Goal: Task Accomplishment & Management: Manage account settings

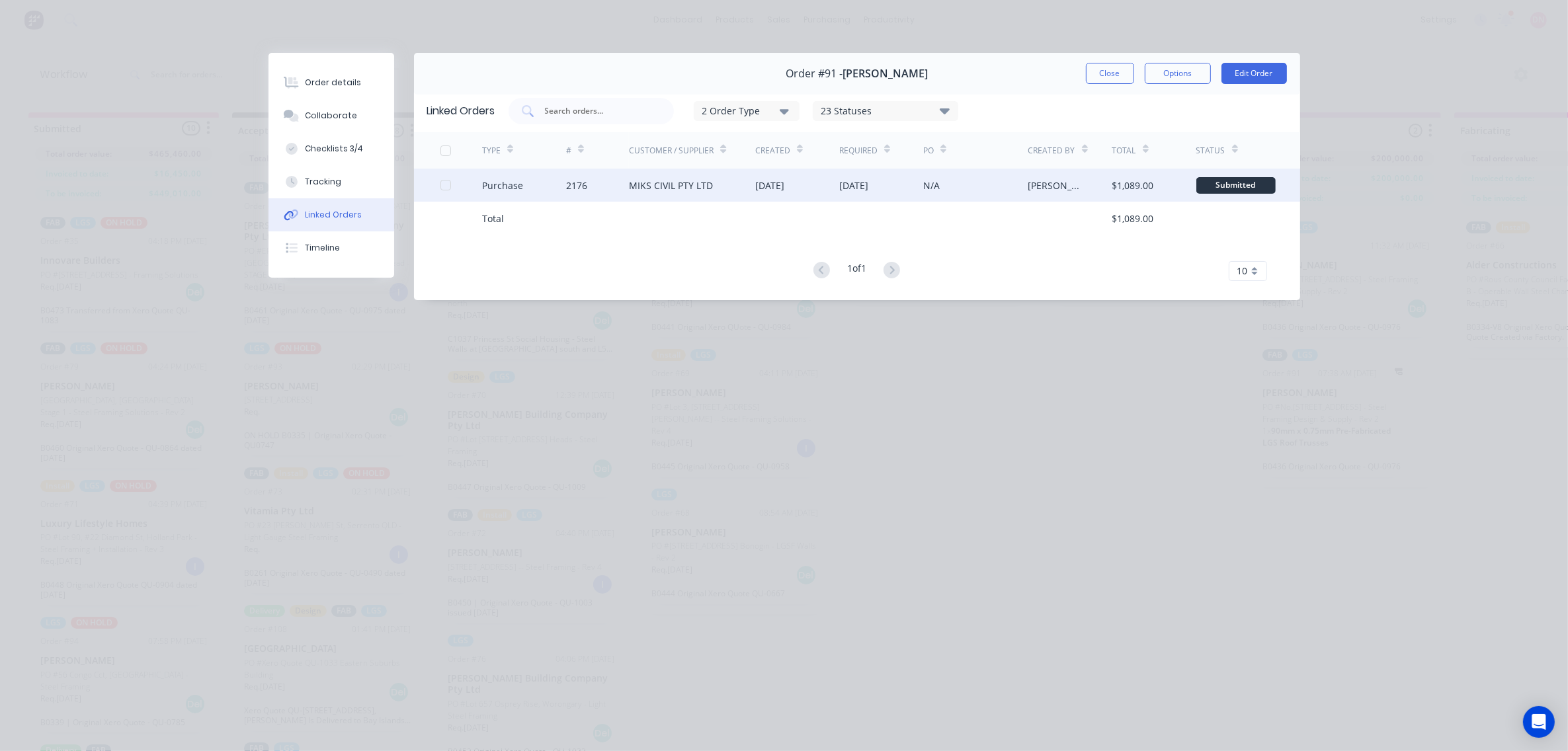
click at [899, 199] on div "25 Aug 2025" at bounding box center [882, 186] width 84 height 33
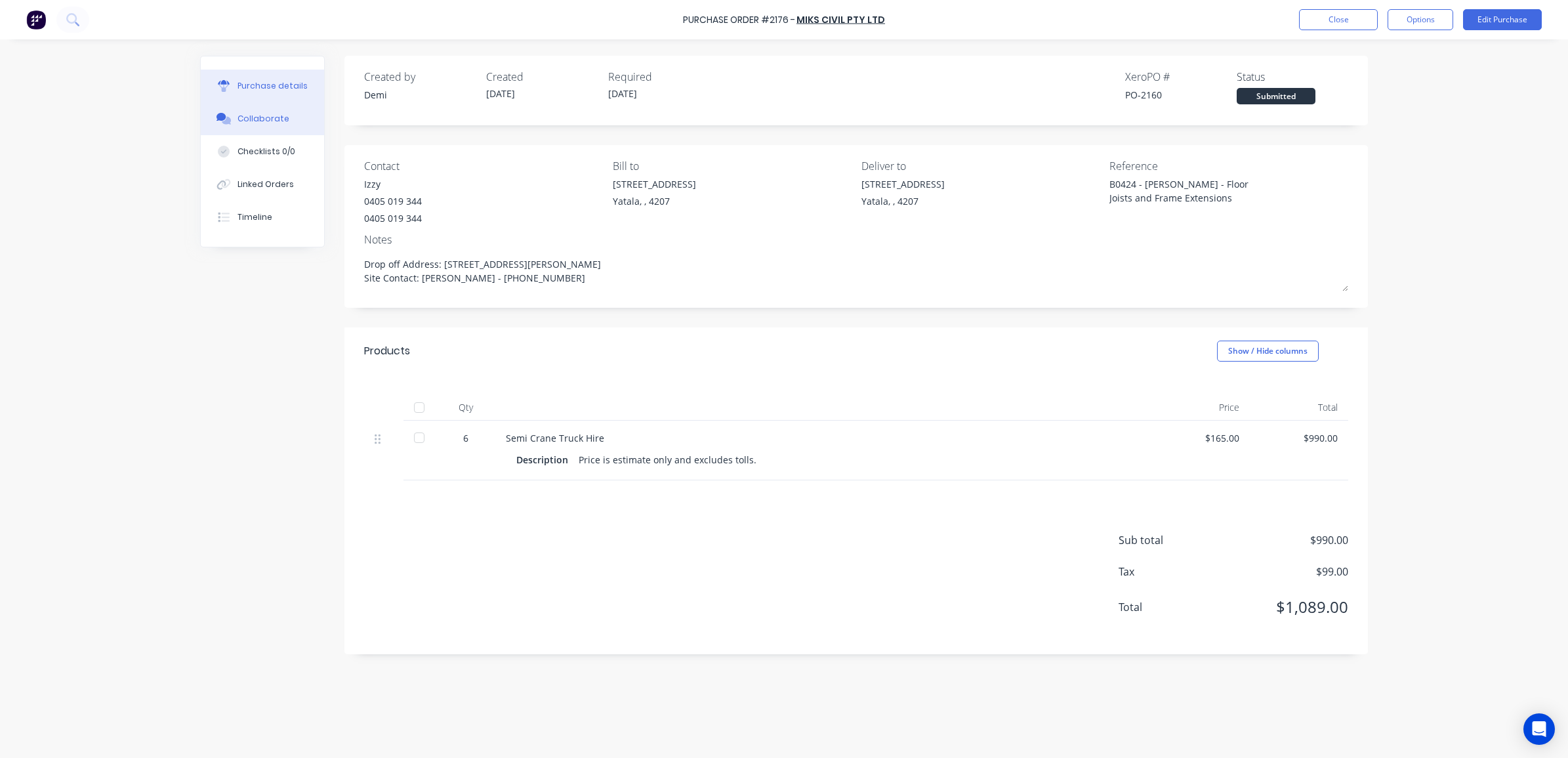
click at [284, 125] on button "Collaborate" at bounding box center [262, 119] width 124 height 33
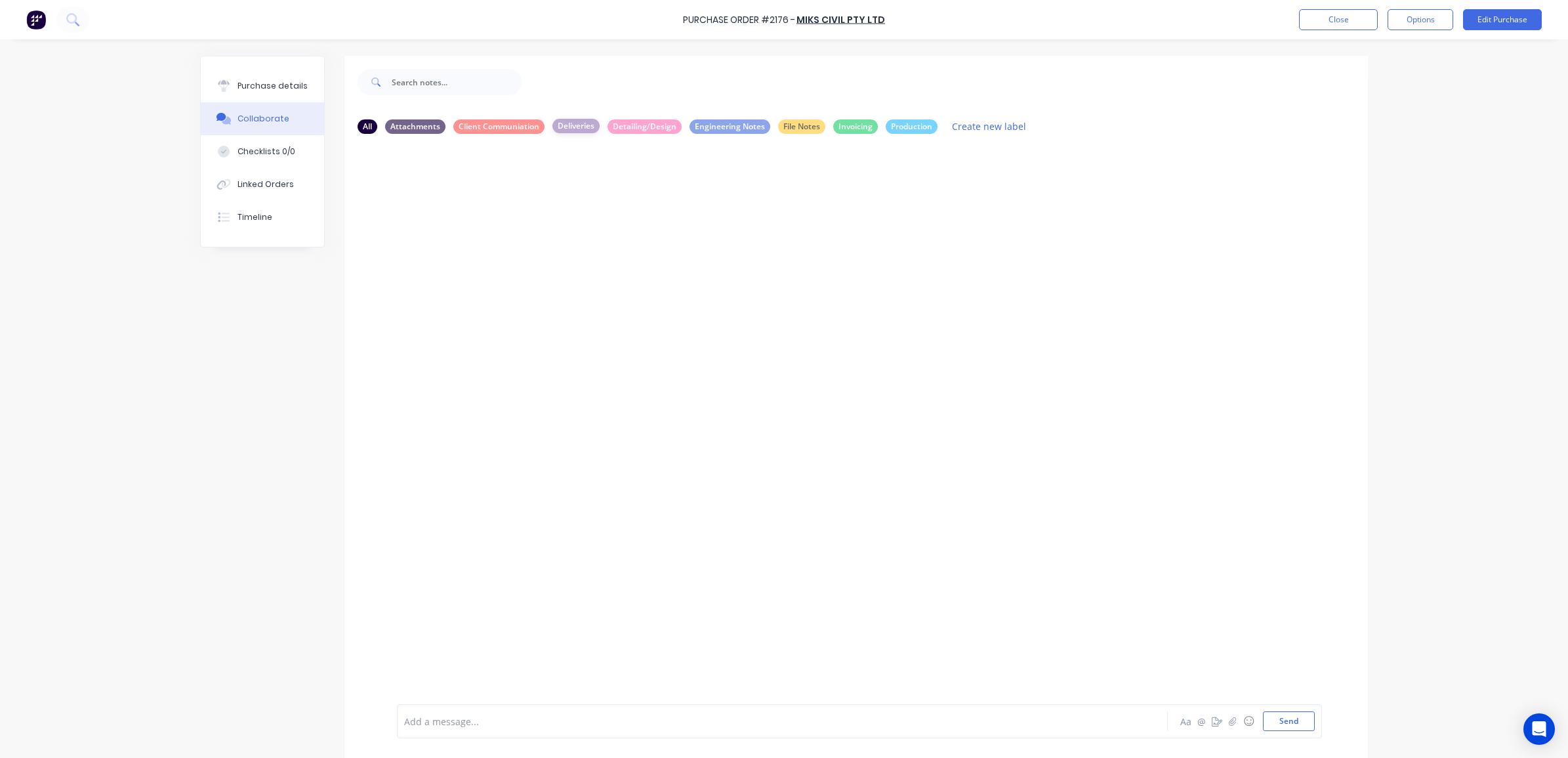
click at [581, 130] on div "Deliveries" at bounding box center [576, 126] width 48 height 15
click at [1229, 724] on icon "button" at bounding box center [1233, 721] width 8 height 9
click at [241, 94] on button "Purchase details" at bounding box center [262, 86] width 124 height 33
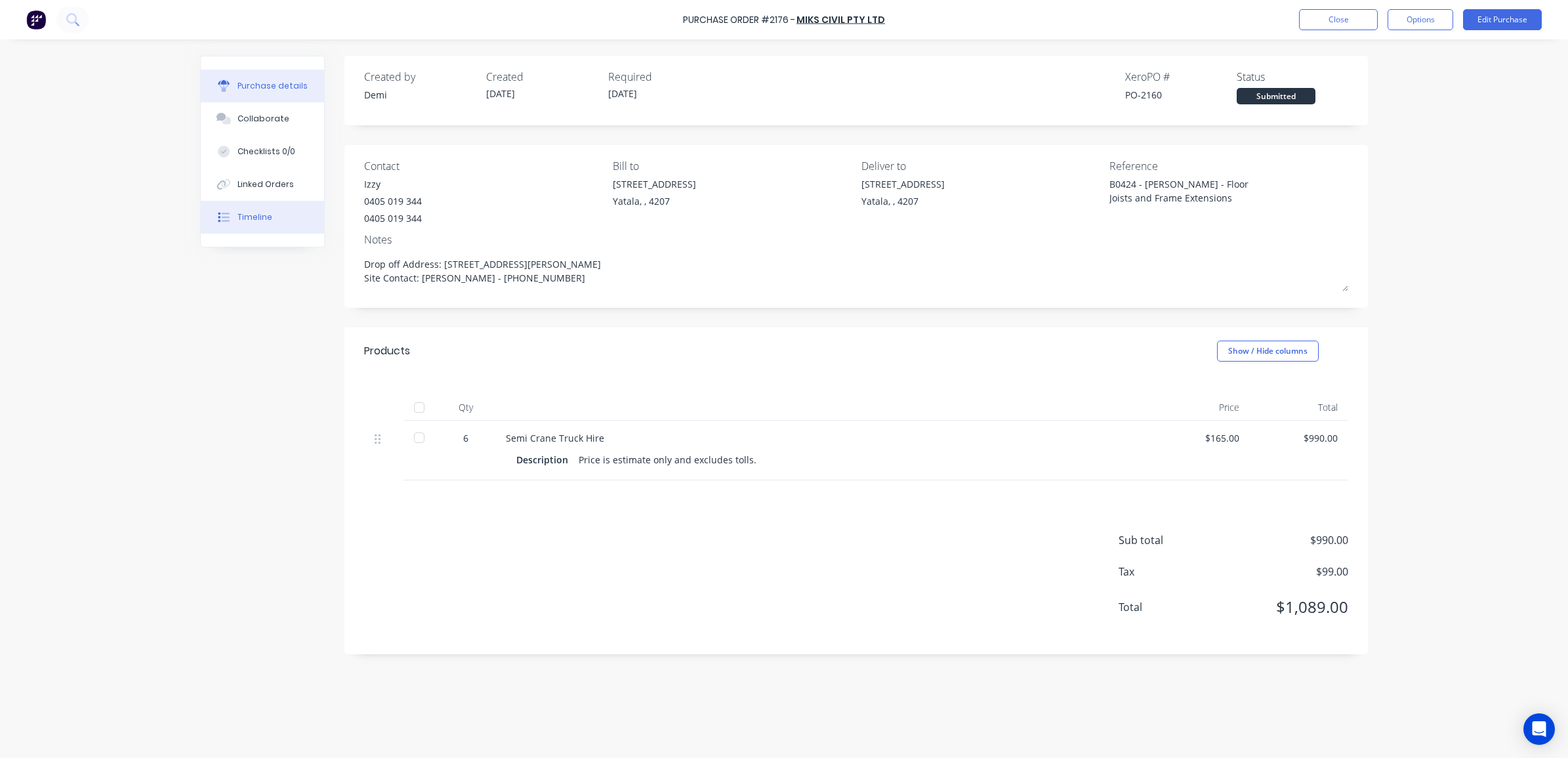
click at [262, 217] on div "Timeline" at bounding box center [255, 217] width 35 height 12
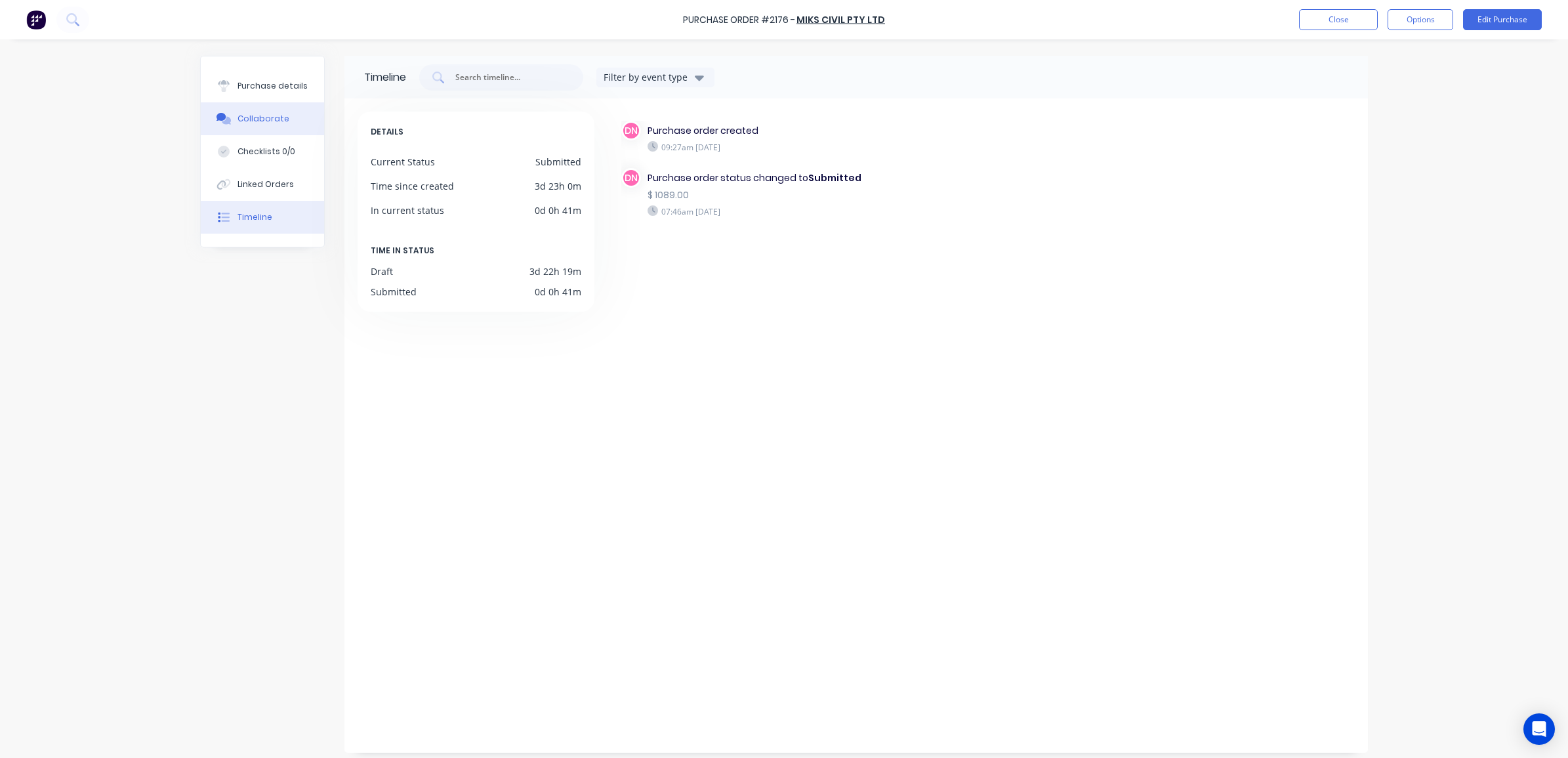
click at [273, 118] on div "Collaborate" at bounding box center [263, 119] width 52 height 12
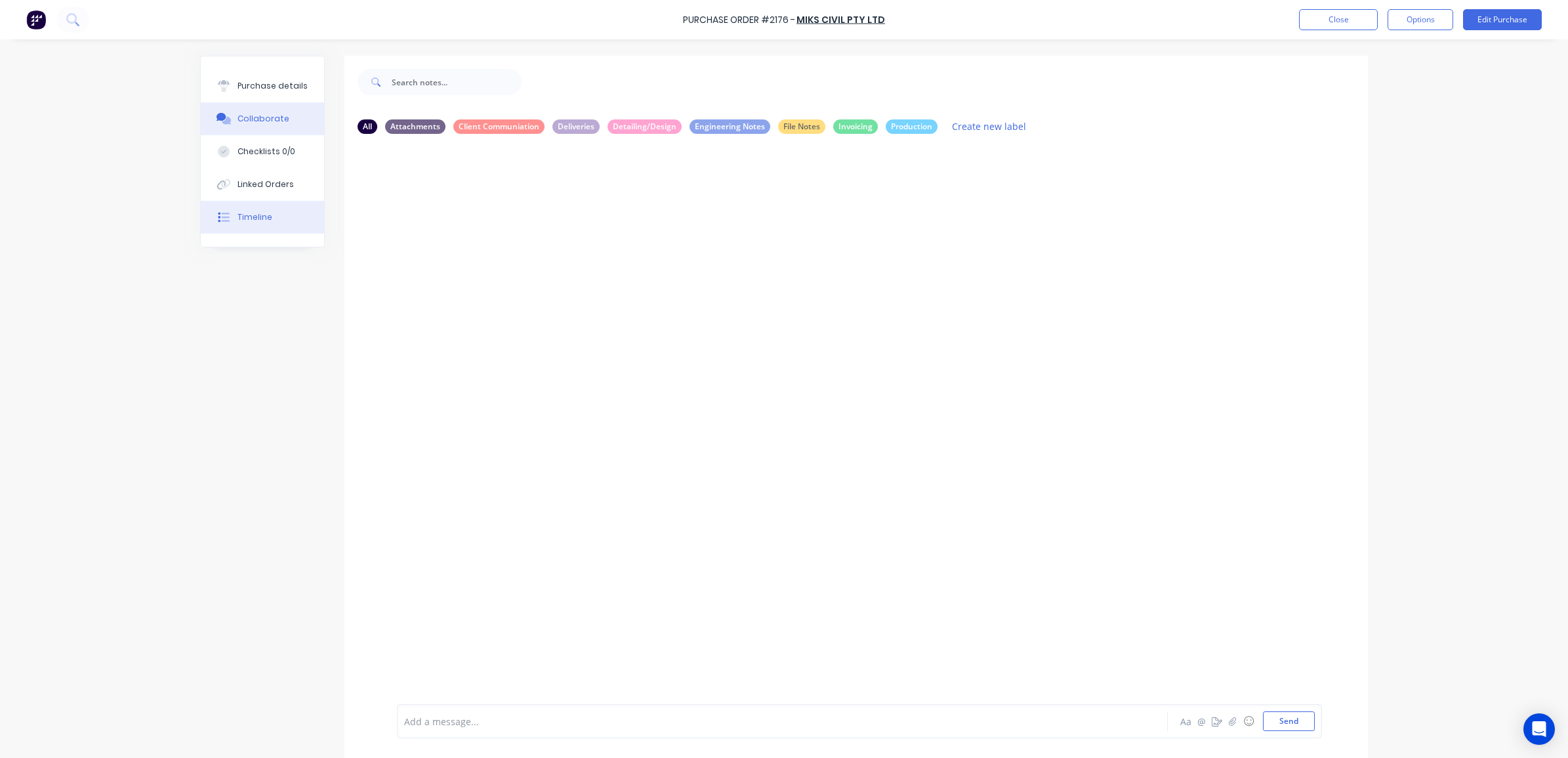
click at [261, 205] on button "Timeline" at bounding box center [262, 217] width 124 height 33
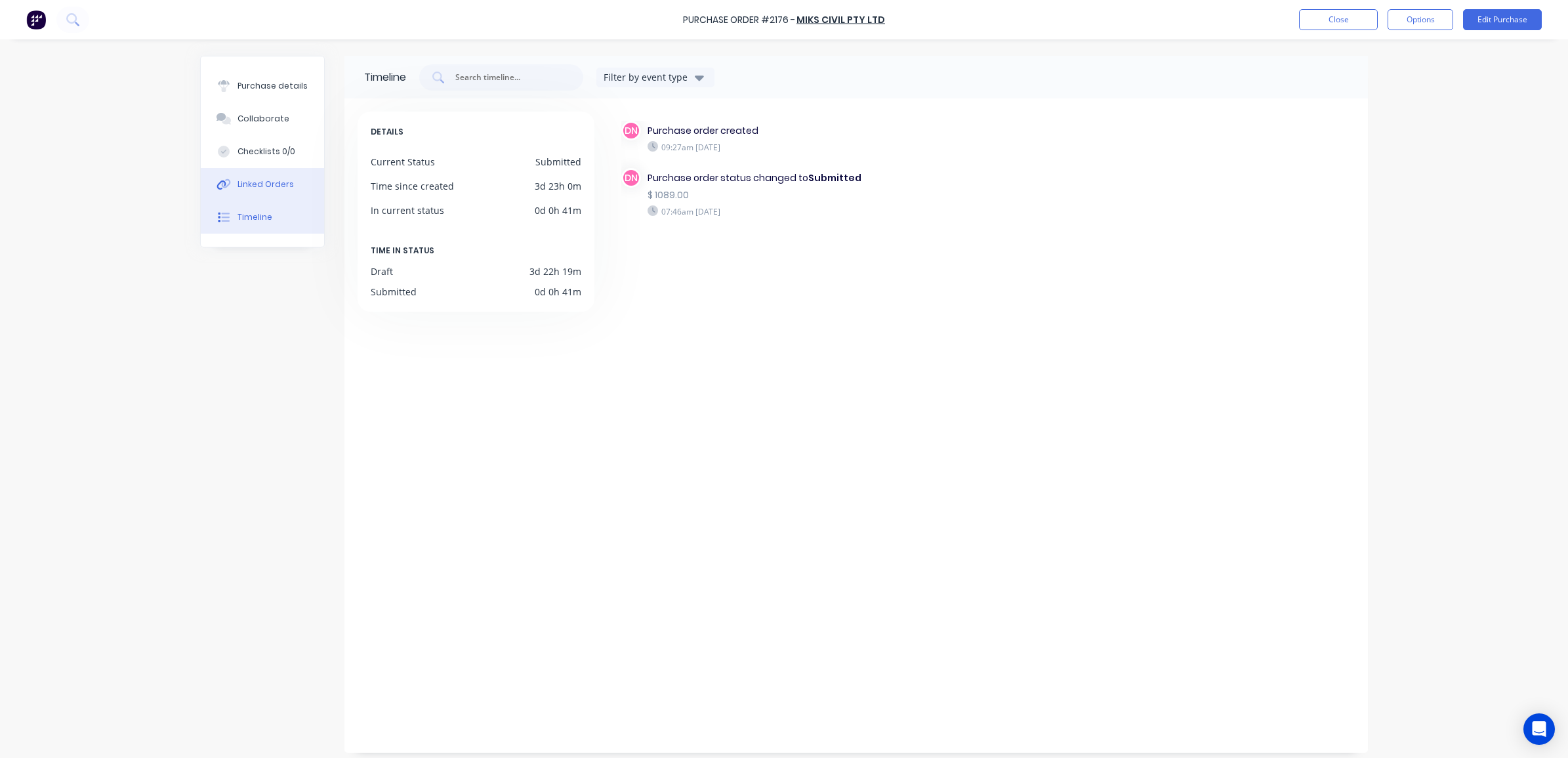
click at [264, 182] on div "Linked Orders" at bounding box center [266, 184] width 56 height 12
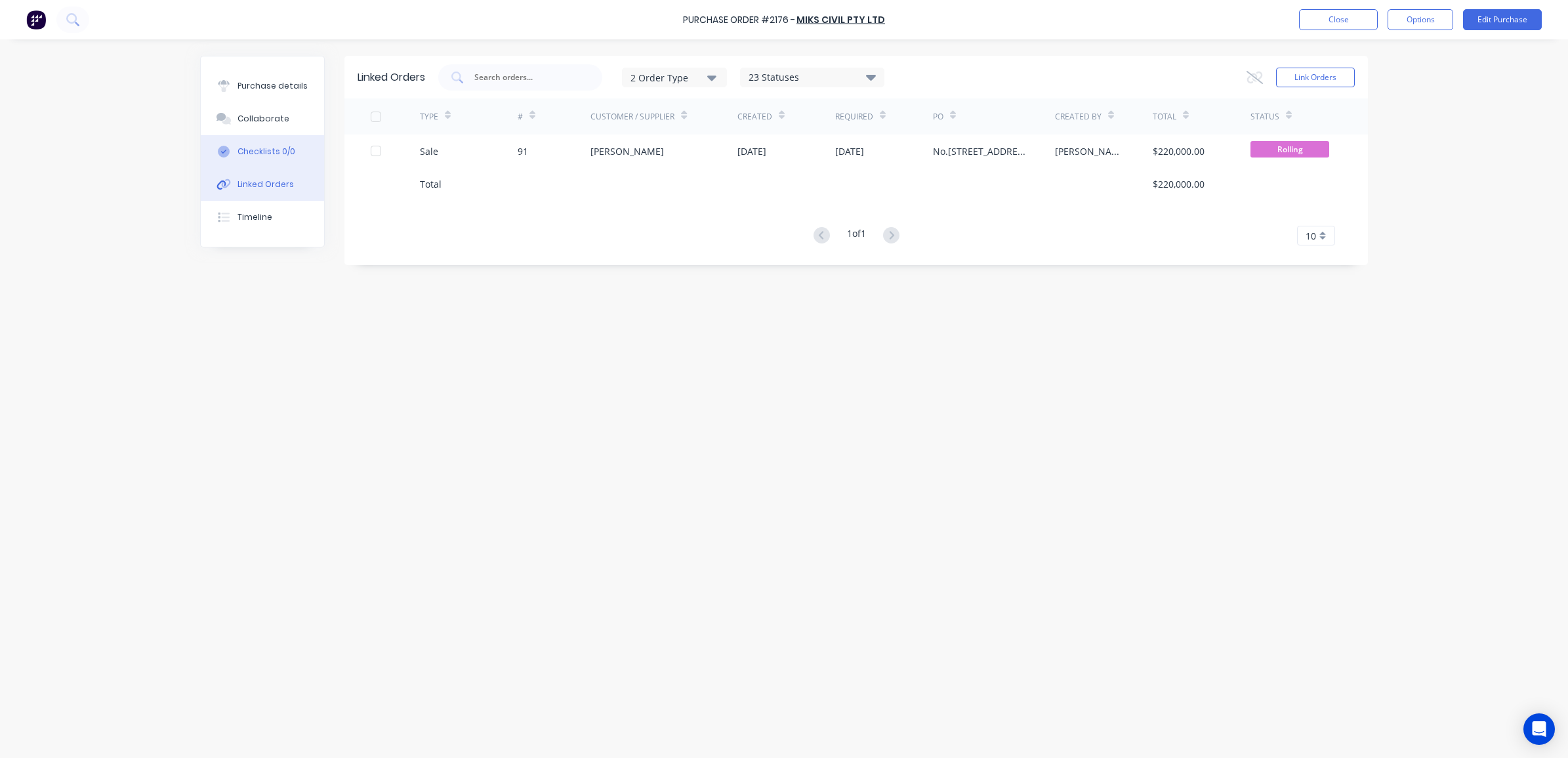
click at [266, 158] on button "Checklists 0/0" at bounding box center [262, 152] width 124 height 33
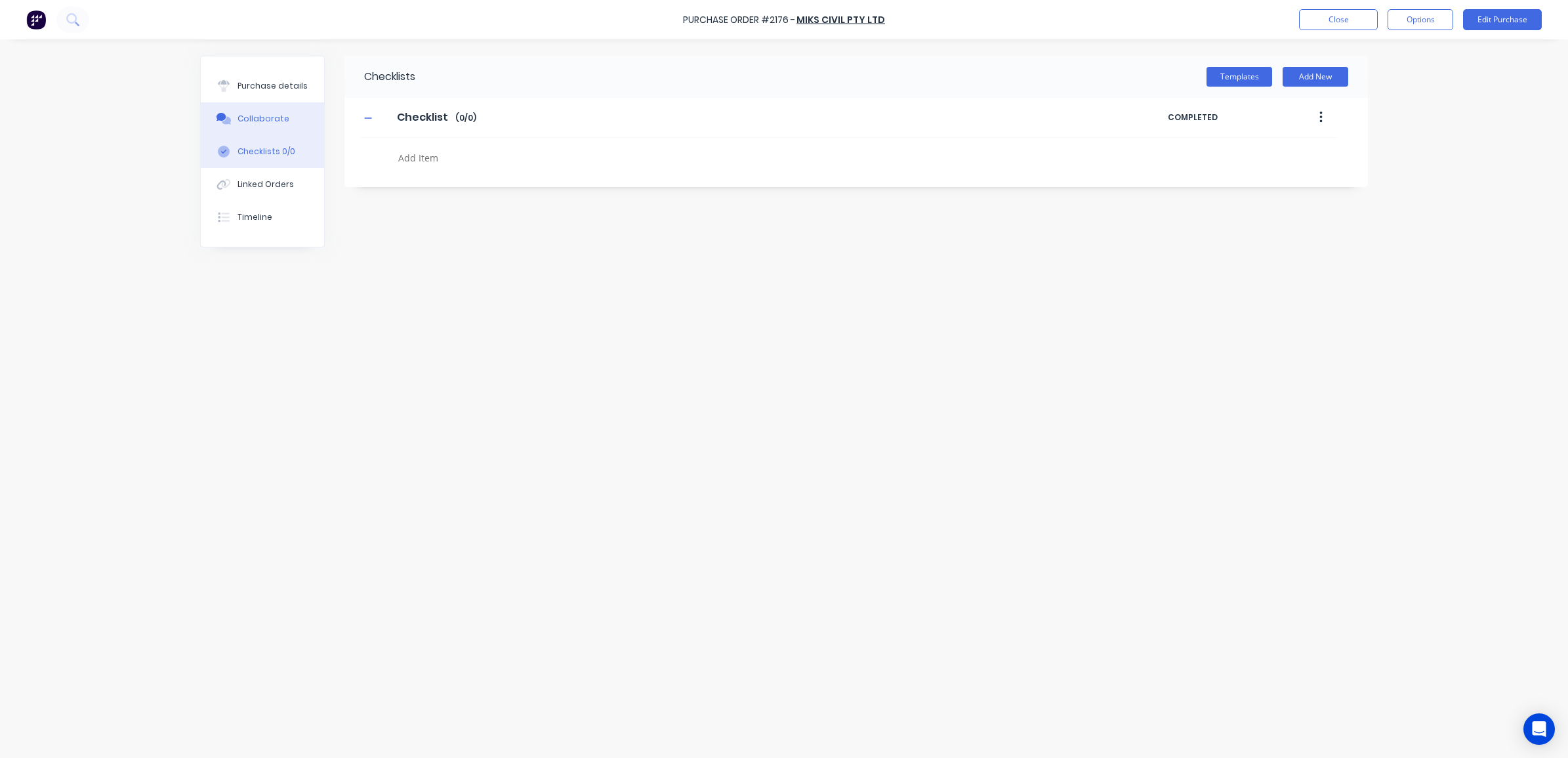
click at [270, 129] on button "Collaborate" at bounding box center [262, 119] width 124 height 33
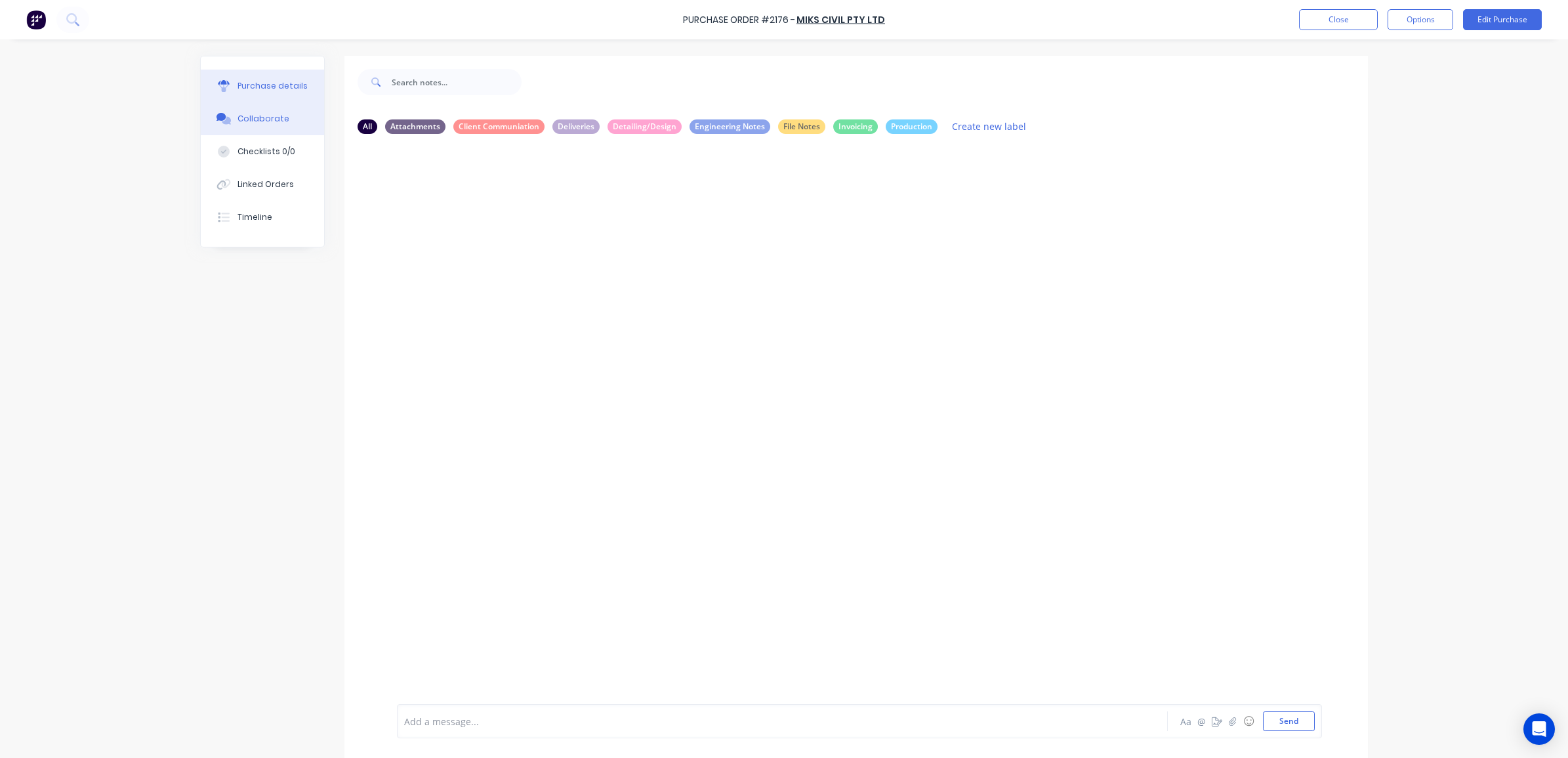
click at [273, 92] on div "Purchase details" at bounding box center [273, 86] width 70 height 12
type textarea "x"
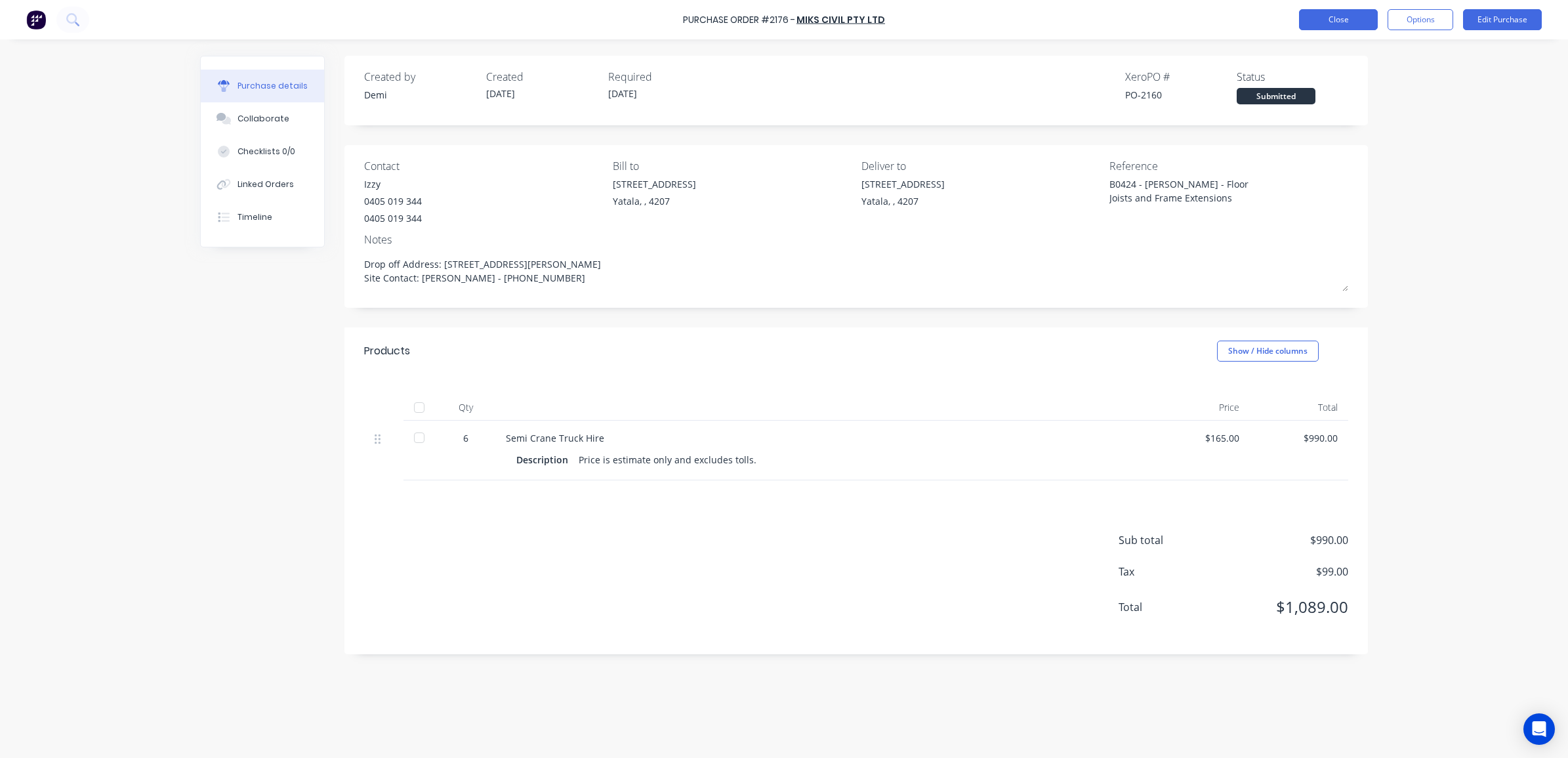
click at [1356, 21] on button "Close" at bounding box center [1338, 19] width 79 height 21
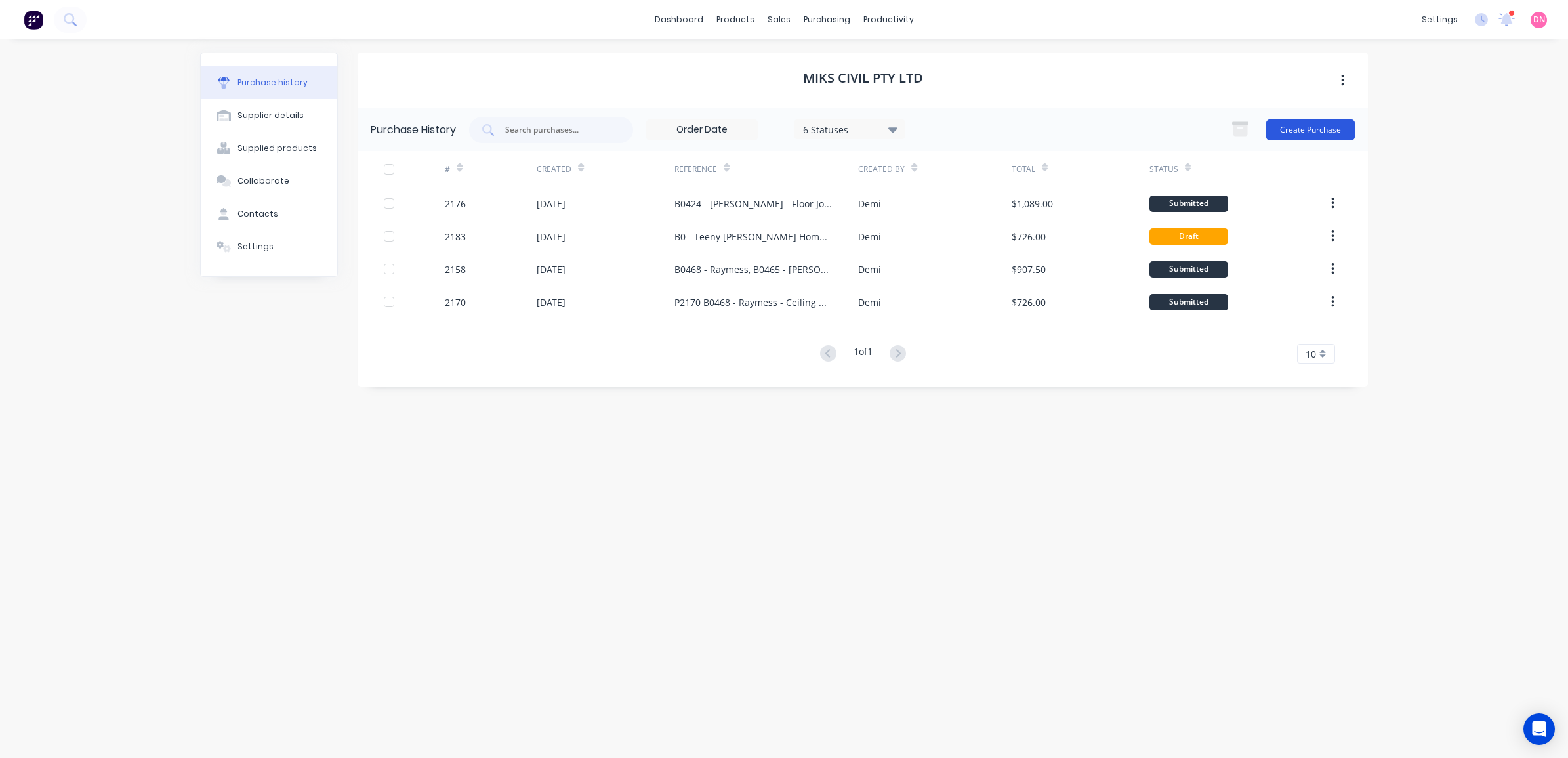
click at [1275, 135] on button "Create Purchase" at bounding box center [1310, 131] width 89 height 21
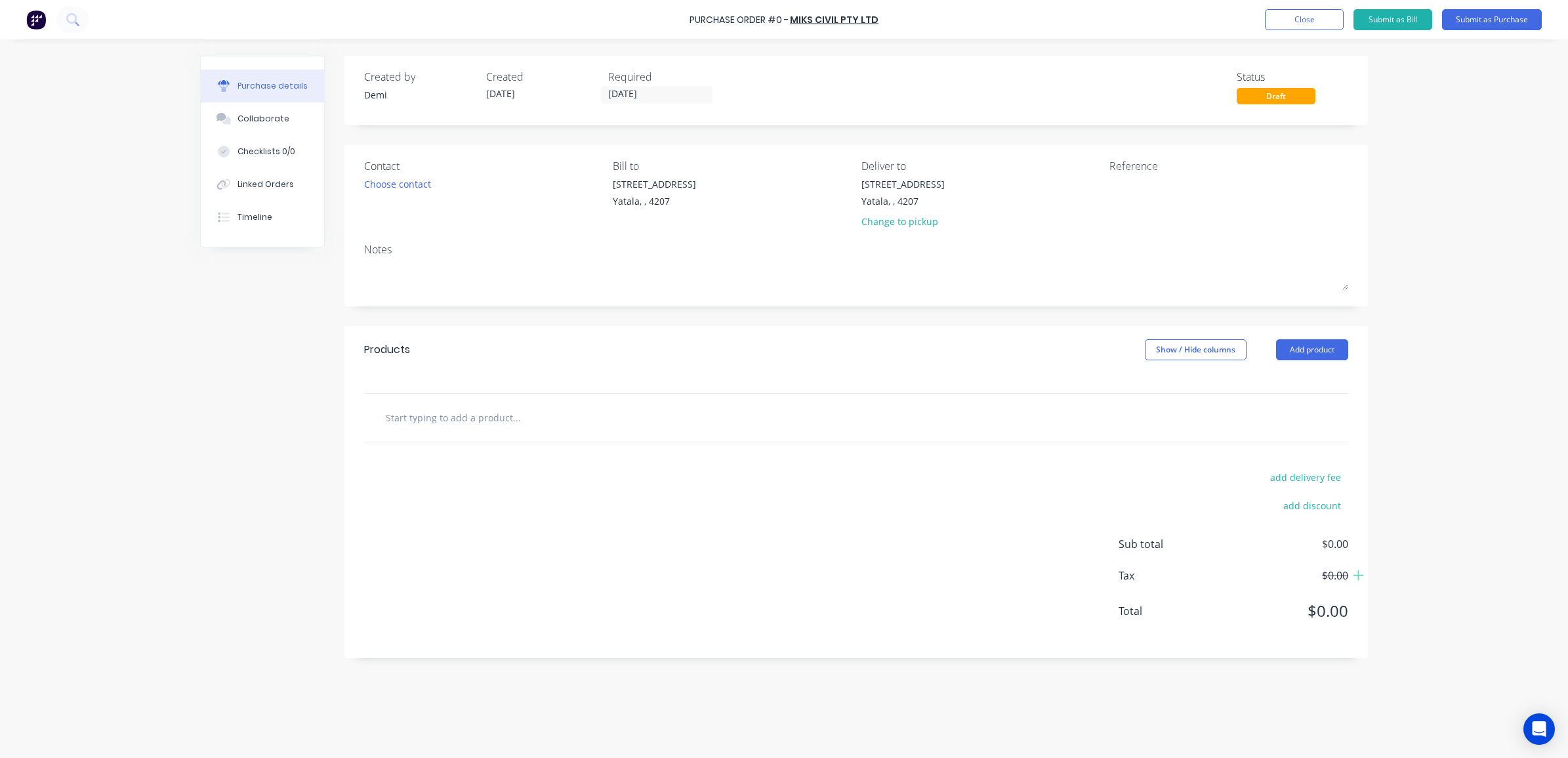
click at [853, 11] on div "Purchase Order #0 - MIKS CIVIL PTY LTD Add product Close Submit as Bill Submit …" at bounding box center [784, 19] width 1568 height 39
click at [853, 20] on link "MIKS CIVIL PTY LTD" at bounding box center [834, 19] width 89 height 13
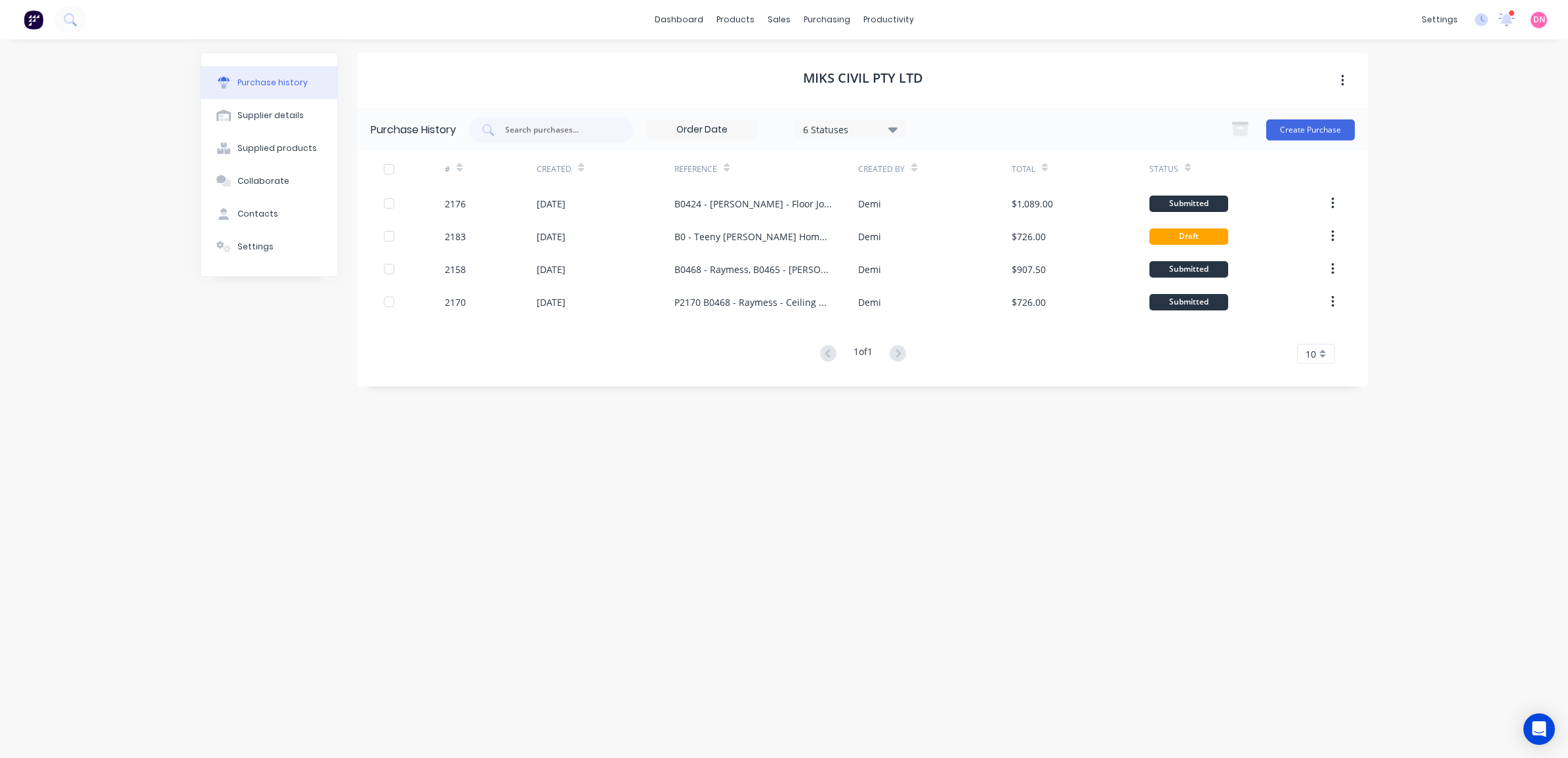
click at [1012, 48] on div "Purchase history Supplier details Supplied products Collaborate Contacts Settin…" at bounding box center [784, 392] width 1194 height 705
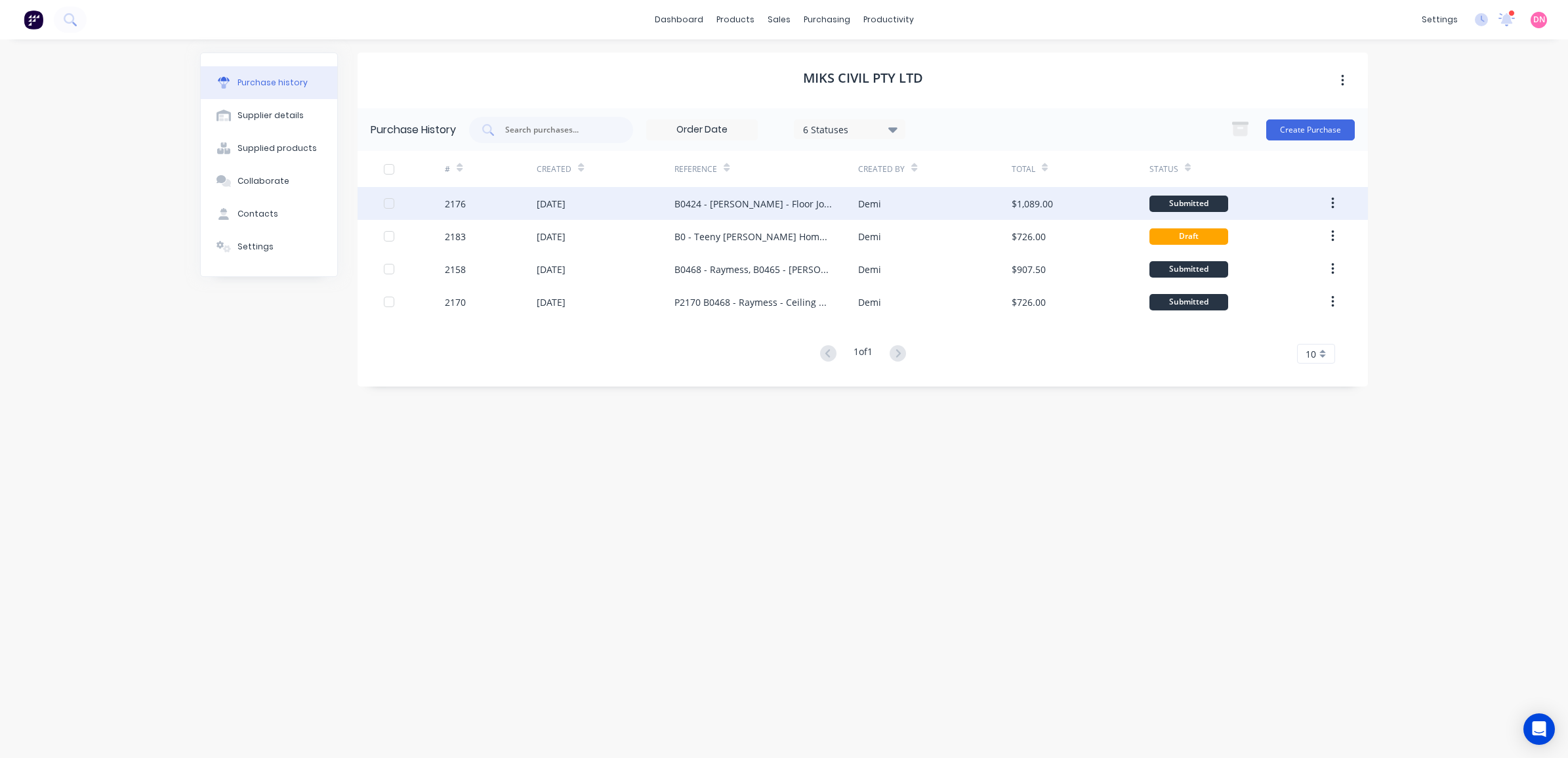
click at [1325, 201] on button "button" at bounding box center [1333, 204] width 31 height 23
click at [1316, 264] on div "Duplicate" at bounding box center [1286, 264] width 101 height 19
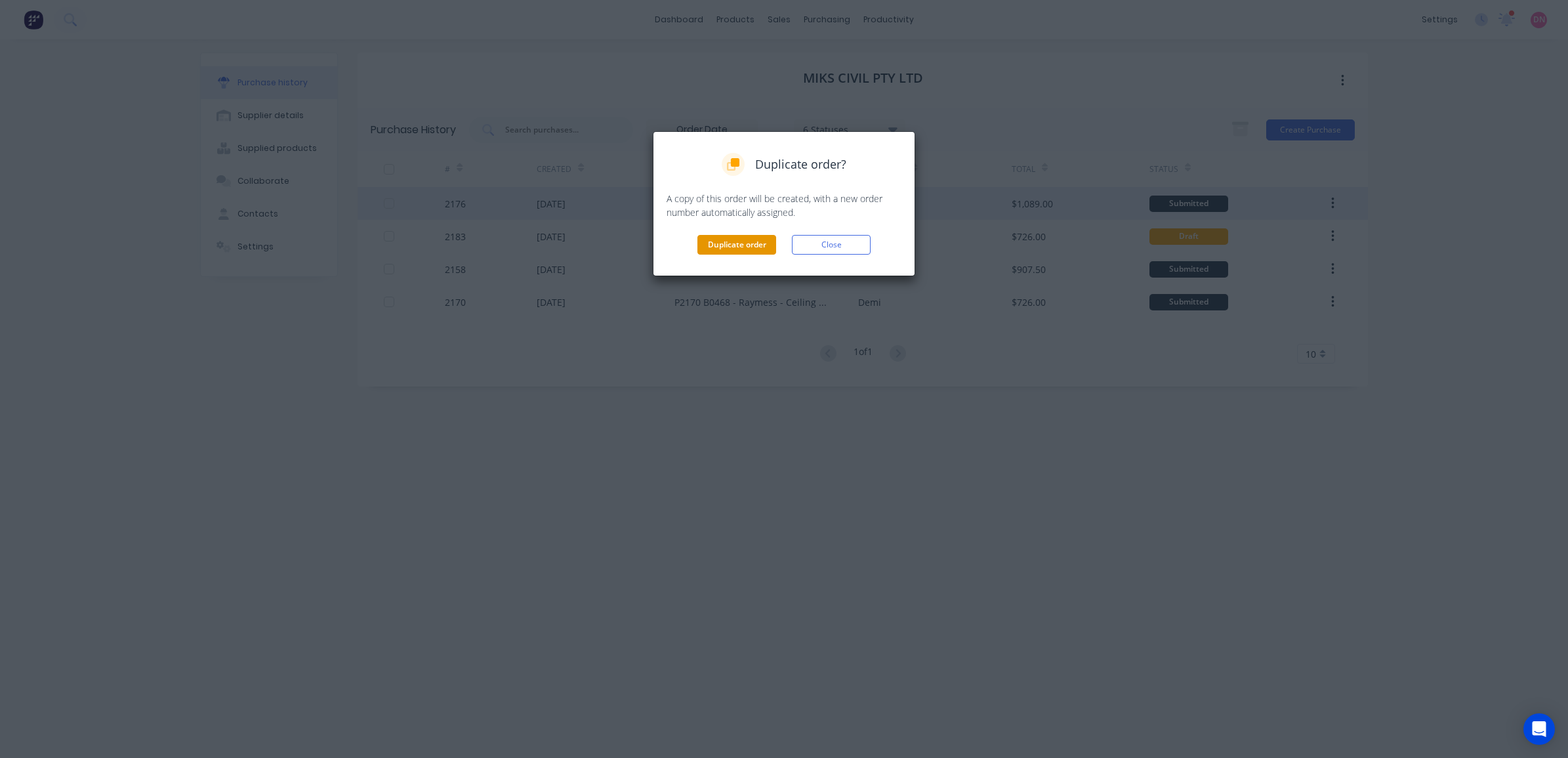
click at [741, 244] on button "Duplicate order" at bounding box center [736, 245] width 79 height 19
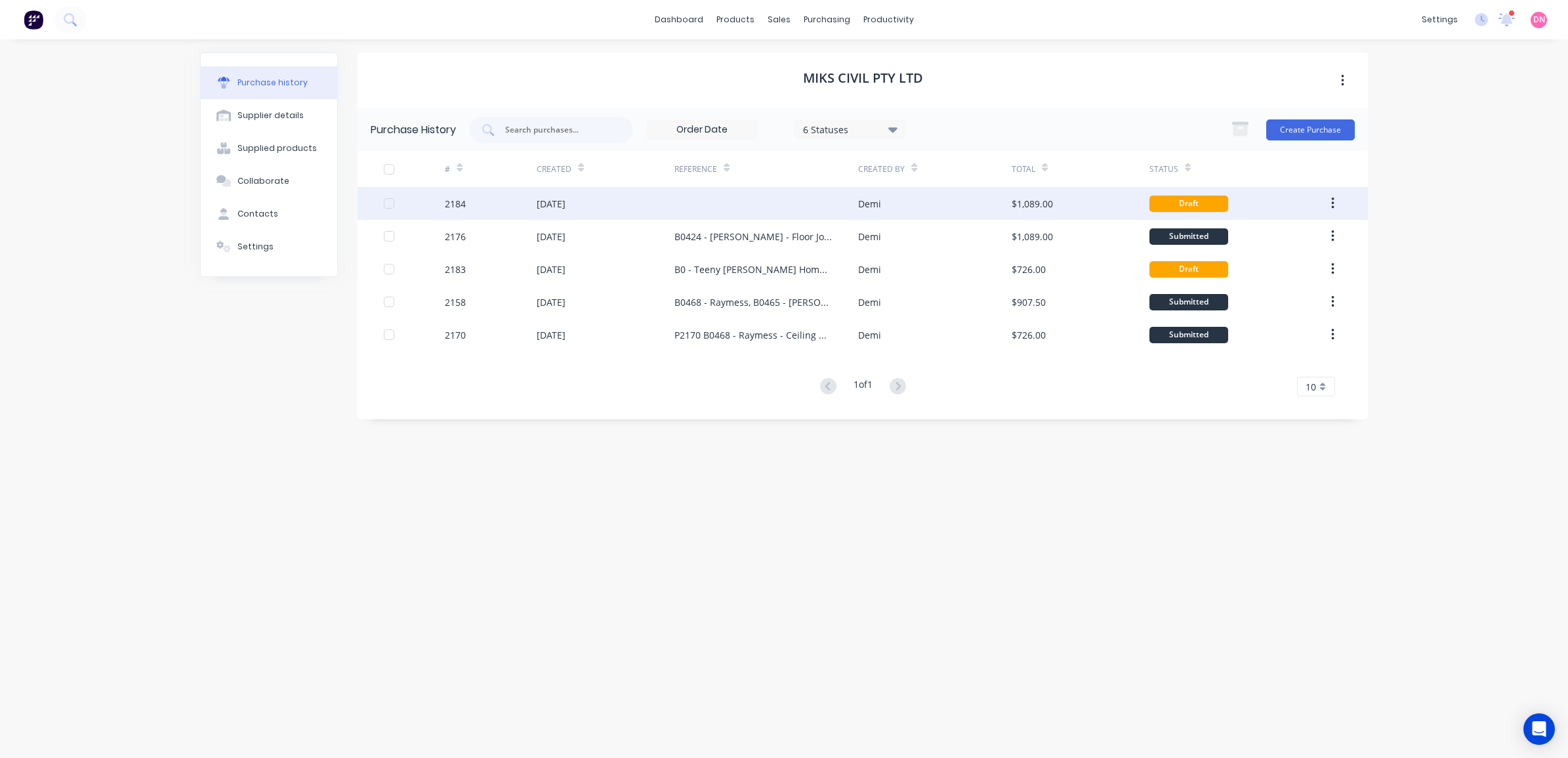
click at [815, 206] on div at bounding box center [766, 204] width 184 height 33
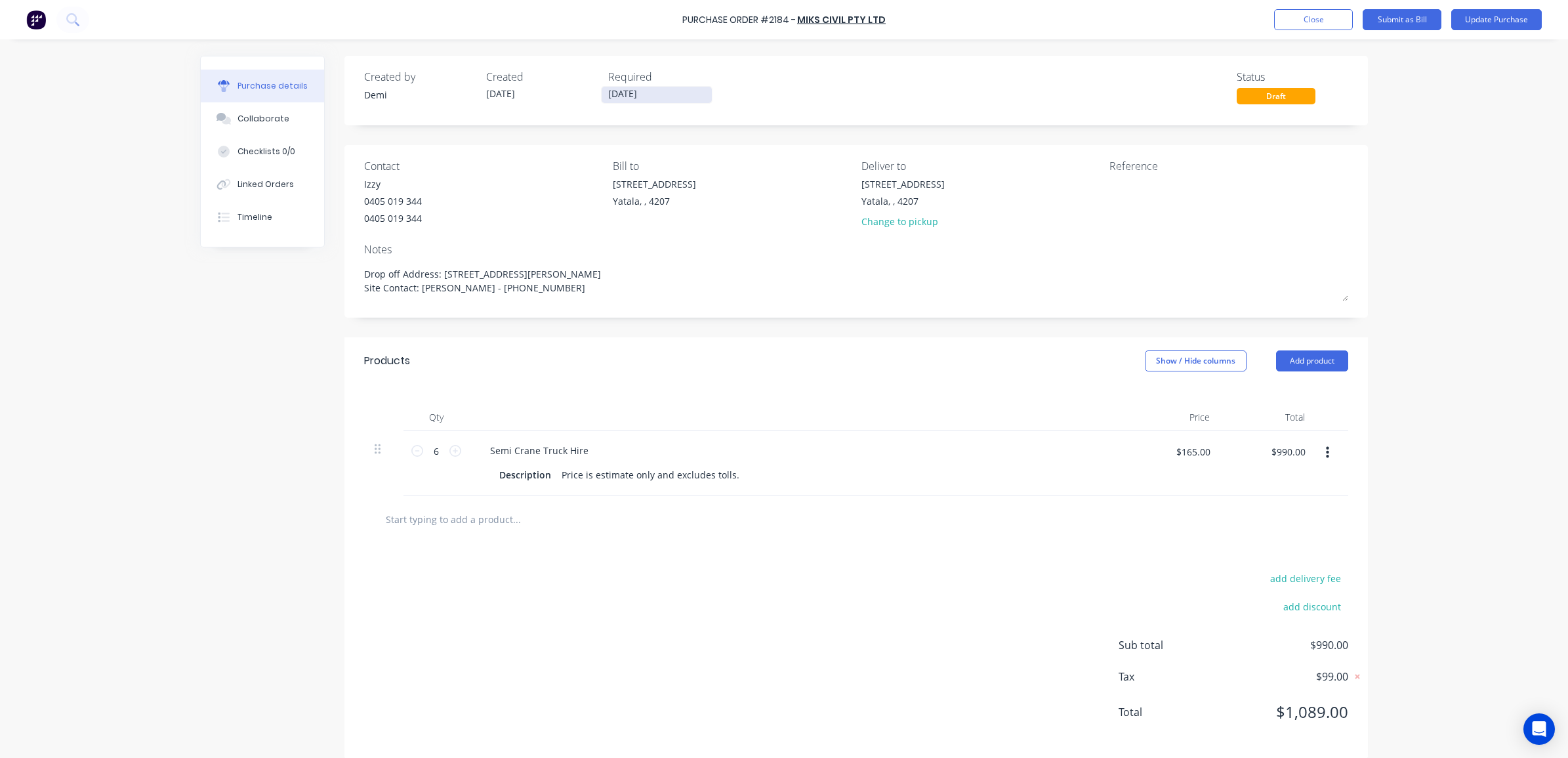
click at [641, 100] on input "[DATE]" at bounding box center [656, 95] width 110 height 17
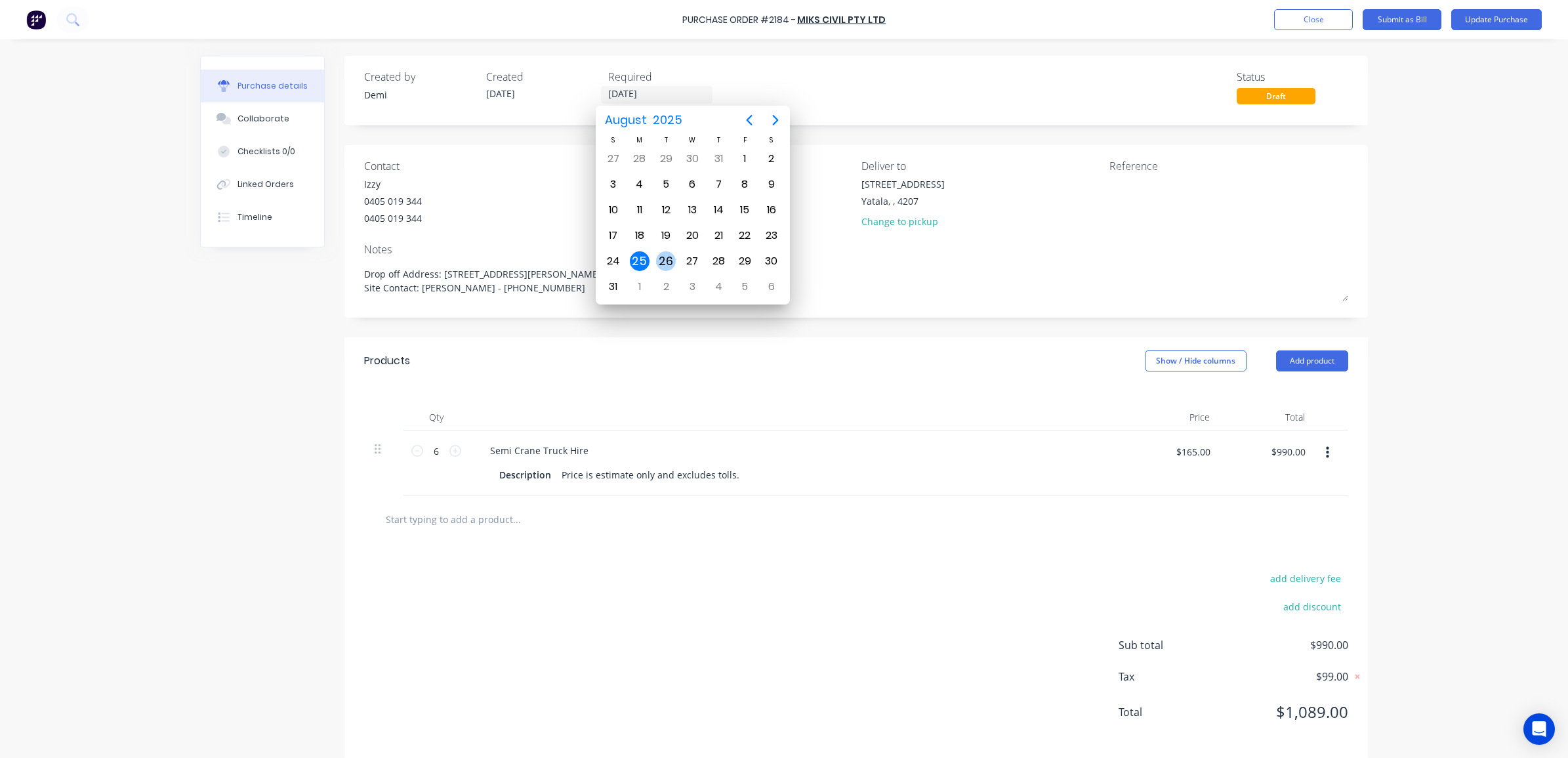
click at [672, 259] on div "26" at bounding box center [666, 261] width 19 height 19
type input "26/08/25"
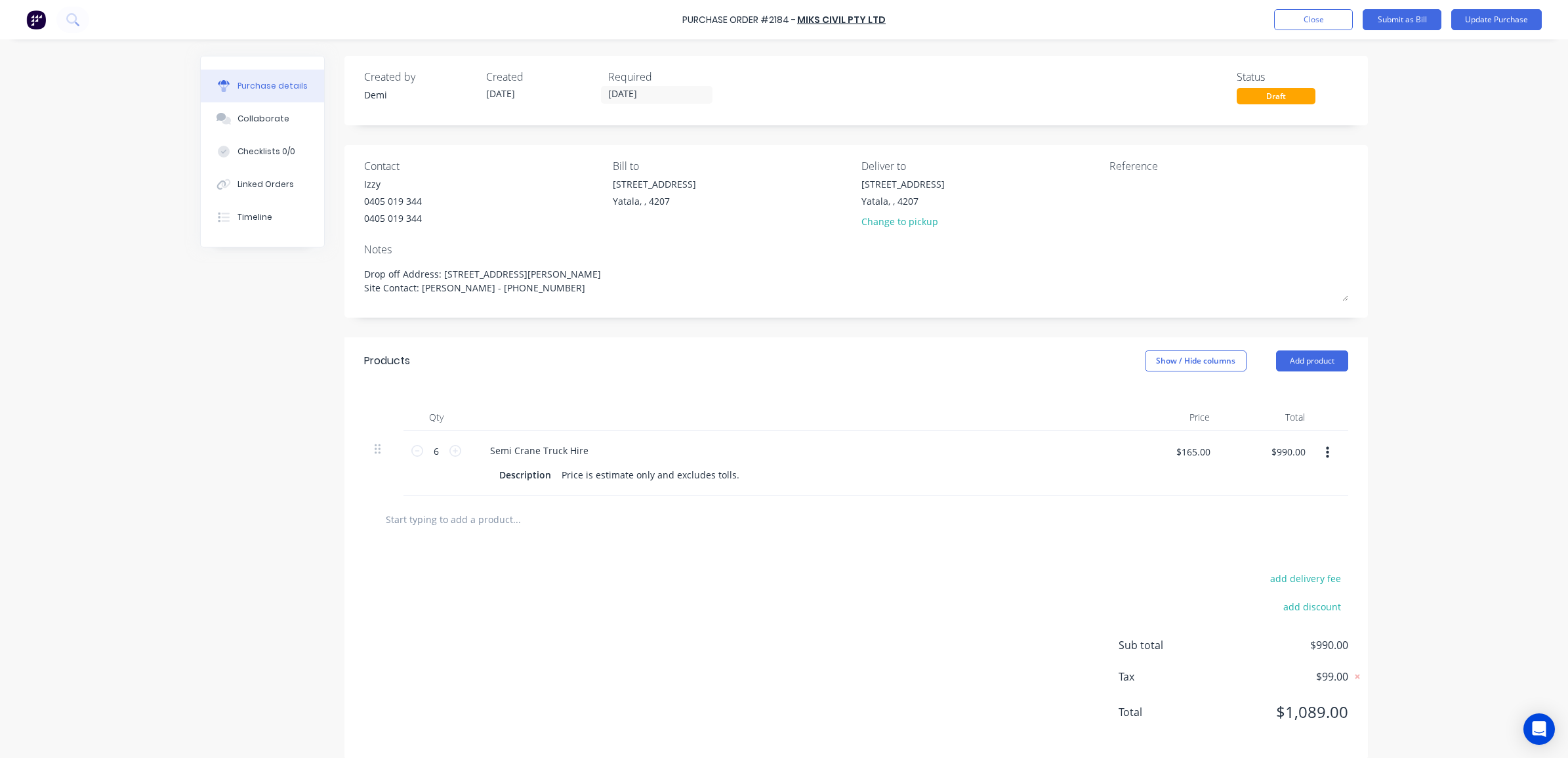
click at [807, 107] on div "Created by Demi Created 25/08/25 Required 26/08/25 Status Draft" at bounding box center [856, 90] width 1024 height 69
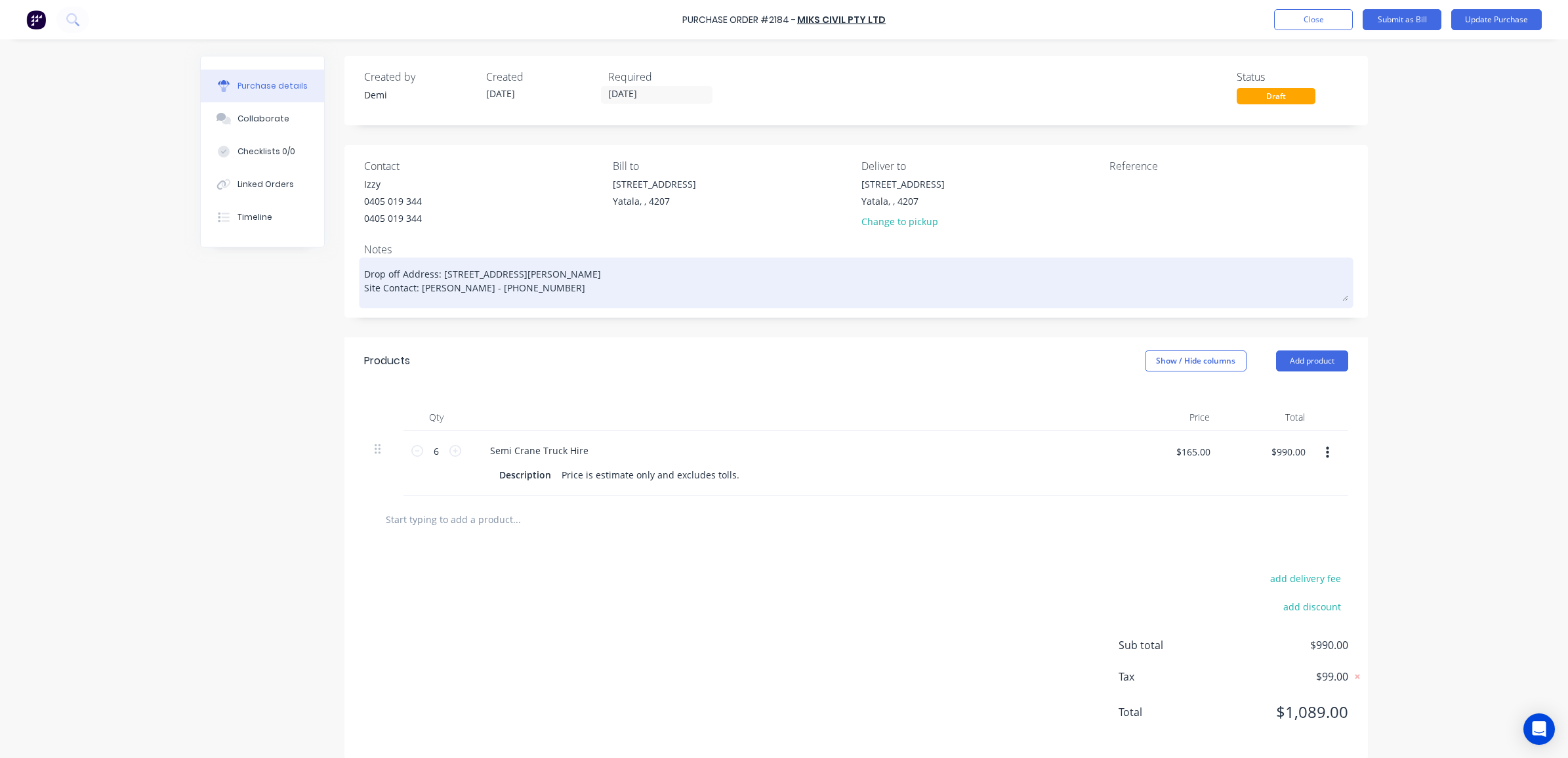
click at [877, 294] on textarea "Drop off Address: 446 Mundoolun Connection Road, Boyland, QLD 4275 Site Contact…" at bounding box center [856, 281] width 984 height 41
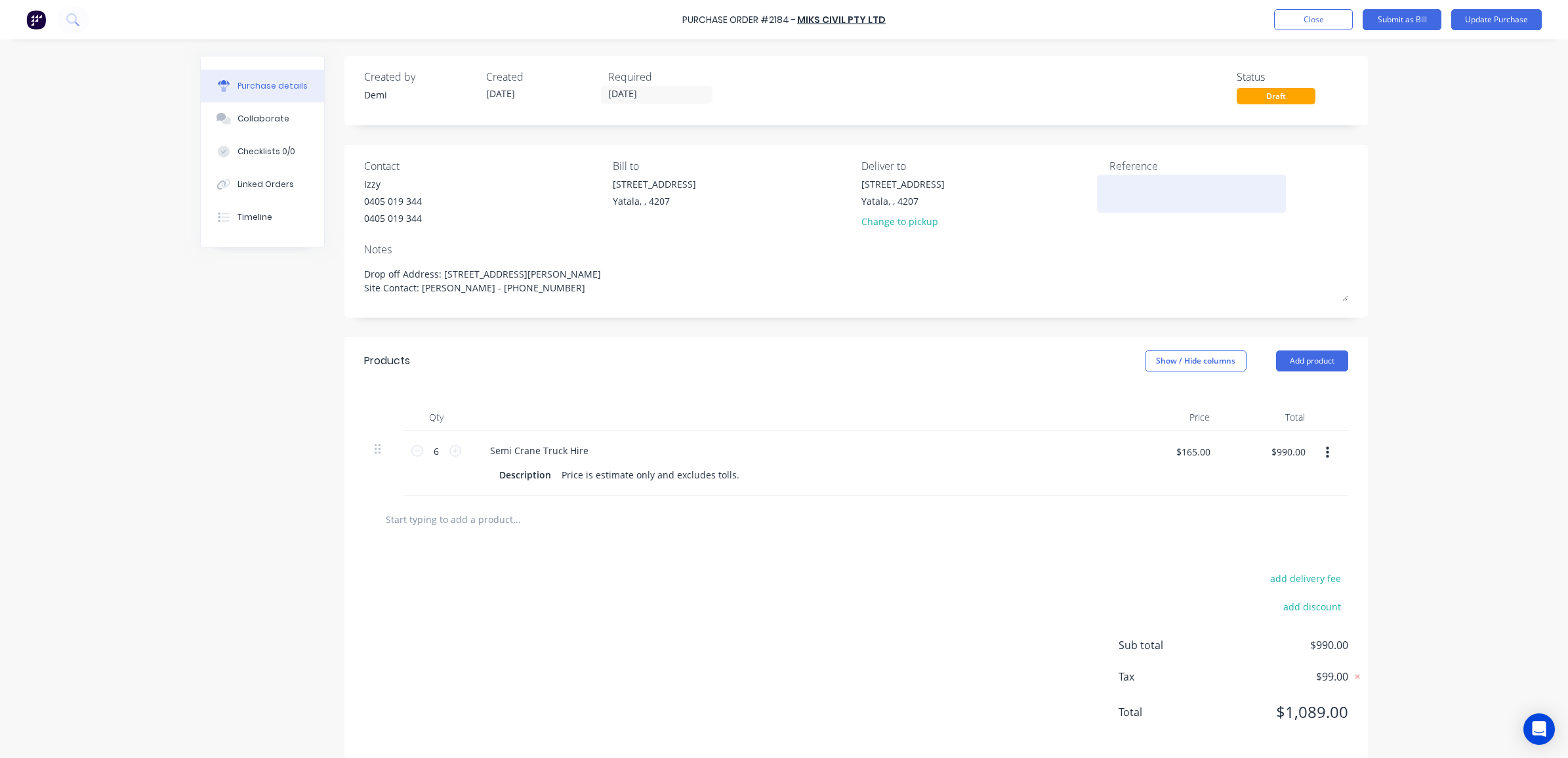
click at [1196, 188] on textarea at bounding box center [1191, 192] width 164 height 29
type textarea "S"
type textarea "Truss"
click at [807, 387] on div "Qty Price Total 6 6 Semi Crane Truck Hire Description Price is estimate only an…" at bounding box center [856, 440] width 1024 height 111
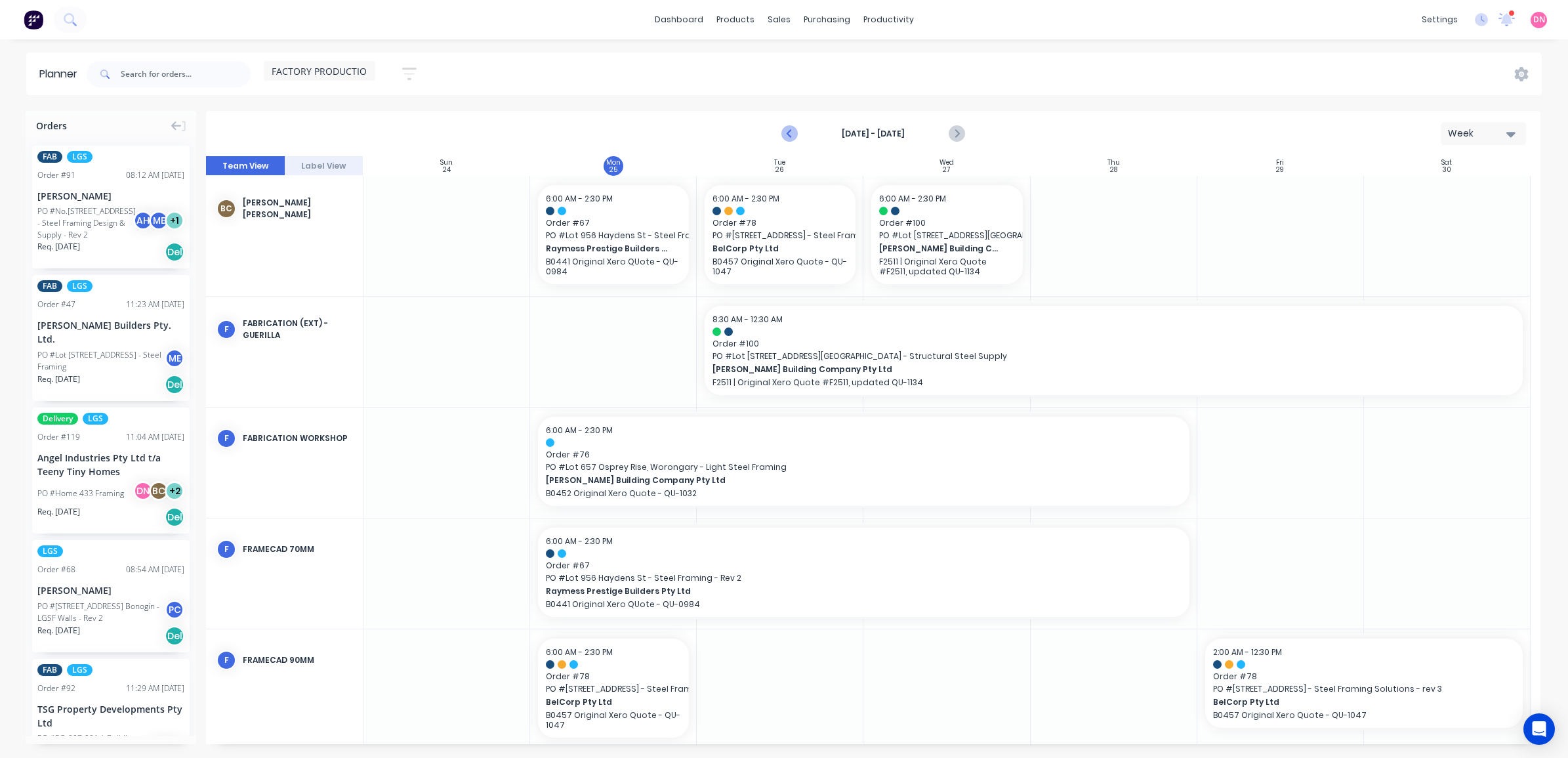
click at [797, 132] on icon "Previous page" at bounding box center [790, 133] width 16 height 16
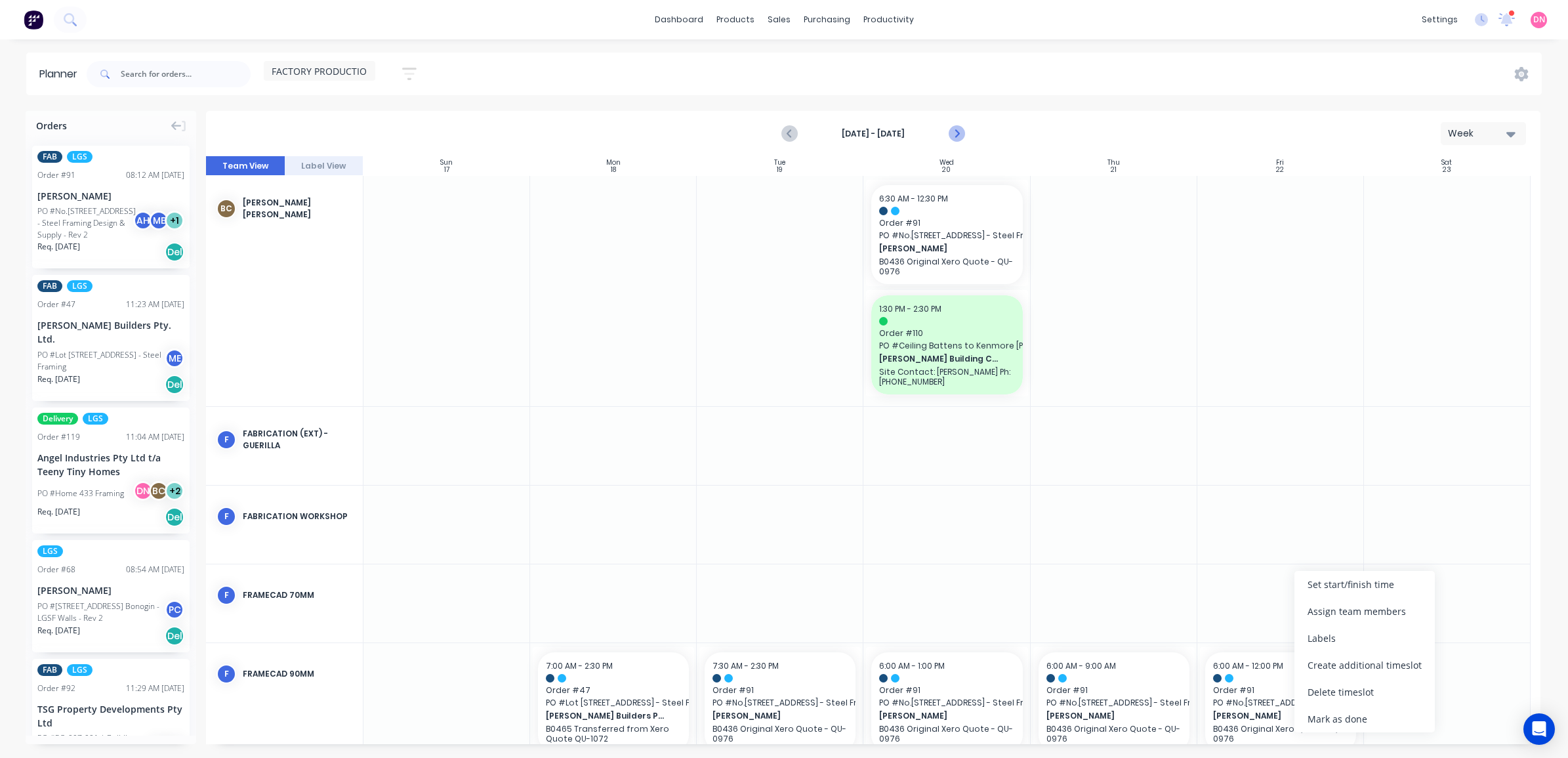
click at [958, 133] on icon "Next page" at bounding box center [956, 133] width 6 height 11
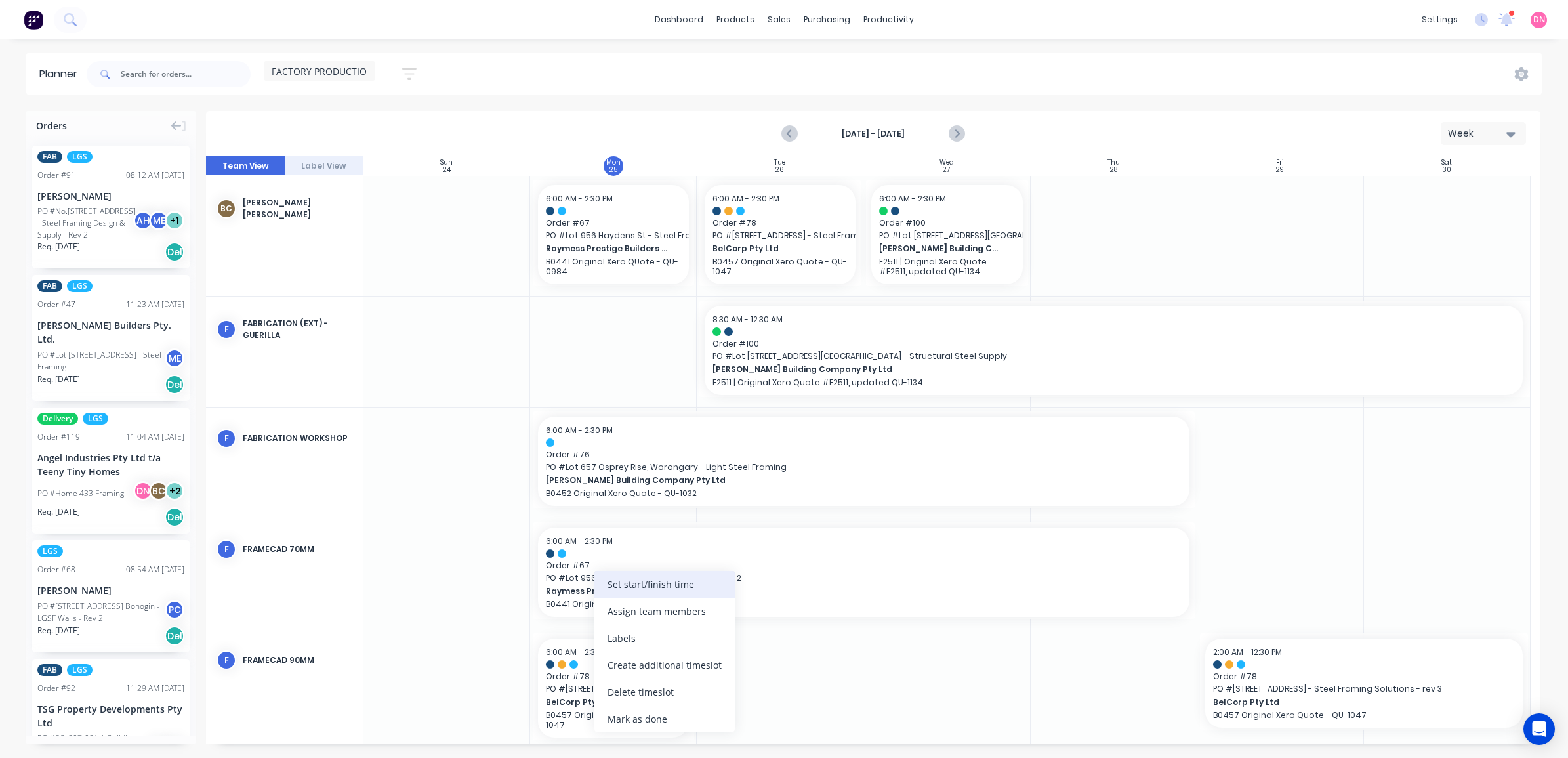
click at [675, 592] on div "Set start/finish time" at bounding box center [664, 585] width 140 height 27
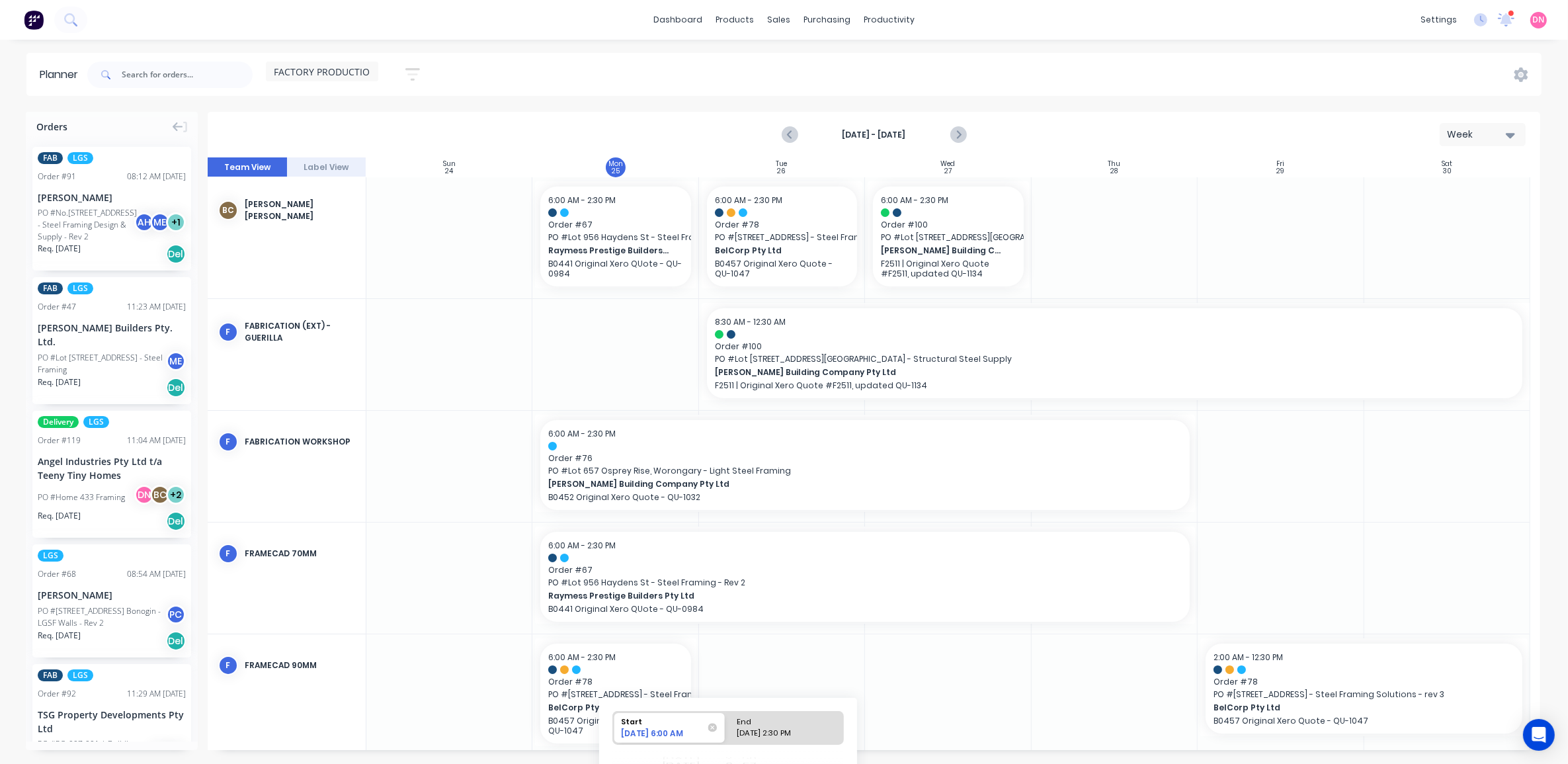
click at [675, 735] on div "[DATE] 6:00 AM" at bounding box center [663, 735] width 93 height 15
click at [614, 735] on input "Start [DATE] 6:00 AM" at bounding box center [613, 728] width 1 height 32
click at [670, 737] on div "[DATE] 6:00 AM" at bounding box center [666, 736] width 96 height 16
click at [614, 737] on input "Start [DATE] 6:00 AM" at bounding box center [613, 728] width 1 height 32
click at [670, 737] on div "[DATE] 6:00 AM" at bounding box center [666, 736] width 96 height 16
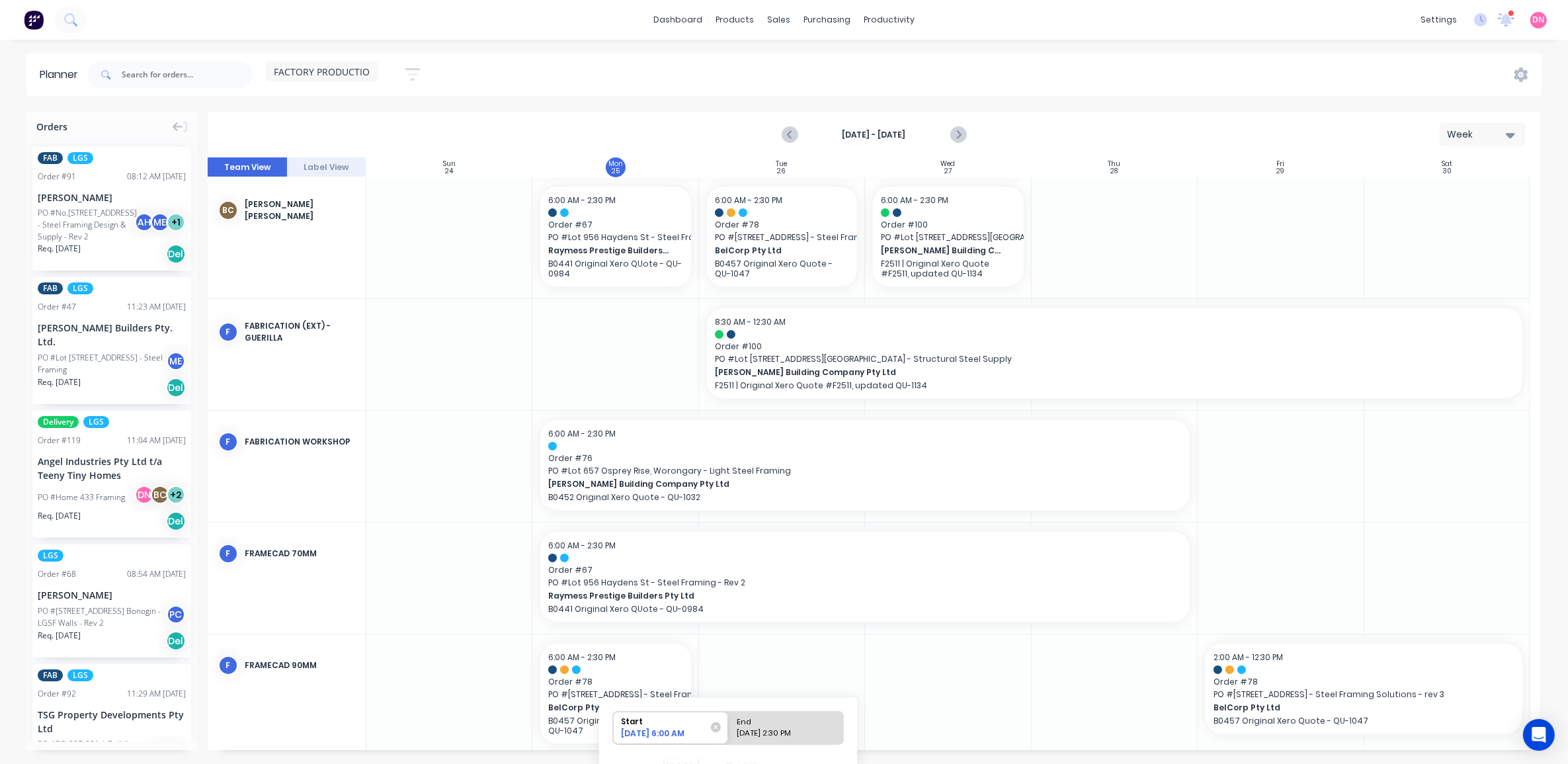
click at [614, 737] on input "Start [DATE] 6:00 AM" at bounding box center [613, 728] width 1 height 32
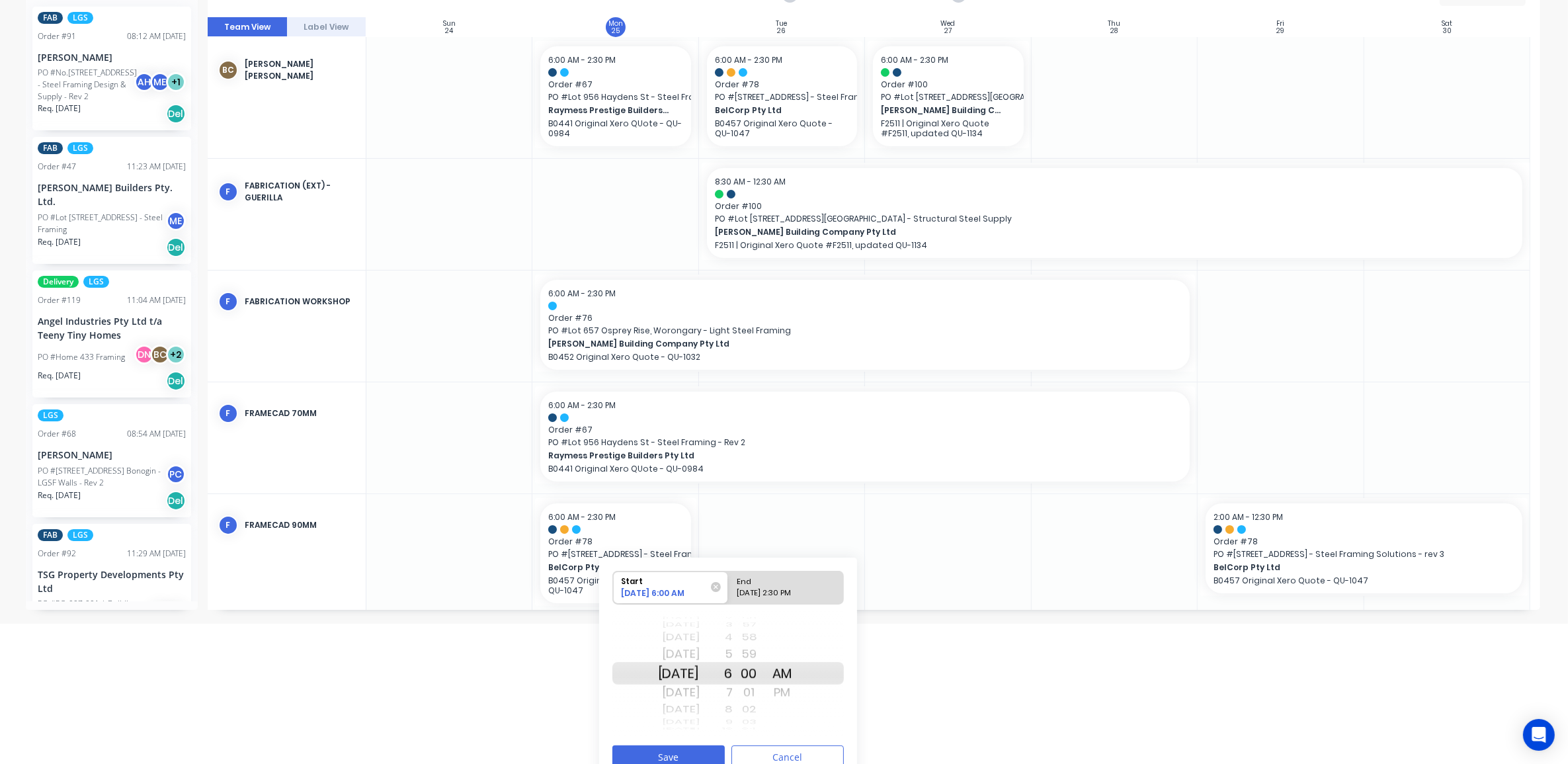
scroll to position [159, 0]
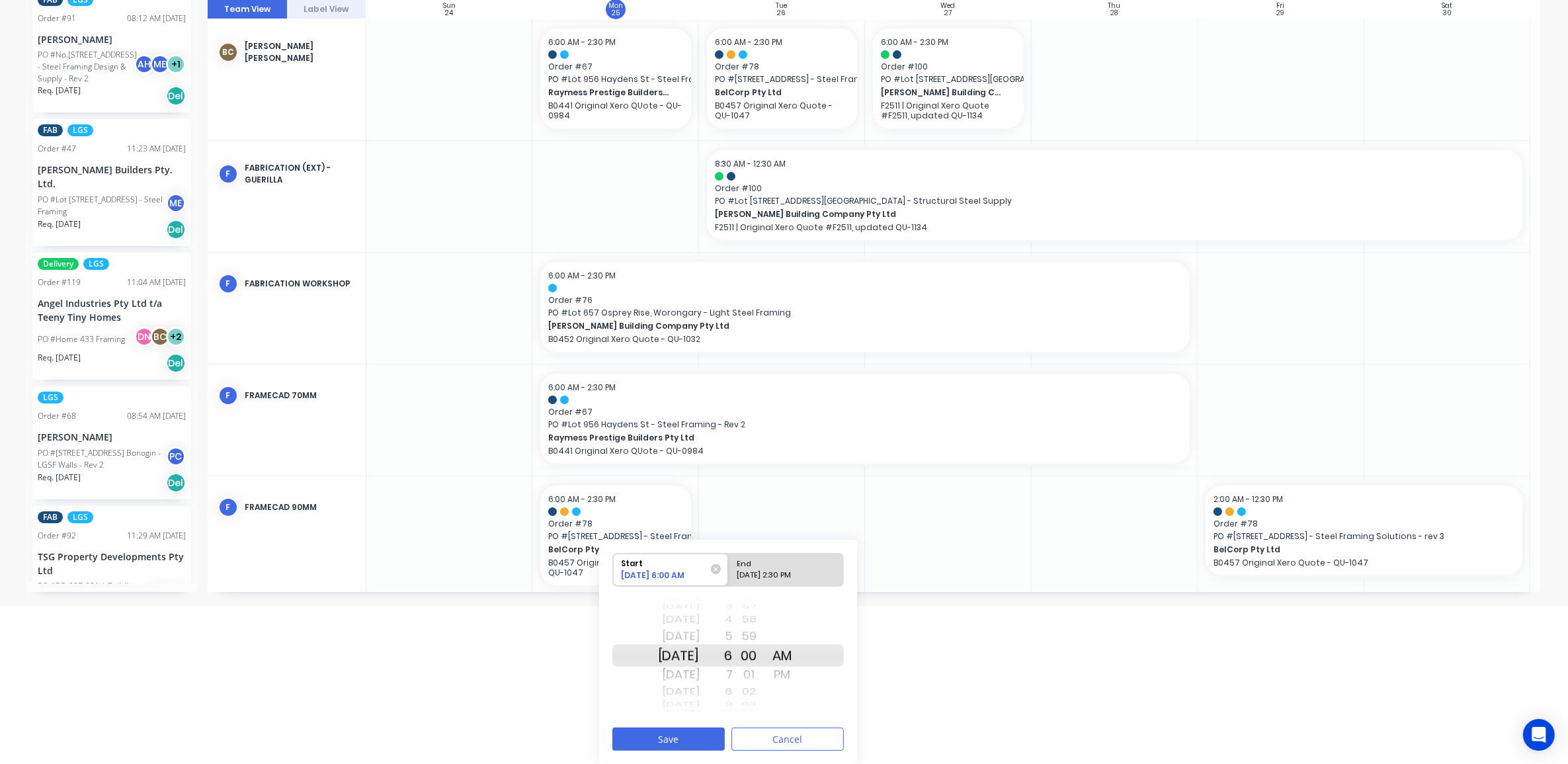
click at [732, 692] on div "8" at bounding box center [717, 692] width 33 height 18
click at [732, 695] on div "10" at bounding box center [717, 692] width 33 height 18
click at [732, 676] on div "11" at bounding box center [717, 675] width 33 height 22
click at [692, 729] on button "Save" at bounding box center [669, 739] width 113 height 24
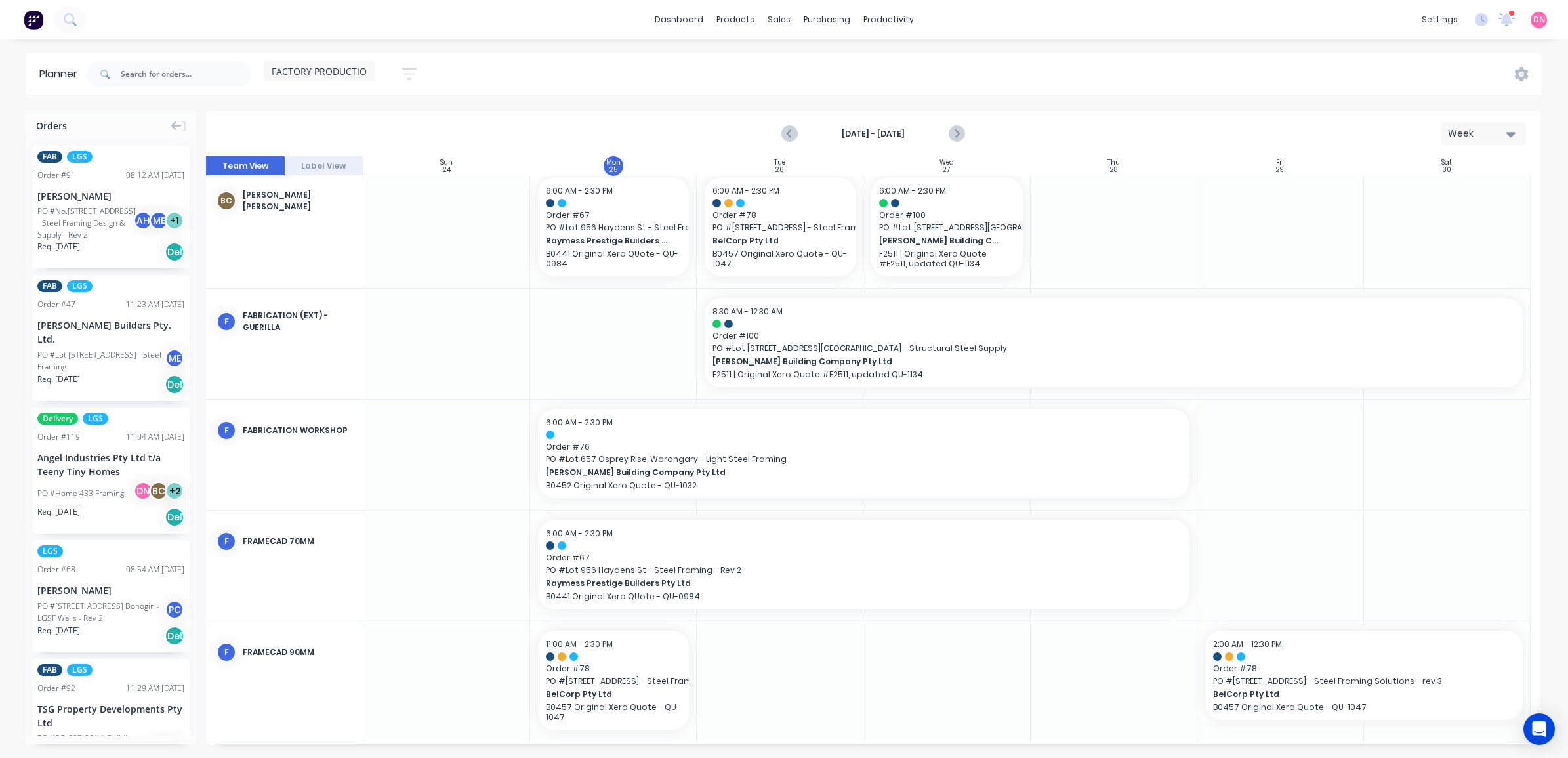
scroll to position [15, 0]
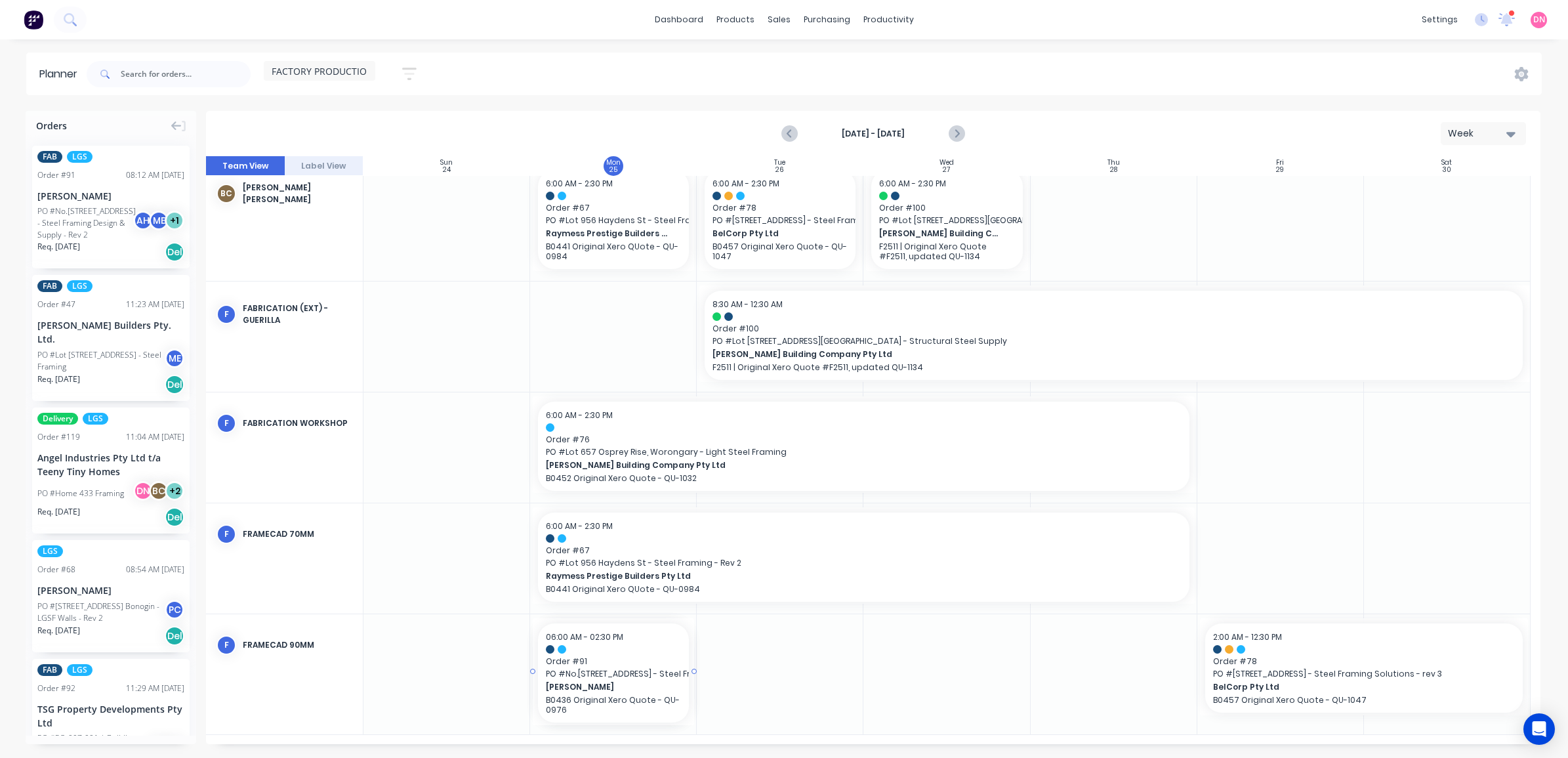
drag, startPoint x: 90, startPoint y: 204, endPoint x: 570, endPoint y: 664, distance: 664.8
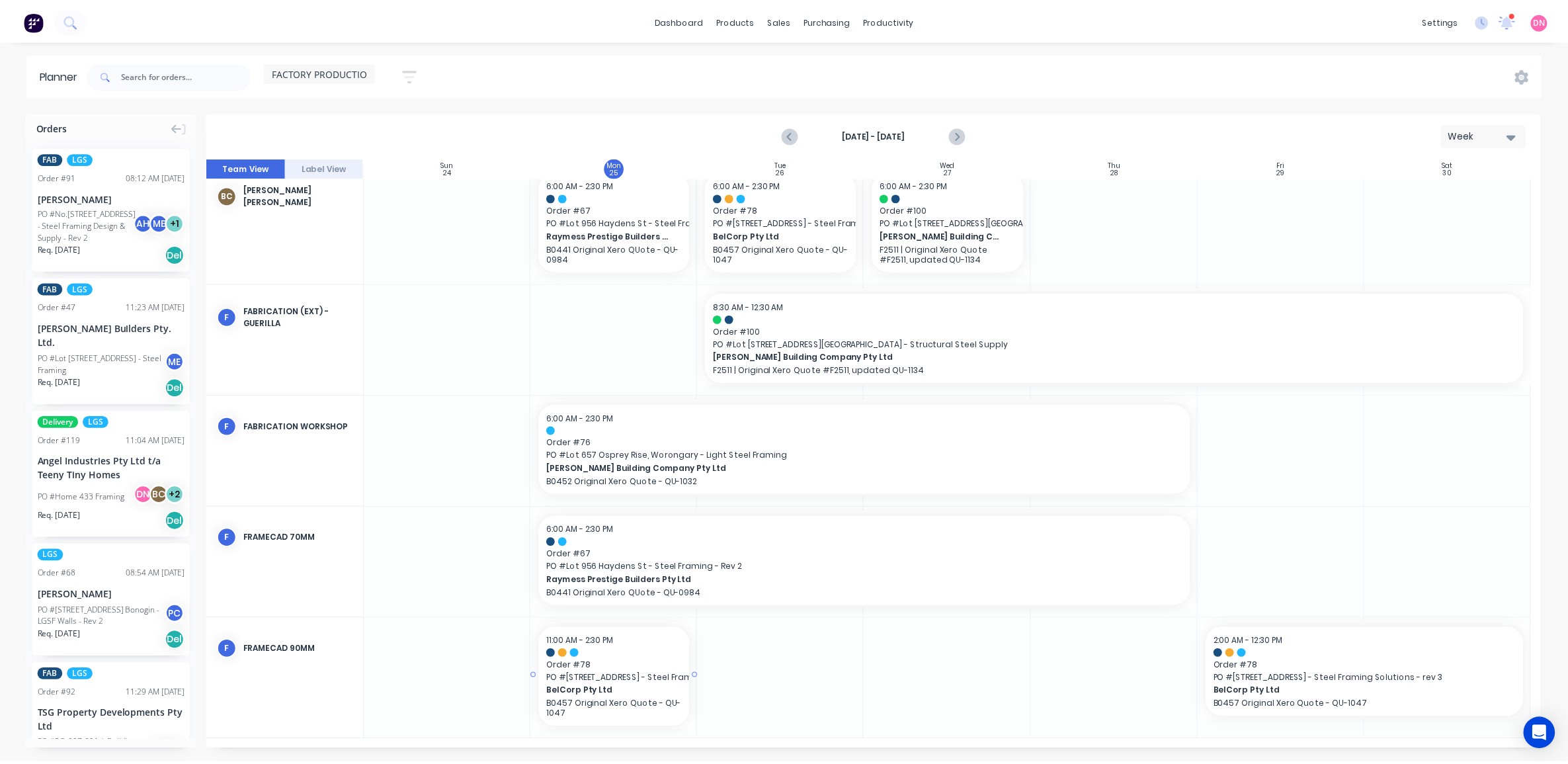
scroll to position [7, 0]
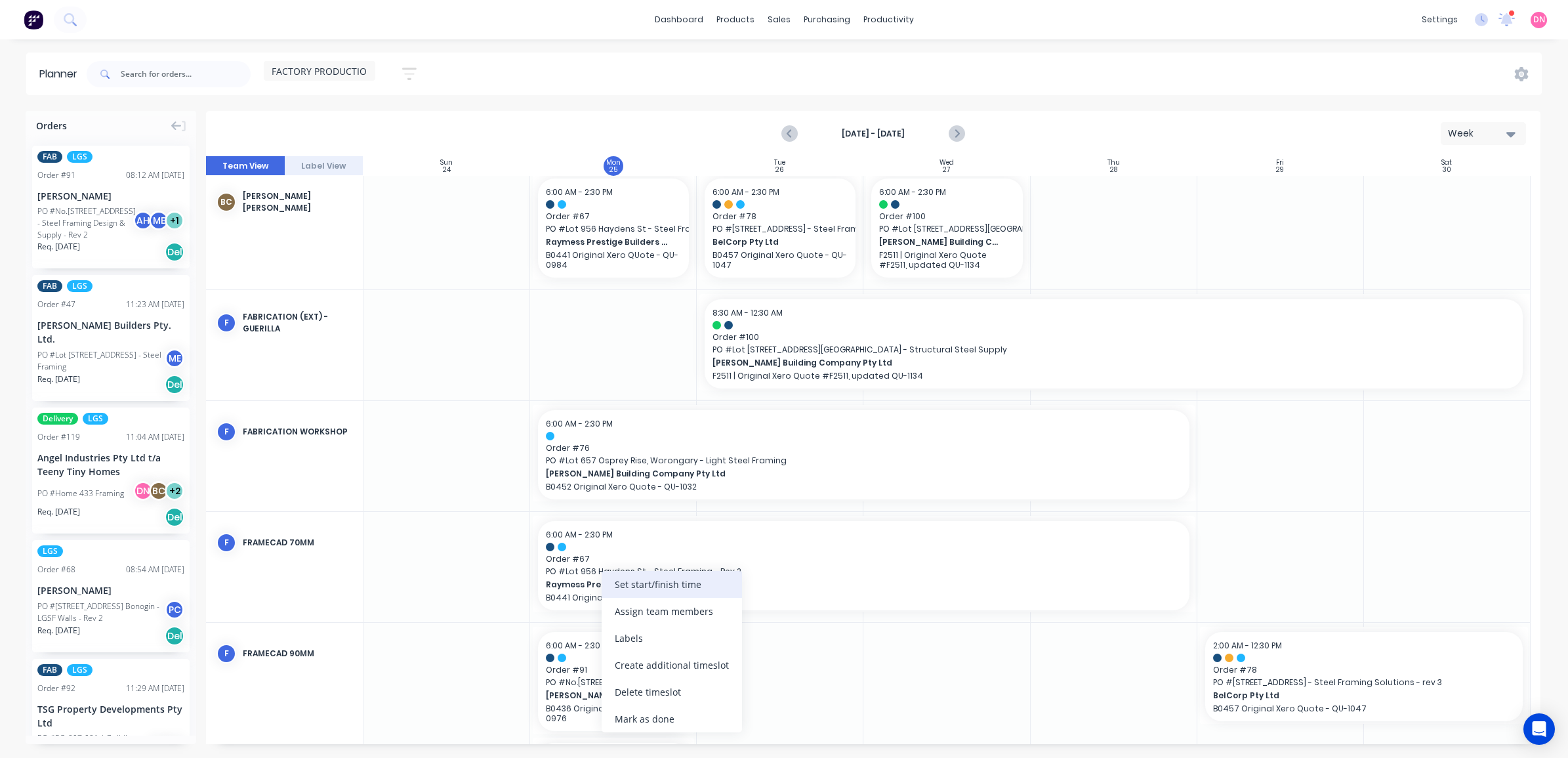
click at [689, 589] on div "Set start/finish time" at bounding box center [672, 585] width 140 height 27
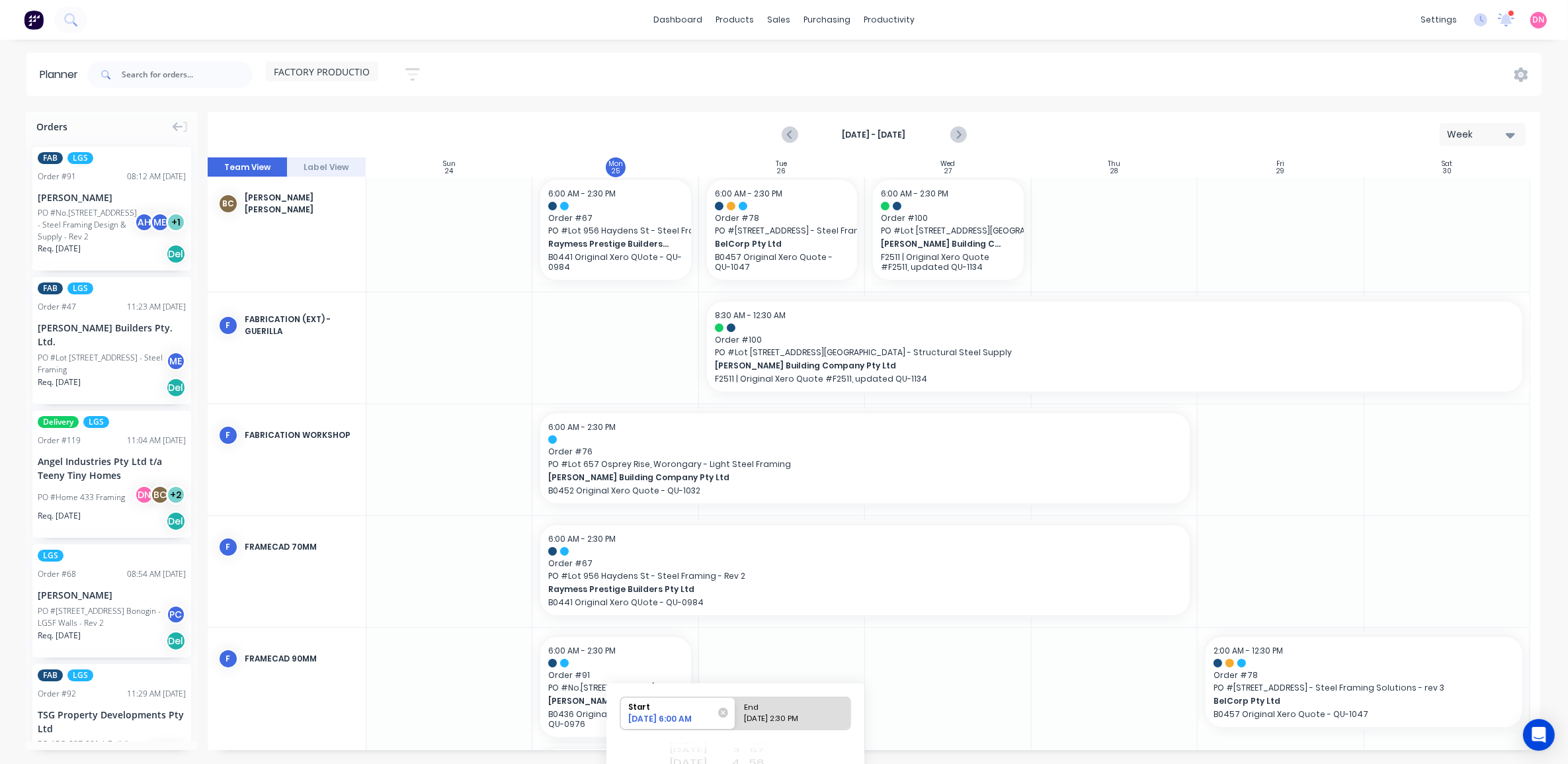
click at [778, 717] on div "[DATE] 2:30 PM" at bounding box center [787, 721] width 96 height 17
click at [736, 717] on input "End [DATE] 2:30 PM" at bounding box center [735, 713] width 1 height 32
radio input "true"
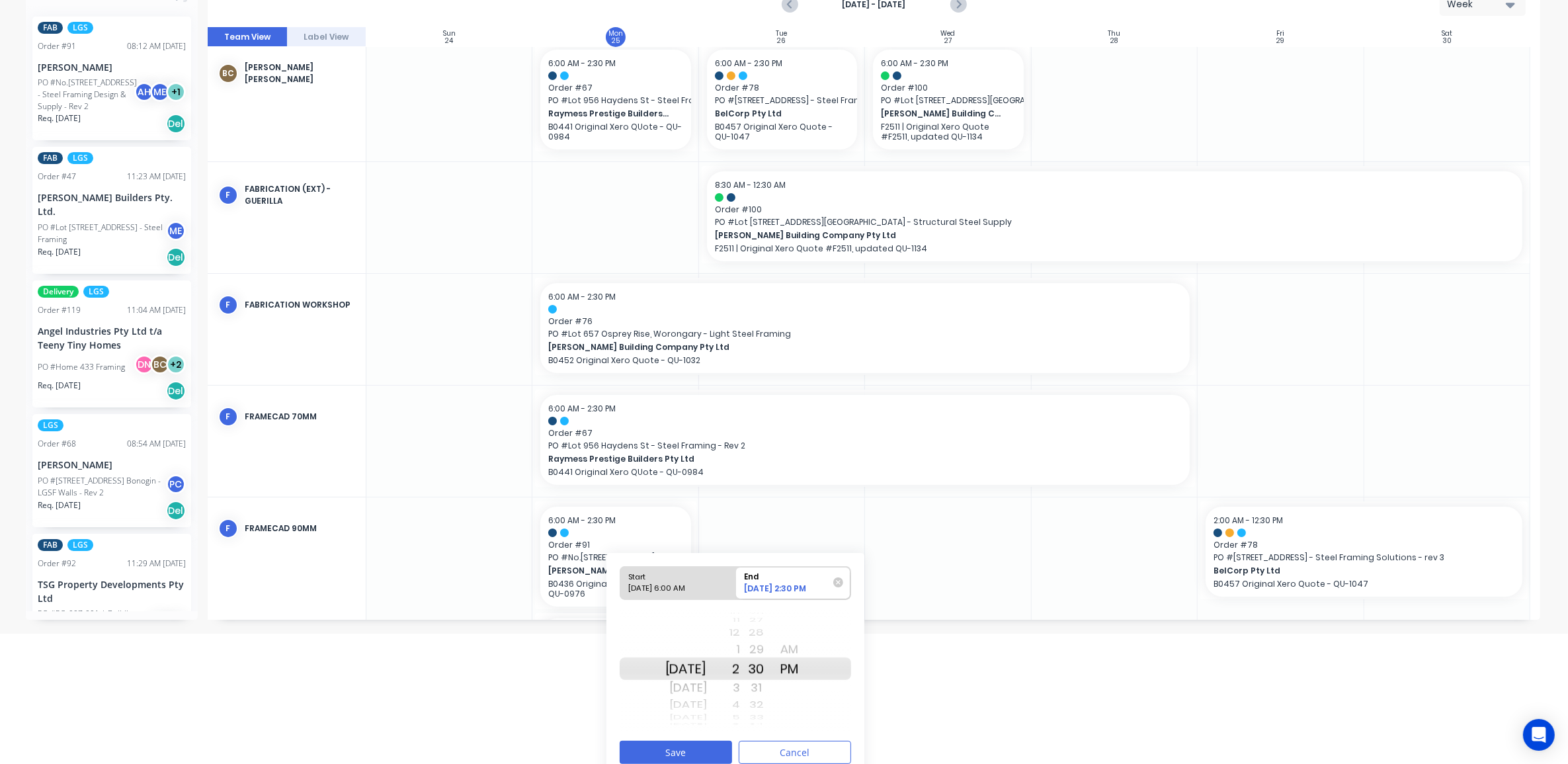
scroll to position [144, 0]
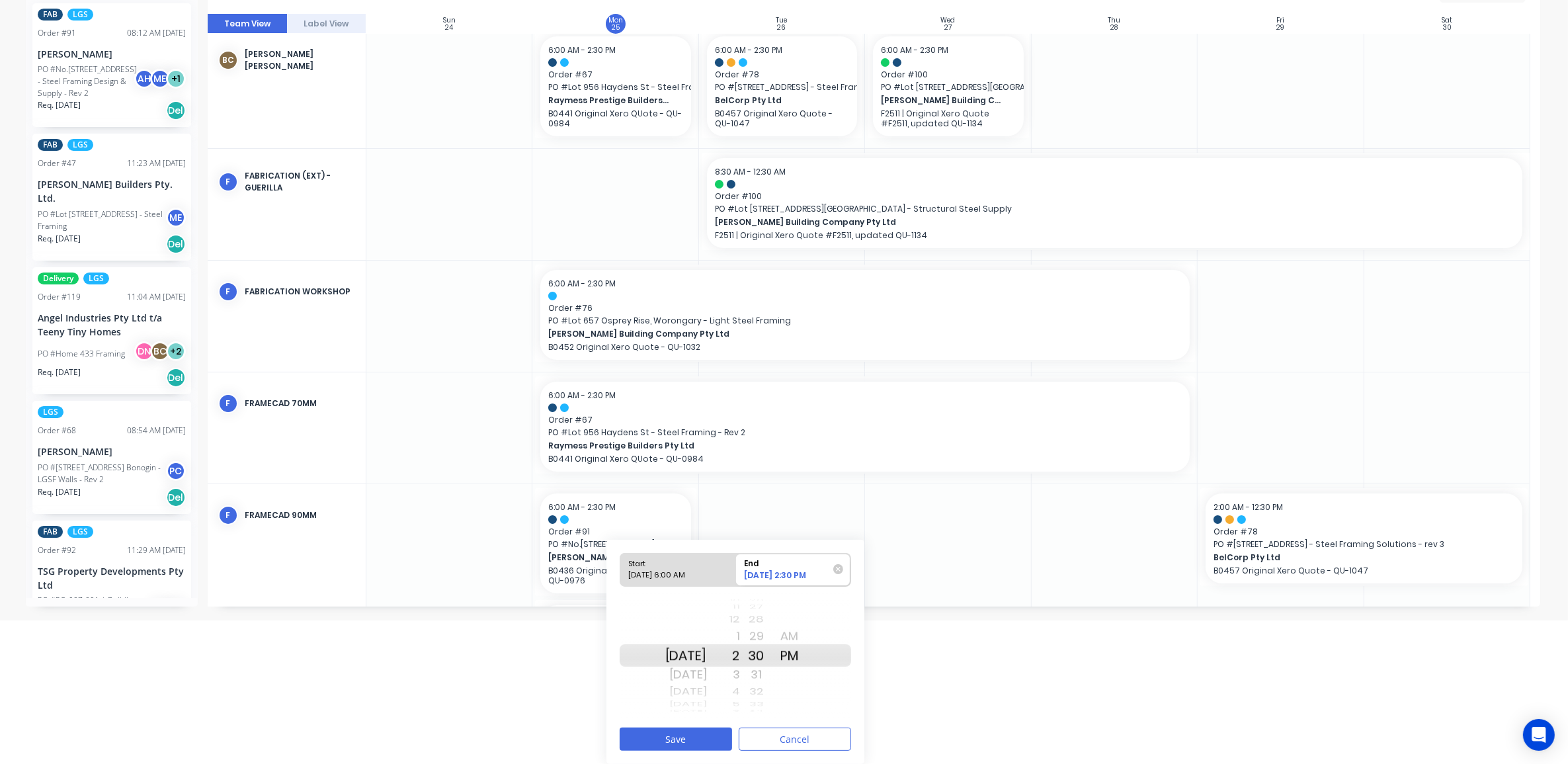
click at [740, 624] on div "12" at bounding box center [724, 620] width 33 height 18
click at [740, 638] on div "11" at bounding box center [724, 636] width 33 height 22
click at [773, 636] on div "29" at bounding box center [757, 636] width 33 height 22
click at [773, 636] on div "28" at bounding box center [757, 636] width 33 height 22
click at [773, 636] on div "27" at bounding box center [757, 636] width 33 height 22
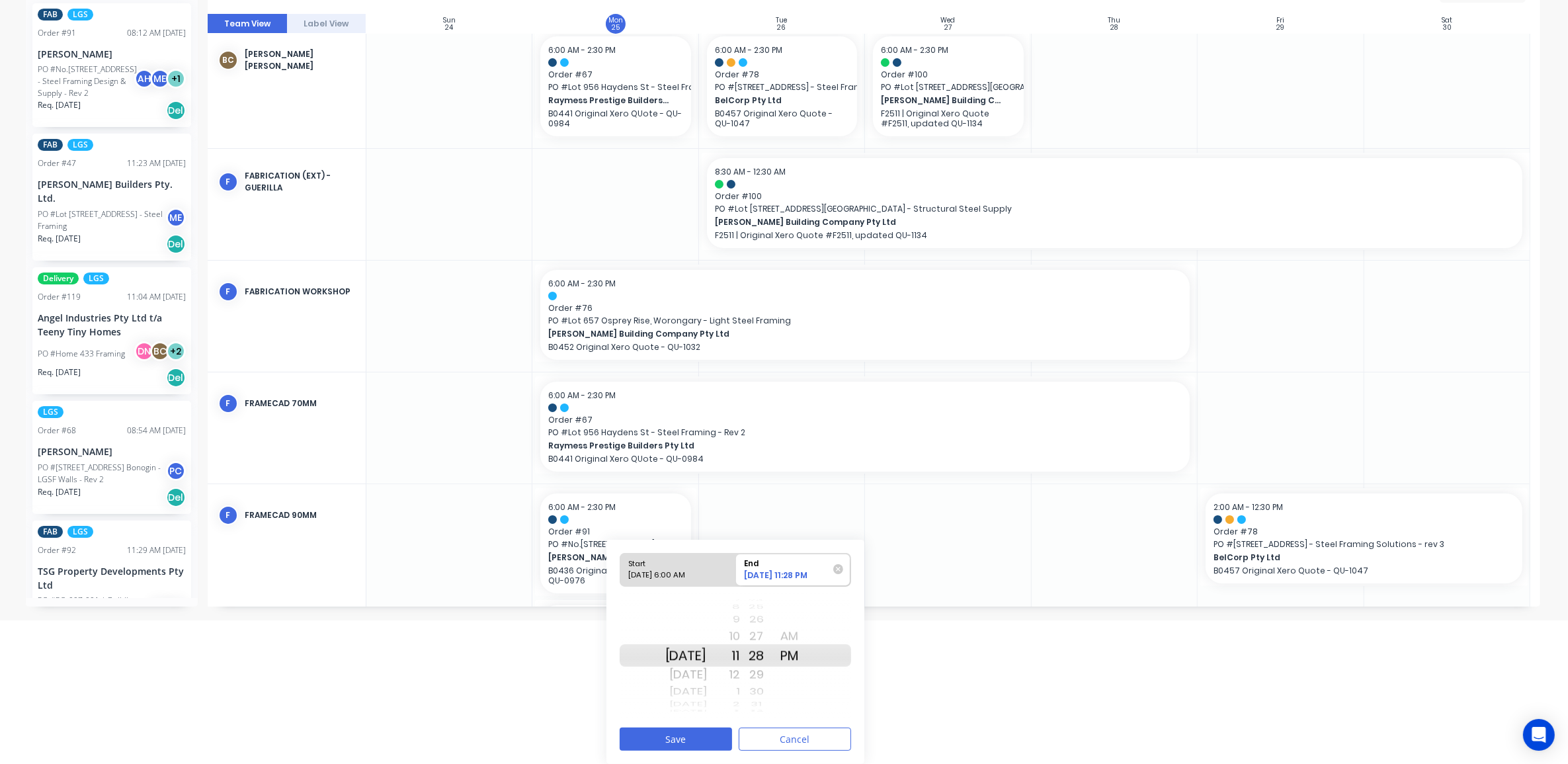
click at [773, 645] on div "19 20 21 22 23 24 25 26 27 28 29 30 31 32 33 34 35 36 37" at bounding box center [757, 656] width 33 height 22
click at [773, 636] on div "26" at bounding box center [757, 636] width 33 height 22
click at [773, 644] on div "26" at bounding box center [757, 655] width 33 height 23
drag, startPoint x: 780, startPoint y: 610, endPoint x: 776, endPoint y: 732, distance: 122.1
click at [782, 621] on html "dashboard products sales purchasing productivity dashboard products Product Cat…" at bounding box center [784, 239] width 1568 height 764
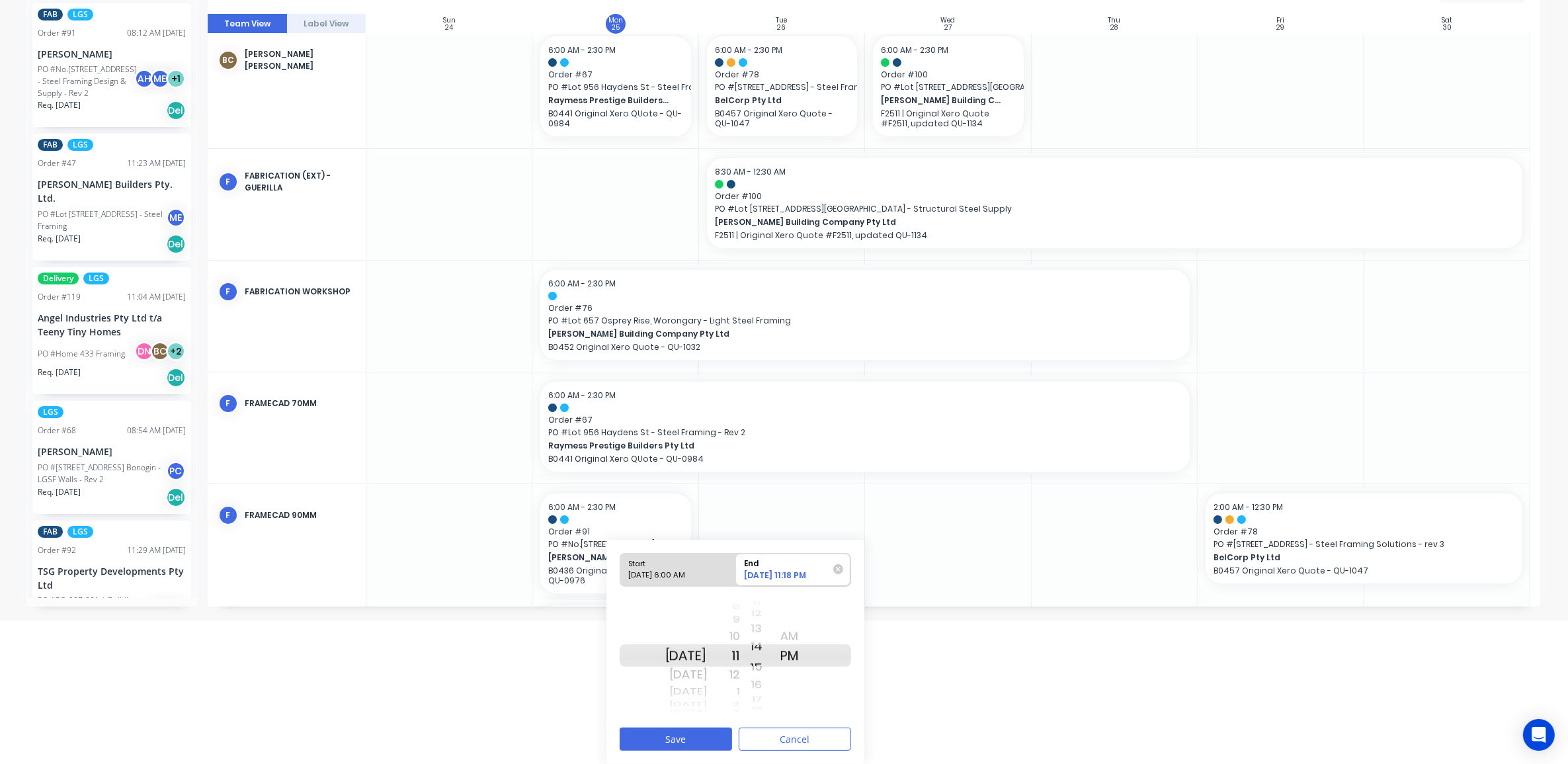
drag, startPoint x: 769, startPoint y: 613, endPoint x: 782, endPoint y: 715, distance: 102.8
click at [773, 715] on div "35 36 37 38 39 40 41 42 43 44 45 46 47 48 49 50 51 52 53 54 55 56 57 58 59 00 0…" at bounding box center [757, 656] width 33 height 126
drag, startPoint x: 778, startPoint y: 616, endPoint x: 776, endPoint y: 761, distance: 145.0
click at [776, 761] on div "Start [DATE] 6:00 AM End [DATE] 11:13 PM [DATE] [DATE] [DATE] [DATE] [DATE] [DA…" at bounding box center [735, 652] width 258 height 224
drag, startPoint x: 776, startPoint y: 642, endPoint x: 775, endPoint y: 771, distance: 129.0
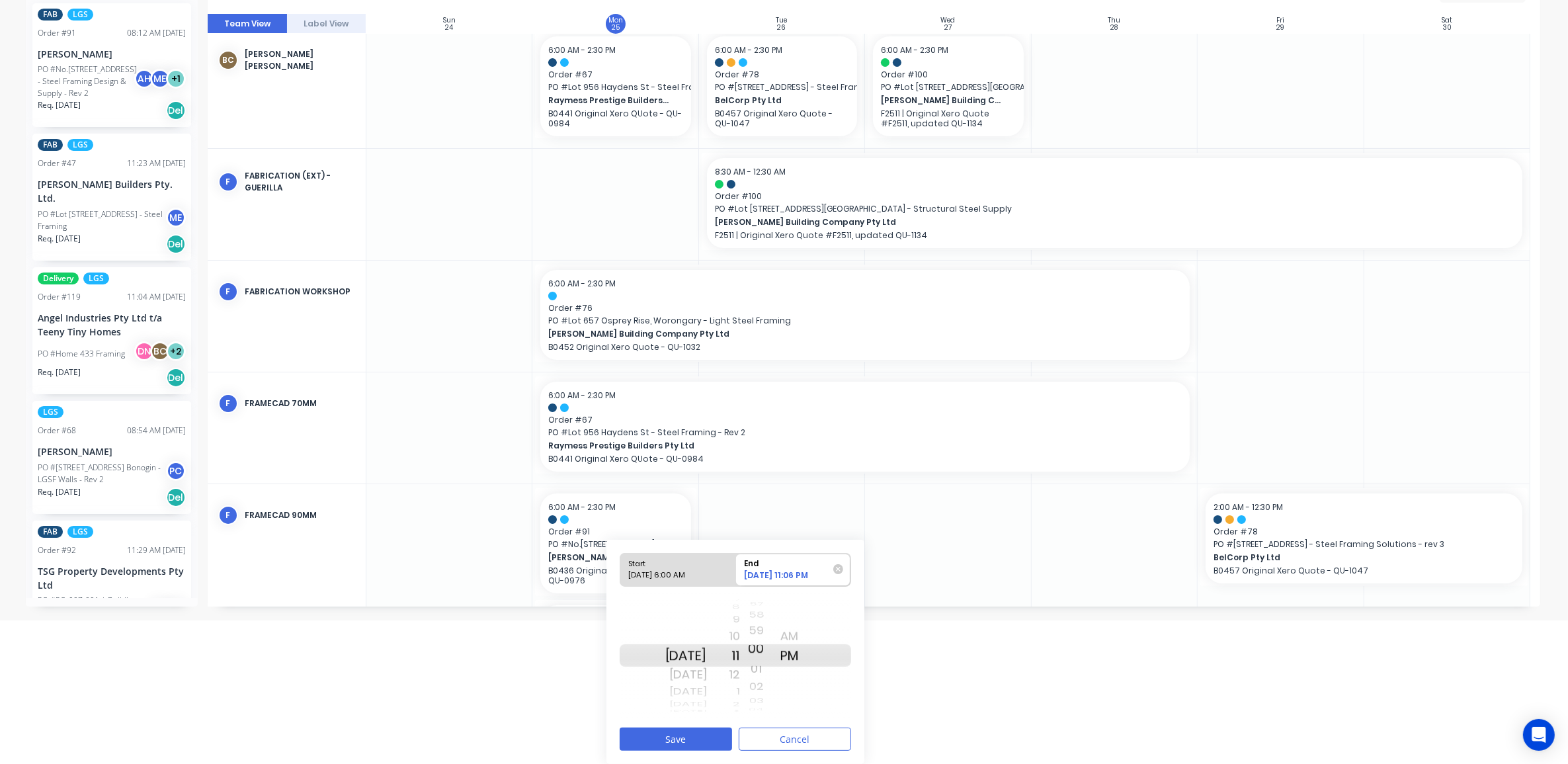
click at [775, 621] on html "dashboard products sales purchasing productivity dashboard products Product Cat…" at bounding box center [784, 239] width 1568 height 764
click at [806, 629] on div "AM" at bounding box center [789, 636] width 33 height 22
click at [802, 635] on div "AM" at bounding box center [789, 636] width 33 height 22
click at [710, 733] on button "Save" at bounding box center [676, 739] width 113 height 24
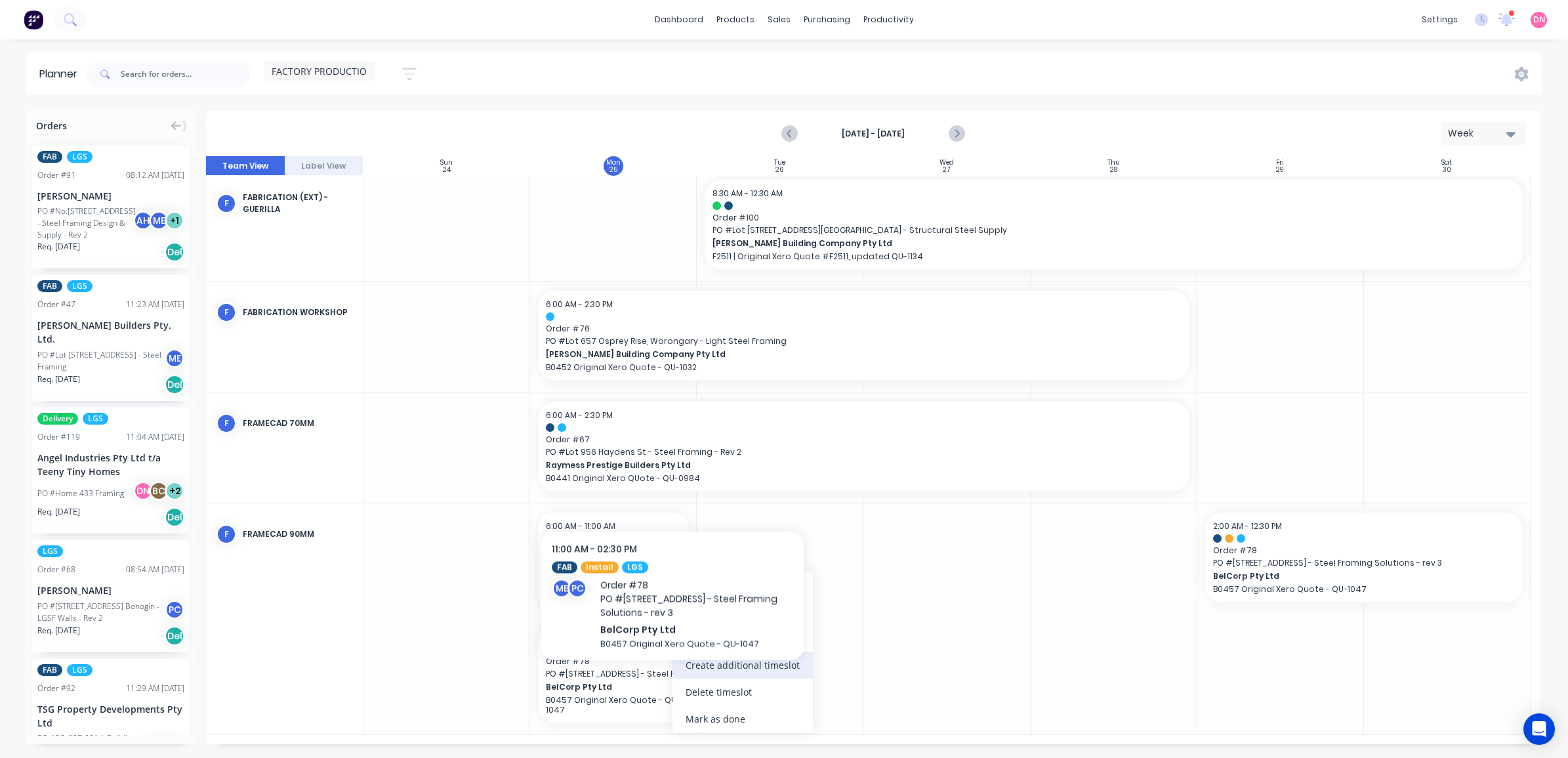
scroll to position [116, 0]
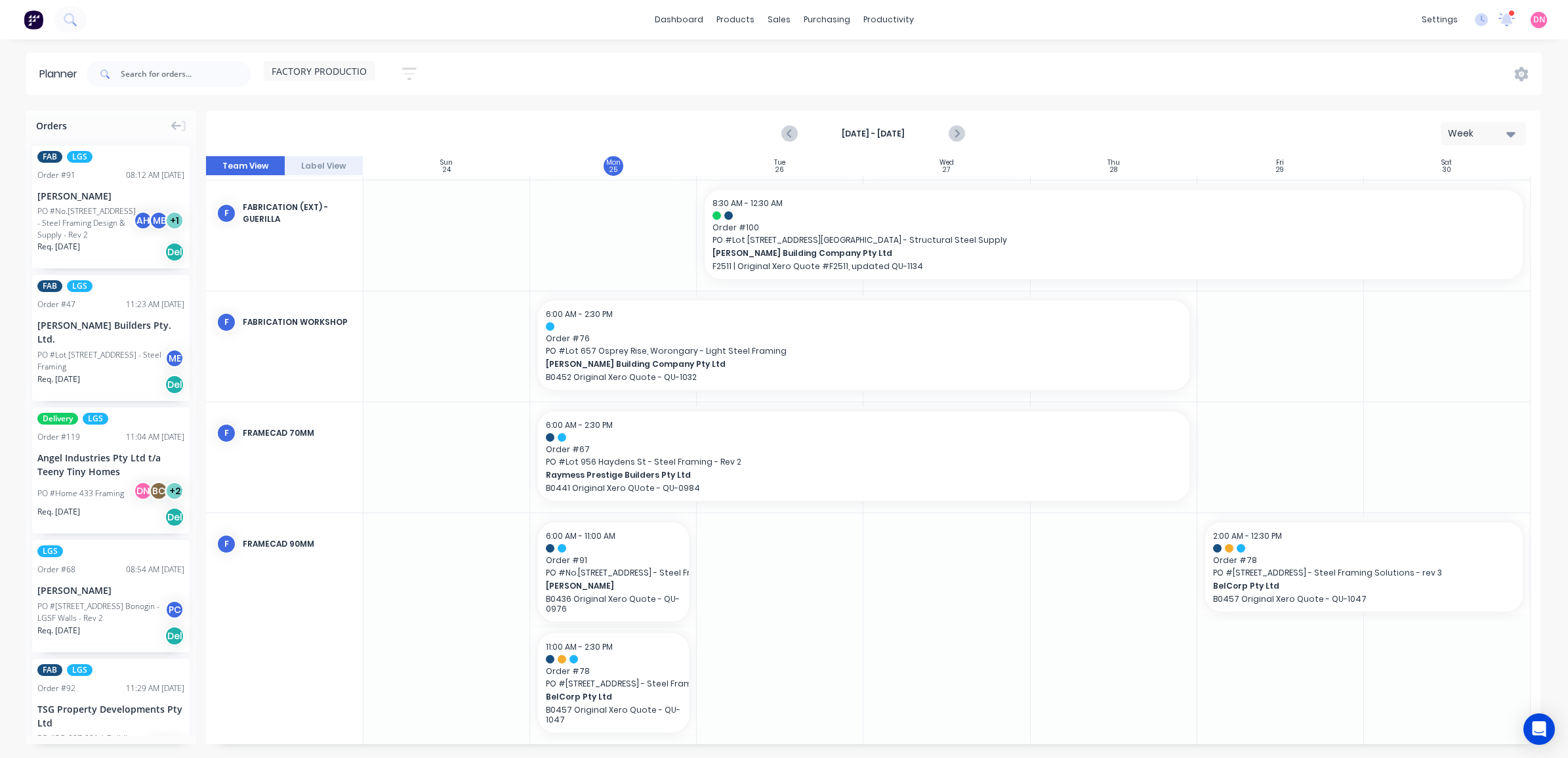
click at [871, 622] on div at bounding box center [947, 628] width 167 height 230
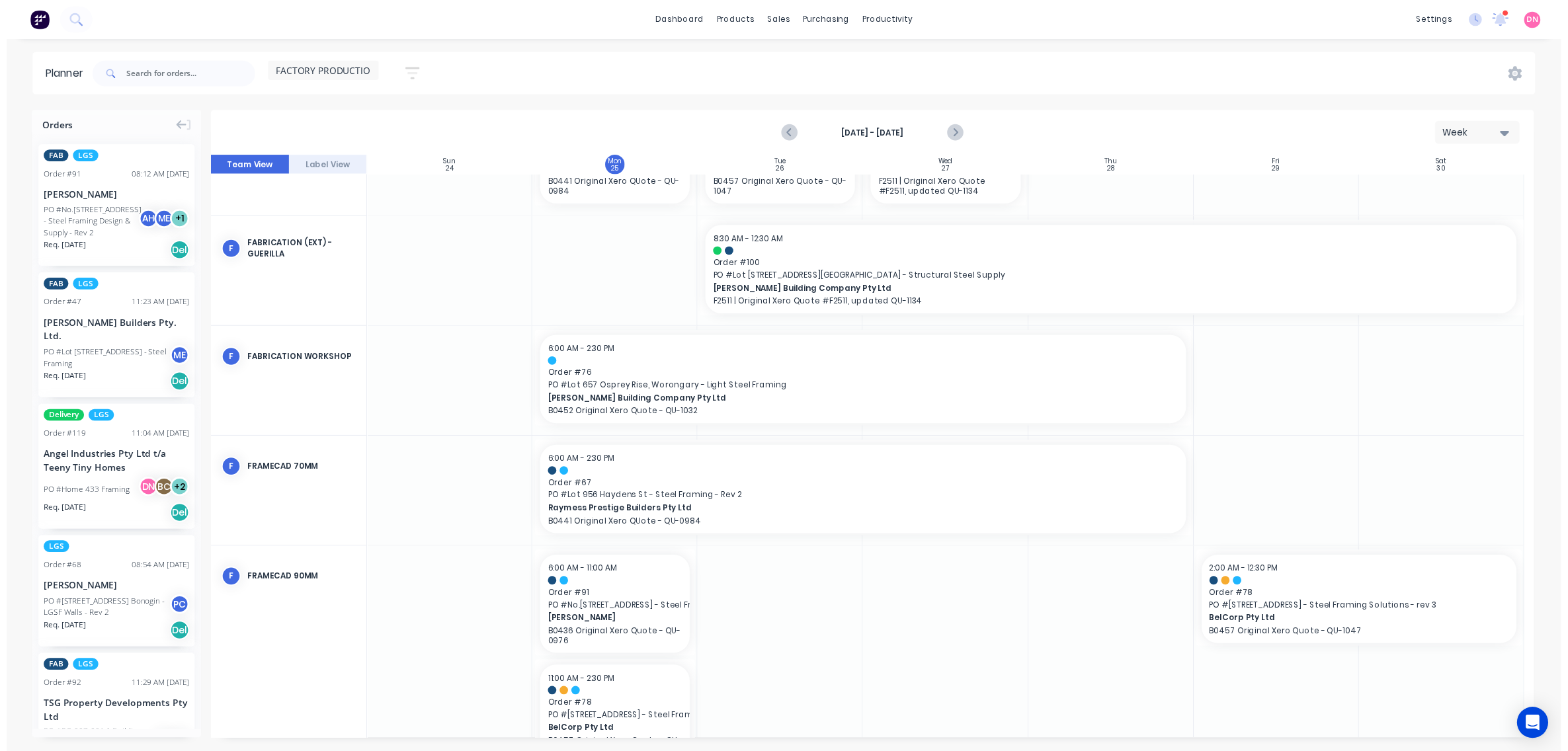
scroll to position [82, 0]
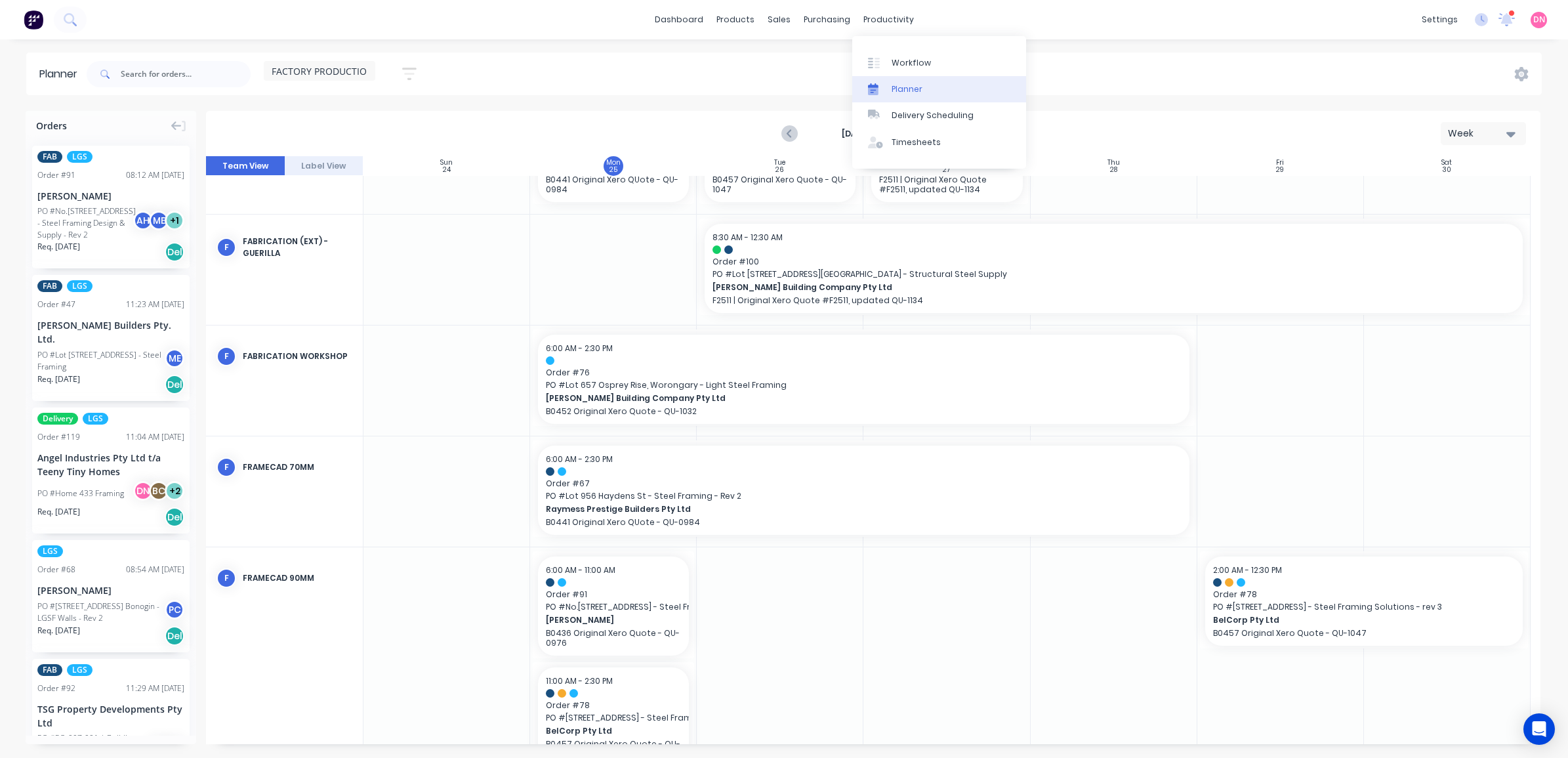
click at [932, 77] on link "Planner" at bounding box center [939, 89] width 174 height 26
click at [914, 61] on div "Workflow" at bounding box center [911, 63] width 39 height 12
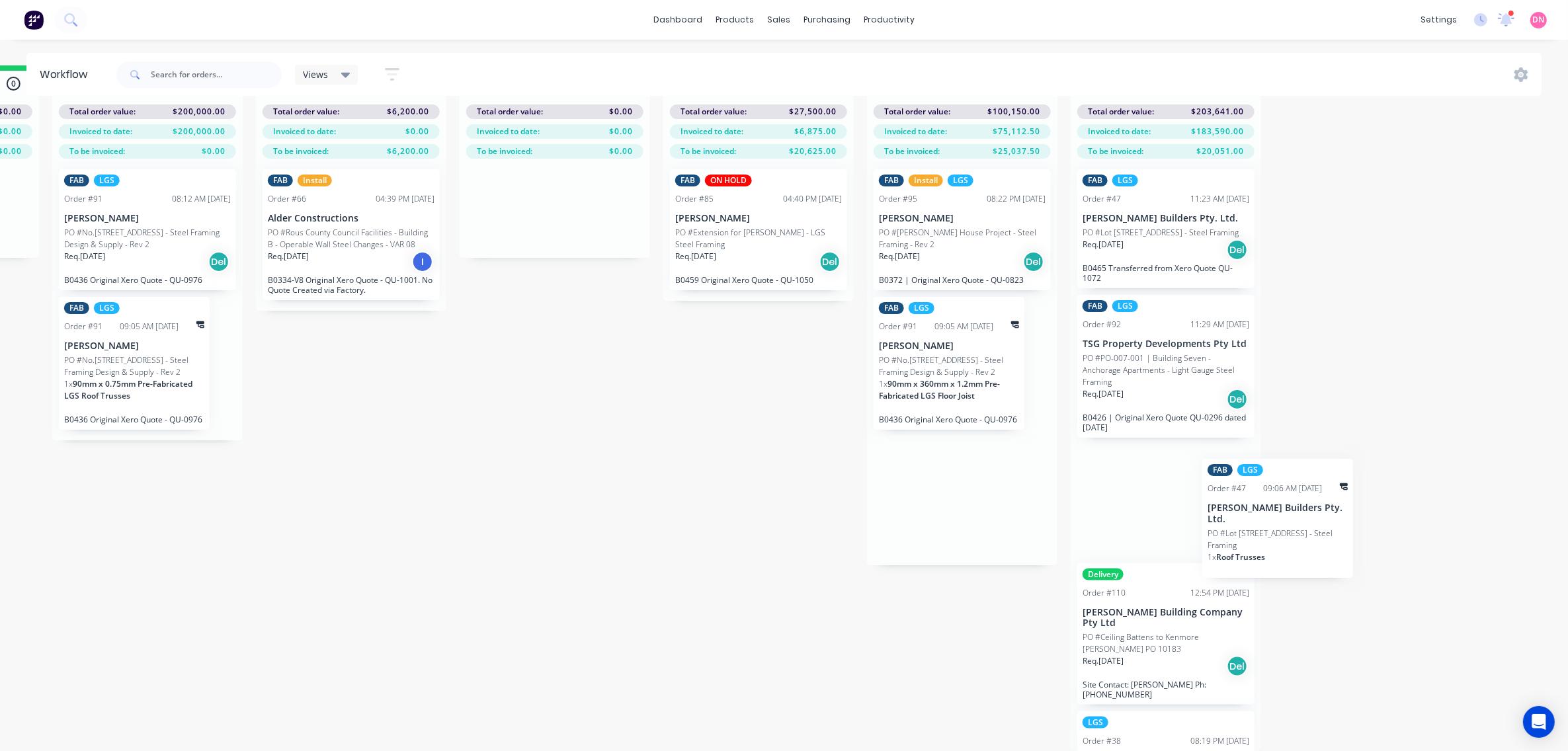
scroll to position [54, 1213]
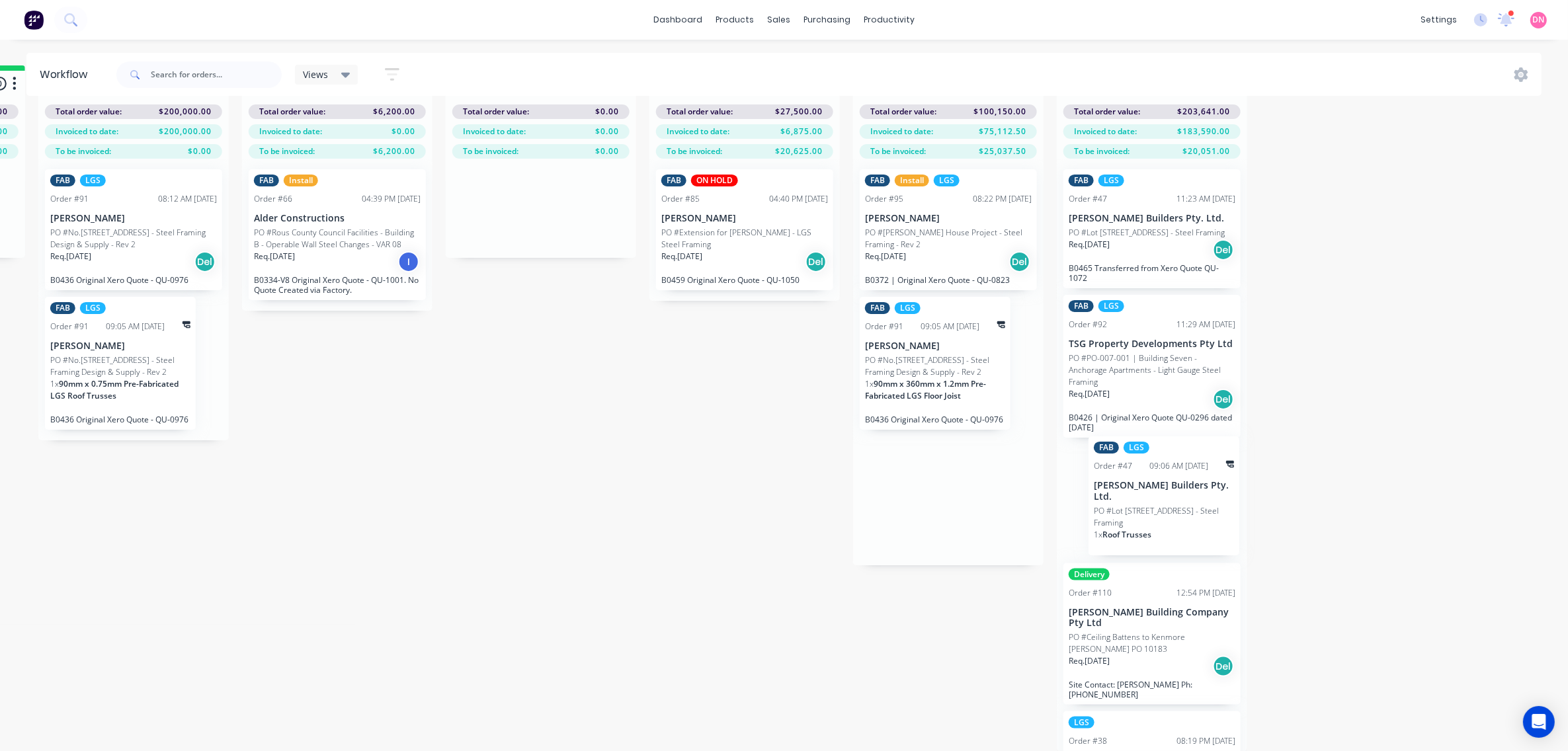
drag, startPoint x: 1090, startPoint y: 540, endPoint x: 1155, endPoint y: 481, distance: 87.8
click at [1161, 481] on div "Submitted 10 Status colour #FF69B4 hex #FF69B4 Save Cancel Summaries Total orde…" at bounding box center [168, 408] width 2782 height 686
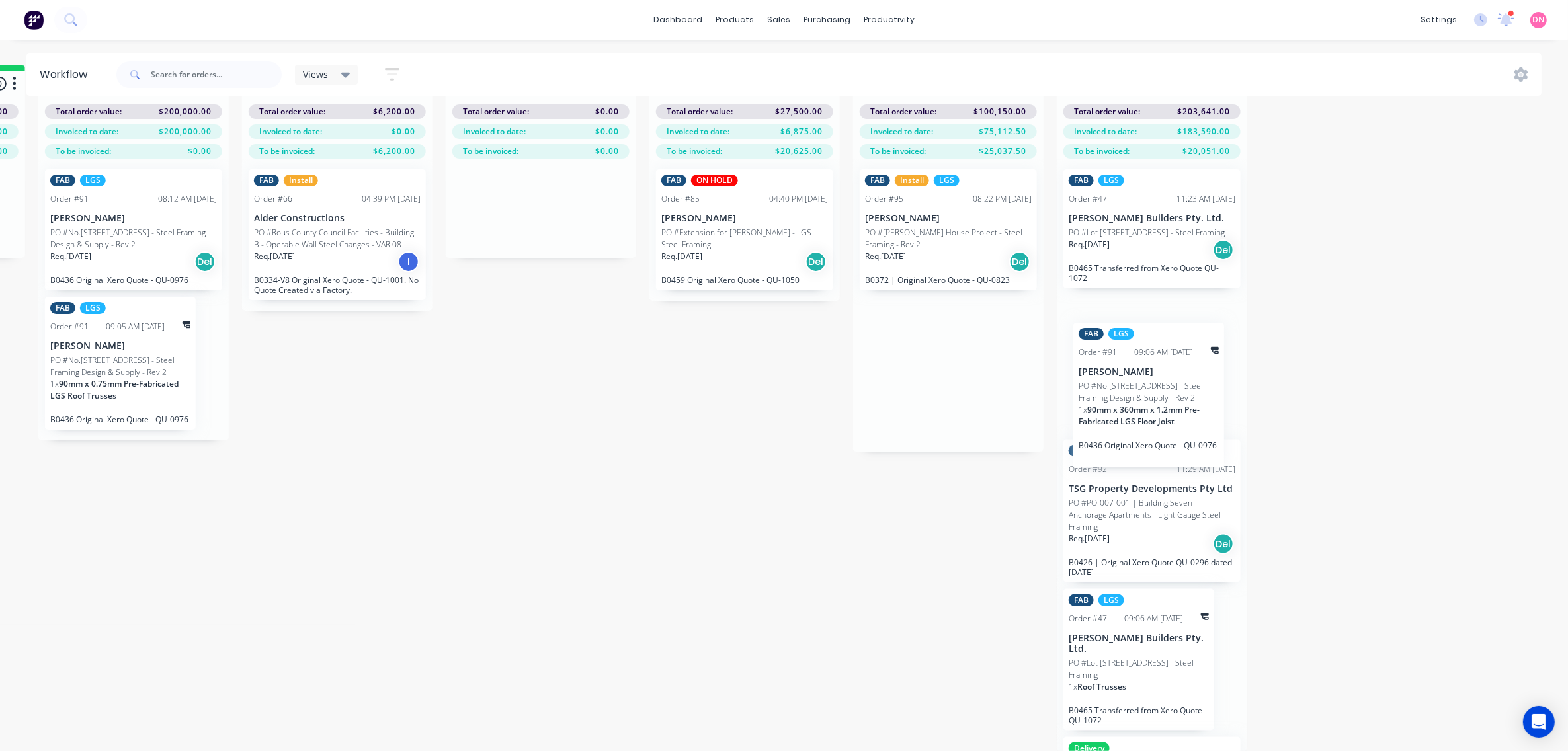
drag, startPoint x: 911, startPoint y: 349, endPoint x: 1128, endPoint y: 382, distance: 219.5
click at [1129, 382] on div "Submitted 10 Status colour #FF69B4 hex #FF69B4 Save Cancel Summaries Total orde…" at bounding box center [168, 408] width 2782 height 686
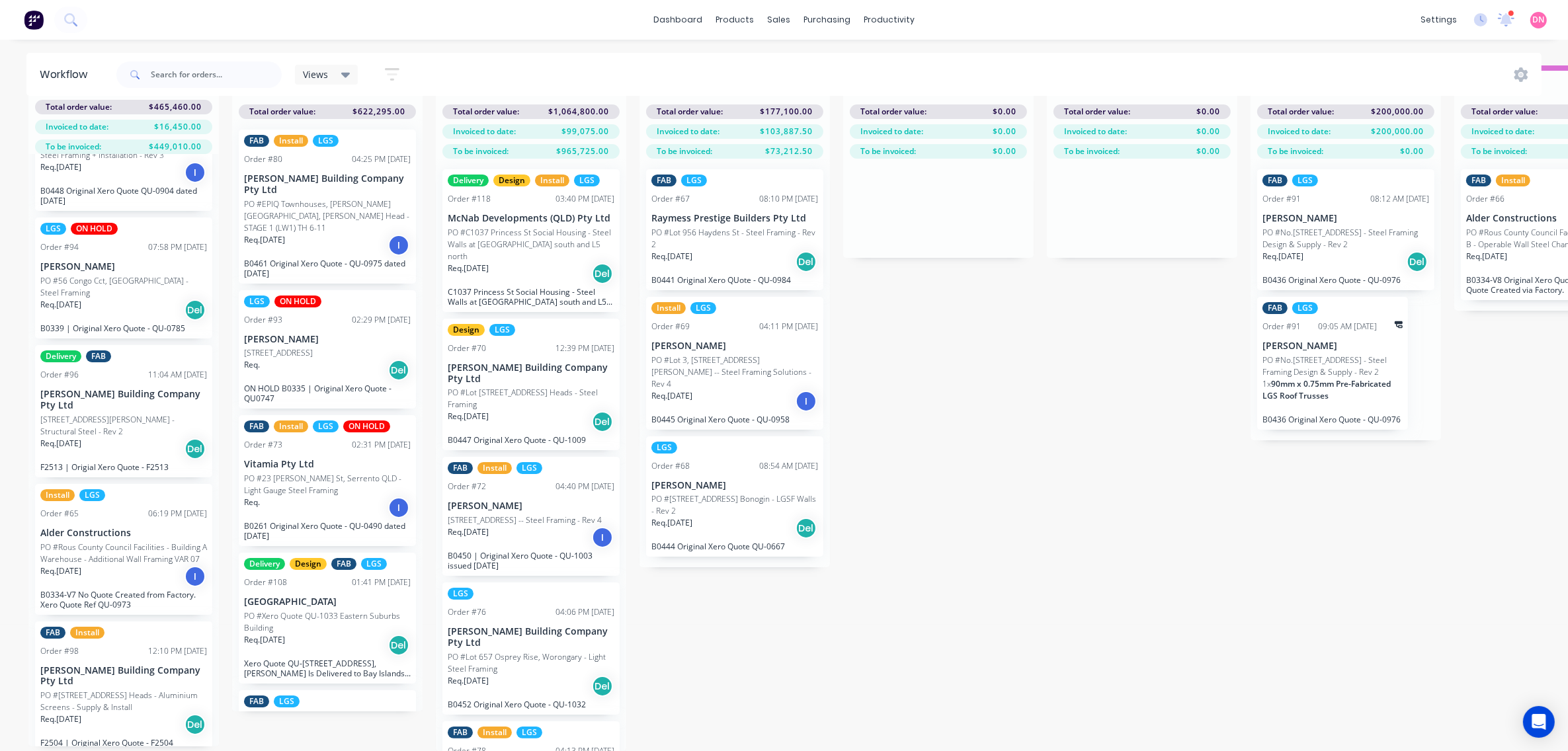
scroll to position [413, 0]
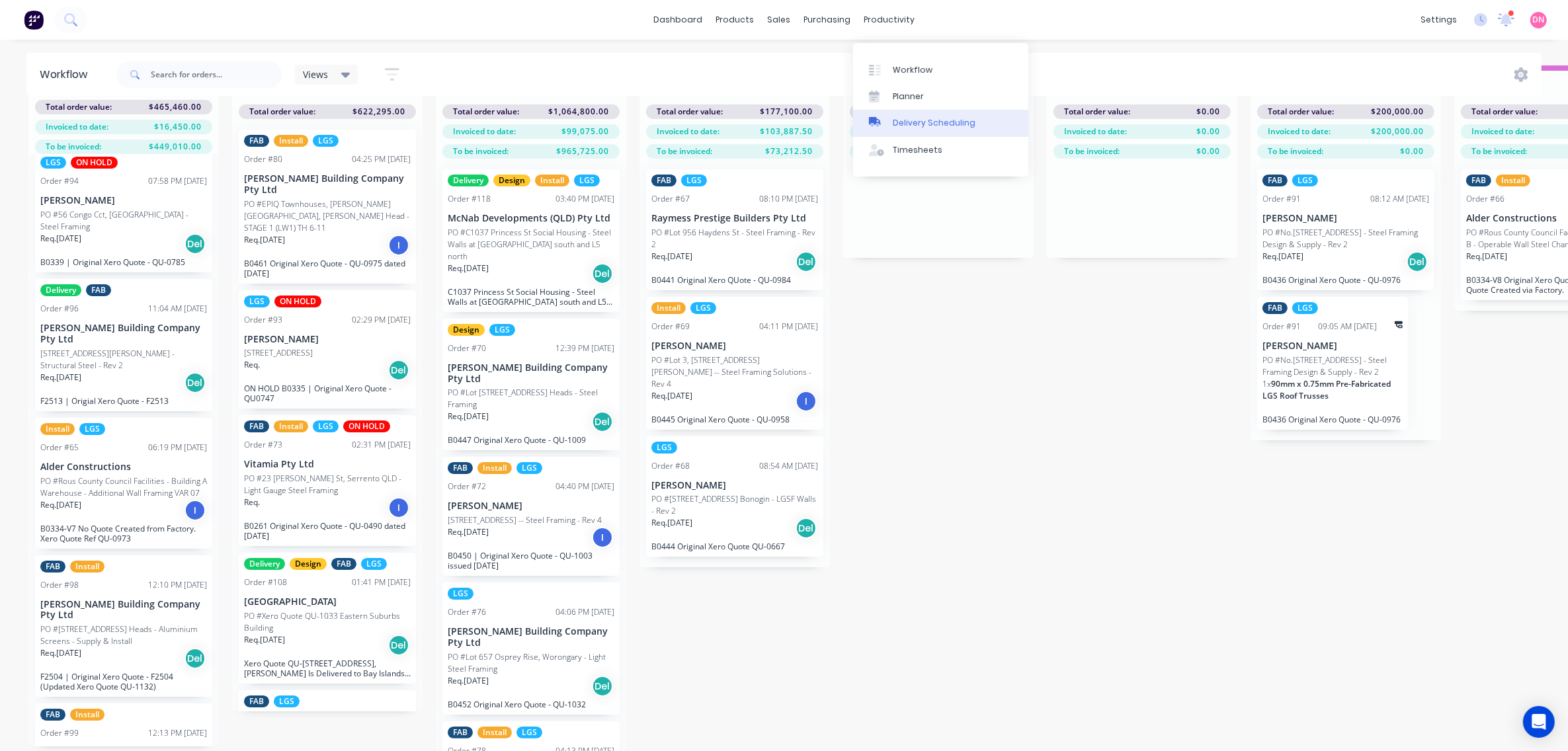
click at [913, 110] on link "Delivery Scheduling" at bounding box center [941, 123] width 176 height 27
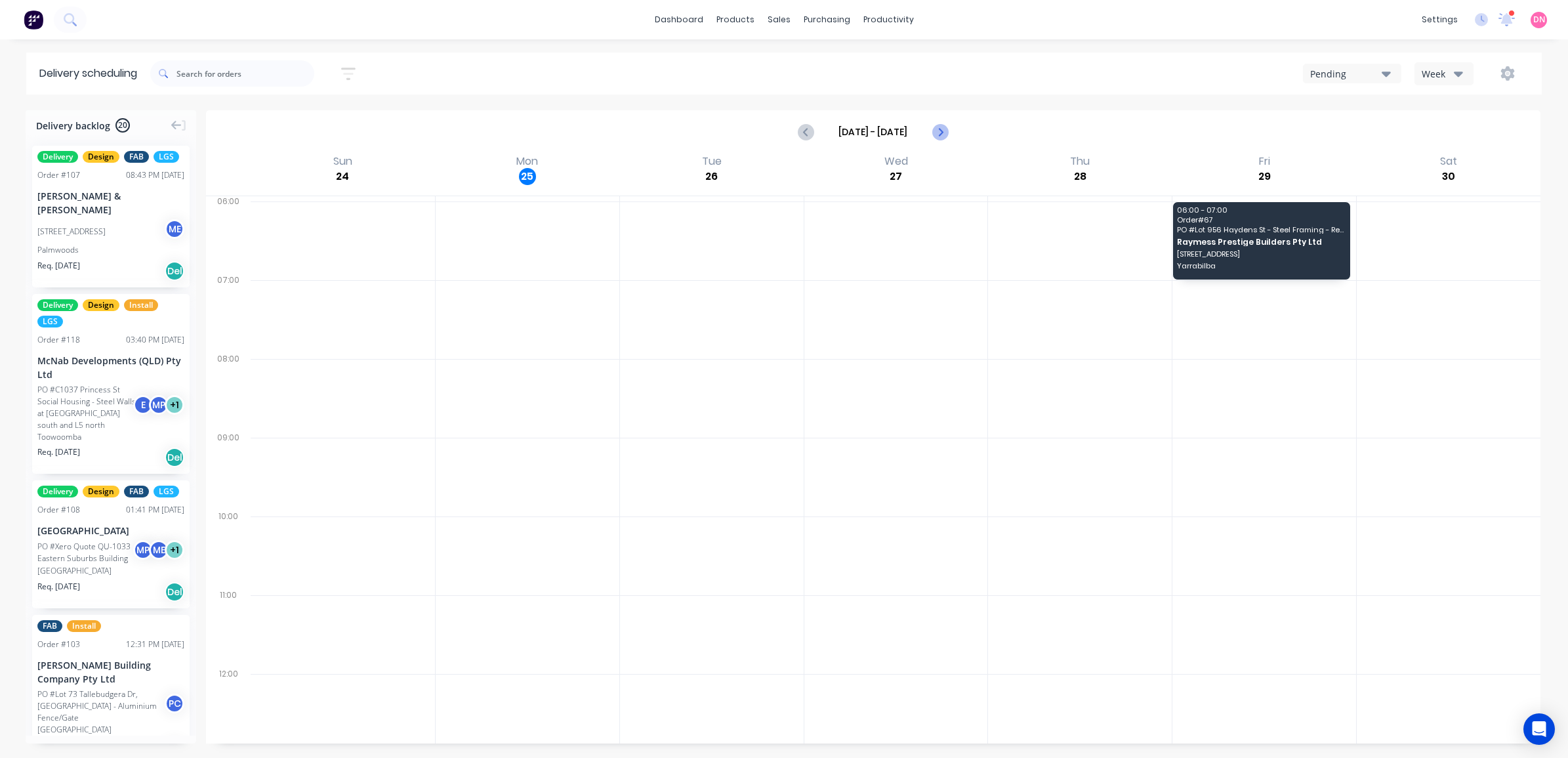
click at [952, 134] on button "Next page" at bounding box center [939, 132] width 26 height 26
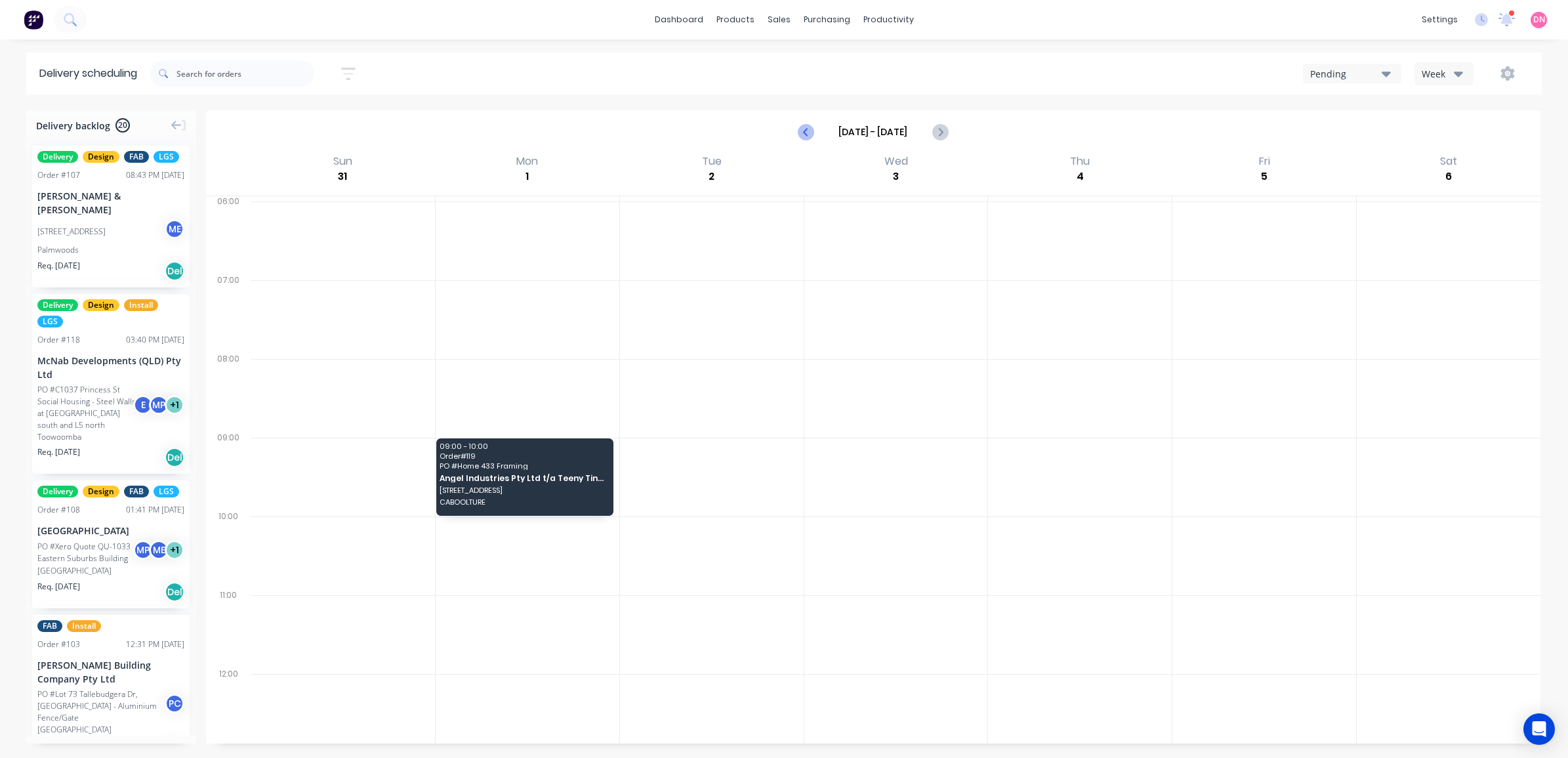
click at [809, 136] on icon "Previous page" at bounding box center [806, 132] width 16 height 16
type input "[DATE] - [DATE]"
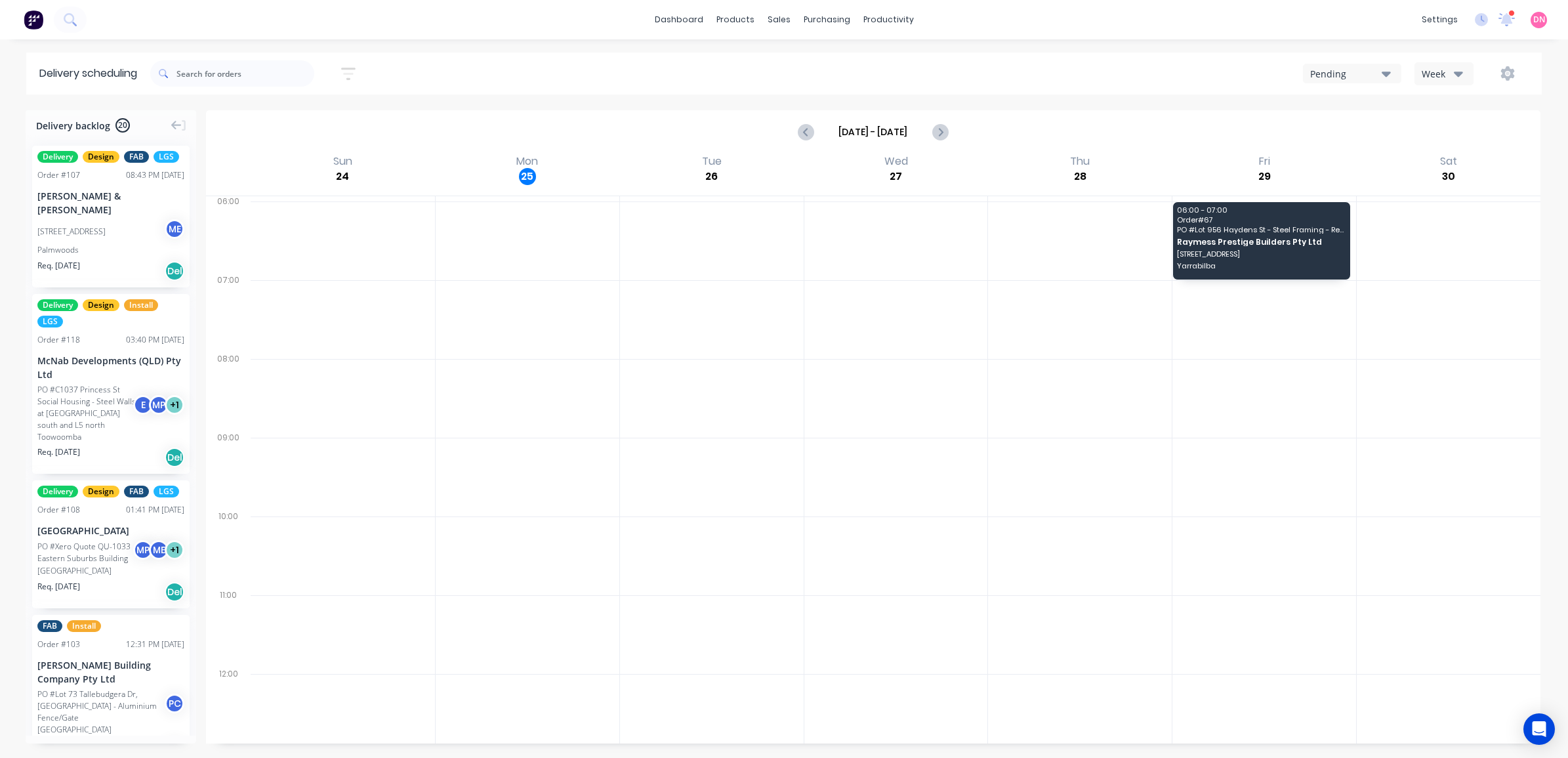
click at [1444, 80] on div "Week" at bounding box center [1440, 74] width 38 height 14
click at [1458, 144] on div "Vehicle" at bounding box center [1479, 134] width 130 height 26
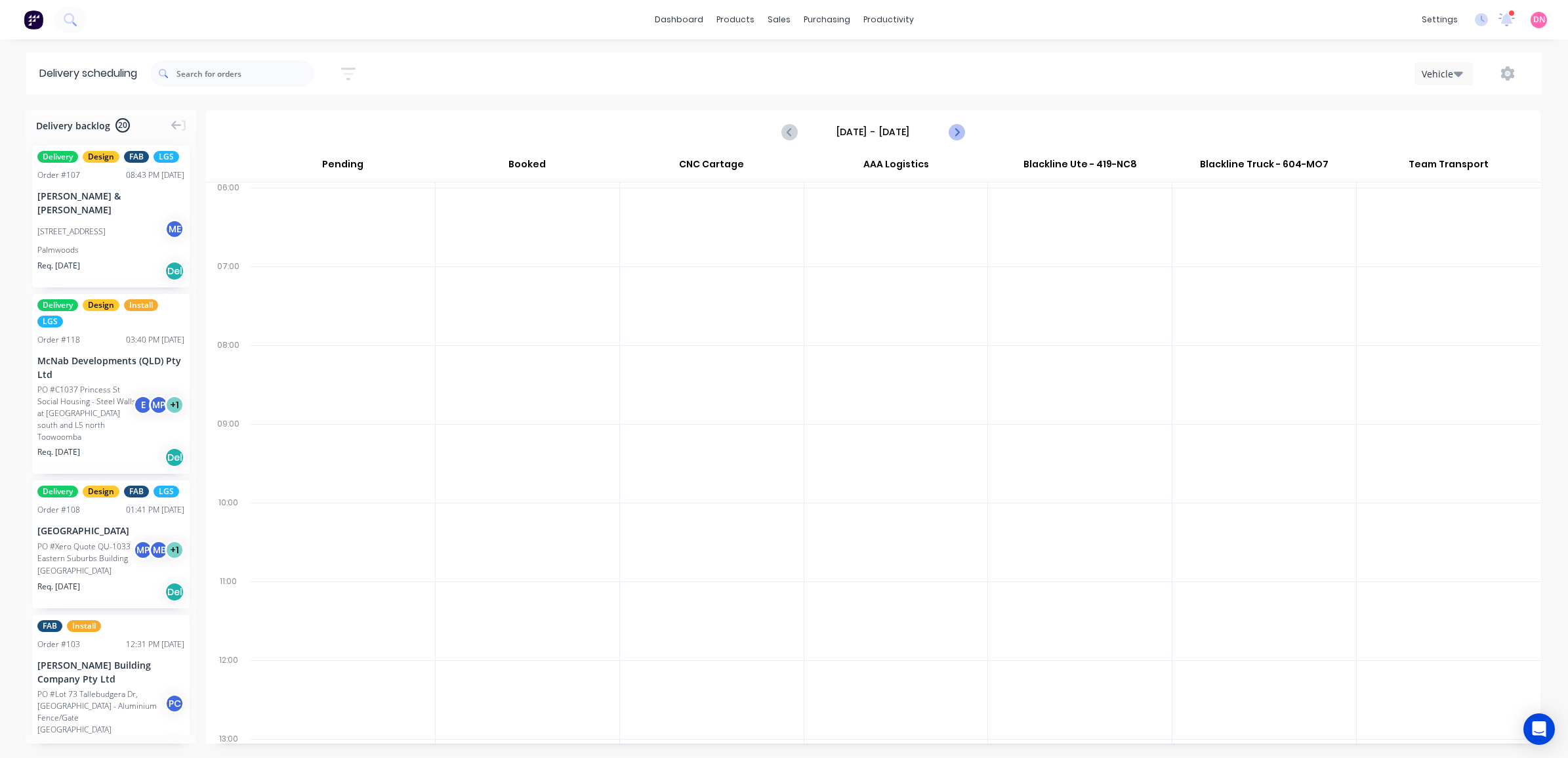
click at [959, 135] on icon "Next page" at bounding box center [955, 132] width 16 height 16
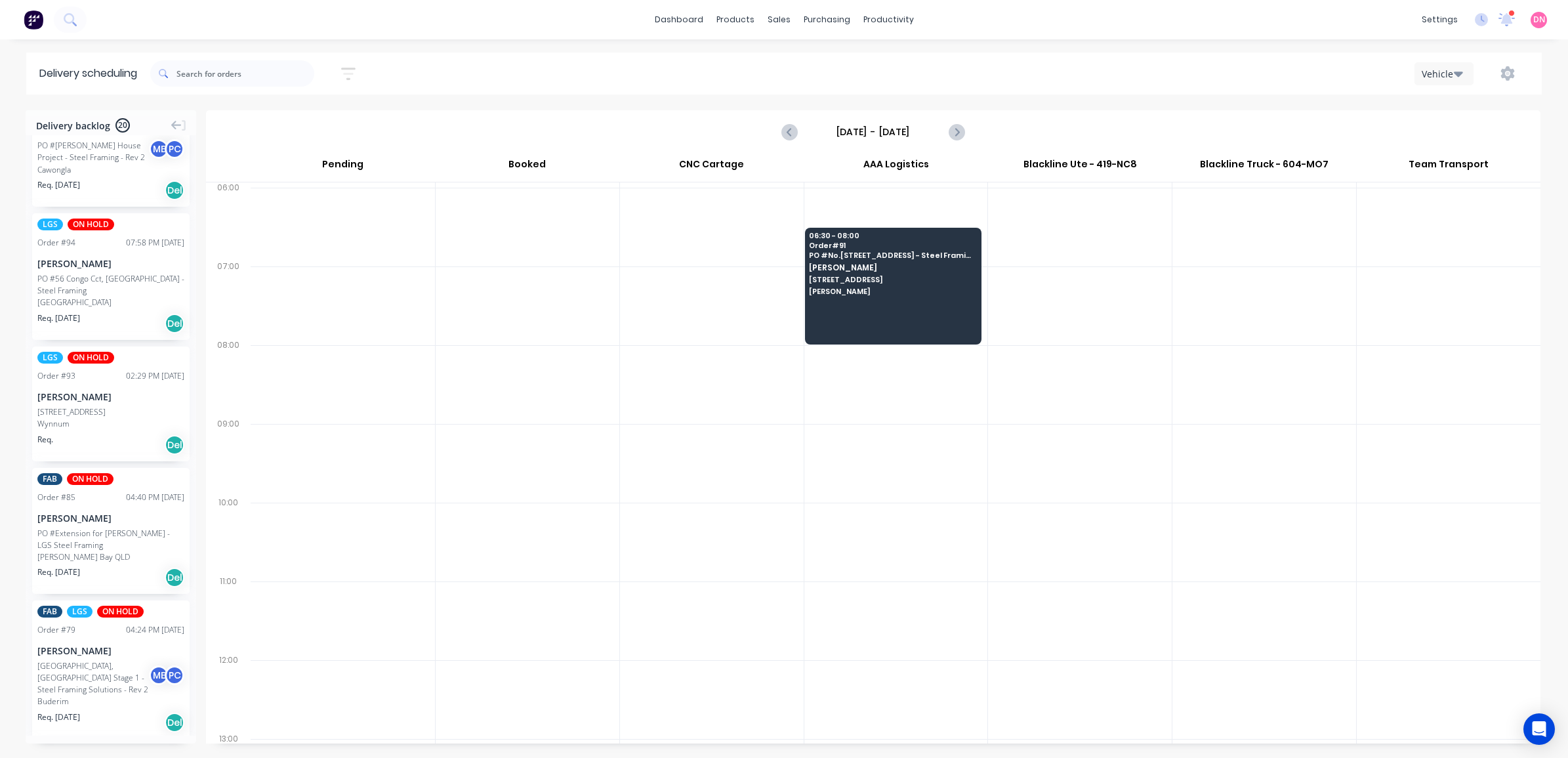
scroll to position [1312, 0]
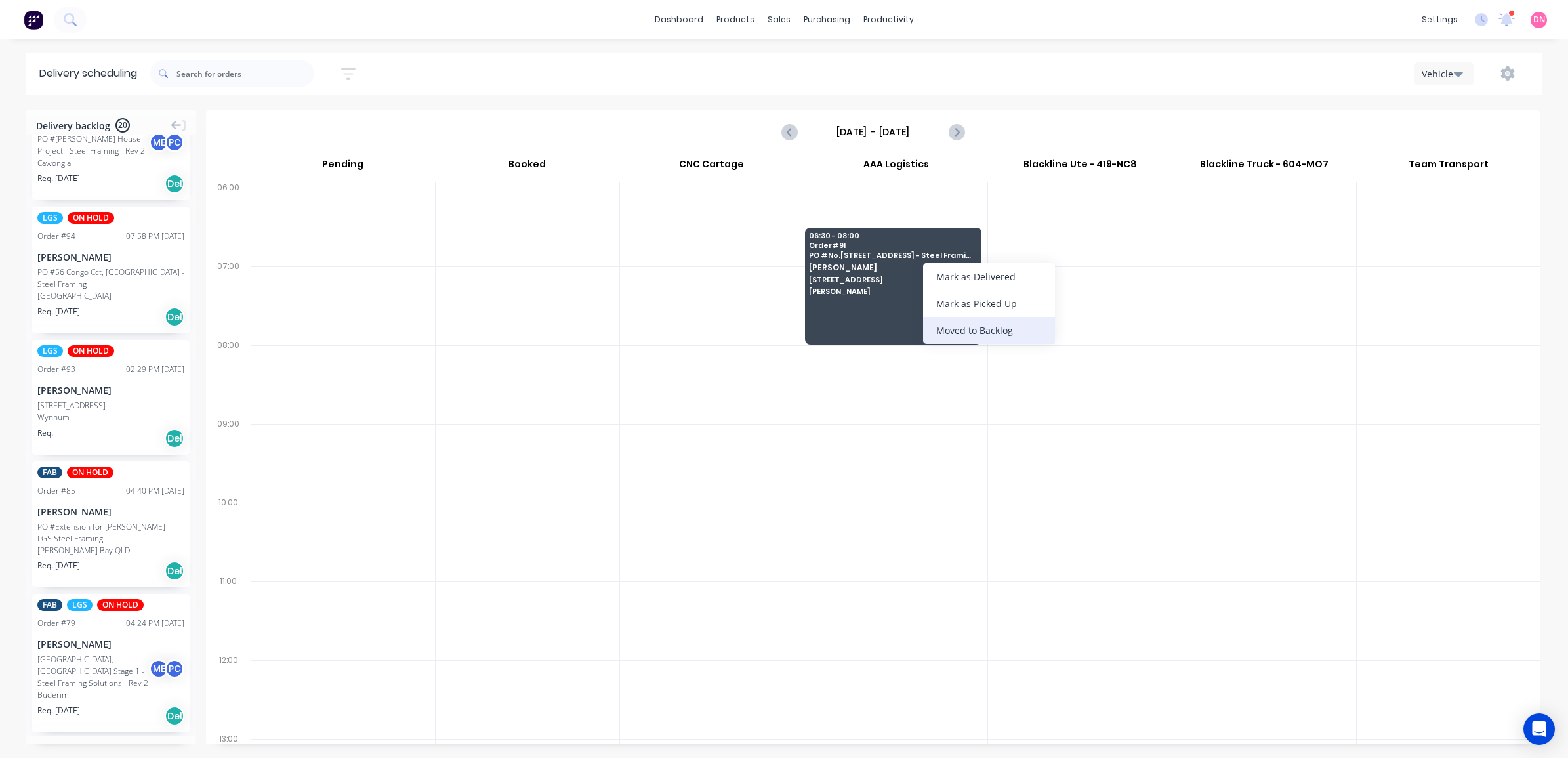
click at [1014, 337] on div "Moved to Backlog" at bounding box center [989, 330] width 131 height 27
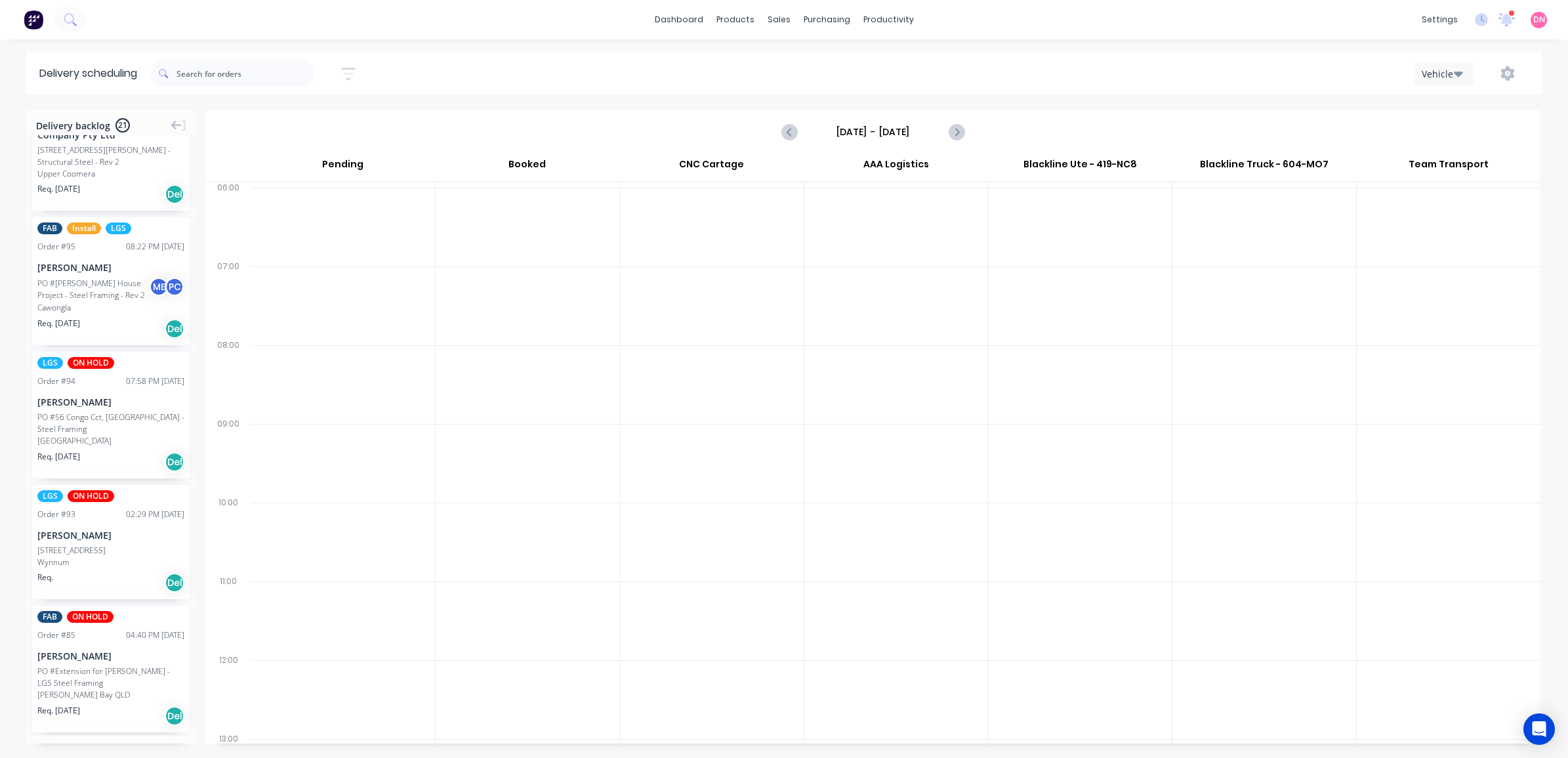
scroll to position [1335, 0]
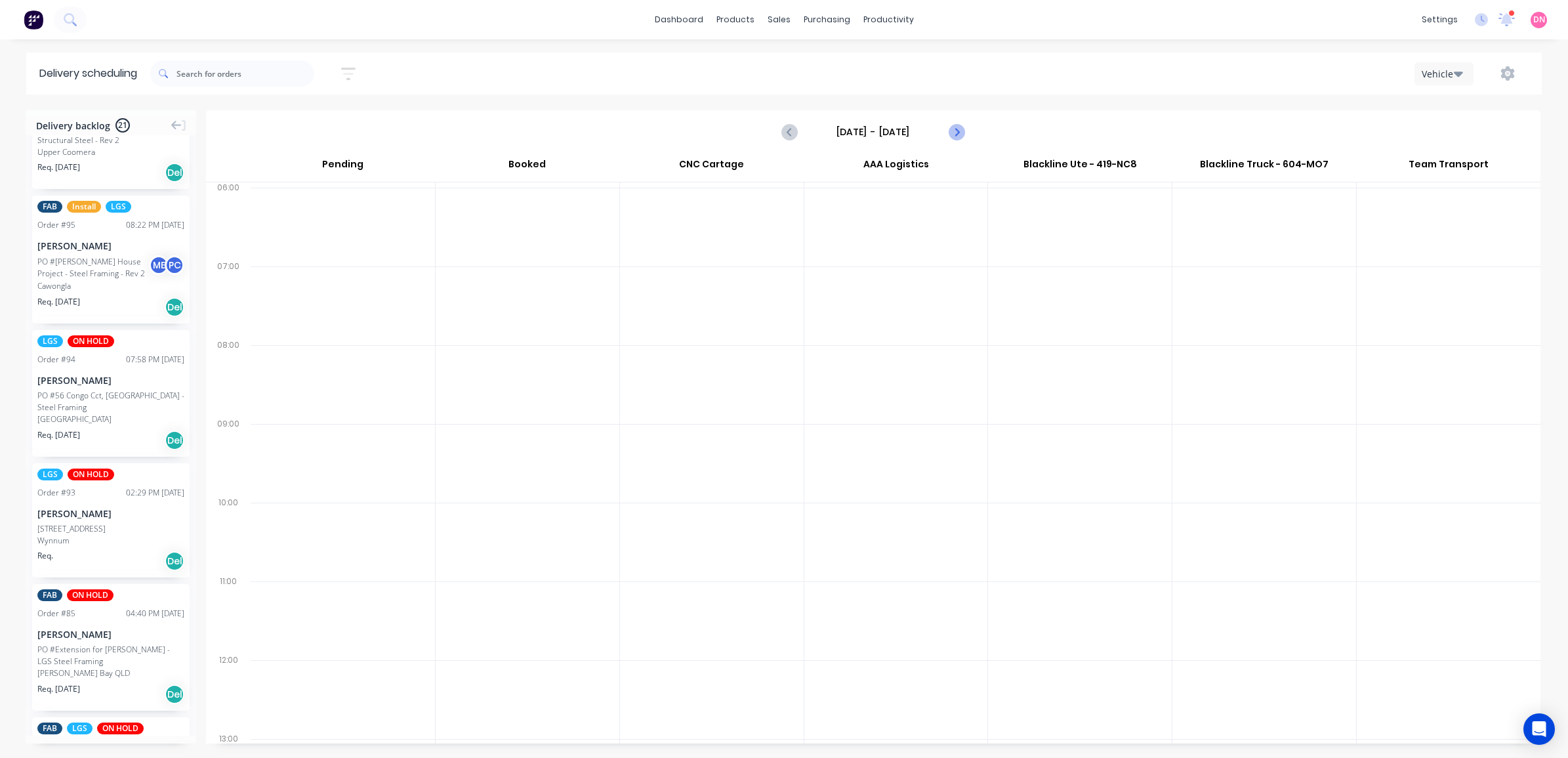
click at [966, 132] on button "Next page" at bounding box center [955, 132] width 26 height 26
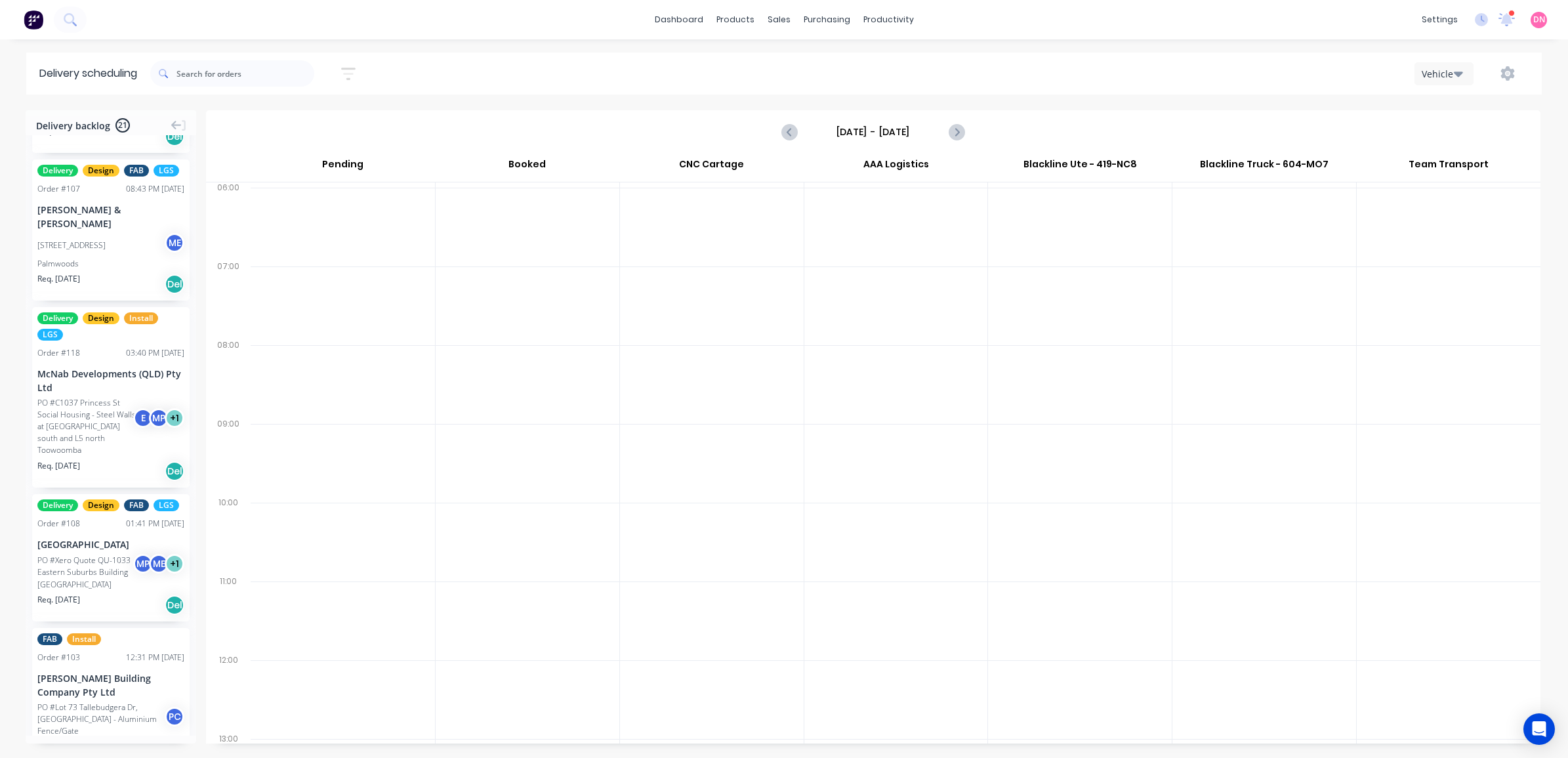
scroll to position [0, 0]
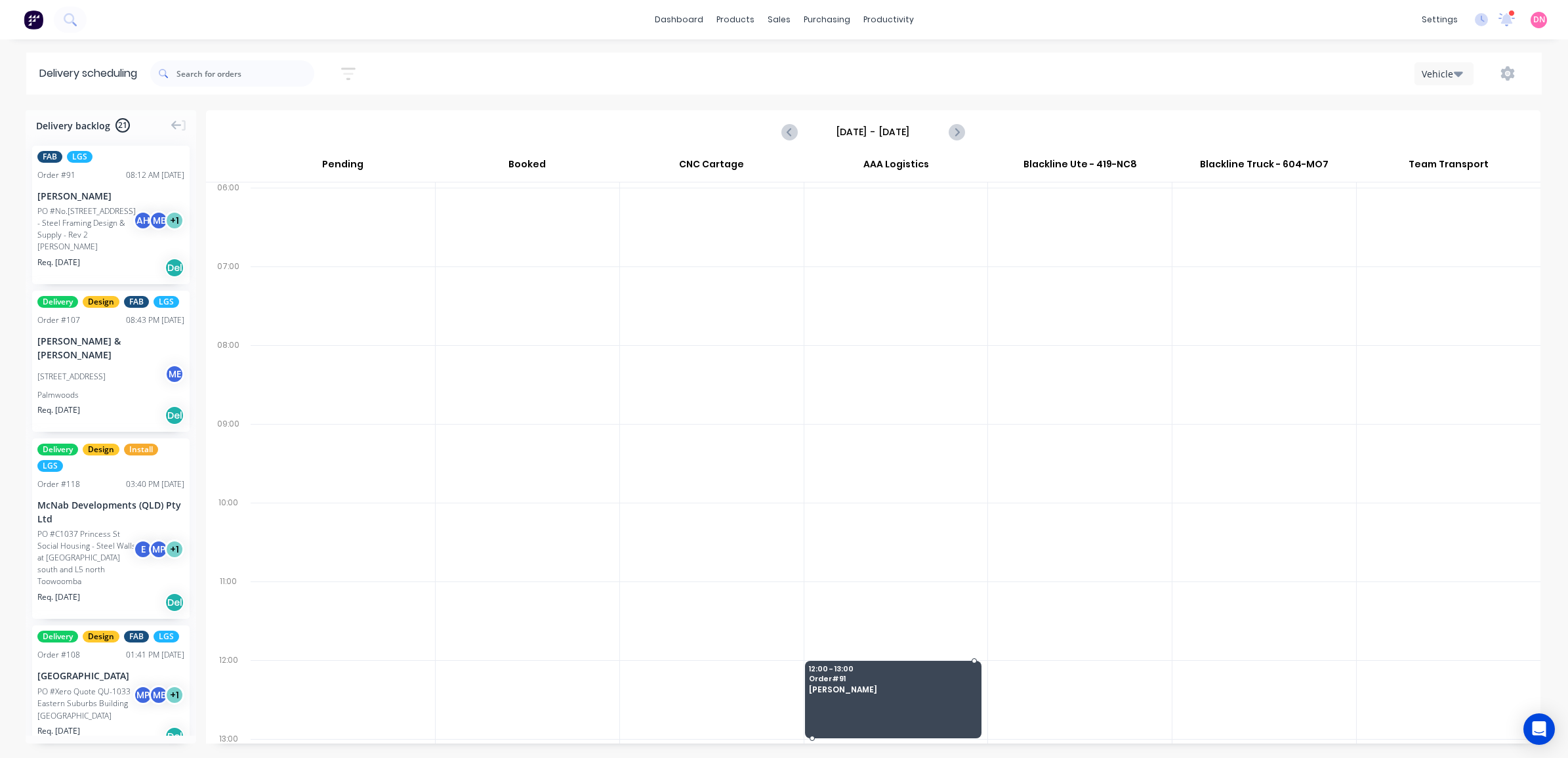
drag, startPoint x: 108, startPoint y: 239, endPoint x: 875, endPoint y: 687, distance: 888.3
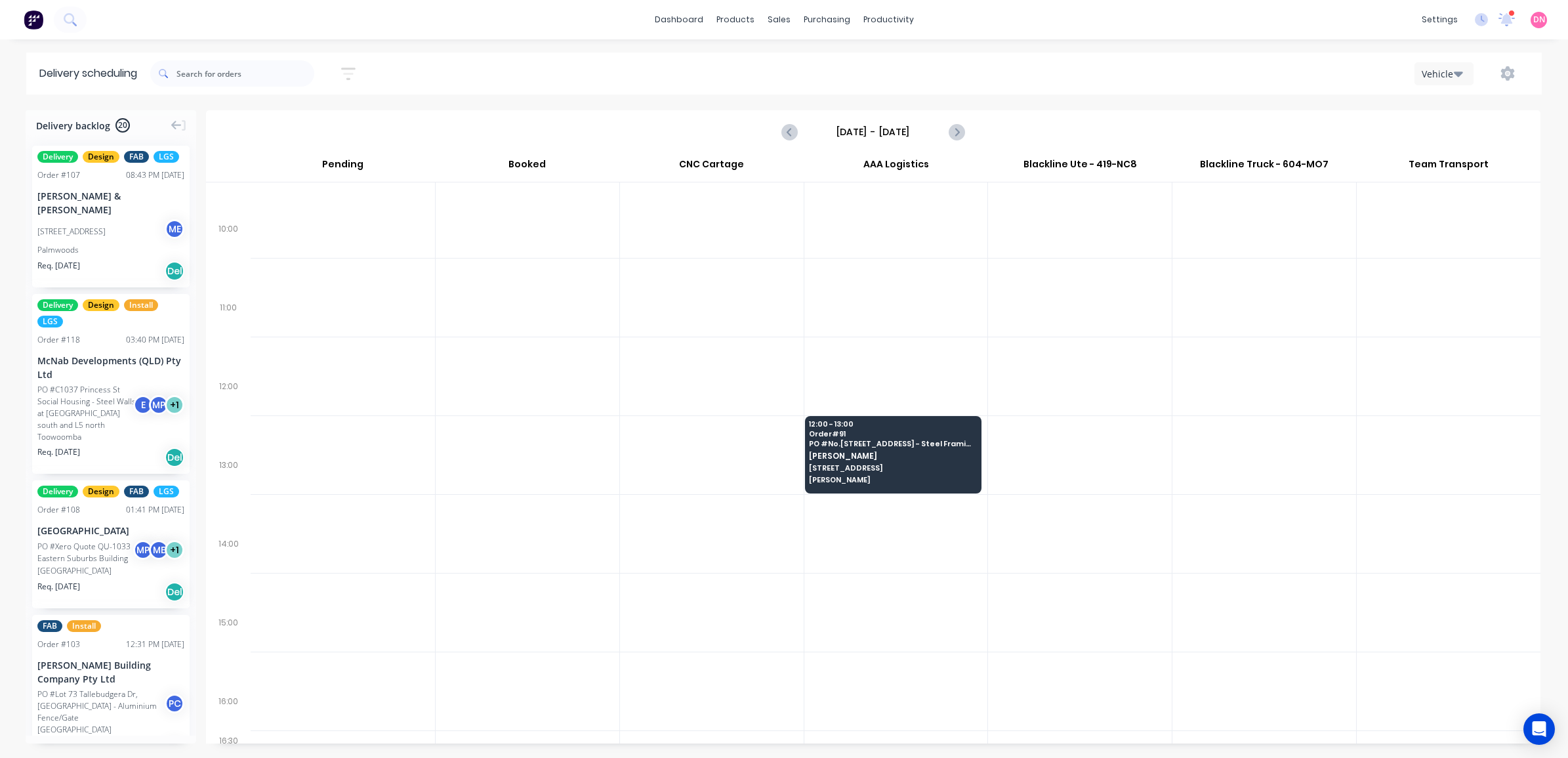
scroll to position [277, 0]
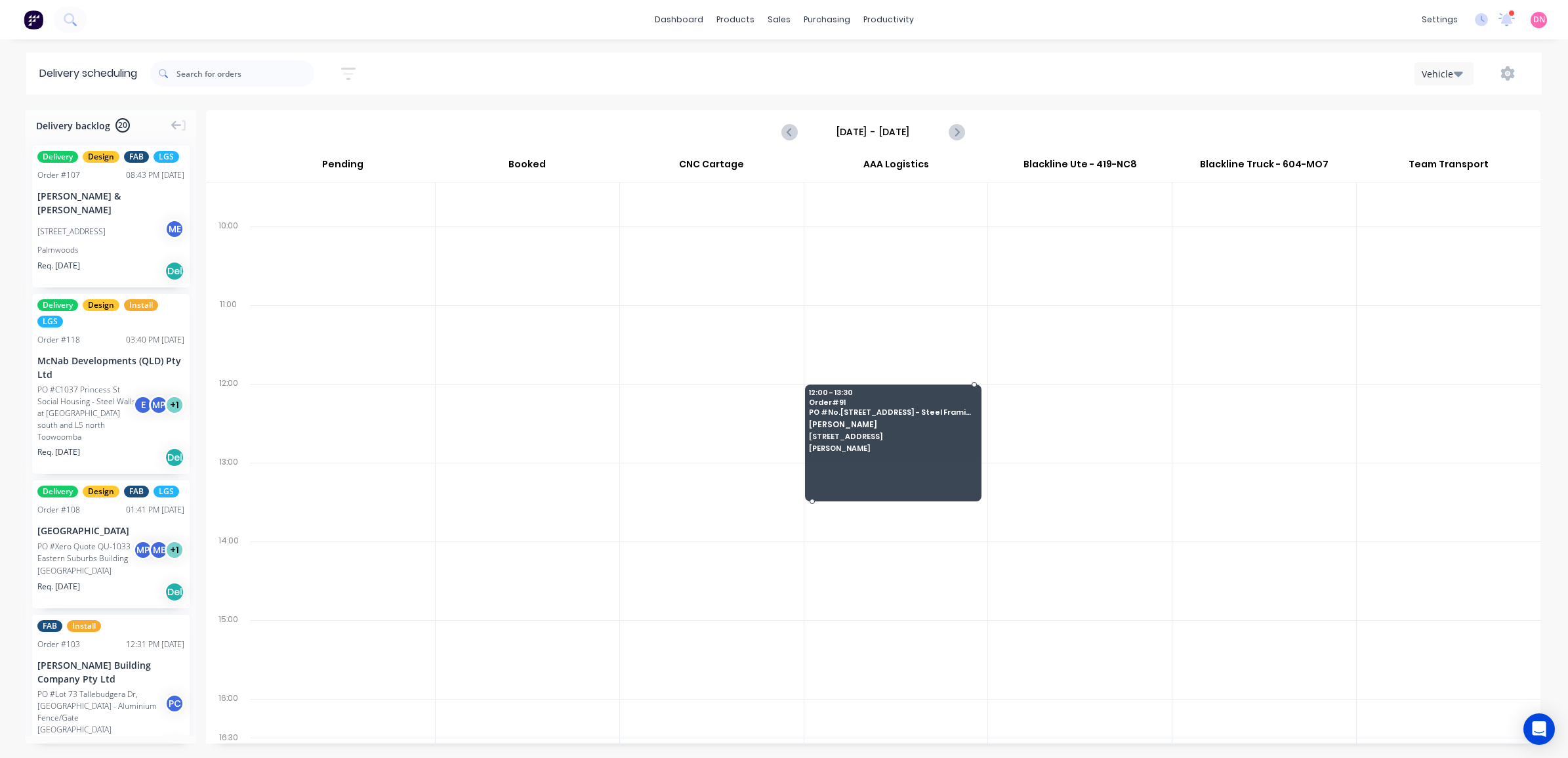
drag, startPoint x: 910, startPoint y: 460, endPoint x: 908, endPoint y: 470, distance: 10.2
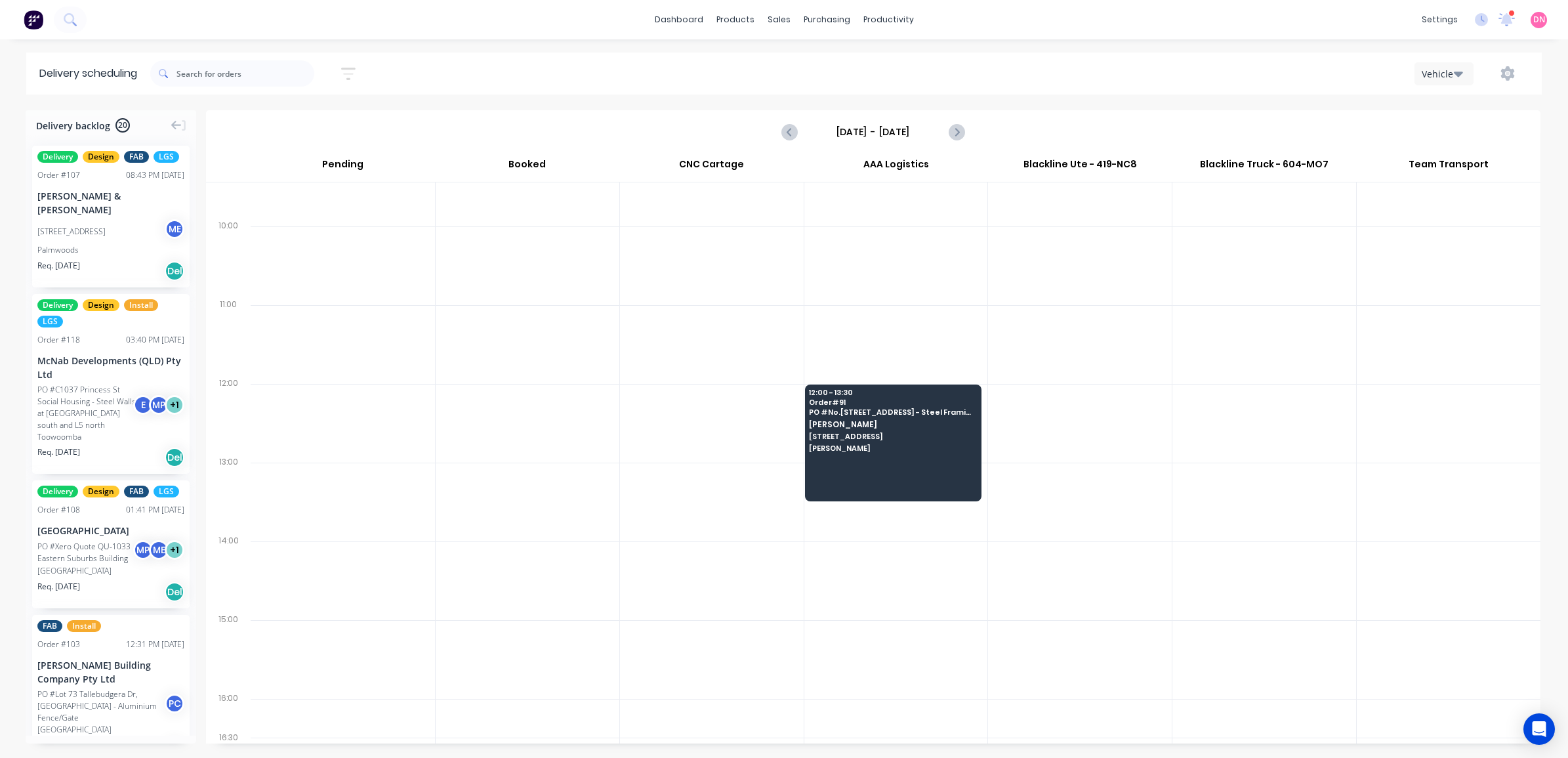
click at [1106, 417] on div at bounding box center [1080, 423] width 184 height 79
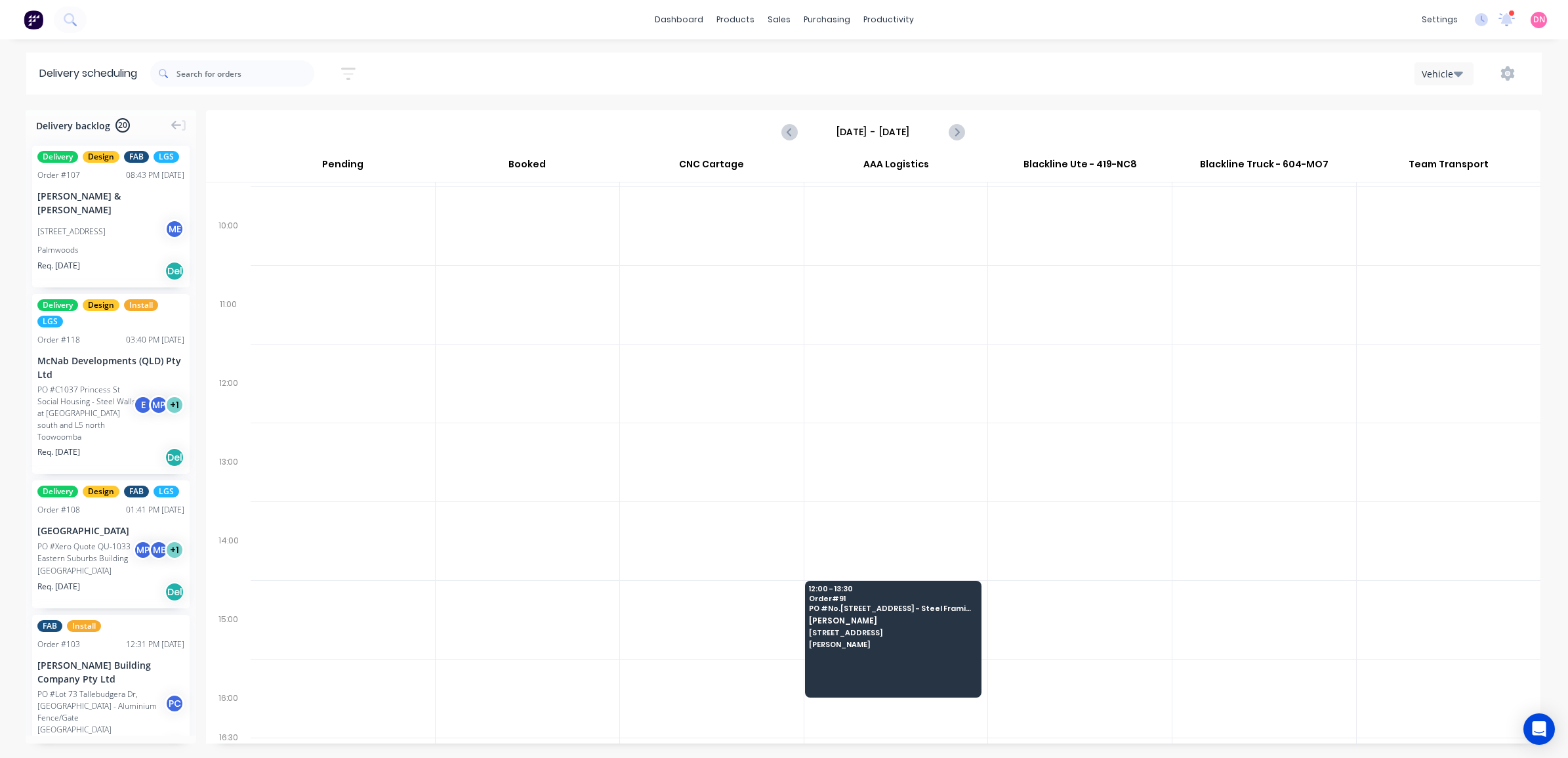
scroll to position [0, 0]
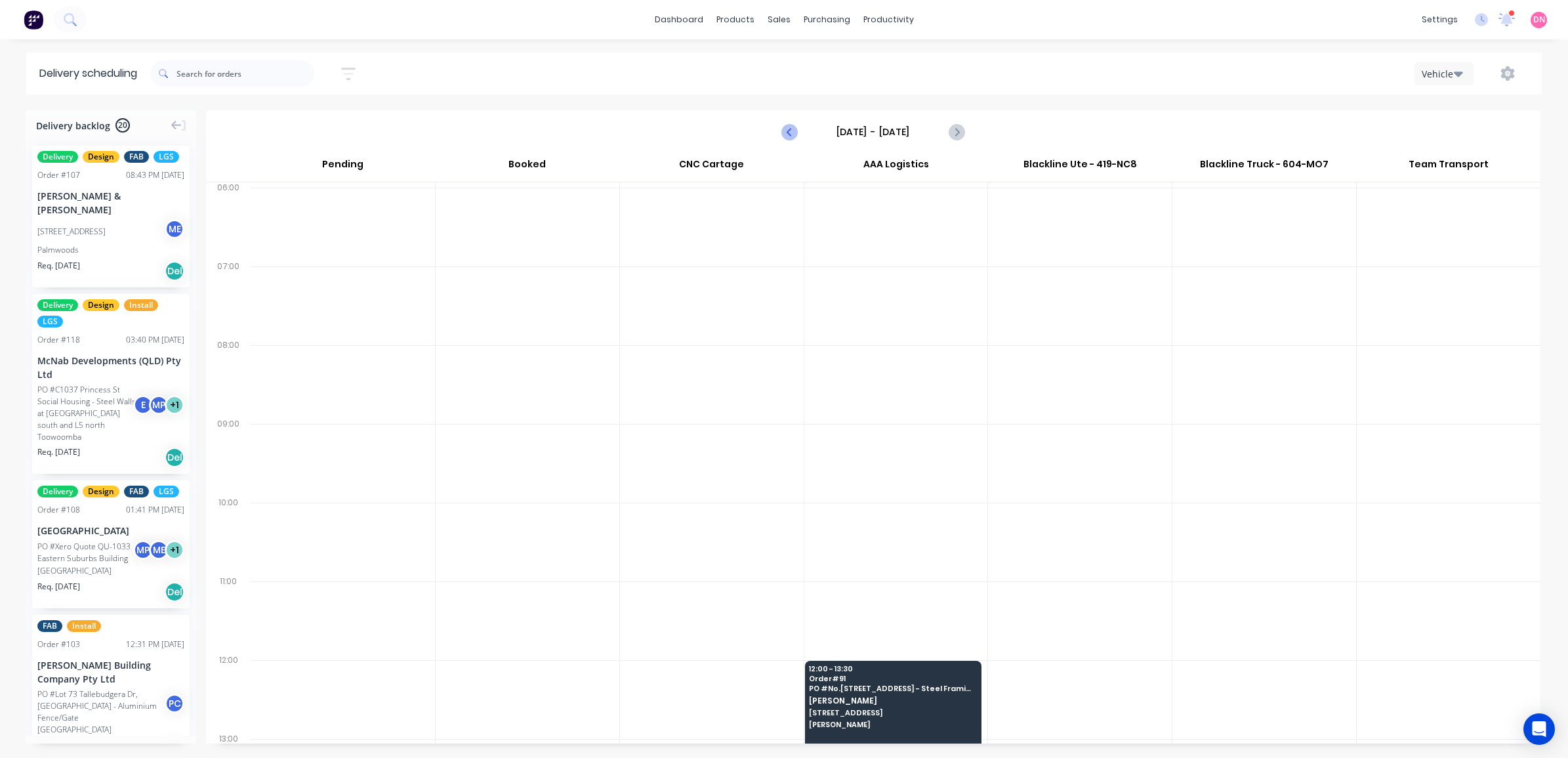
click at [791, 139] on icon "Previous page" at bounding box center [790, 132] width 16 height 16
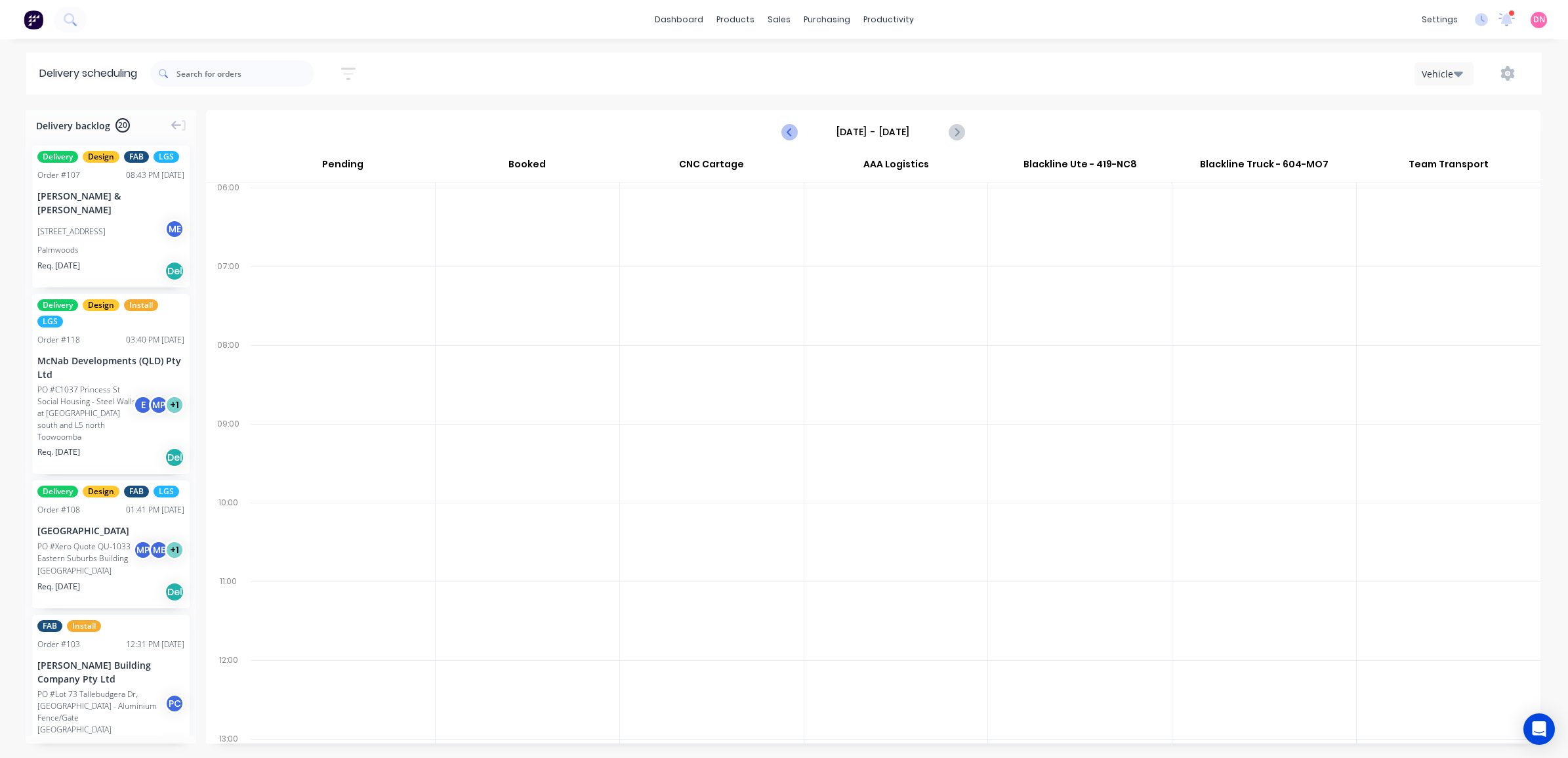
click at [791, 139] on icon "Previous page" at bounding box center [790, 132] width 16 height 16
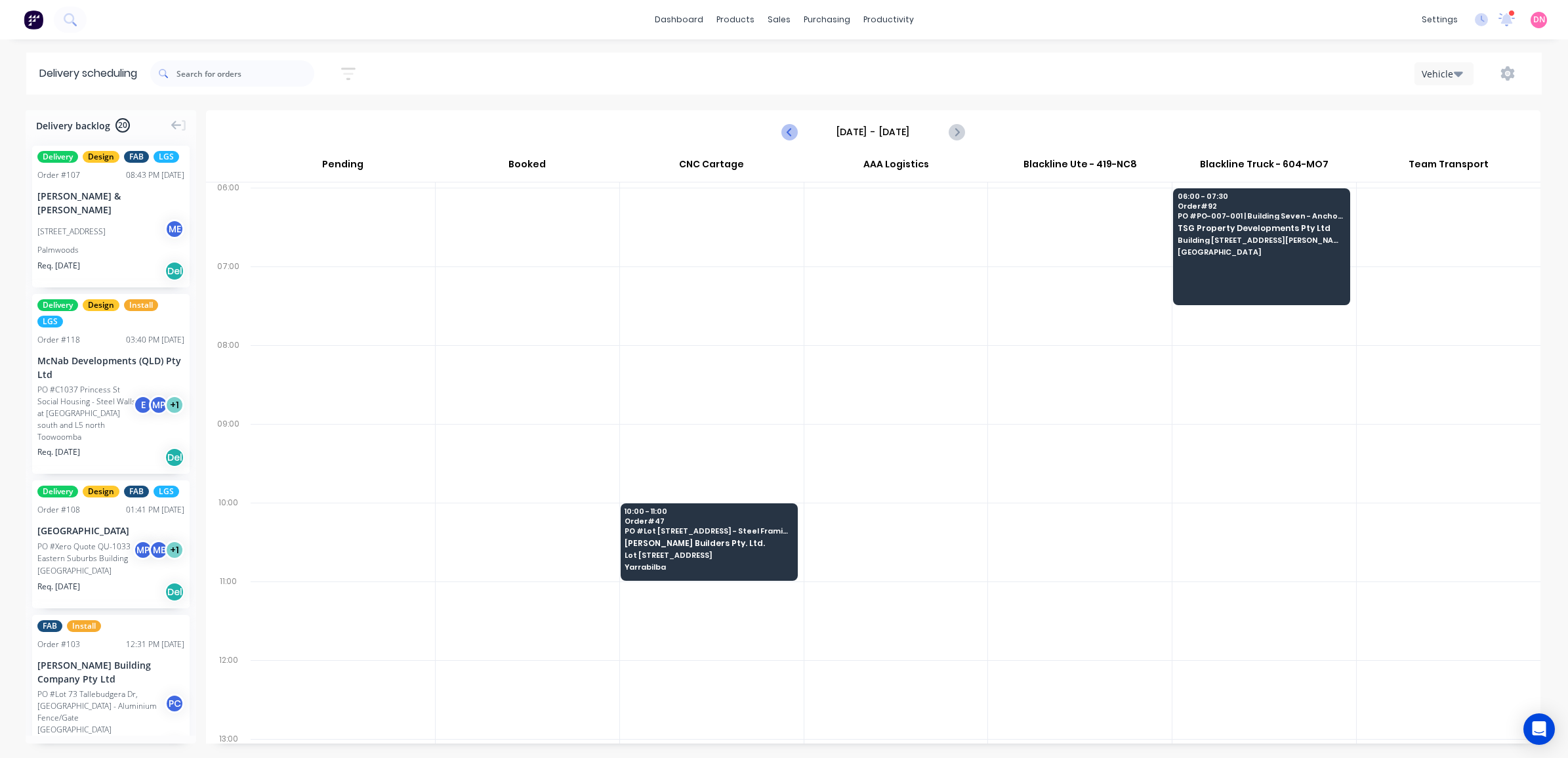
click at [791, 139] on icon "Previous page" at bounding box center [790, 132] width 16 height 16
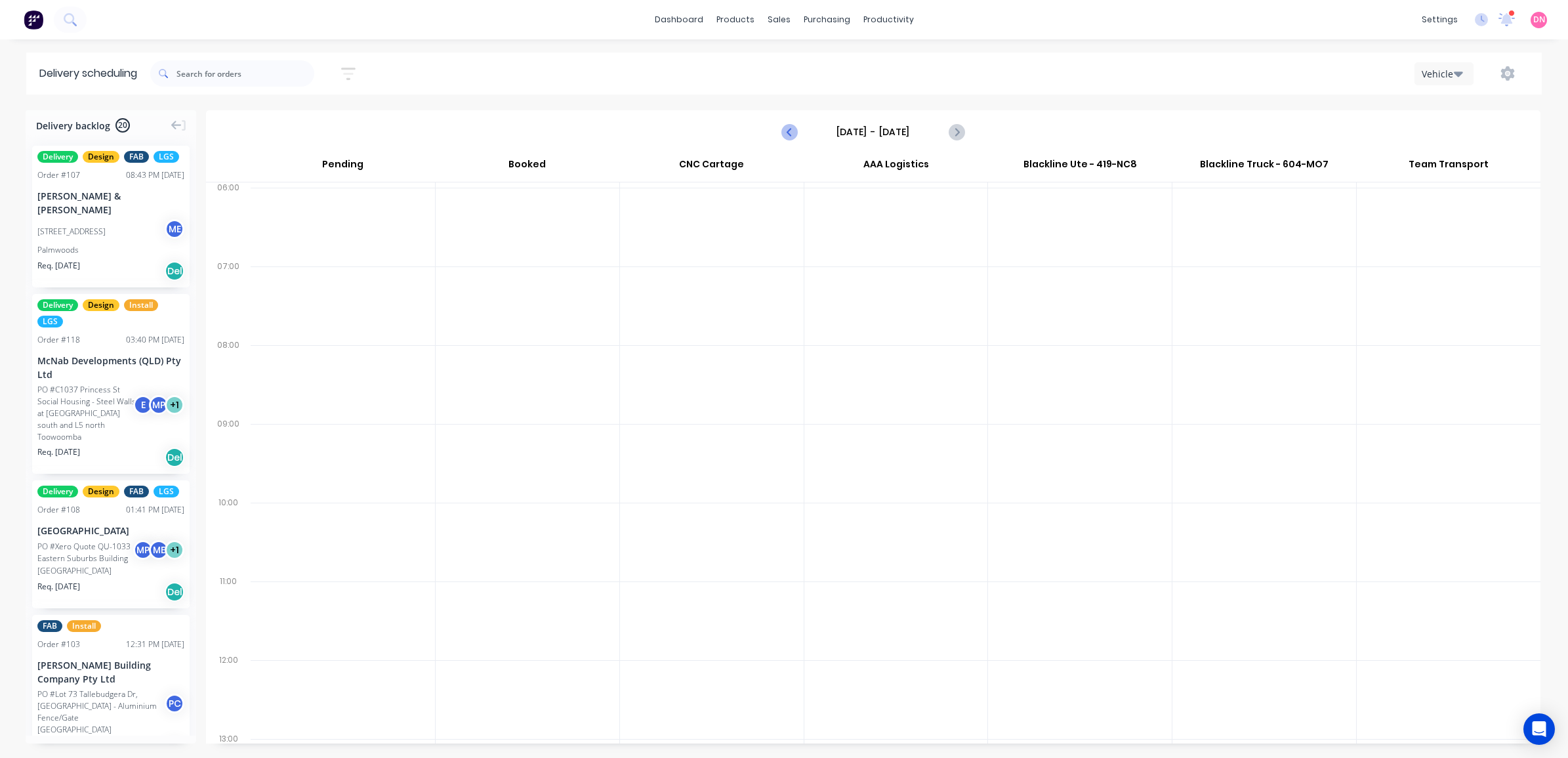
click at [791, 139] on icon "Previous page" at bounding box center [790, 132] width 16 height 16
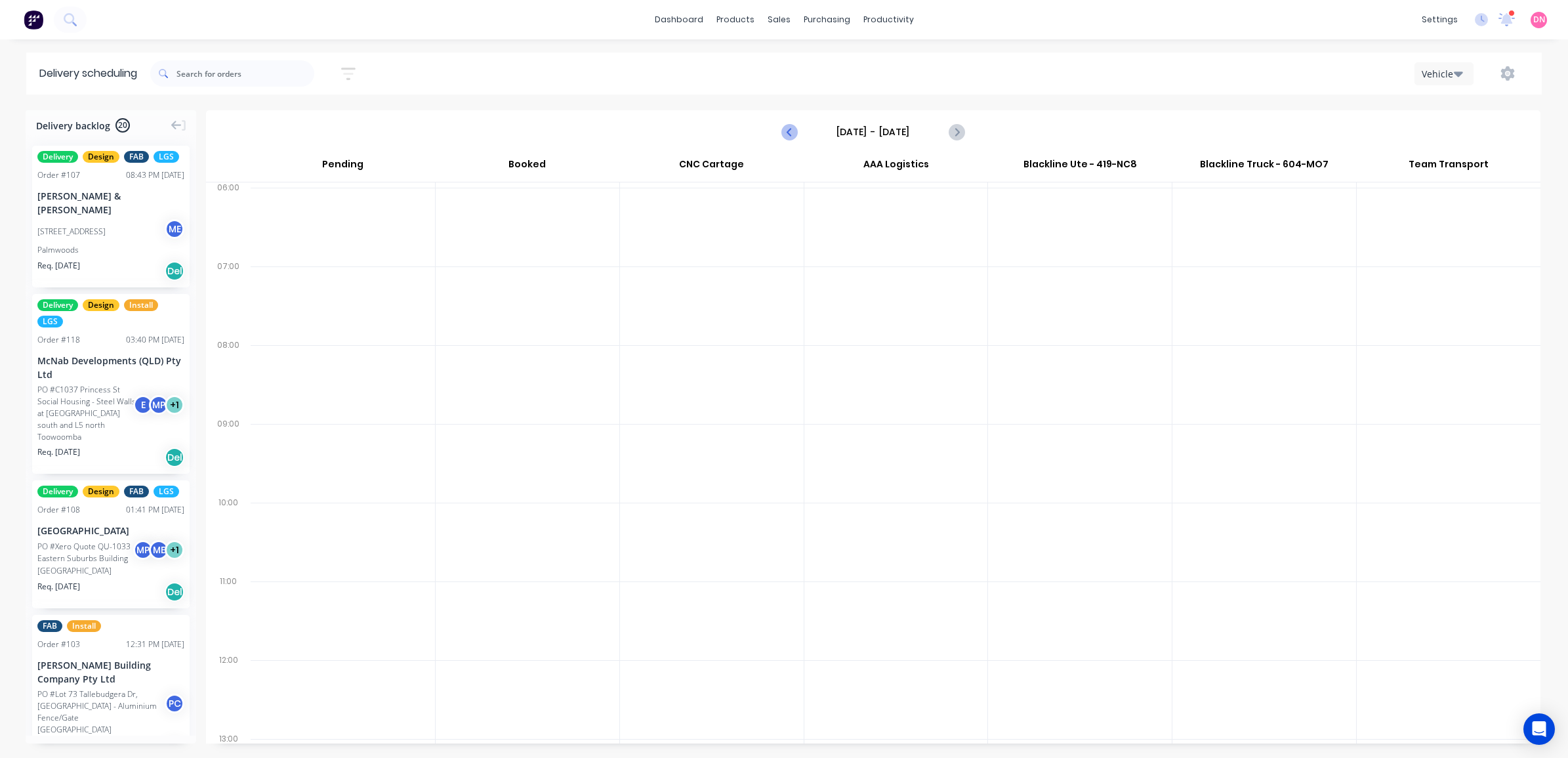
click at [791, 139] on icon "Previous page" at bounding box center [790, 132] width 16 height 16
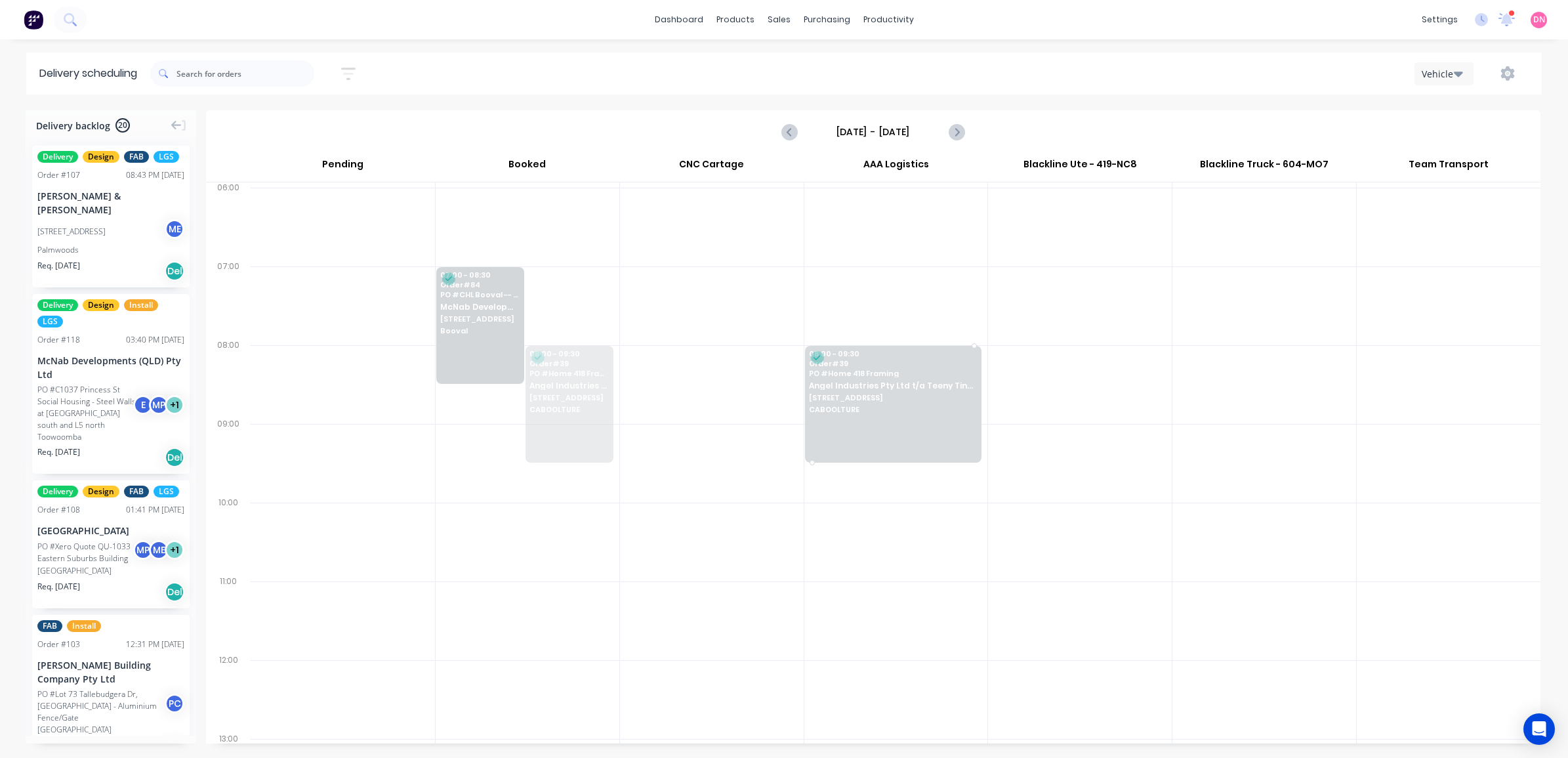
drag, startPoint x: 545, startPoint y: 383, endPoint x: 829, endPoint y: 385, distance: 284.0
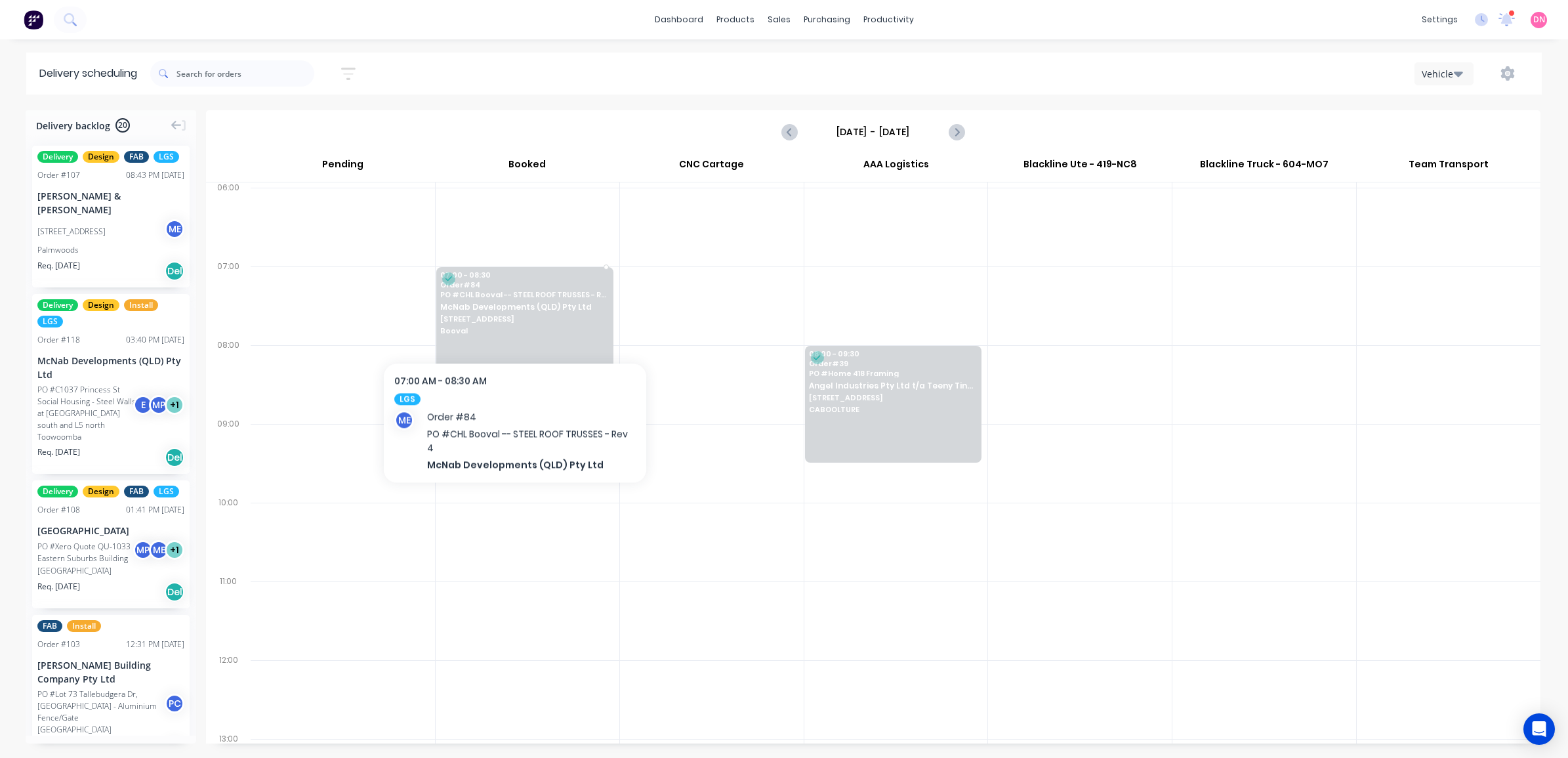
click at [515, 322] on span "[STREET_ADDRESS]" at bounding box center [523, 319] width 167 height 8
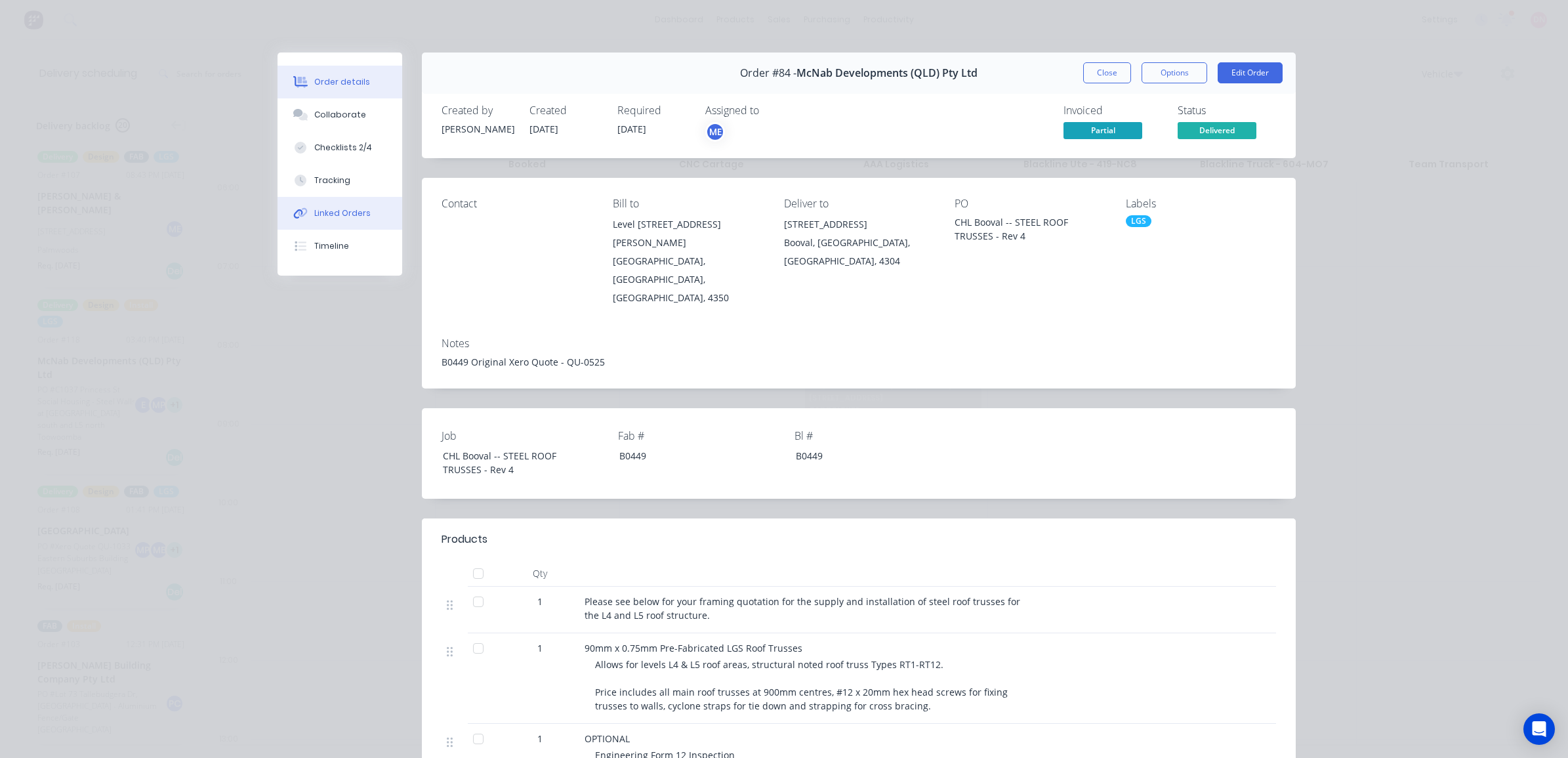
click at [364, 201] on button "Linked Orders" at bounding box center [340, 213] width 125 height 33
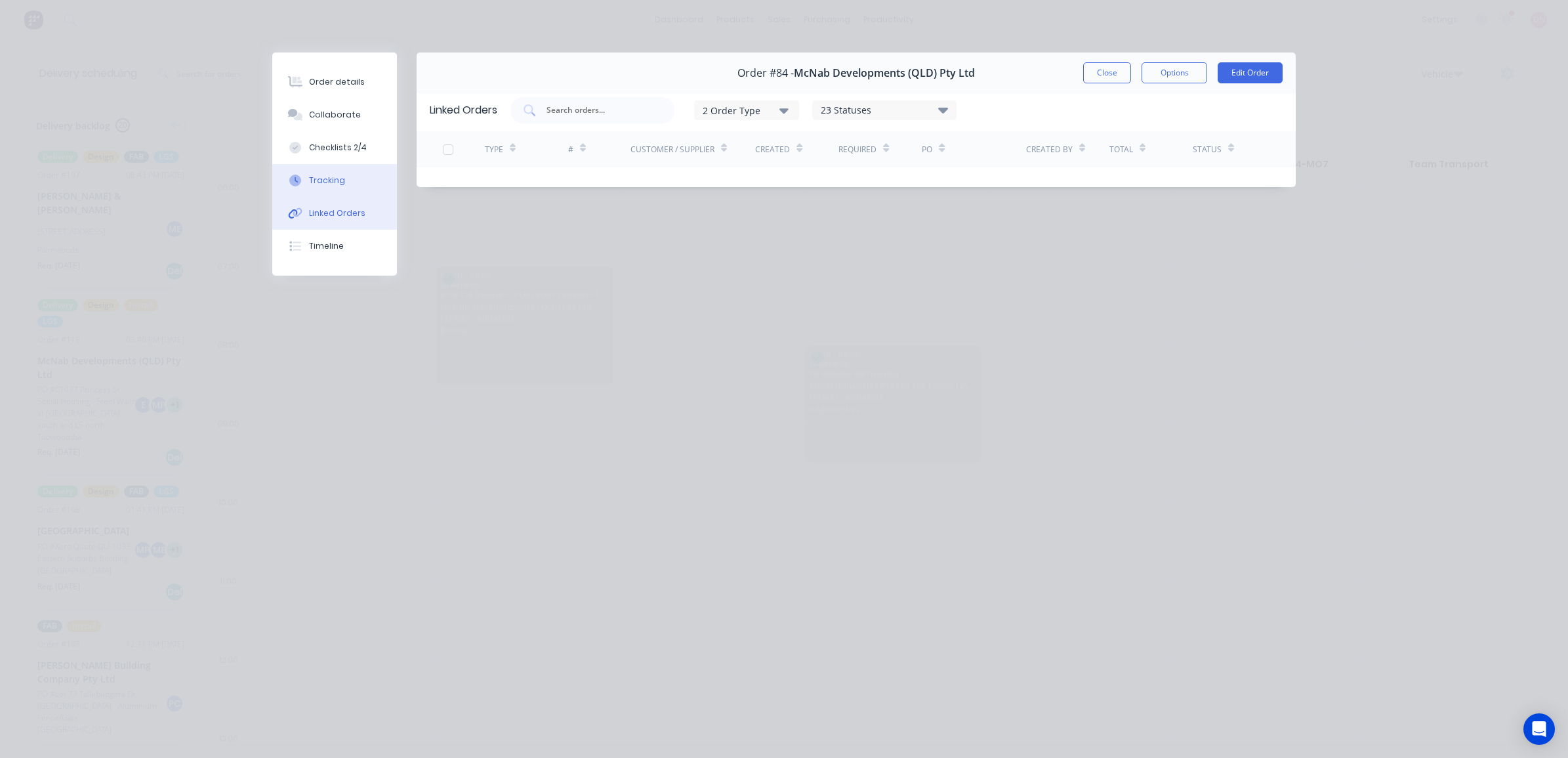
click at [359, 184] on button "Tracking" at bounding box center [335, 180] width 125 height 33
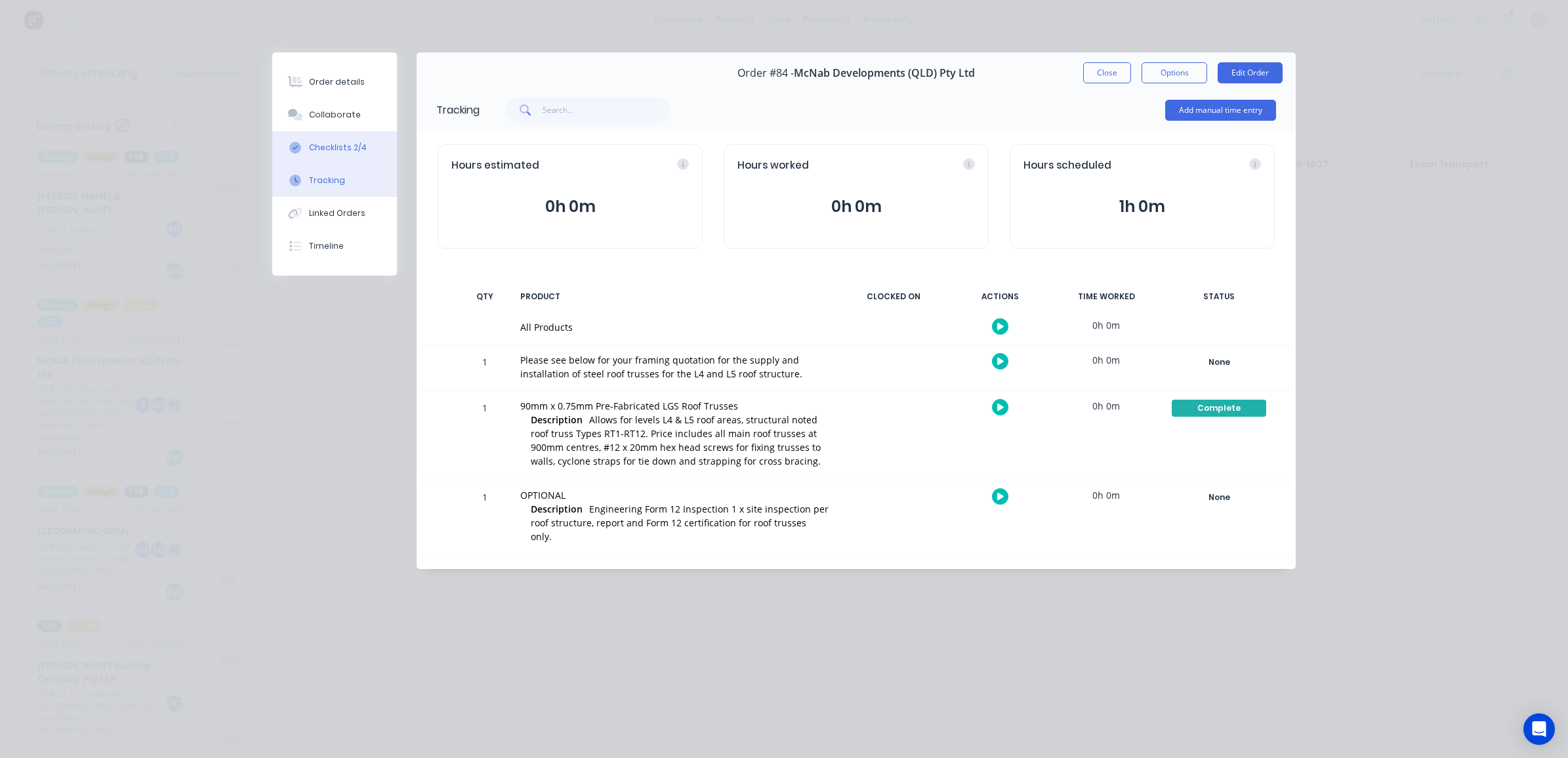
click at [361, 159] on button "Checklists 2/4" at bounding box center [335, 148] width 125 height 33
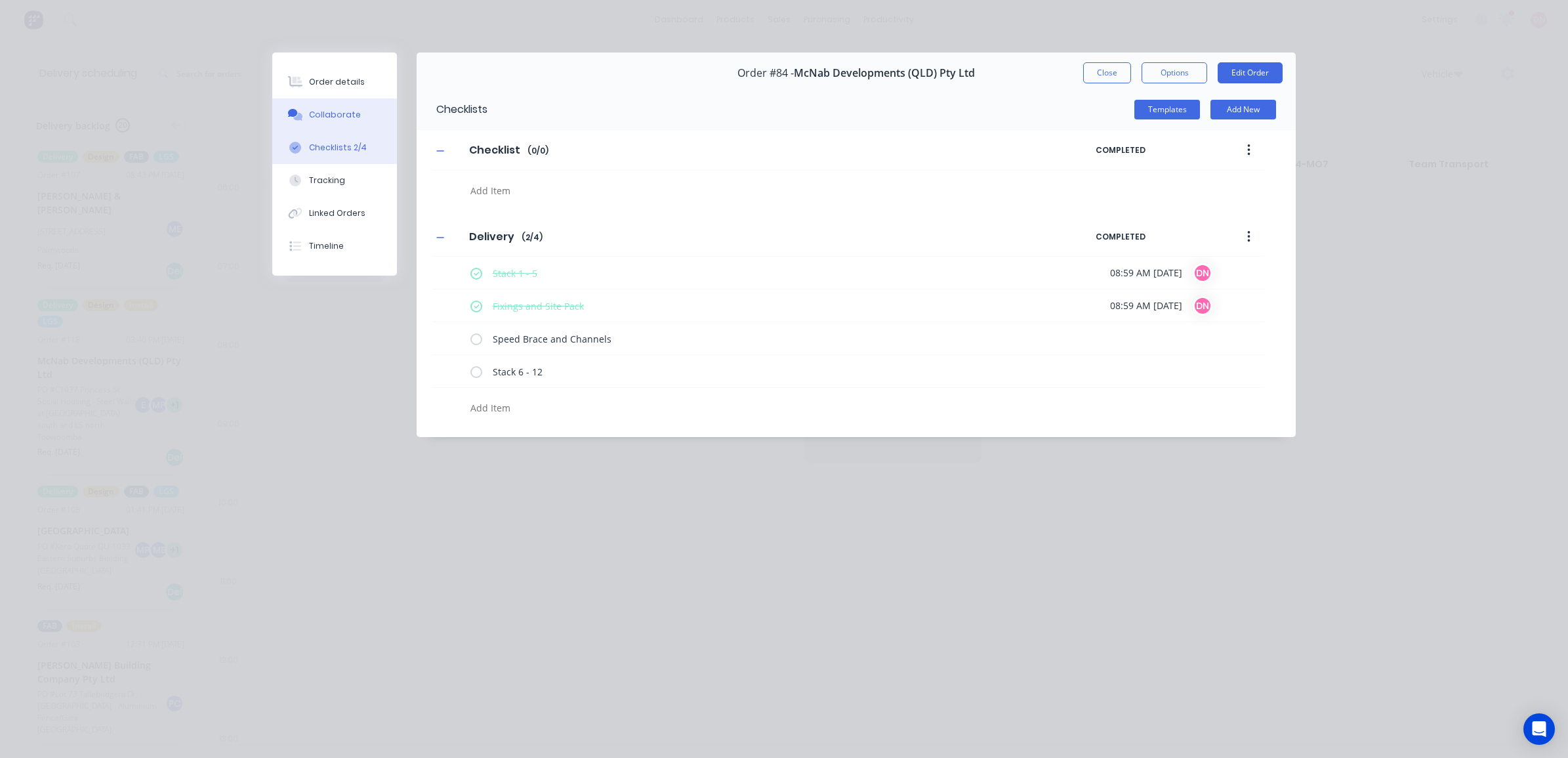
click at [361, 126] on button "Collaborate" at bounding box center [335, 115] width 125 height 33
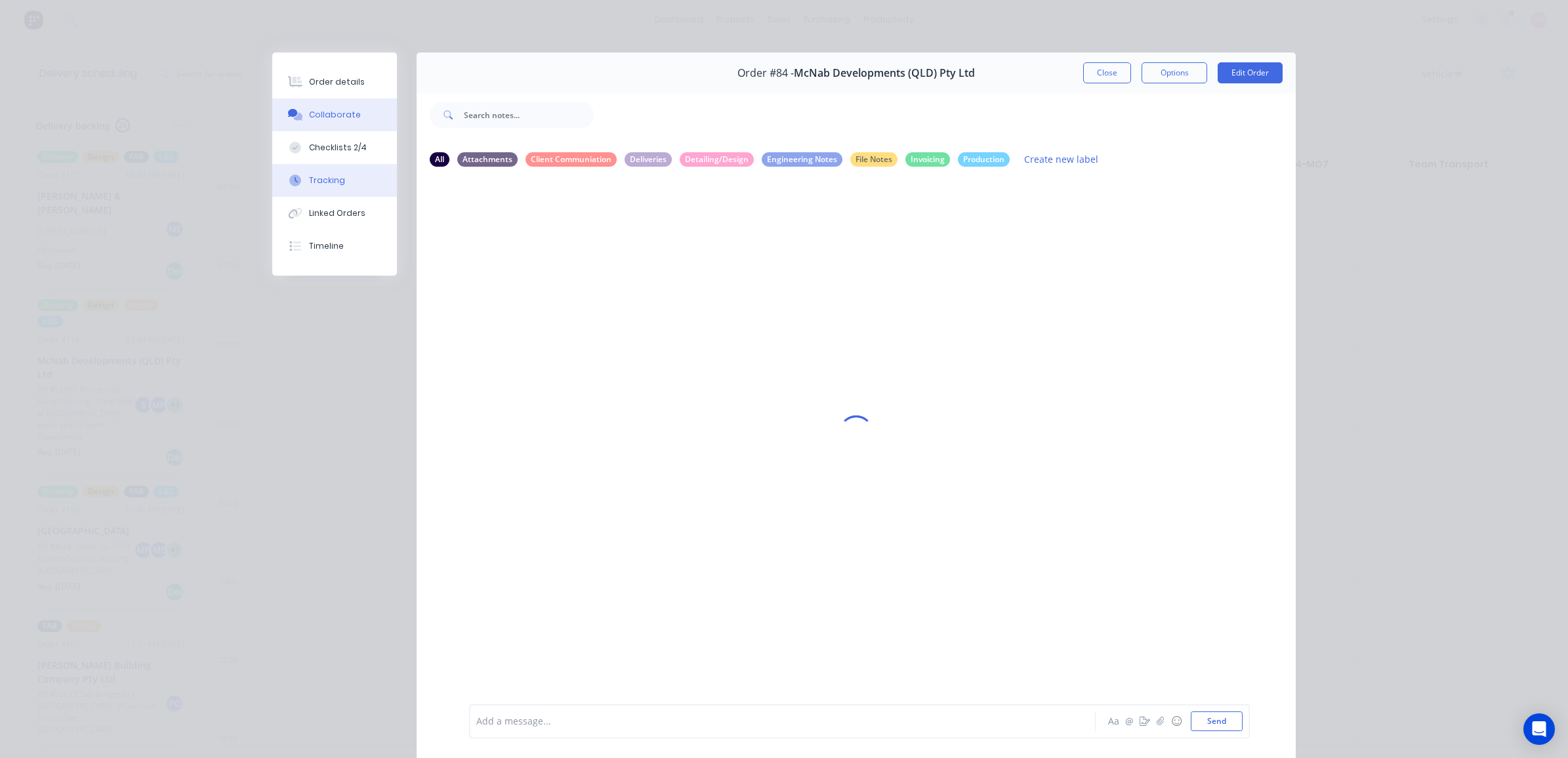
click at [356, 168] on button "Tracking" at bounding box center [335, 180] width 125 height 33
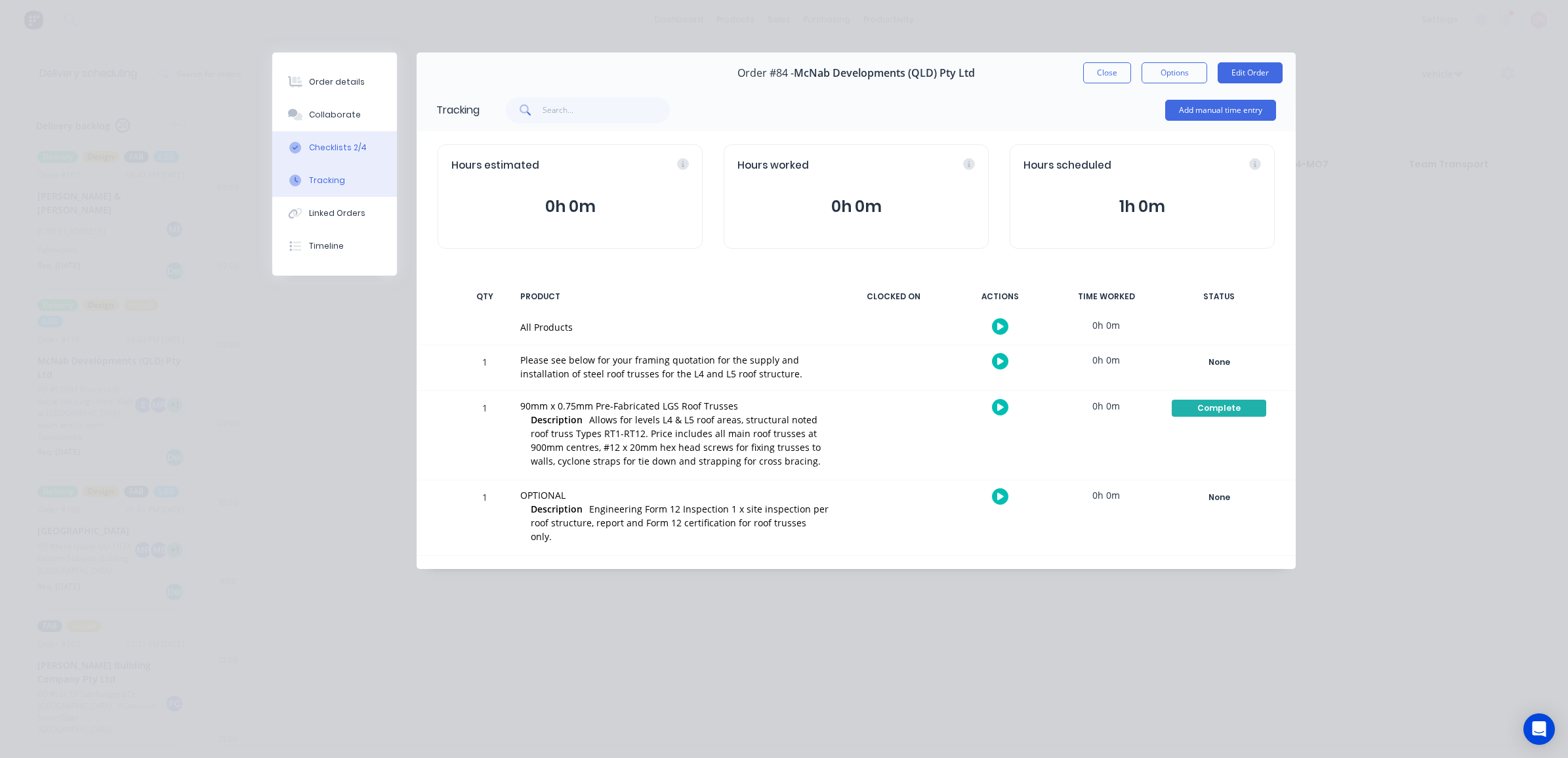
click at [355, 148] on div "Checklists 2/4" at bounding box center [337, 148] width 57 height 12
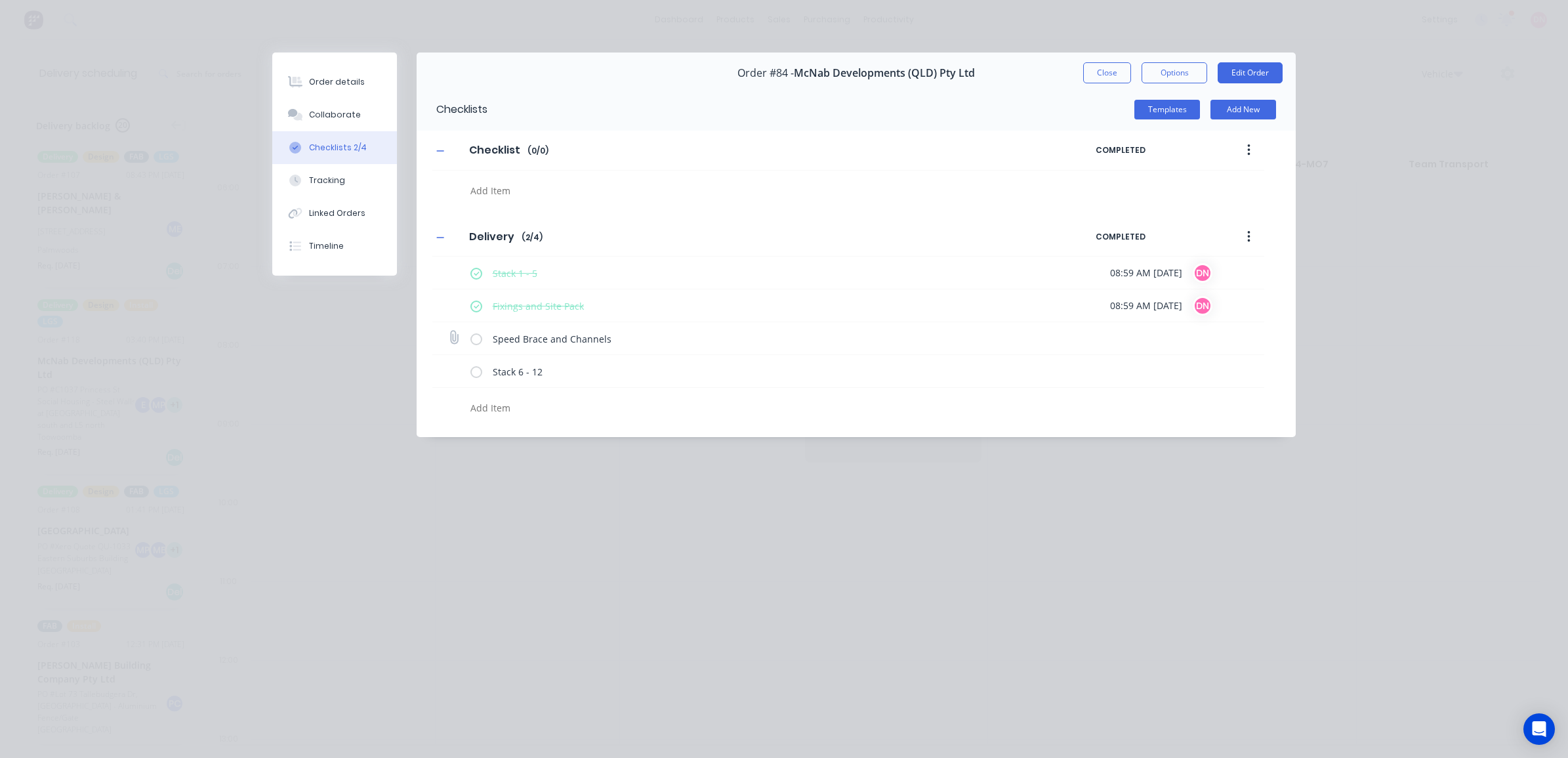
click at [477, 340] on label at bounding box center [476, 338] width 12 height 14
click at [0, 0] on input "checkbox" at bounding box center [0, 0] width 0 height 0
click at [470, 376] on label at bounding box center [476, 371] width 12 height 14
click at [0, 0] on input "checkbox" at bounding box center [0, 0] width 0 height 0
click at [365, 119] on button "Collaborate" at bounding box center [335, 115] width 125 height 33
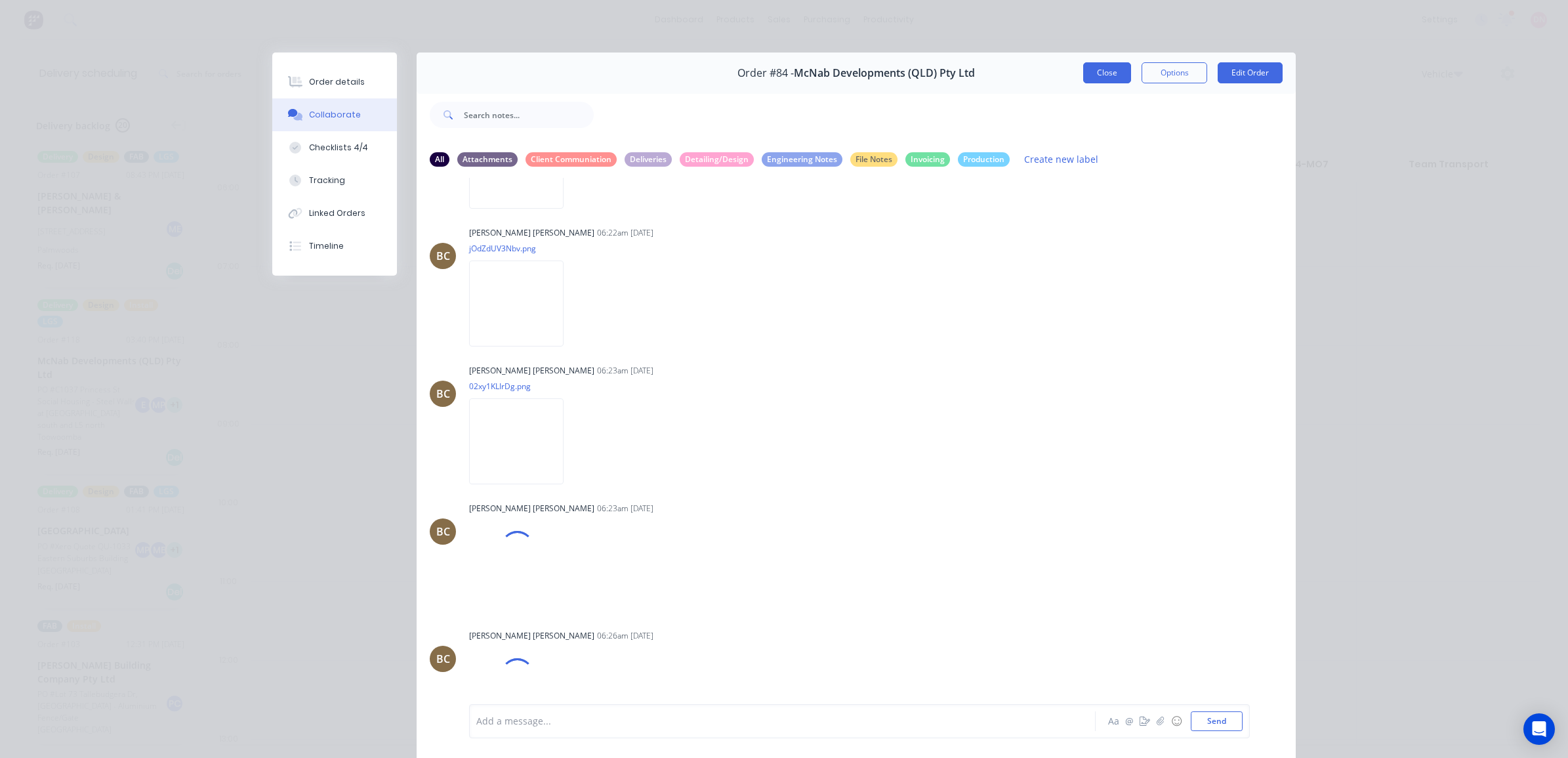
scroll to position [5021, 0]
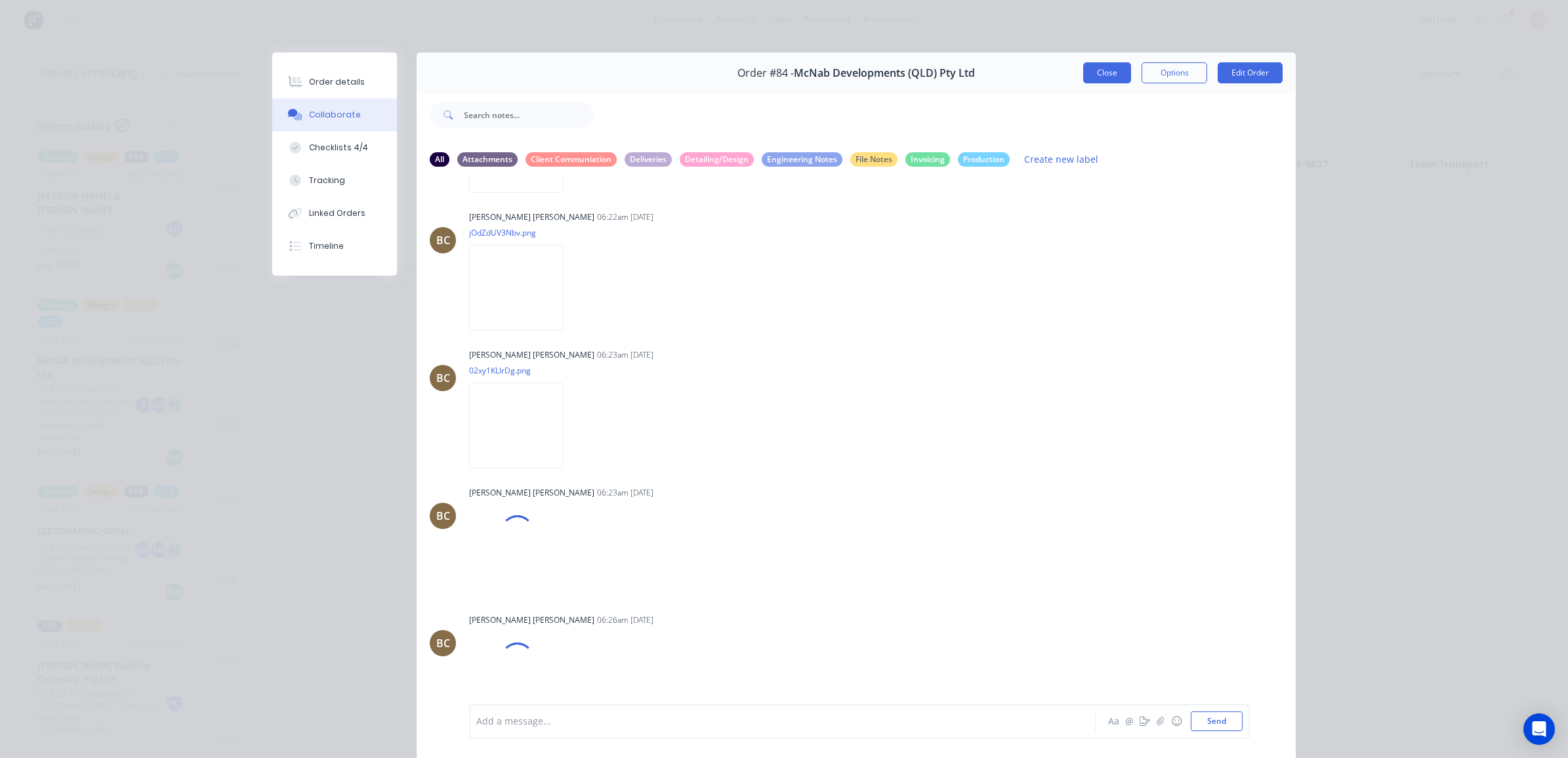
click at [1096, 63] on button "Close" at bounding box center [1106, 73] width 48 height 21
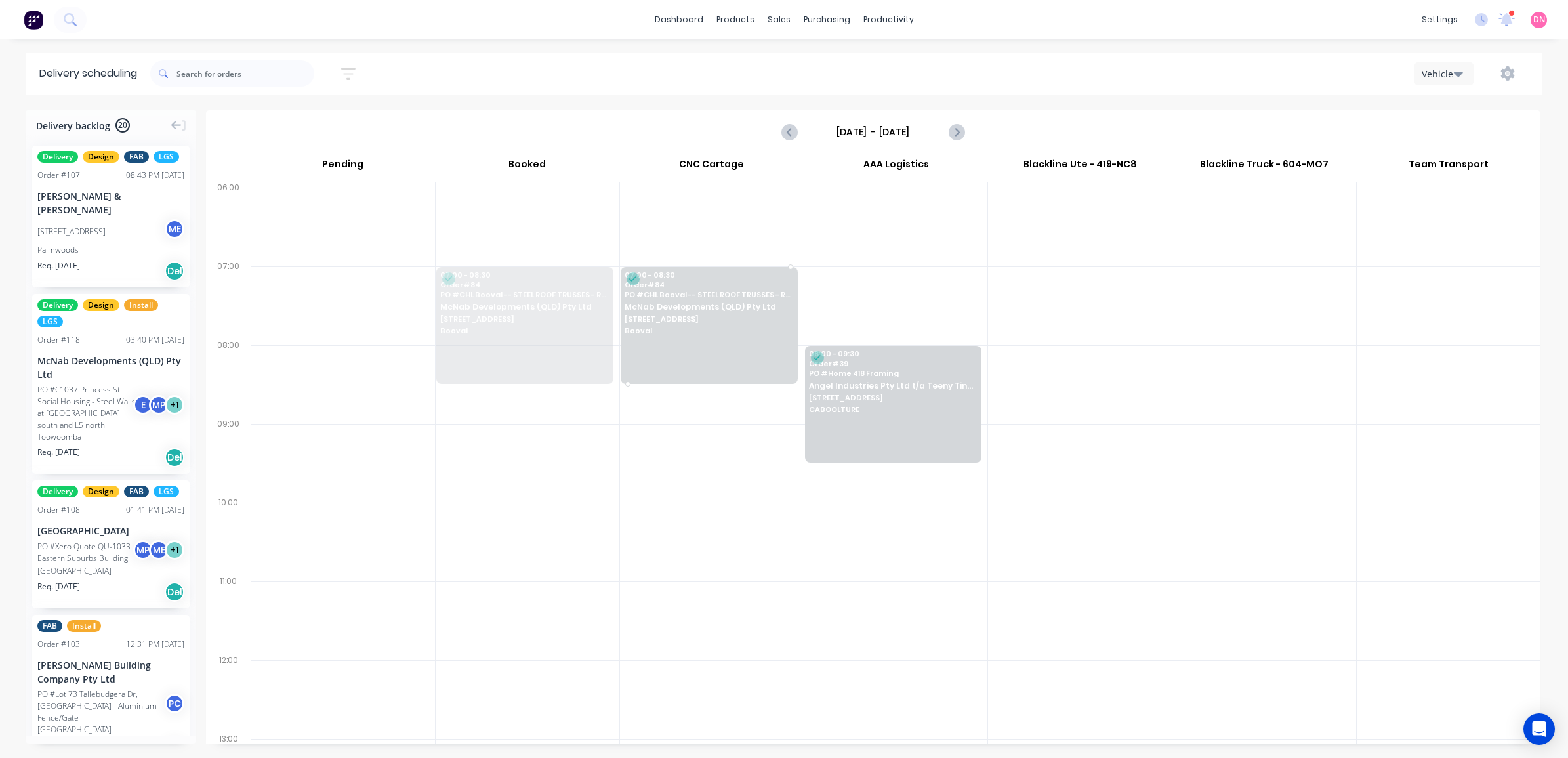
drag, startPoint x: 508, startPoint y: 328, endPoint x: 647, endPoint y: 320, distance: 139.2
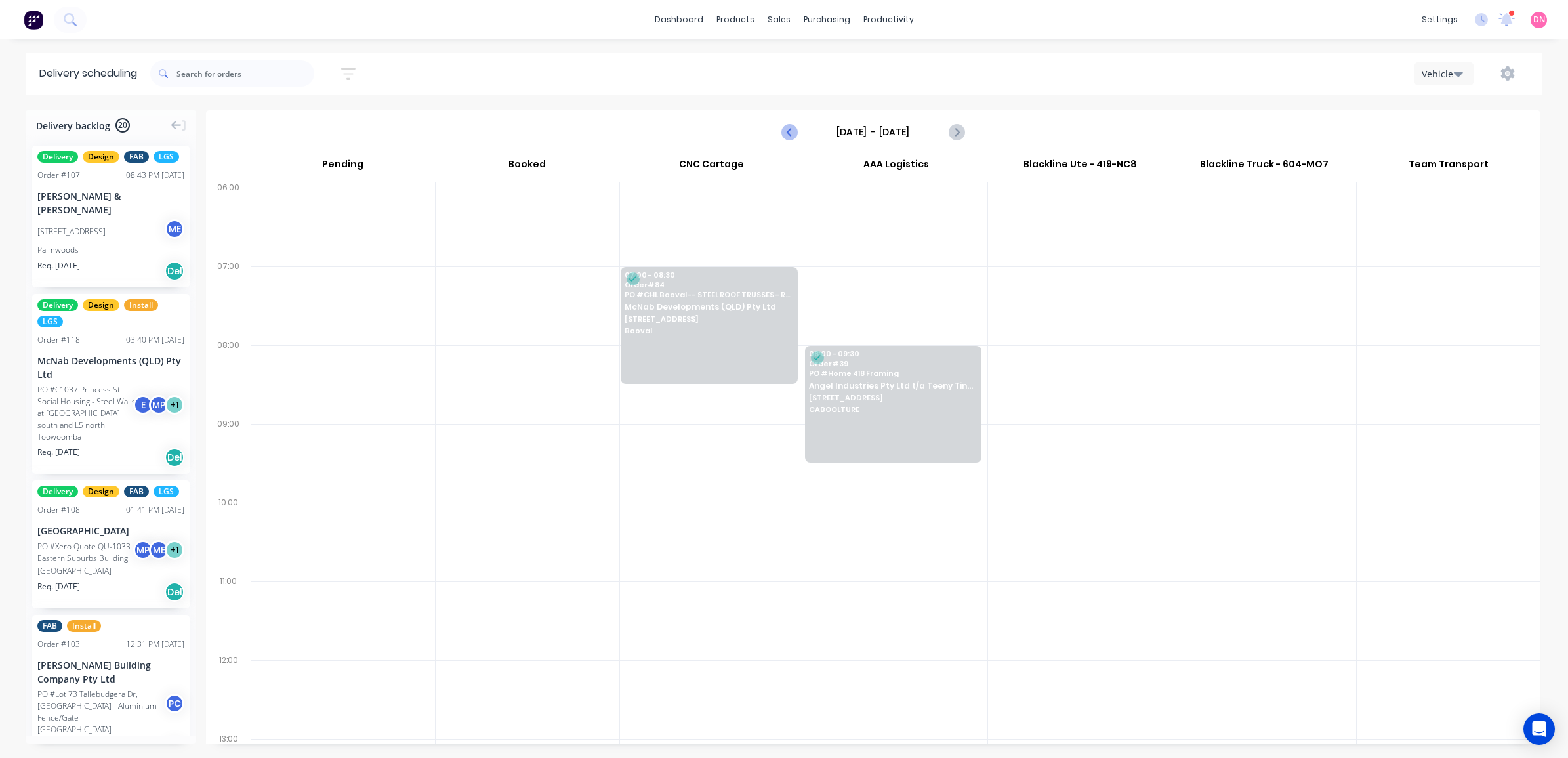
click at [791, 130] on icon "Previous page" at bounding box center [790, 132] width 16 height 16
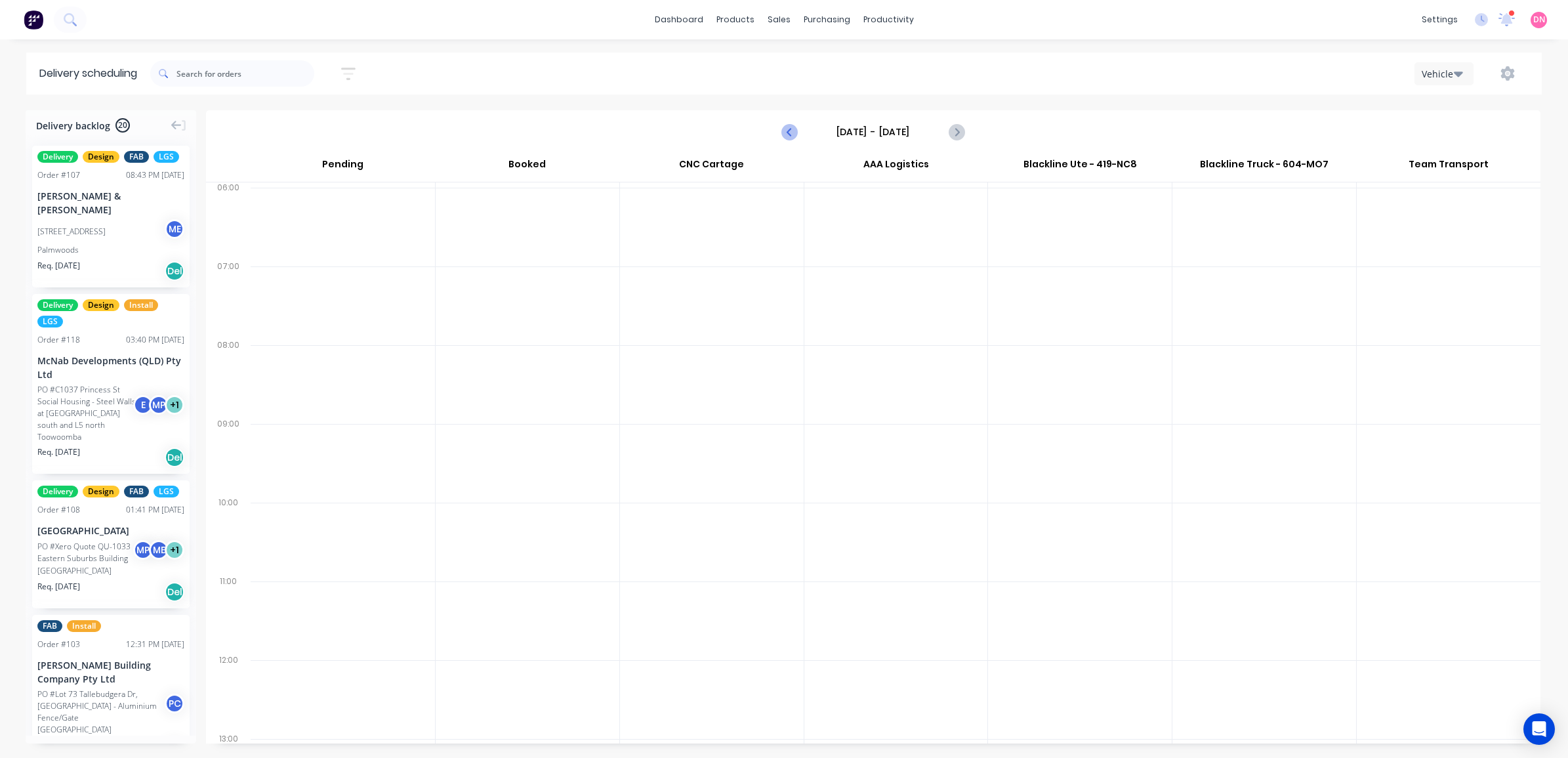
click at [791, 130] on icon "Previous page" at bounding box center [790, 132] width 16 height 16
type input "[DATE] - [DATE]"
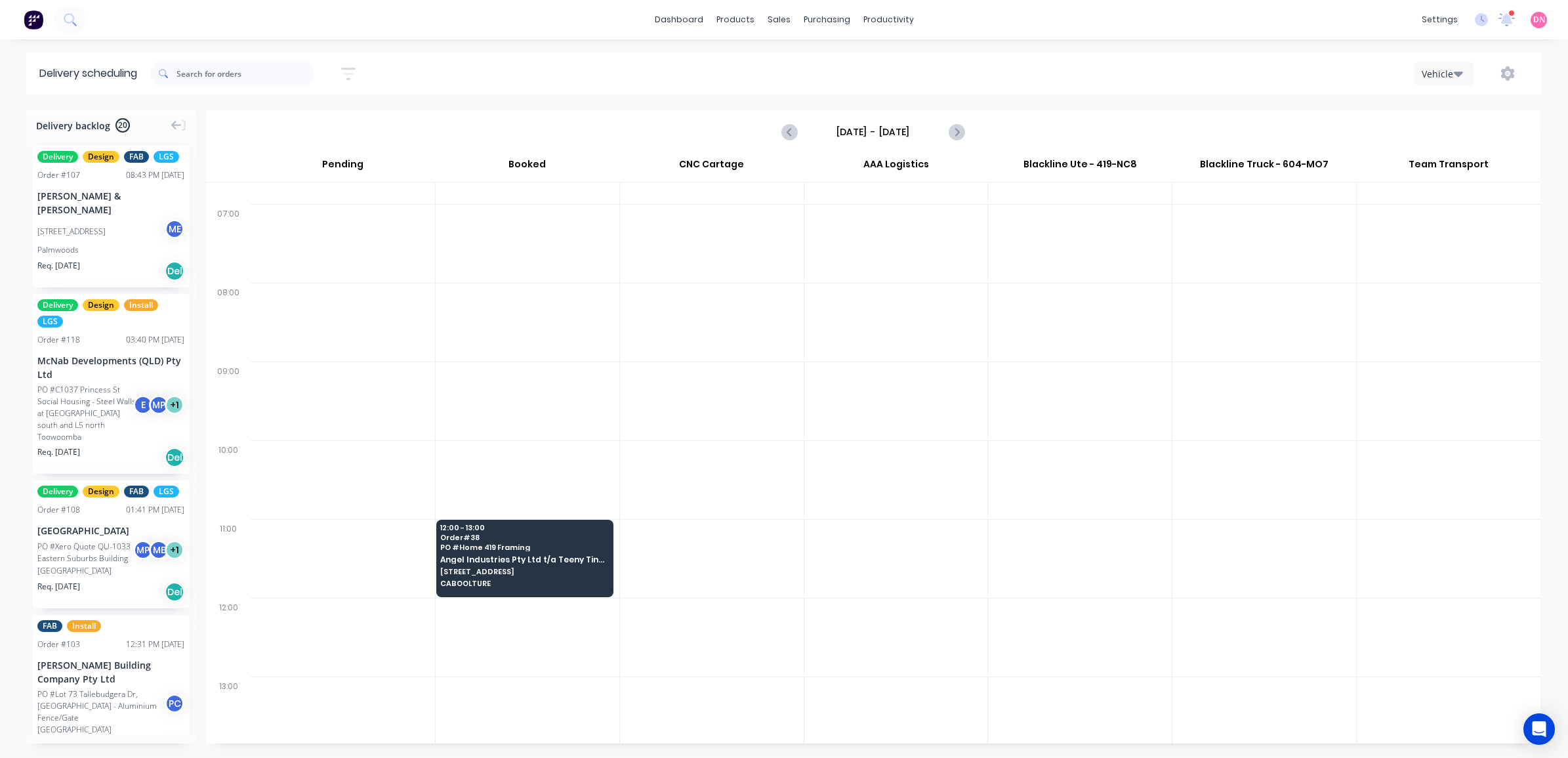
scroll to position [164, 0]
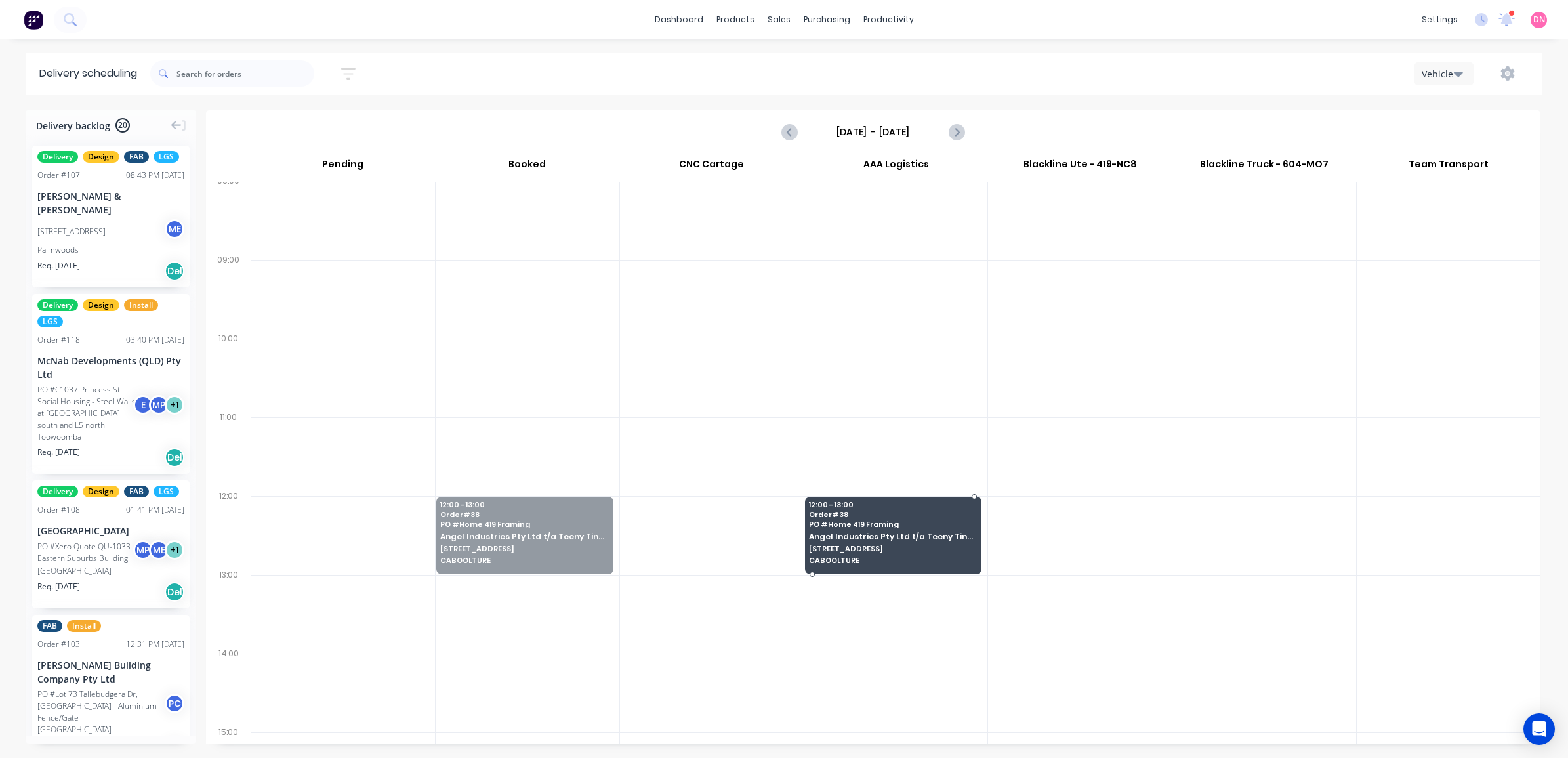
drag, startPoint x: 528, startPoint y: 532, endPoint x: 827, endPoint y: 522, distance: 299.2
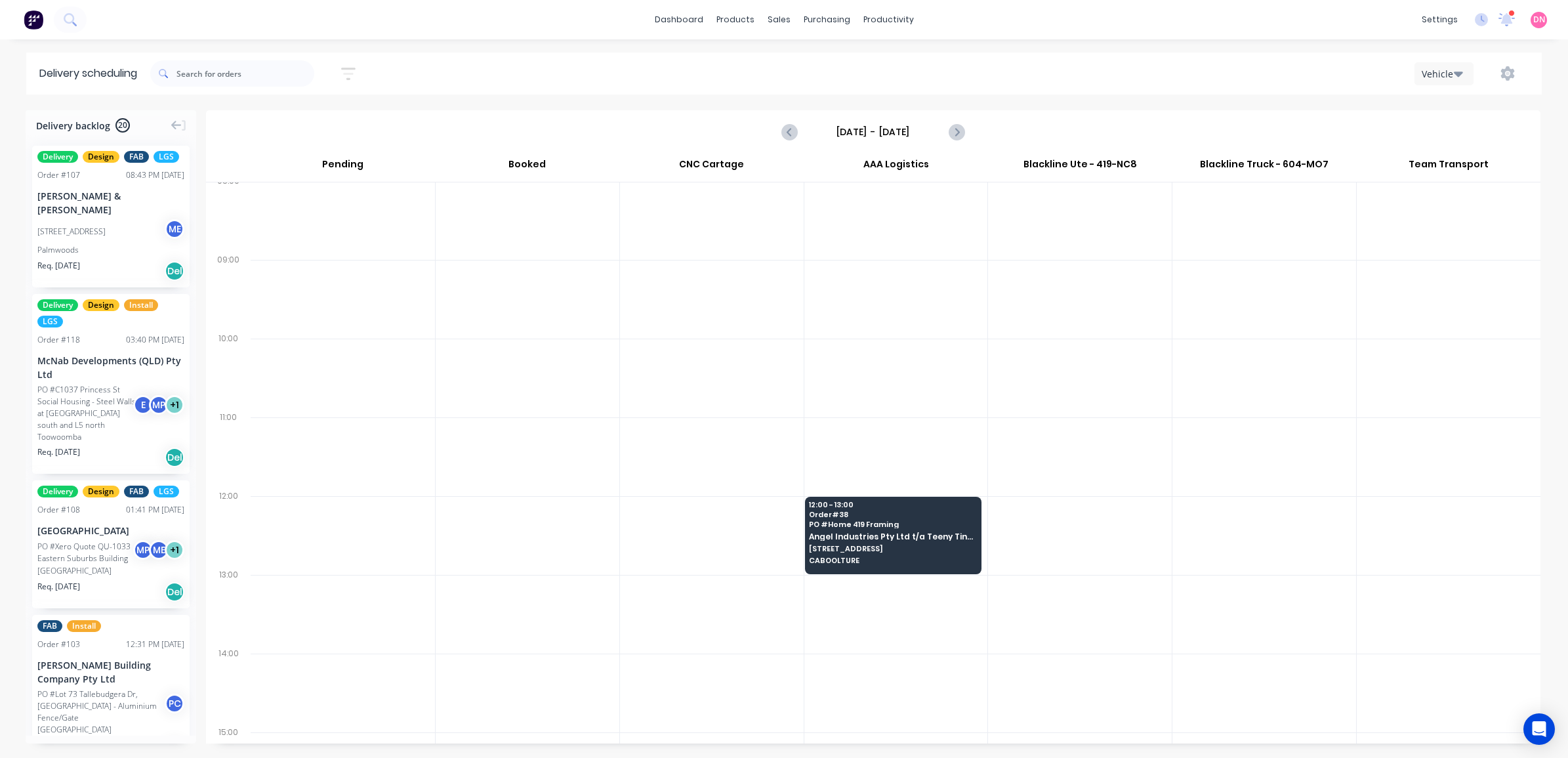
click at [861, 513] on span "Order # 38" at bounding box center [892, 514] width 167 height 8
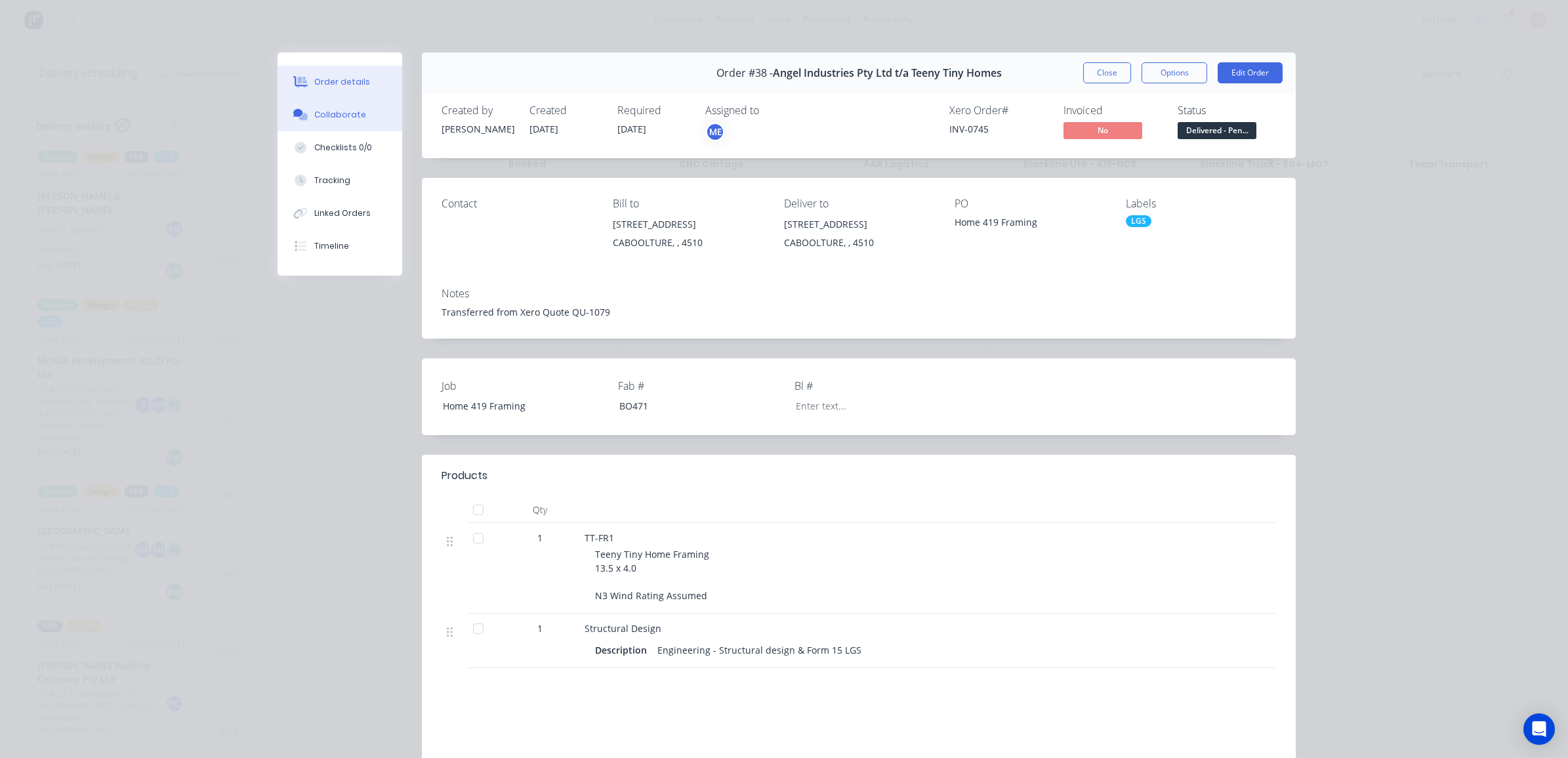
click at [355, 122] on button "Collaborate" at bounding box center [340, 115] width 125 height 33
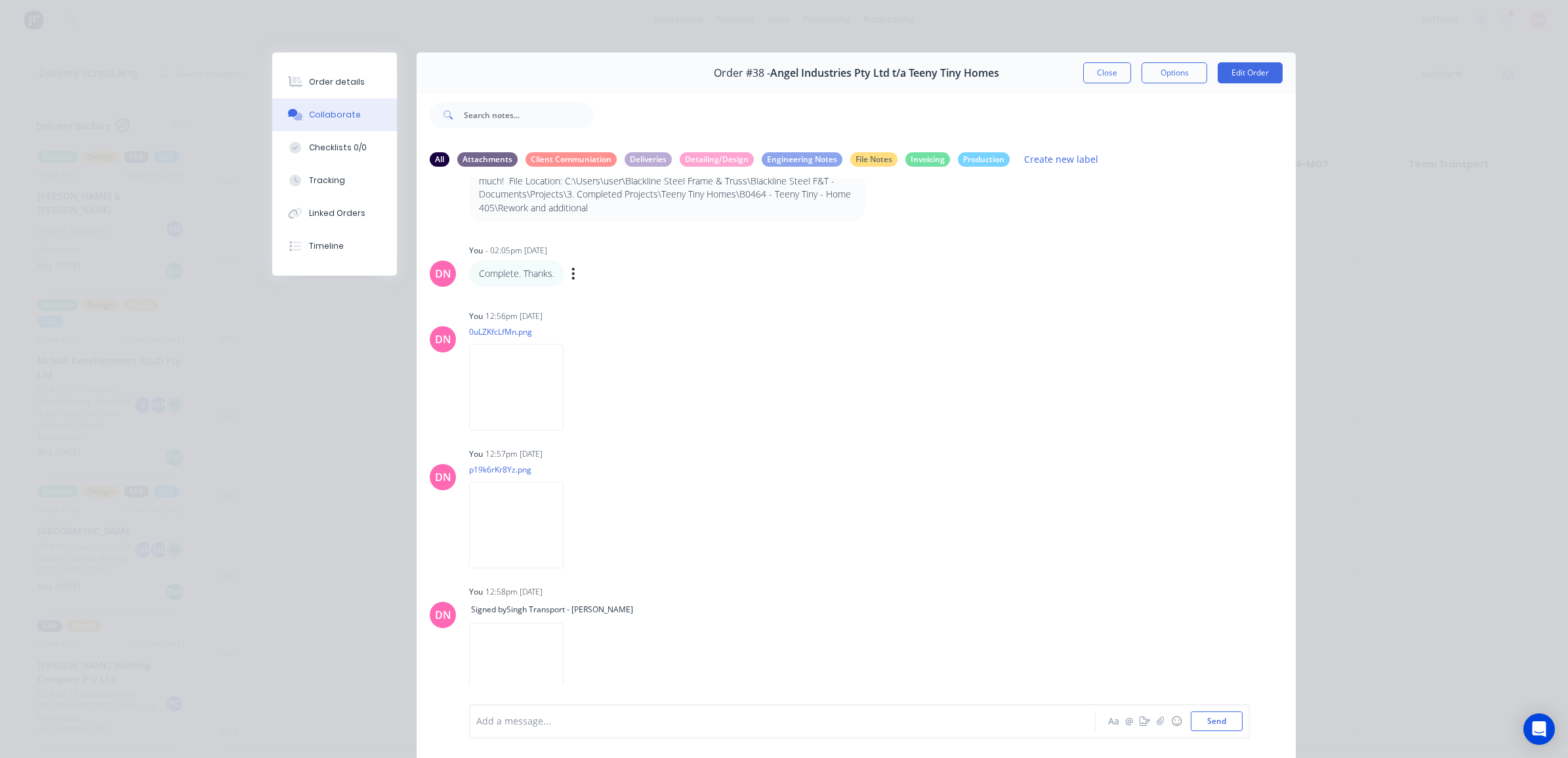
scroll to position [89, 0]
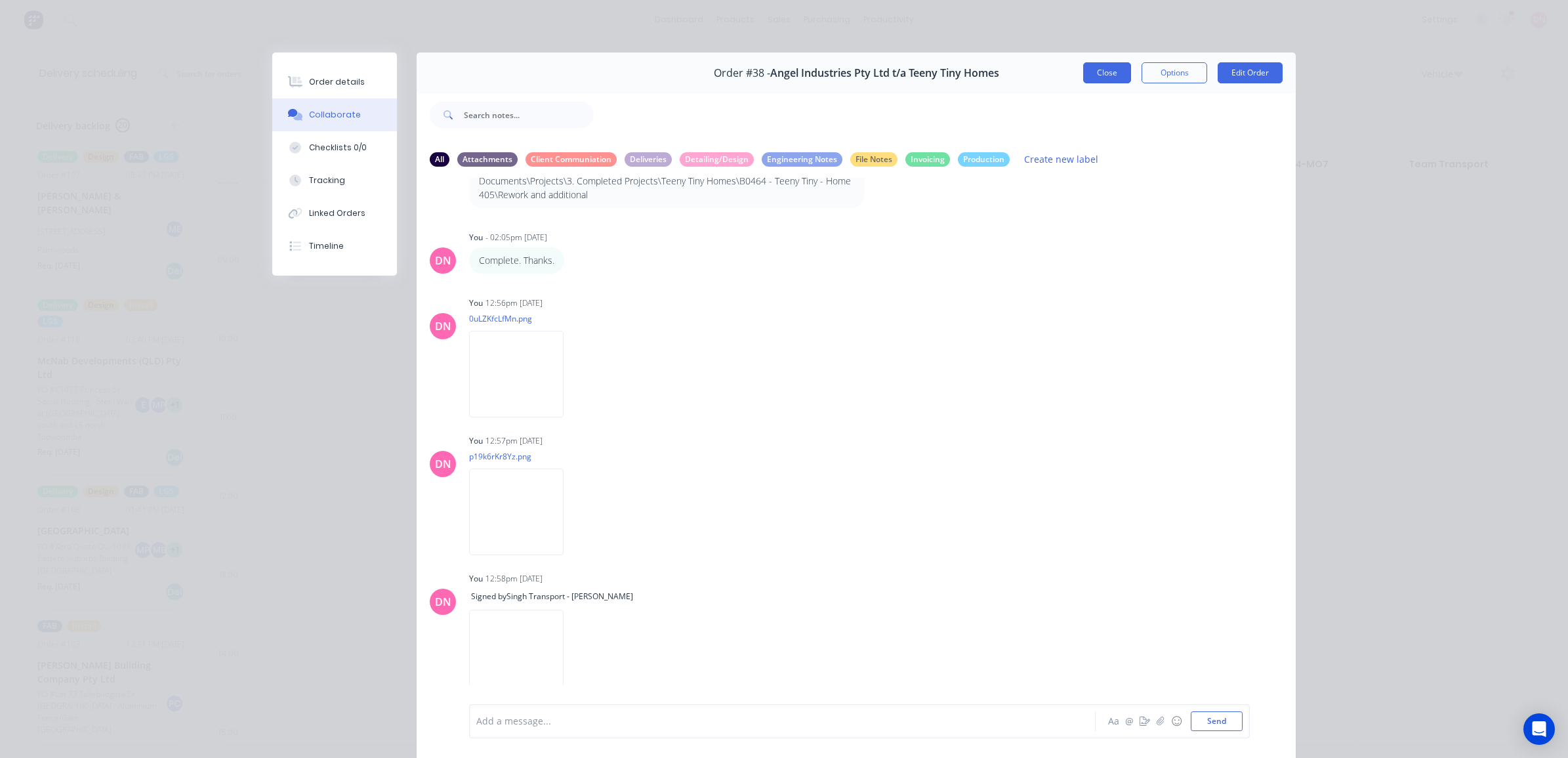
click at [1099, 73] on button "Close" at bounding box center [1106, 73] width 48 height 21
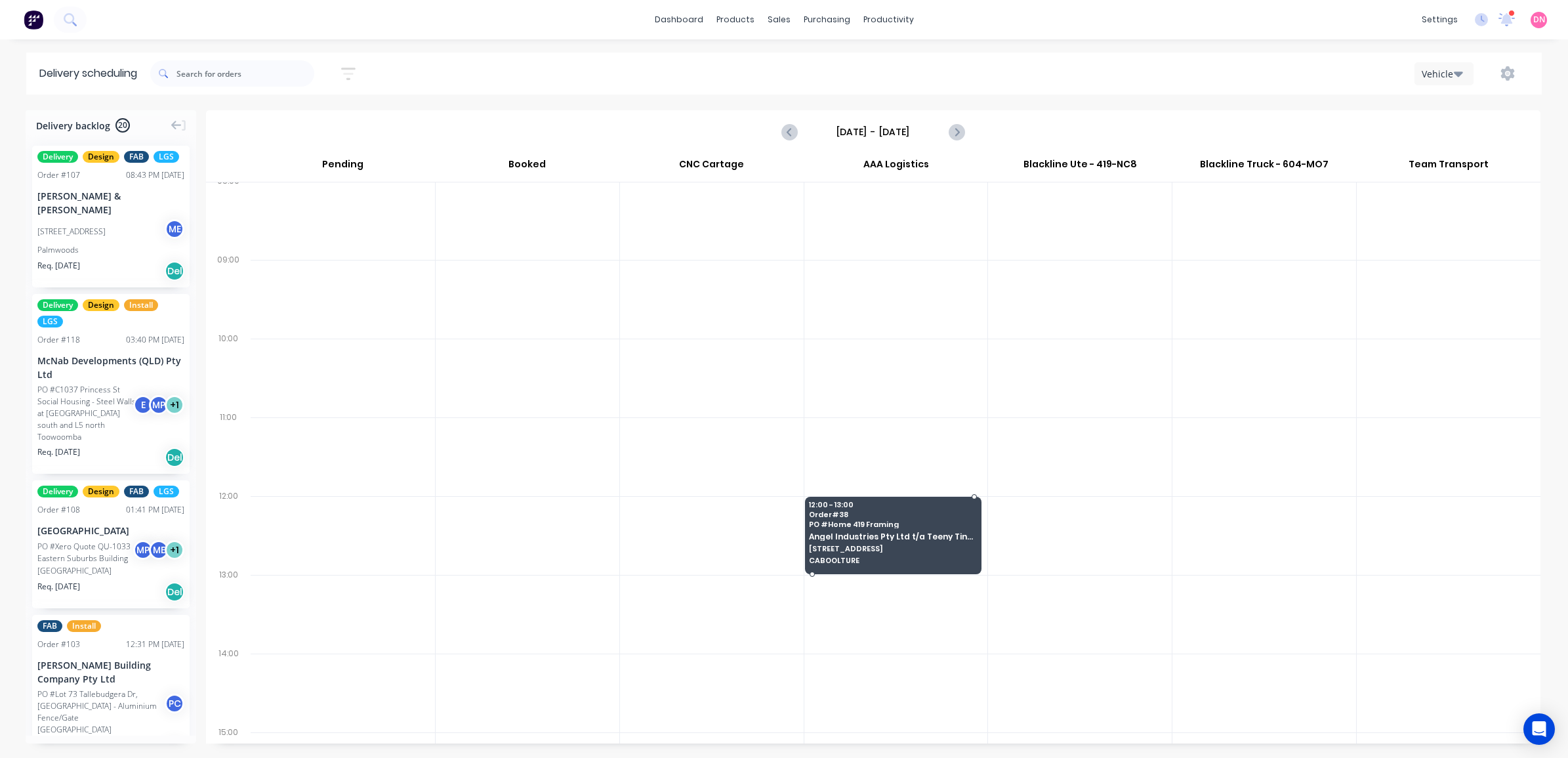
drag, startPoint x: 883, startPoint y: 524, endPoint x: 926, endPoint y: 523, distance: 43.0
click at [1518, 71] on button "button" at bounding box center [1507, 73] width 42 height 23
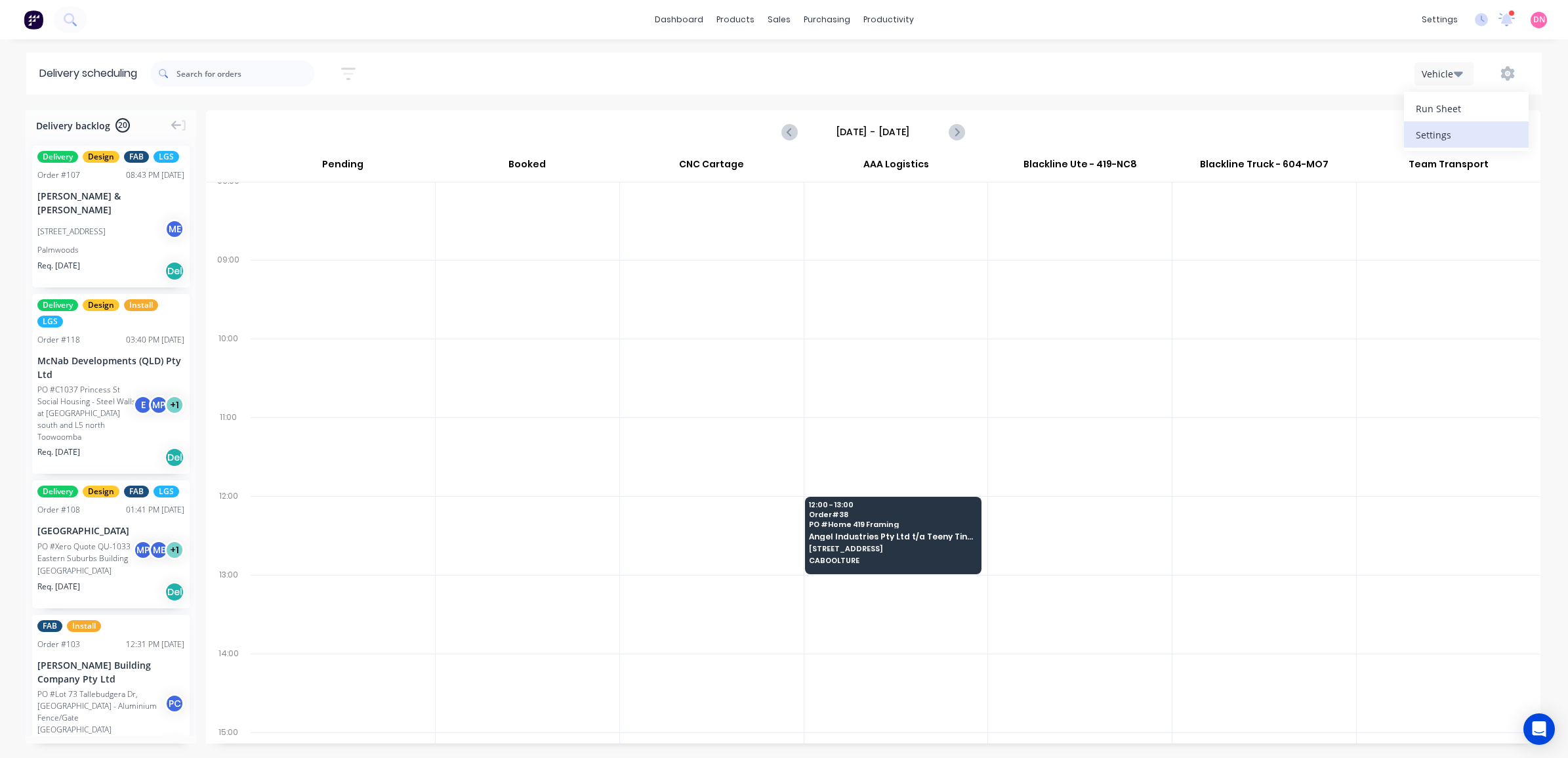
click at [1486, 130] on div "Settings" at bounding box center [1467, 135] width 101 height 19
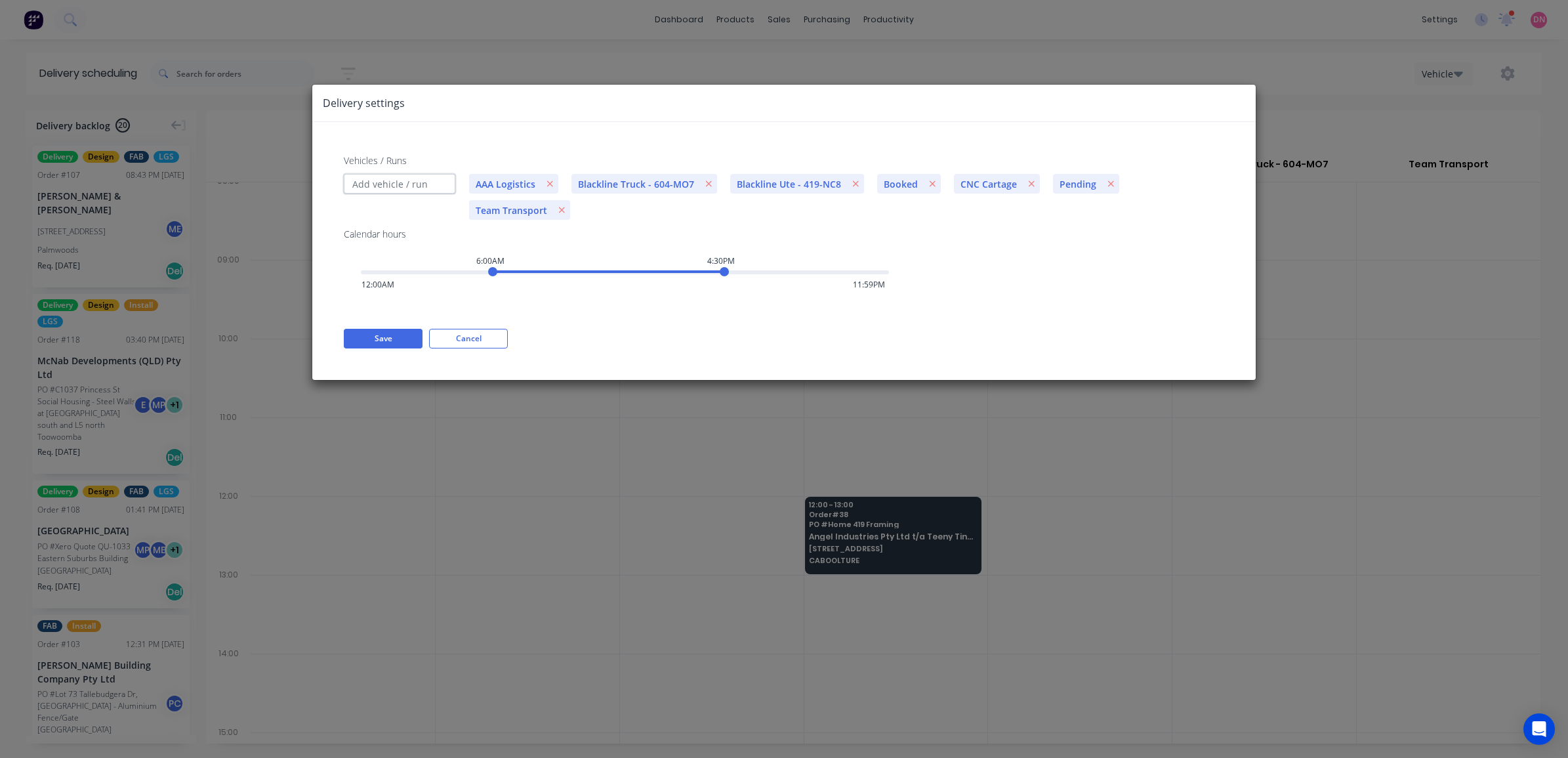
click at [408, 184] on input "Vehicles / Runs" at bounding box center [399, 184] width 112 height 19
type input "Singh Transport"
click at [383, 343] on button "Save" at bounding box center [383, 338] width 79 height 19
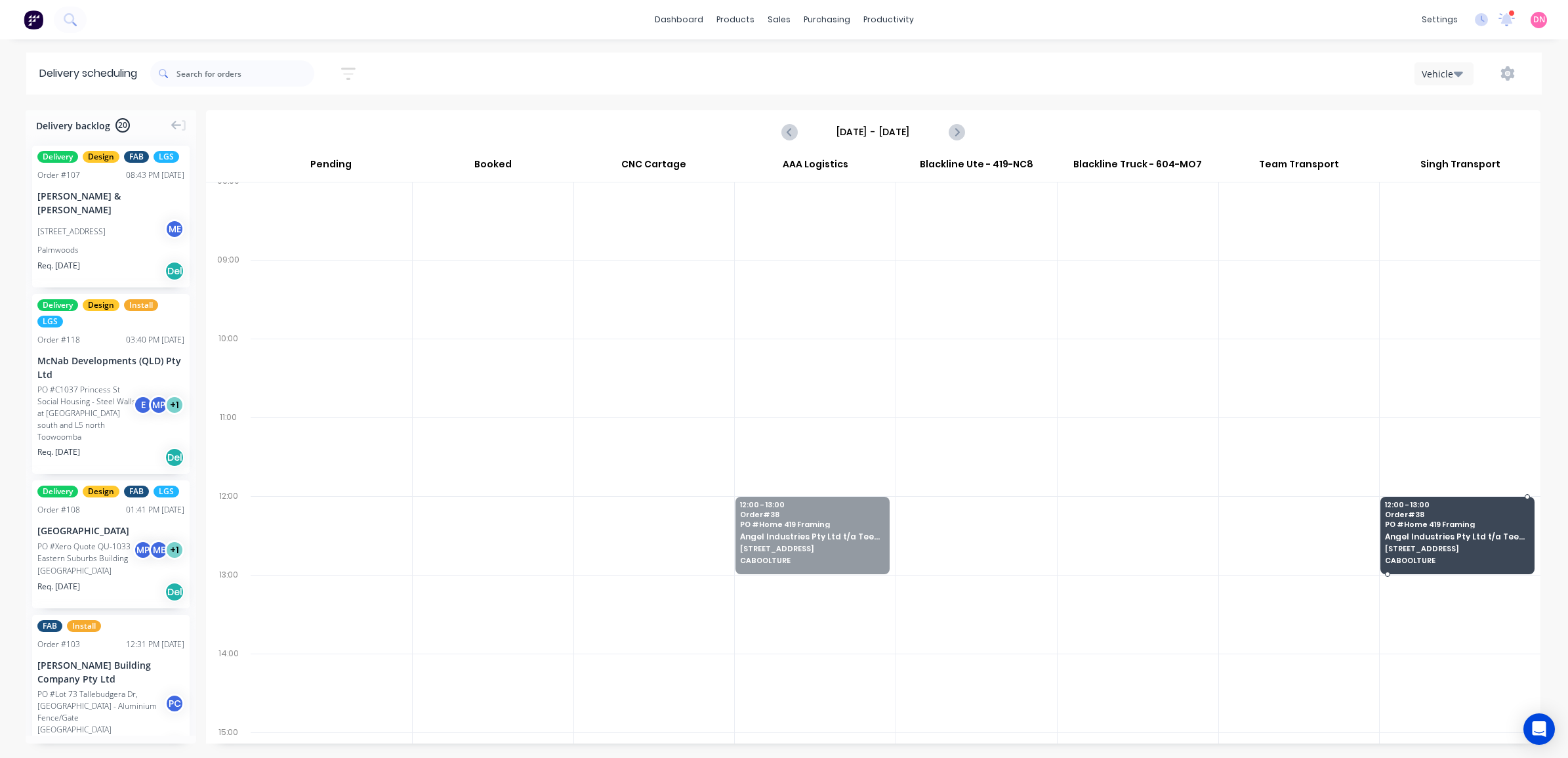
drag, startPoint x: 789, startPoint y: 532, endPoint x: 1408, endPoint y: 520, distance: 619.1
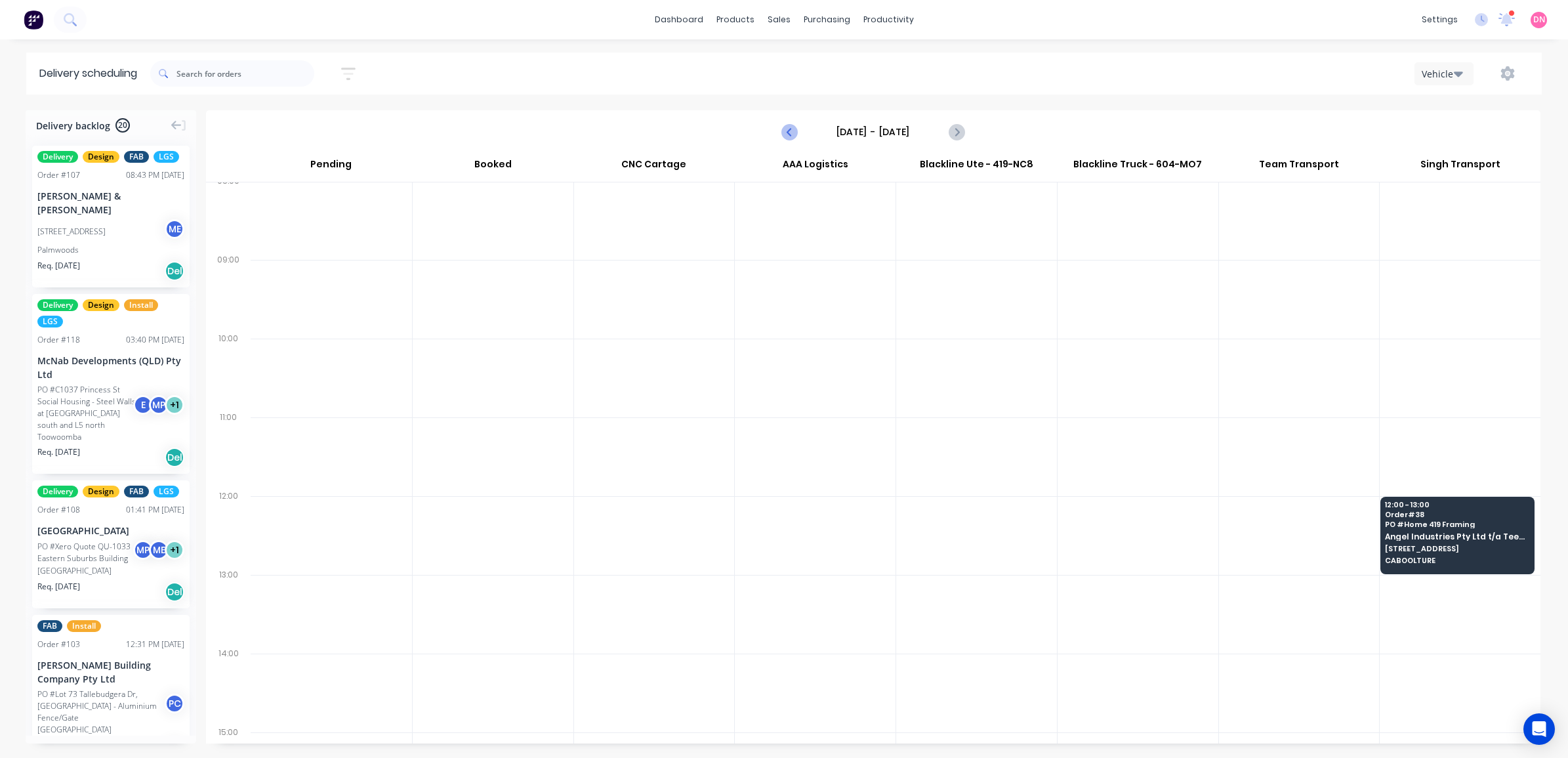
click at [792, 133] on icon "Previous page" at bounding box center [790, 132] width 16 height 16
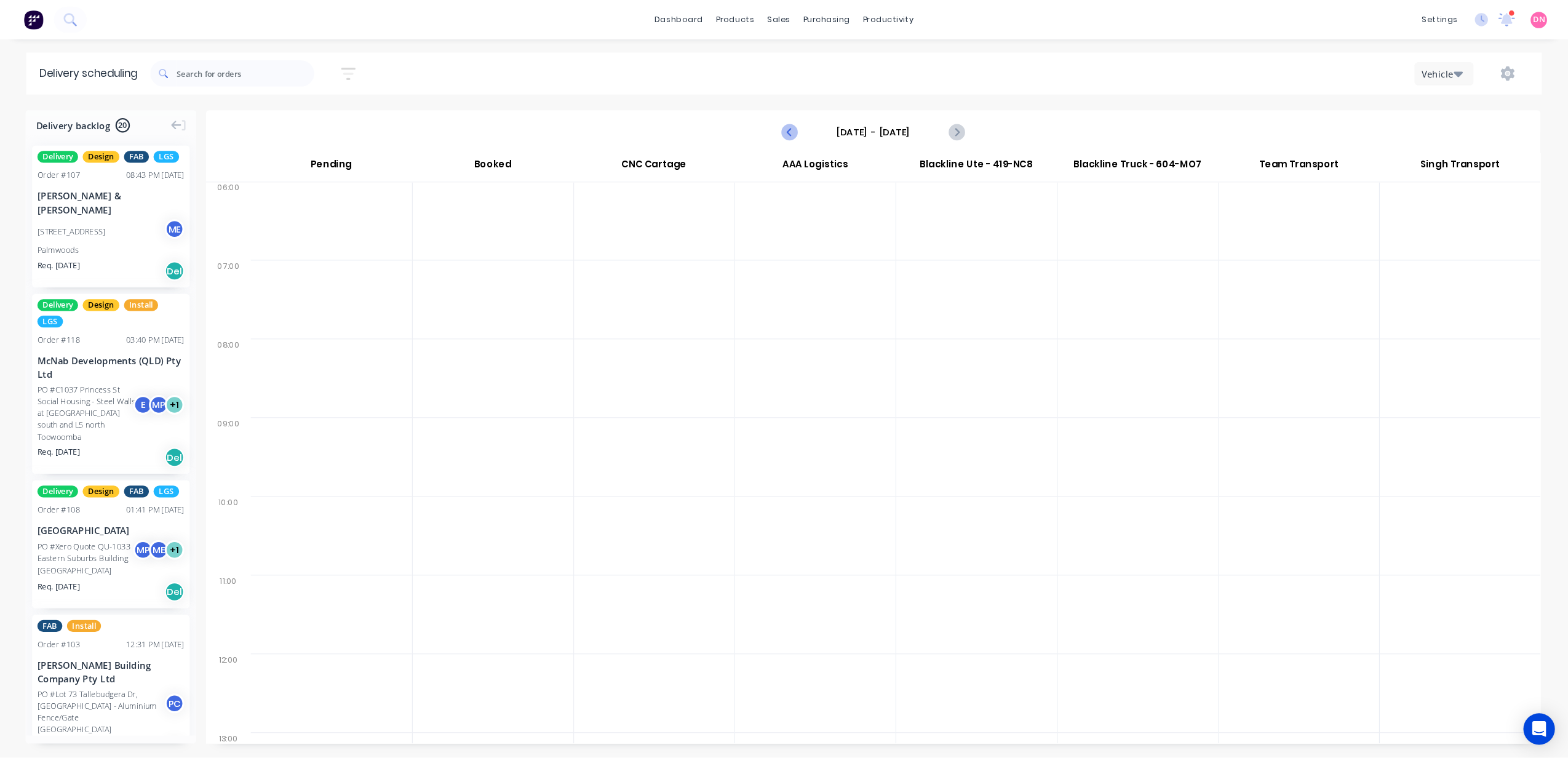
scroll to position [0, 0]
click at [742, 125] on icon "Previous page" at bounding box center [741, 123] width 15 height 15
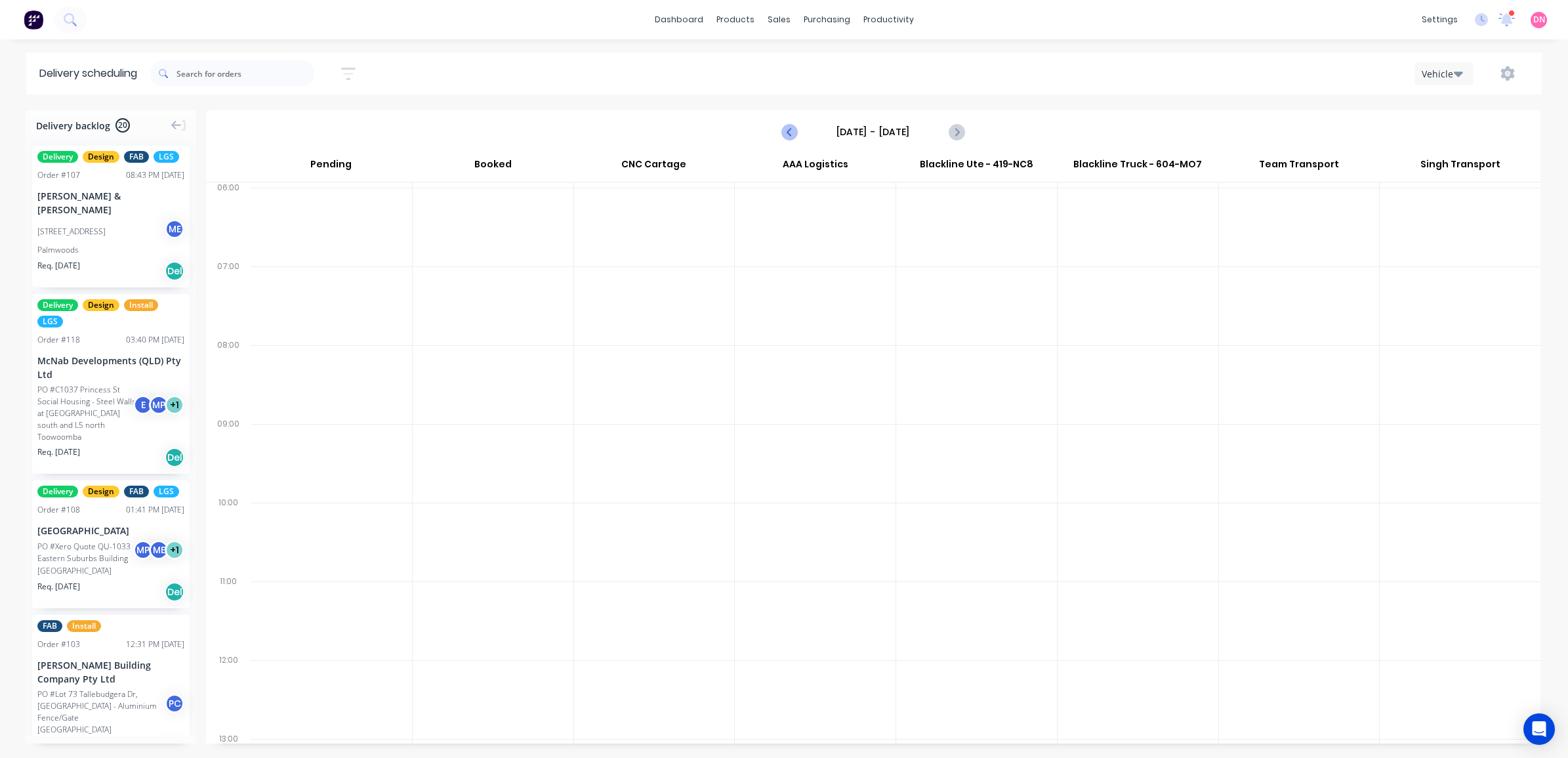
click at [792, 133] on icon "Previous page" at bounding box center [790, 132] width 16 height 16
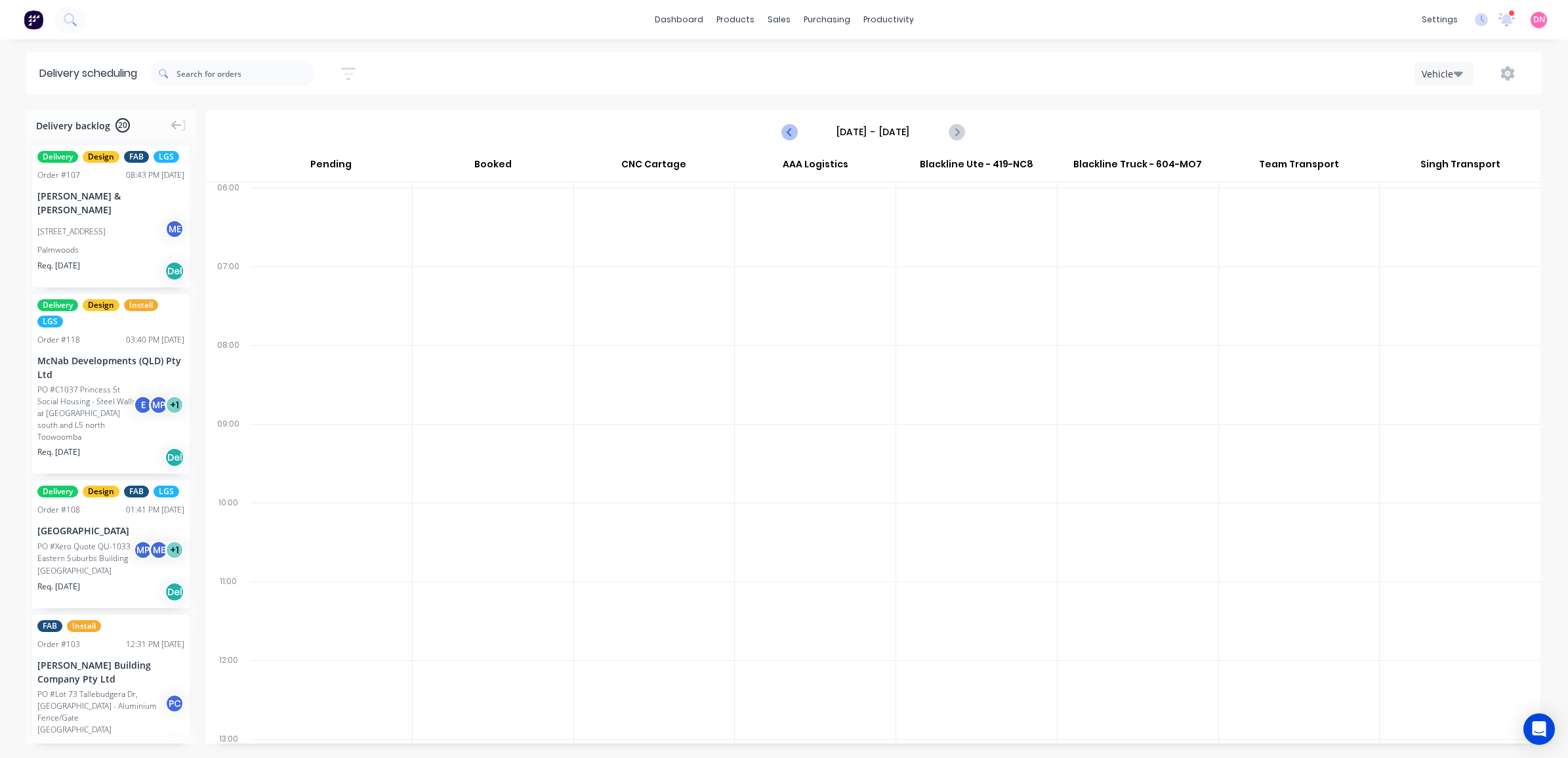
click at [792, 133] on icon "Previous page" at bounding box center [790, 132] width 16 height 16
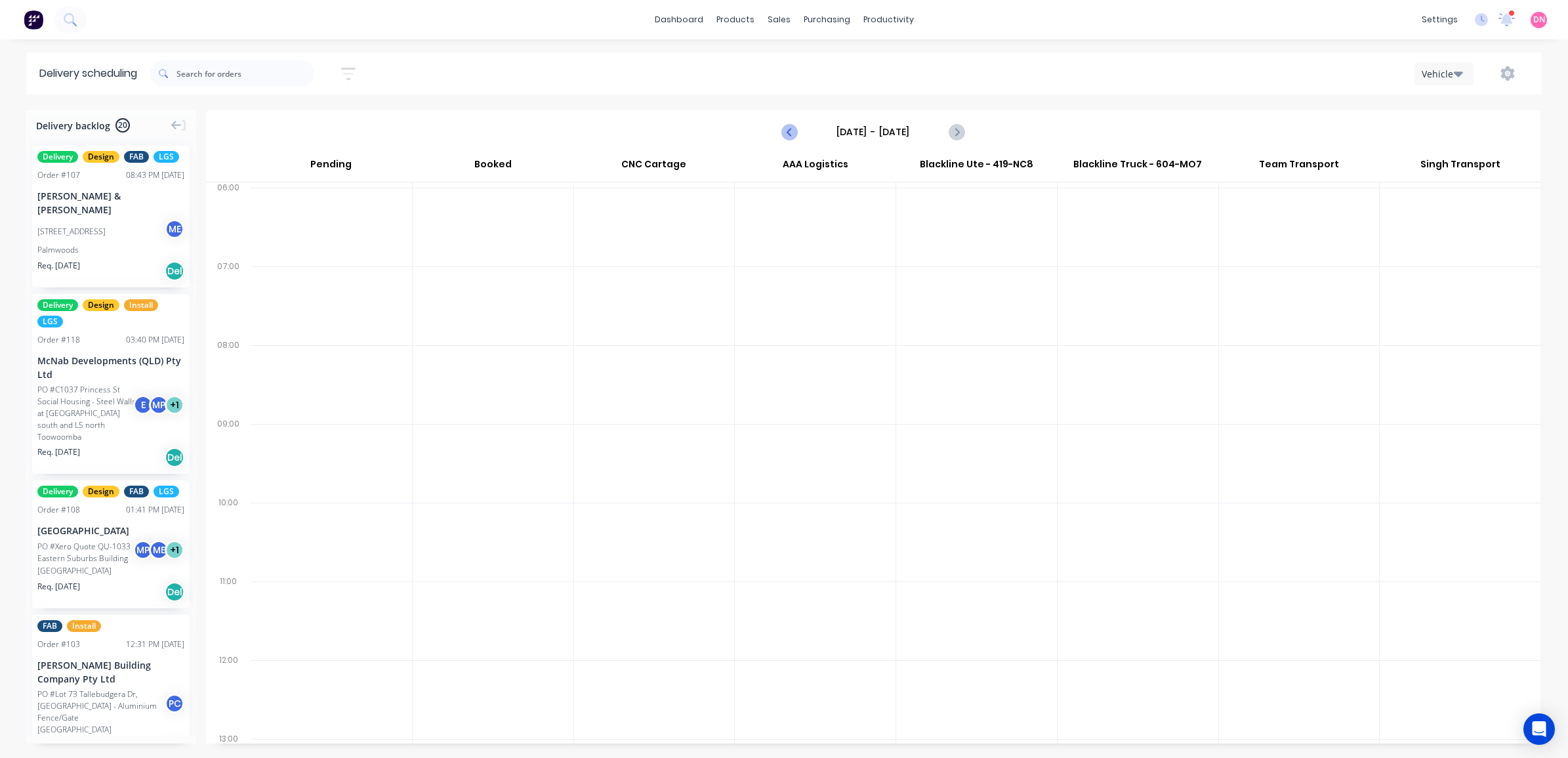
click at [792, 133] on icon "Previous page" at bounding box center [790, 132] width 16 height 16
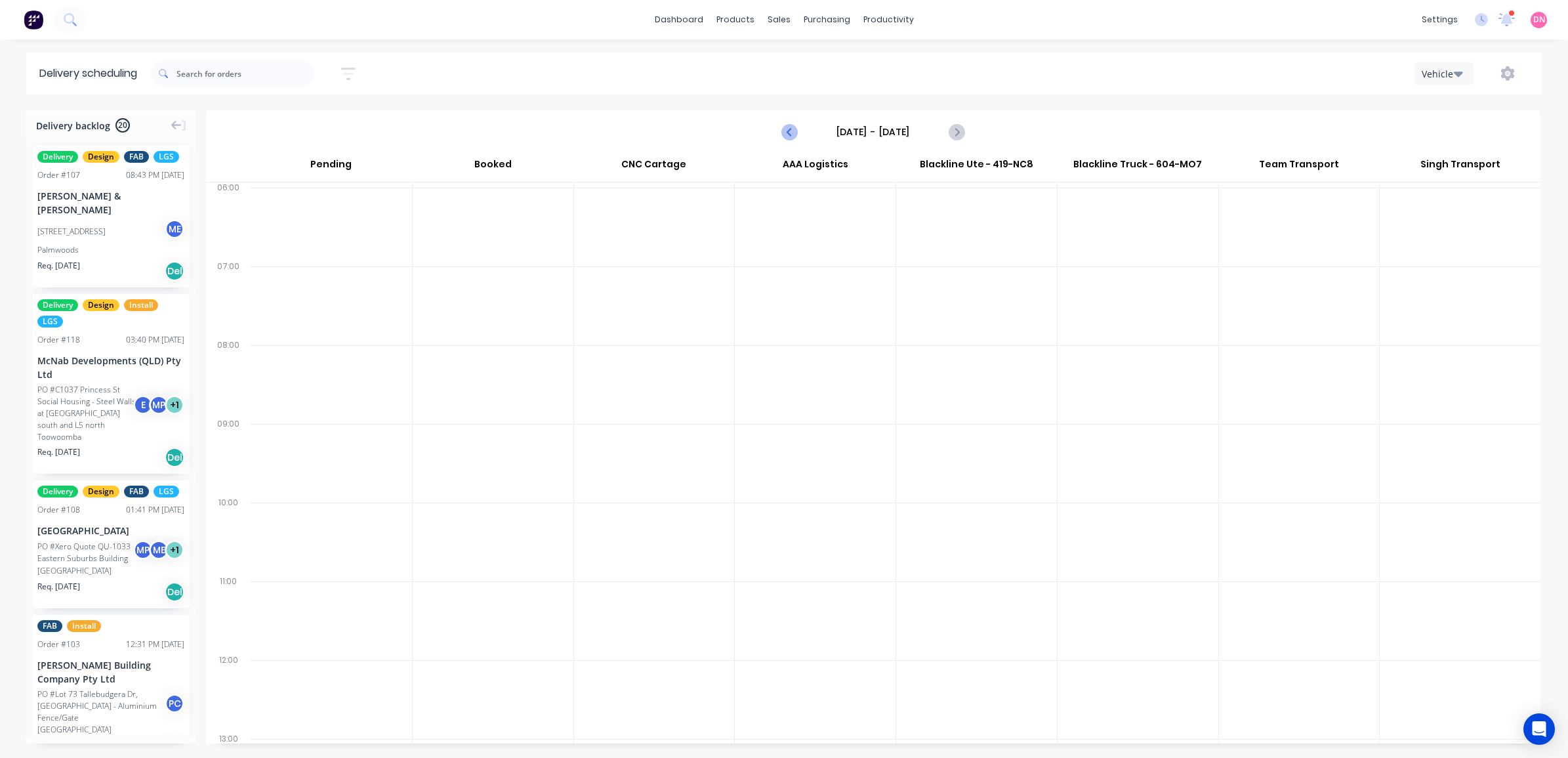
click at [792, 133] on icon "Previous page" at bounding box center [790, 132] width 16 height 16
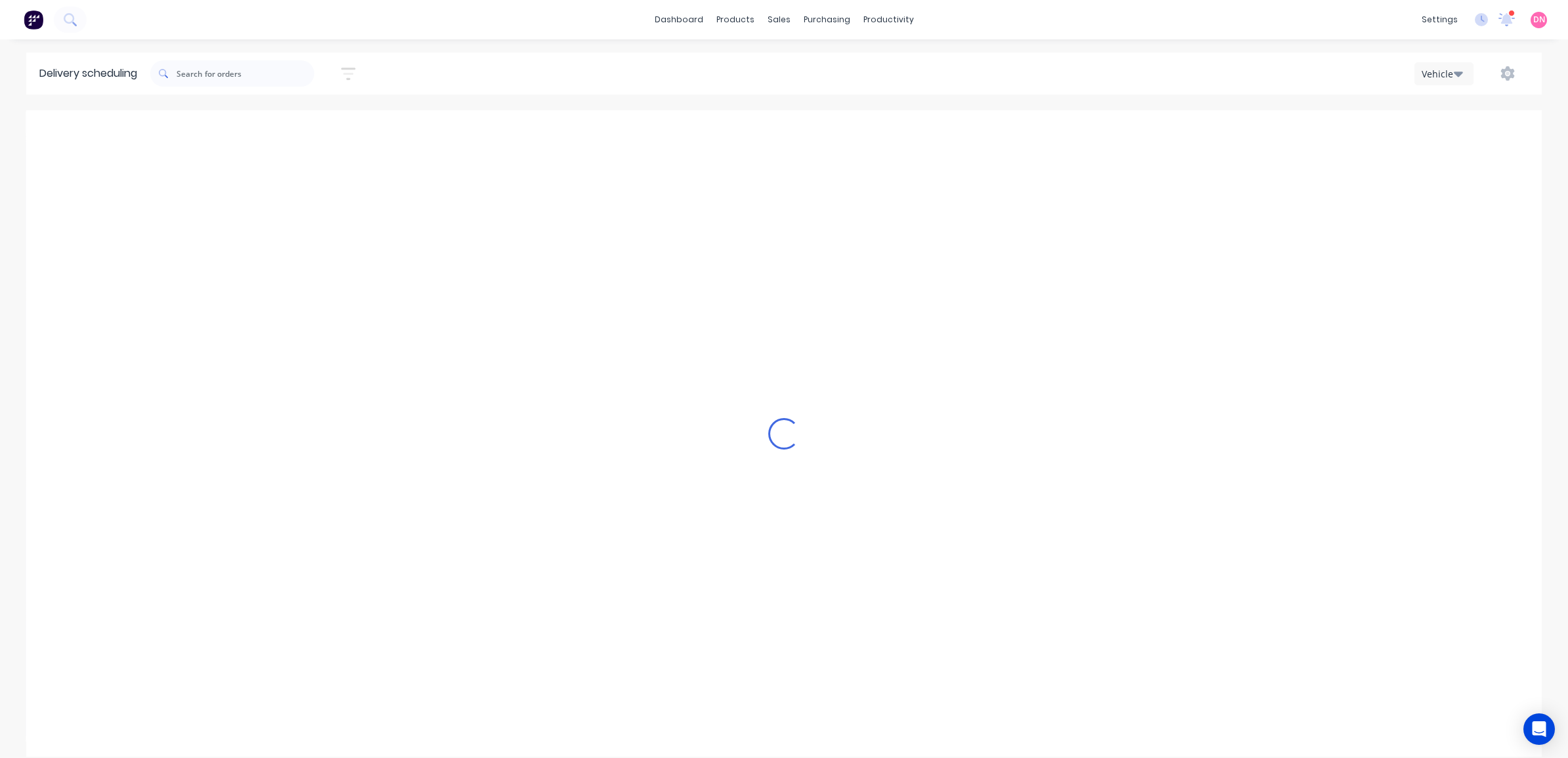
click at [792, 133] on icon "Previous page" at bounding box center [790, 132] width 16 height 16
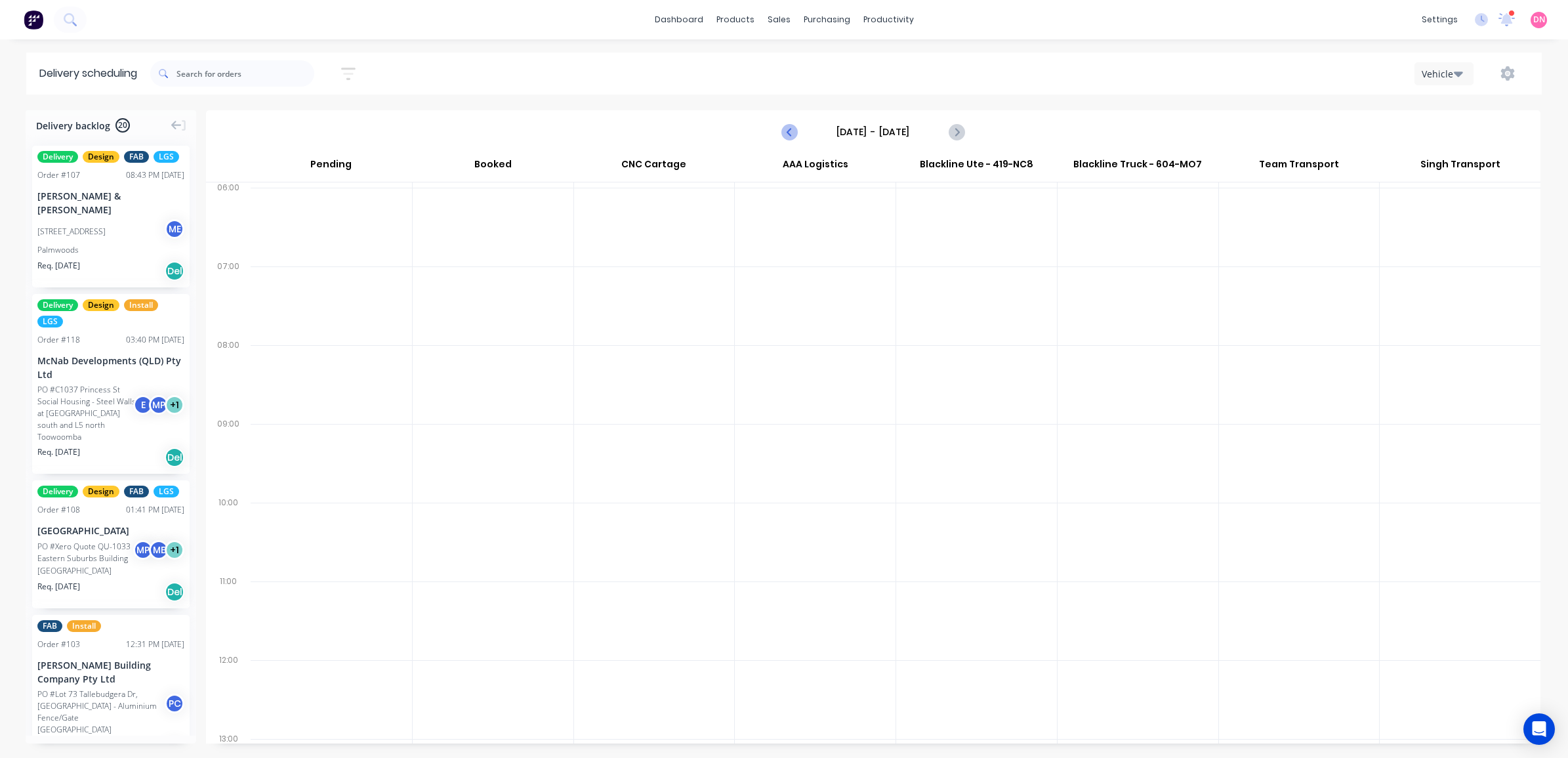
click at [792, 133] on icon "Previous page" at bounding box center [790, 132] width 16 height 16
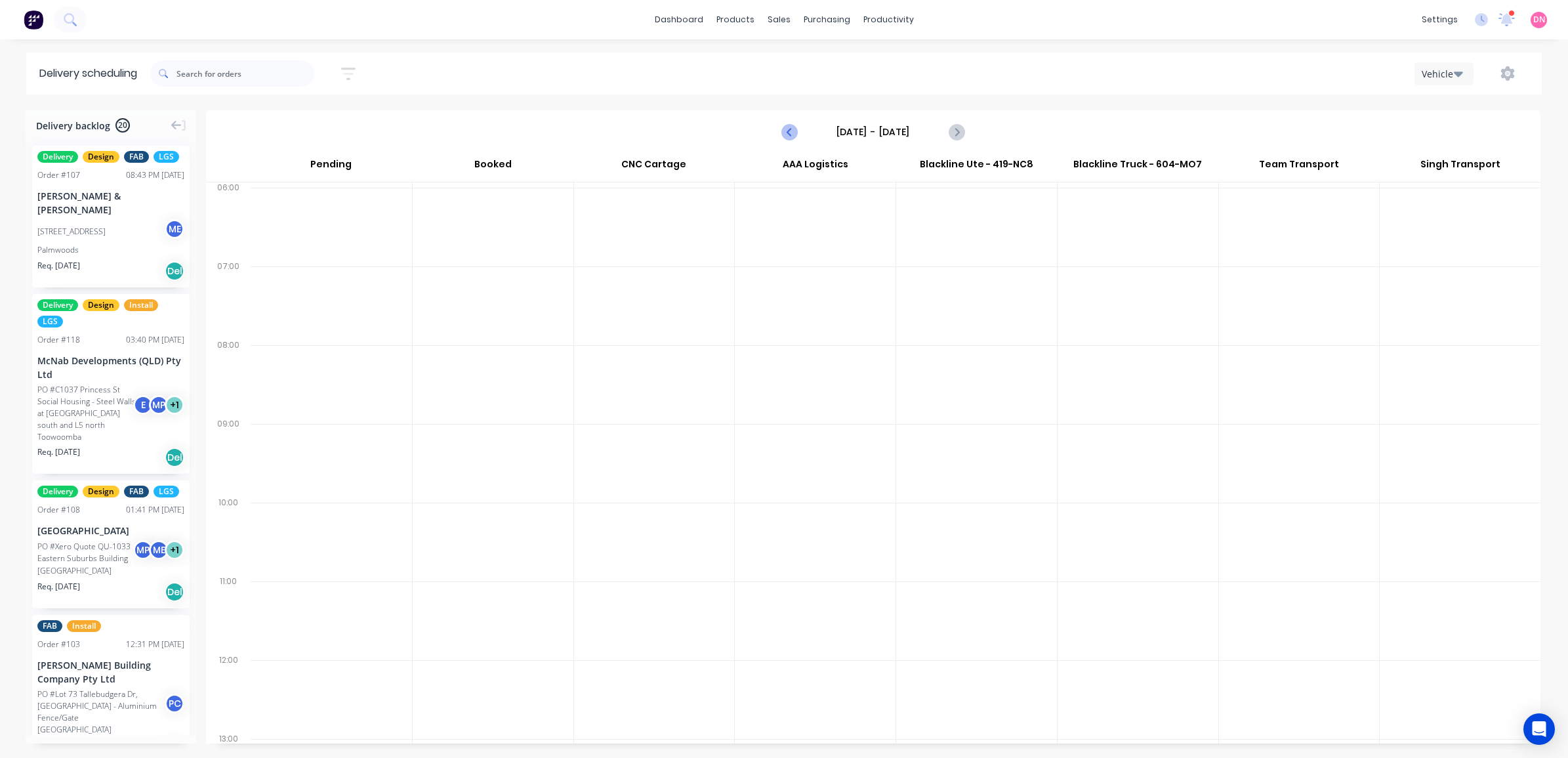
click at [792, 133] on icon "Previous page" at bounding box center [790, 132] width 16 height 16
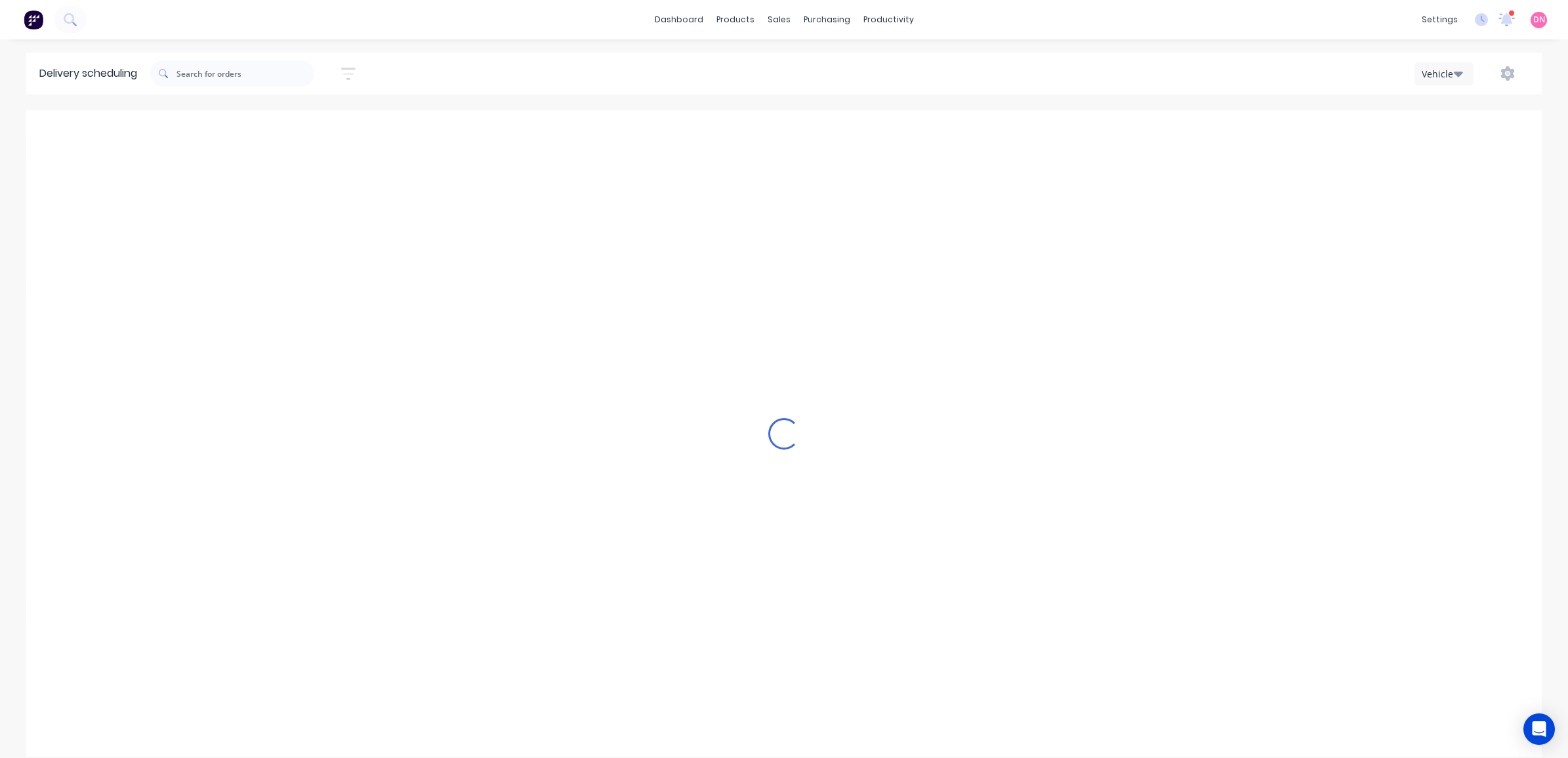
click at [792, 133] on icon "Previous page" at bounding box center [790, 132] width 16 height 16
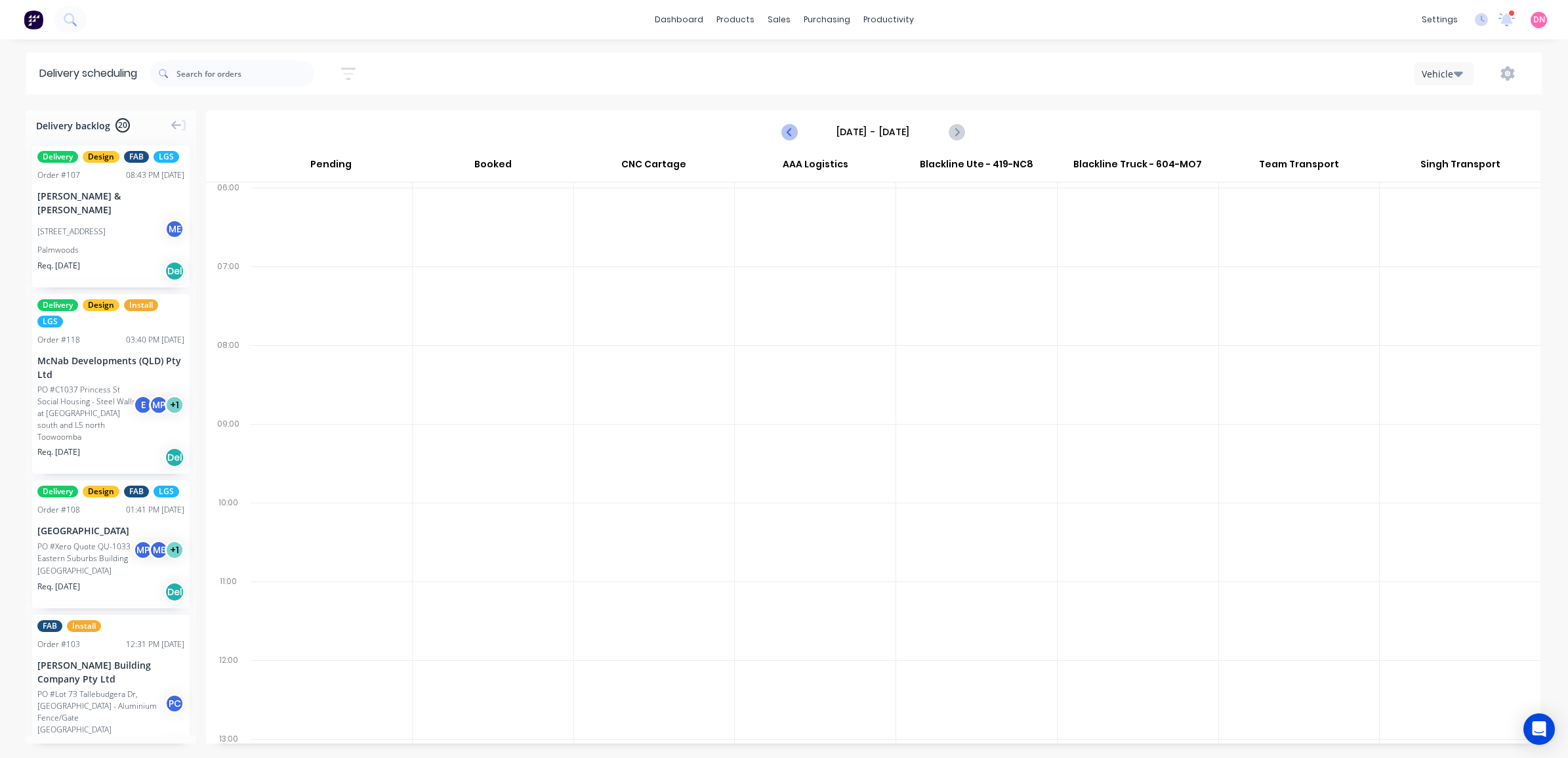
click at [792, 133] on icon "Previous page" at bounding box center [790, 132] width 16 height 16
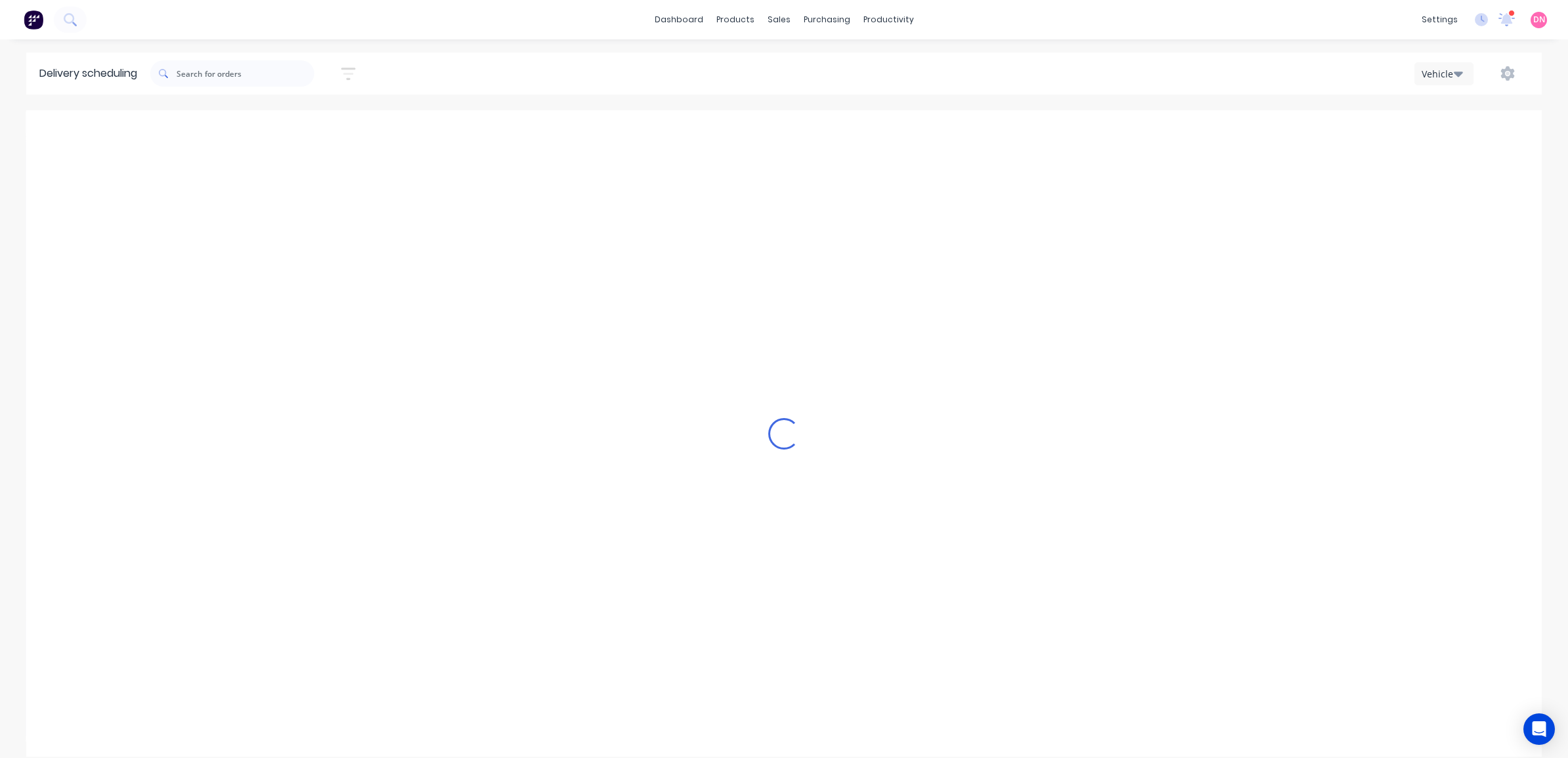
click at [792, 133] on icon "Previous page" at bounding box center [790, 132] width 16 height 16
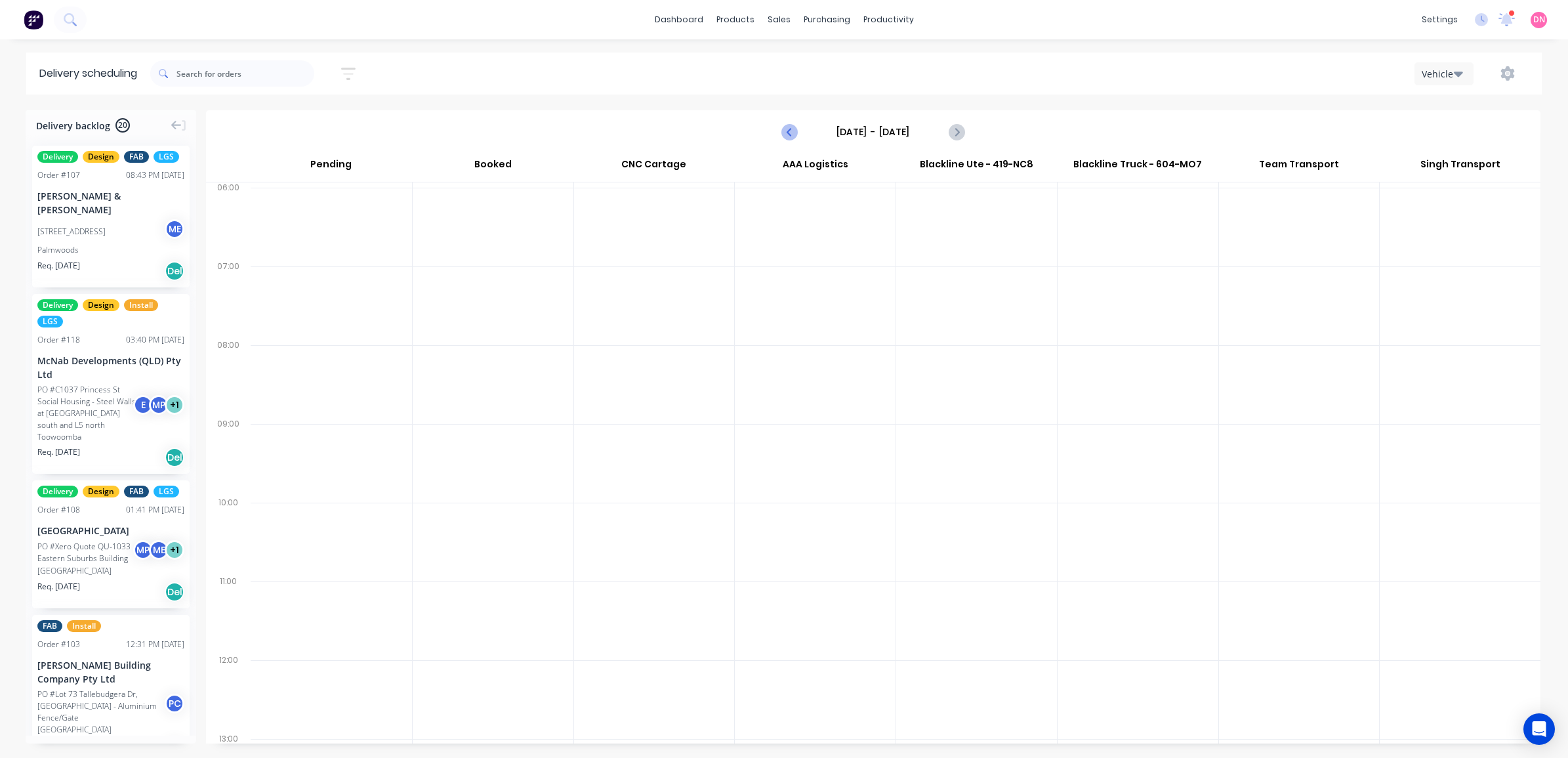
click at [792, 133] on icon "Previous page" at bounding box center [790, 132] width 16 height 16
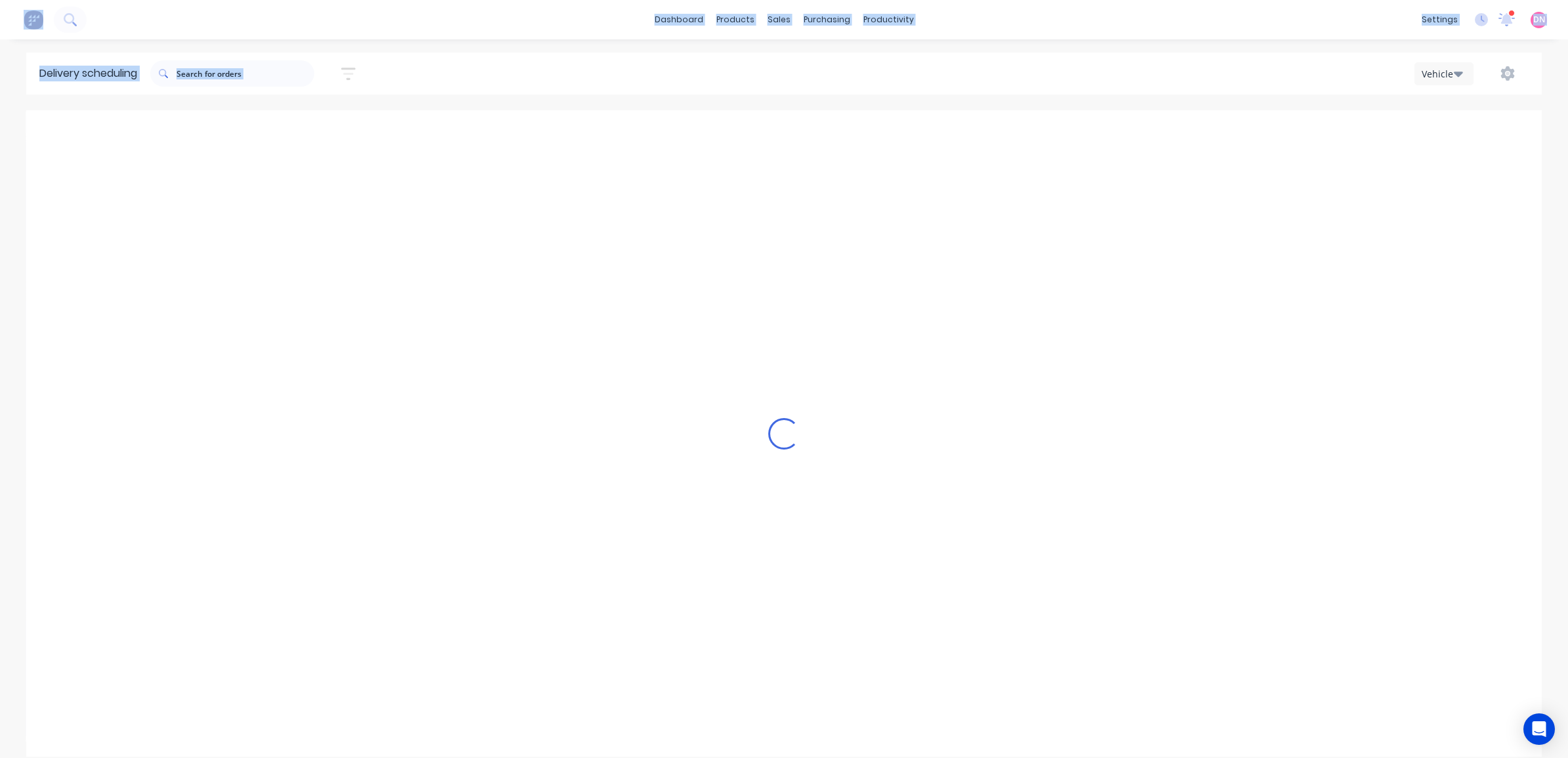
click at [792, 133] on icon "Previous page" at bounding box center [790, 132] width 16 height 16
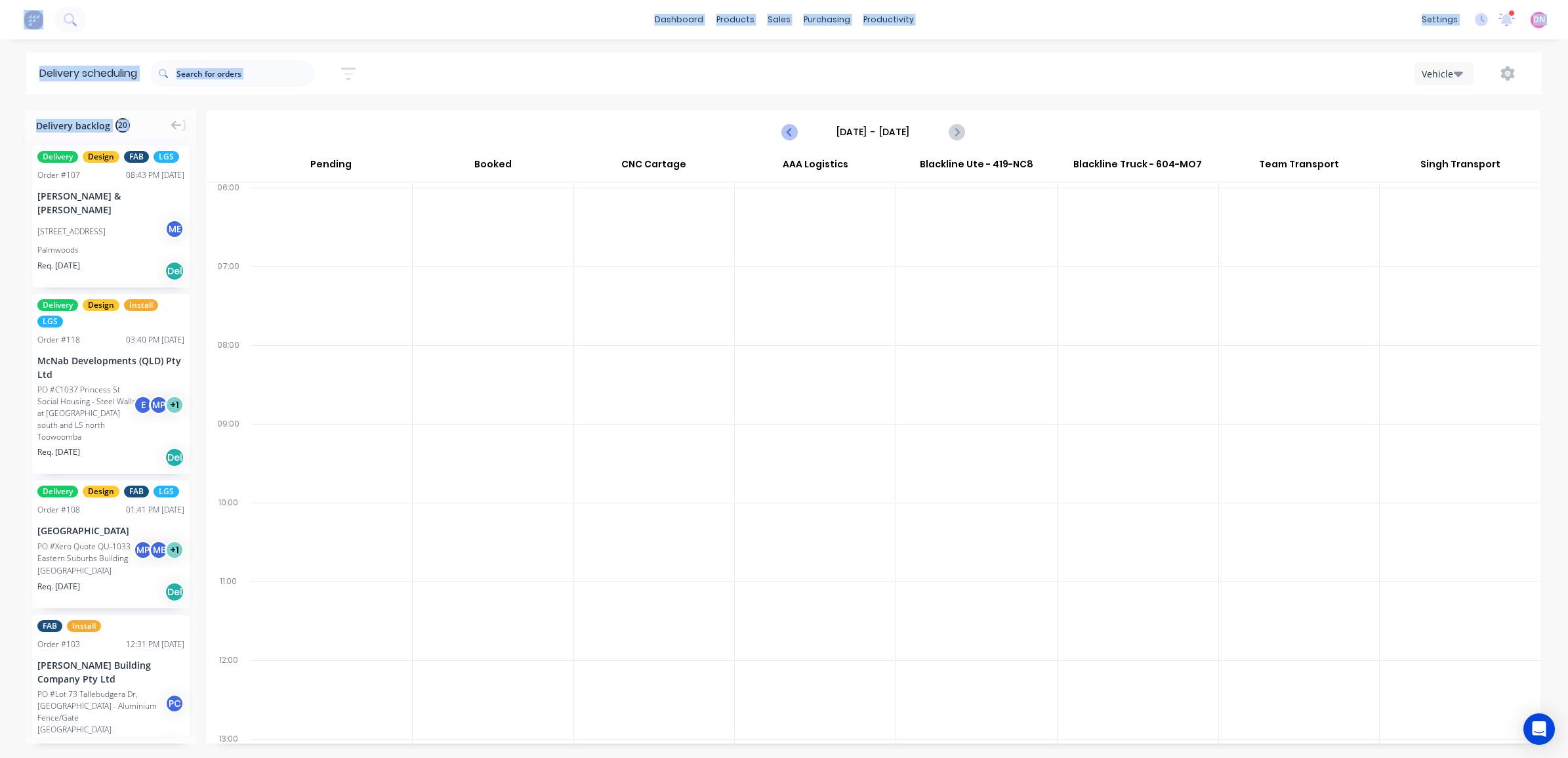
click at [792, 133] on icon "Previous page" at bounding box center [790, 132] width 16 height 16
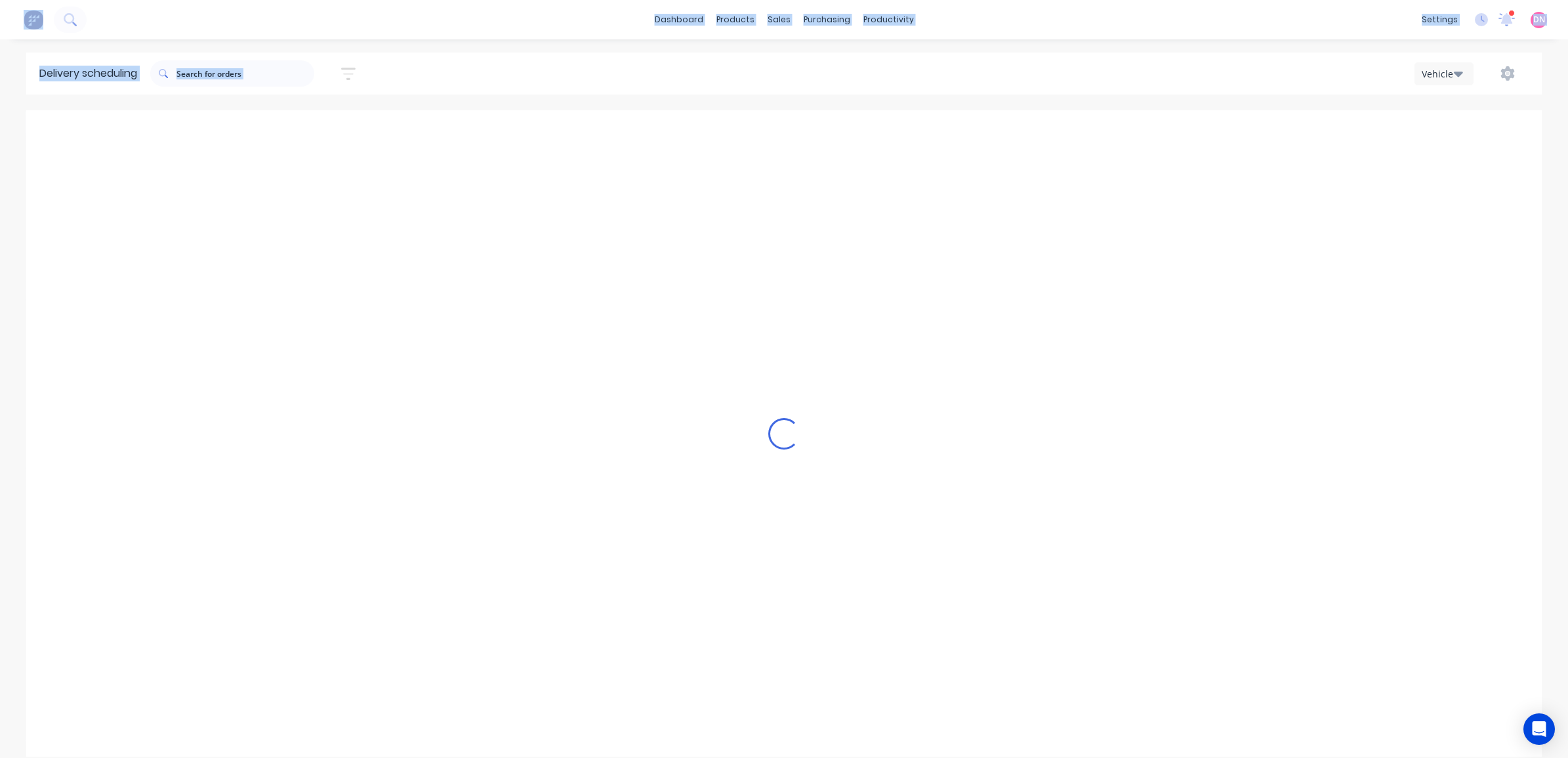
click at [792, 133] on icon "Previous page" at bounding box center [790, 132] width 16 height 16
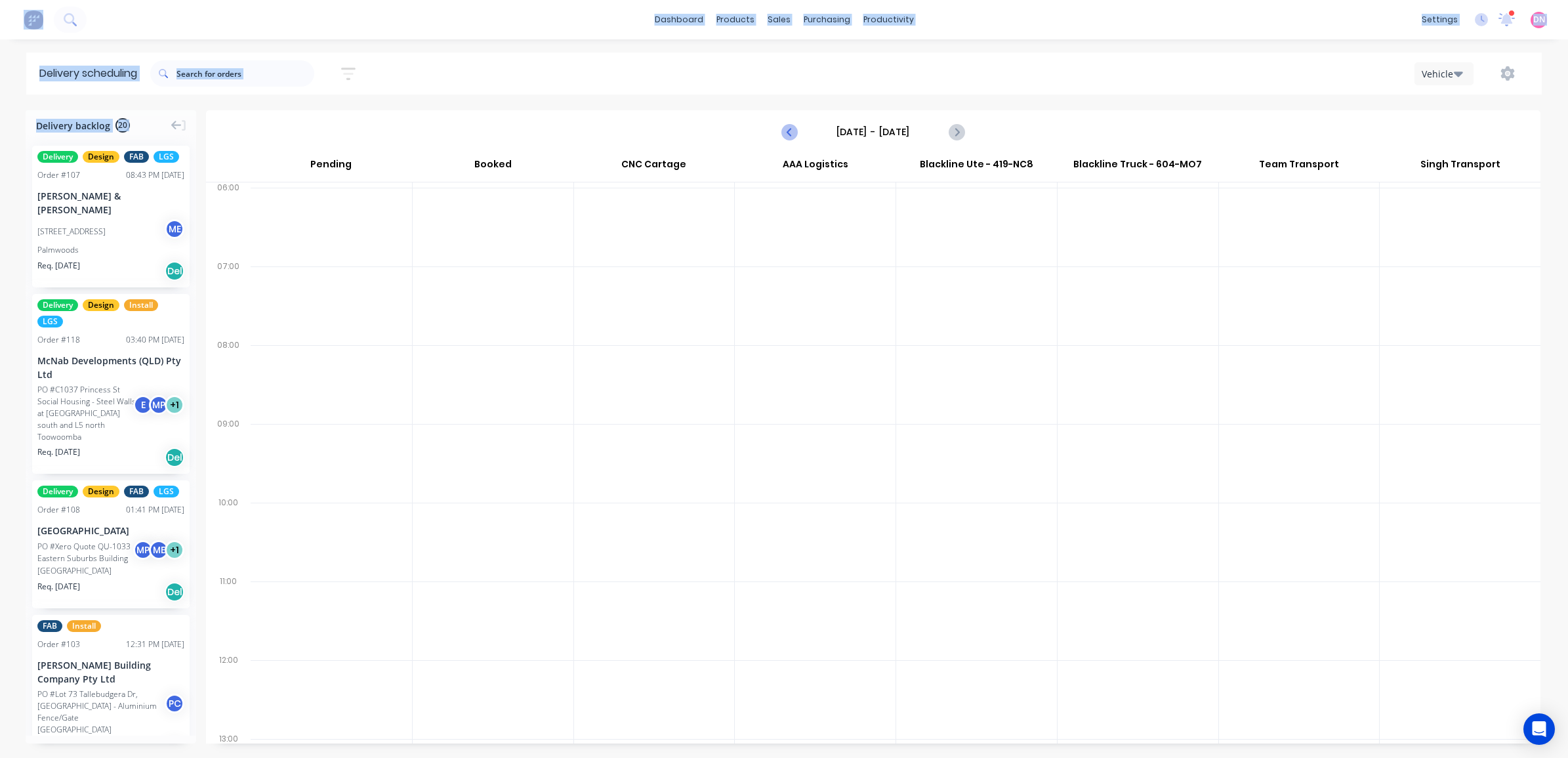
click at [792, 133] on icon "Previous page" at bounding box center [790, 132] width 16 height 16
click at [962, 128] on icon "Next page" at bounding box center [955, 132] width 16 height 16
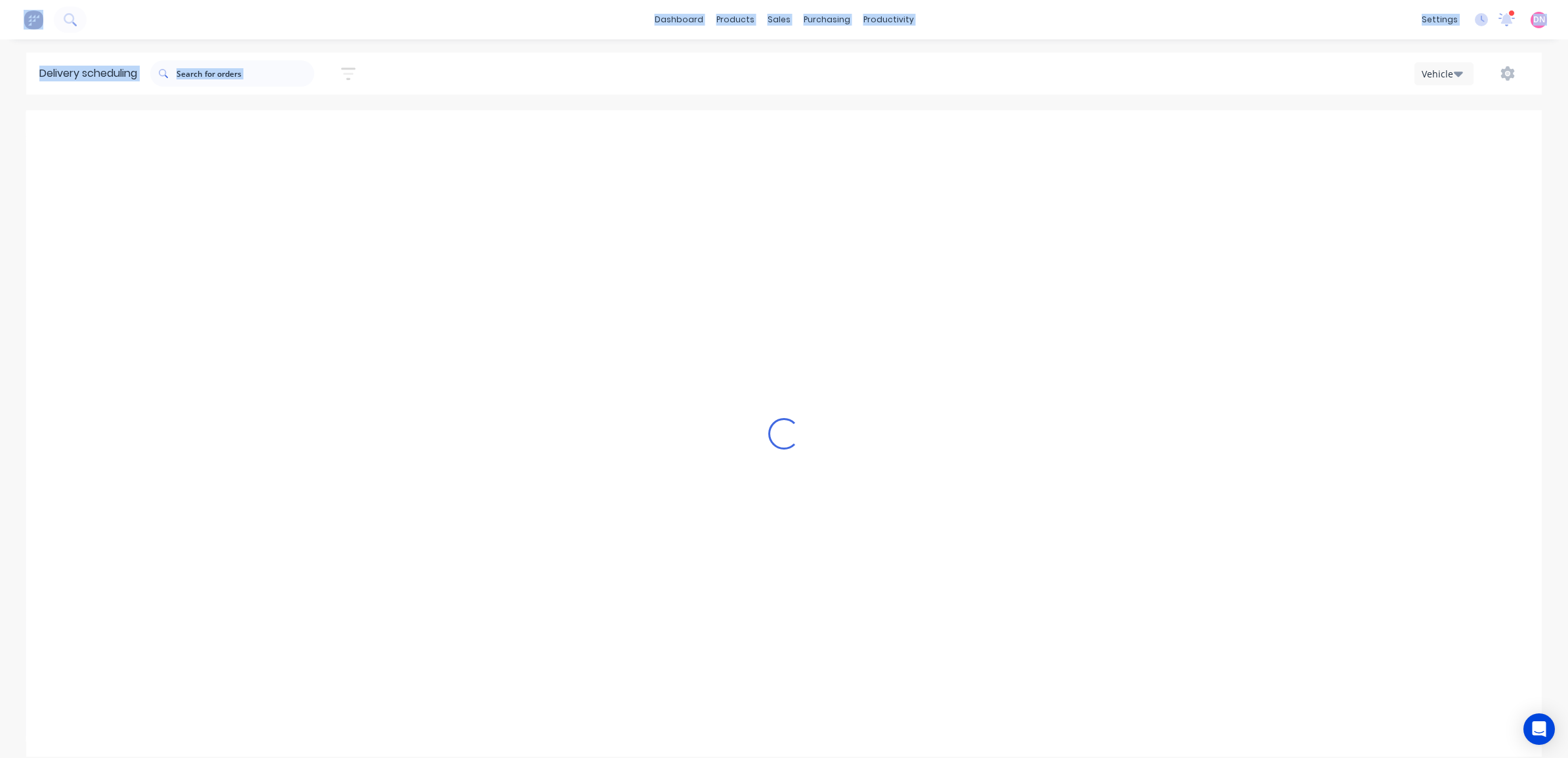
click at [962, 128] on icon "Next page" at bounding box center [955, 132] width 16 height 16
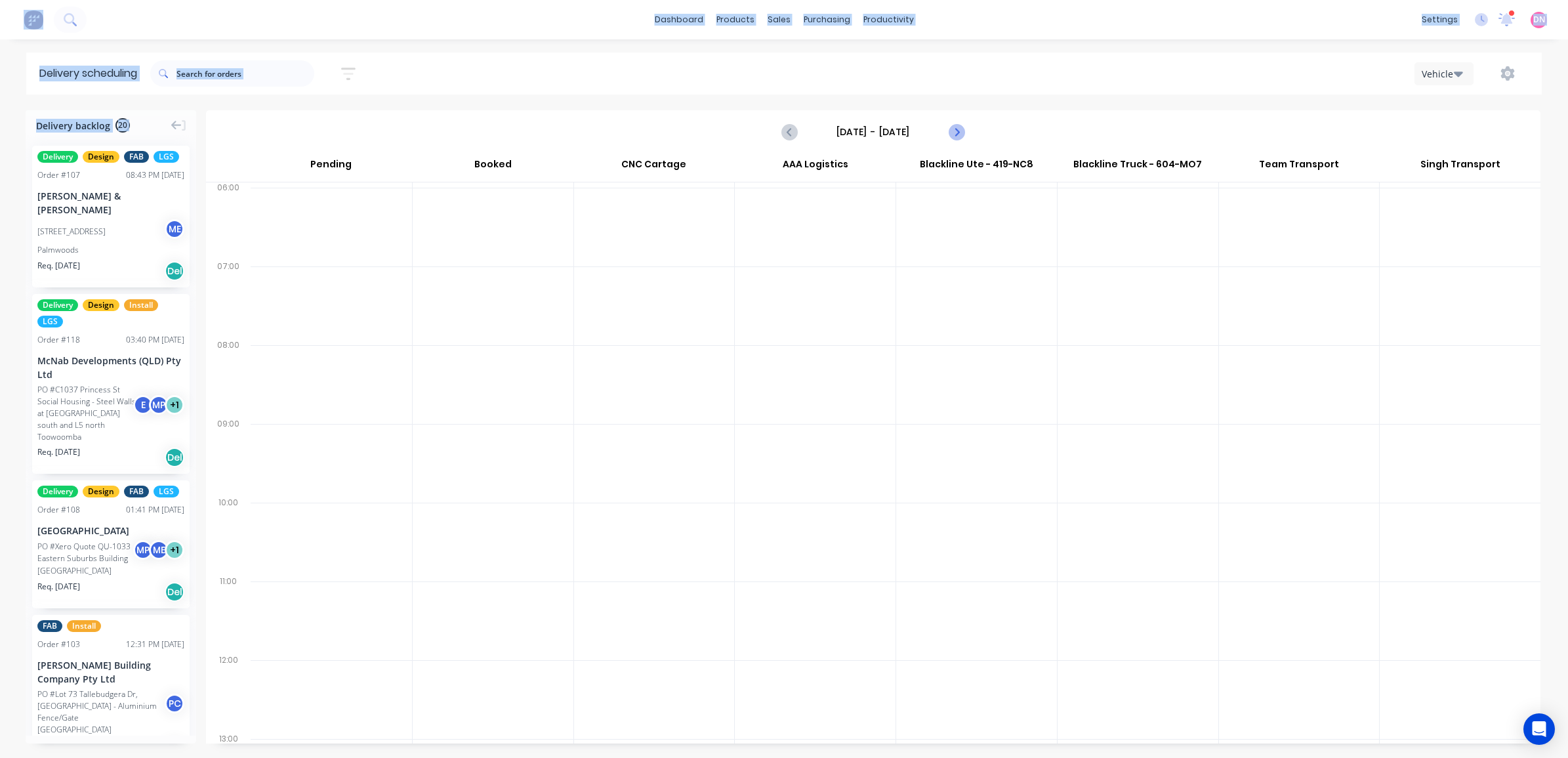
click at [962, 129] on icon "Next page" at bounding box center [955, 132] width 16 height 16
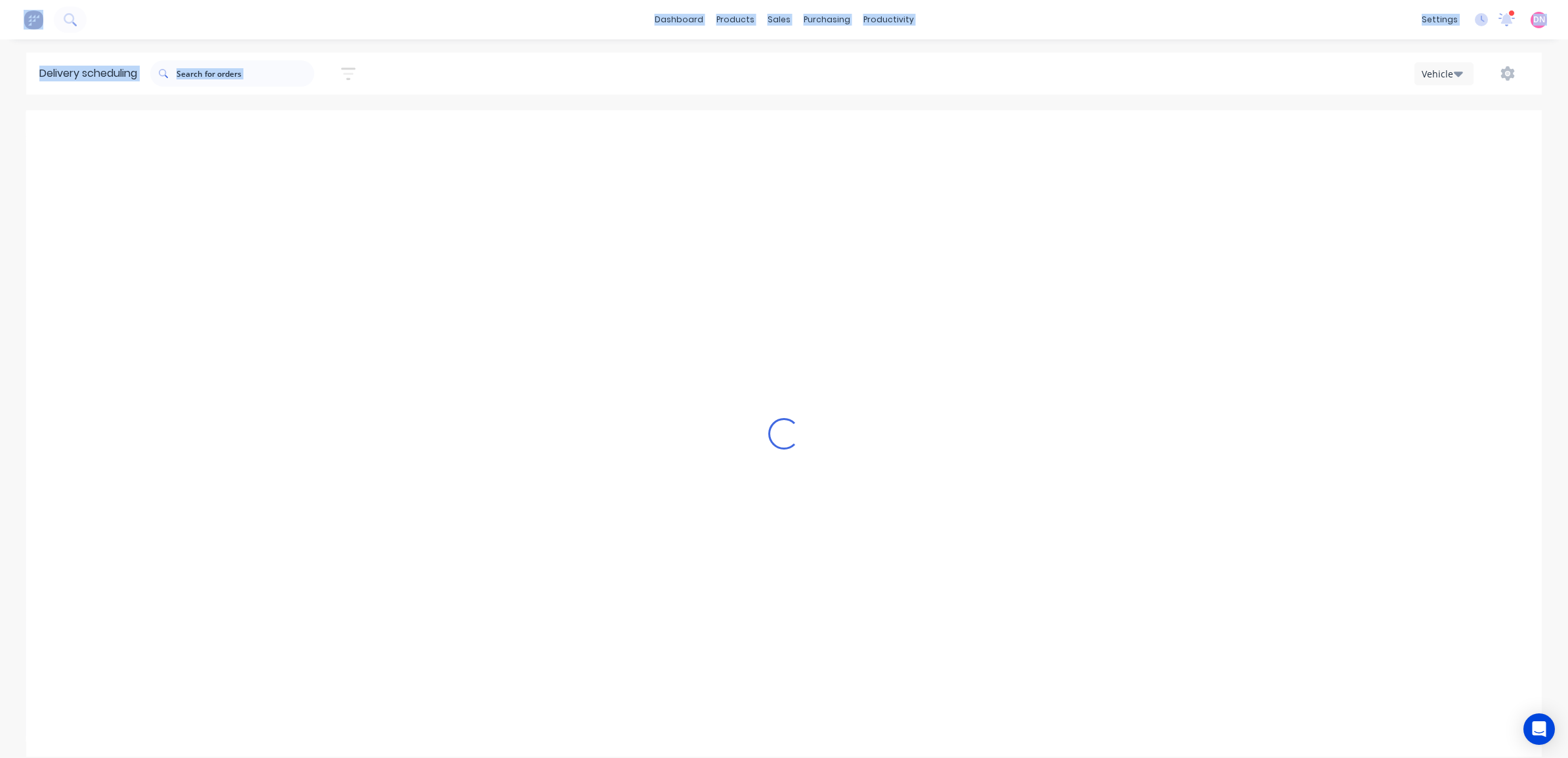
click at [962, 129] on icon "Next page" at bounding box center [955, 132] width 16 height 16
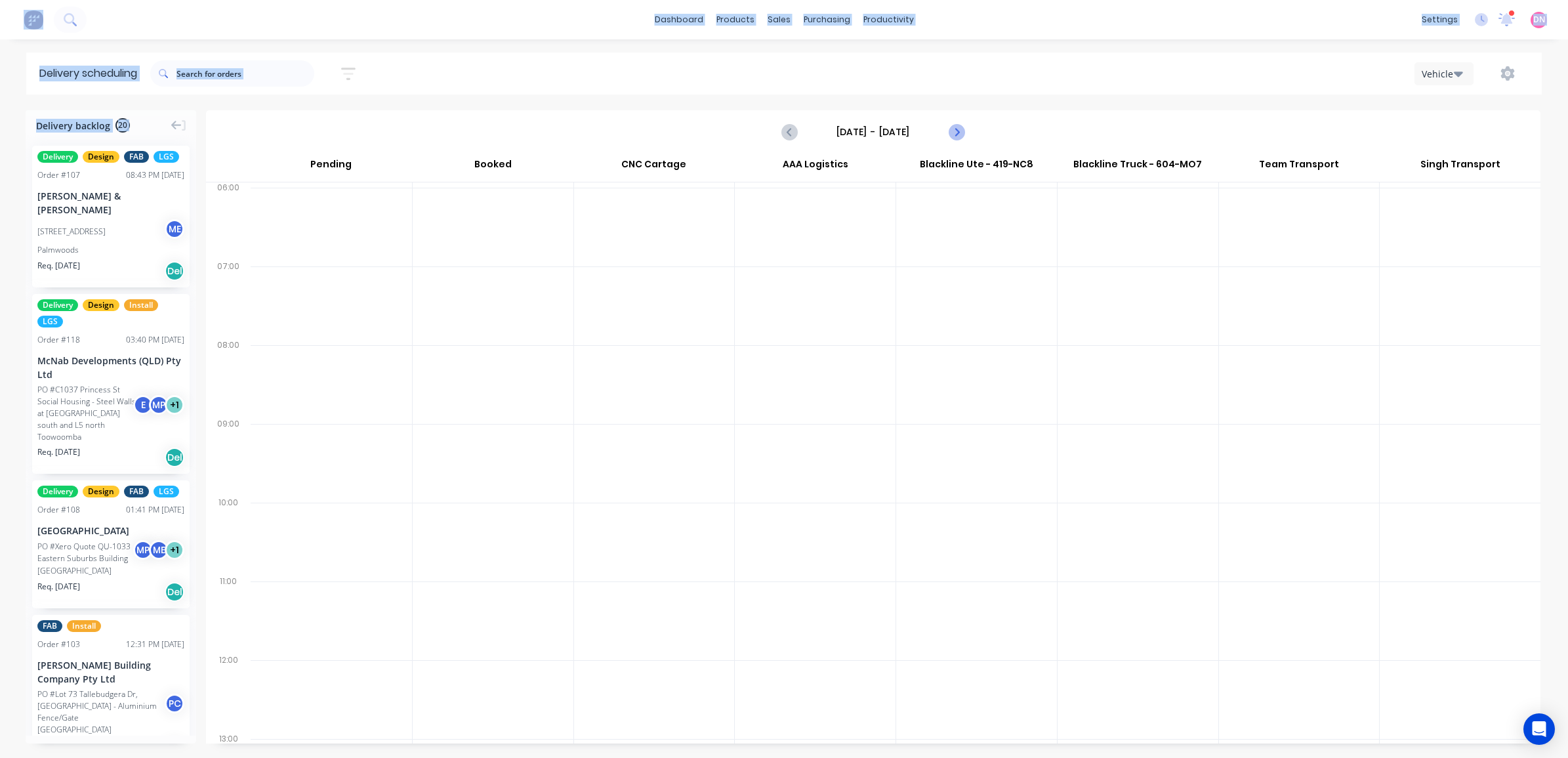
click at [962, 129] on icon "Next page" at bounding box center [955, 132] width 16 height 16
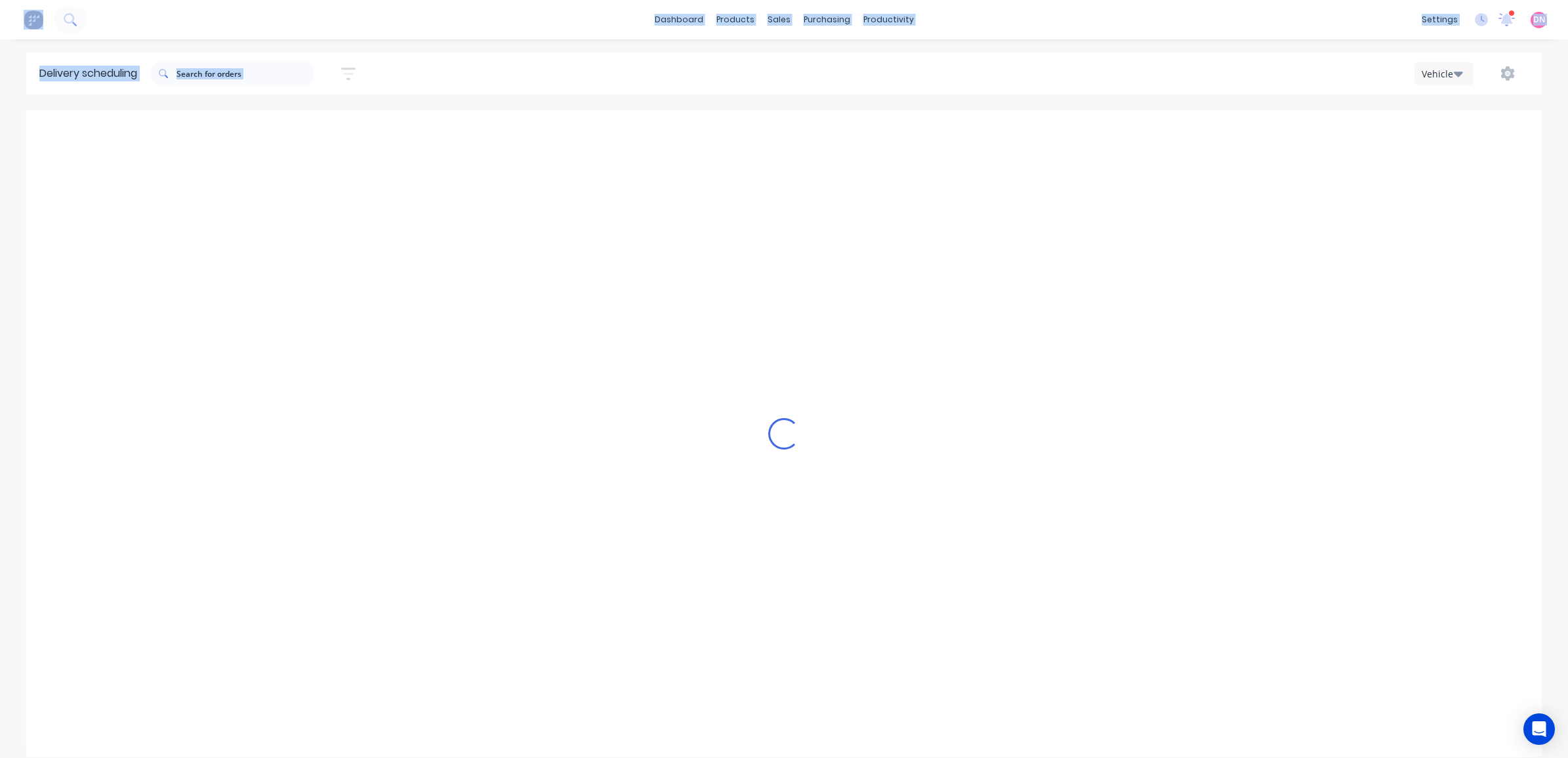
click at [962, 129] on icon "Next page" at bounding box center [955, 132] width 16 height 16
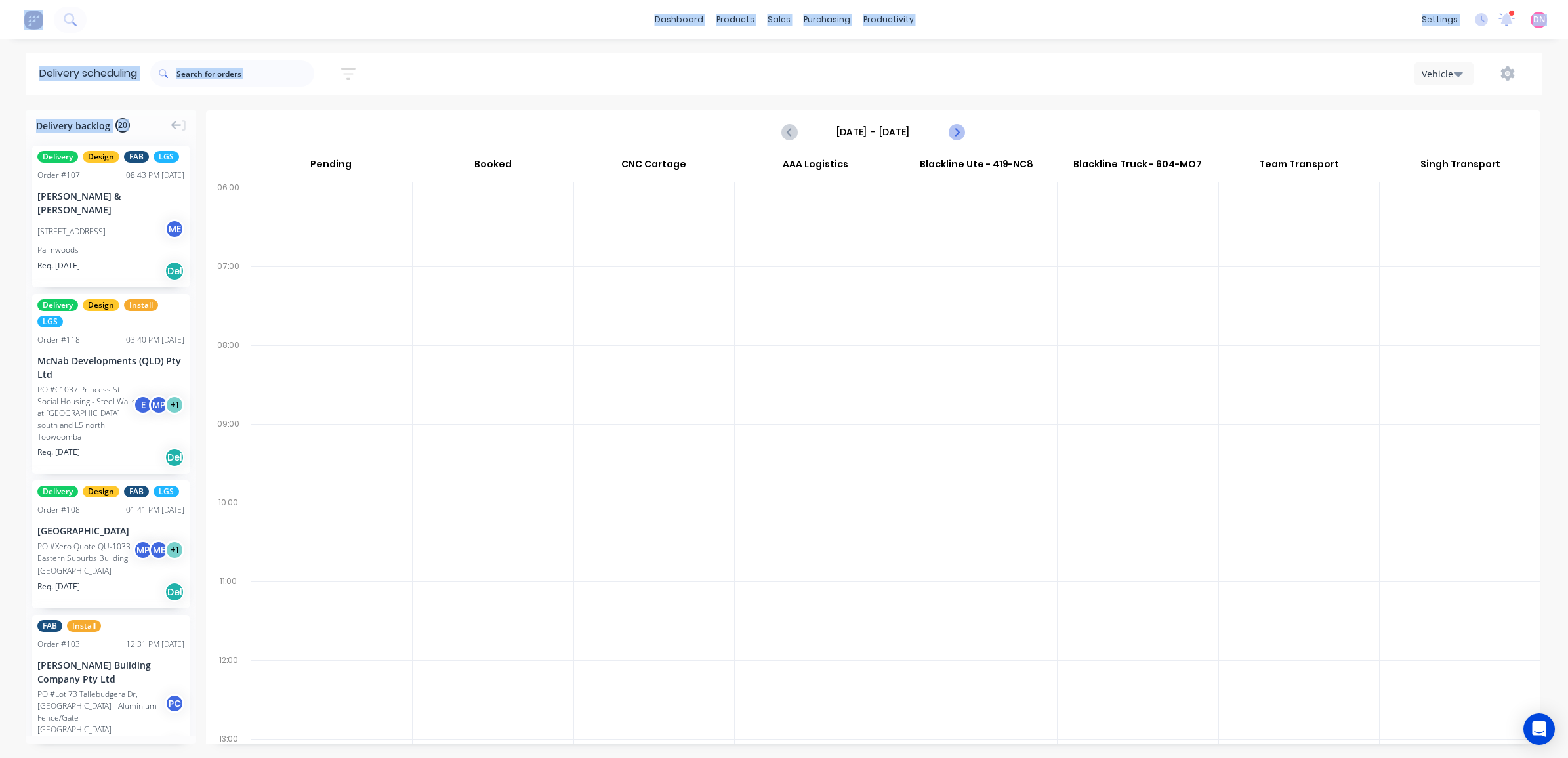
click at [962, 129] on icon "Next page" at bounding box center [955, 132] width 16 height 16
type input "[DATE] - [DATE]"
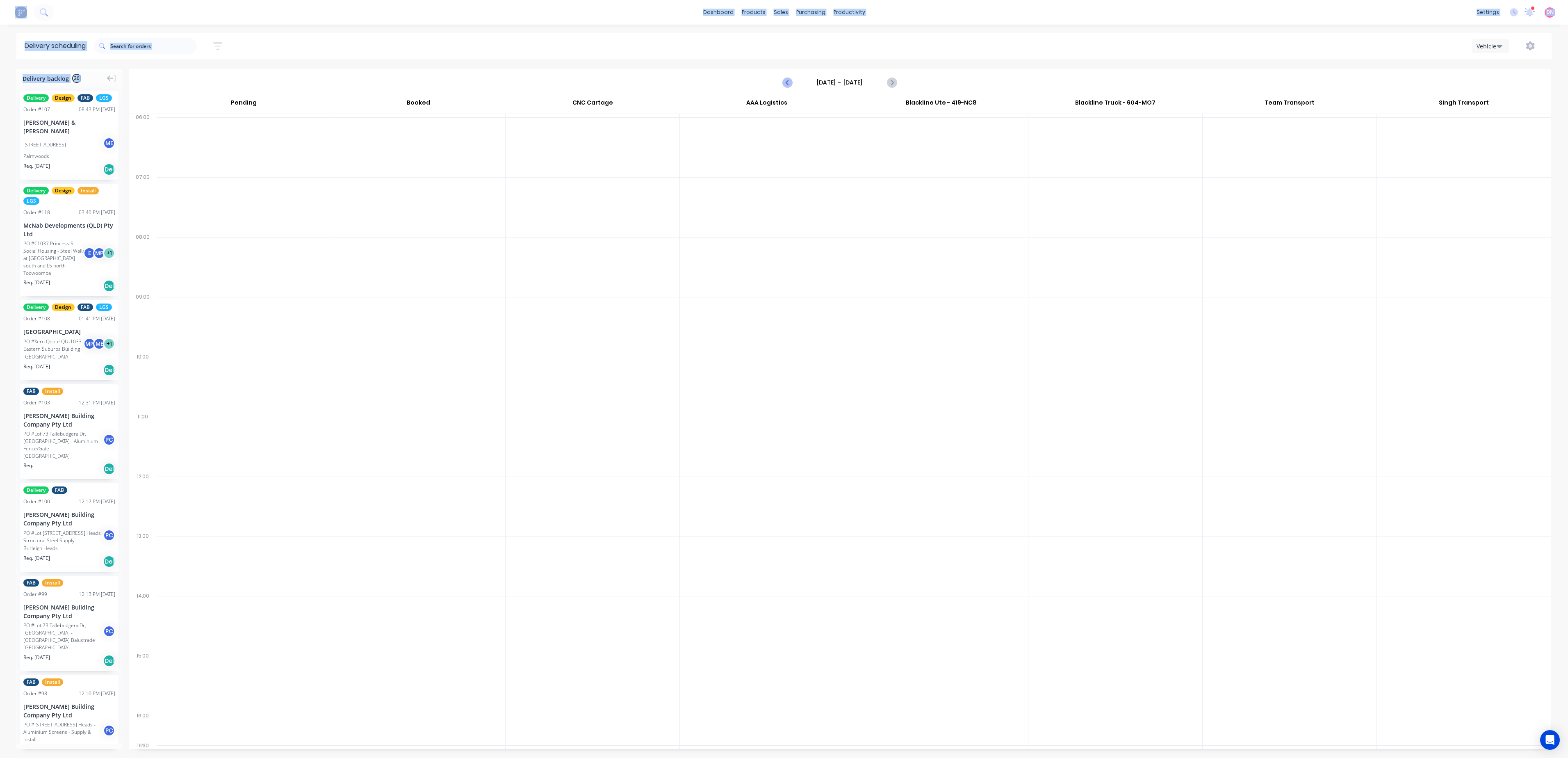
click at [793, 81] on button "Previous page" at bounding box center [788, 82] width 16 height 16
click at [791, 81] on icon "Previous page" at bounding box center [788, 82] width 10 height 10
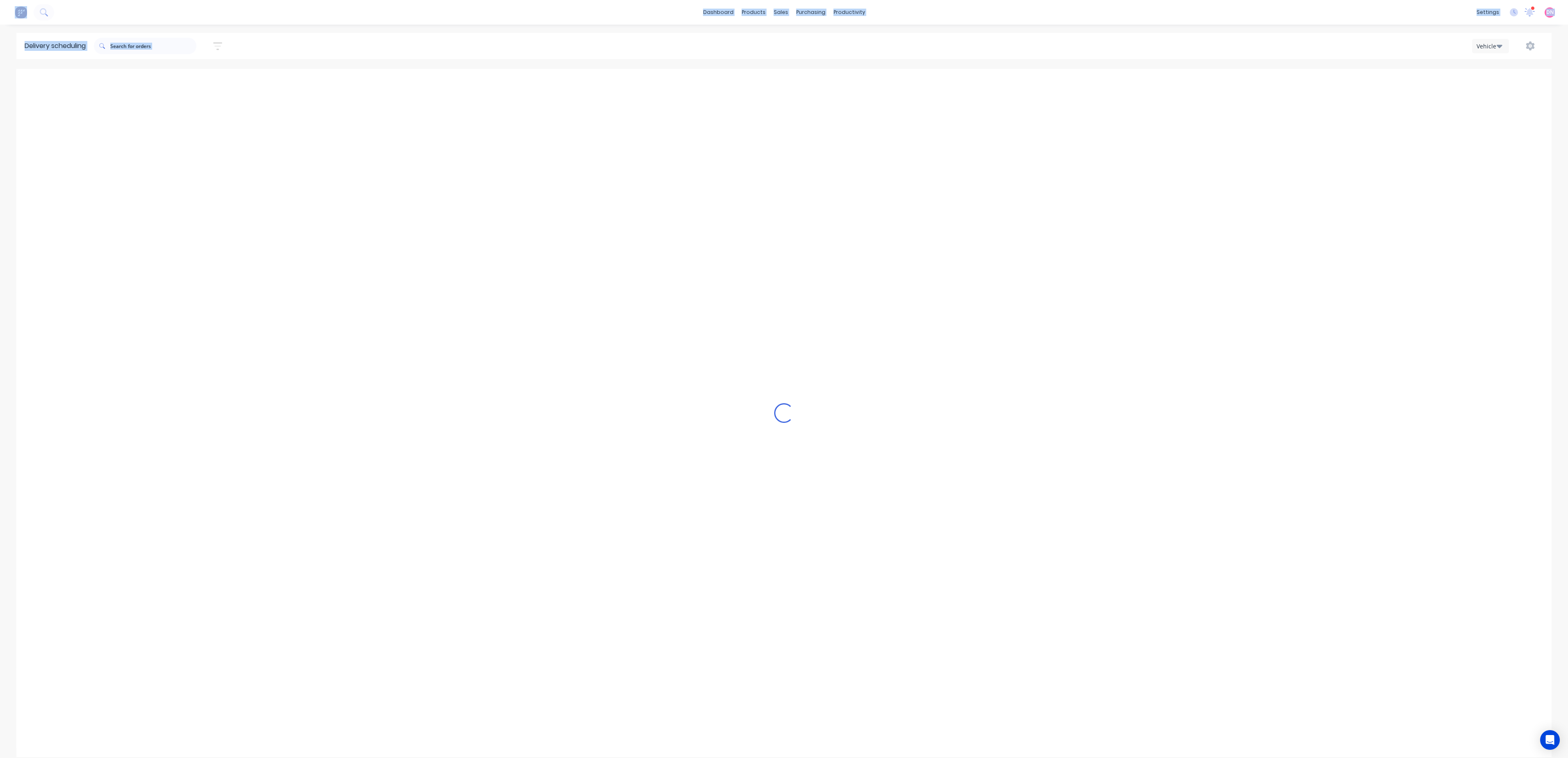
click at [791, 81] on icon "Previous page" at bounding box center [788, 82] width 10 height 10
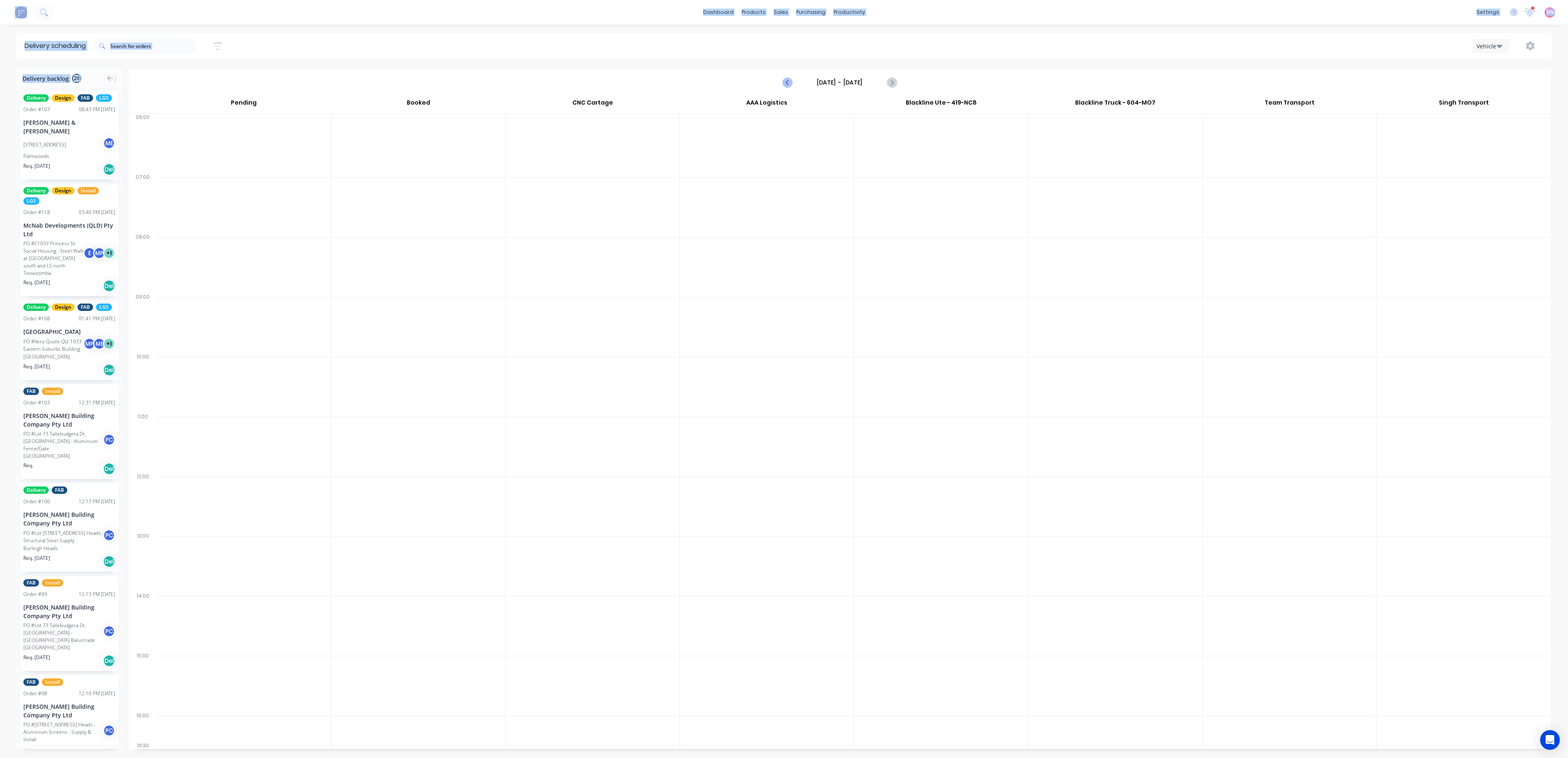
click at [791, 81] on icon "Previous page" at bounding box center [788, 82] width 10 height 10
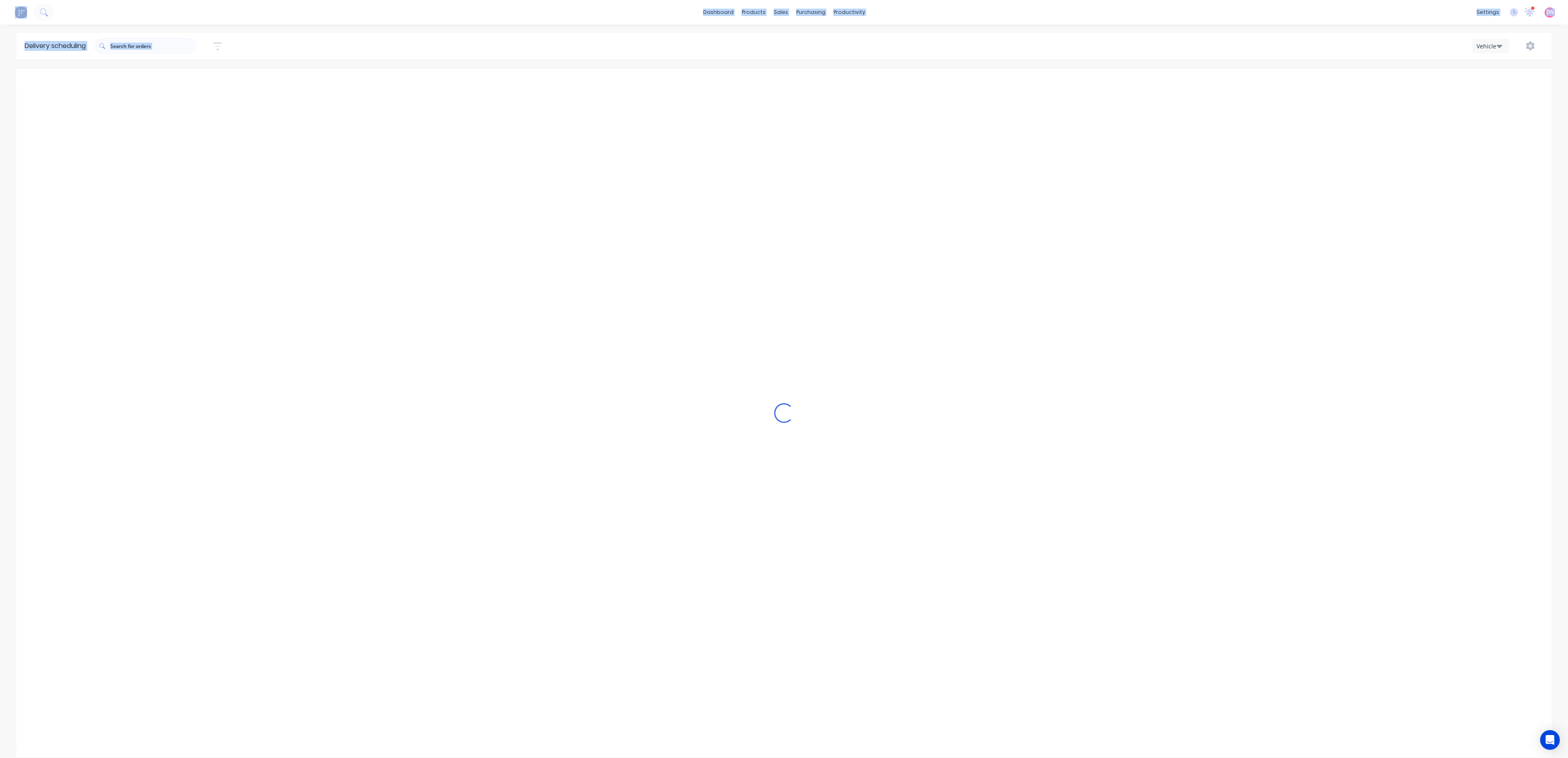
click at [791, 81] on icon "Previous page" at bounding box center [788, 82] width 10 height 10
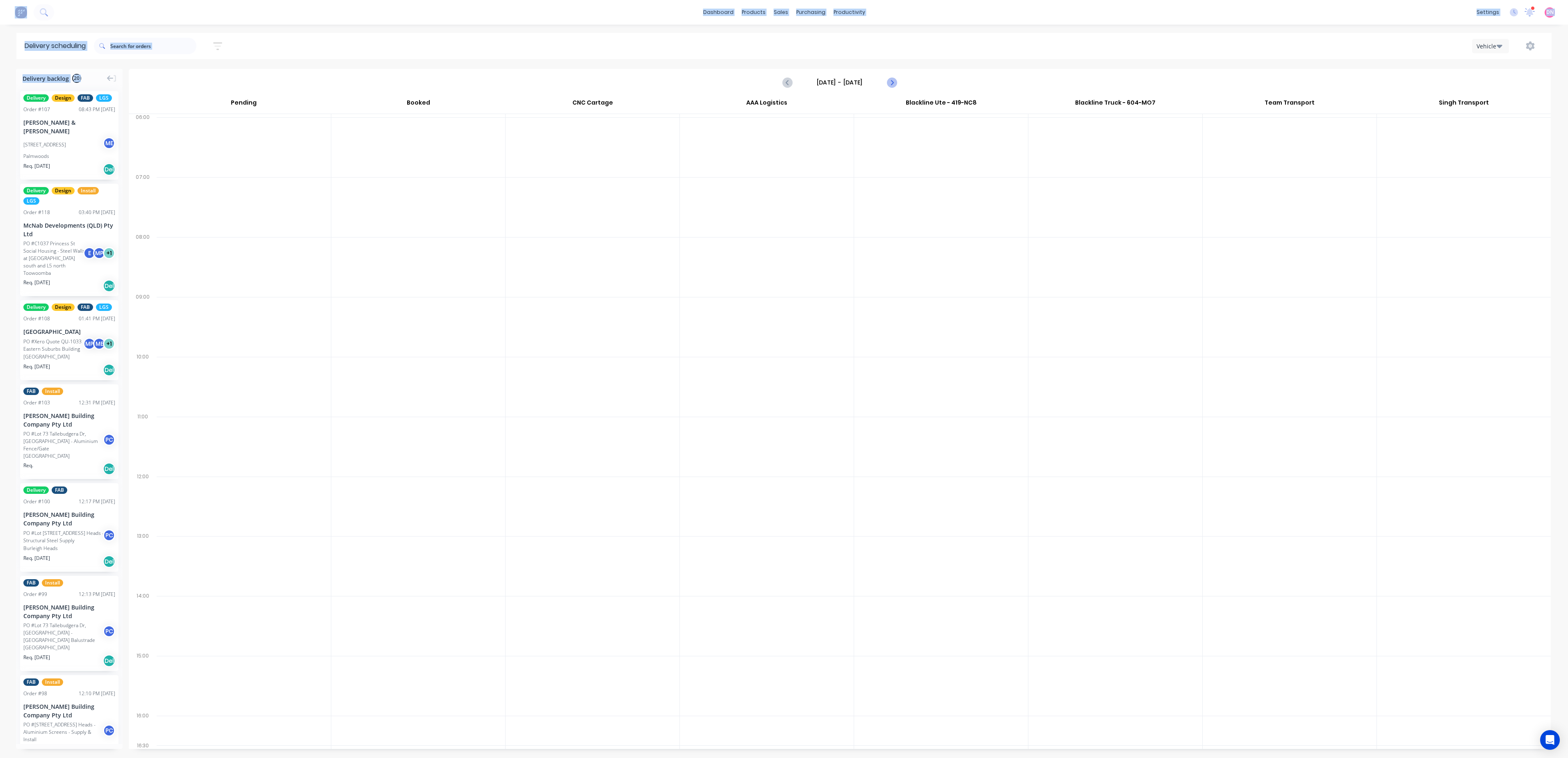
click at [900, 86] on div "[DATE] - [DATE]" at bounding box center [839, 83] width 1420 height 26
click at [897, 86] on button "Next page" at bounding box center [891, 82] width 16 height 16
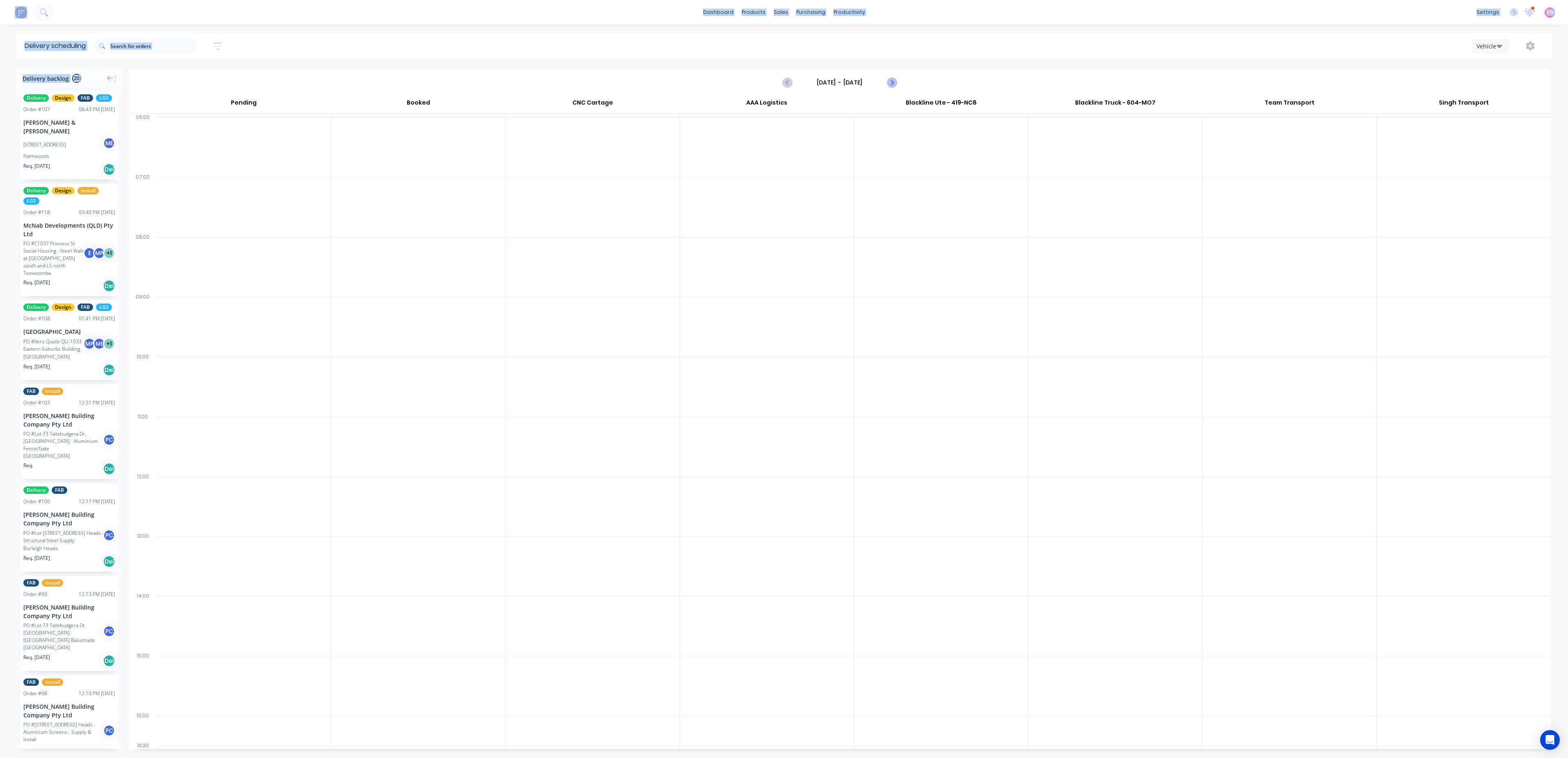
click at [897, 86] on button "Next page" at bounding box center [891, 82] width 16 height 16
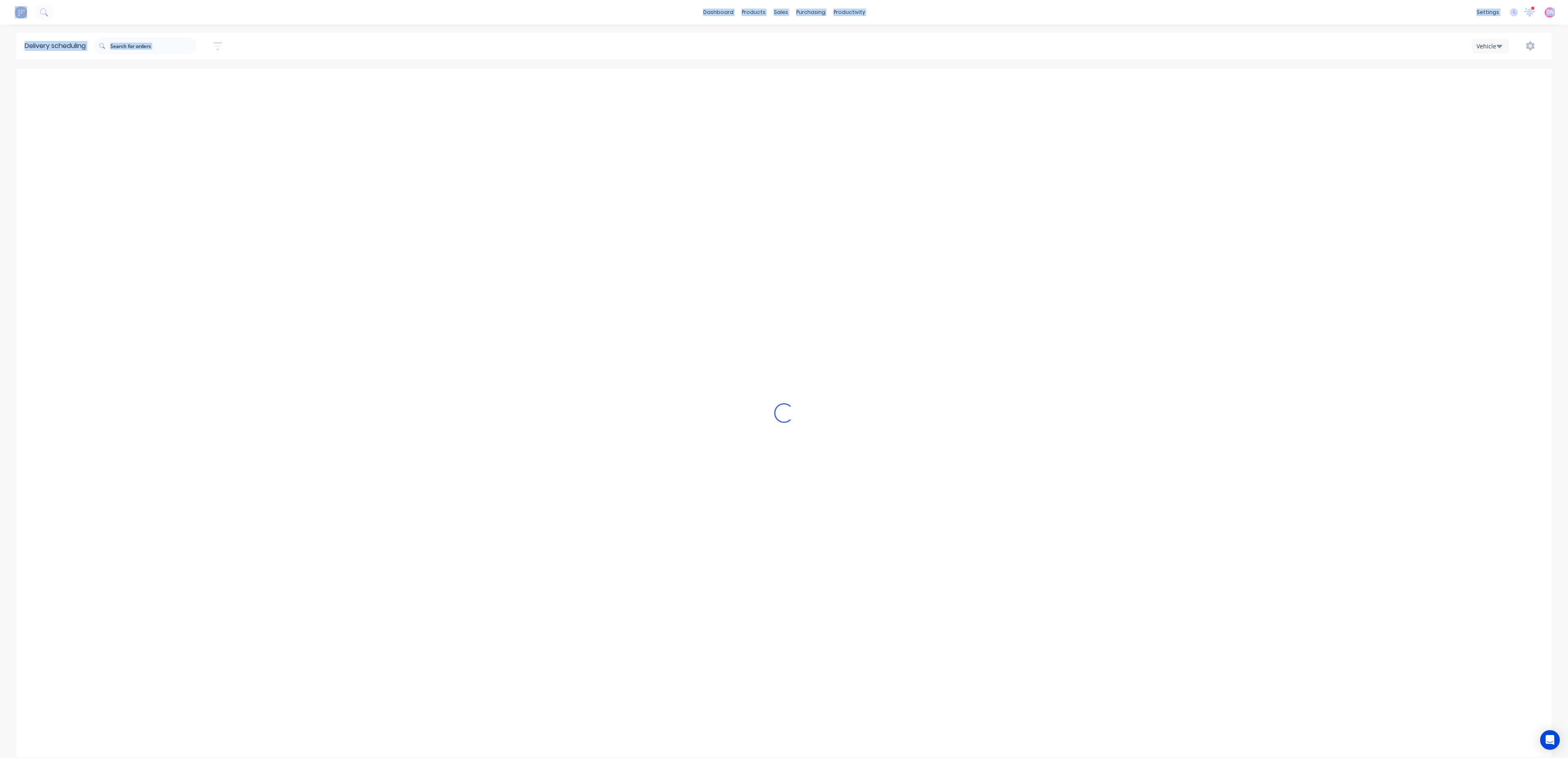
click at [897, 86] on button "Next page" at bounding box center [891, 82] width 16 height 16
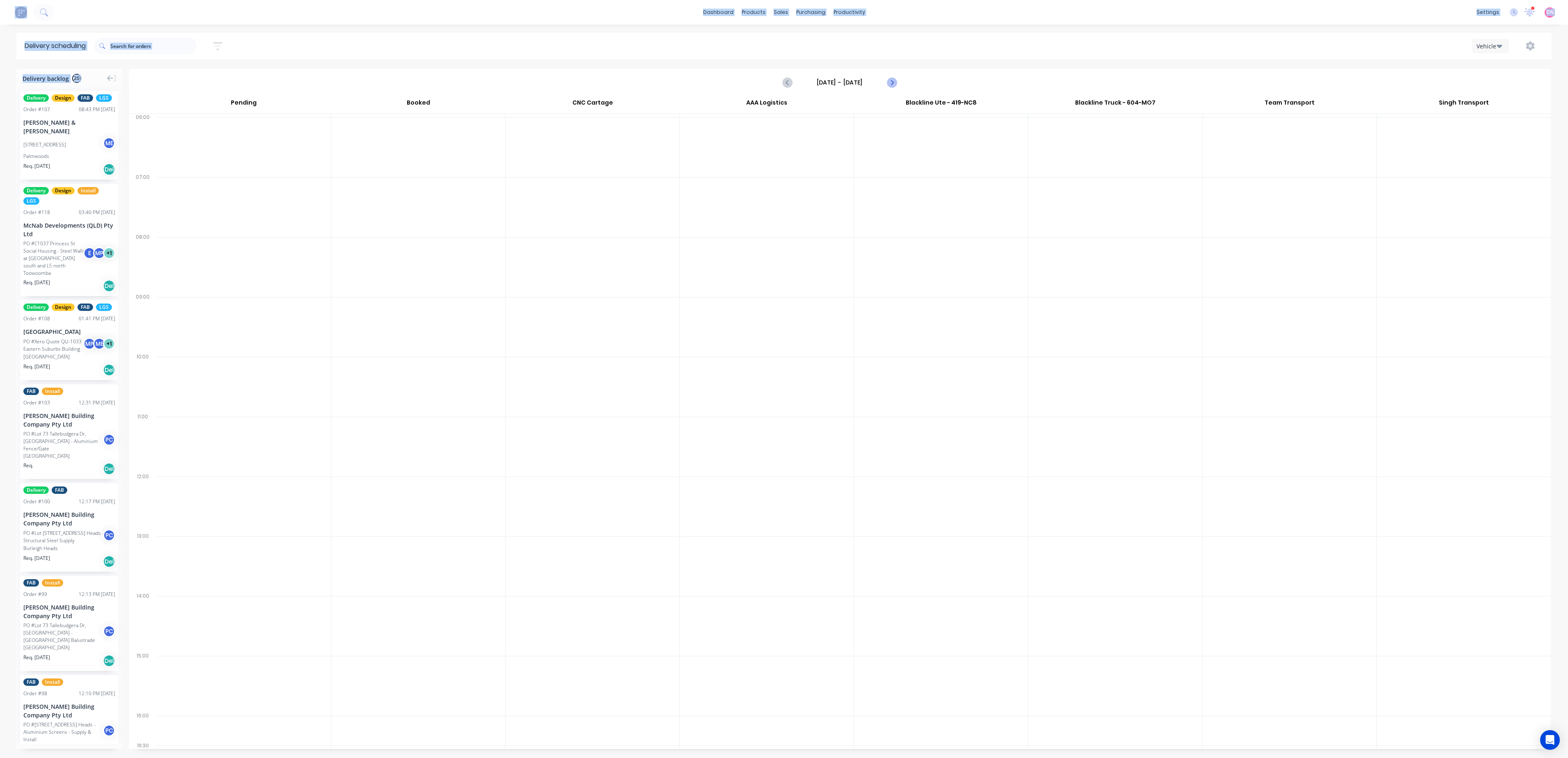
click at [897, 86] on button "Next page" at bounding box center [891, 82] width 16 height 16
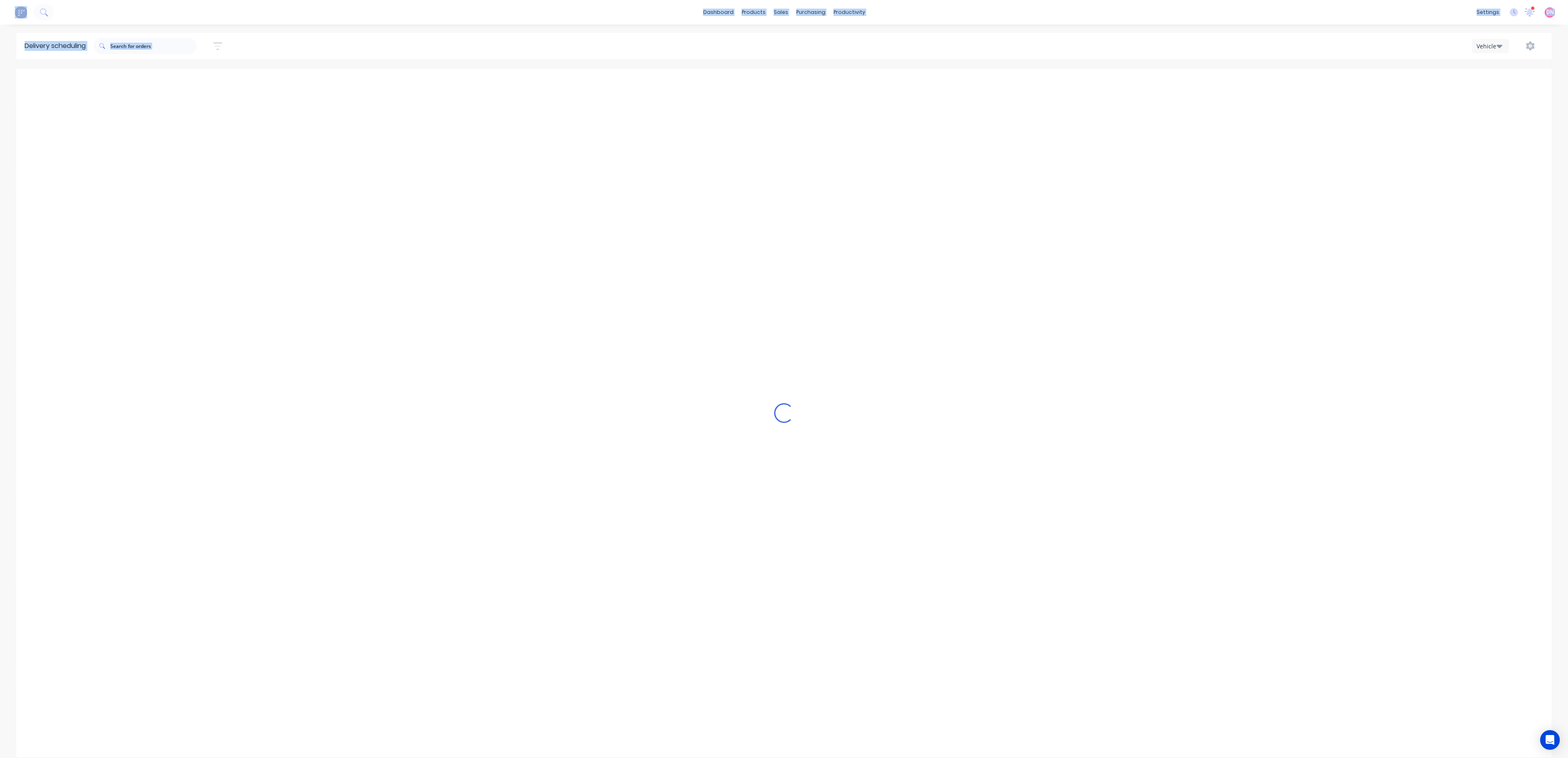
click at [897, 86] on button "Next page" at bounding box center [891, 82] width 16 height 16
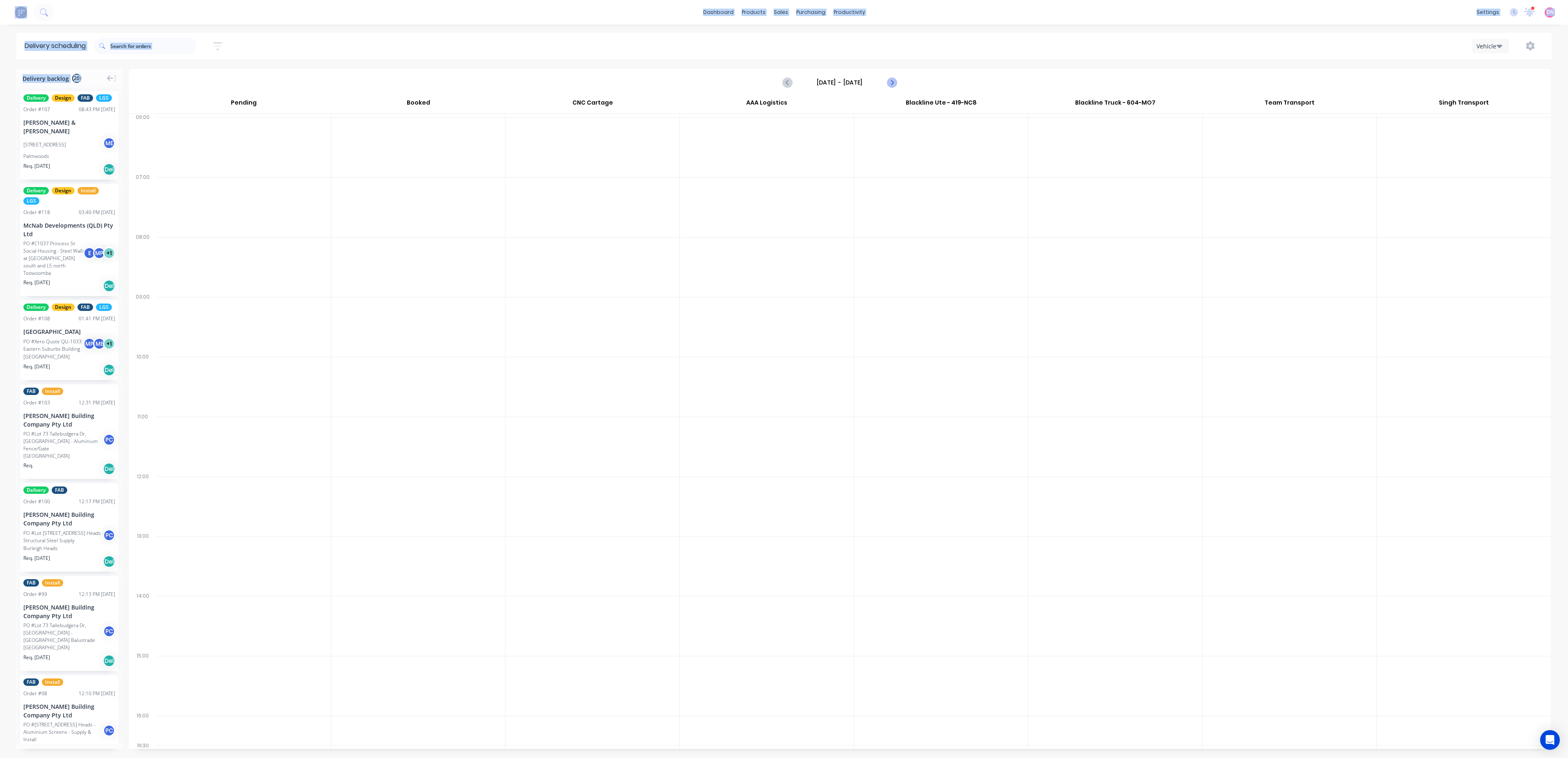
click at [897, 86] on button "Next page" at bounding box center [891, 82] width 16 height 16
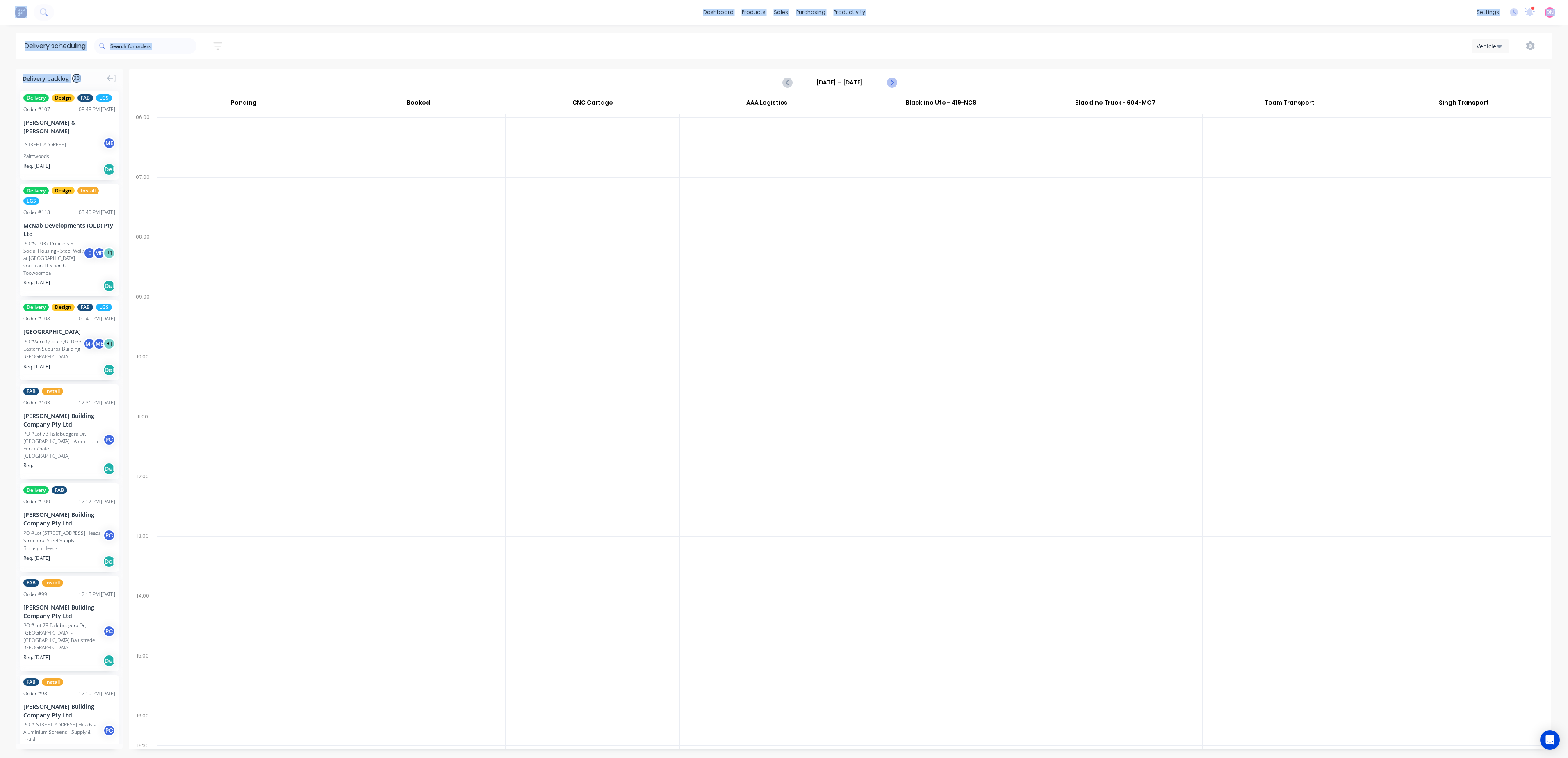
click at [897, 86] on button "Next page" at bounding box center [891, 82] width 16 height 16
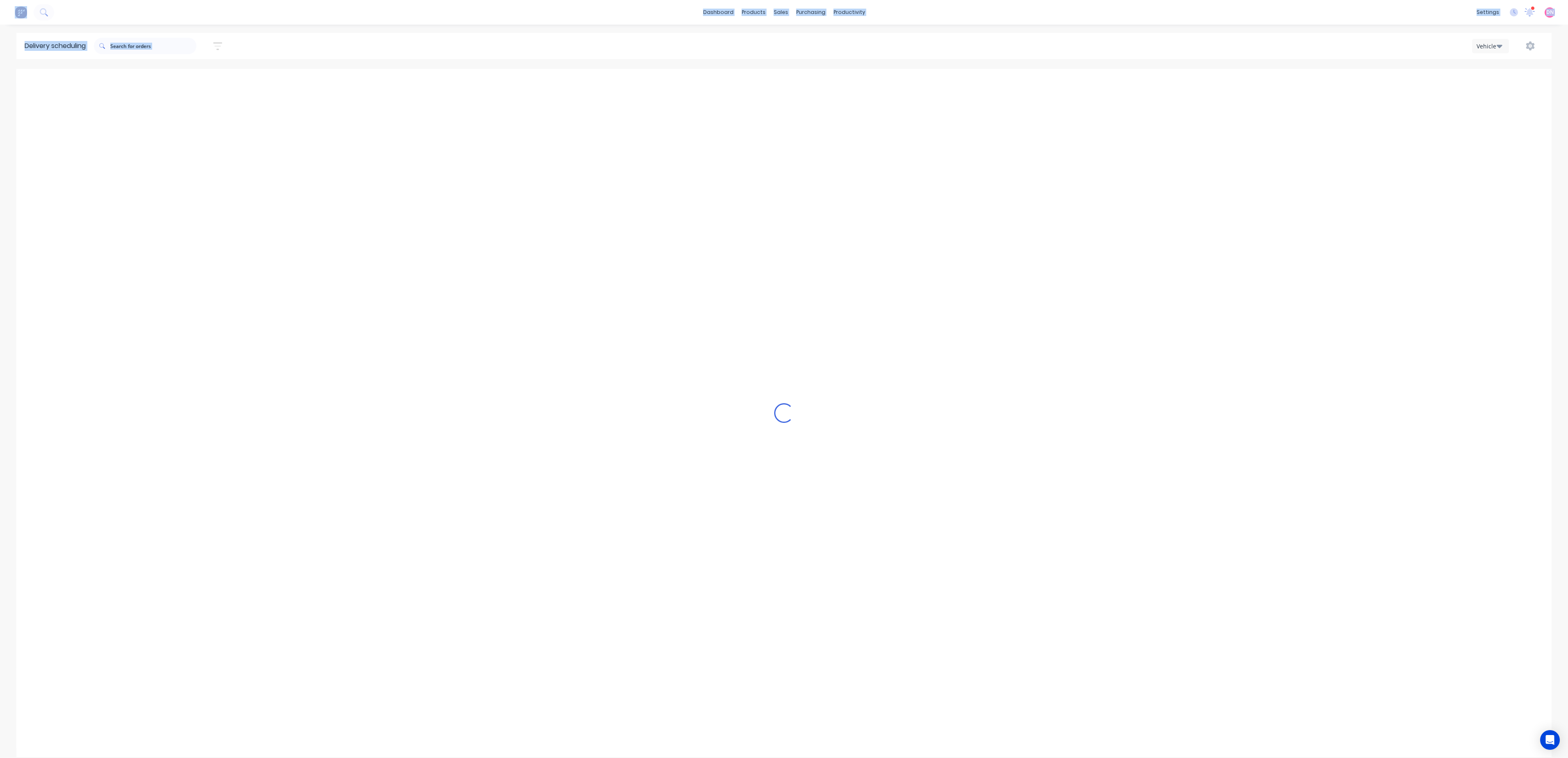
click at [897, 86] on button "Next page" at bounding box center [891, 82] width 16 height 16
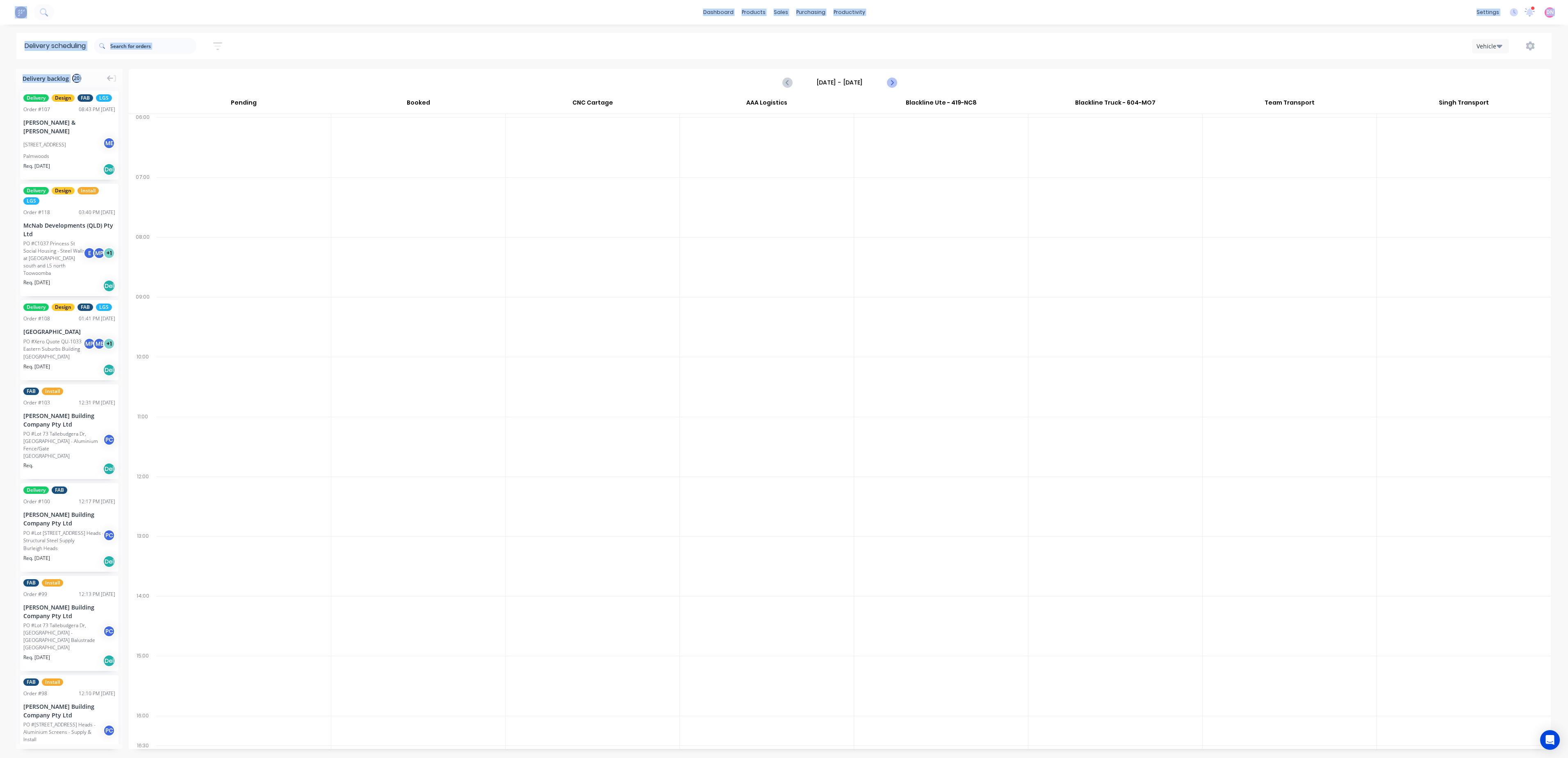
click at [897, 86] on button "Next page" at bounding box center [891, 82] width 16 height 16
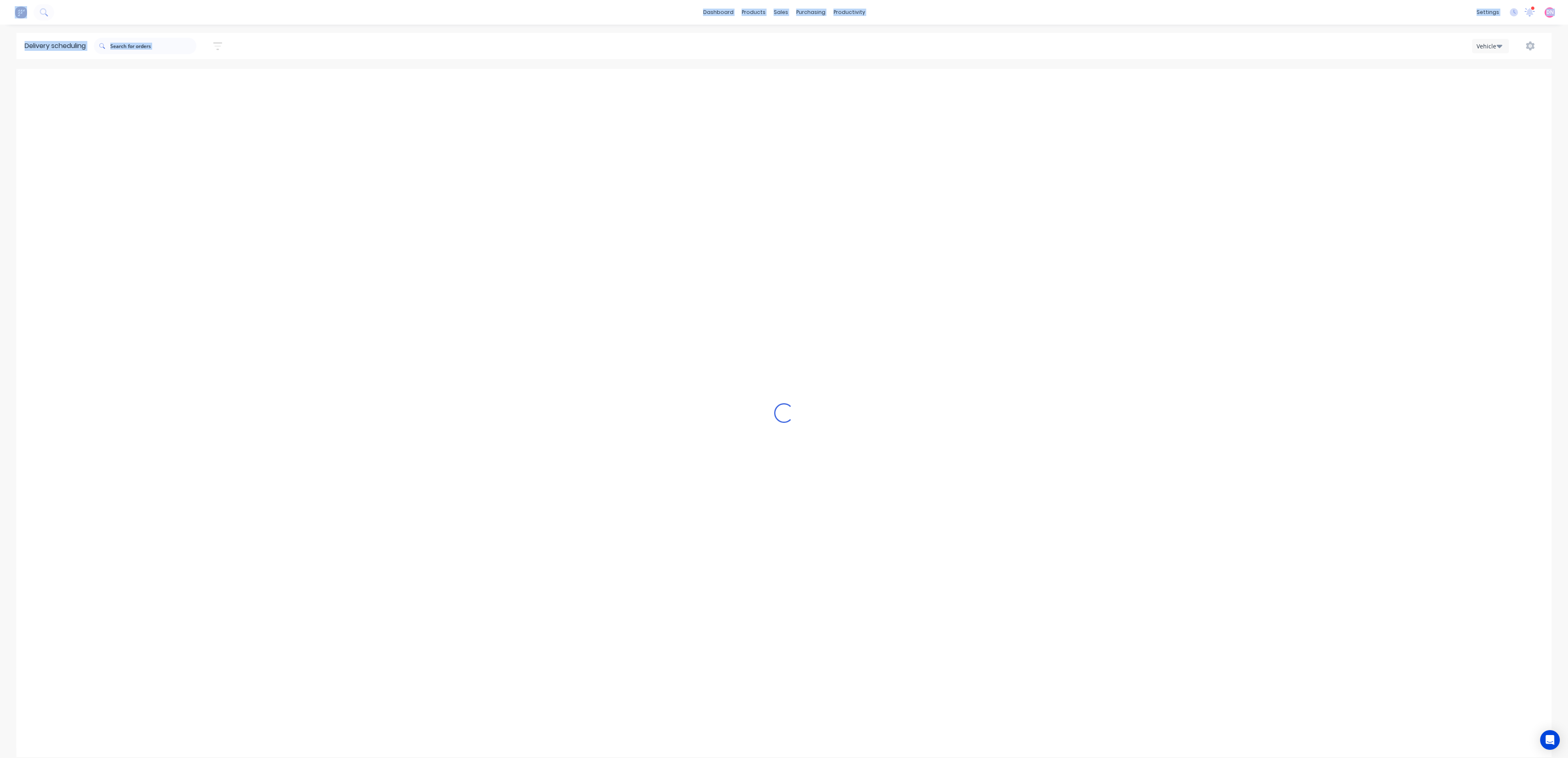
click at [897, 86] on button "Next page" at bounding box center [891, 82] width 16 height 16
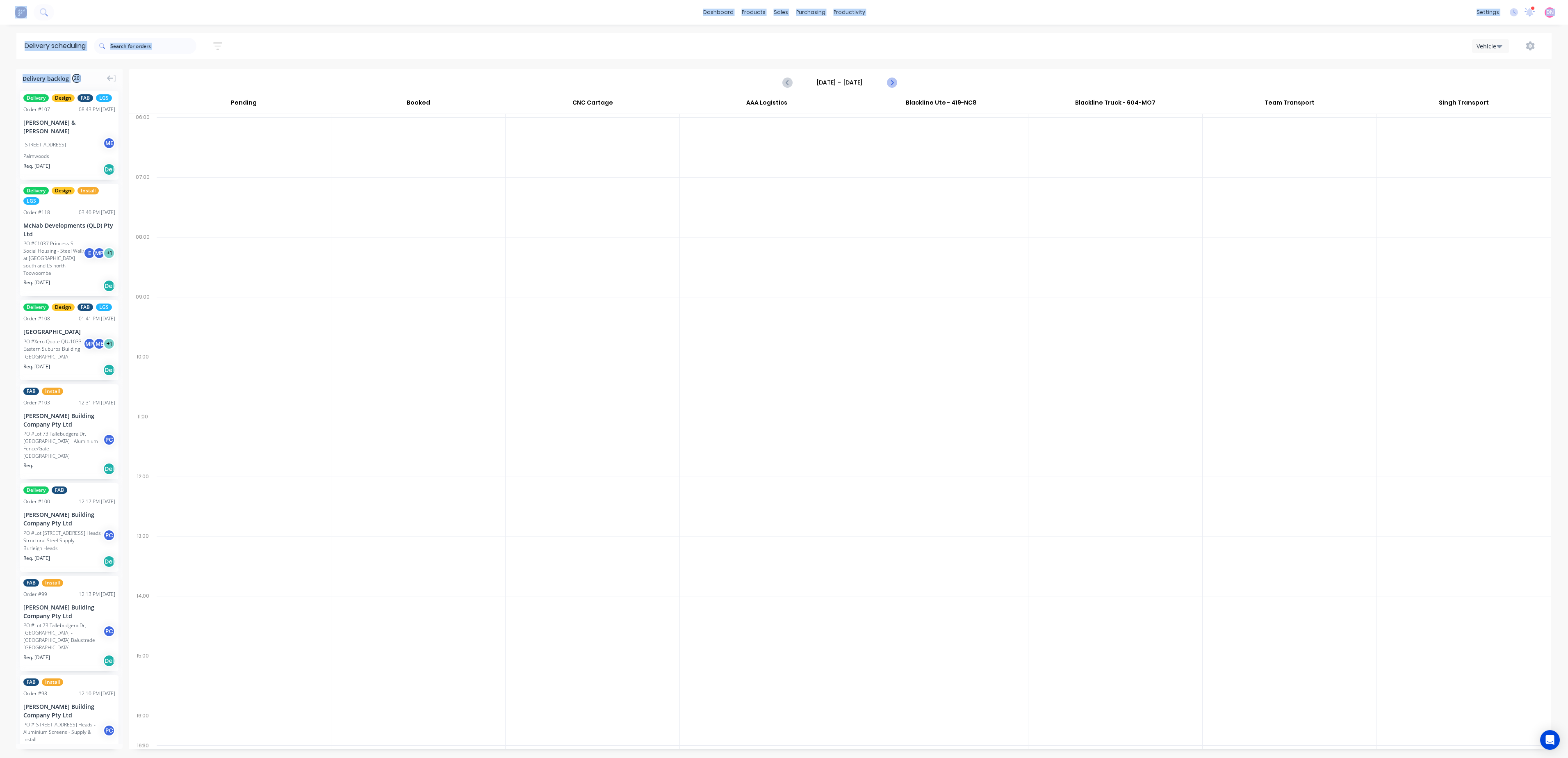
click at [897, 86] on button "Next page" at bounding box center [891, 82] width 16 height 16
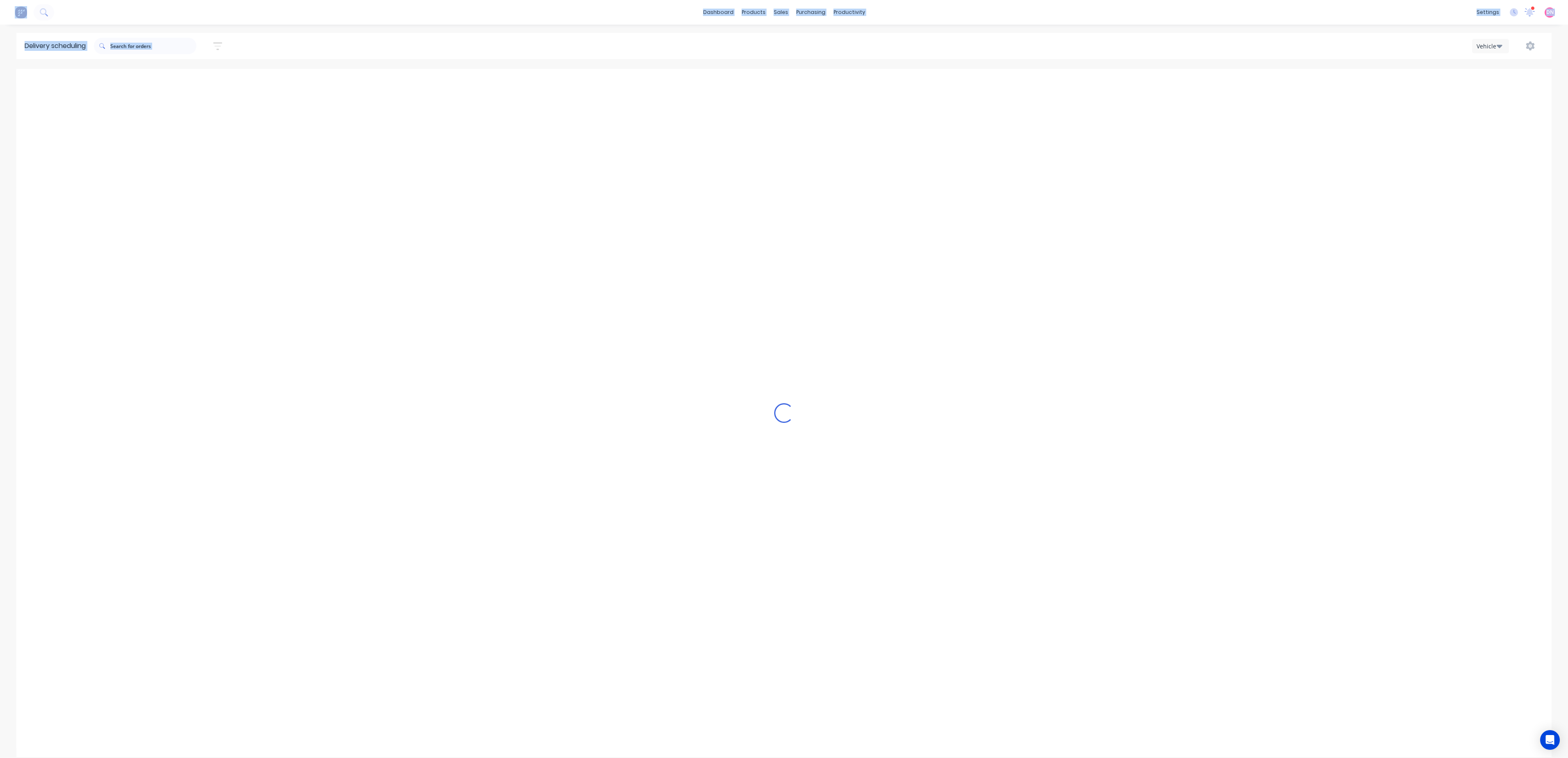
click at [897, 86] on button "Next page" at bounding box center [891, 82] width 16 height 16
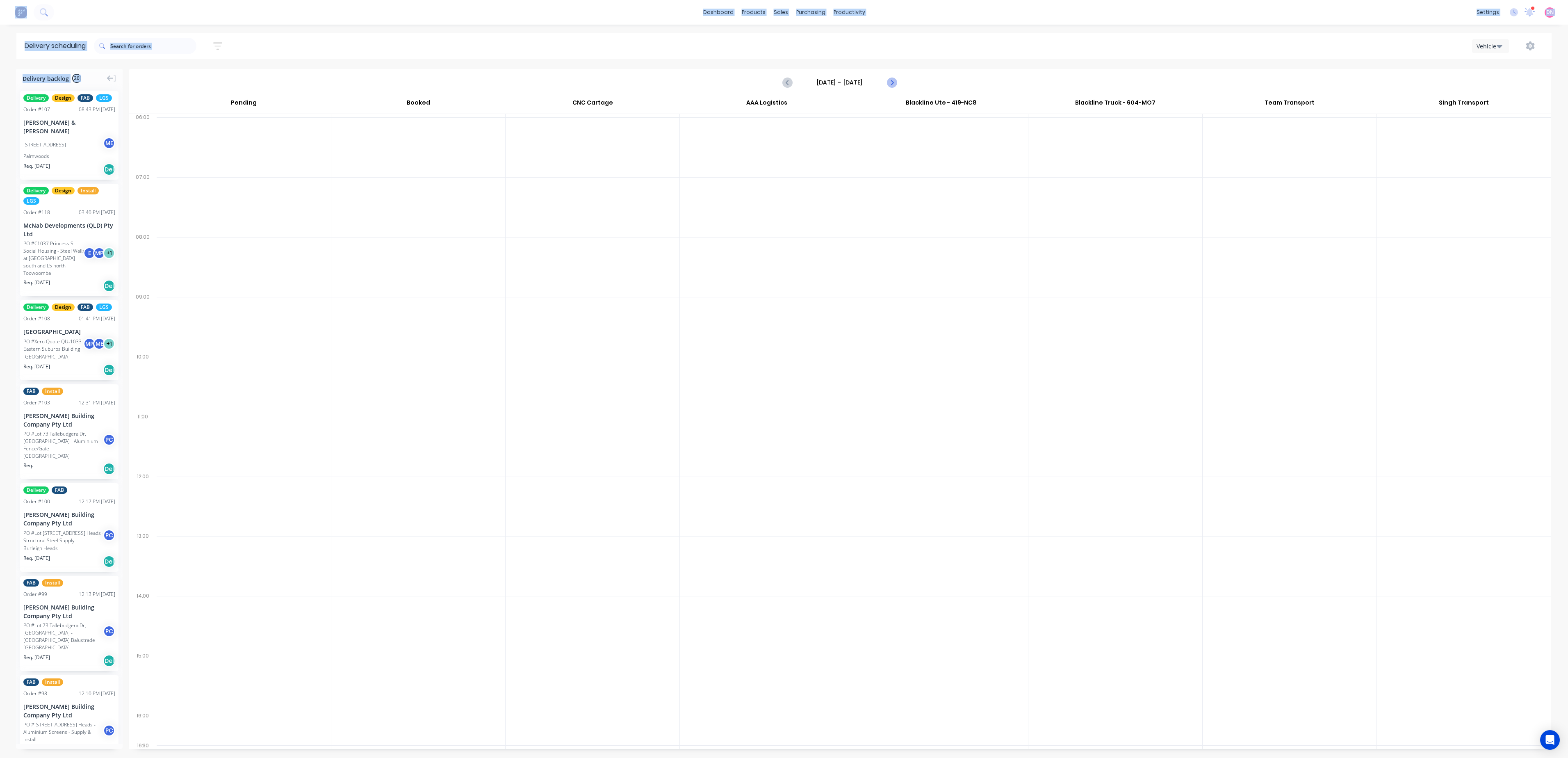
click at [897, 86] on button "Next page" at bounding box center [891, 82] width 16 height 16
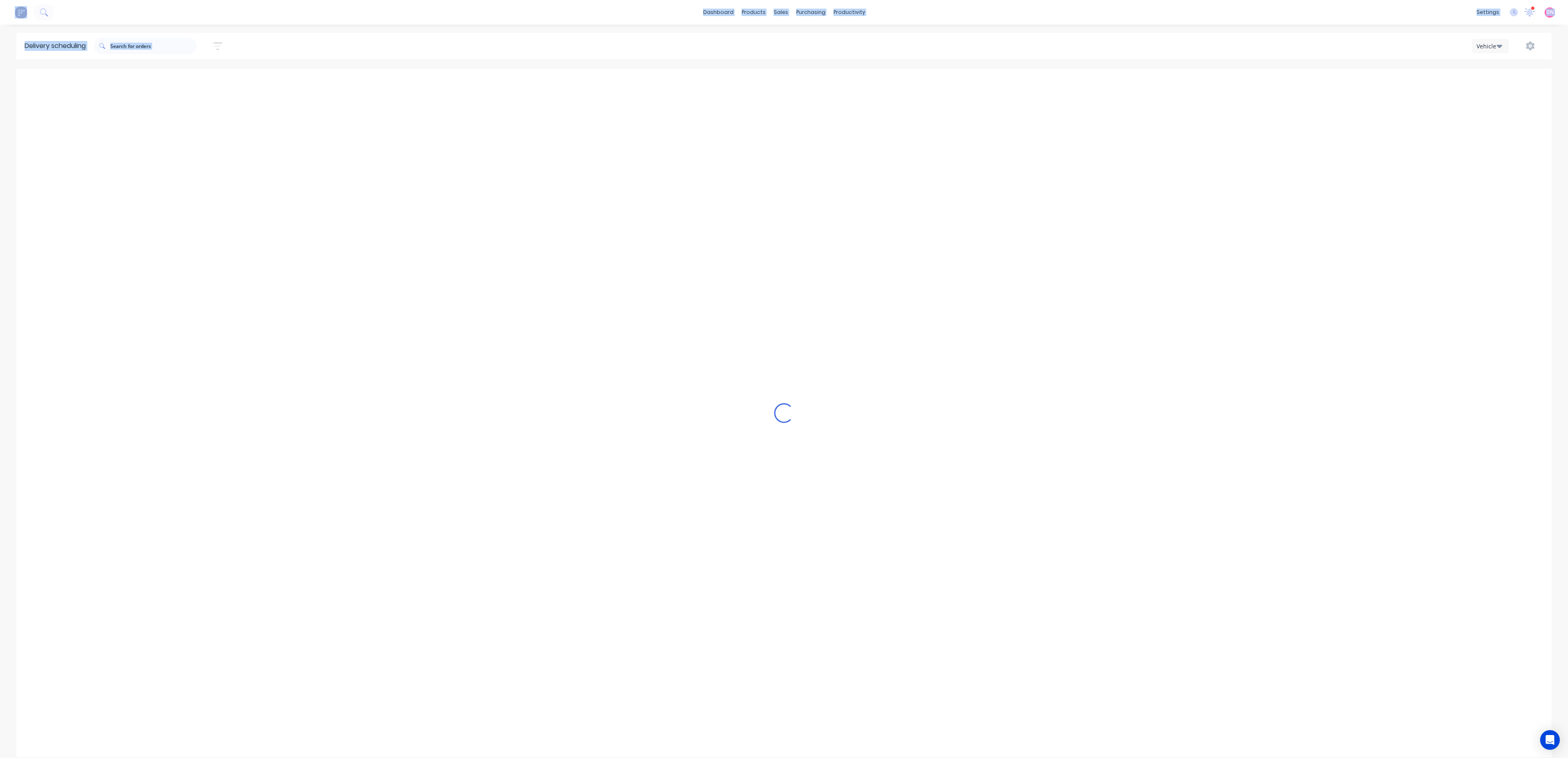
click at [897, 86] on button "Next page" at bounding box center [891, 82] width 16 height 16
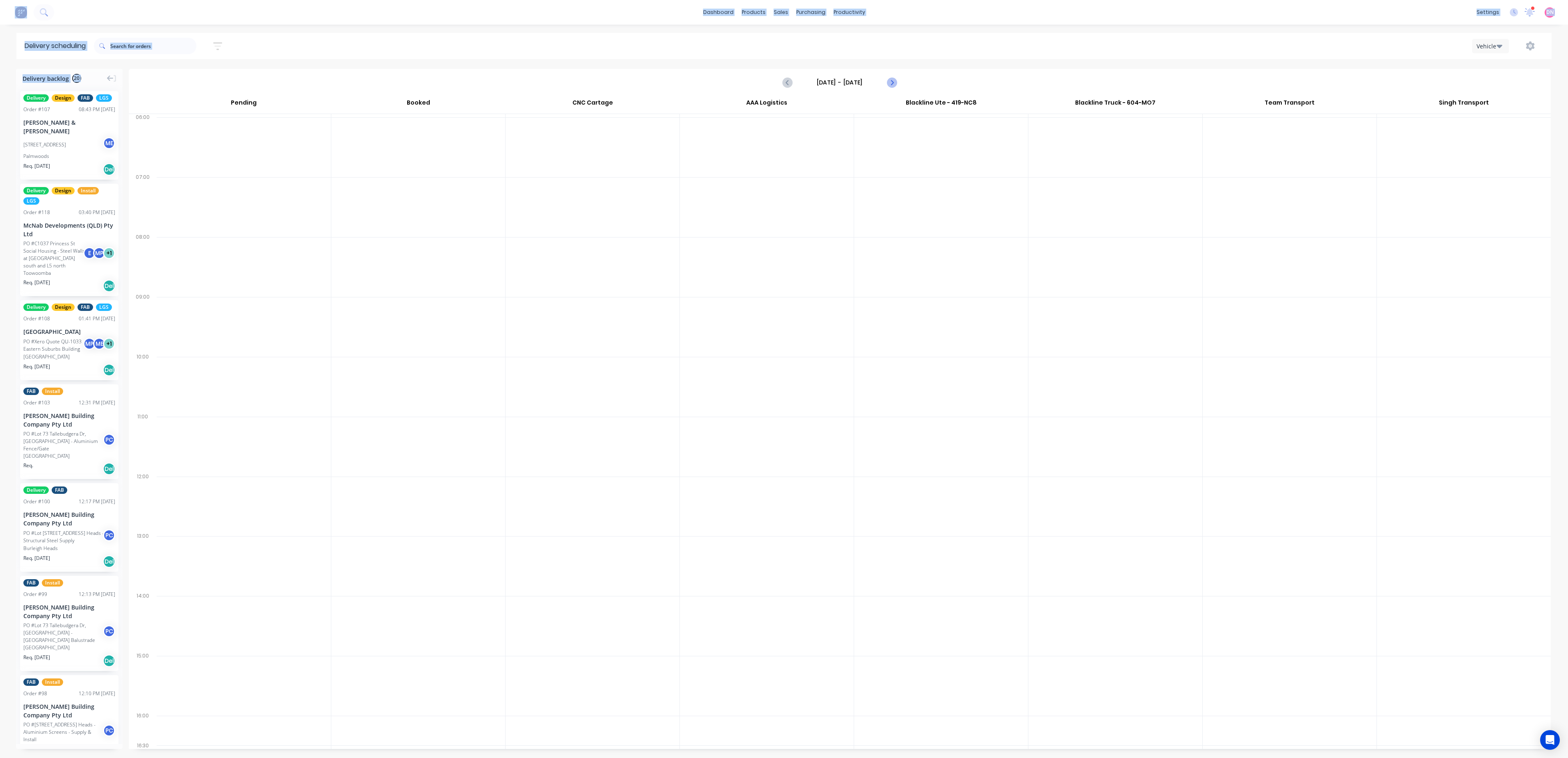
click at [897, 86] on button "Next page" at bounding box center [891, 82] width 16 height 16
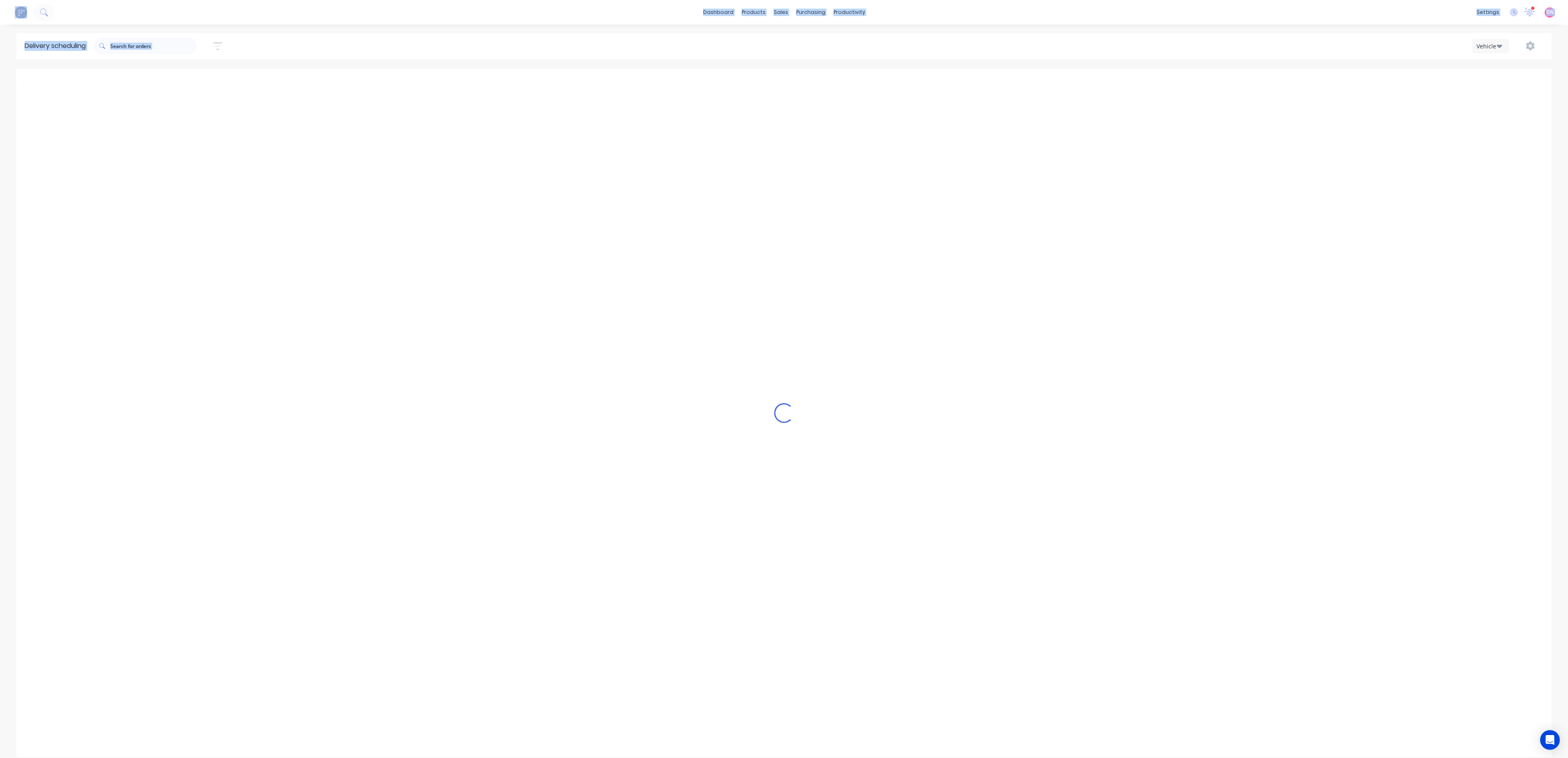
click at [897, 86] on button "Next page" at bounding box center [891, 82] width 16 height 16
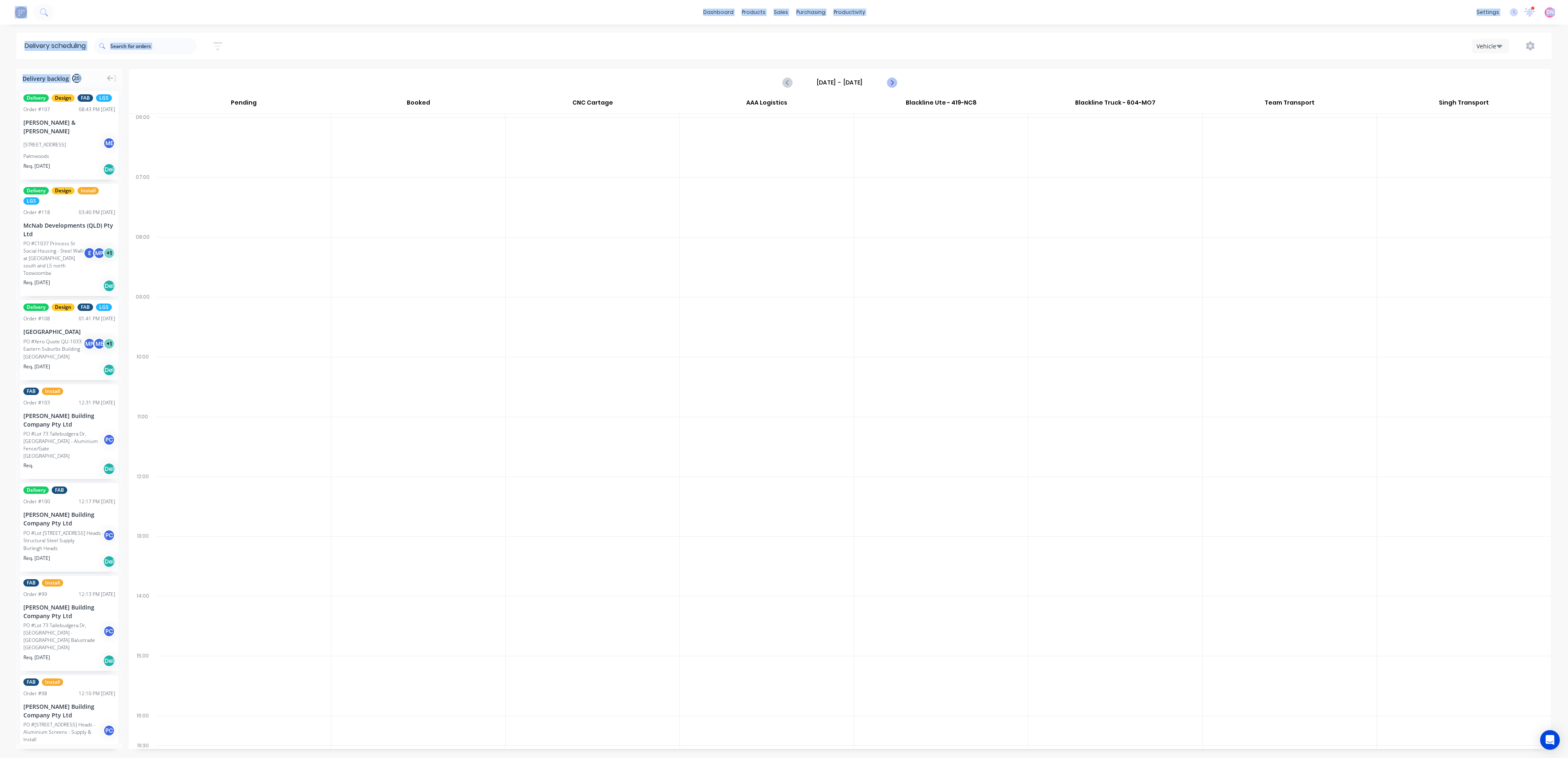
click at [897, 86] on button "Next page" at bounding box center [891, 82] width 16 height 16
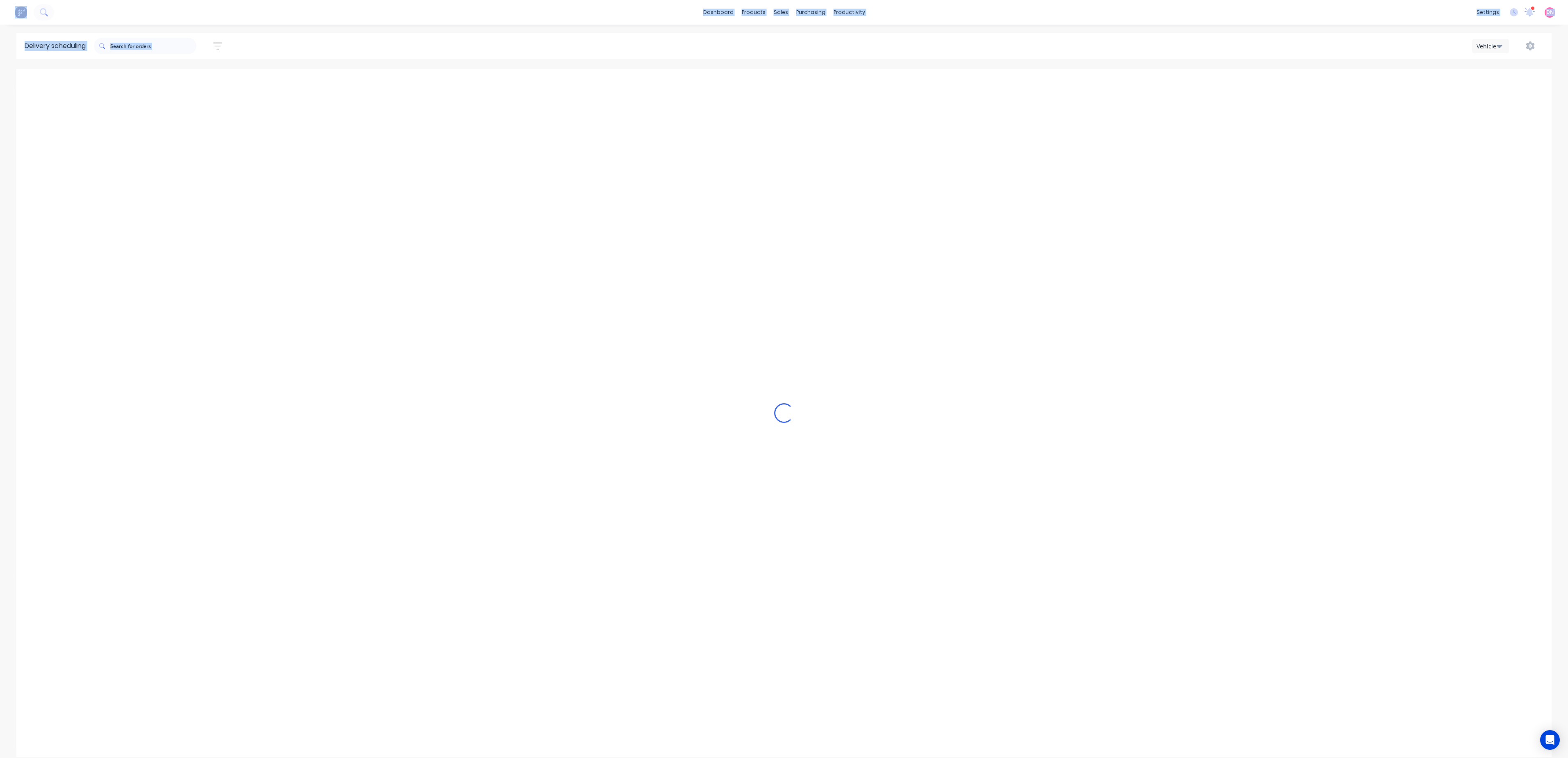
click at [897, 86] on button "Next page" at bounding box center [891, 82] width 16 height 16
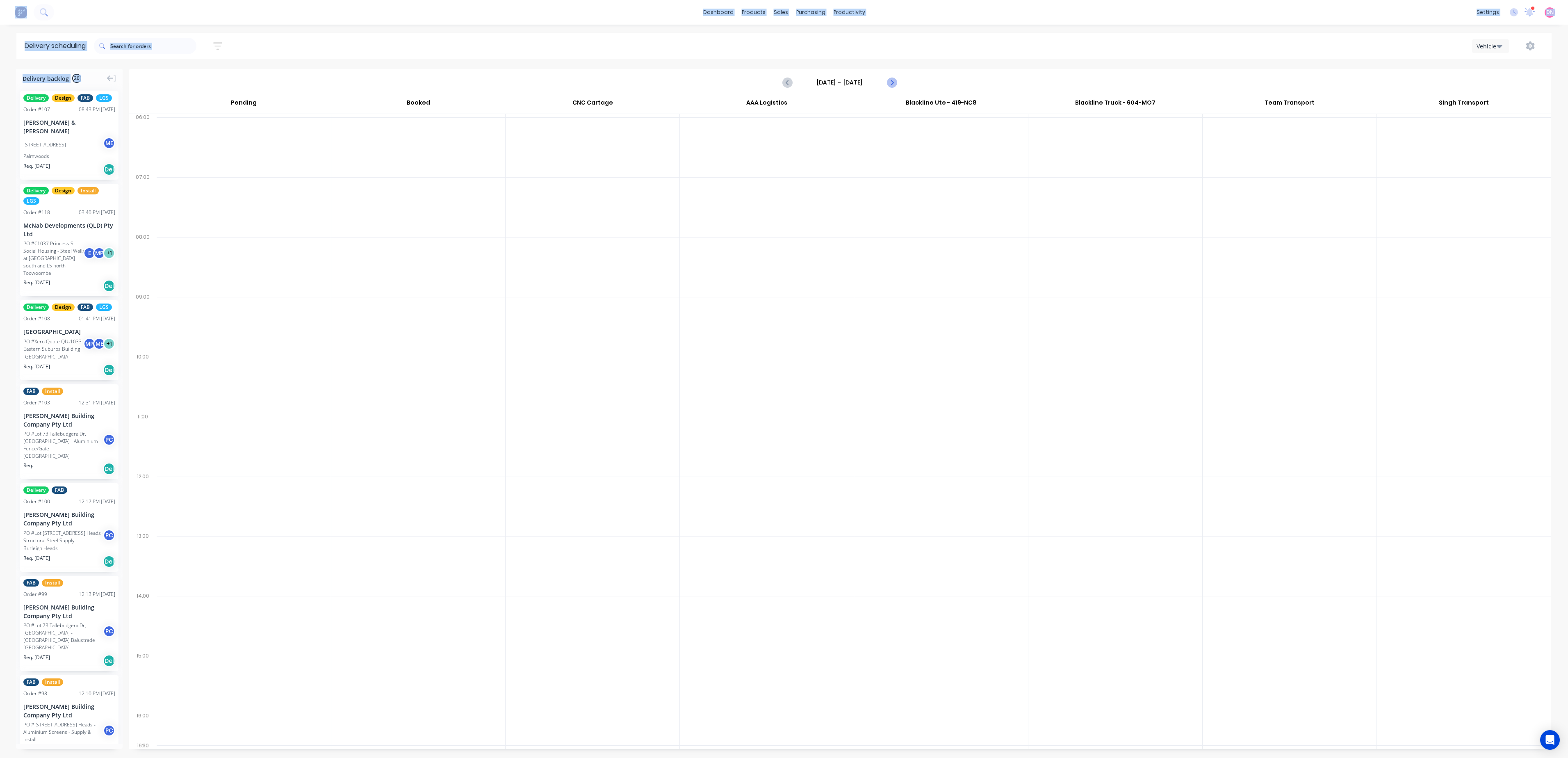
click at [897, 86] on button "Next page" at bounding box center [891, 82] width 16 height 16
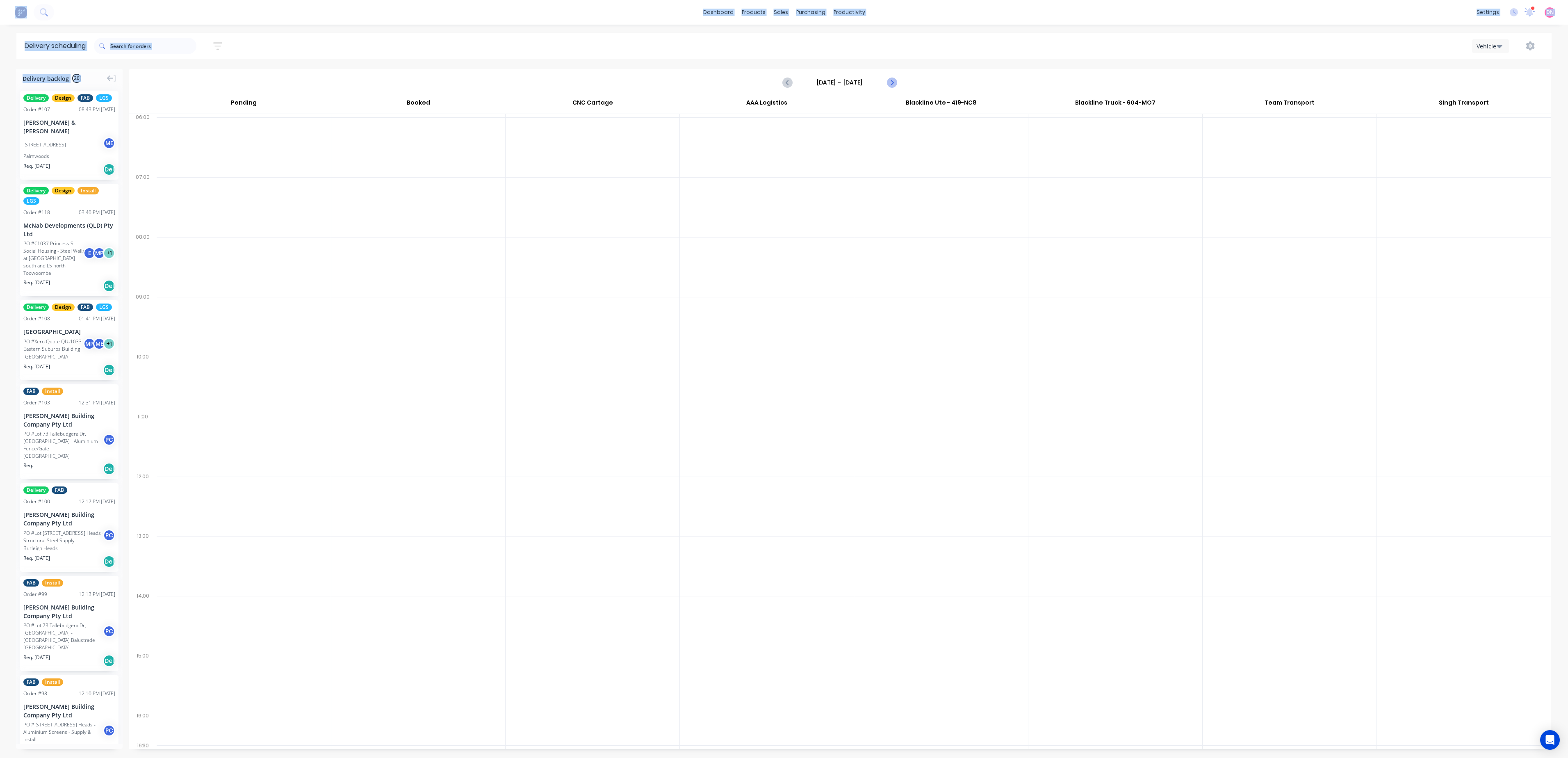
click at [897, 86] on button "Next page" at bounding box center [891, 82] width 16 height 16
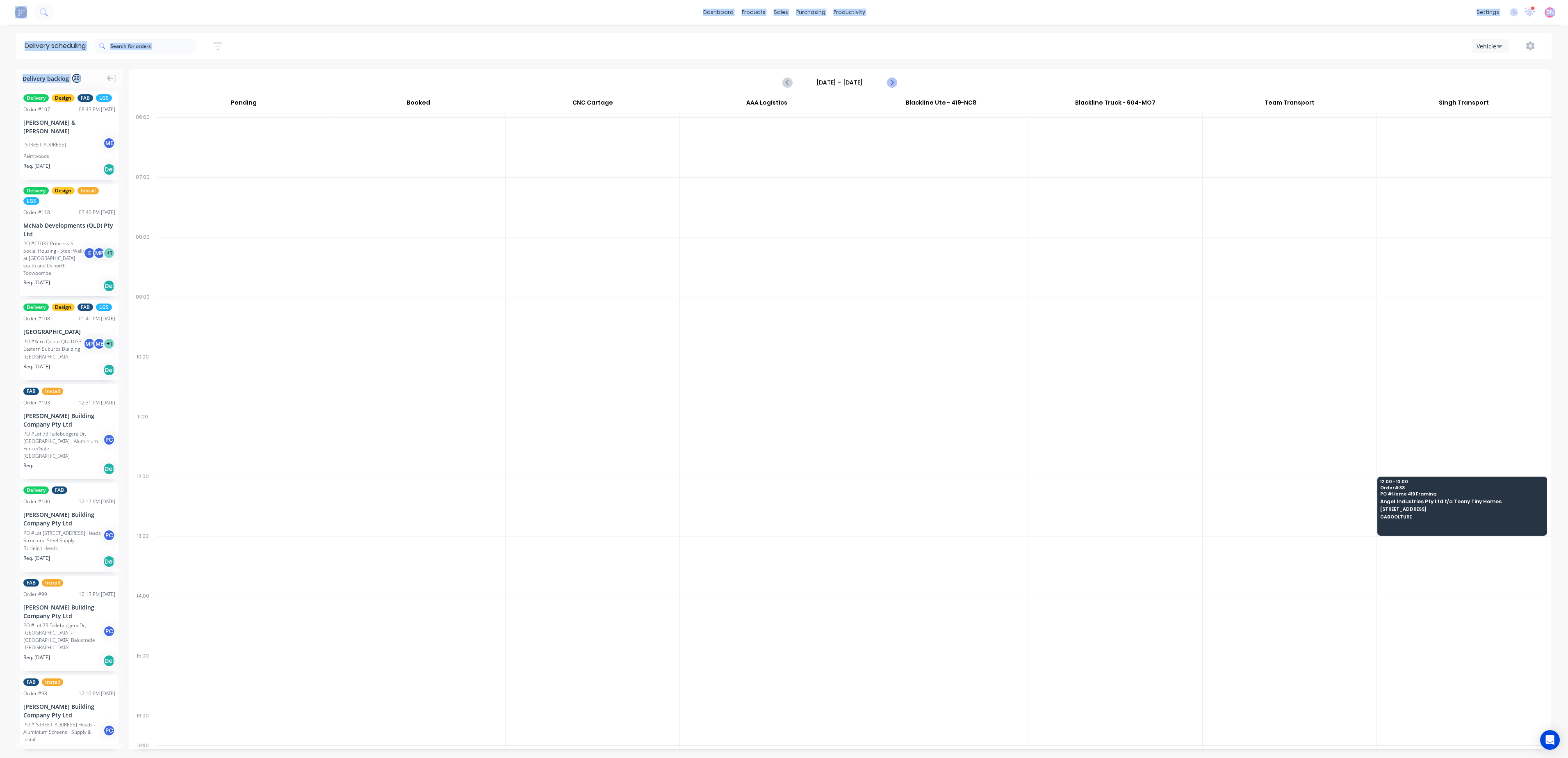
click at [897, 86] on button "Next page" at bounding box center [891, 82] width 16 height 16
click at [784, 83] on icon "Previous page" at bounding box center [788, 82] width 10 height 10
click at [886, 82] on button "Next page" at bounding box center [891, 82] width 16 height 16
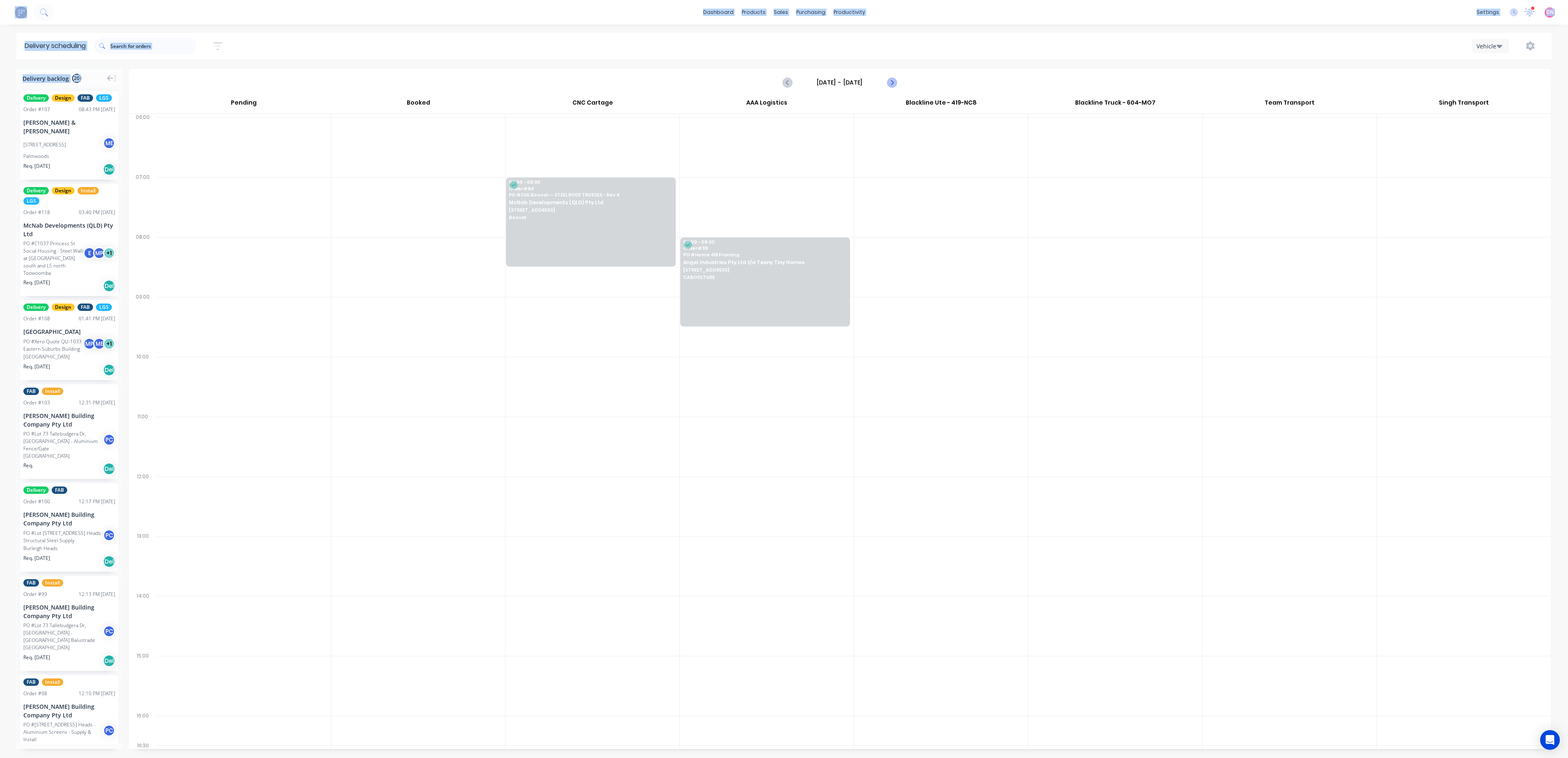
click at [889, 82] on icon "Next page" at bounding box center [891, 82] width 10 height 10
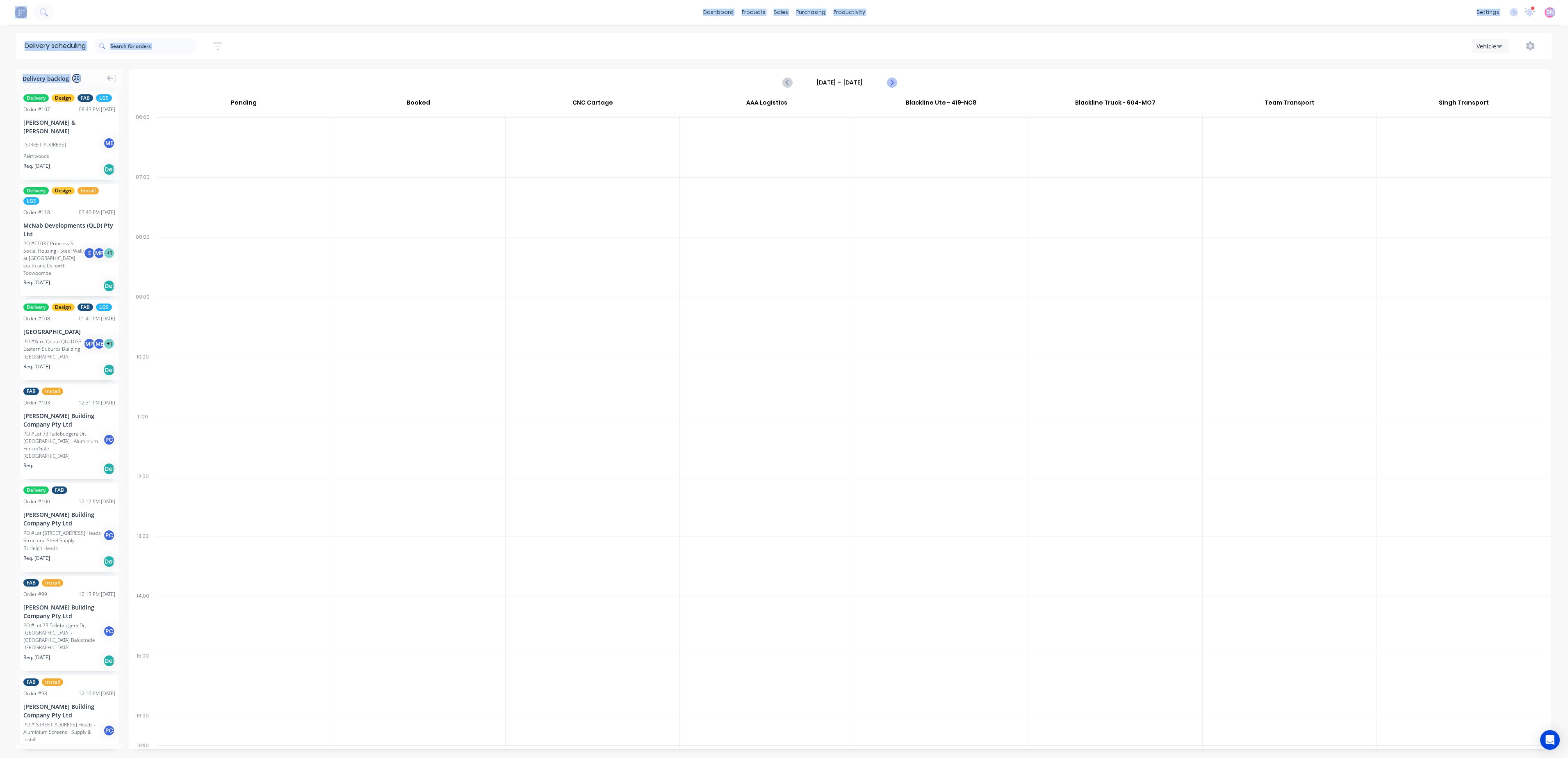
click at [889, 82] on icon "Next page" at bounding box center [891, 82] width 10 height 10
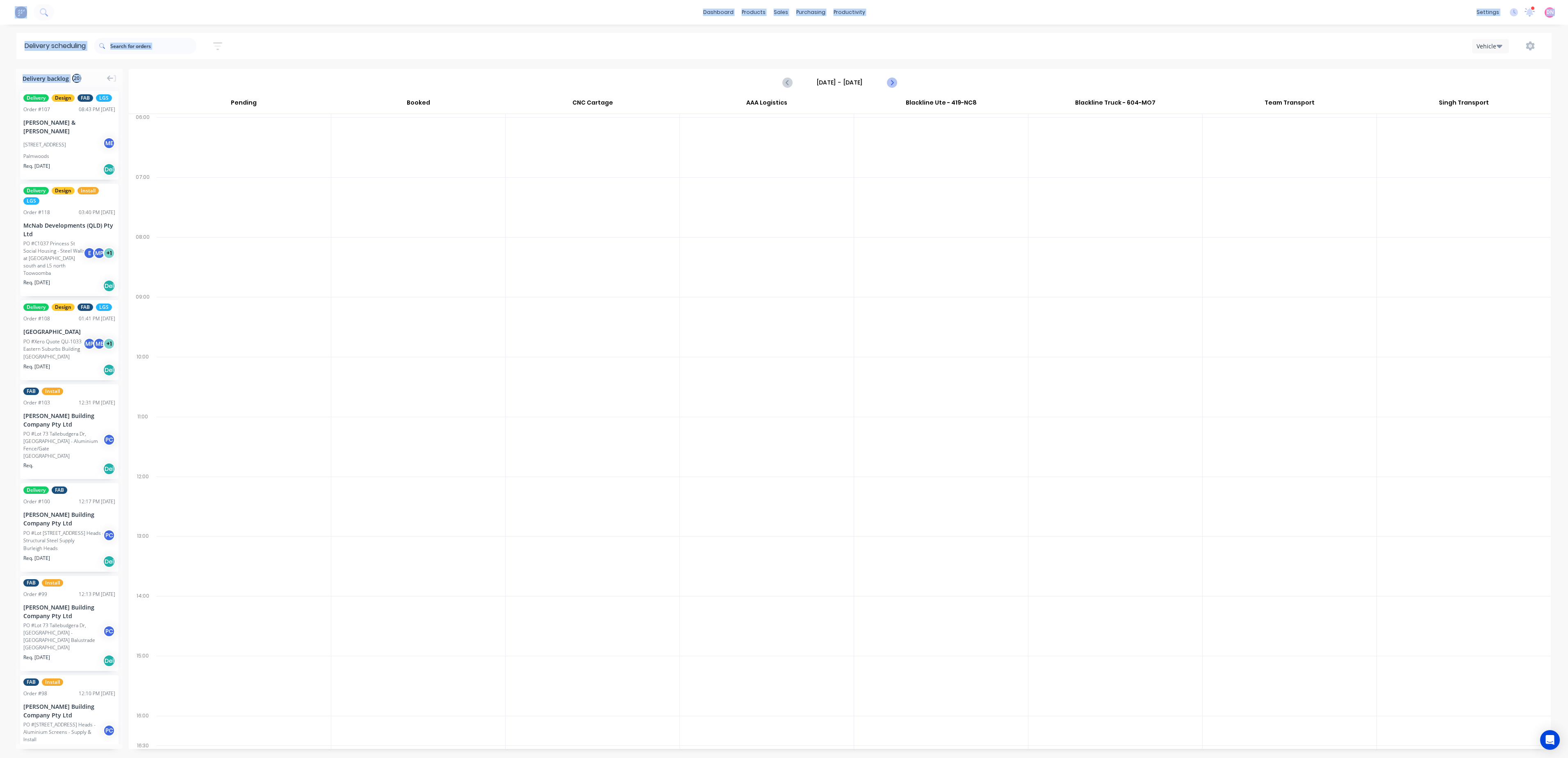
click at [889, 82] on icon "Next page" at bounding box center [891, 82] width 10 height 10
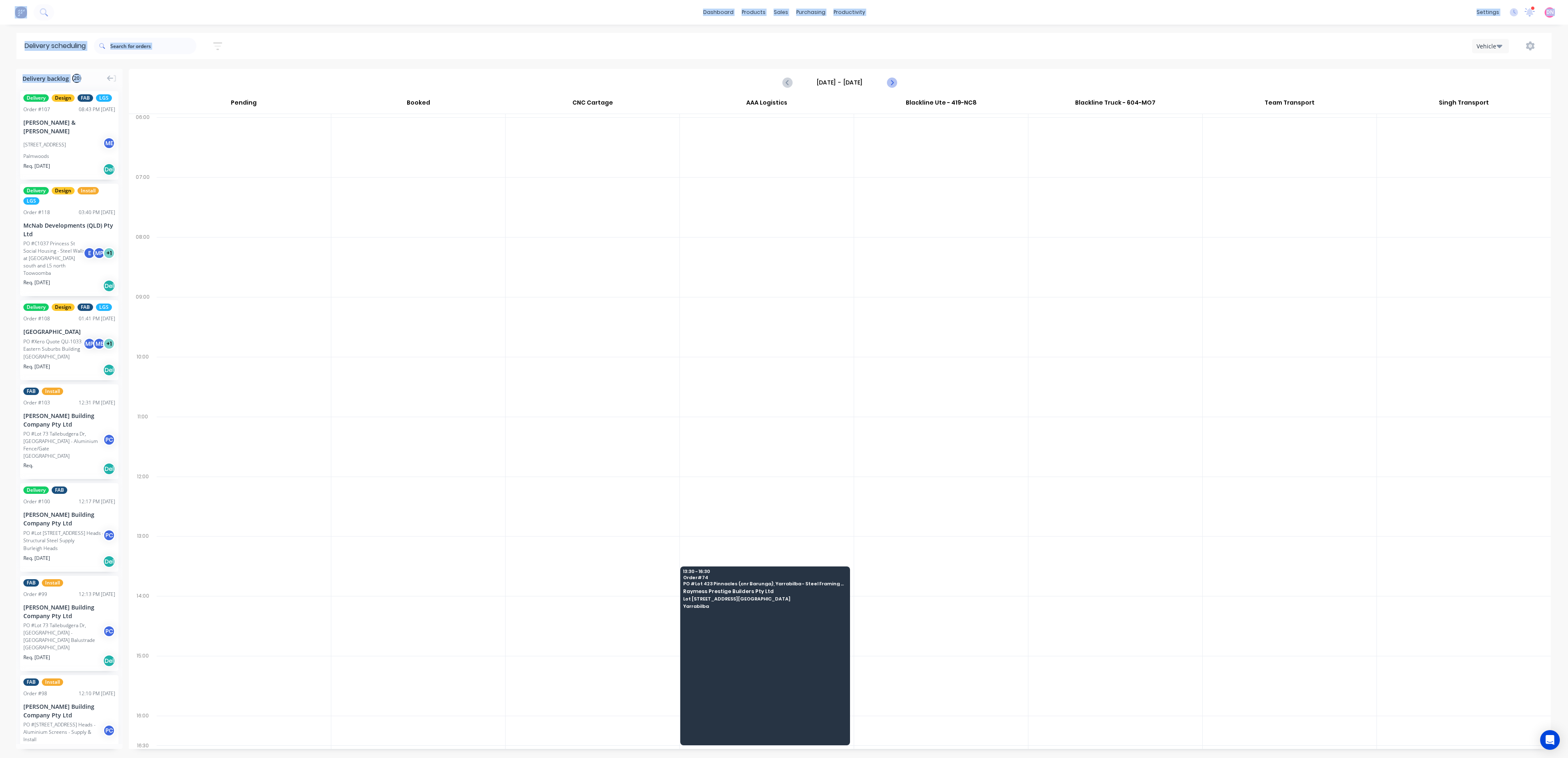
click at [889, 82] on icon "Next page" at bounding box center [891, 82] width 10 height 10
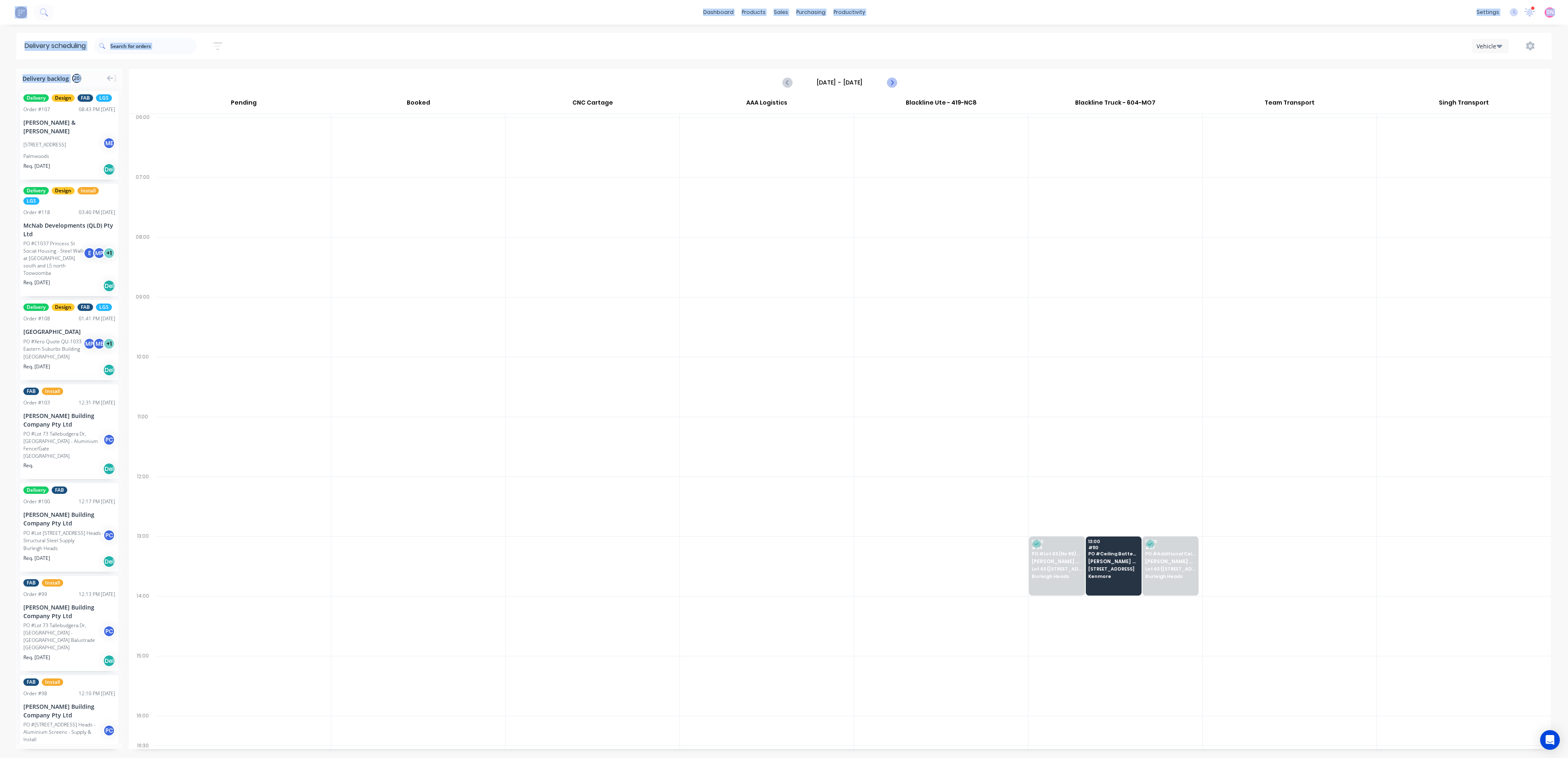
click at [891, 82] on icon "Next page" at bounding box center [891, 82] width 10 height 10
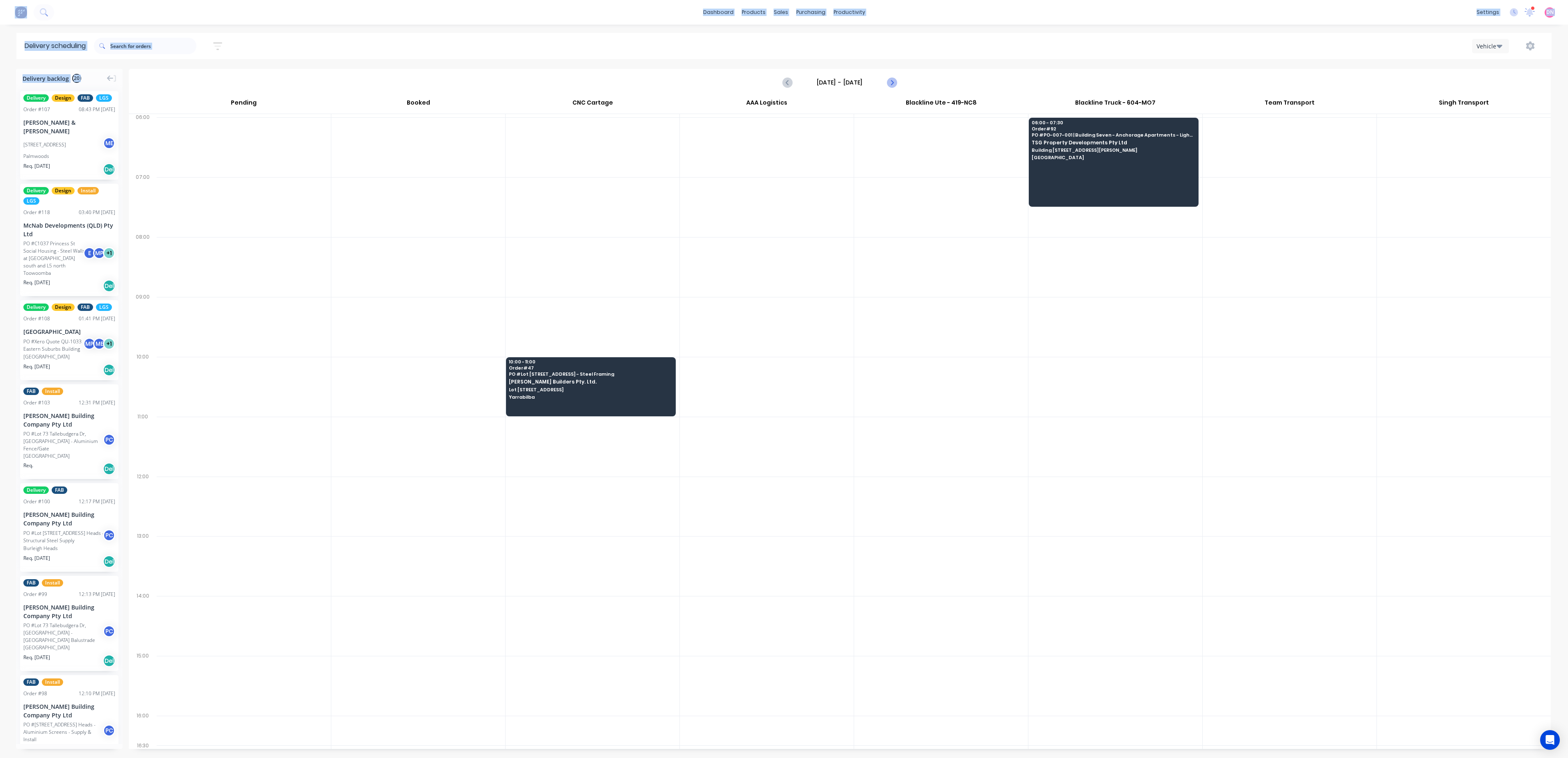
click at [891, 82] on icon "Next page" at bounding box center [891, 82] width 10 height 10
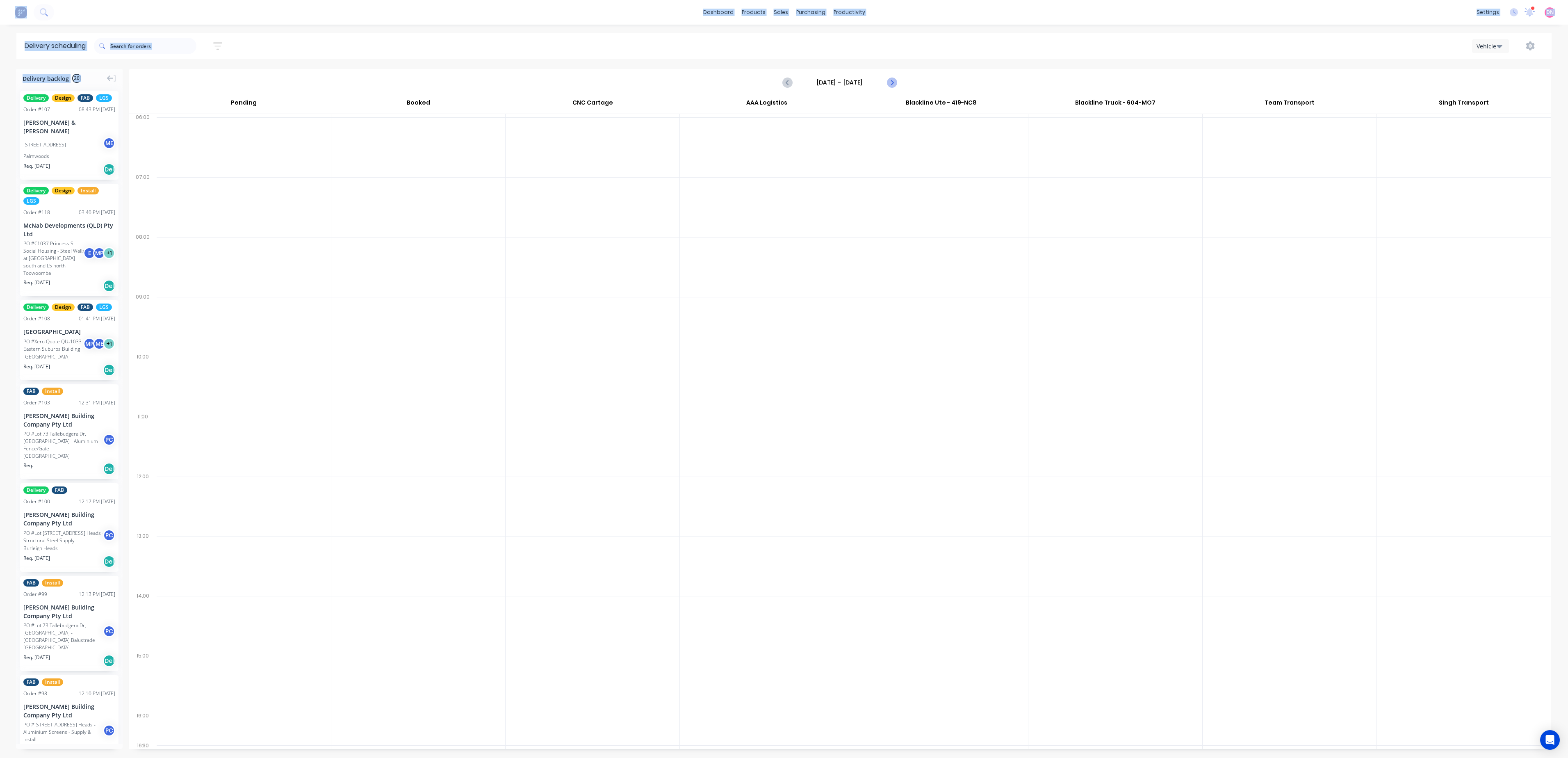
click at [891, 82] on icon "Next page" at bounding box center [891, 82] width 10 height 10
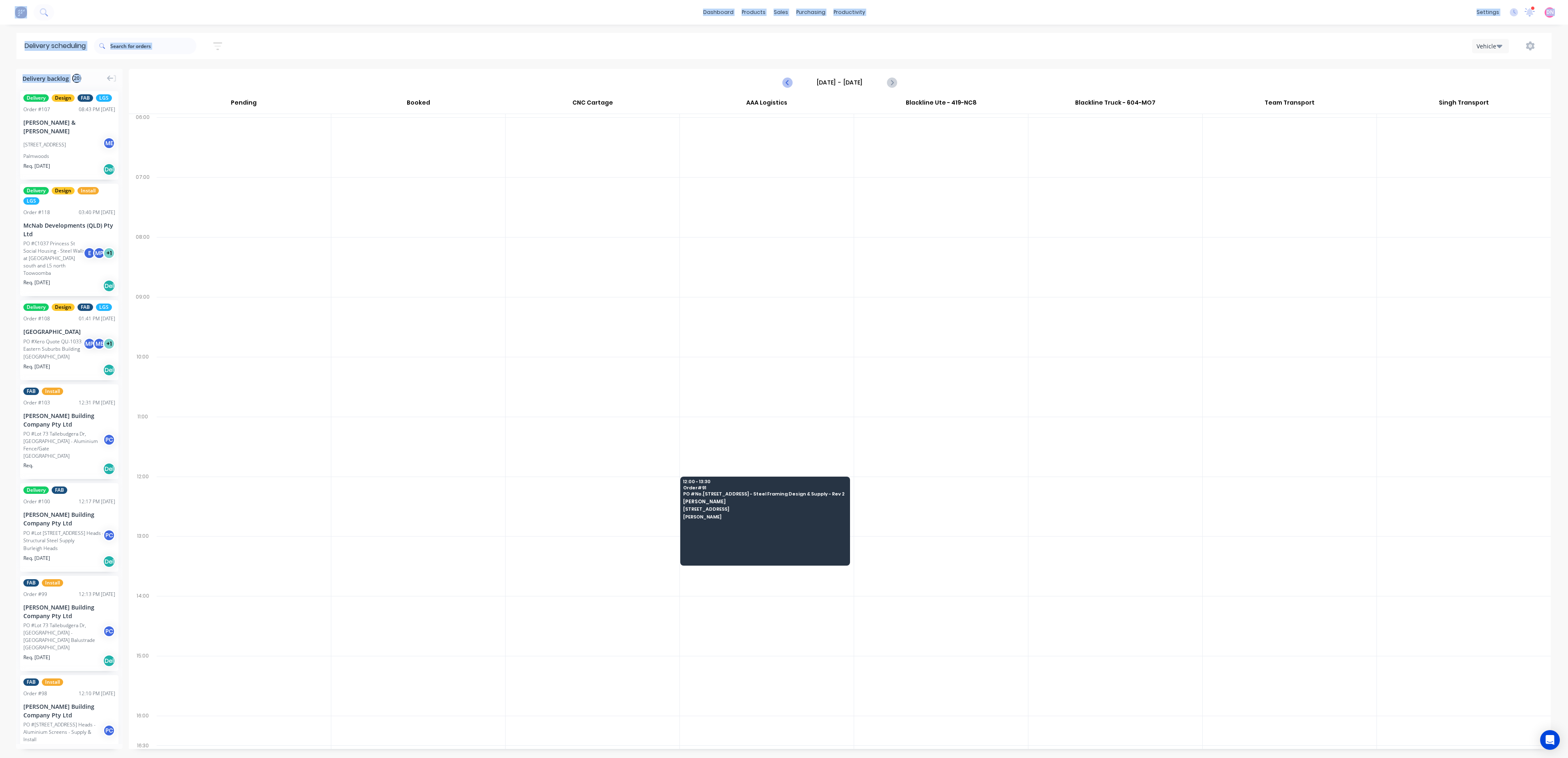
click at [782, 85] on button "Previous page" at bounding box center [788, 82] width 16 height 16
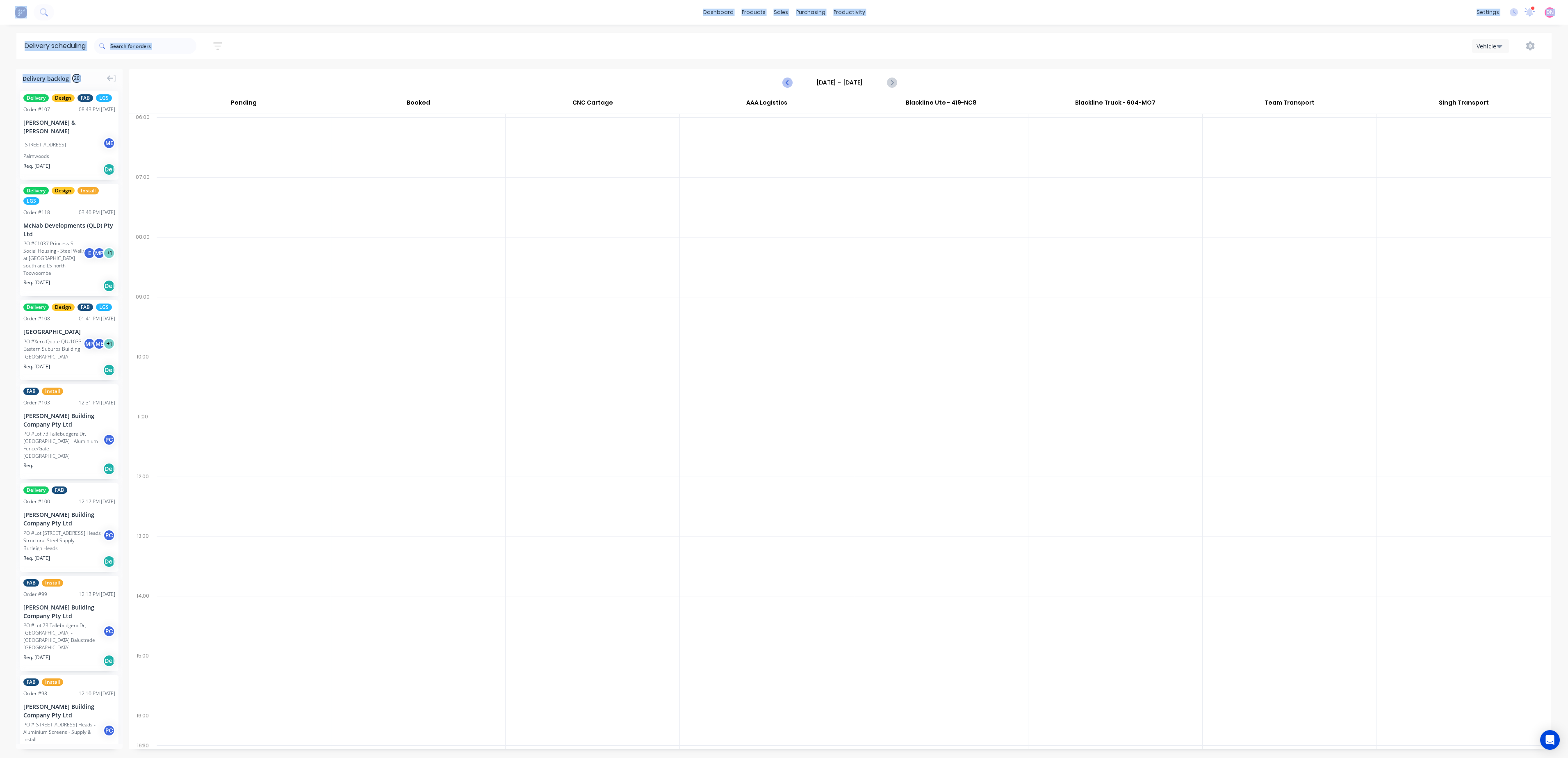
click at [782, 85] on button "Previous page" at bounding box center [788, 82] width 16 height 16
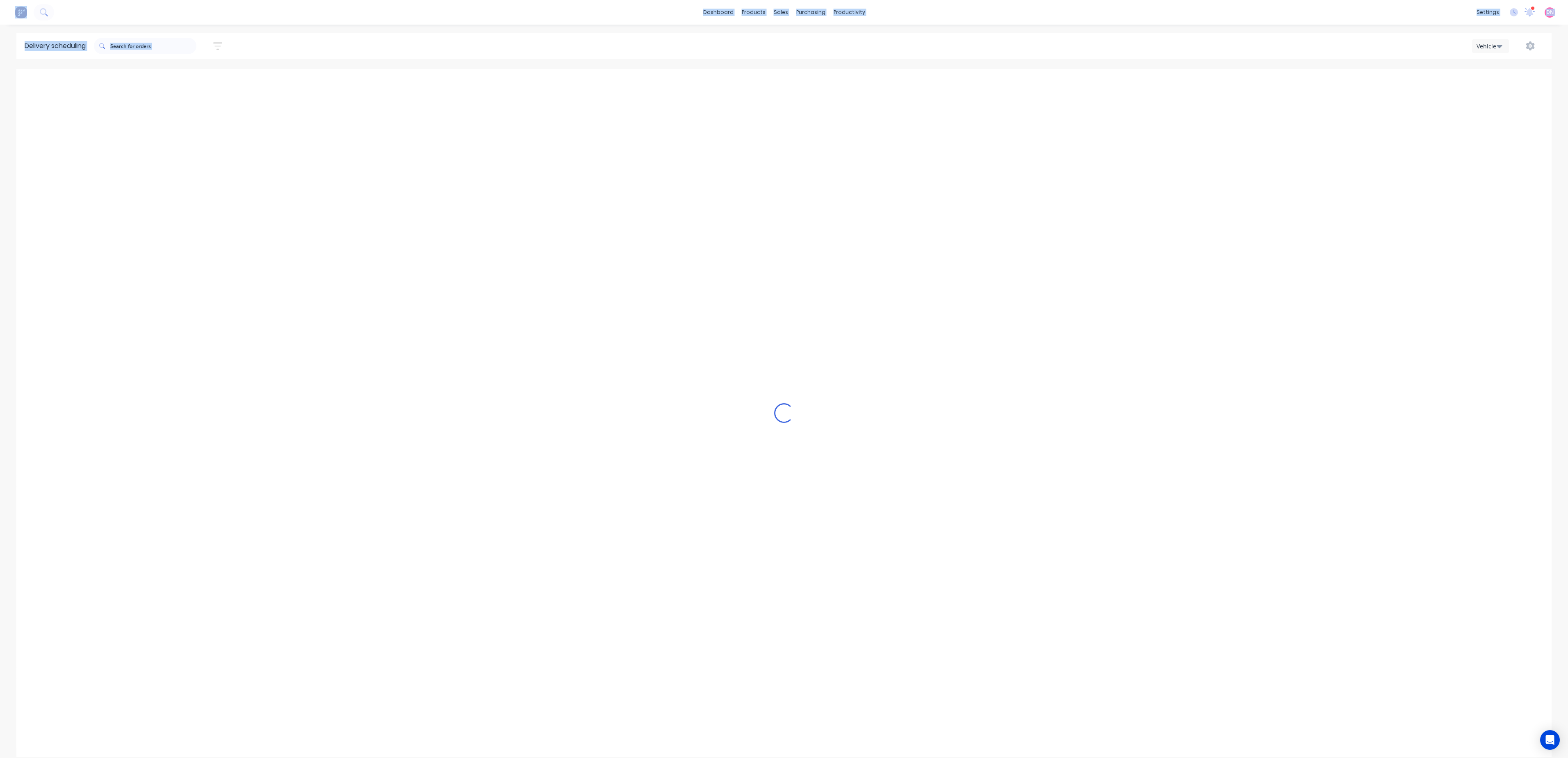
click at [782, 85] on button "Previous page" at bounding box center [788, 82] width 16 height 16
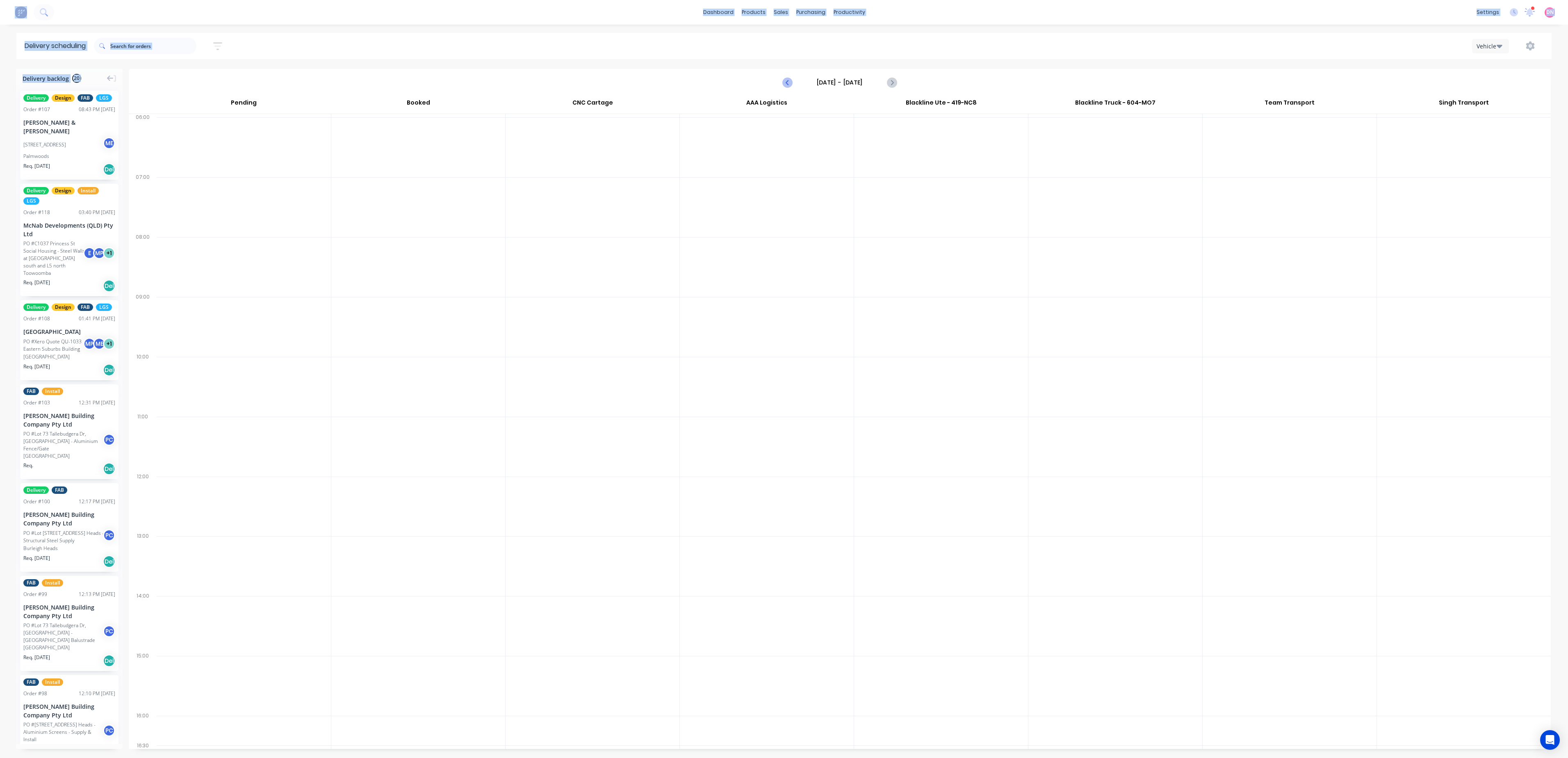
click at [782, 85] on button "Previous page" at bounding box center [788, 82] width 16 height 16
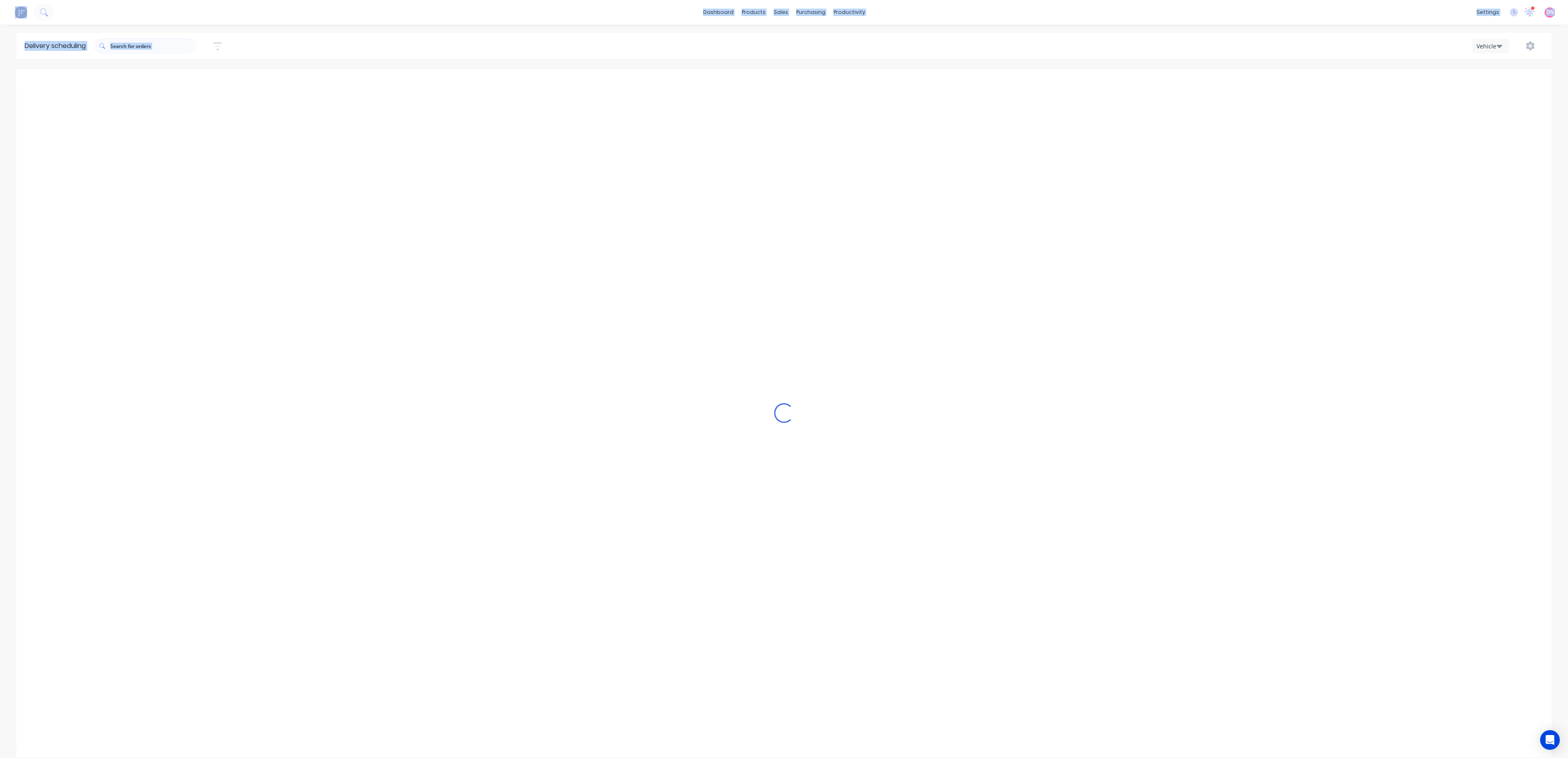
click at [782, 85] on button "Previous page" at bounding box center [788, 82] width 16 height 16
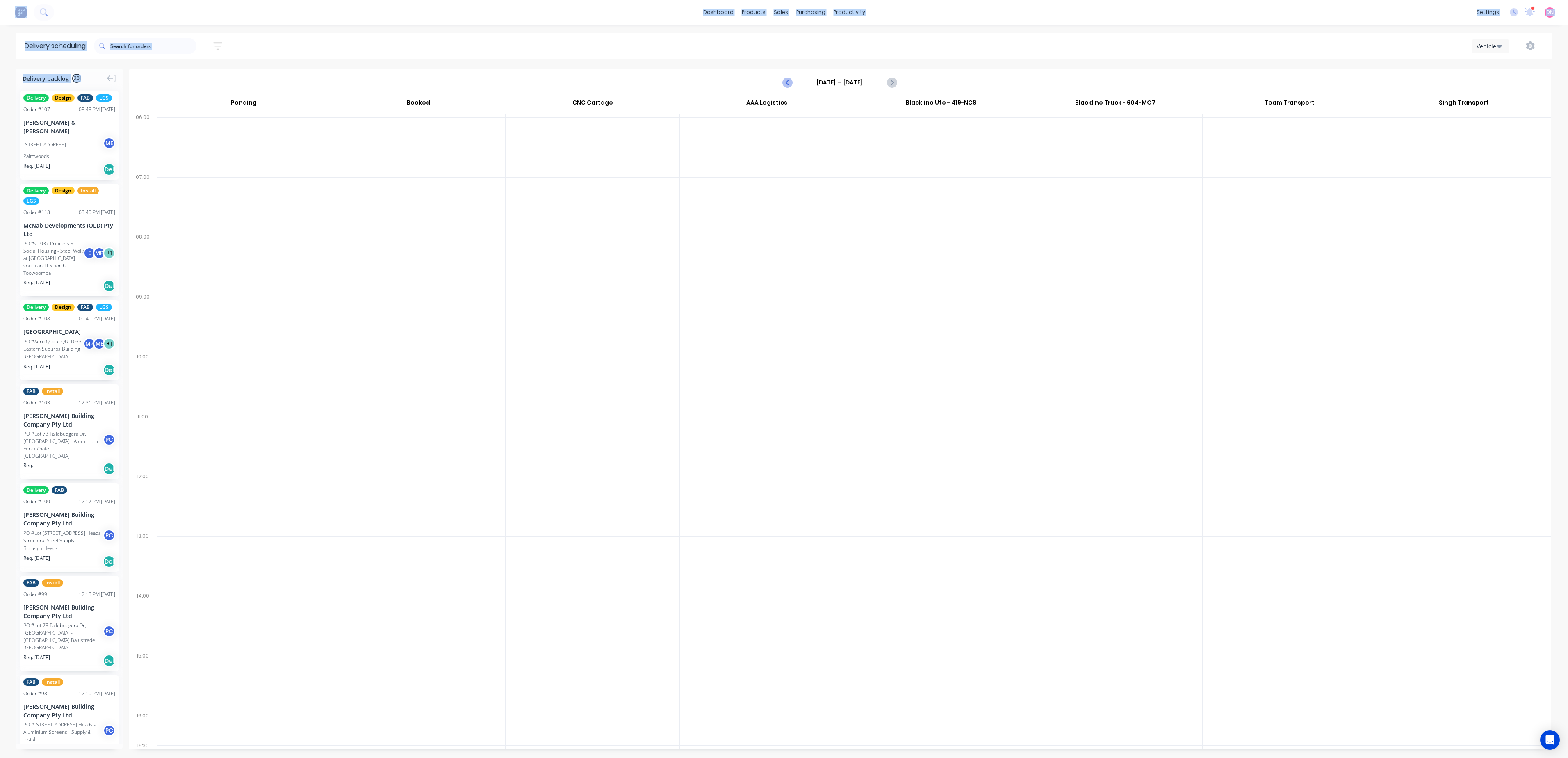
click at [782, 85] on button "Previous page" at bounding box center [788, 82] width 16 height 16
click at [782, 82] on button "Previous page" at bounding box center [788, 82] width 16 height 16
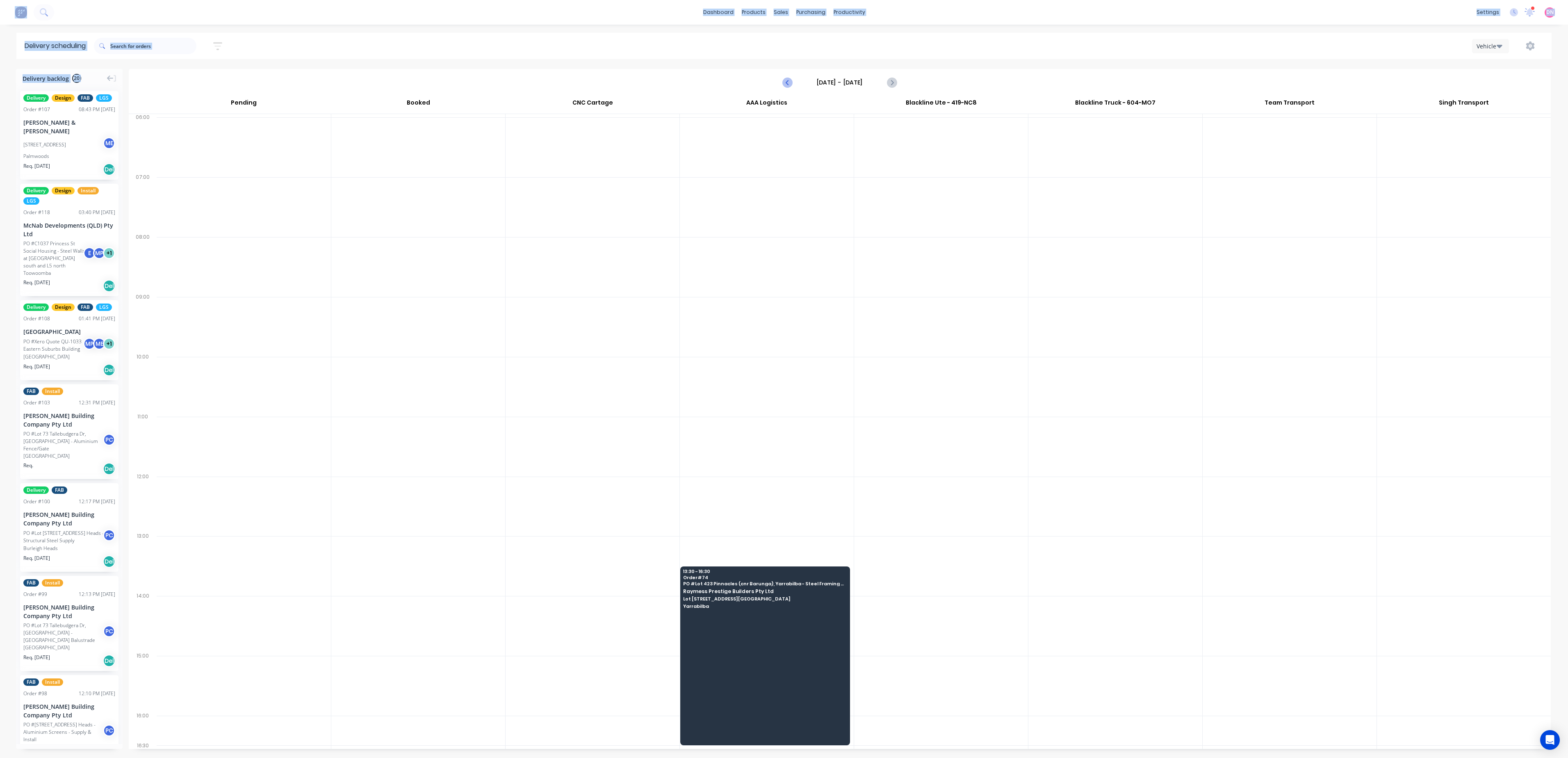
click at [782, 82] on button "Previous page" at bounding box center [788, 82] width 16 height 16
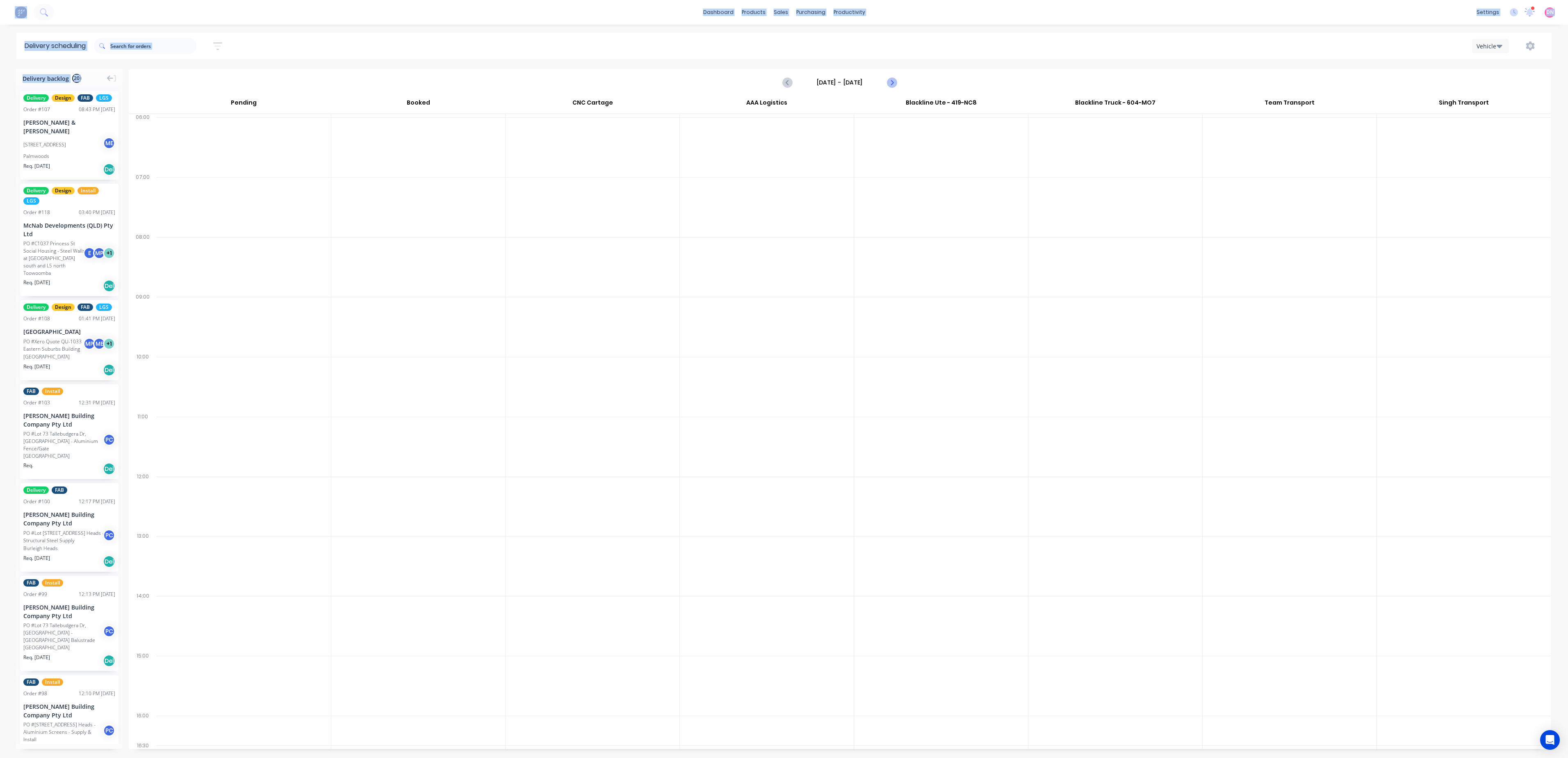
click at [894, 83] on icon "Next page" at bounding box center [891, 82] width 10 height 10
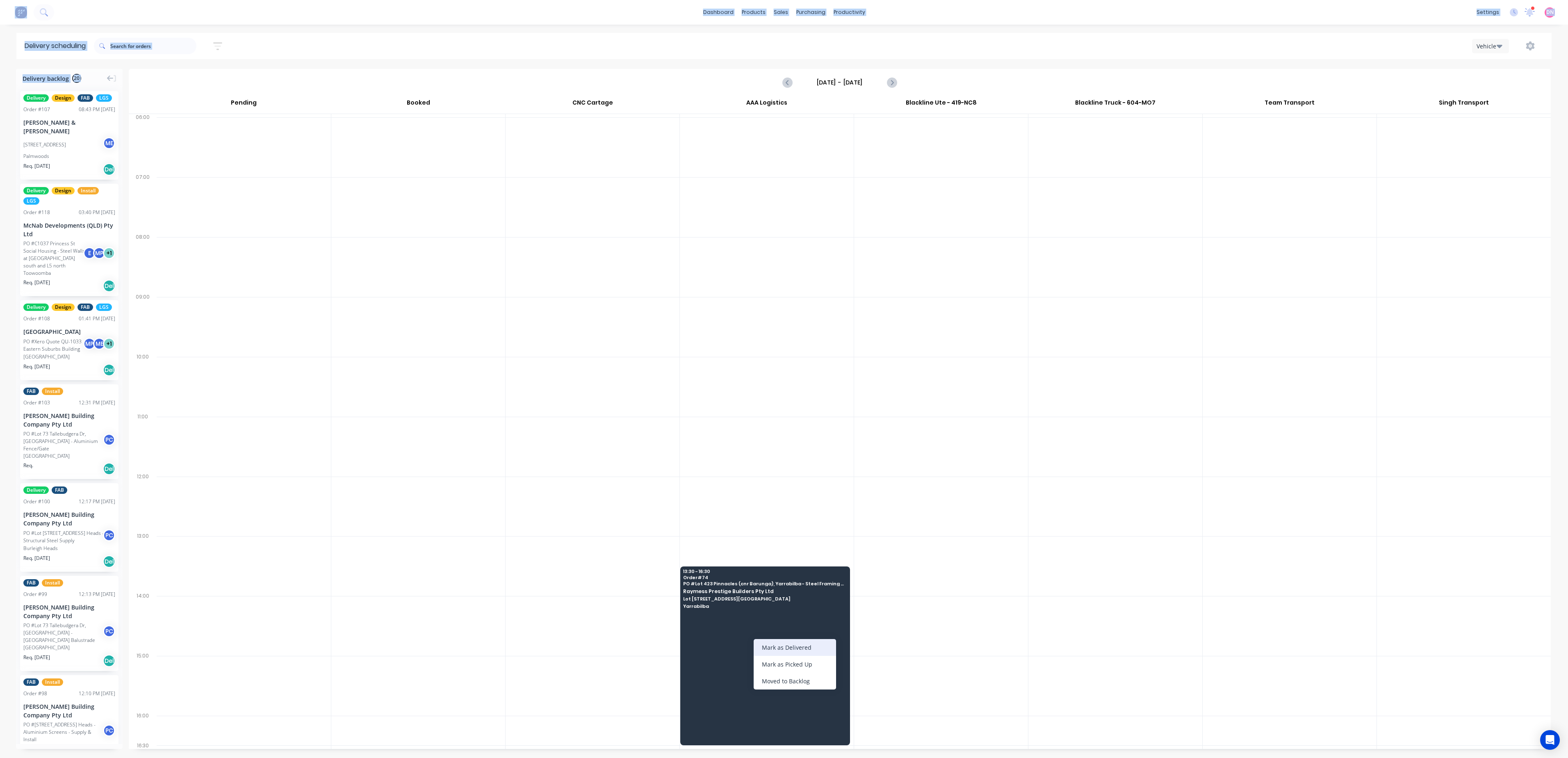
click at [760, 473] on div "Mark as Delivered" at bounding box center [794, 648] width 82 height 17
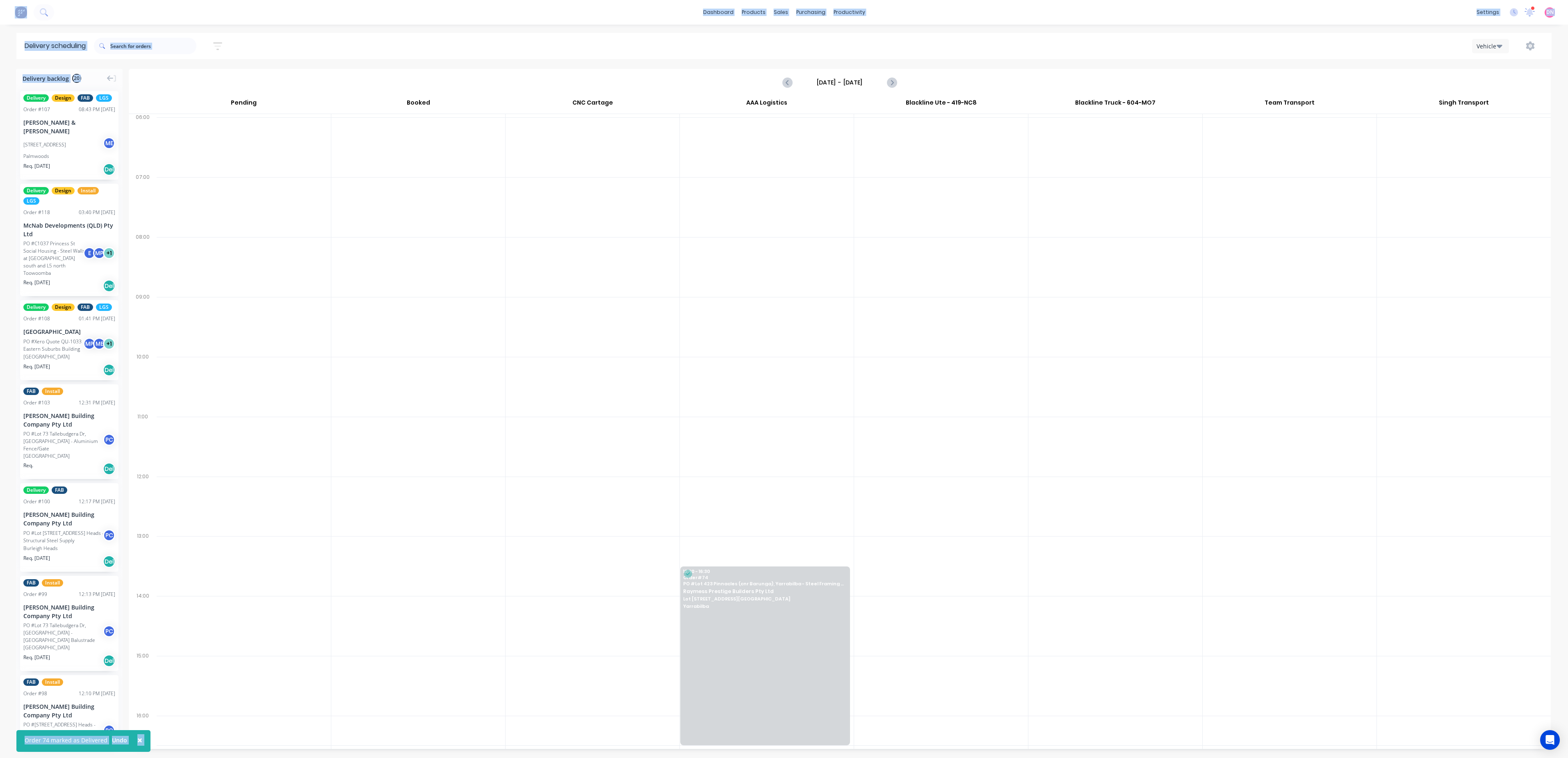
click at [780, 77] on div "[DATE] - [DATE]" at bounding box center [839, 83] width 1420 height 26
click at [786, 86] on icon "Previous page" at bounding box center [788, 82] width 10 height 10
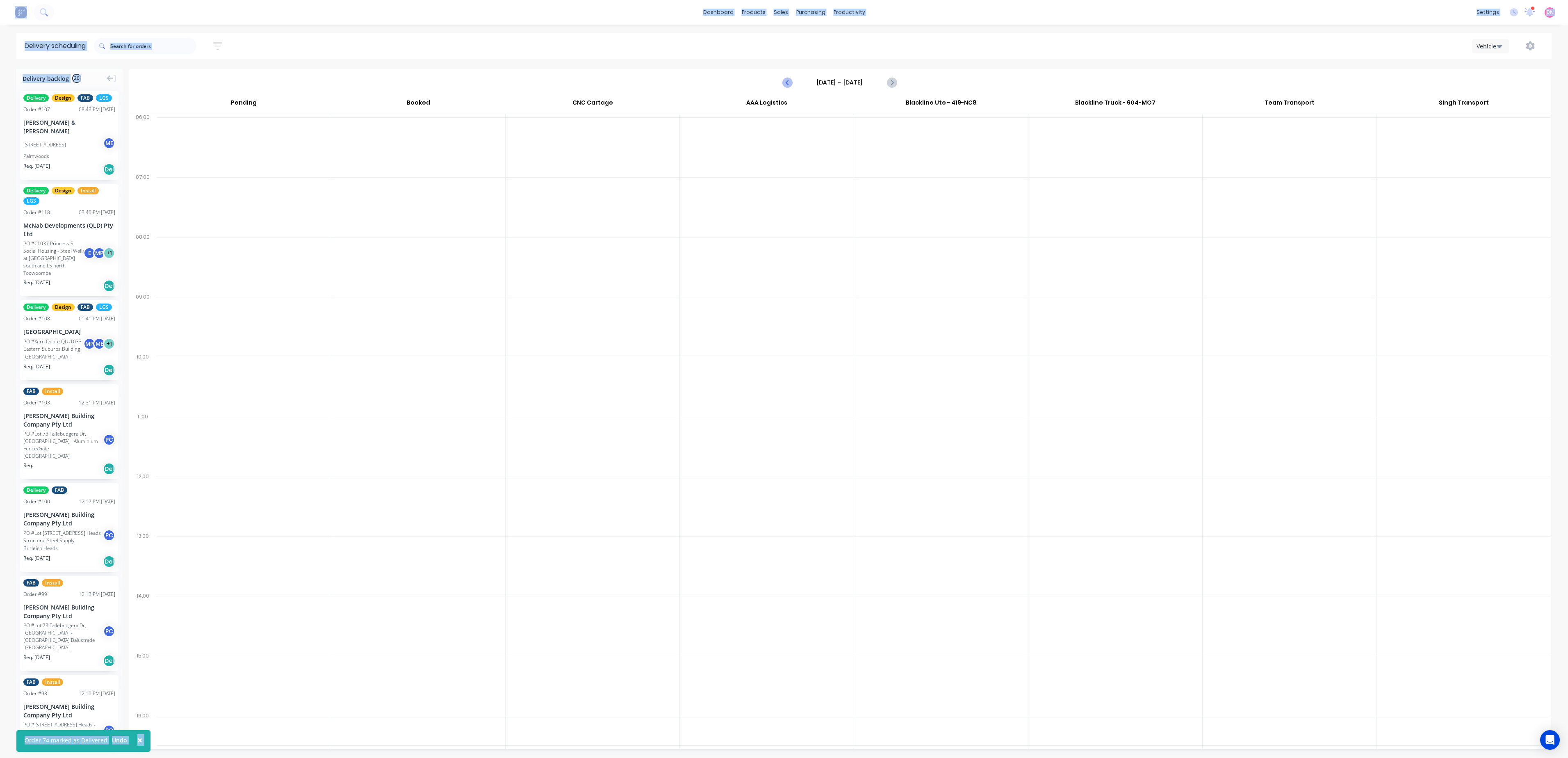
click at [786, 86] on icon "Previous page" at bounding box center [788, 82] width 10 height 10
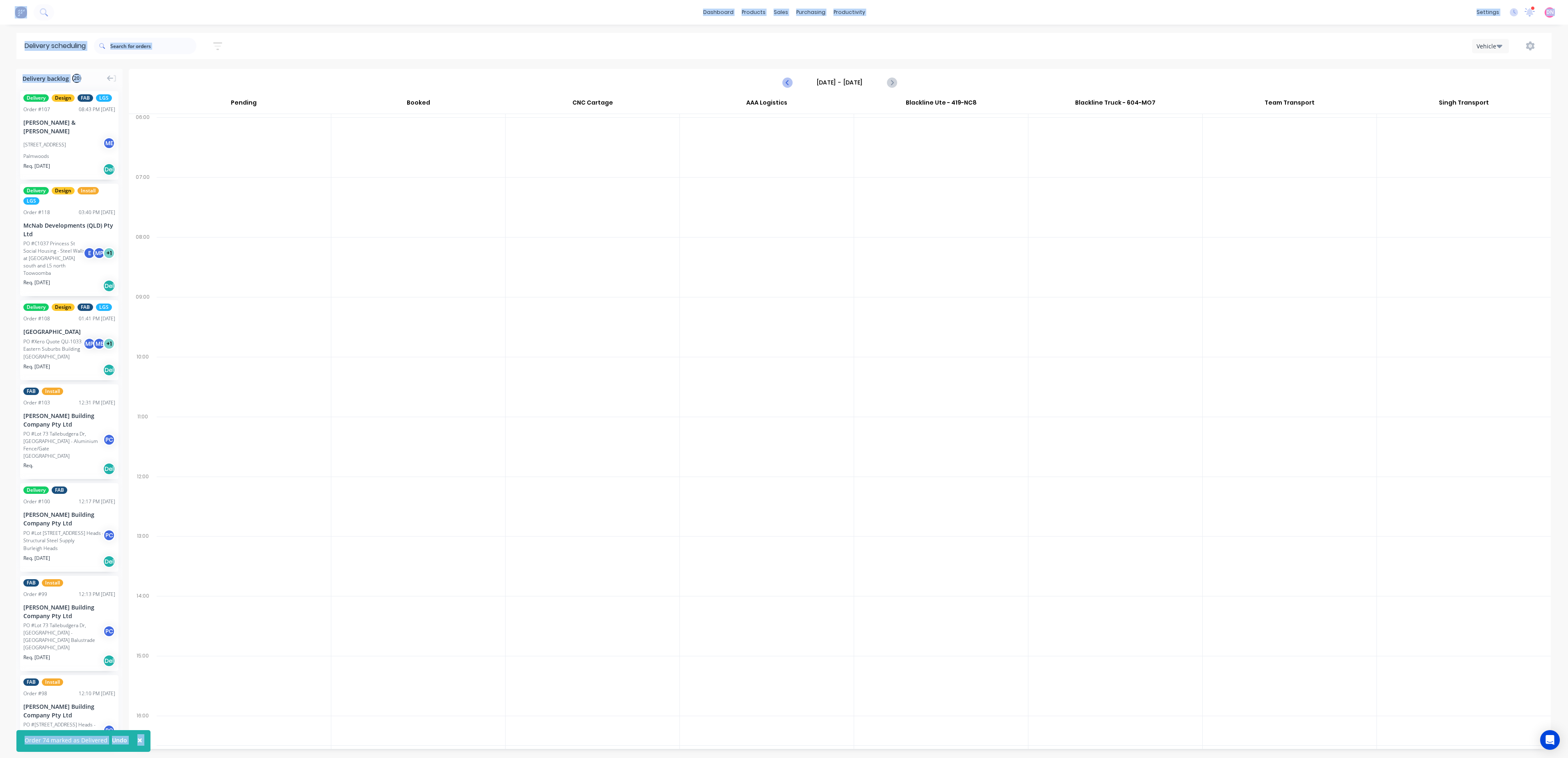
click at [786, 86] on icon "Previous page" at bounding box center [788, 82] width 10 height 10
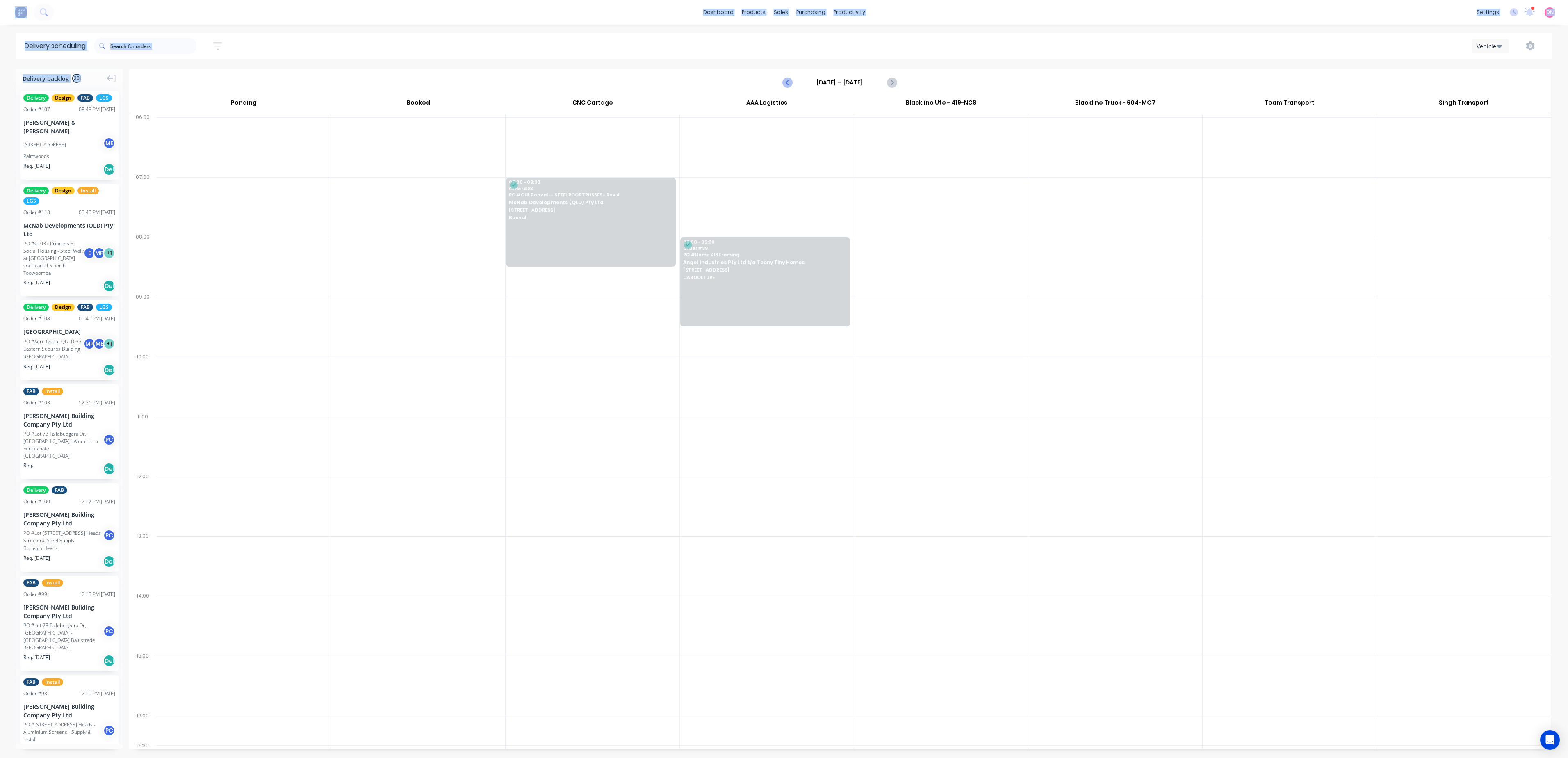
click at [786, 86] on icon "Previous page" at bounding box center [788, 82] width 10 height 10
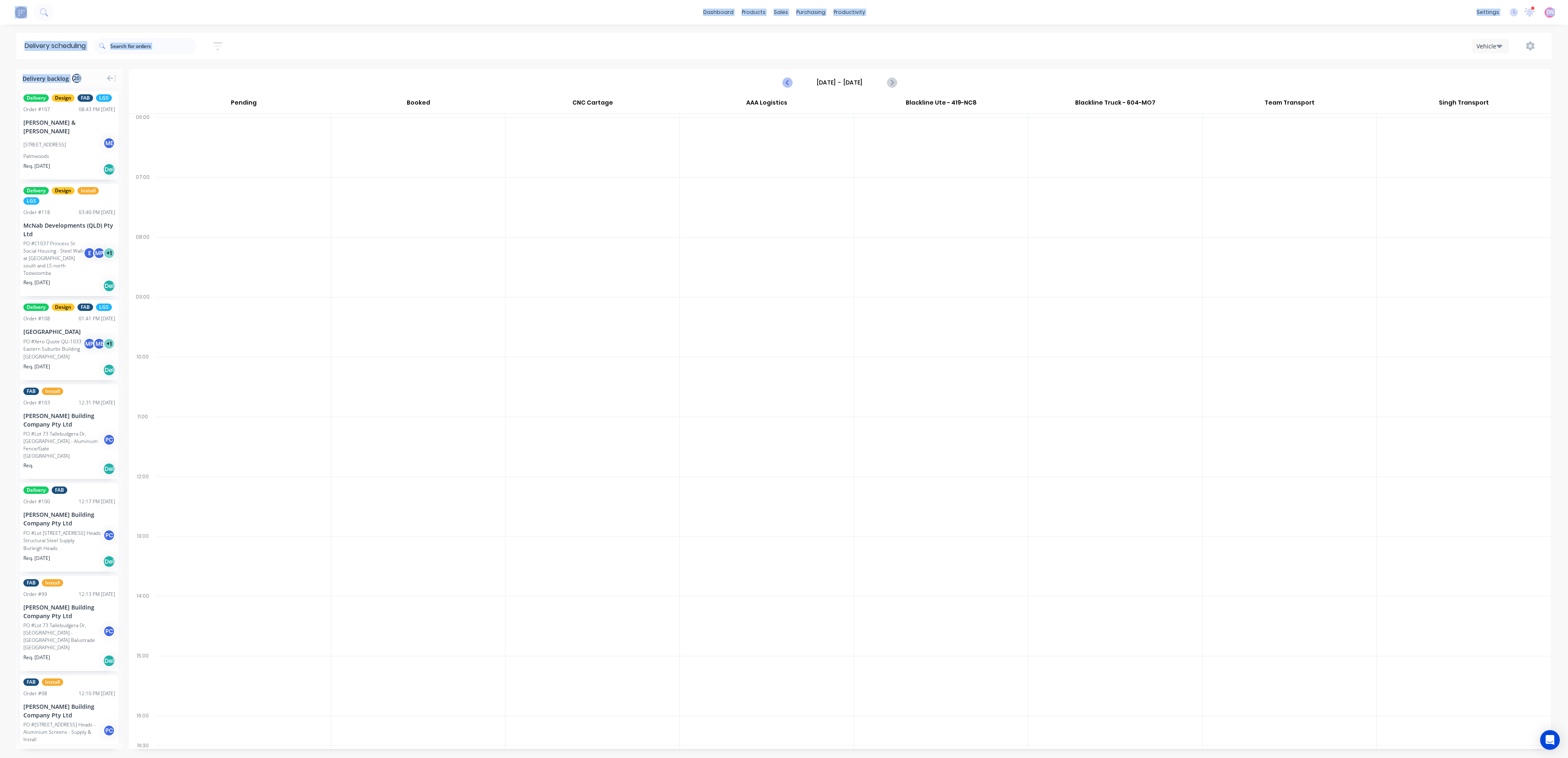
click at [786, 85] on icon "Previous page" at bounding box center [788, 82] width 10 height 10
click at [979, 473] on div "Mark as Delivered" at bounding box center [1449, 516] width 82 height 17
click at [789, 81] on icon "Previous page" at bounding box center [788, 82] width 10 height 10
click at [788, 81] on icon "Previous page" at bounding box center [788, 82] width 4 height 7
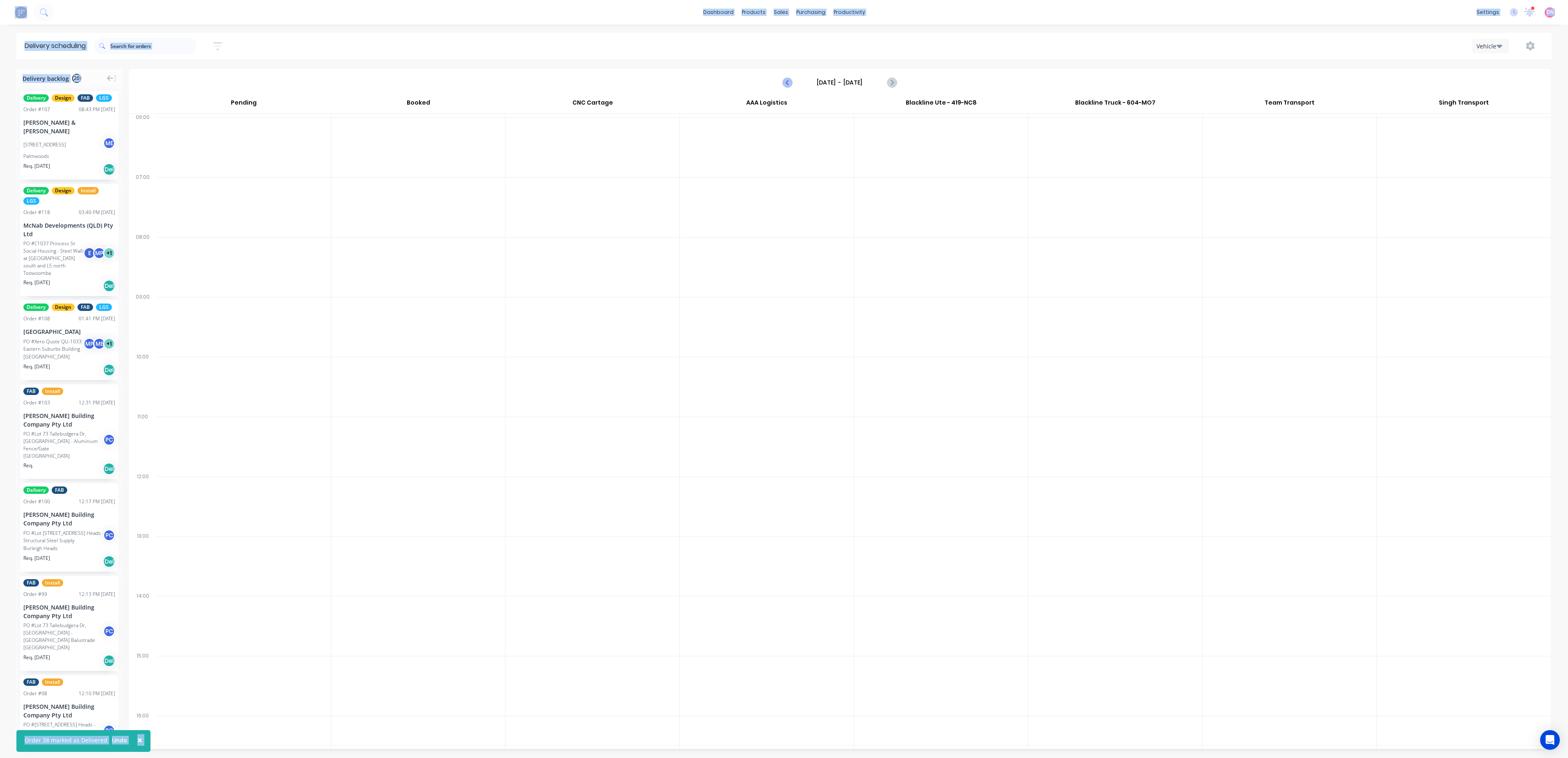
click at [788, 81] on icon "Previous page" at bounding box center [788, 82] width 4 height 7
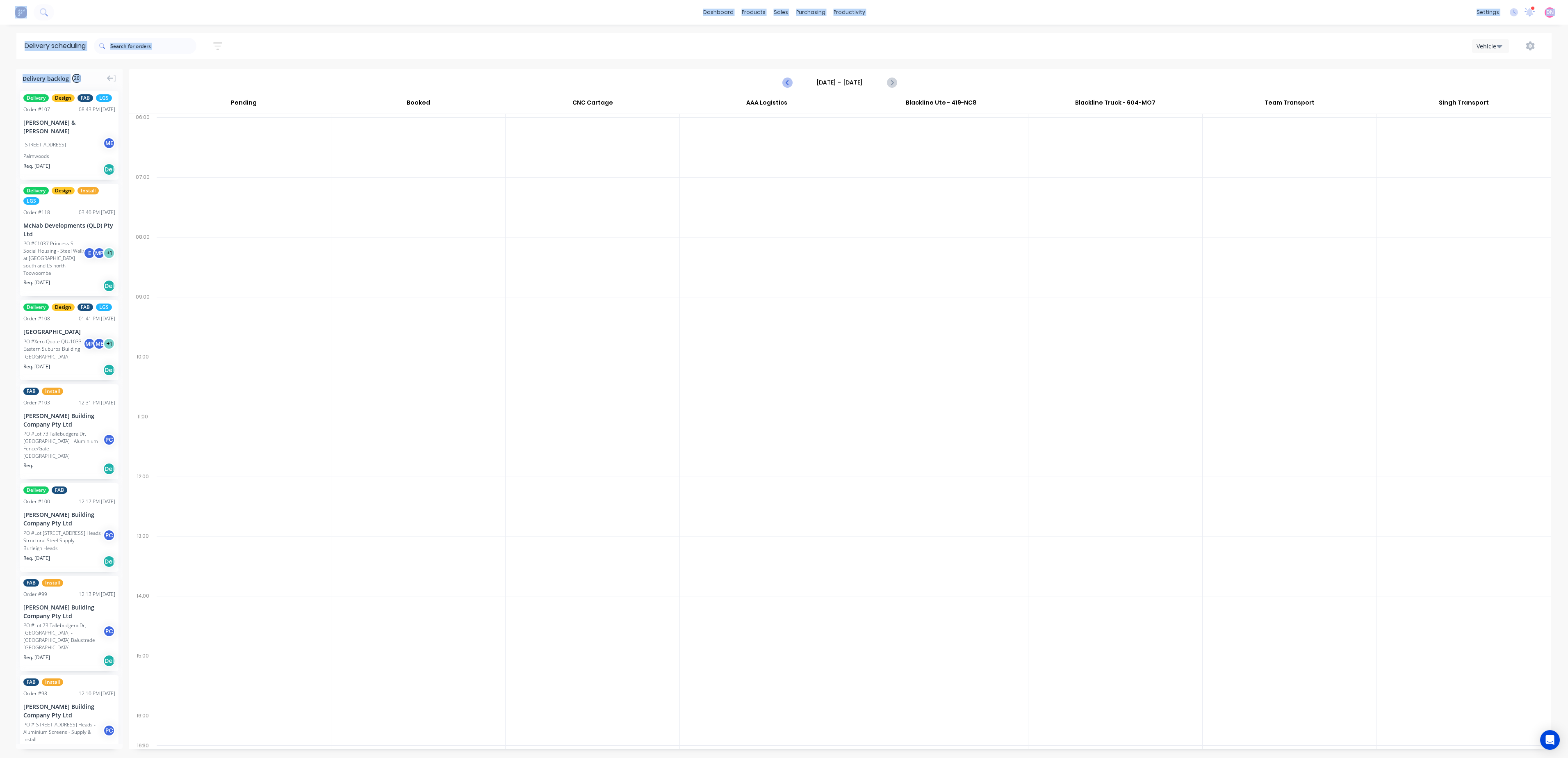
click at [788, 81] on icon "Previous page" at bounding box center [788, 82] width 4 height 7
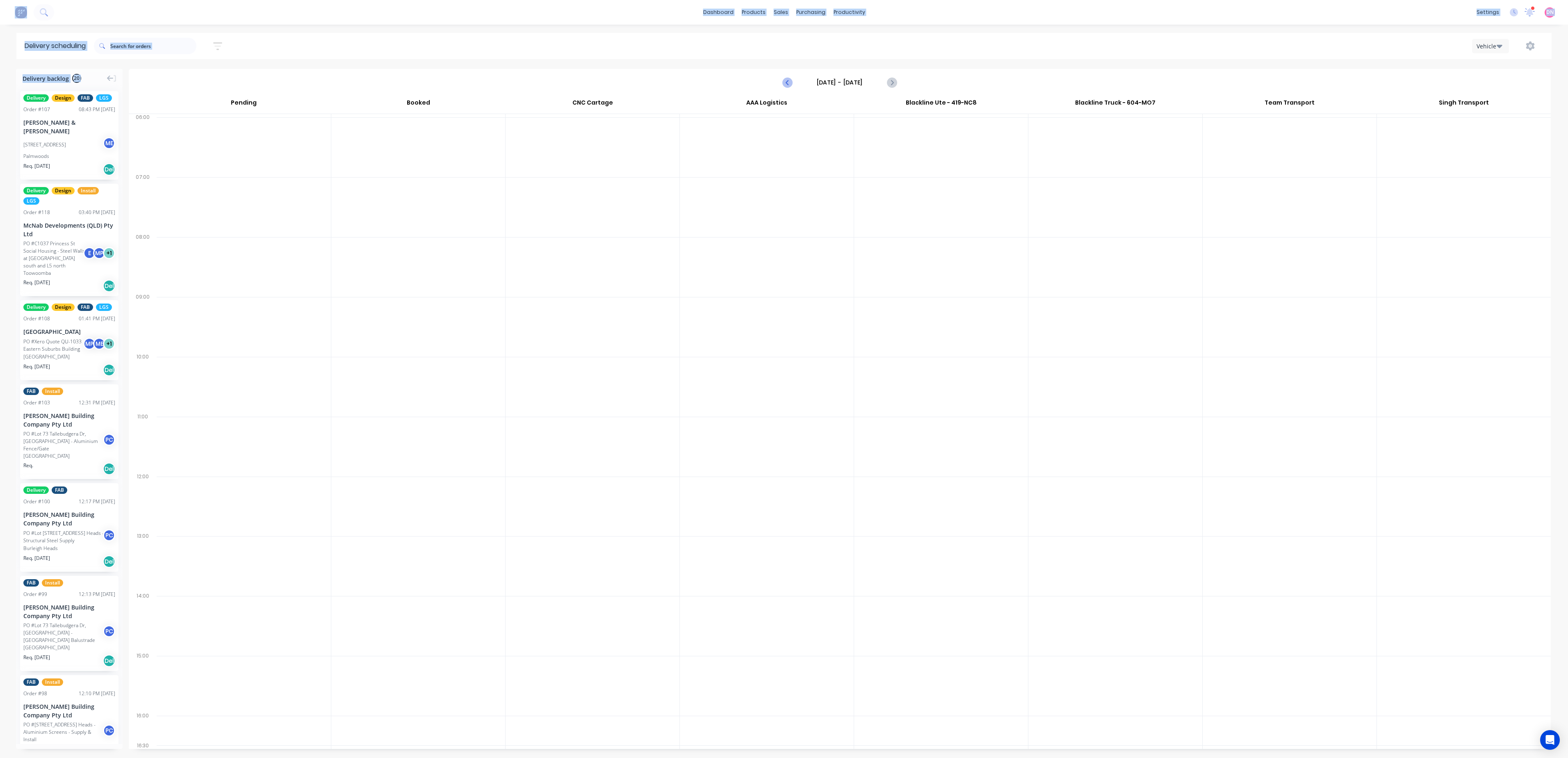
click at [788, 81] on icon "Previous page" at bounding box center [788, 82] width 4 height 7
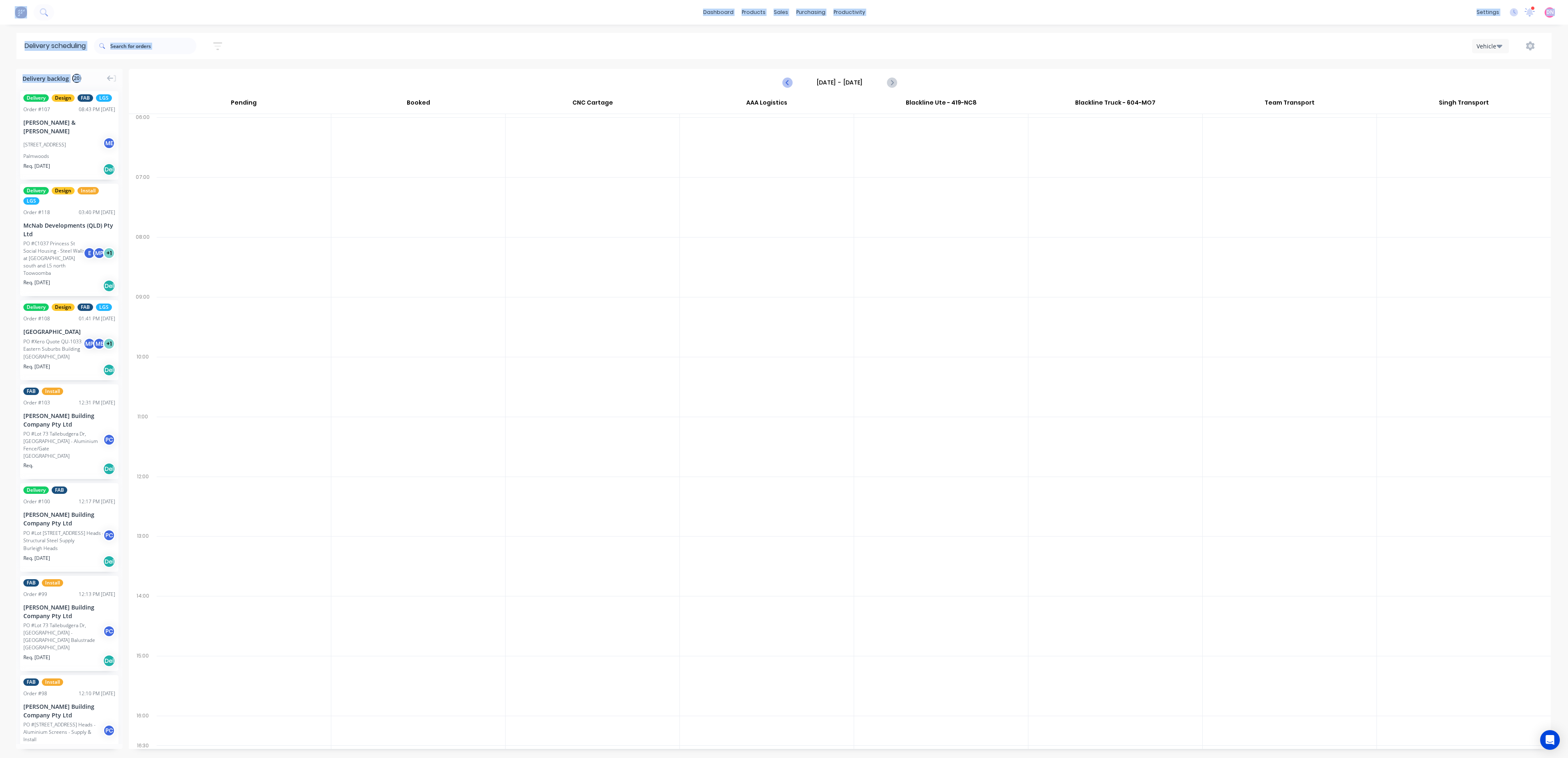
click at [788, 81] on icon "Previous page" at bounding box center [788, 82] width 4 height 7
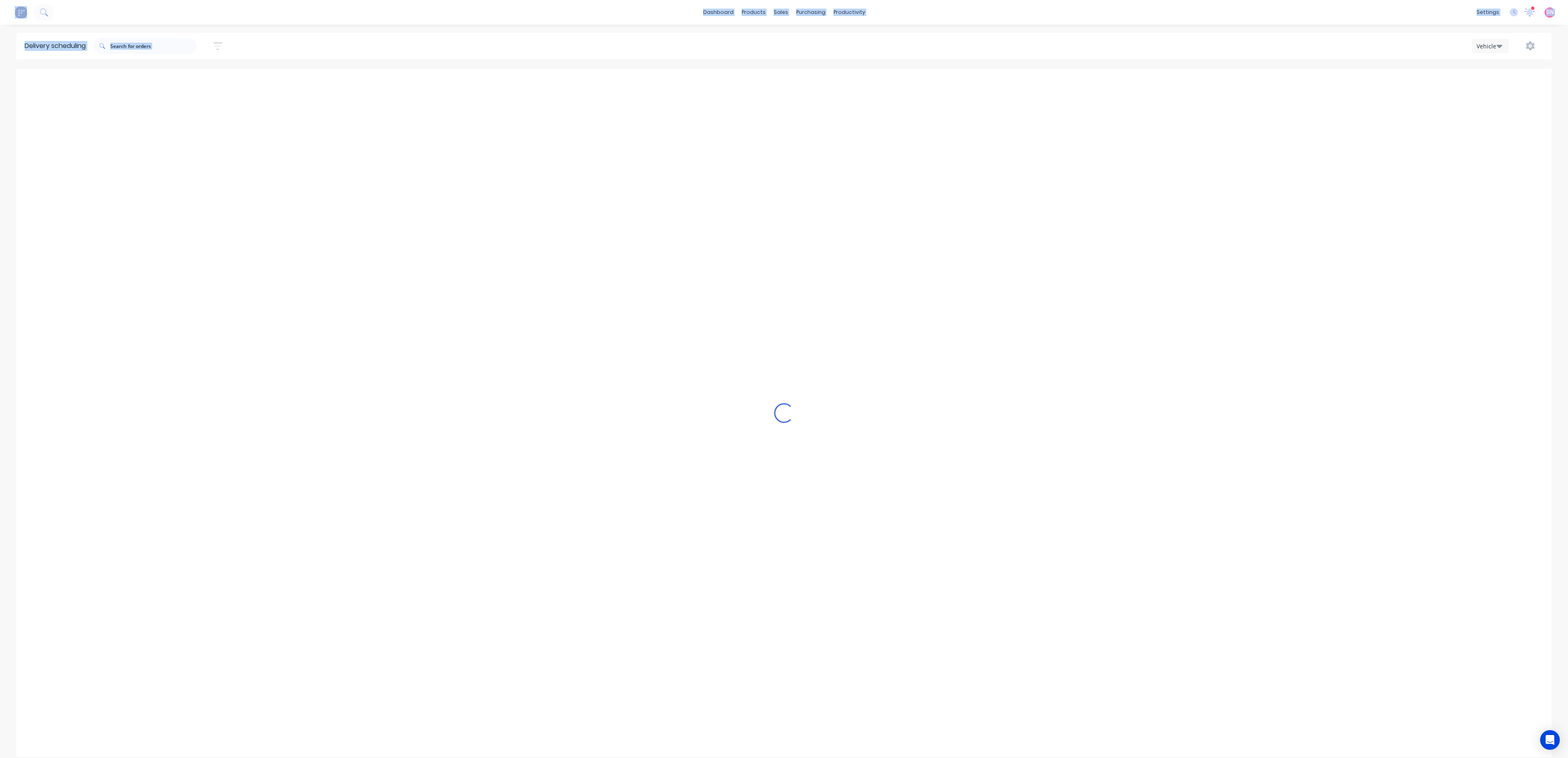
click at [788, 81] on icon "Previous page" at bounding box center [788, 82] width 4 height 7
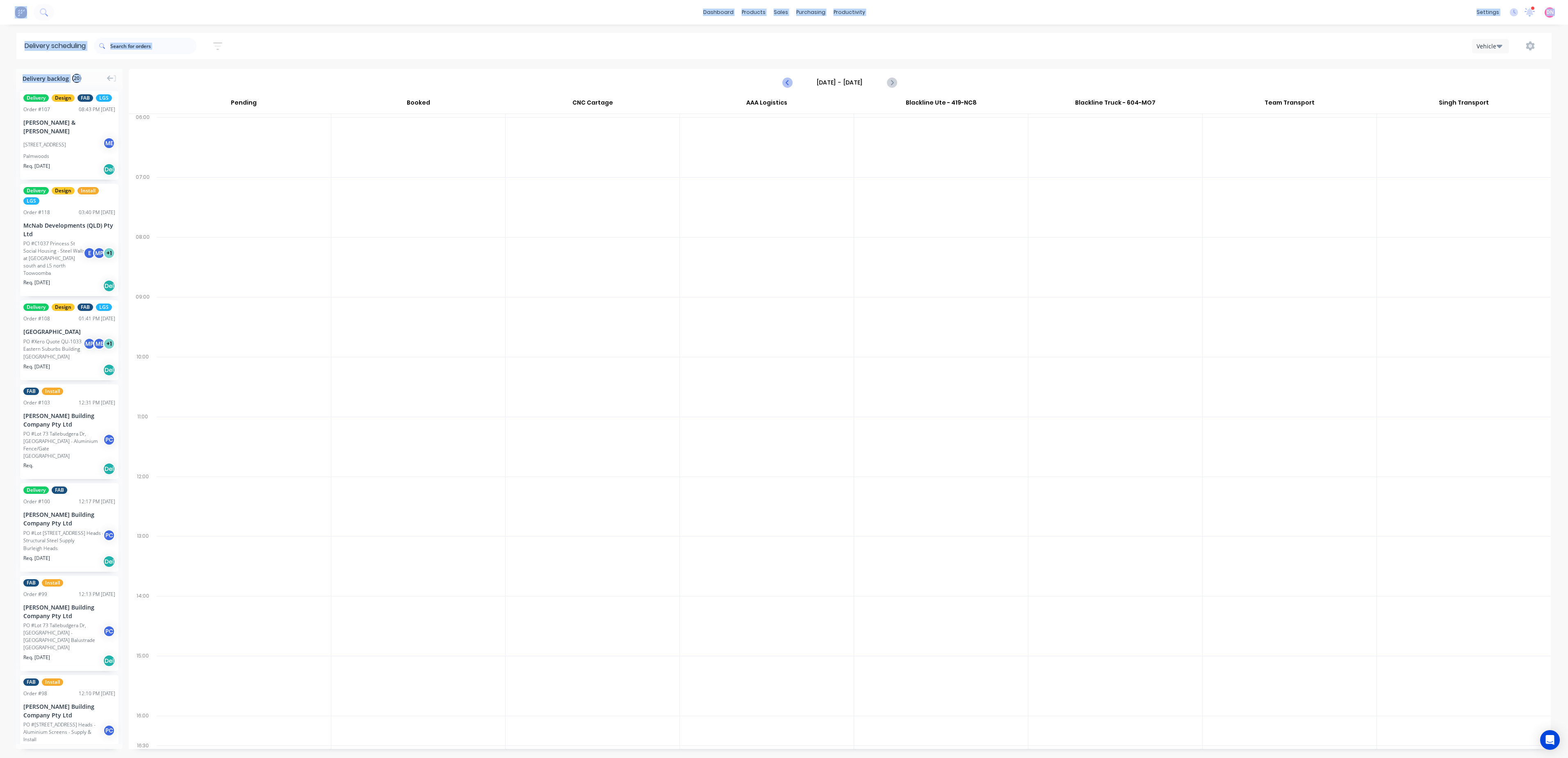
click at [788, 81] on icon "Previous page" at bounding box center [788, 82] width 4 height 7
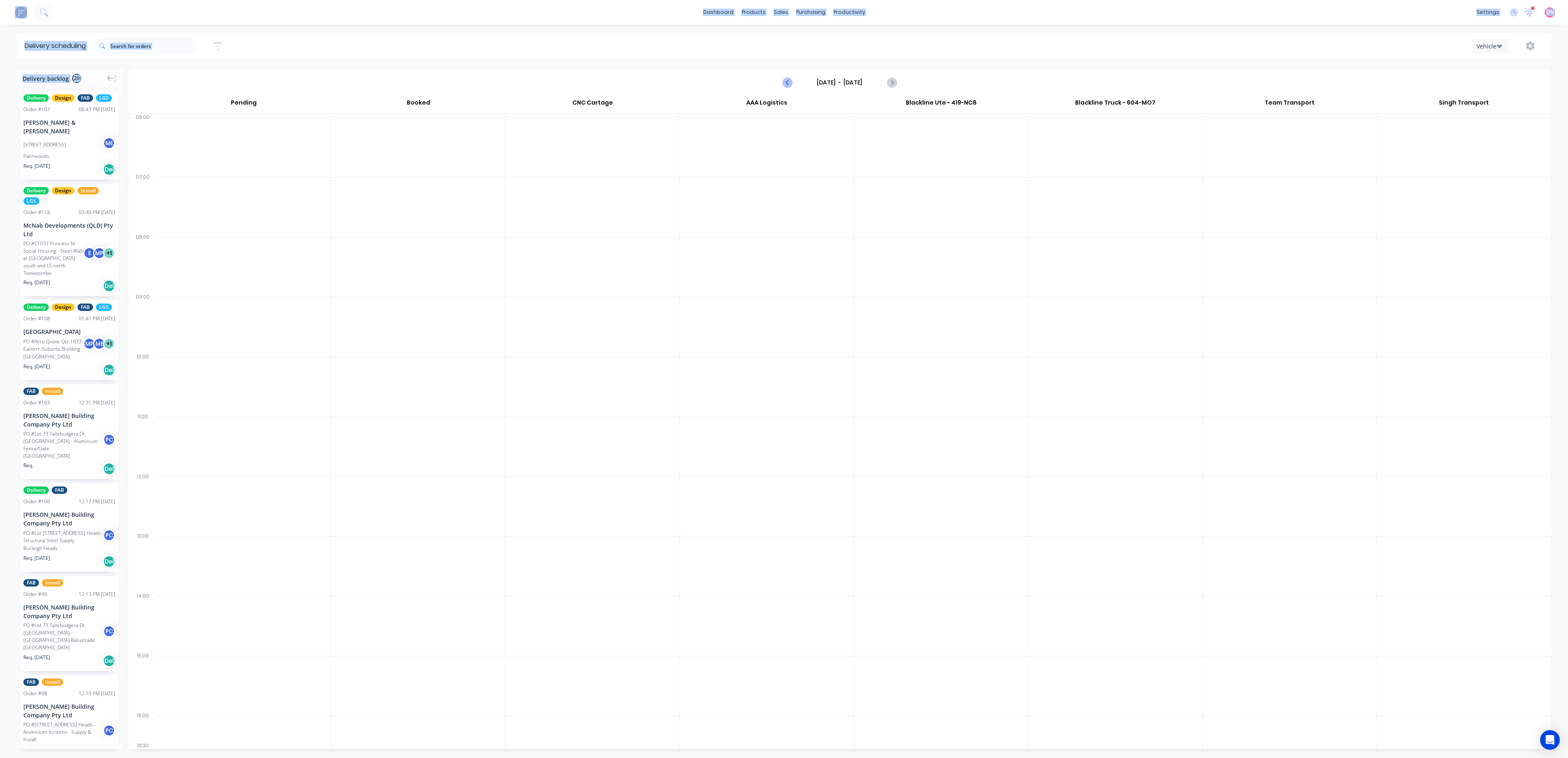
click at [788, 81] on icon "Previous page" at bounding box center [788, 82] width 4 height 7
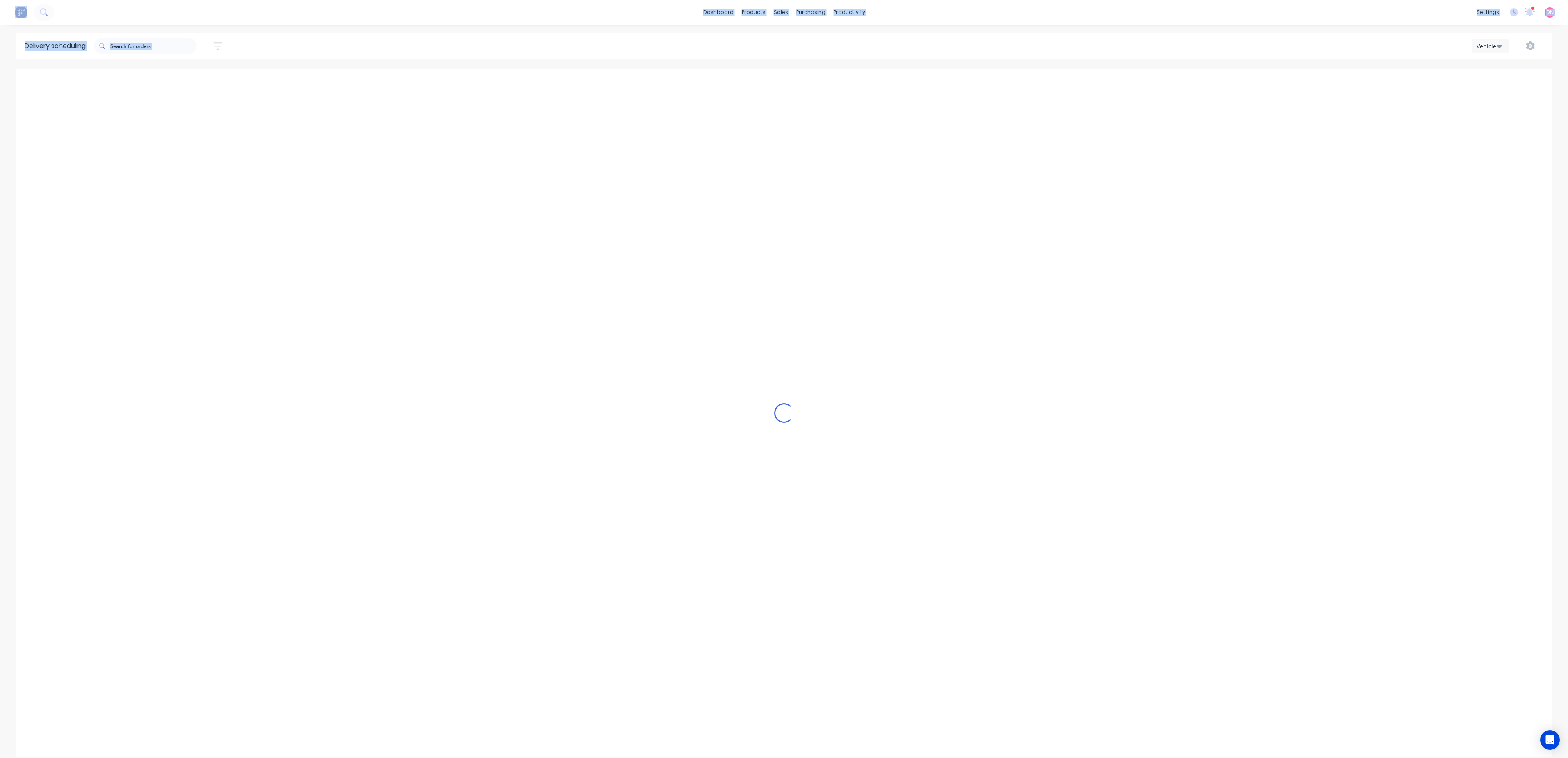
click at [788, 81] on icon "Previous page" at bounding box center [788, 82] width 4 height 7
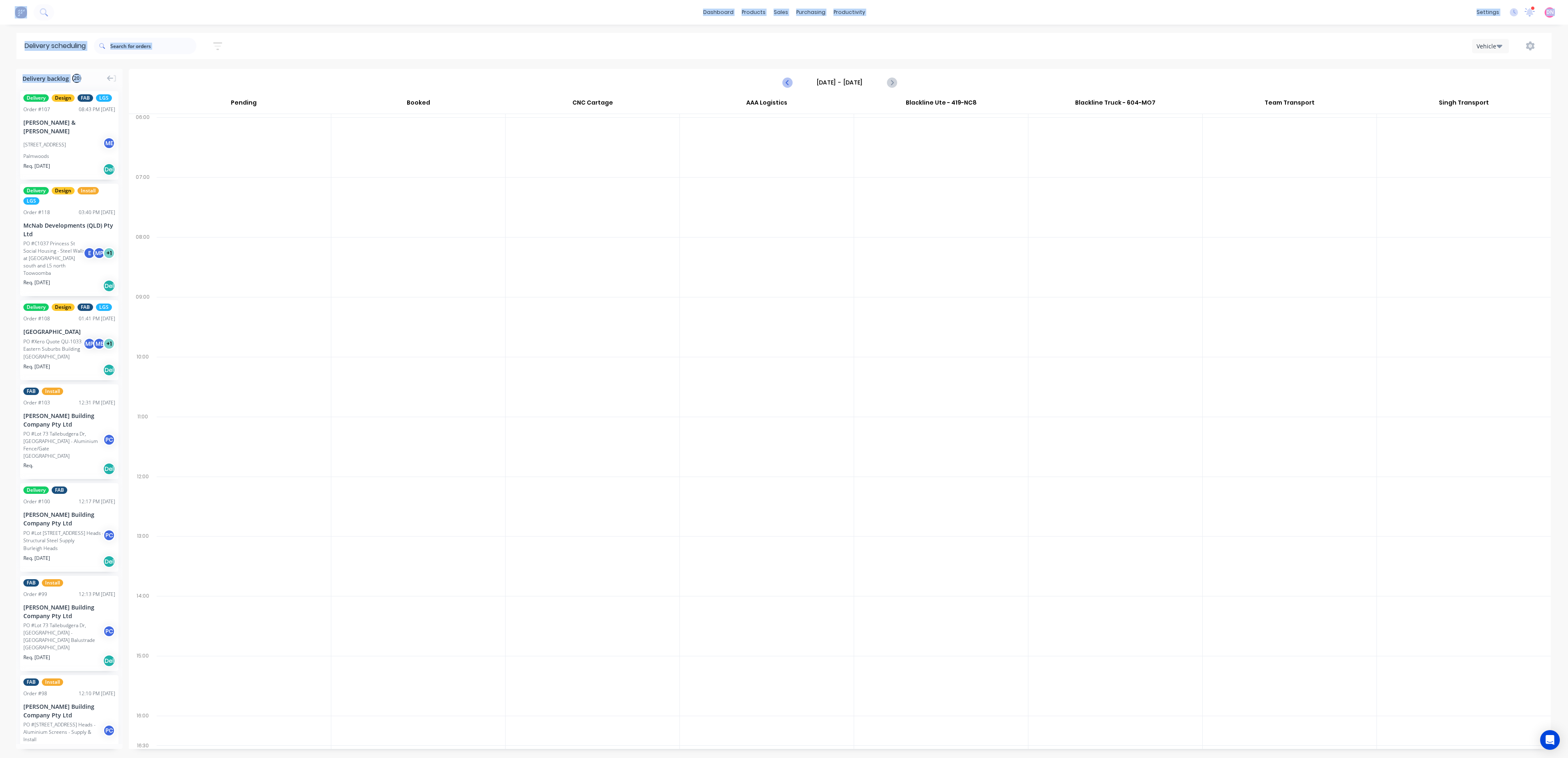
click at [788, 81] on icon "Previous page" at bounding box center [788, 82] width 4 height 7
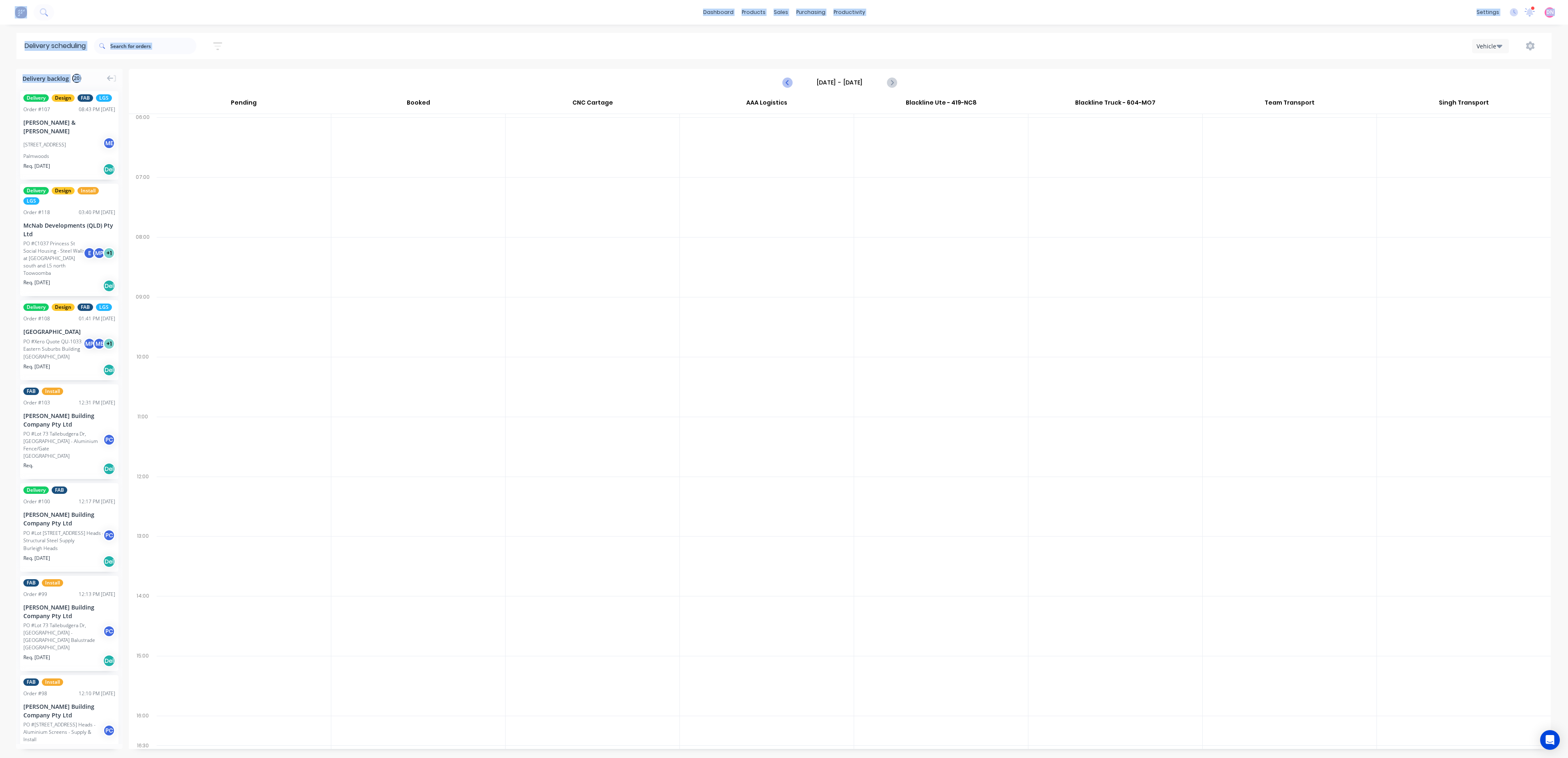
click at [788, 81] on icon "Previous page" at bounding box center [788, 82] width 4 height 7
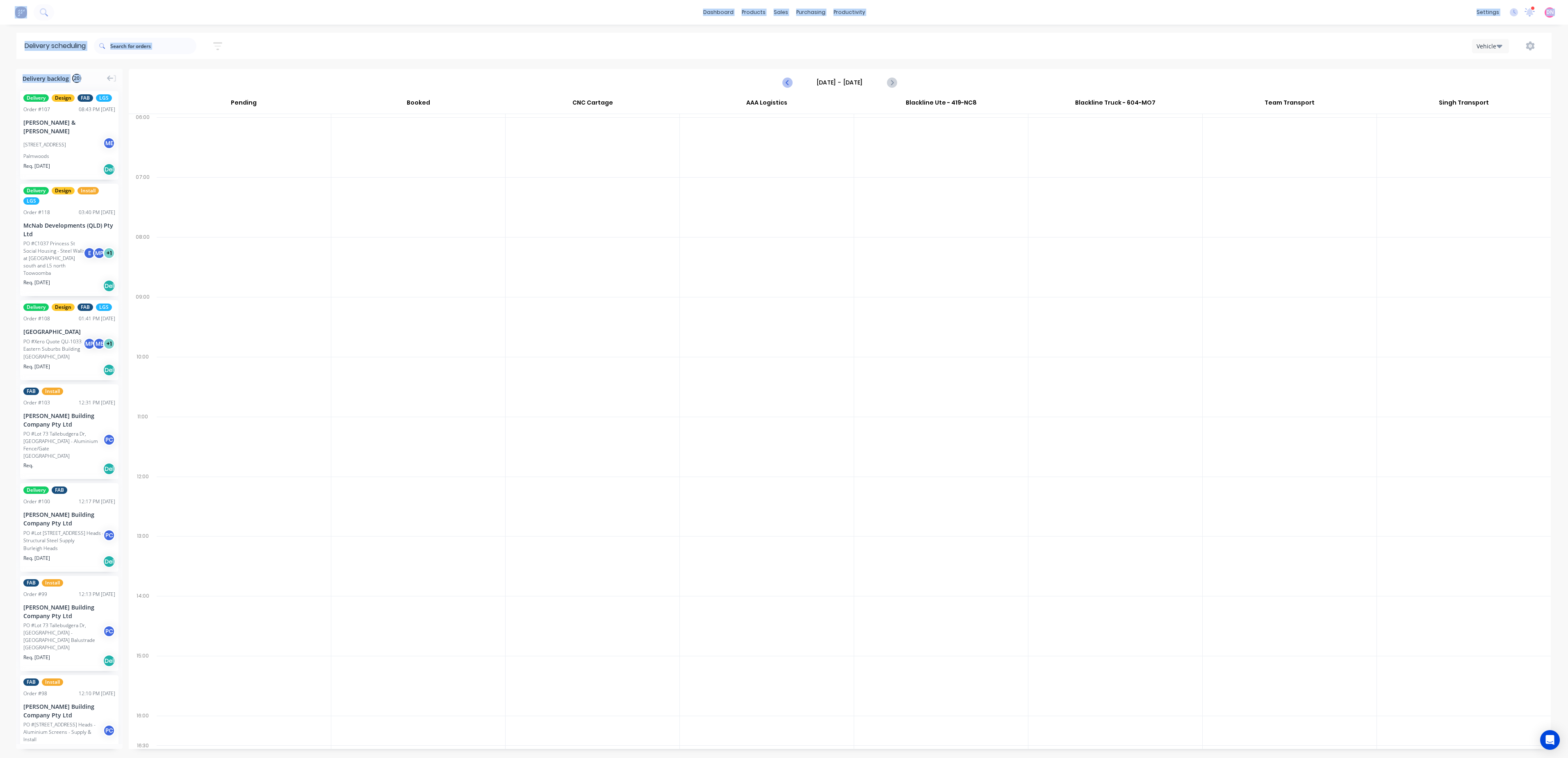
click at [788, 81] on icon "Previous page" at bounding box center [788, 82] width 4 height 7
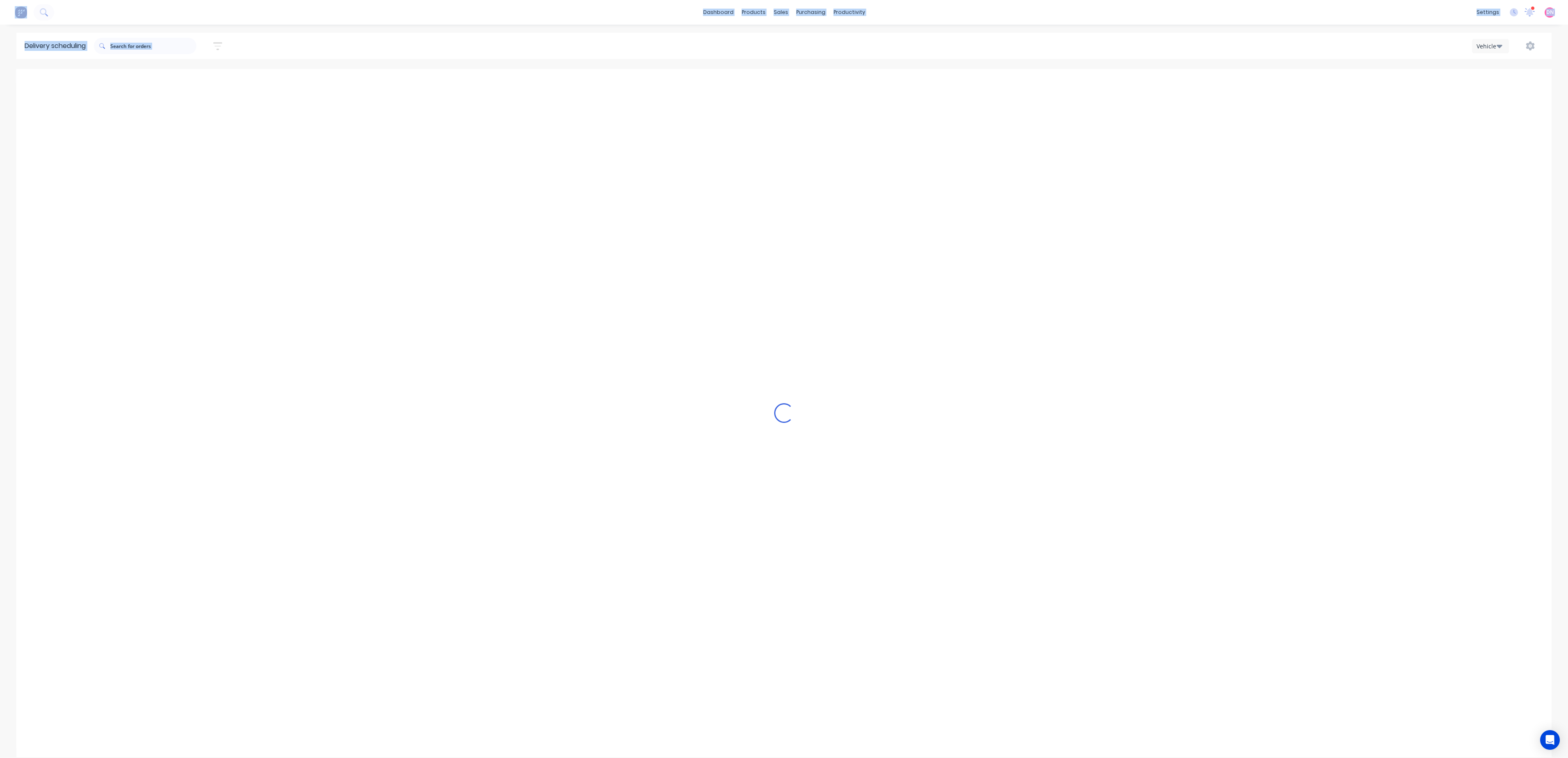
click at [788, 81] on icon "Previous page" at bounding box center [788, 82] width 4 height 7
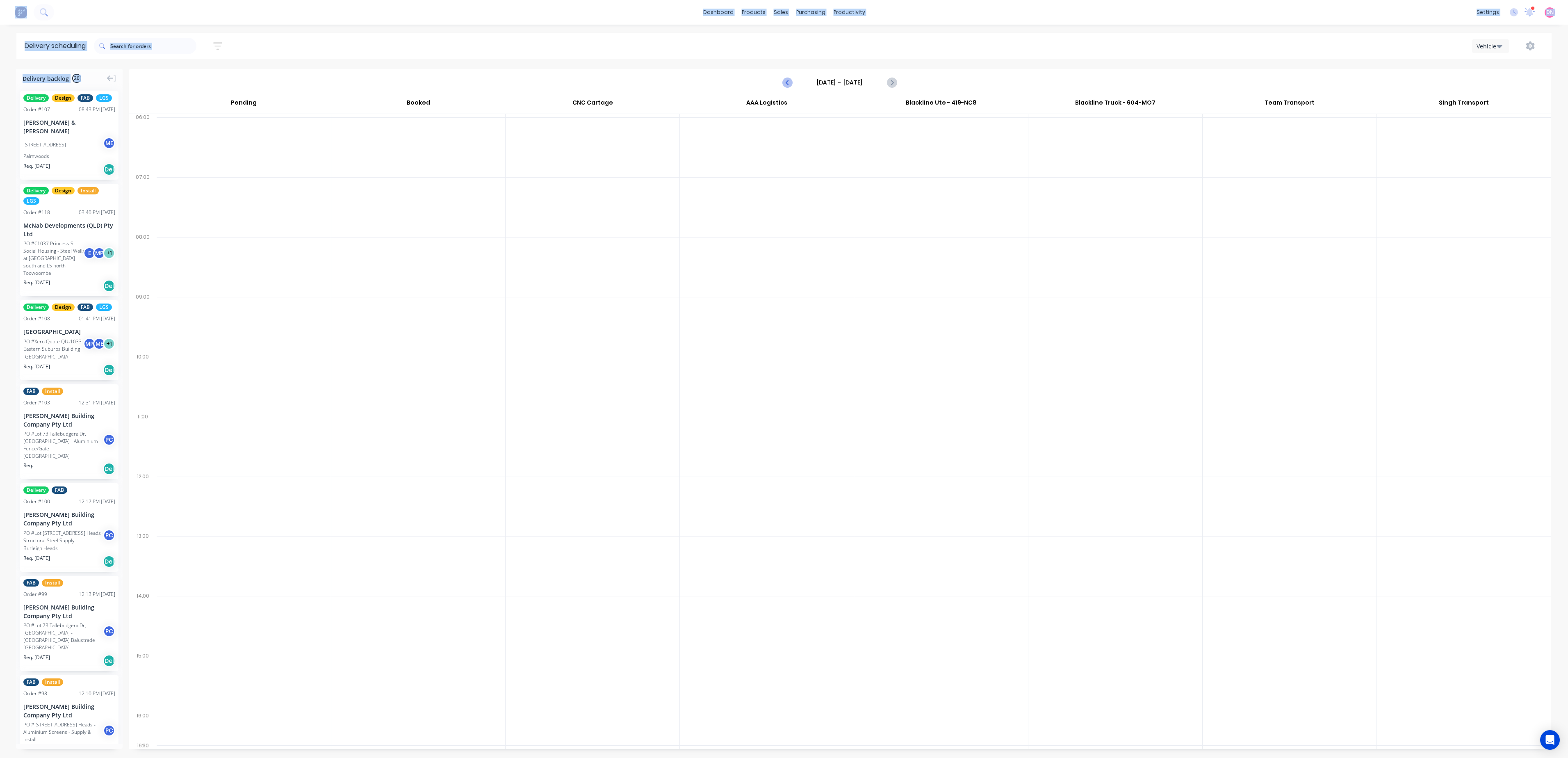
click at [788, 81] on icon "Previous page" at bounding box center [788, 82] width 4 height 7
click at [791, 80] on icon "Previous page" at bounding box center [788, 82] width 10 height 10
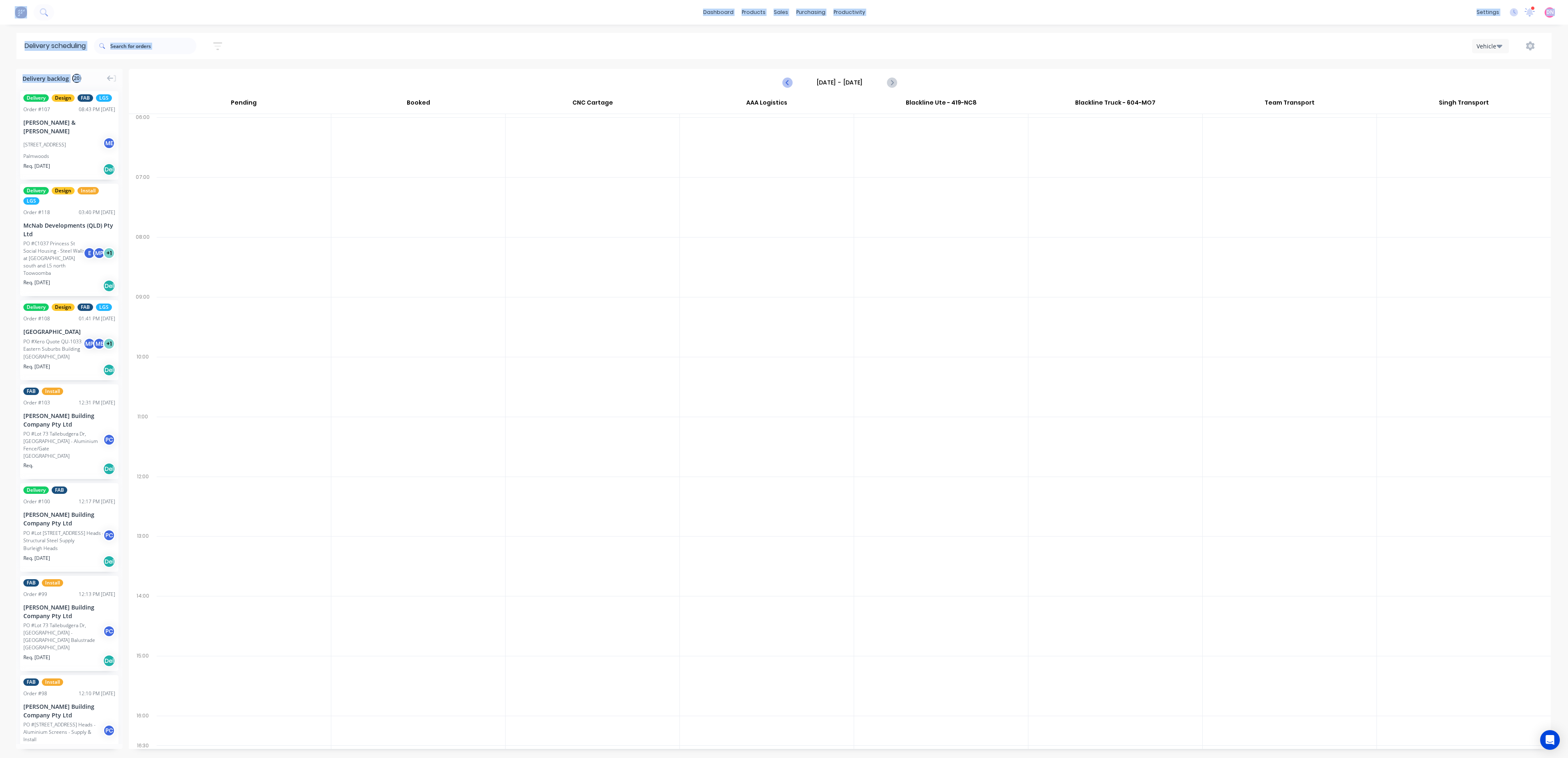
click at [791, 80] on icon "Previous page" at bounding box center [788, 82] width 10 height 10
drag, startPoint x: 791, startPoint y: 80, endPoint x: 772, endPoint y: 64, distance: 24.8
click at [772, 64] on div "Delivery scheduling Sort by Most recent Created date Required date Order number…" at bounding box center [784, 395] width 1568 height 725
click at [792, 86] on icon "Previous page" at bounding box center [788, 82] width 10 height 10
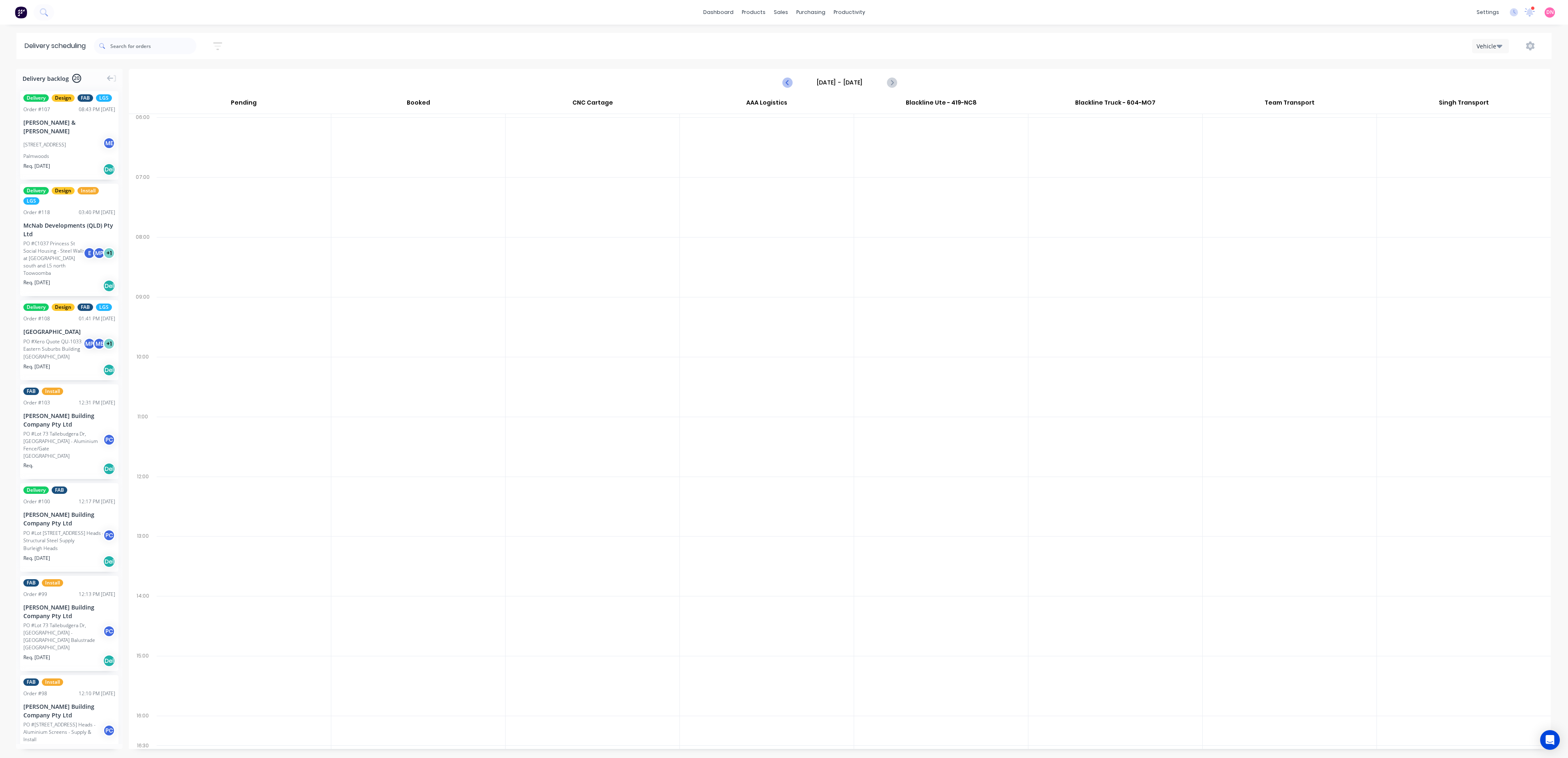
click at [792, 86] on icon "Previous page" at bounding box center [788, 82] width 10 height 10
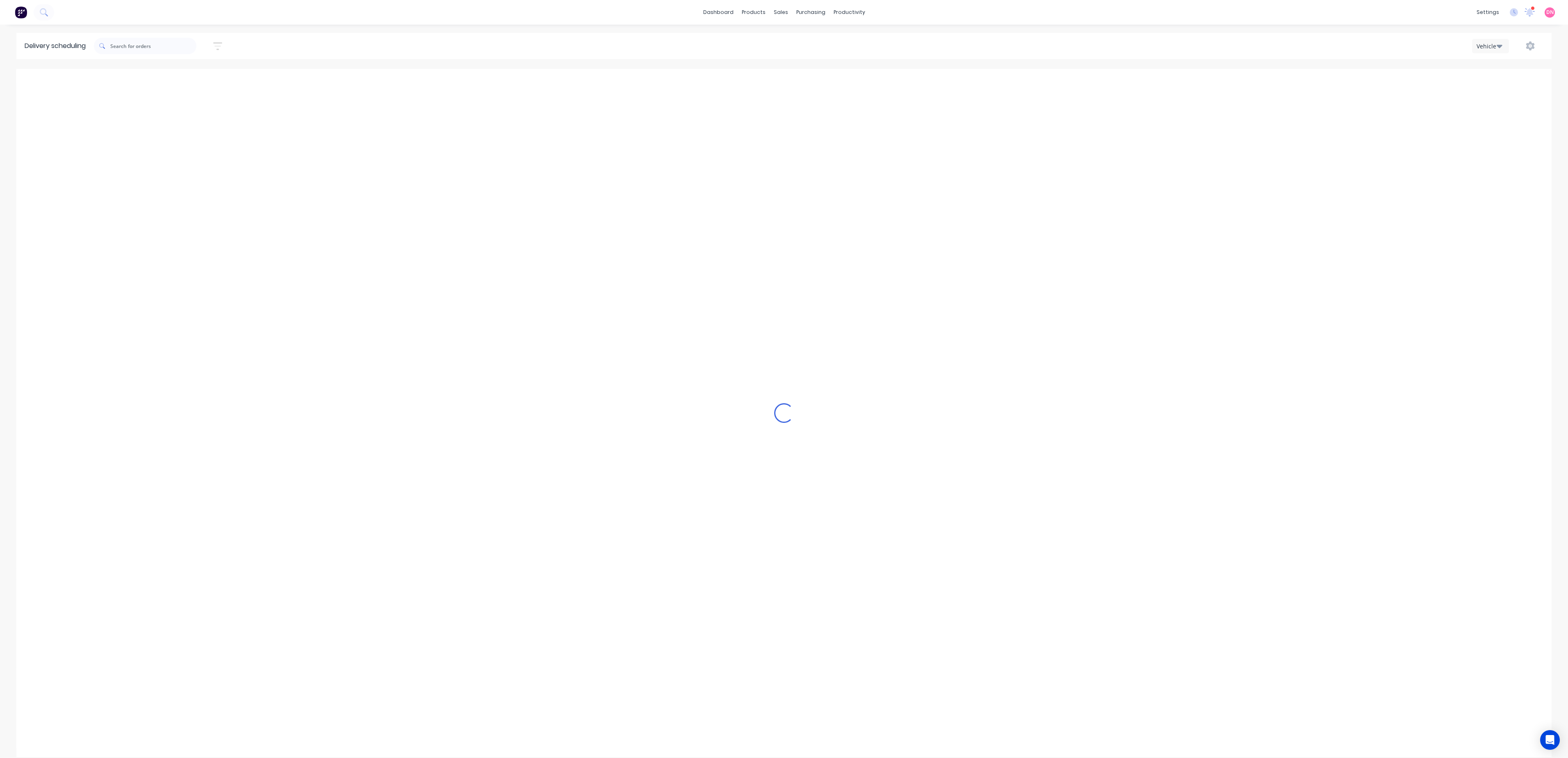
click at [792, 86] on icon "Previous page" at bounding box center [788, 82] width 10 height 10
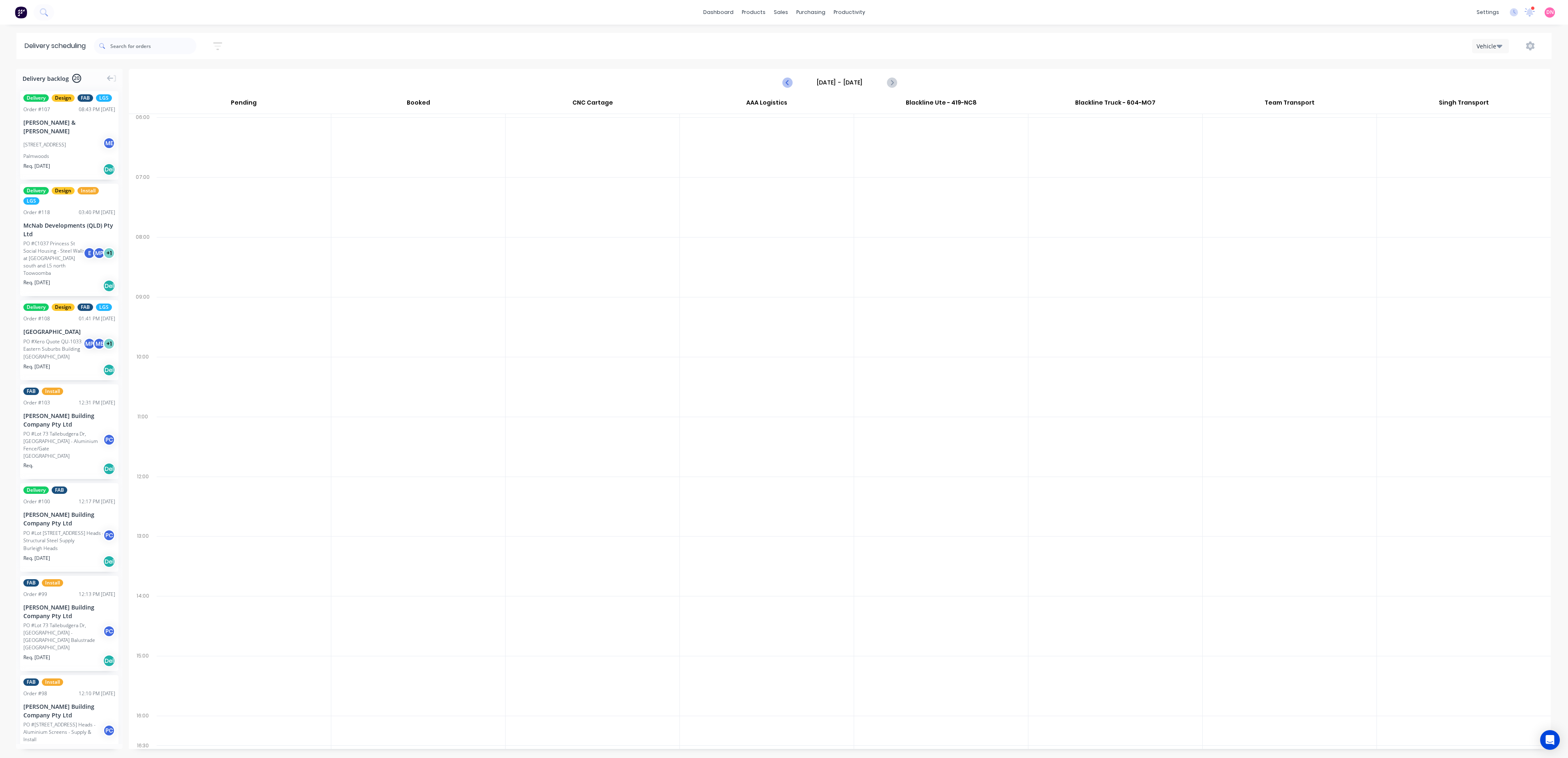
click at [792, 86] on icon "Previous page" at bounding box center [788, 82] width 10 height 10
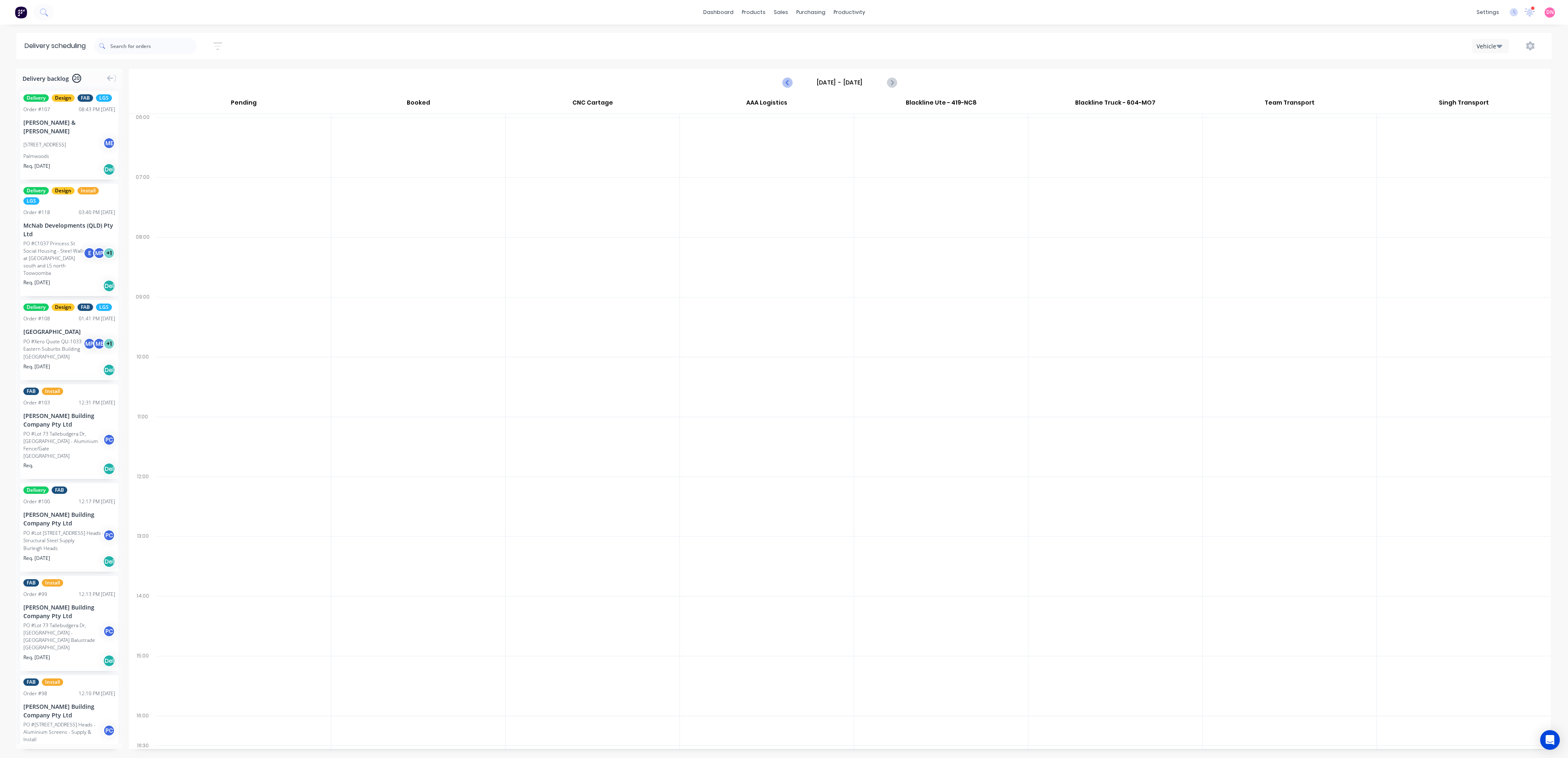
click at [792, 86] on icon "Previous page" at bounding box center [788, 82] width 10 height 10
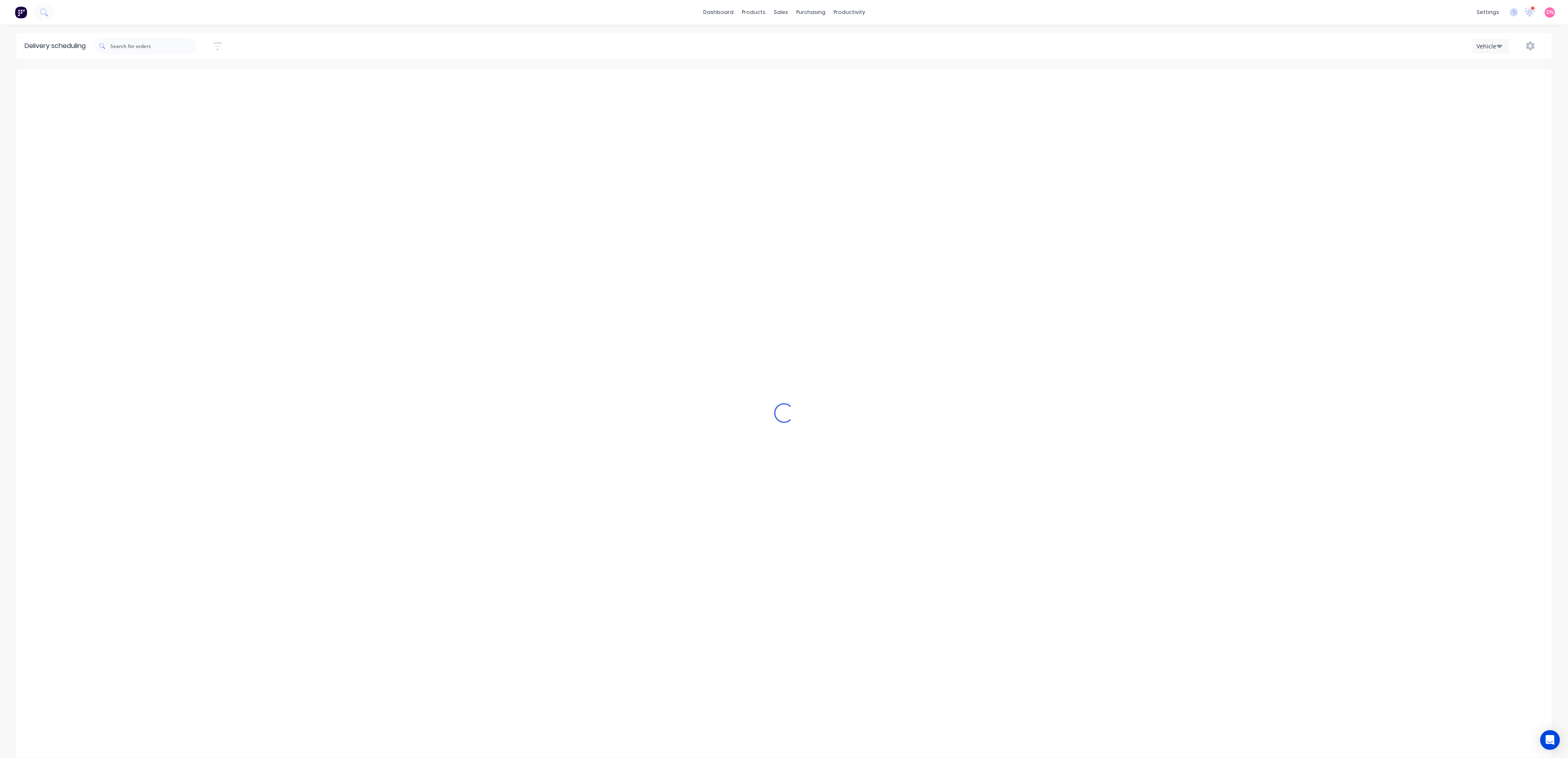
click at [792, 86] on icon "Previous page" at bounding box center [788, 82] width 10 height 10
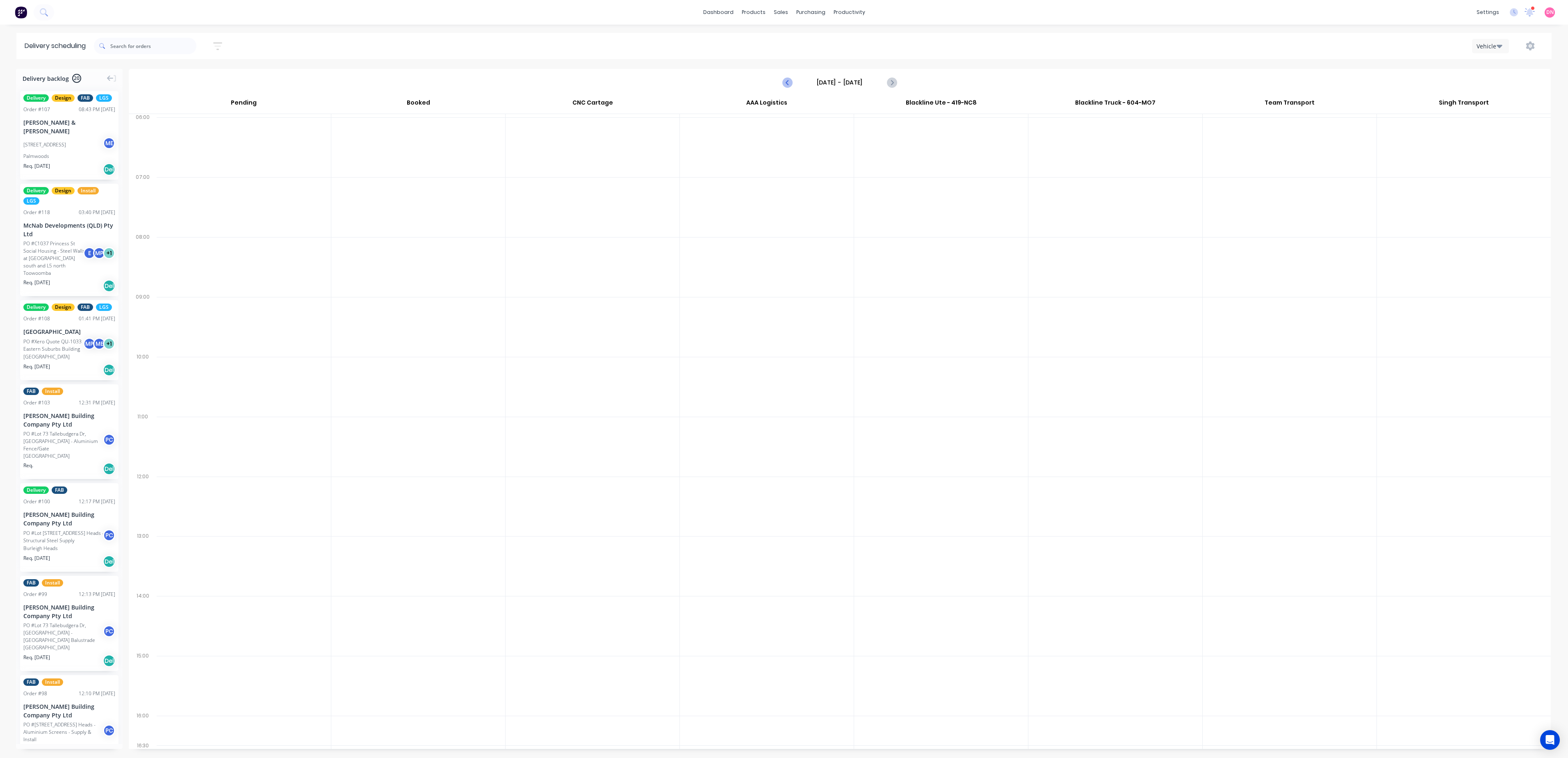
click at [792, 86] on icon "Previous page" at bounding box center [788, 82] width 10 height 10
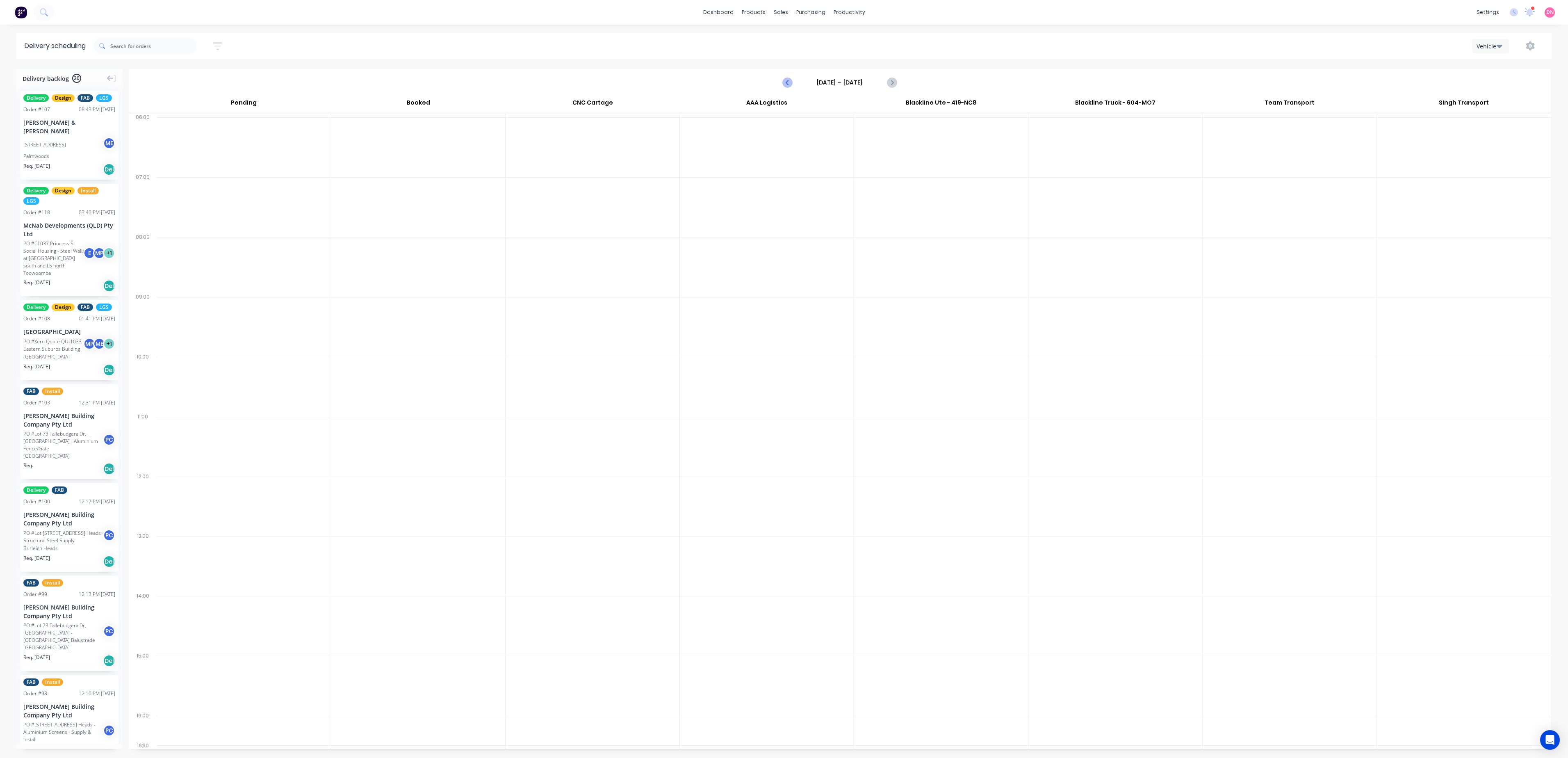
click at [792, 86] on icon "Previous page" at bounding box center [788, 82] width 10 height 10
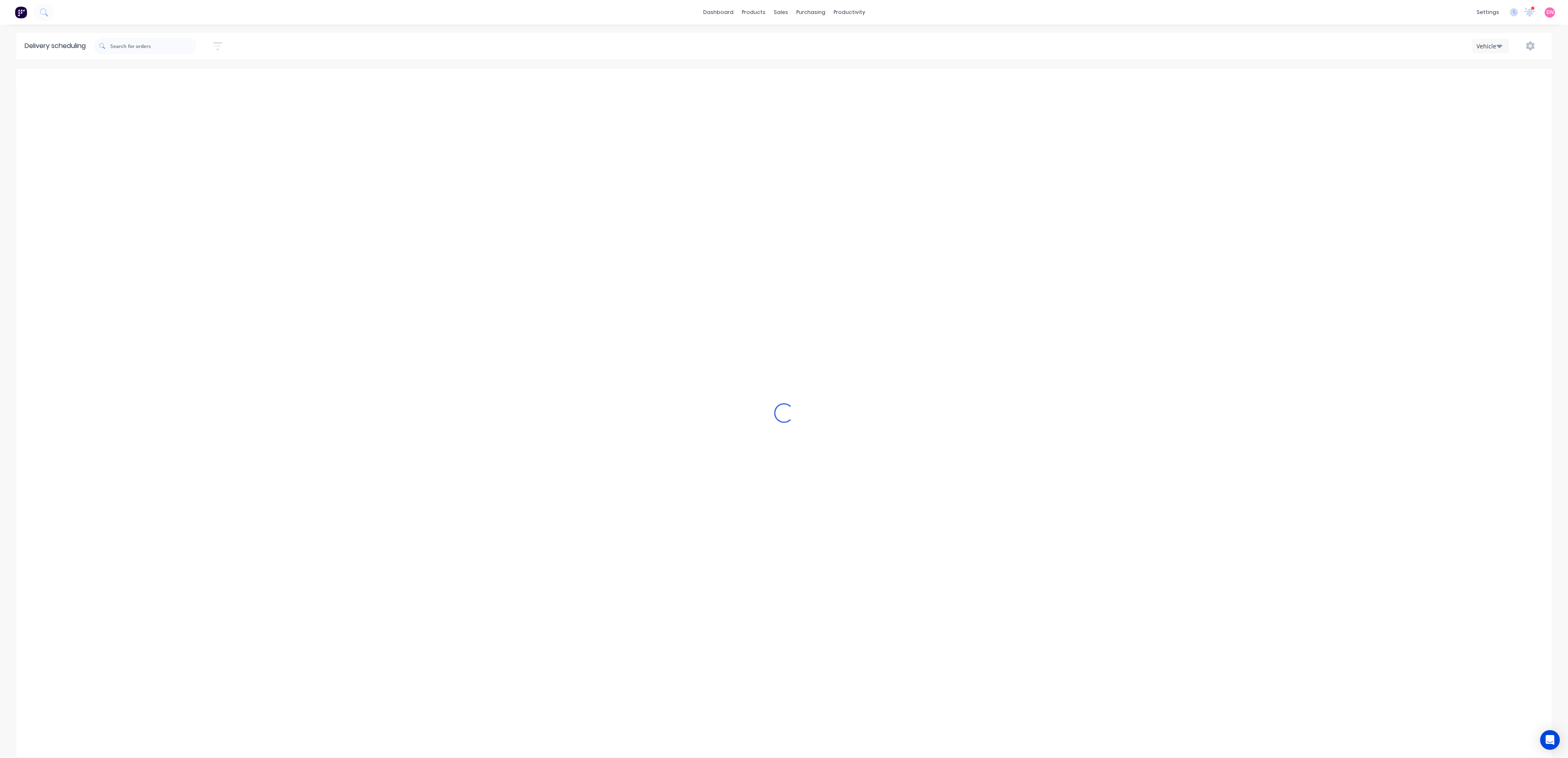
click at [792, 86] on icon "Previous page" at bounding box center [788, 82] width 10 height 10
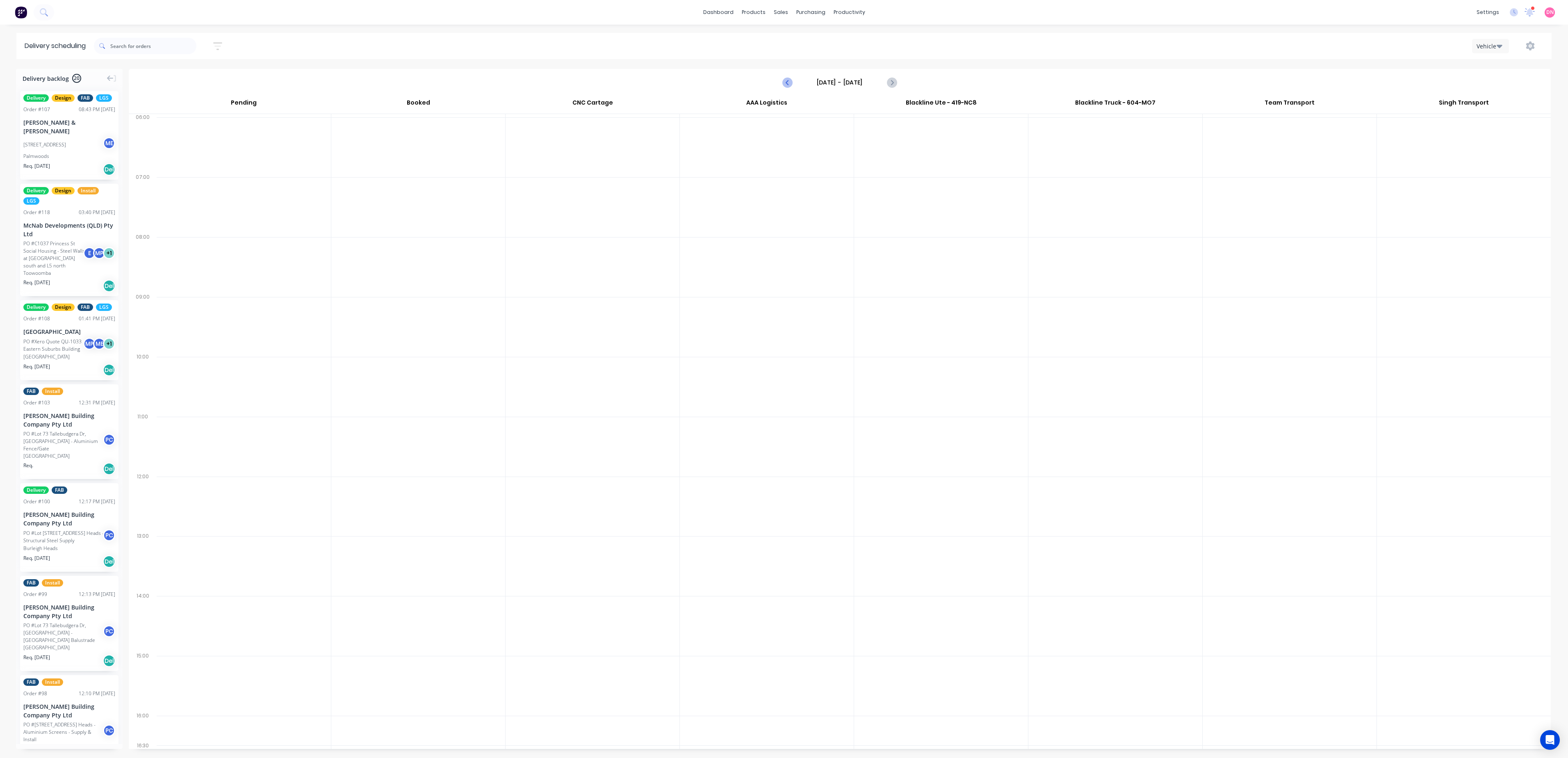
click at [792, 86] on icon "Previous page" at bounding box center [788, 82] width 10 height 10
click at [787, 75] on button "Previous page" at bounding box center [788, 82] width 16 height 16
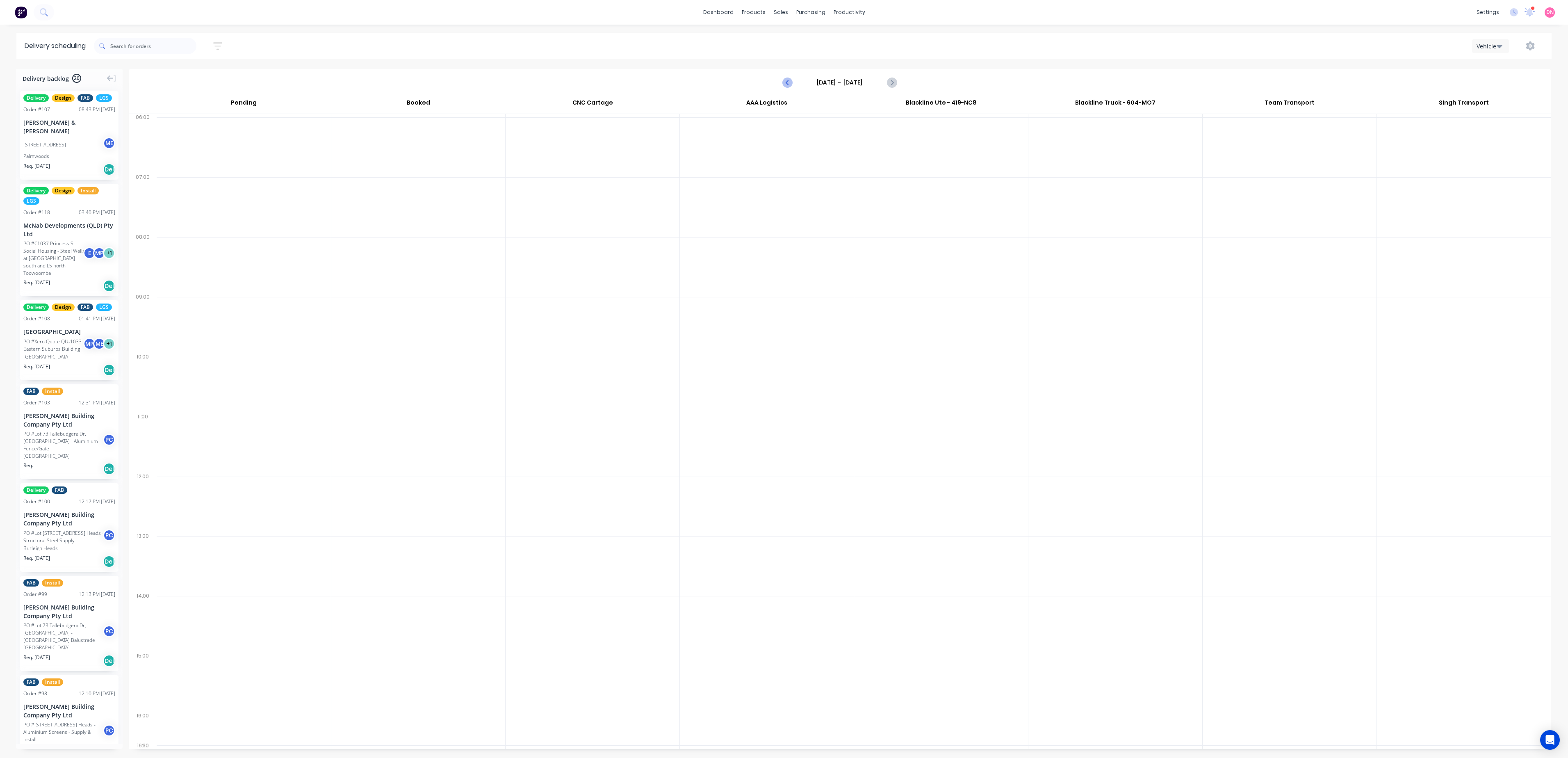
click at [787, 75] on button "Previous page" at bounding box center [788, 82] width 16 height 16
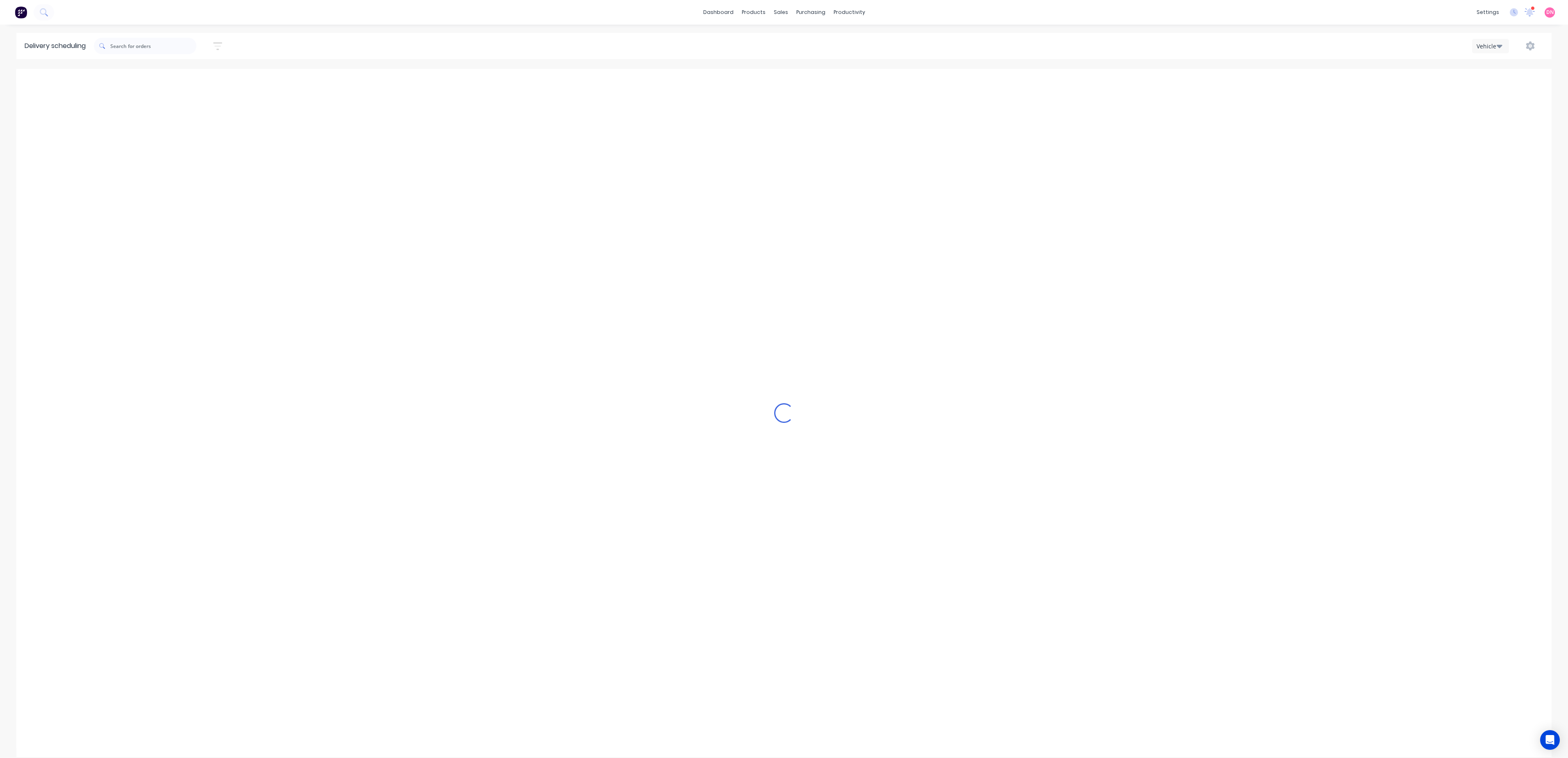
click at [787, 75] on button "Previous page" at bounding box center [788, 82] width 16 height 16
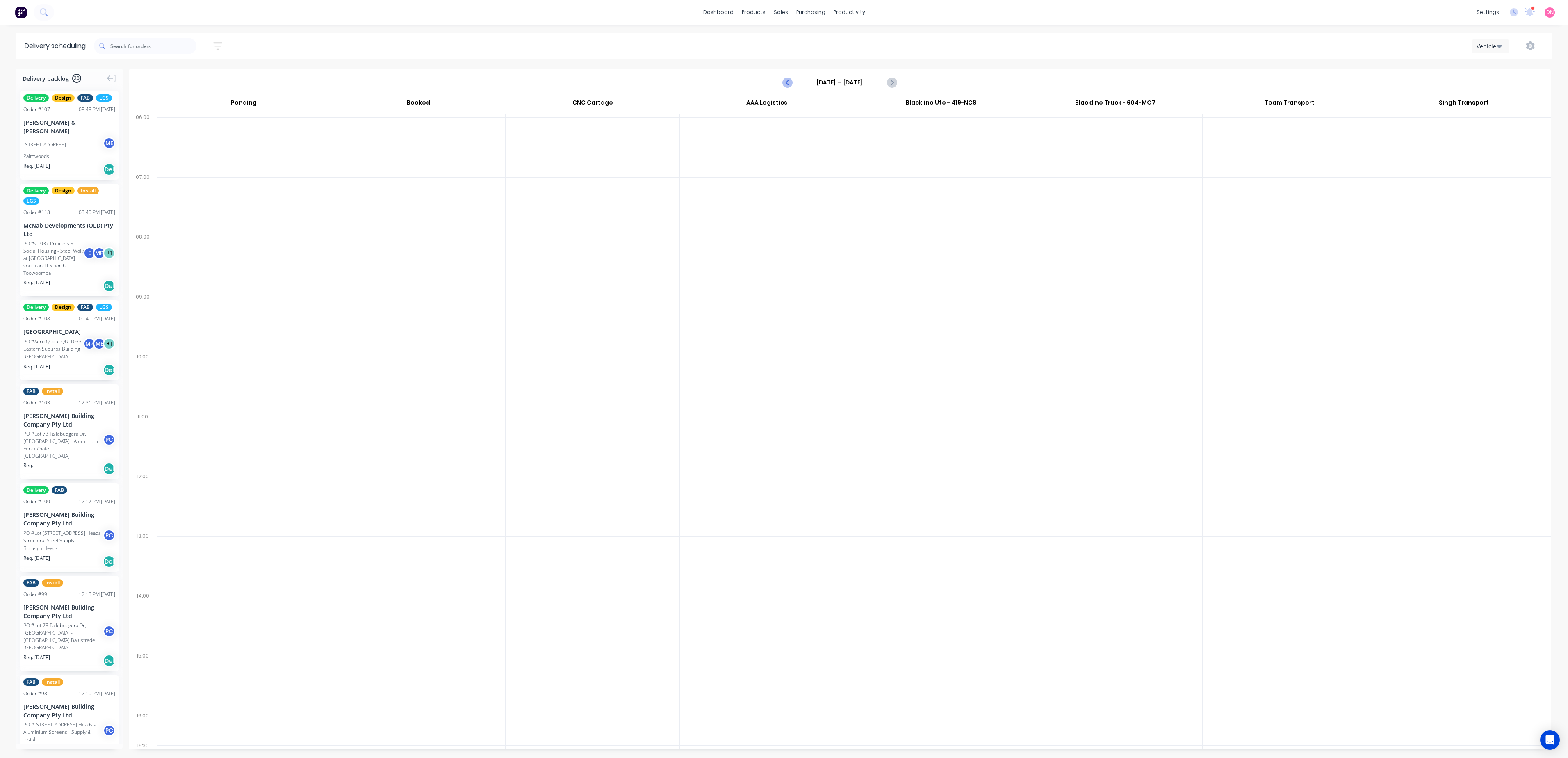
click at [787, 75] on button "Previous page" at bounding box center [788, 82] width 16 height 16
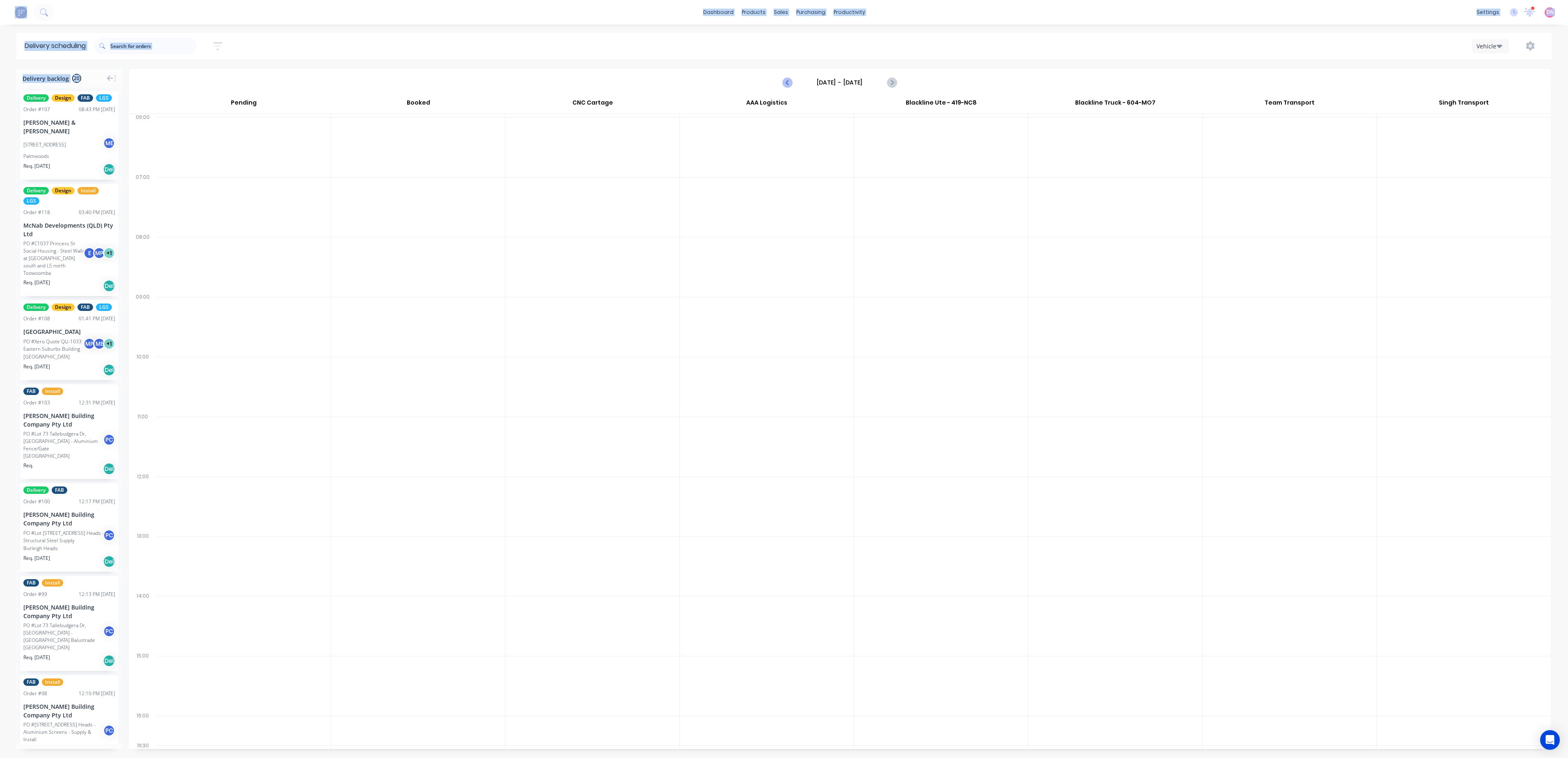
click at [787, 75] on button "Previous page" at bounding box center [788, 82] width 16 height 16
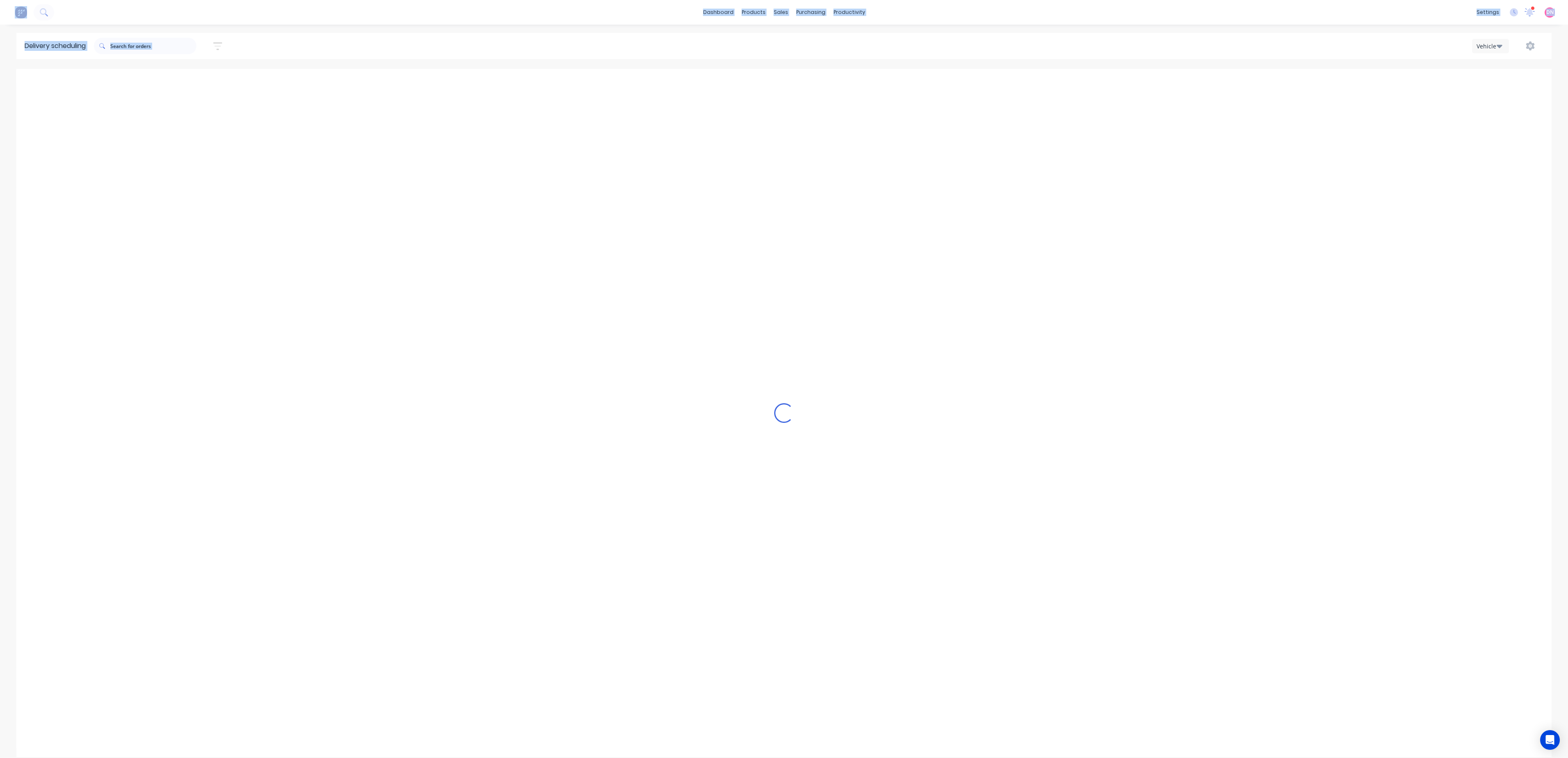
click at [787, 75] on button "Previous page" at bounding box center [788, 82] width 16 height 16
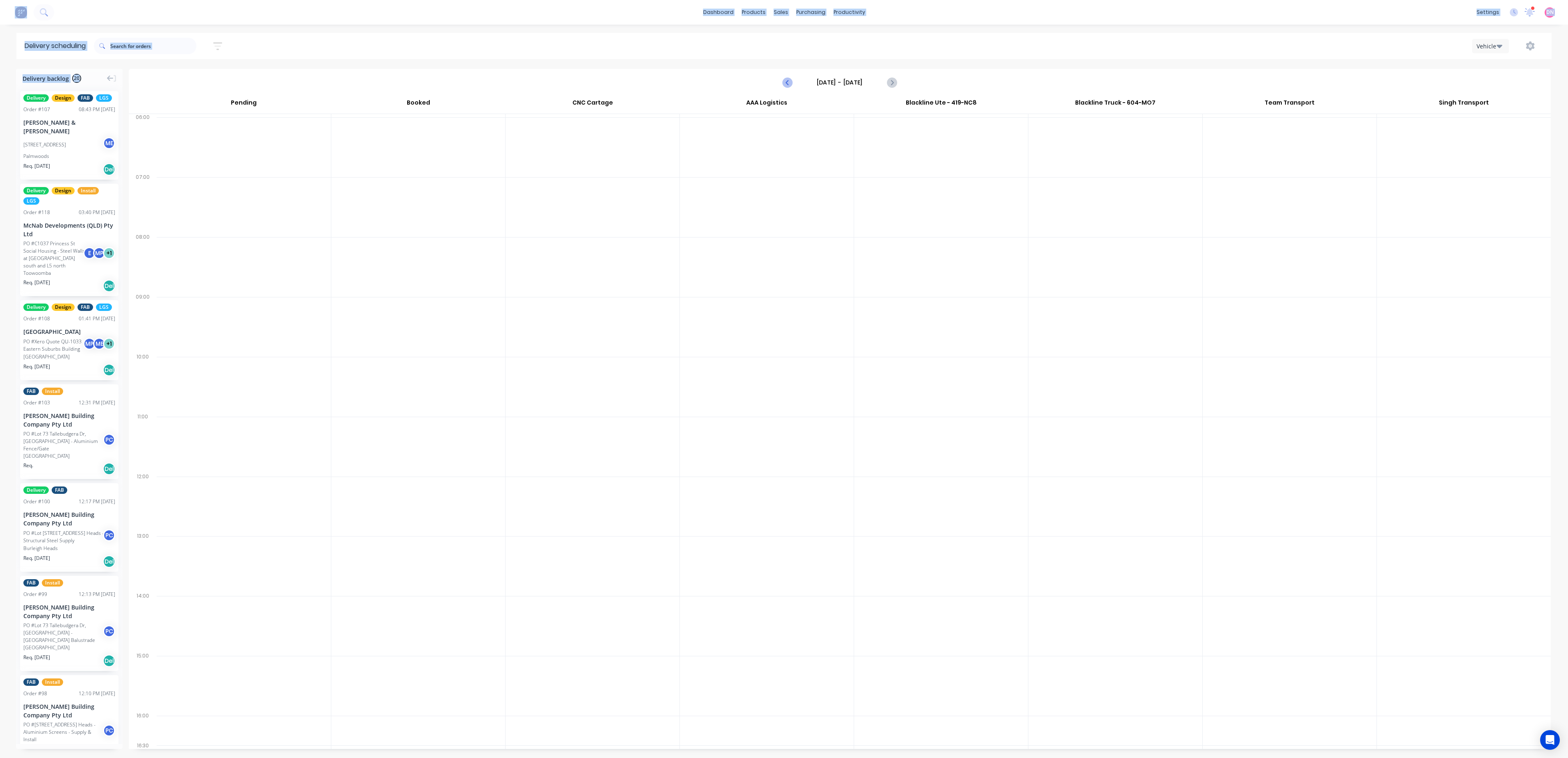
click at [787, 75] on button "Previous page" at bounding box center [788, 82] width 16 height 16
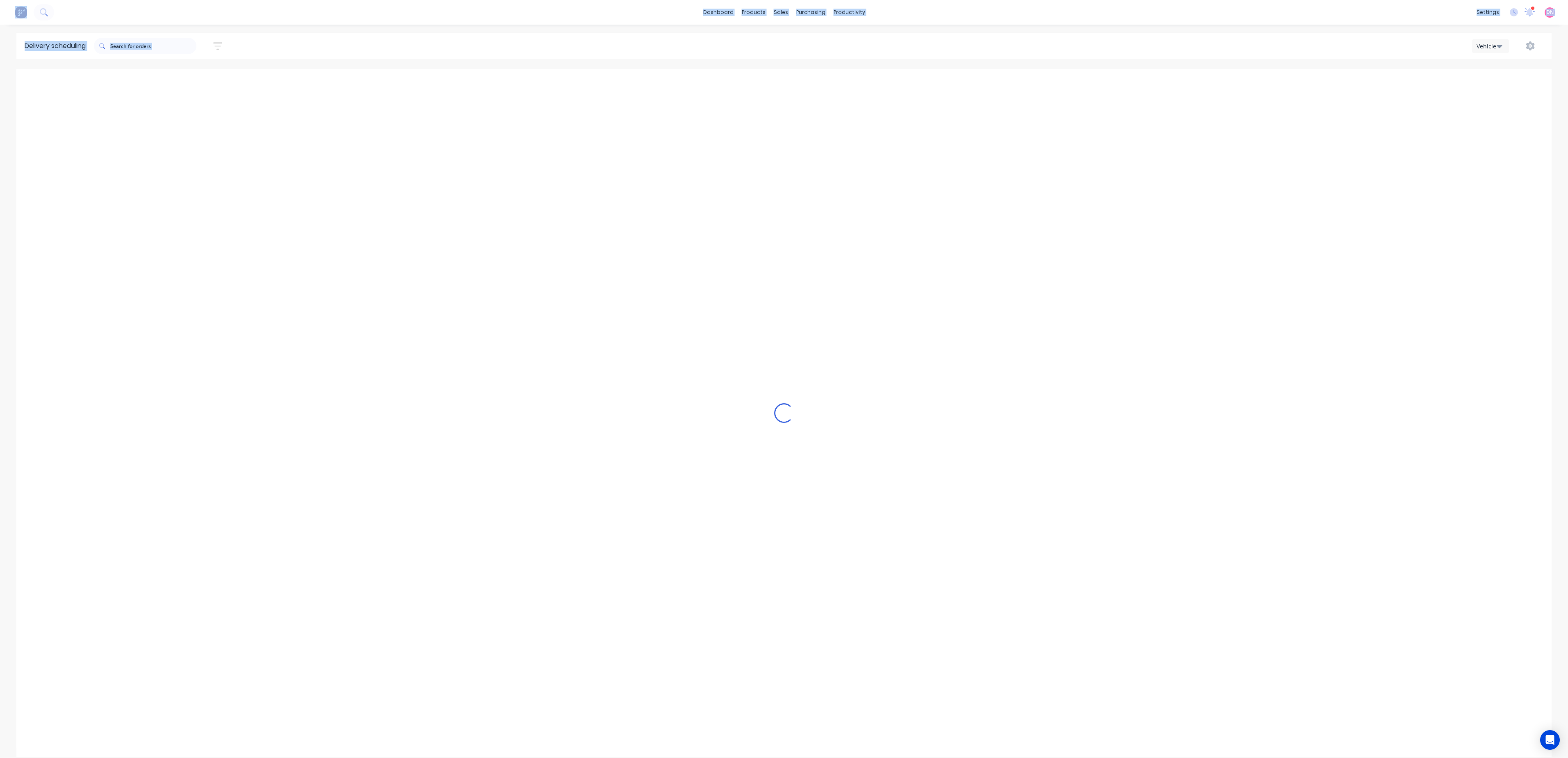
click at [787, 75] on button "Previous page" at bounding box center [788, 82] width 16 height 16
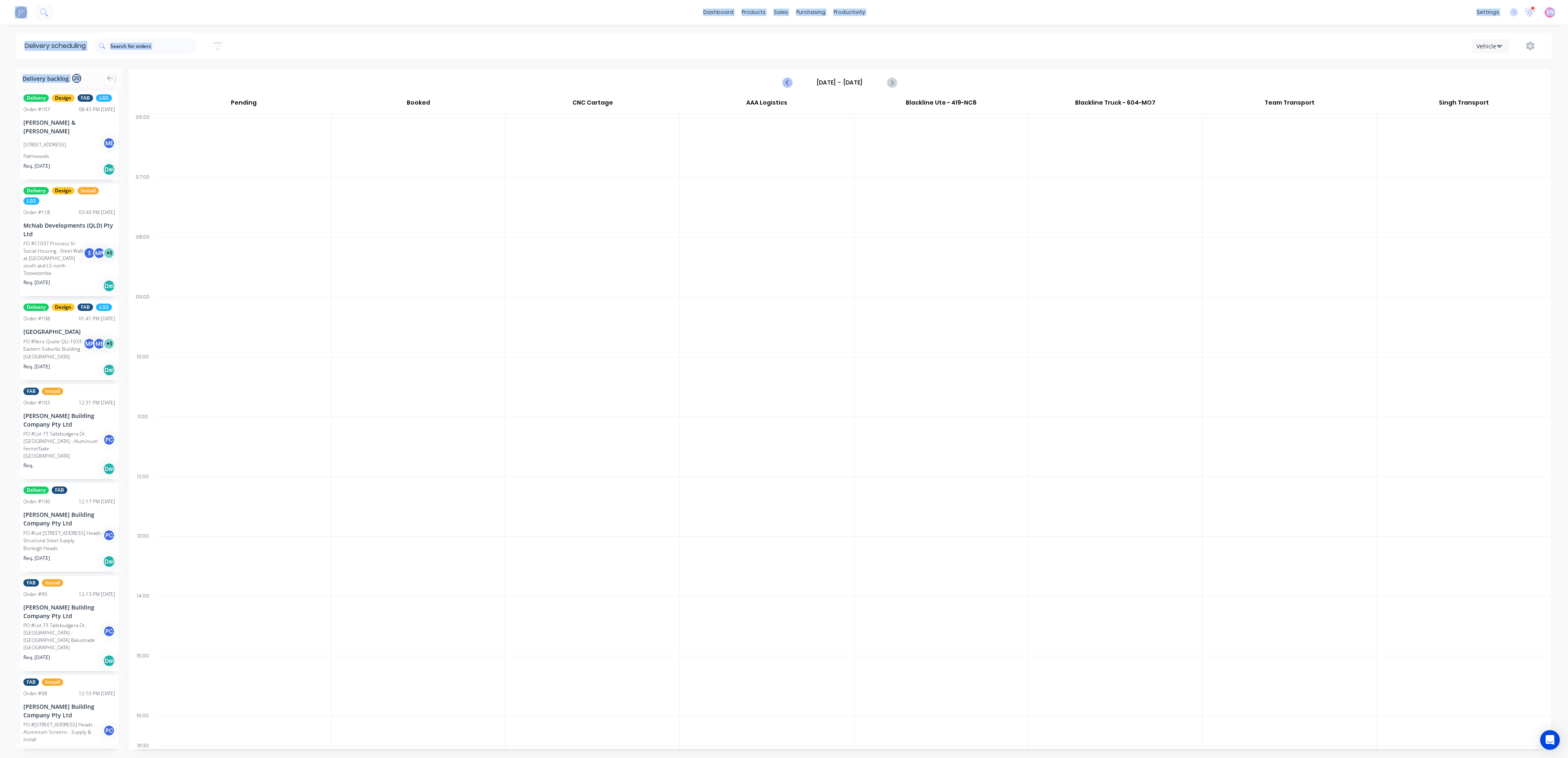
click at [787, 75] on button "Previous page" at bounding box center [788, 82] width 16 height 16
drag, startPoint x: 787, startPoint y: 75, endPoint x: 792, endPoint y: 75, distance: 5.0
click at [792, 75] on div "[DATE] - [DATE]" at bounding box center [839, 83] width 1420 height 26
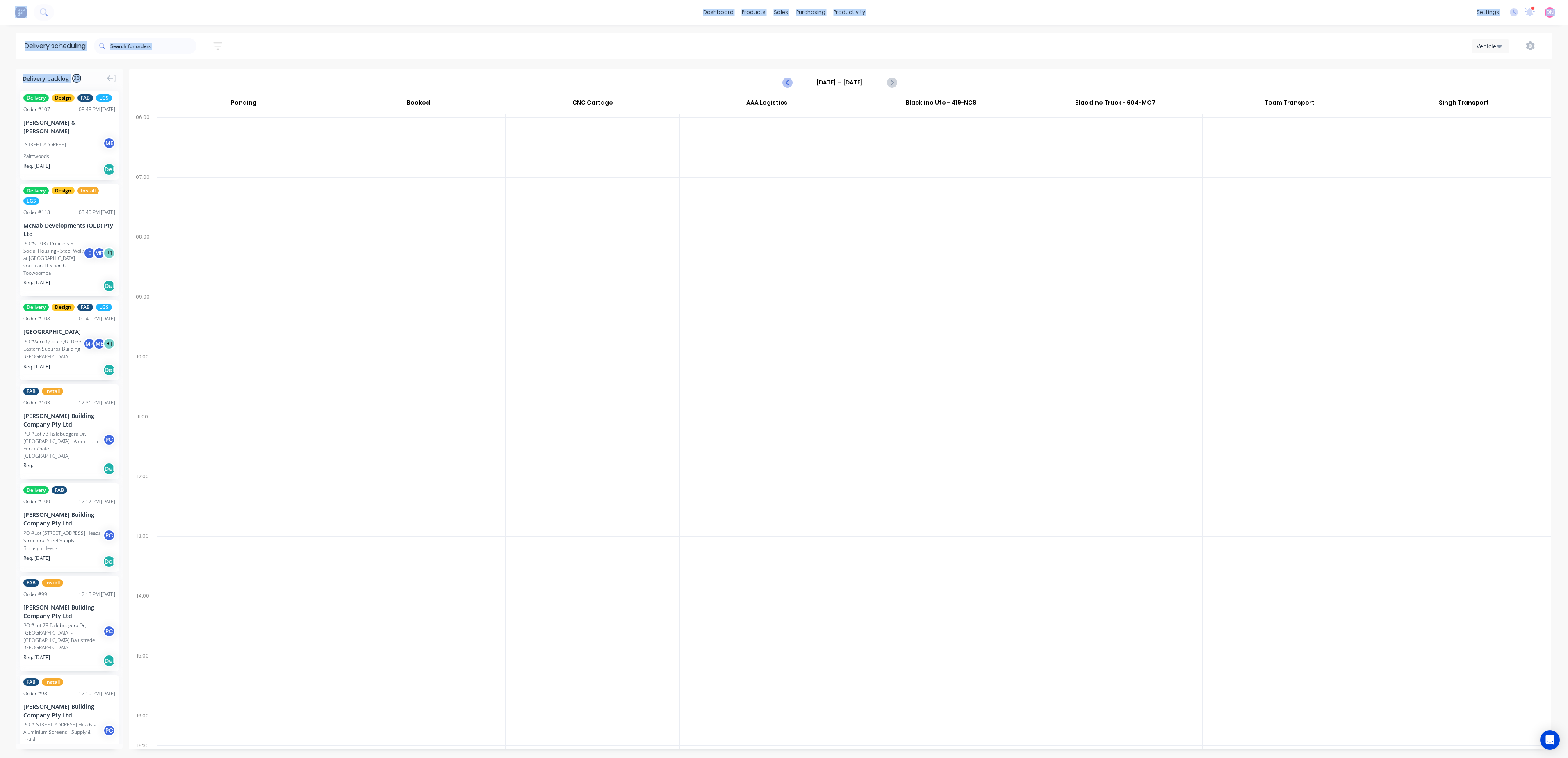
click at [783, 79] on icon "Previous page" at bounding box center [788, 82] width 10 height 10
click at [783, 92] on div "[DATE] - [DATE]" at bounding box center [839, 83] width 1420 height 26
drag, startPoint x: 783, startPoint y: 92, endPoint x: 786, endPoint y: 89, distance: 4.2
click at [786, 89] on button "Previous page" at bounding box center [788, 82] width 16 height 16
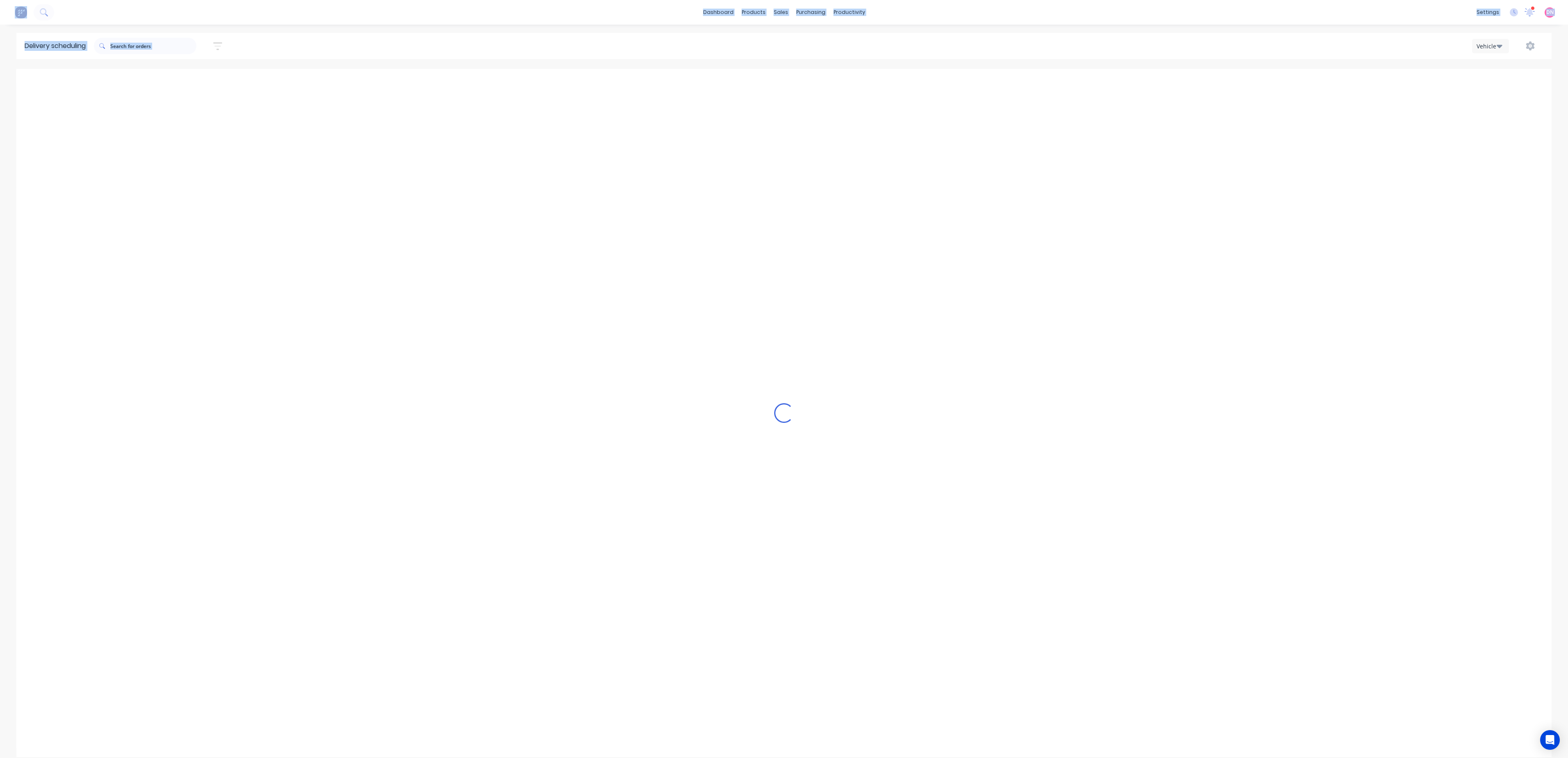
click at [786, 89] on button "Previous page" at bounding box center [788, 82] width 16 height 16
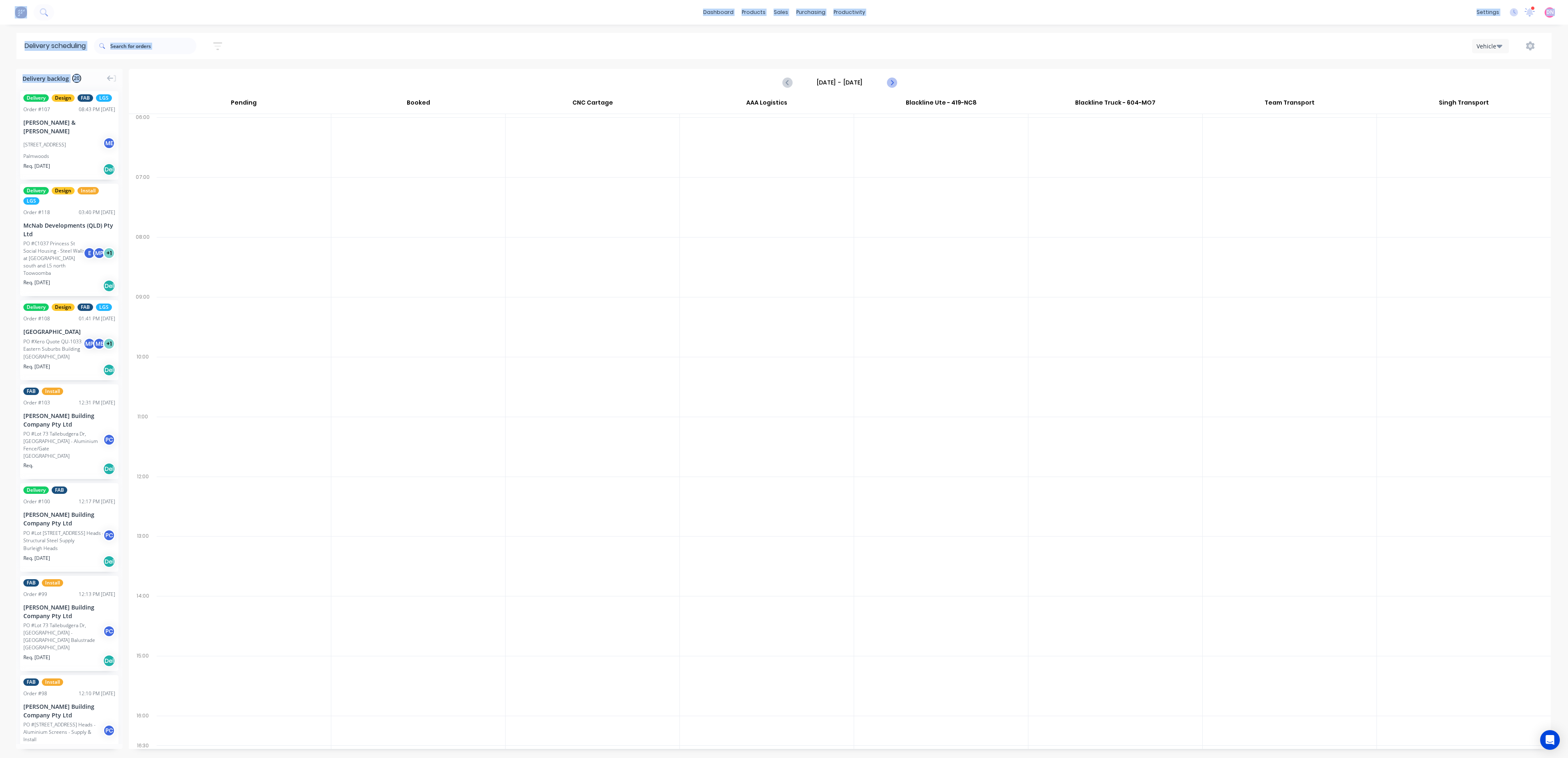
click at [897, 81] on button "Next page" at bounding box center [891, 82] width 16 height 16
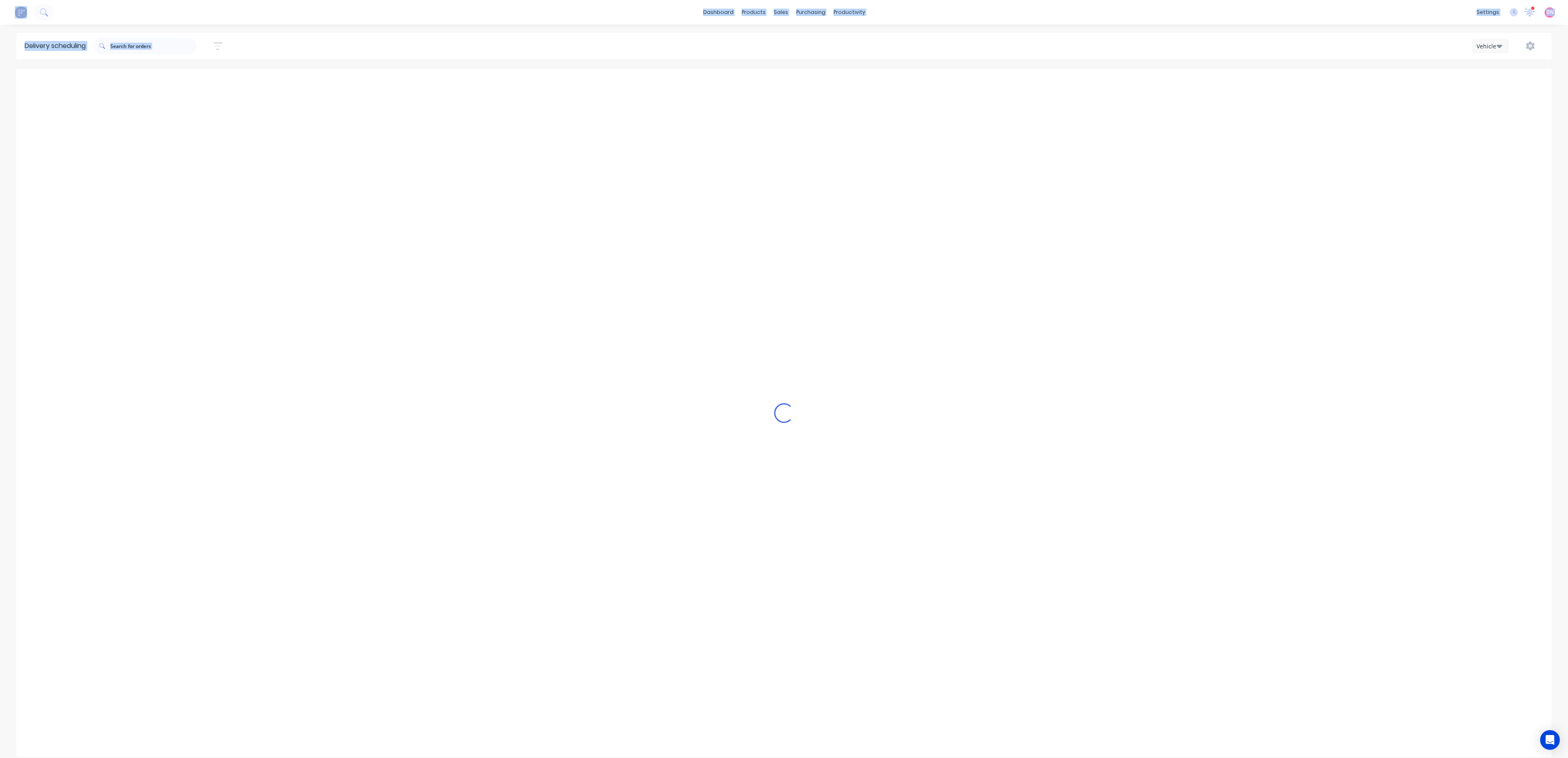
click at [897, 81] on button "Next page" at bounding box center [891, 82] width 16 height 16
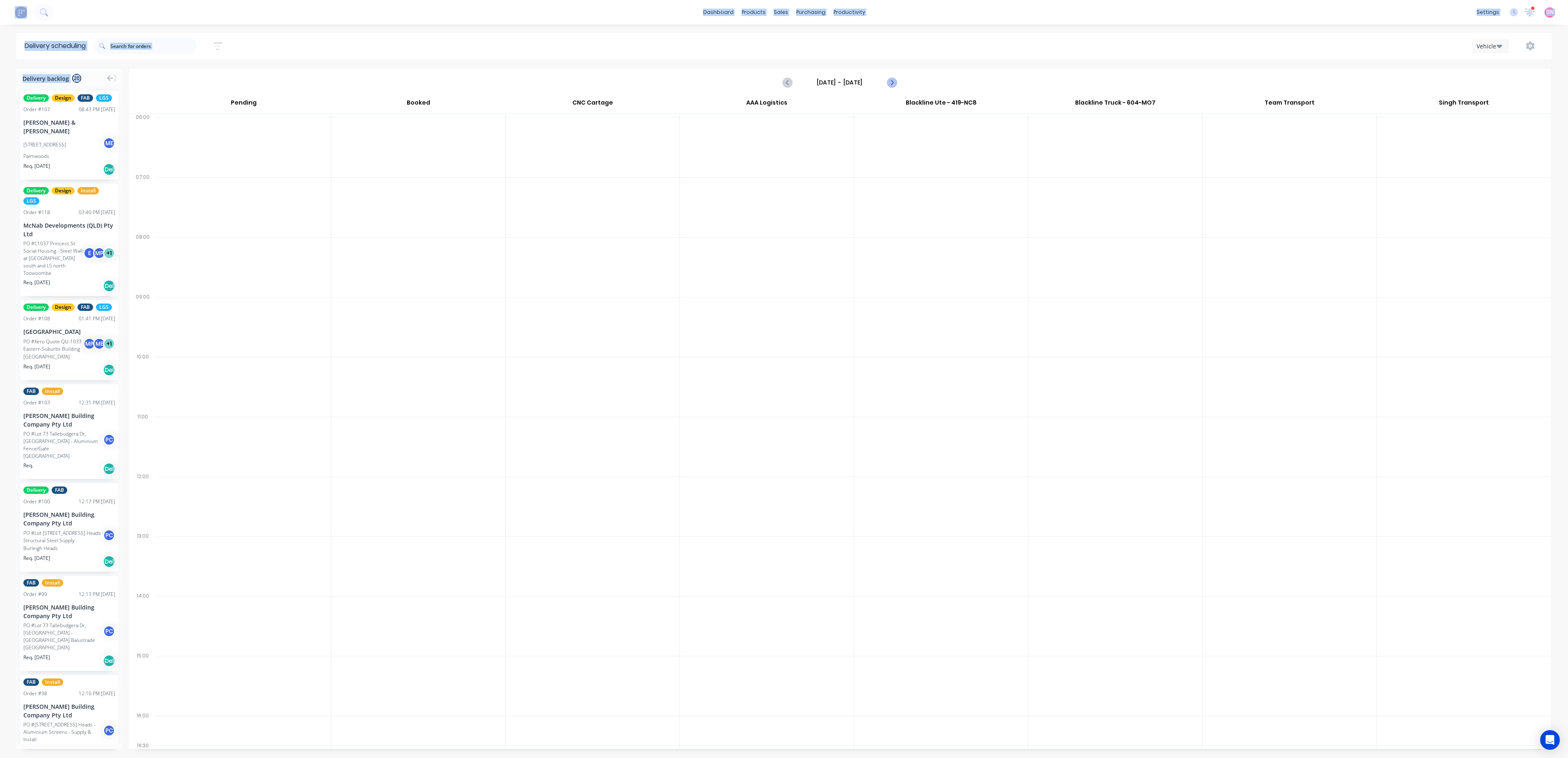
click at [897, 81] on button "Next page" at bounding box center [891, 82] width 16 height 16
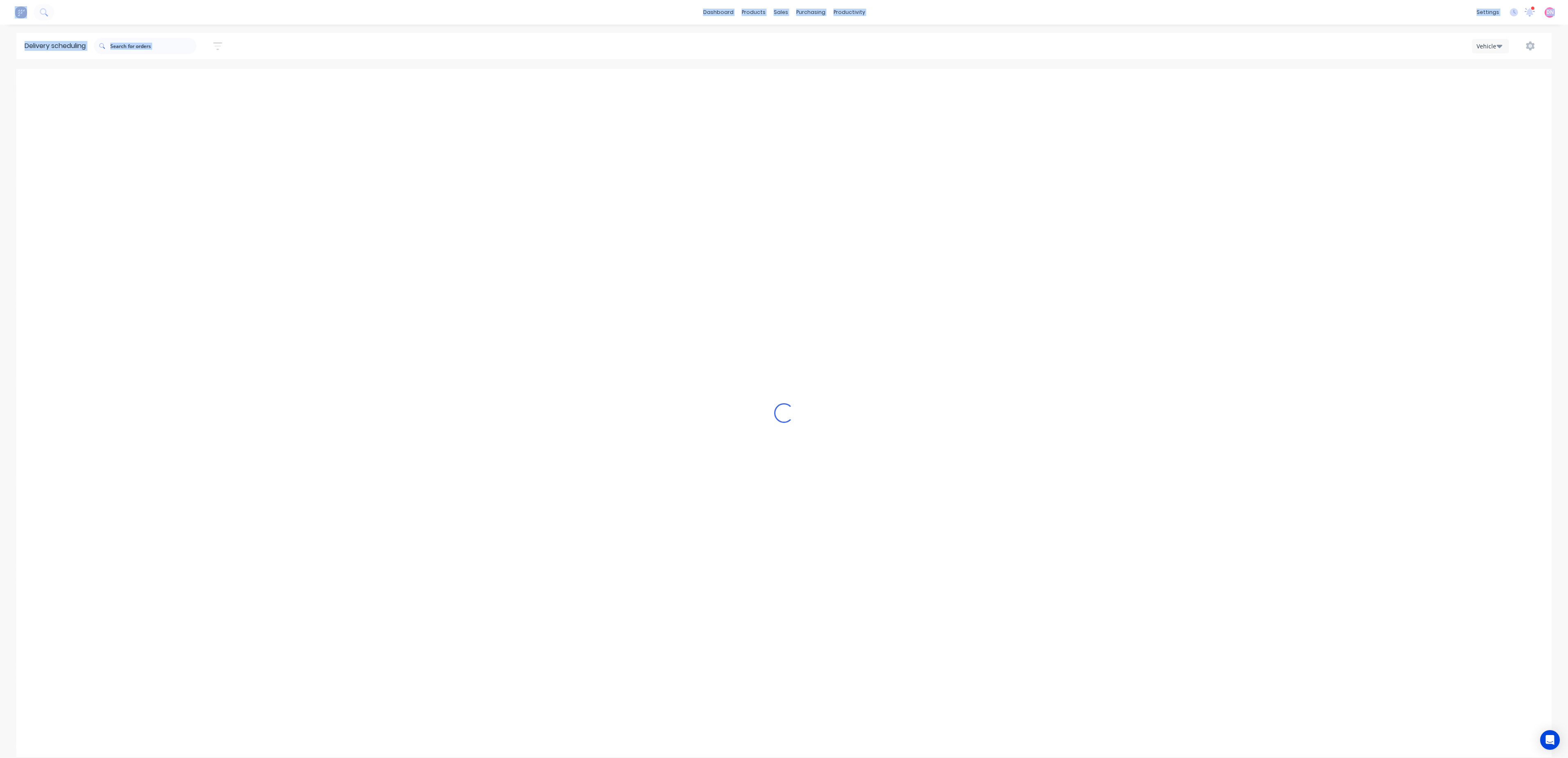
click at [897, 81] on button "Next page" at bounding box center [891, 82] width 16 height 16
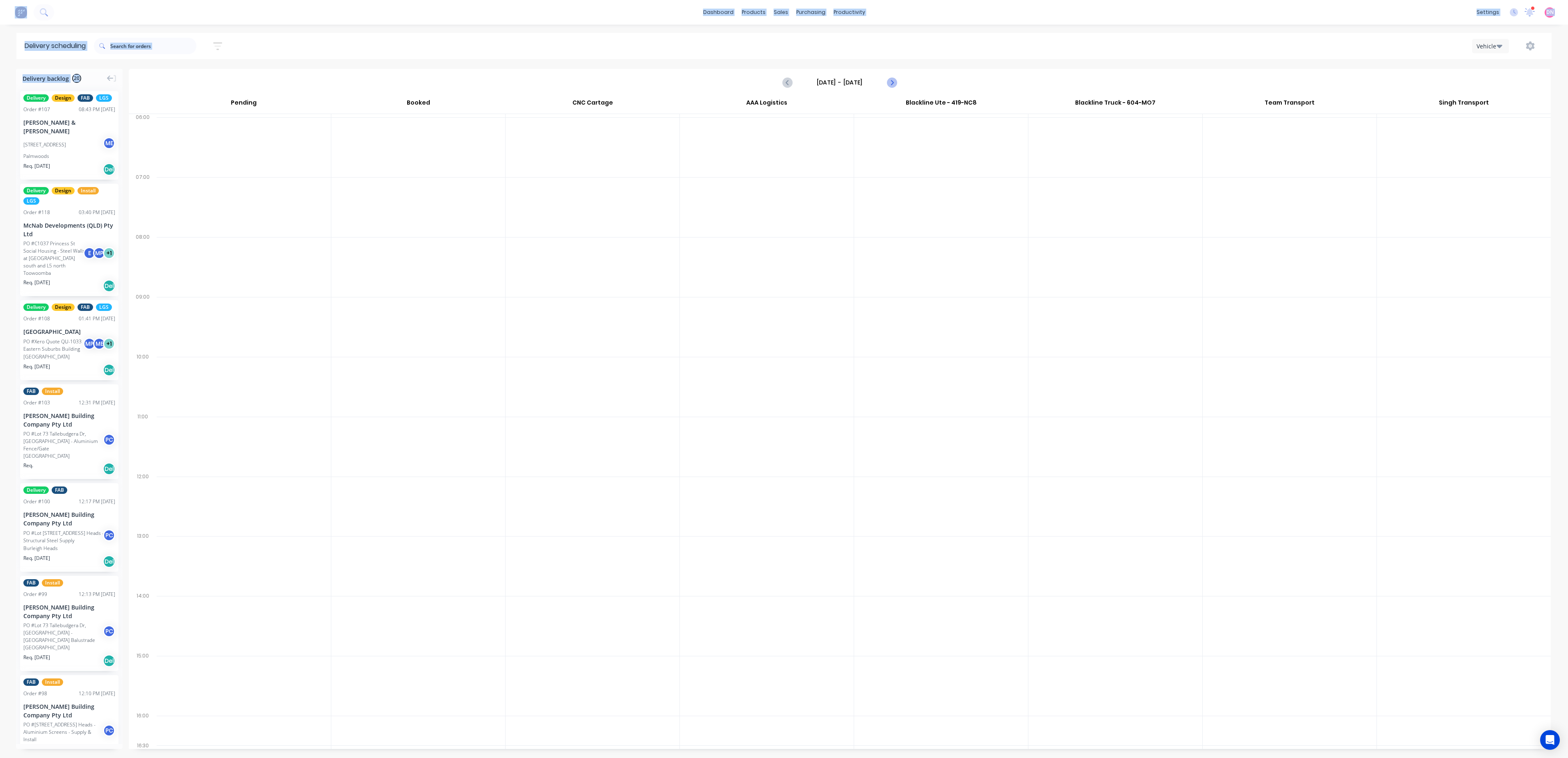
click at [897, 81] on button "Next page" at bounding box center [891, 82] width 16 height 16
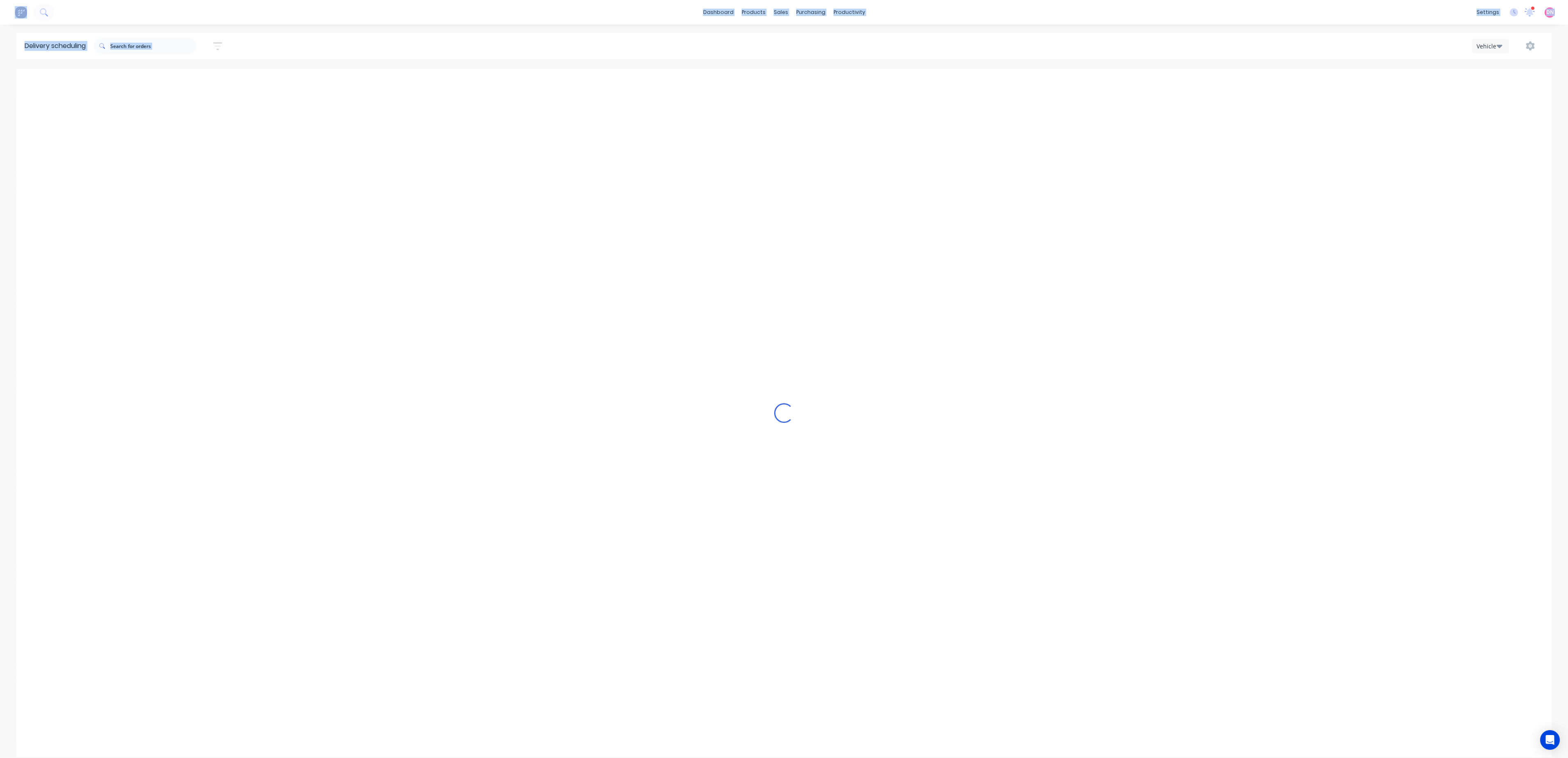
click at [897, 81] on button "Next page" at bounding box center [891, 82] width 16 height 16
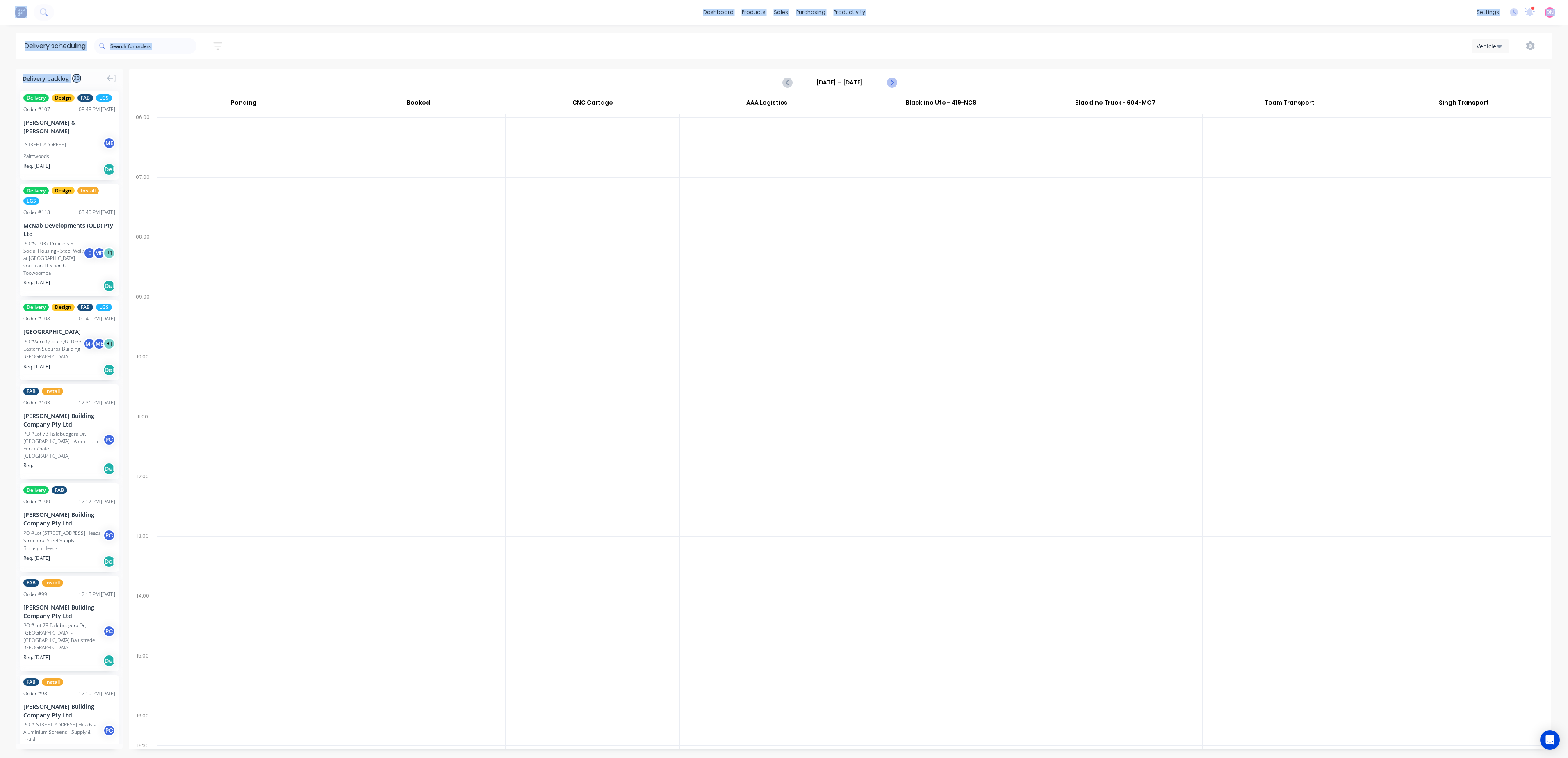
click at [897, 81] on button "Next page" at bounding box center [891, 82] width 16 height 16
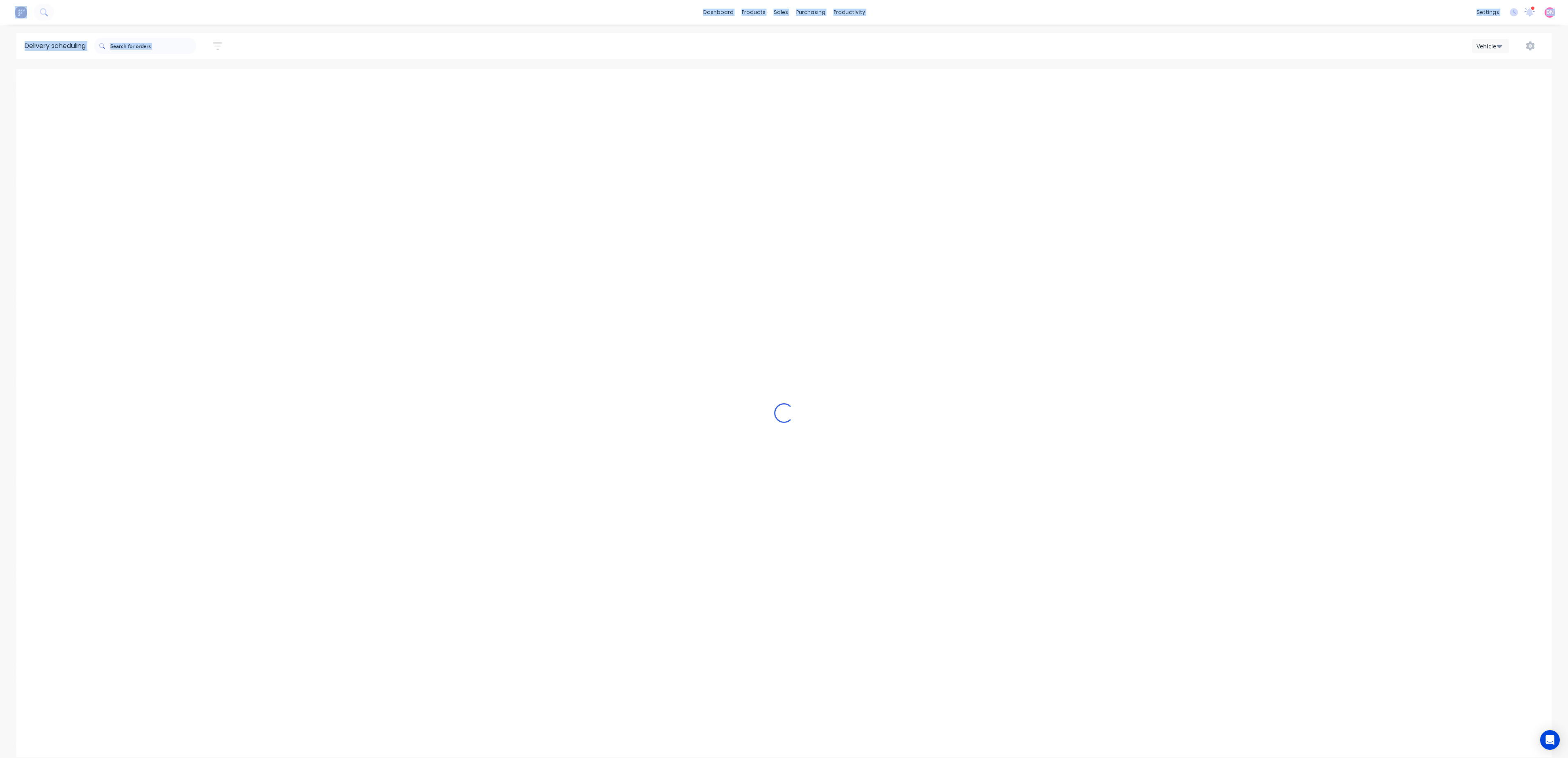
click at [897, 81] on button "Next page" at bounding box center [891, 82] width 16 height 16
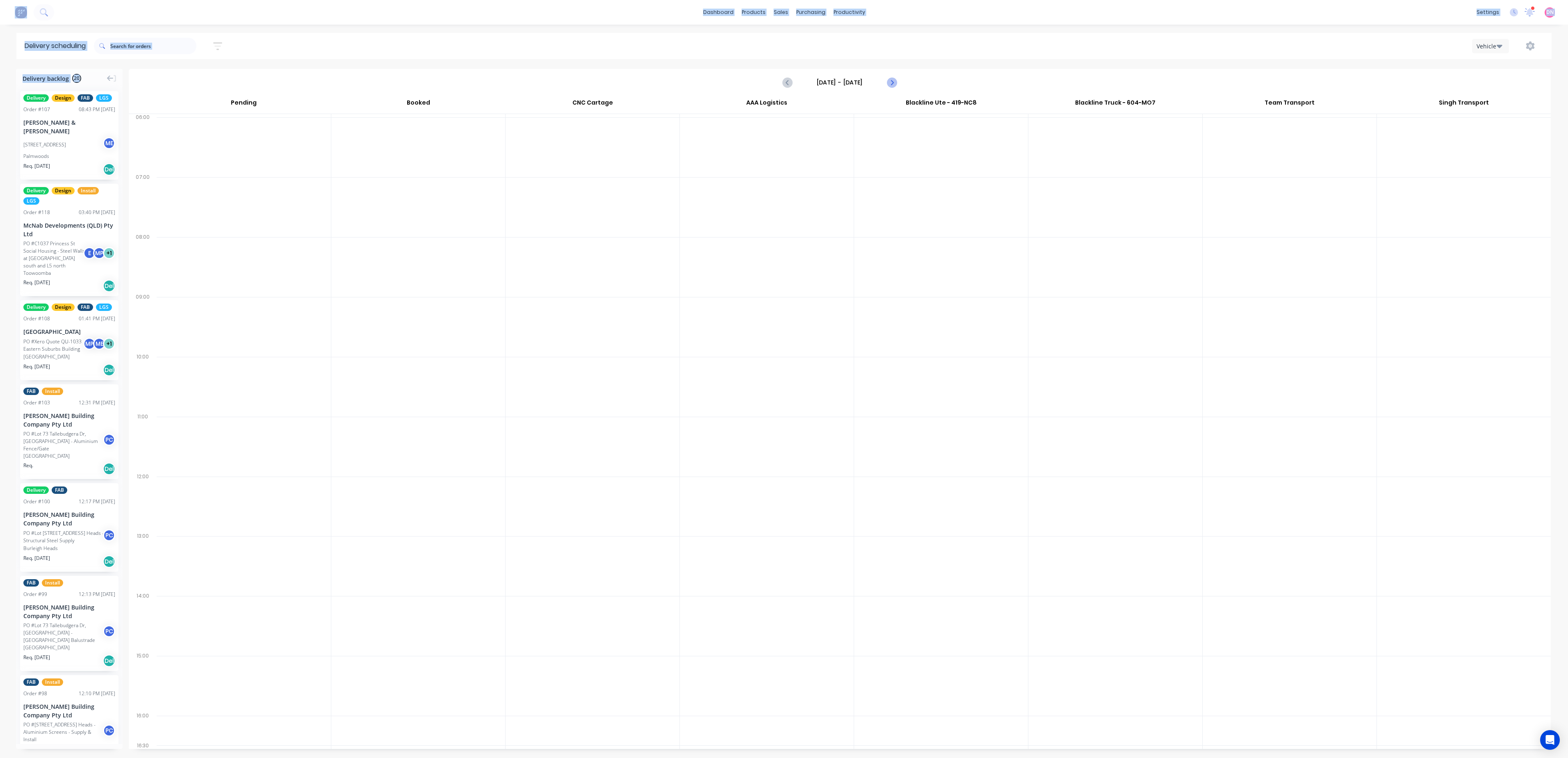
click at [897, 81] on button "Next page" at bounding box center [891, 82] width 16 height 16
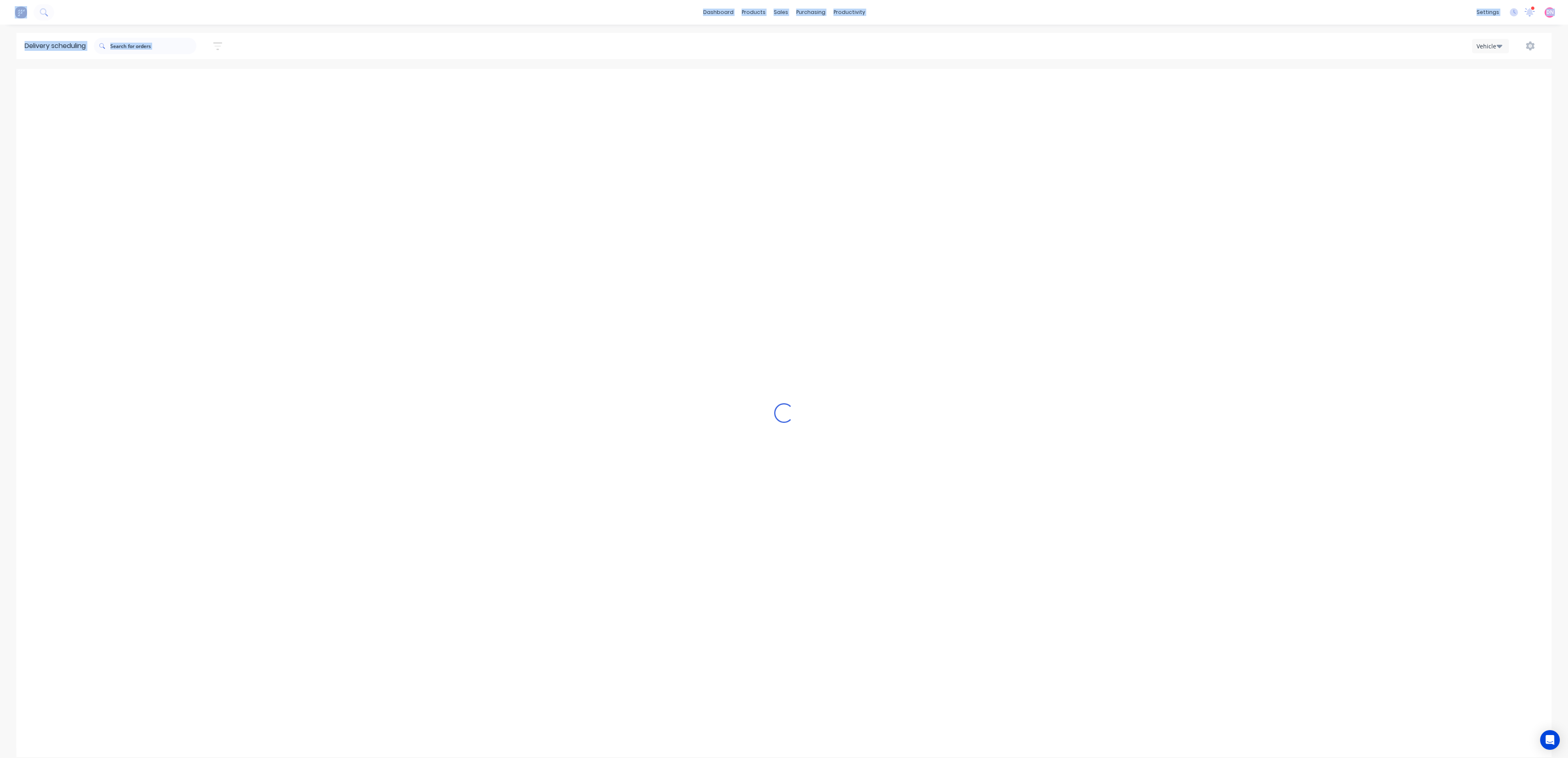
click at [897, 81] on button "Next page" at bounding box center [891, 82] width 16 height 16
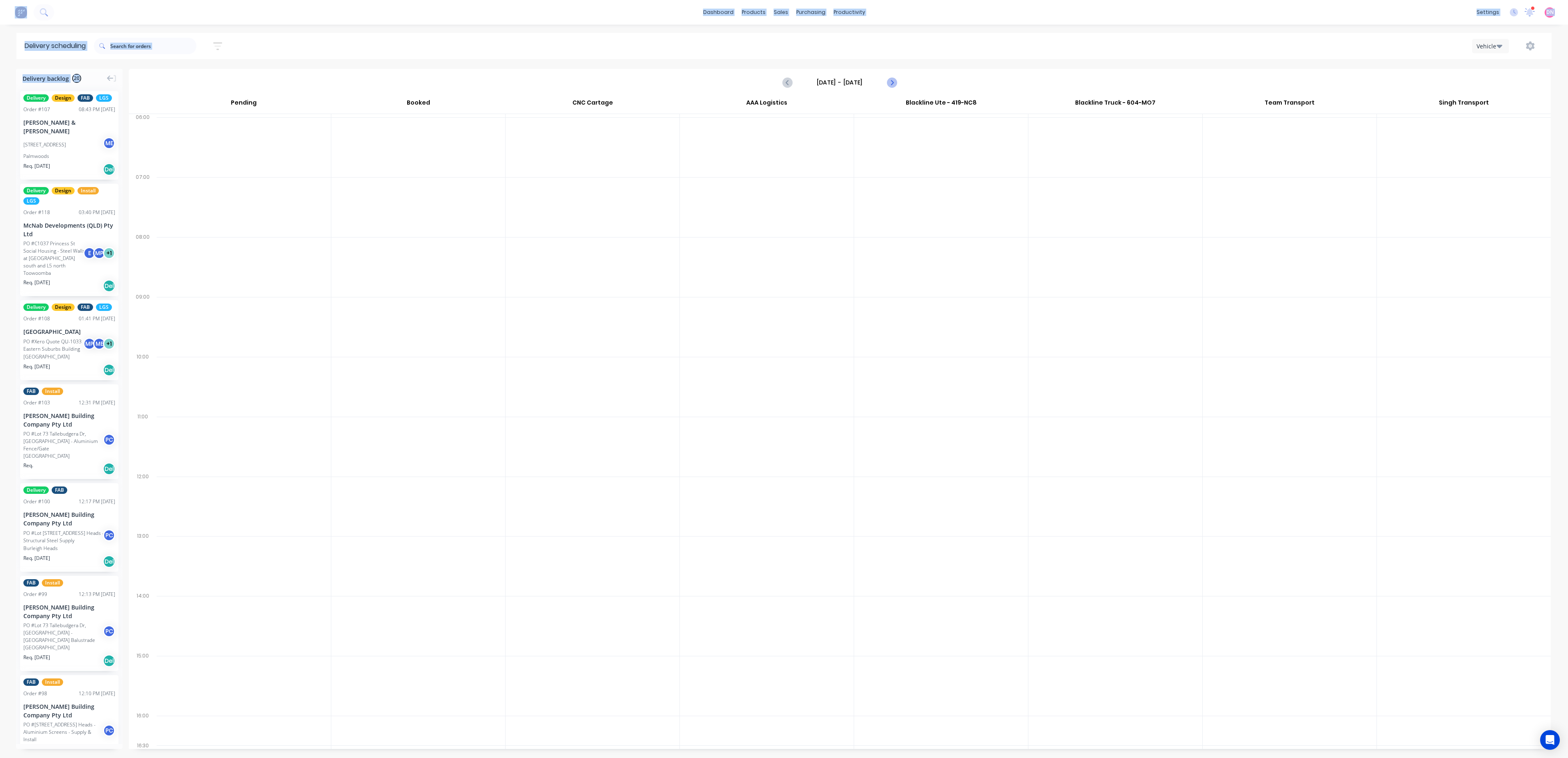
click at [897, 81] on button "Next page" at bounding box center [891, 82] width 16 height 16
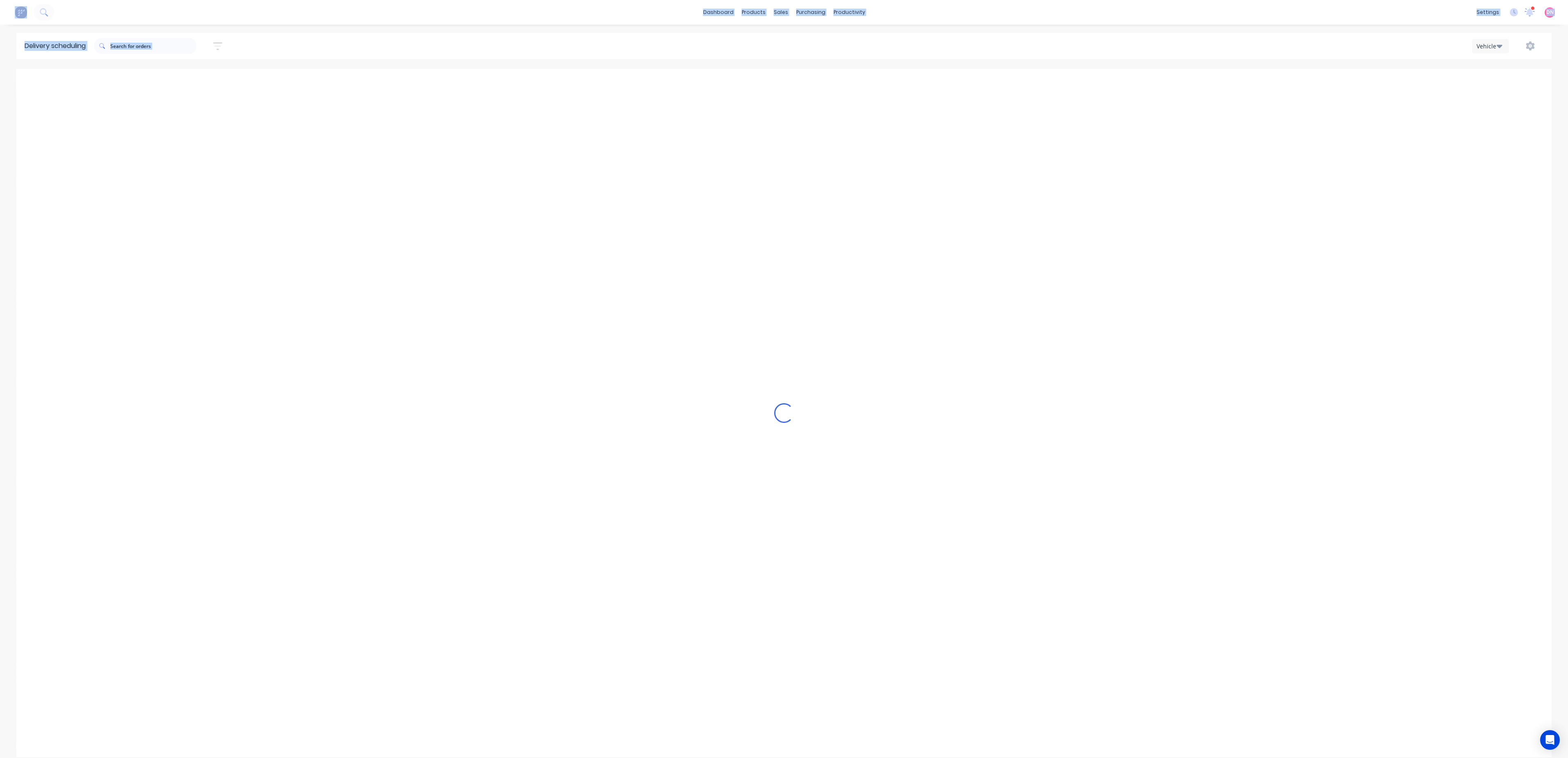
click at [897, 81] on button "Next page" at bounding box center [891, 82] width 16 height 16
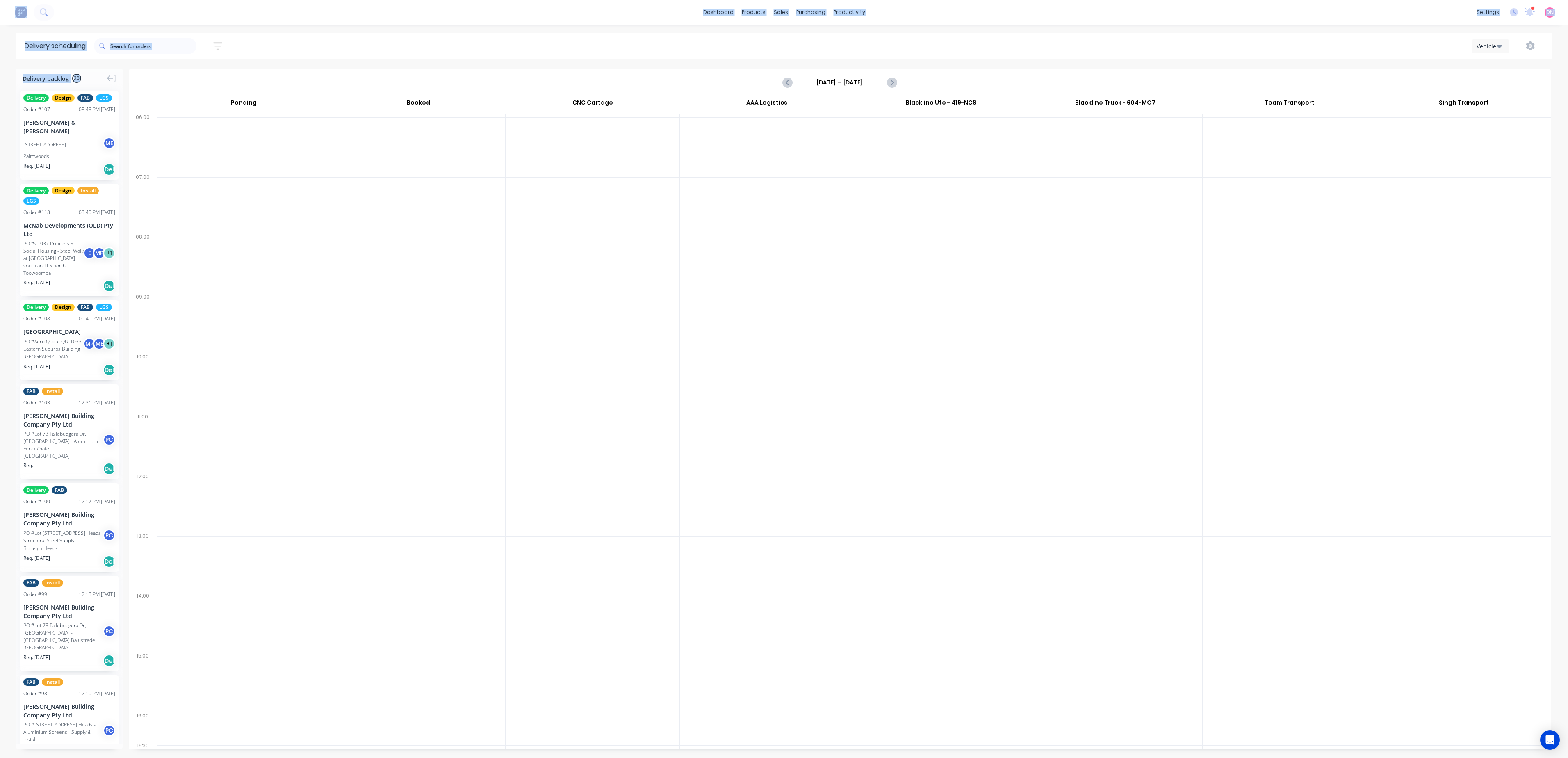
click at [900, 81] on div "[DATE] - [DATE]" at bounding box center [839, 83] width 1420 height 26
click at [894, 85] on icon "Next page" at bounding box center [891, 82] width 10 height 10
click at [895, 85] on icon "Next page" at bounding box center [891, 82] width 10 height 10
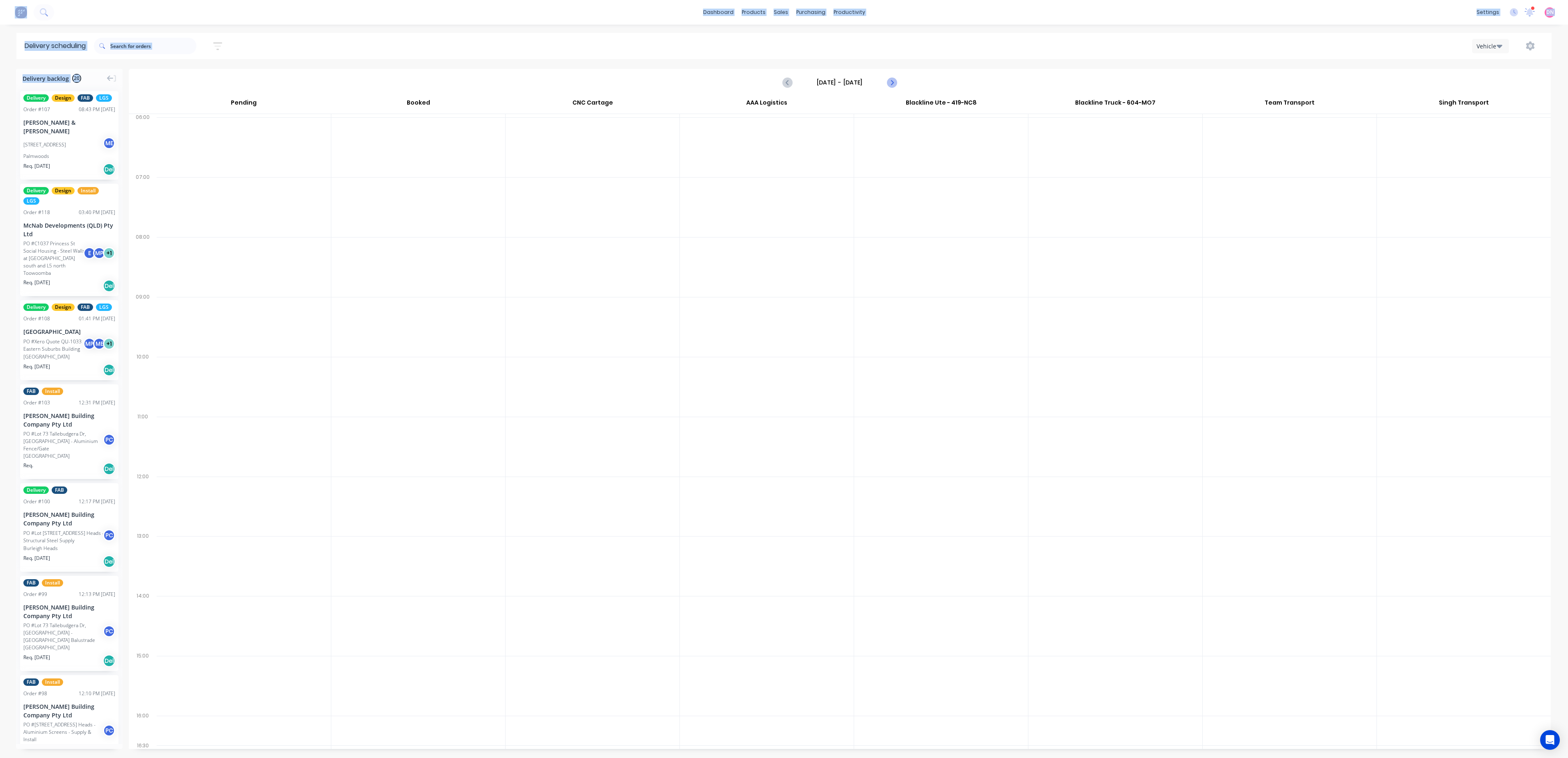
click at [895, 85] on icon "Next page" at bounding box center [891, 82] width 10 height 10
click at [892, 87] on icon "Next page" at bounding box center [891, 82] width 10 height 10
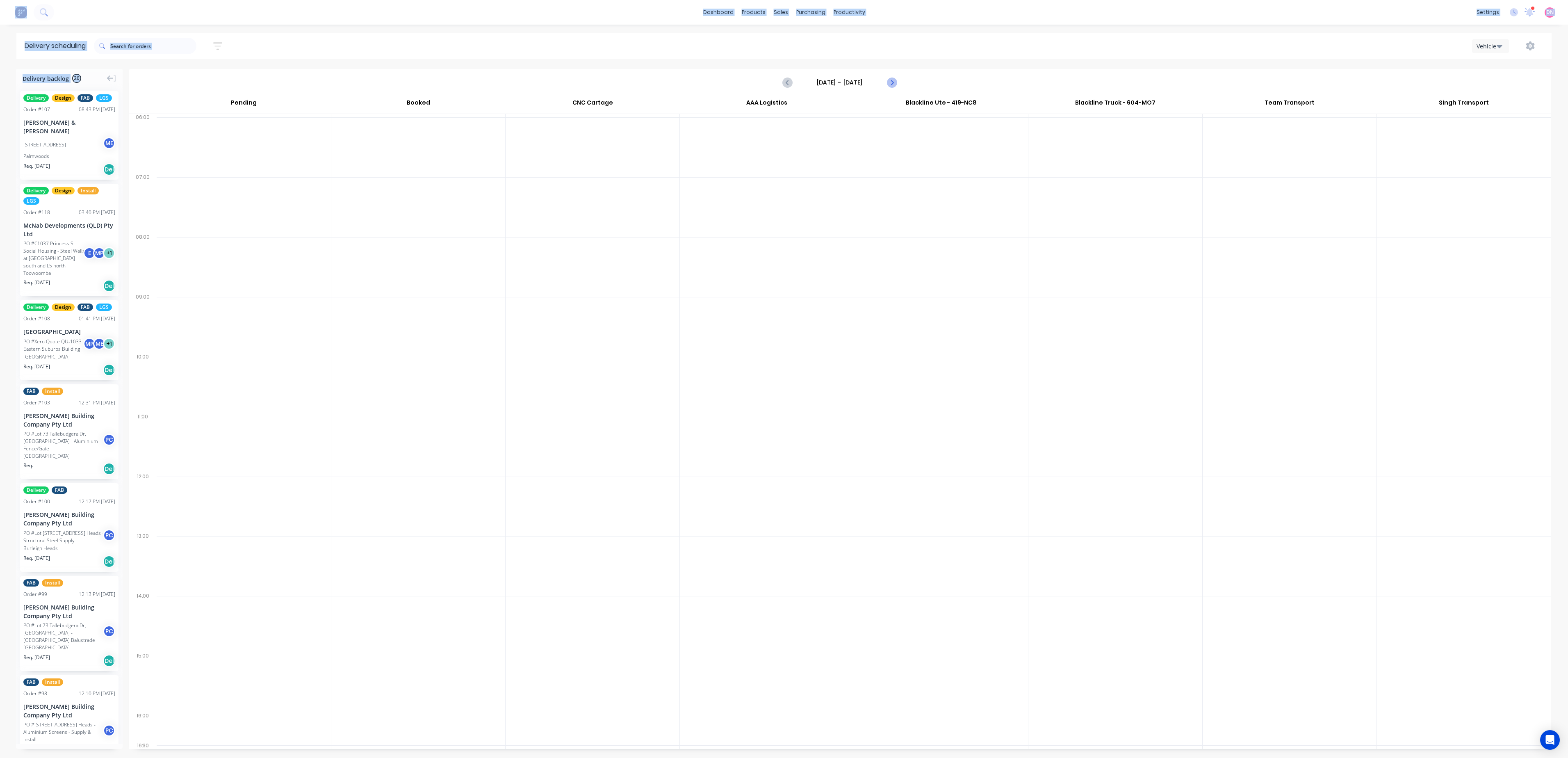
click at [892, 87] on icon "Next page" at bounding box center [891, 82] width 10 height 10
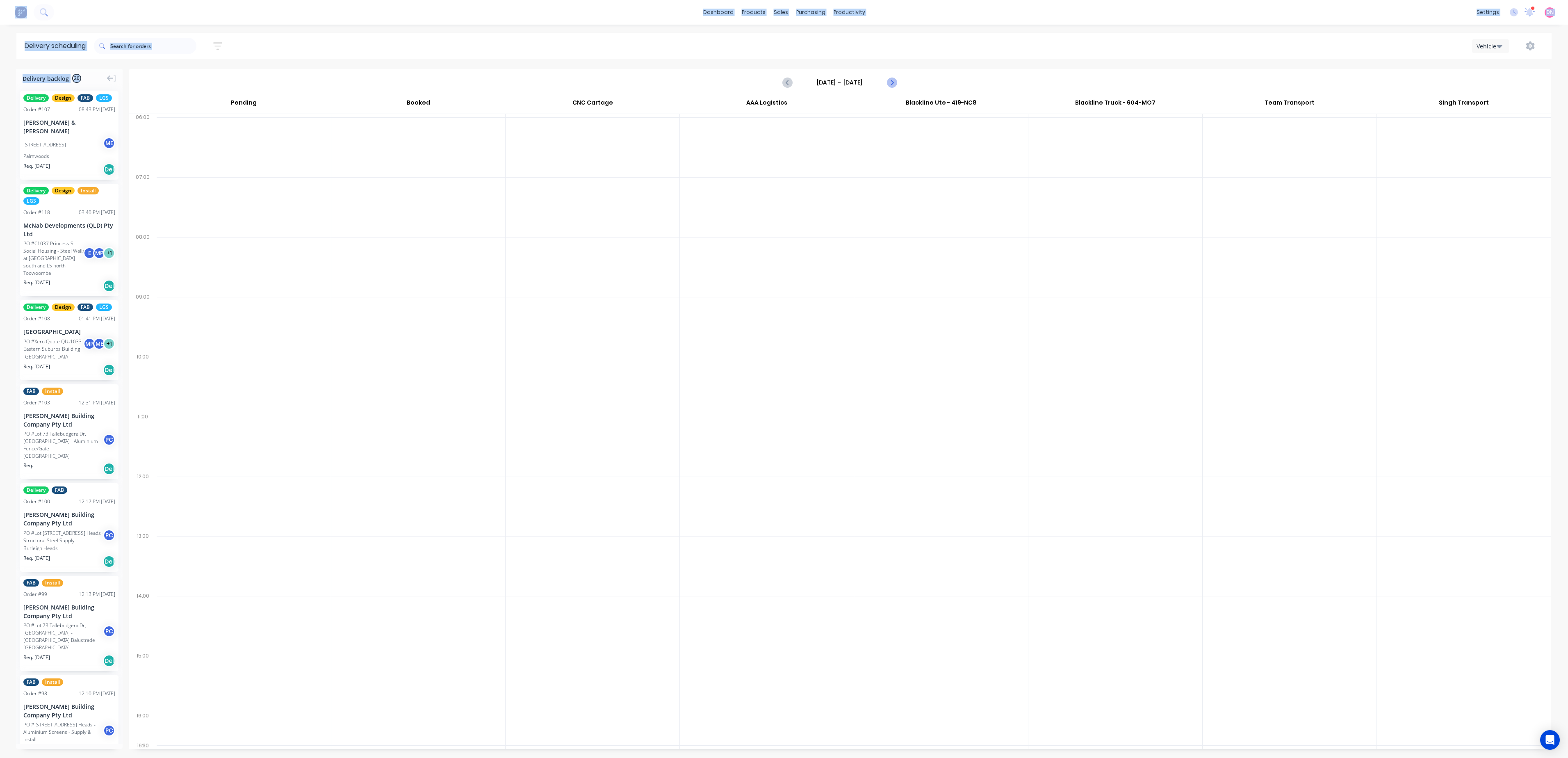
click at [892, 87] on icon "Next page" at bounding box center [891, 82] width 10 height 10
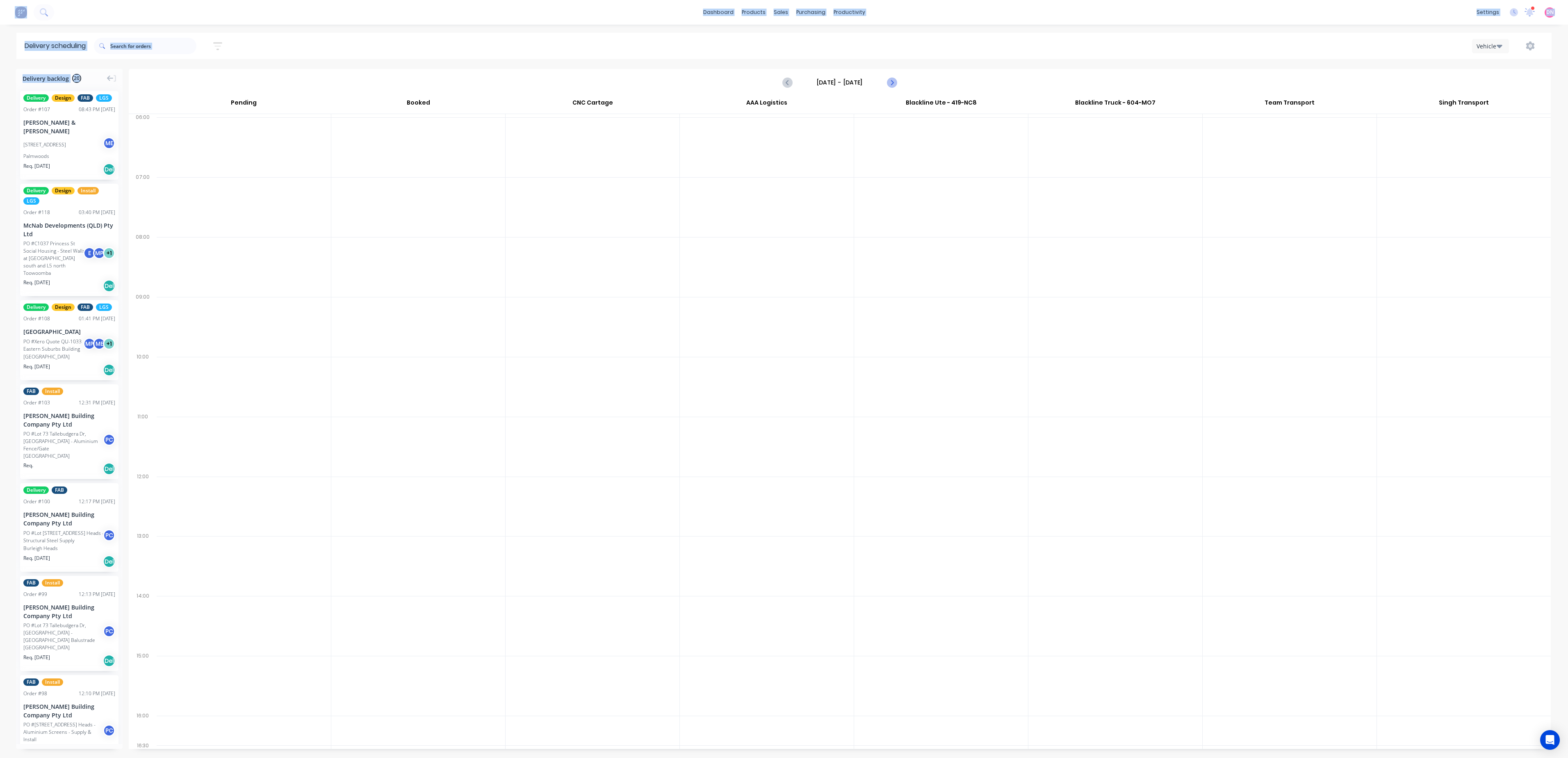
click at [892, 87] on icon "Next page" at bounding box center [891, 82] width 10 height 10
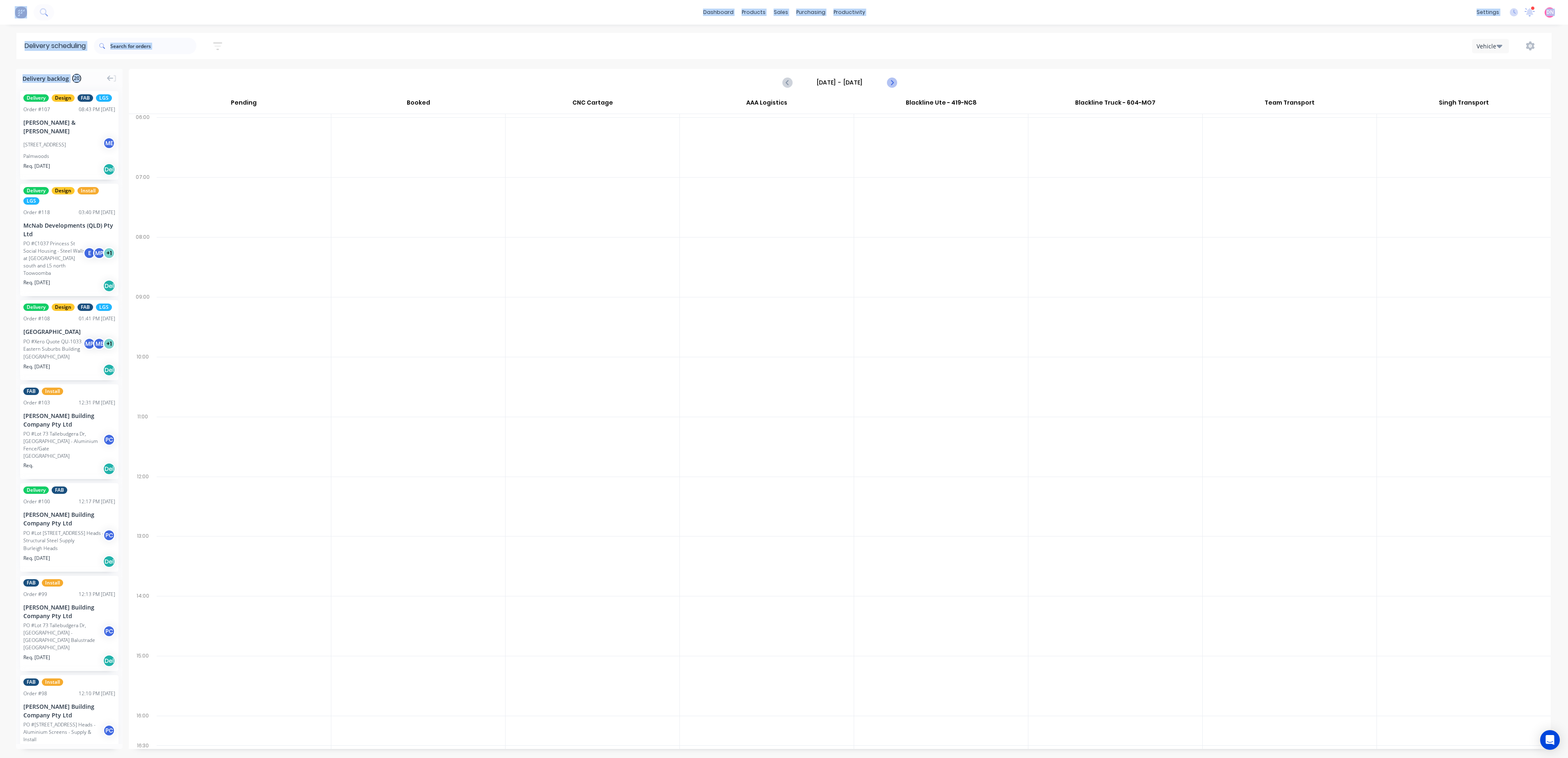
click at [894, 86] on icon "Next page" at bounding box center [891, 82] width 10 height 10
click at [893, 86] on icon "Next page" at bounding box center [891, 82] width 10 height 10
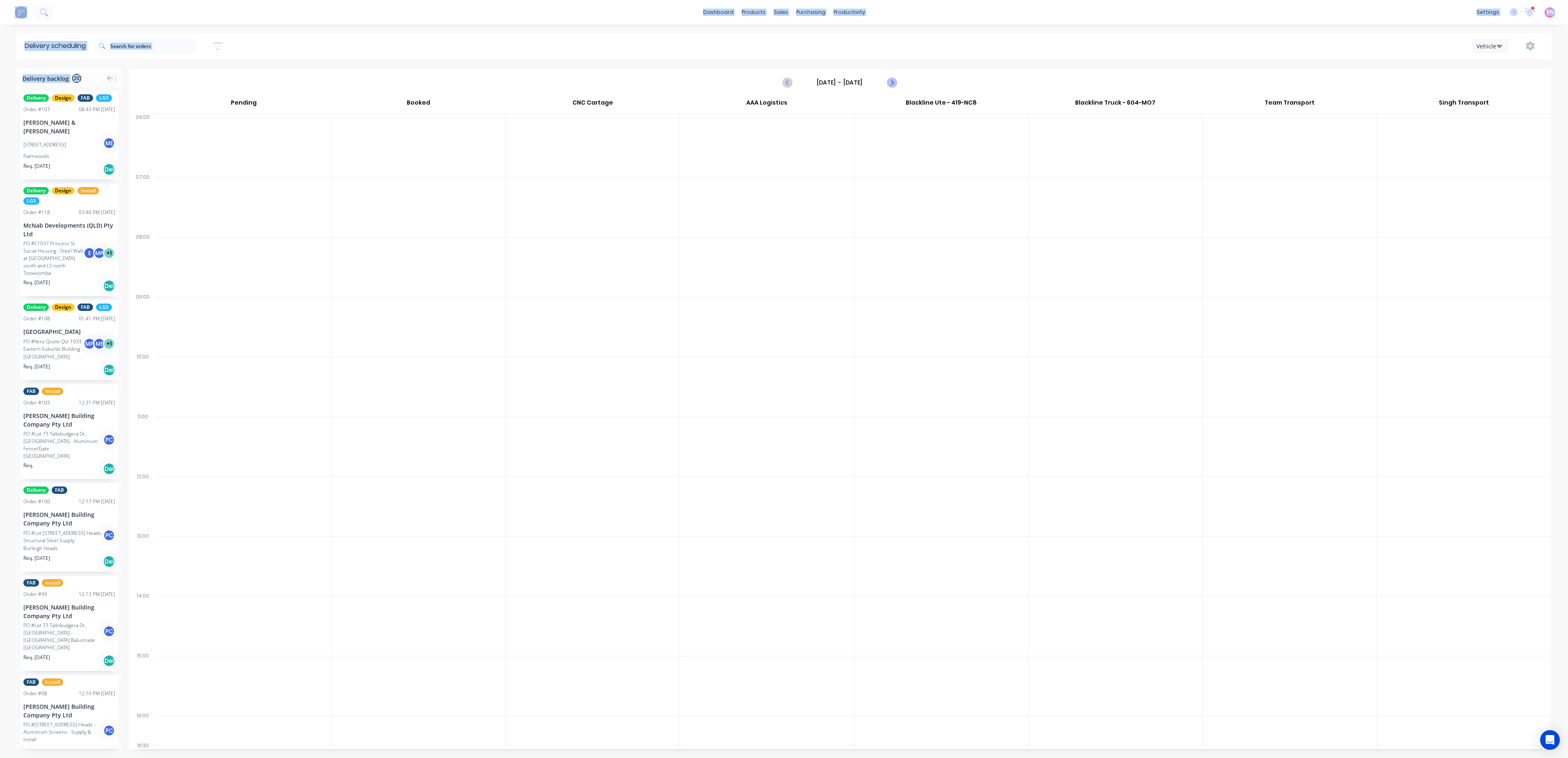
click at [892, 86] on icon "Next page" at bounding box center [891, 82] width 10 height 10
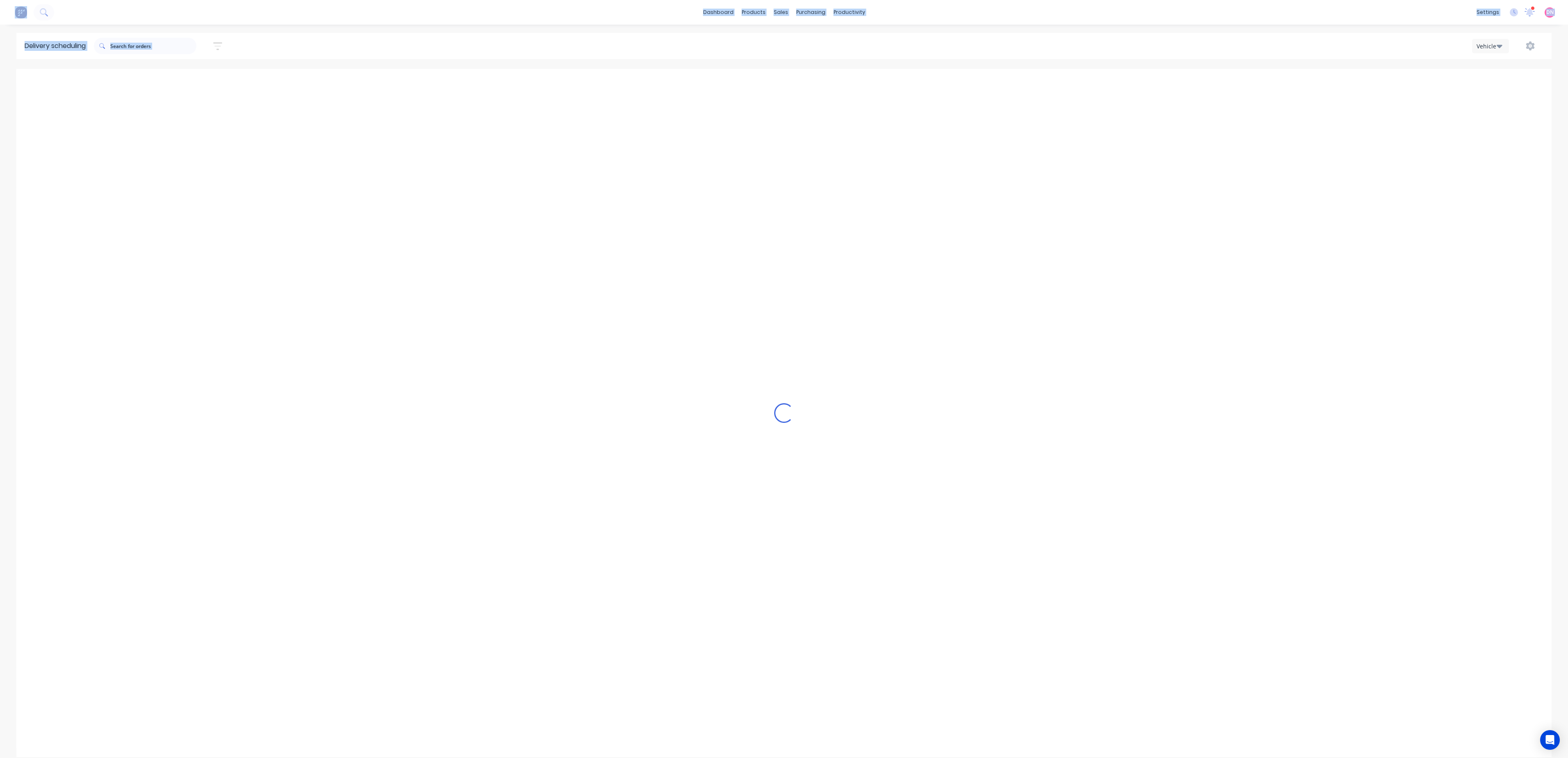
click at [892, 86] on icon "Next page" at bounding box center [891, 82] width 10 height 10
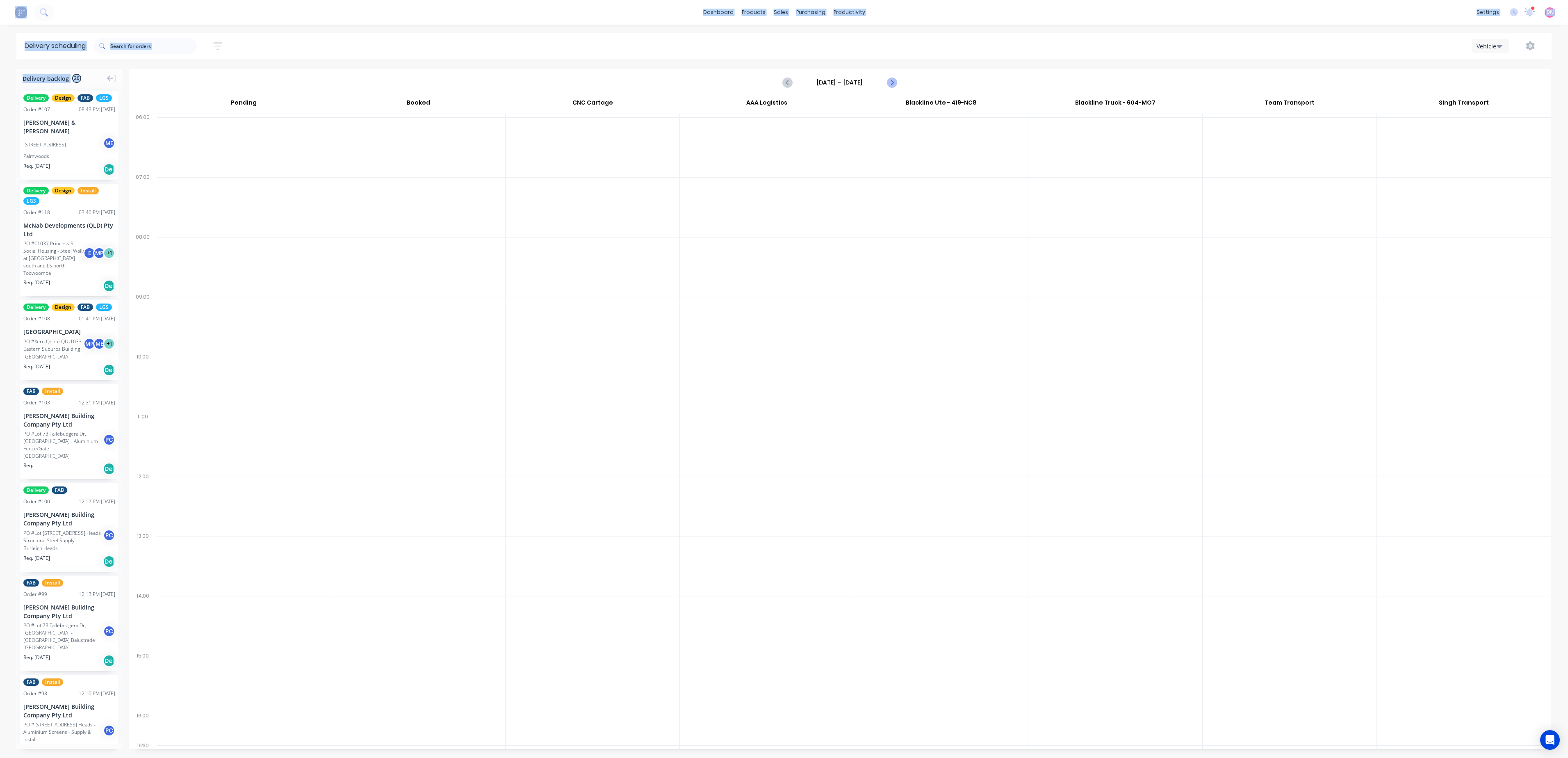
click at [892, 86] on icon "Next page" at bounding box center [891, 82] width 10 height 10
click at [788, 83] on icon "Previous page" at bounding box center [788, 82] width 10 height 10
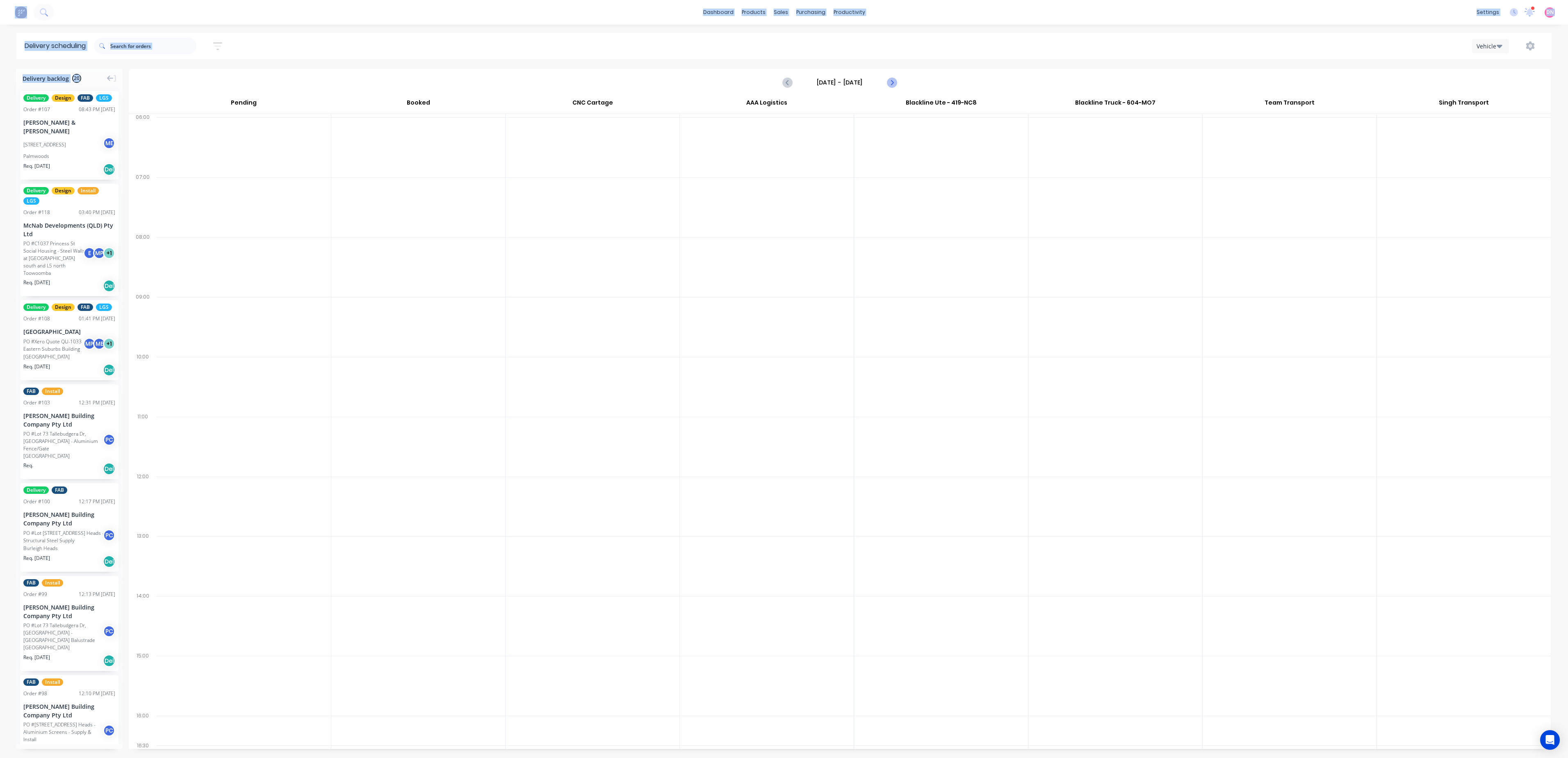
click at [894, 82] on icon "Next page" at bounding box center [891, 82] width 10 height 10
click at [767, 82] on div "[DATE] - [DATE]" at bounding box center [839, 83] width 1420 height 26
click at [783, 80] on icon "Previous page" at bounding box center [788, 82] width 10 height 10
click at [891, 79] on icon "Next page" at bounding box center [891, 82] width 10 height 10
click at [785, 83] on icon "Previous page" at bounding box center [788, 82] width 10 height 10
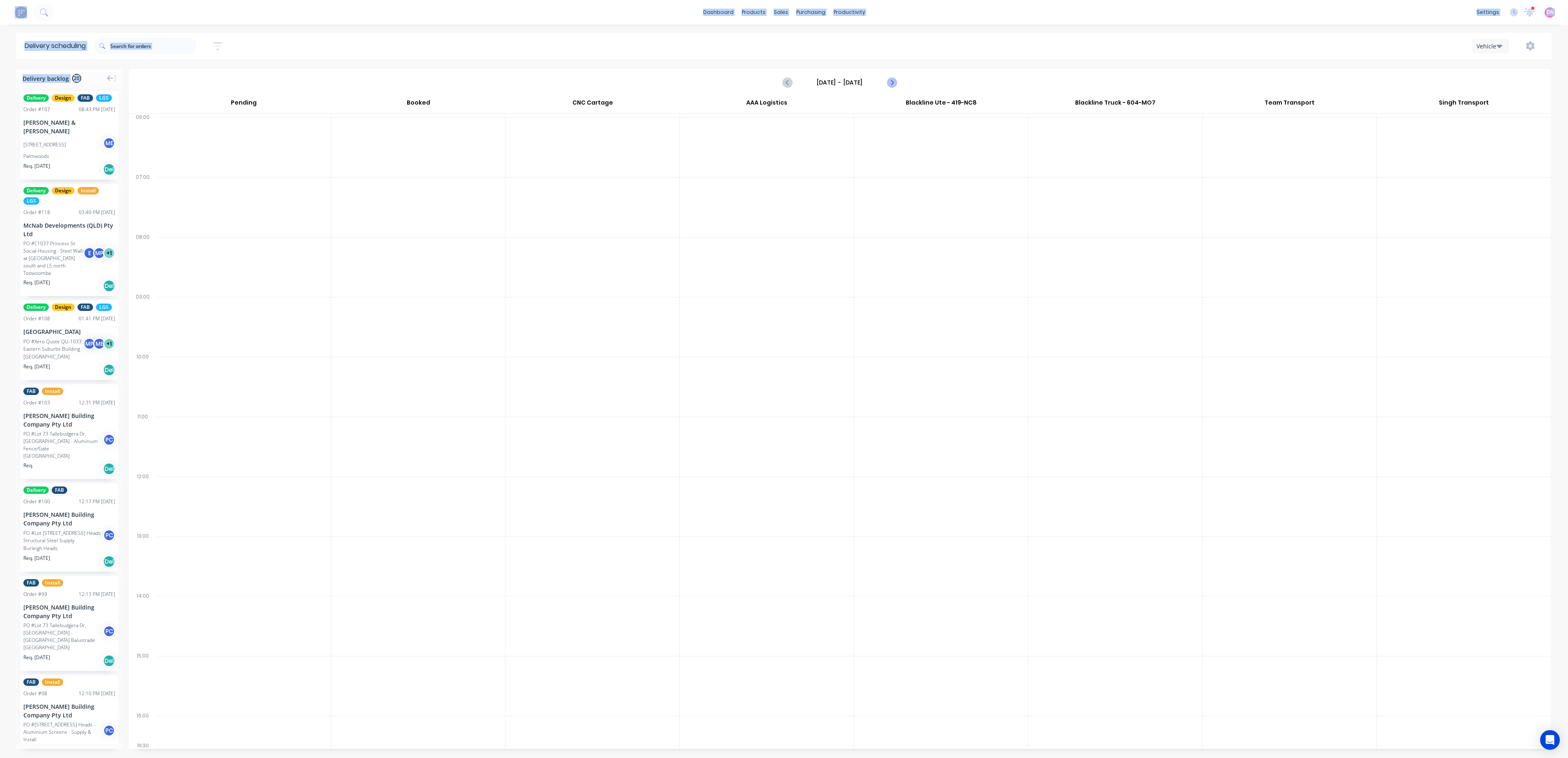
click at [893, 79] on icon "Next page" at bounding box center [891, 82] width 10 height 10
click at [893, 80] on icon "Next page" at bounding box center [891, 82] width 10 height 10
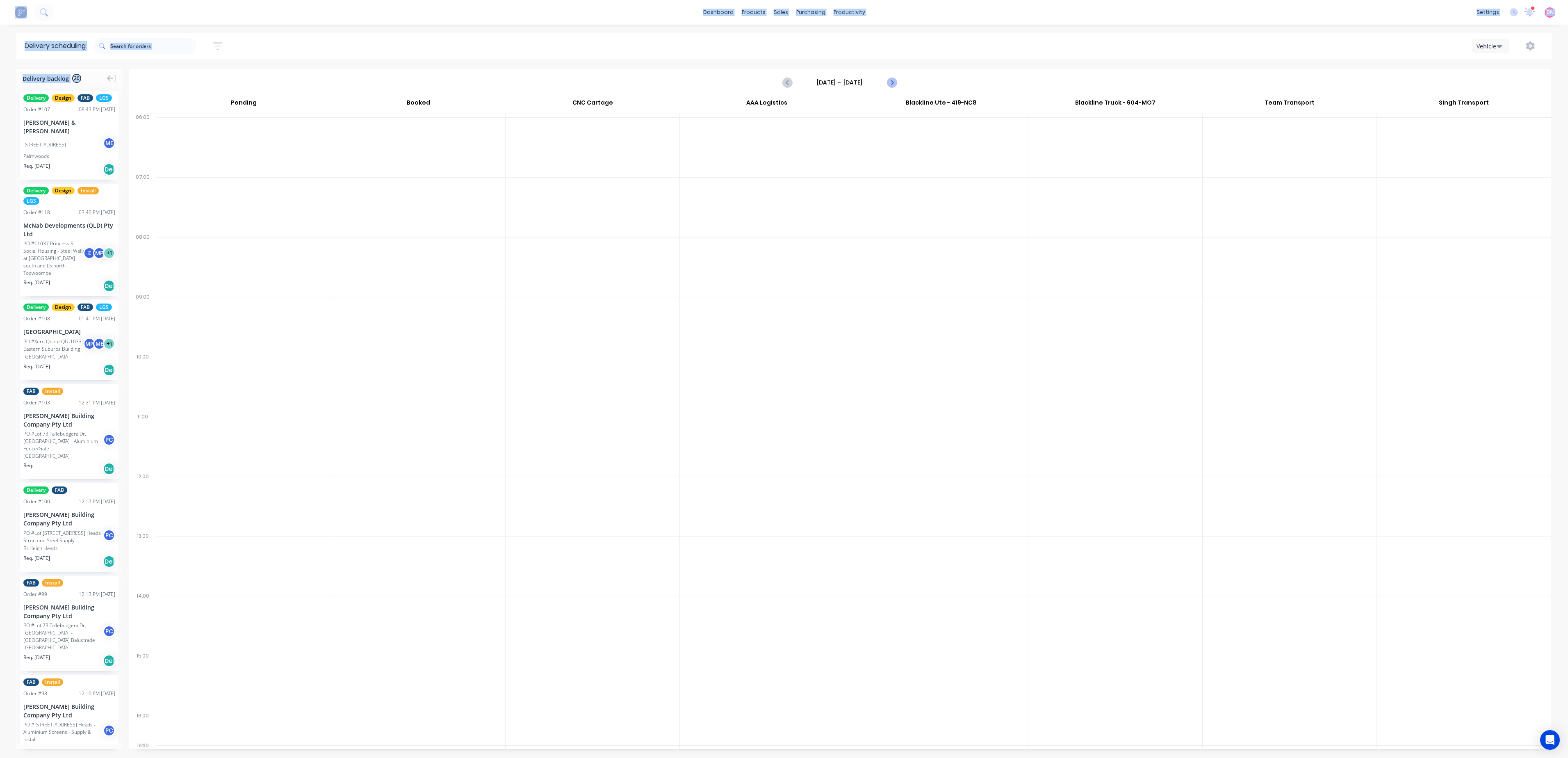
click at [893, 80] on icon "Next page" at bounding box center [891, 82] width 10 height 10
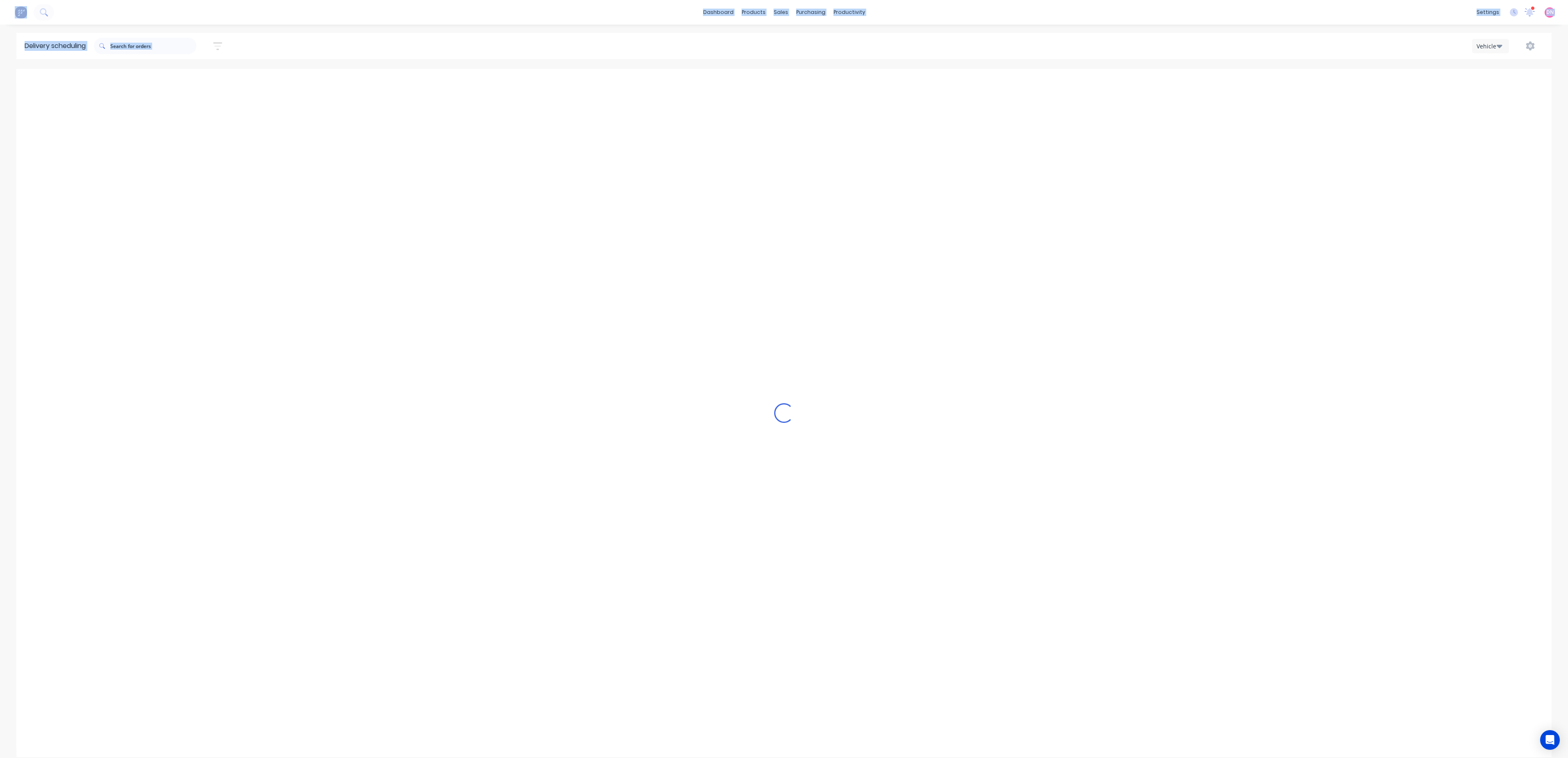
click at [893, 80] on icon "Next page" at bounding box center [891, 82] width 10 height 10
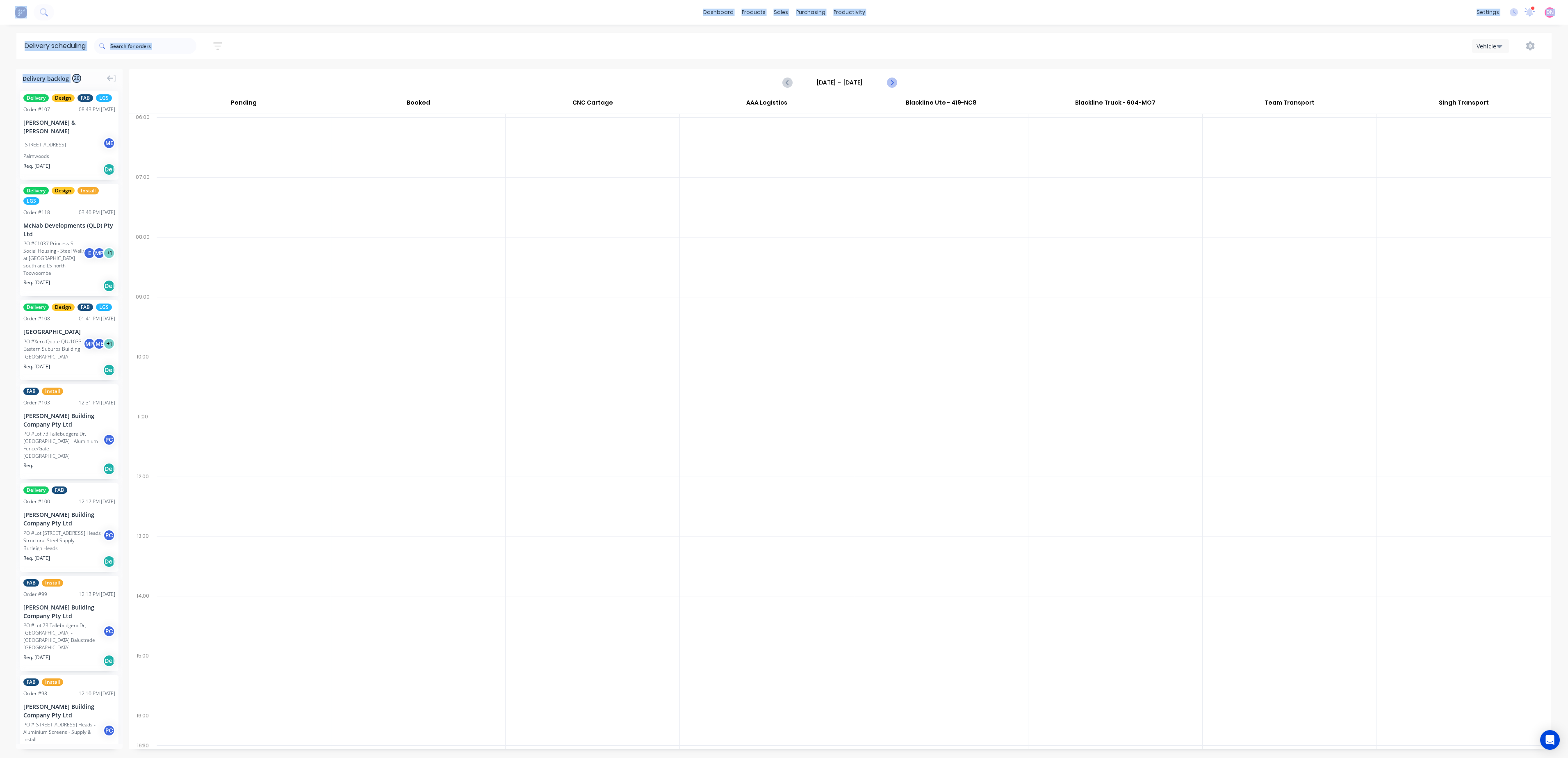
click at [893, 80] on icon "Next page" at bounding box center [891, 82] width 10 height 10
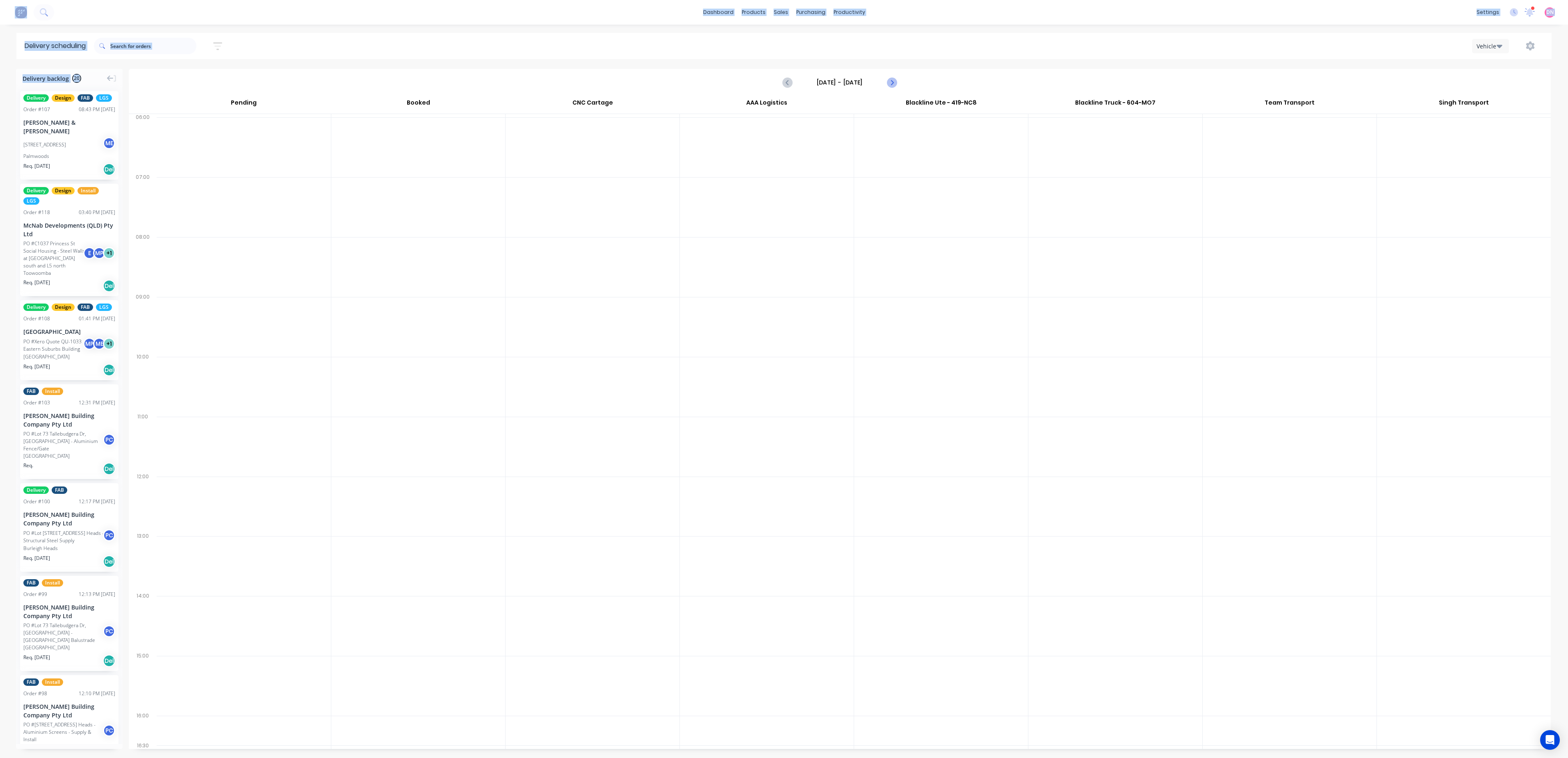
click at [893, 80] on icon "Next page" at bounding box center [891, 82] width 10 height 10
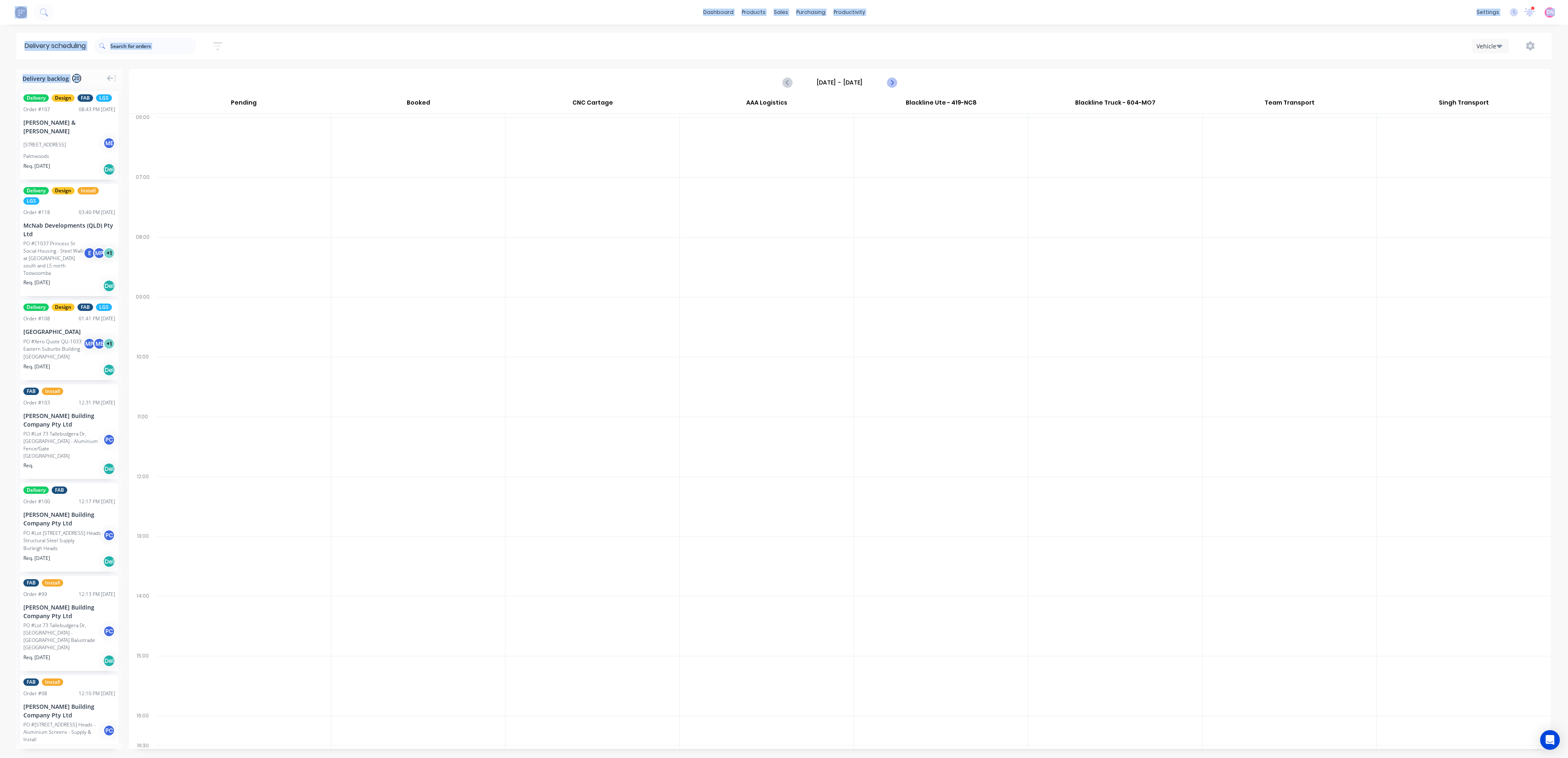
click at [893, 80] on icon "Next page" at bounding box center [891, 82] width 10 height 10
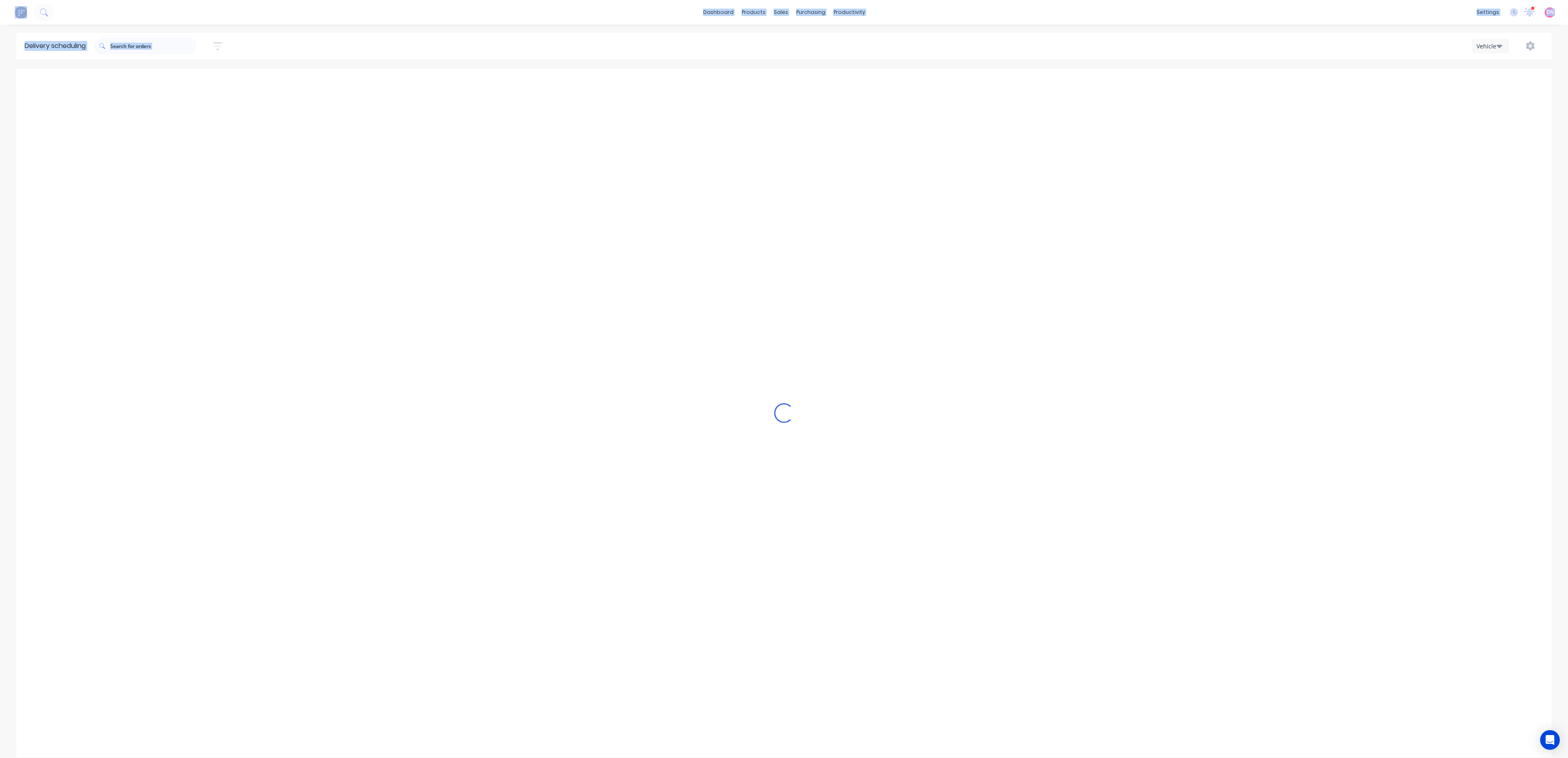
click at [893, 80] on icon "Next page" at bounding box center [891, 82] width 10 height 10
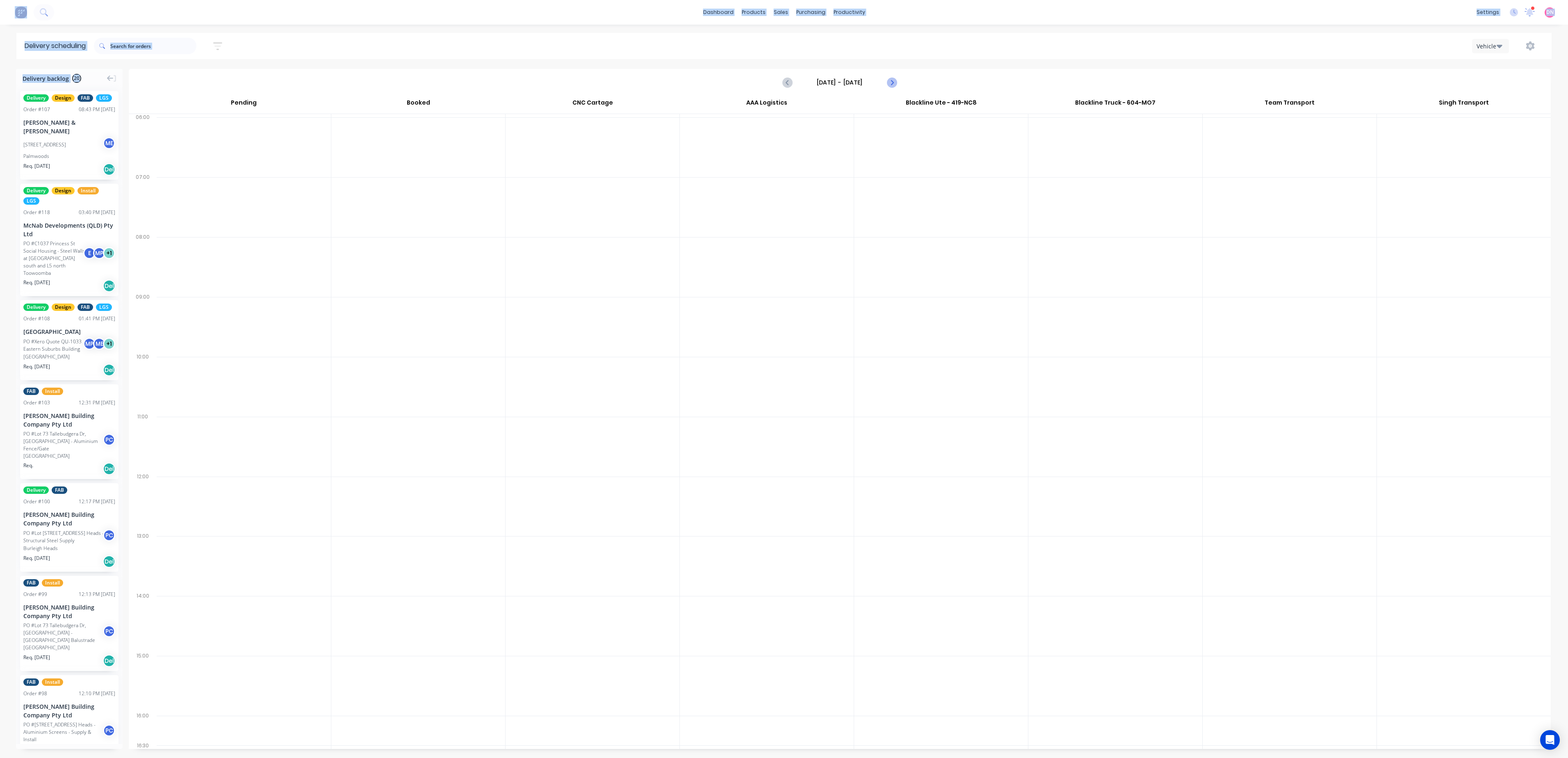
click at [893, 80] on icon "Next page" at bounding box center [891, 82] width 10 height 10
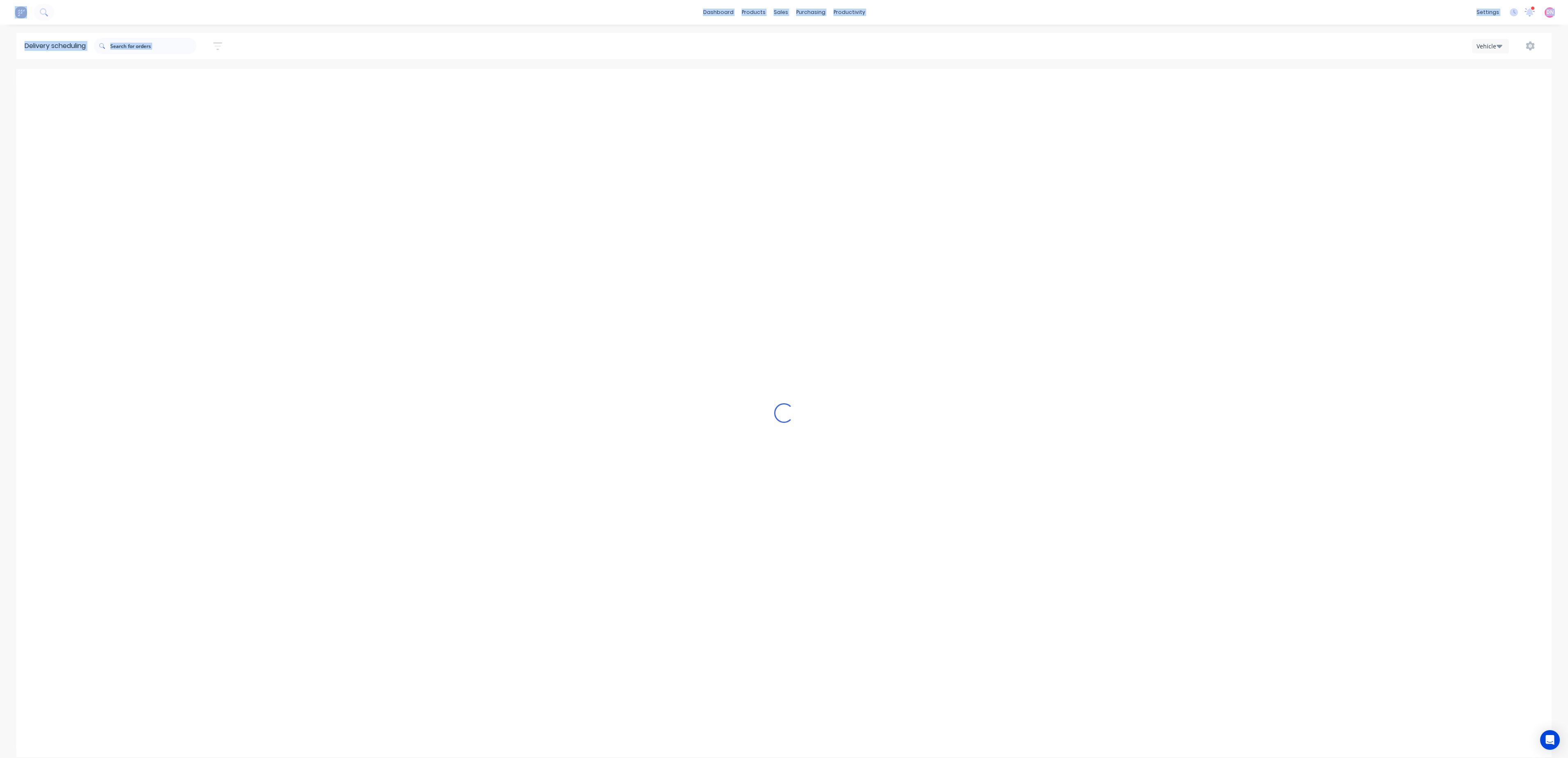
click at [893, 80] on icon "Next page" at bounding box center [891, 82] width 10 height 10
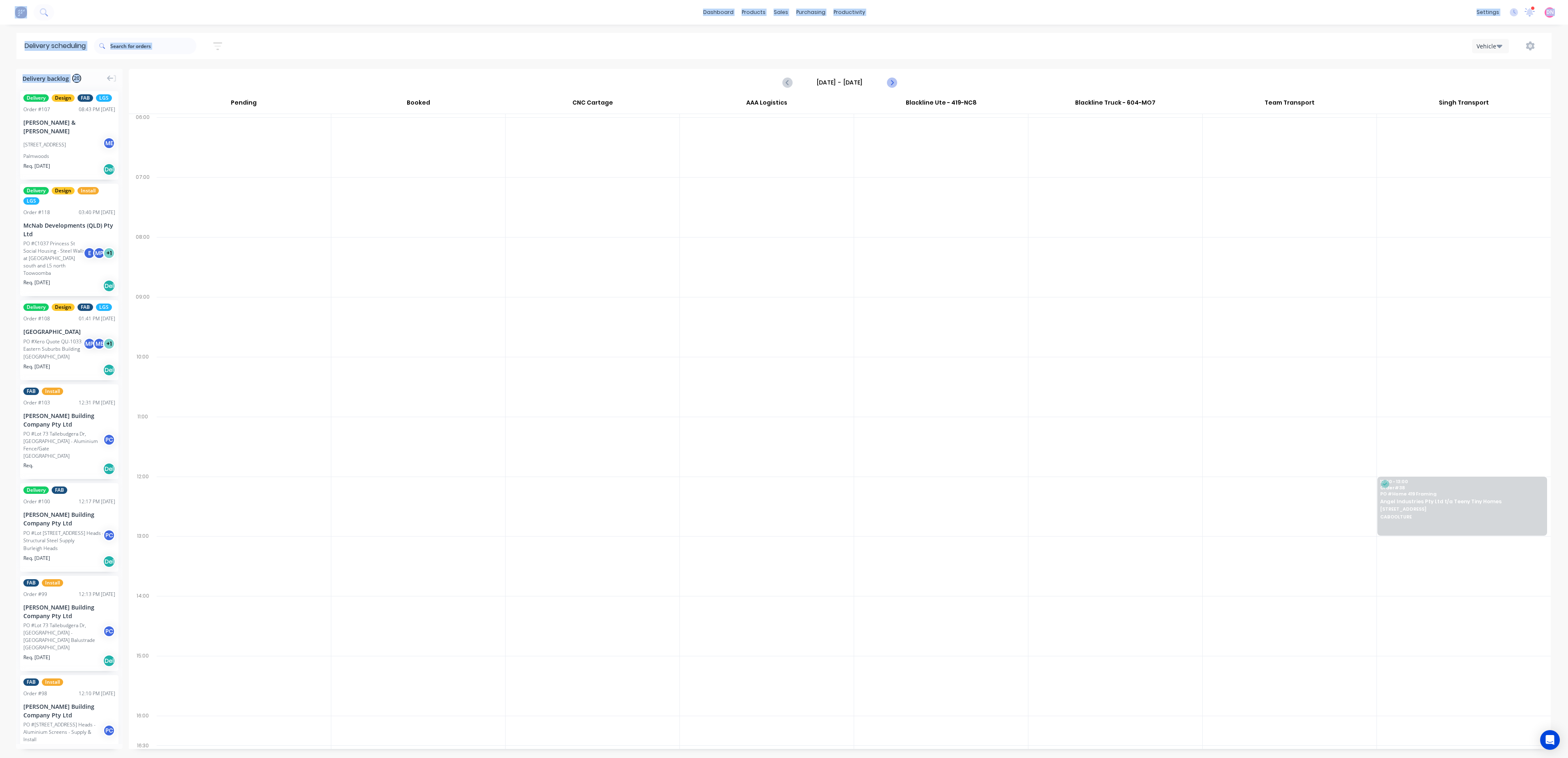
click at [893, 80] on icon "Next page" at bounding box center [891, 82] width 10 height 10
click at [789, 82] on icon "Previous page" at bounding box center [788, 82] width 10 height 10
click at [886, 80] on icon "Next page" at bounding box center [891, 82] width 10 height 10
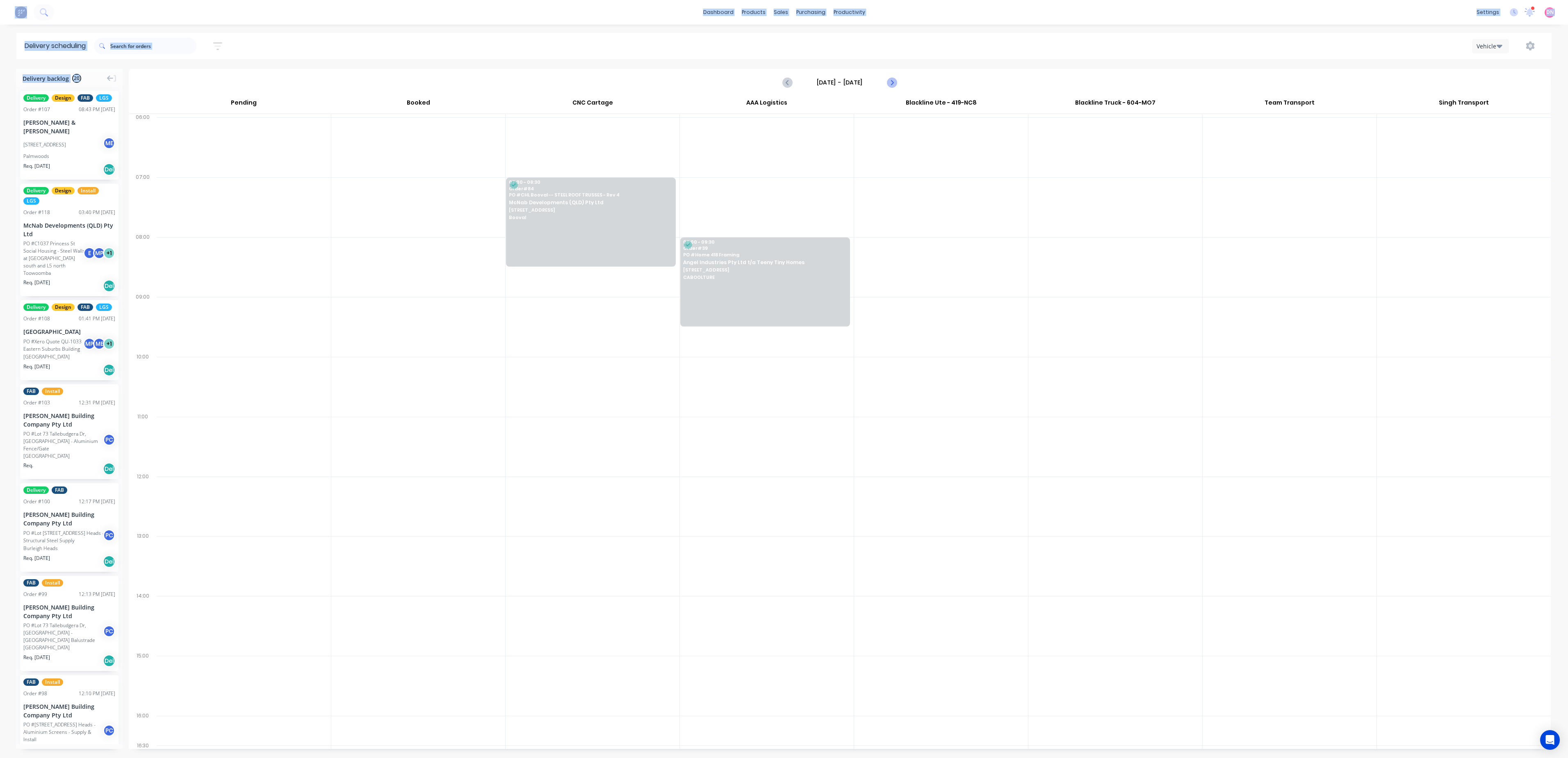
click at [887, 80] on icon "Next page" at bounding box center [891, 82] width 10 height 10
type input "[DATE] - [DATE]"
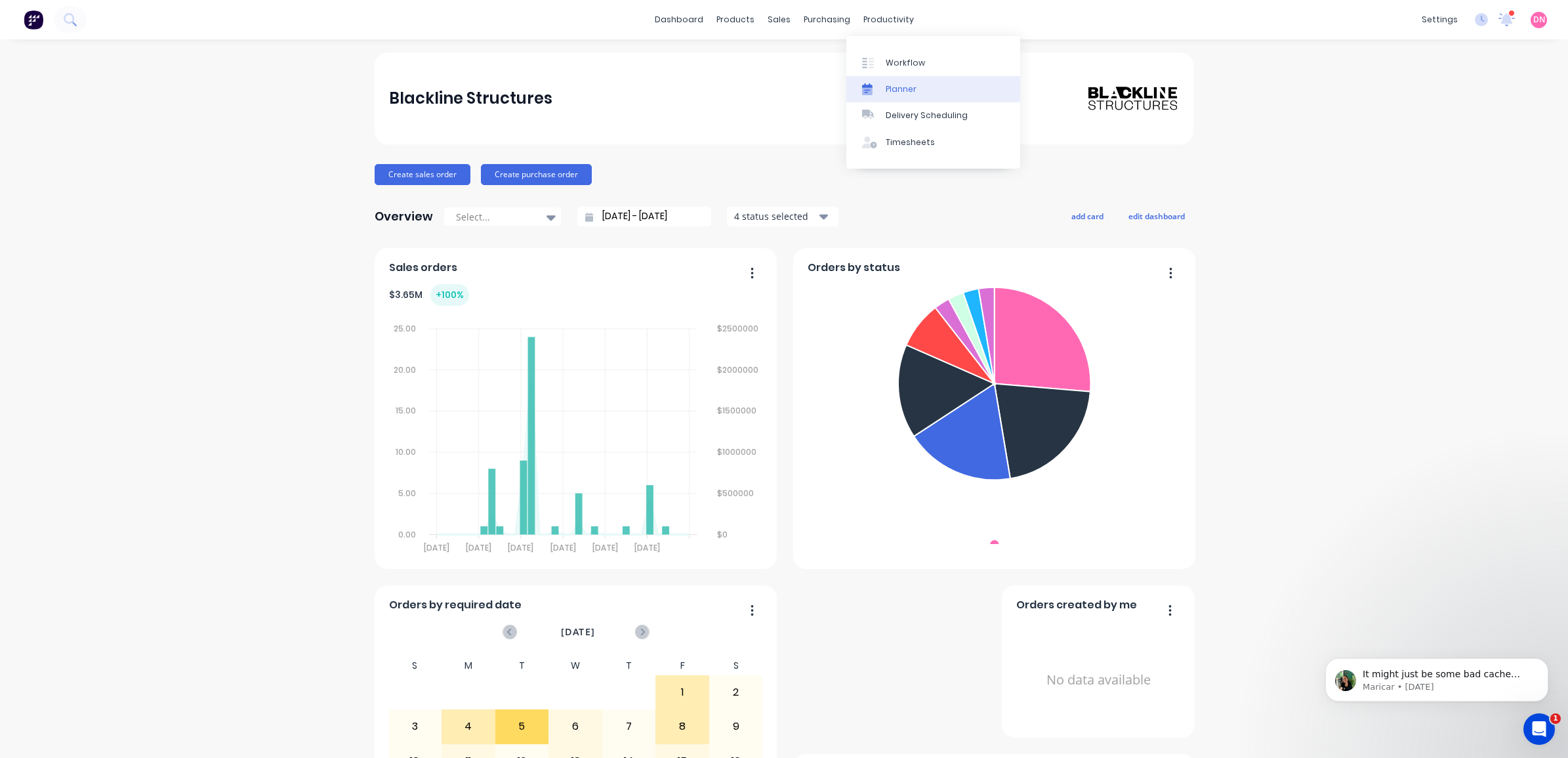
click at [889, 88] on div "Planner" at bounding box center [901, 90] width 31 height 12
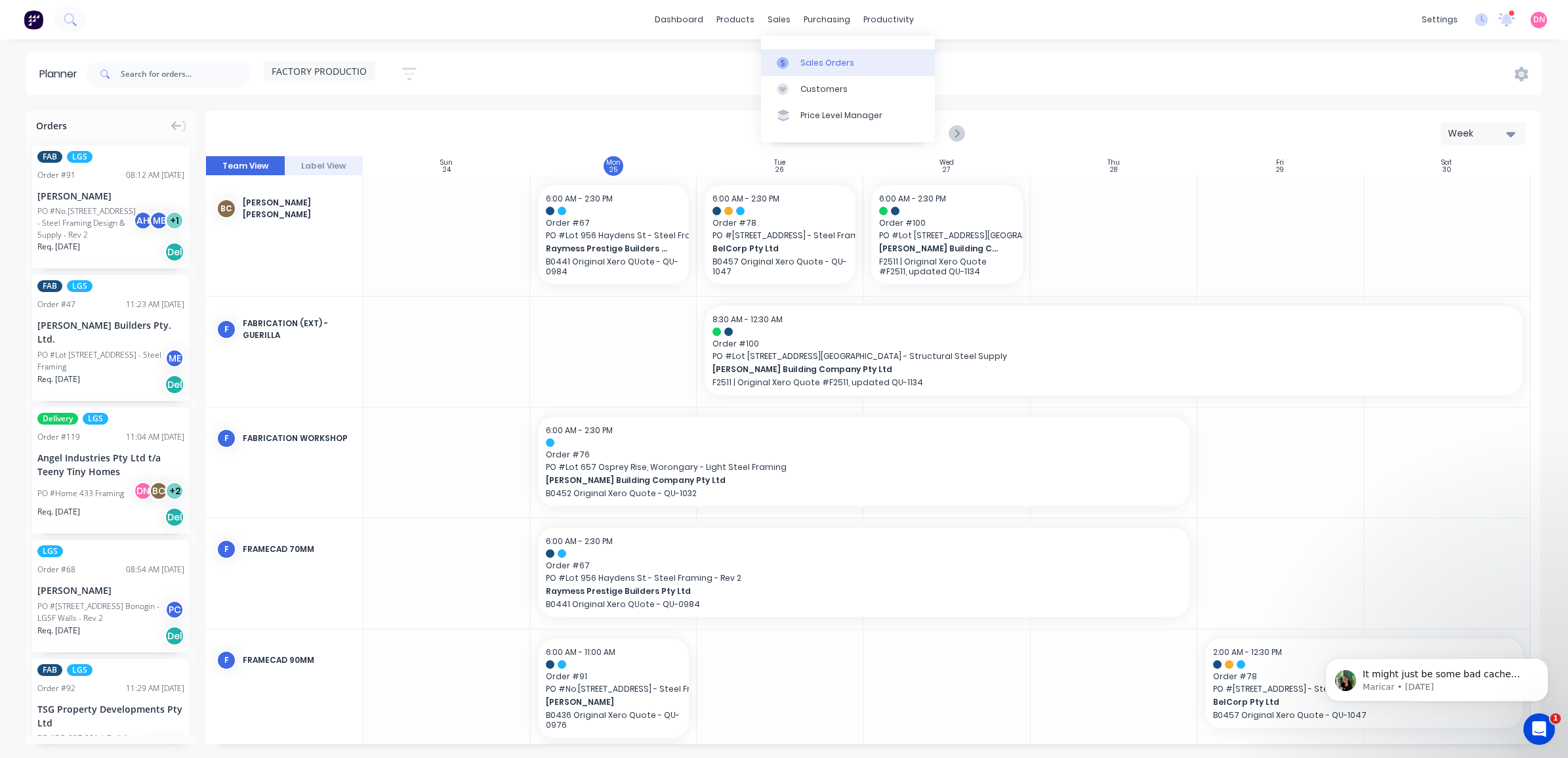
click at [791, 64] on div at bounding box center [787, 63] width 19 height 12
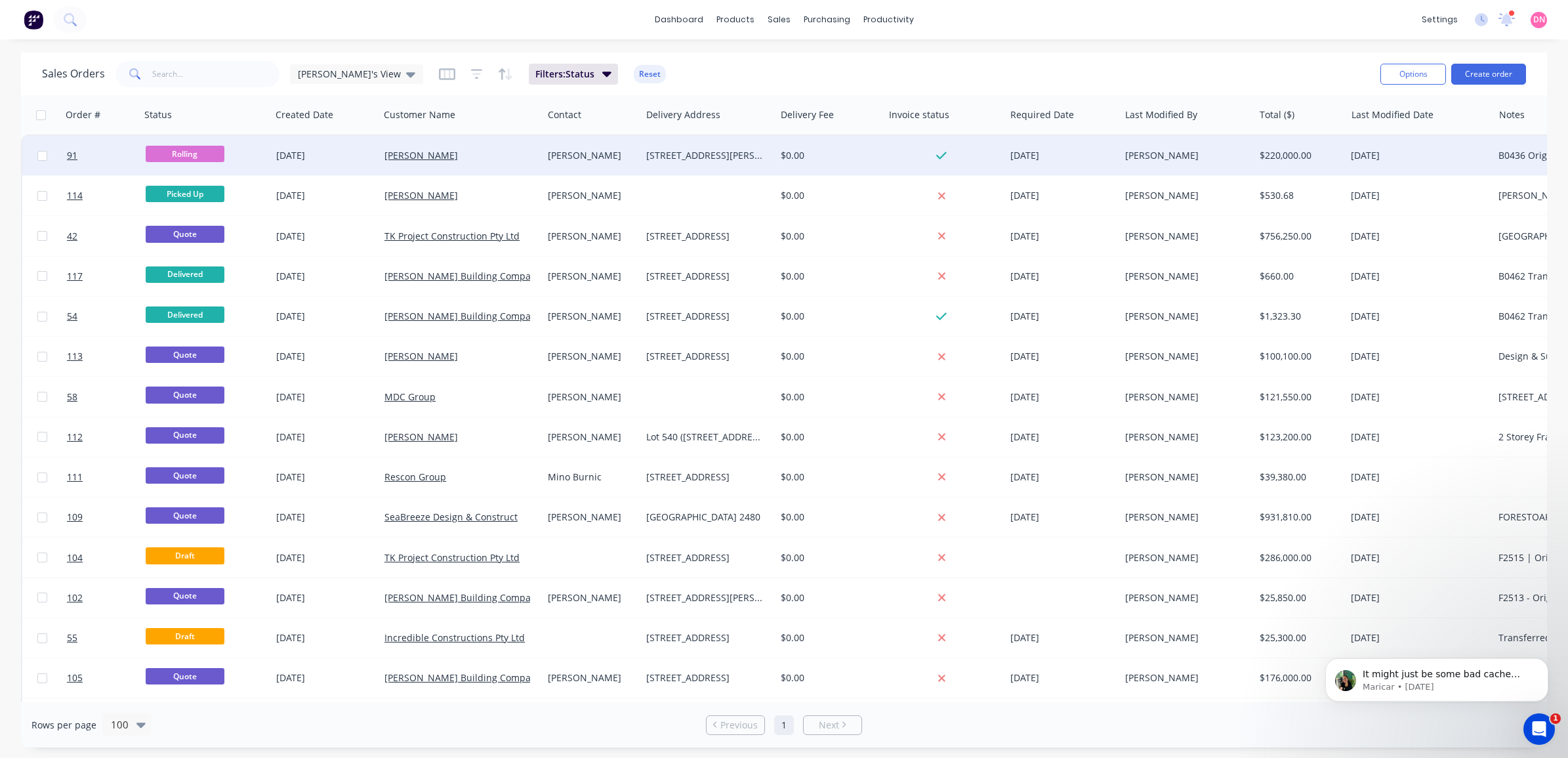
click at [492, 168] on div "[PERSON_NAME]" at bounding box center [461, 155] width 164 height 39
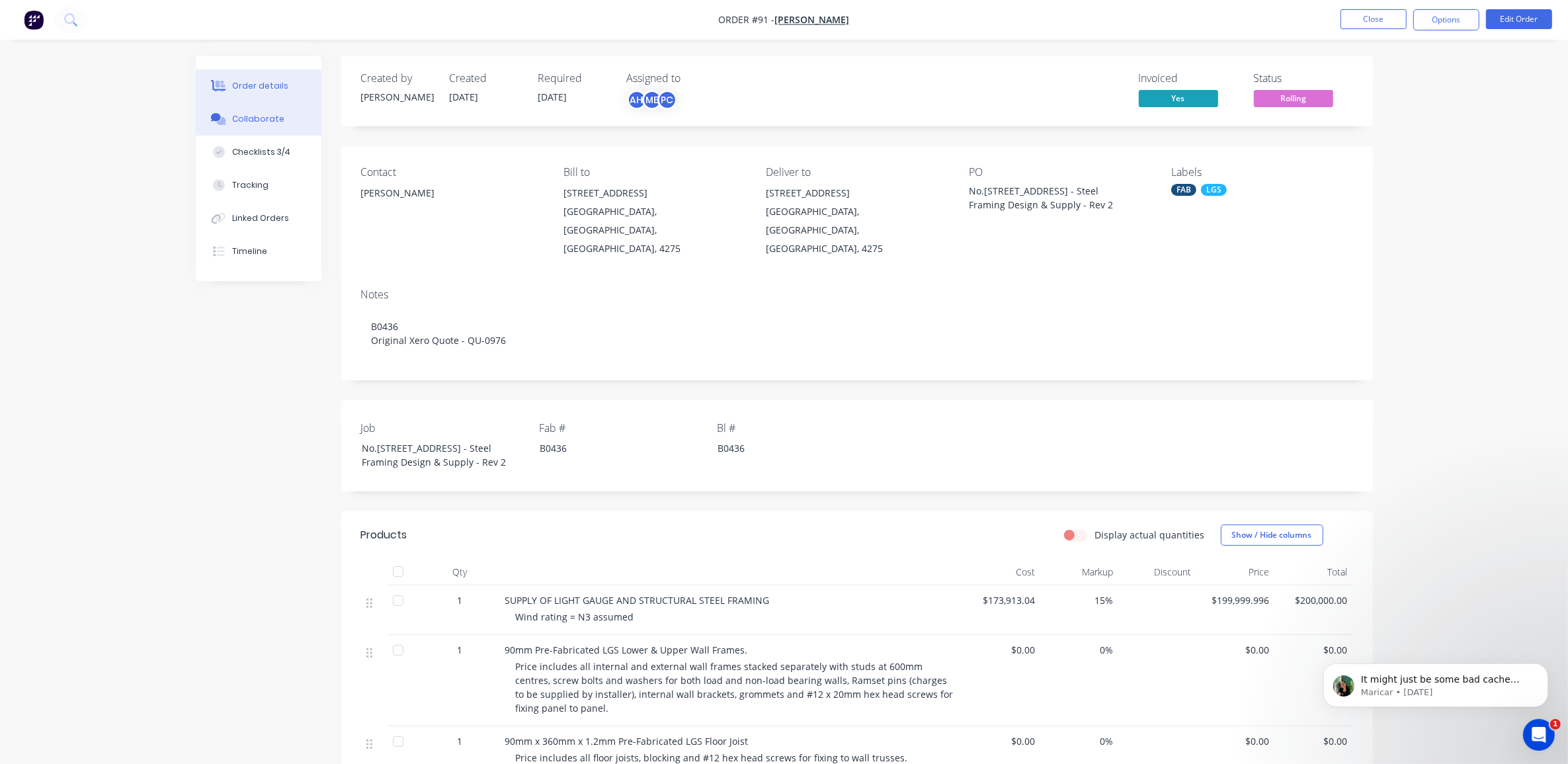
click at [264, 124] on div "Collaborate" at bounding box center [257, 119] width 52 height 12
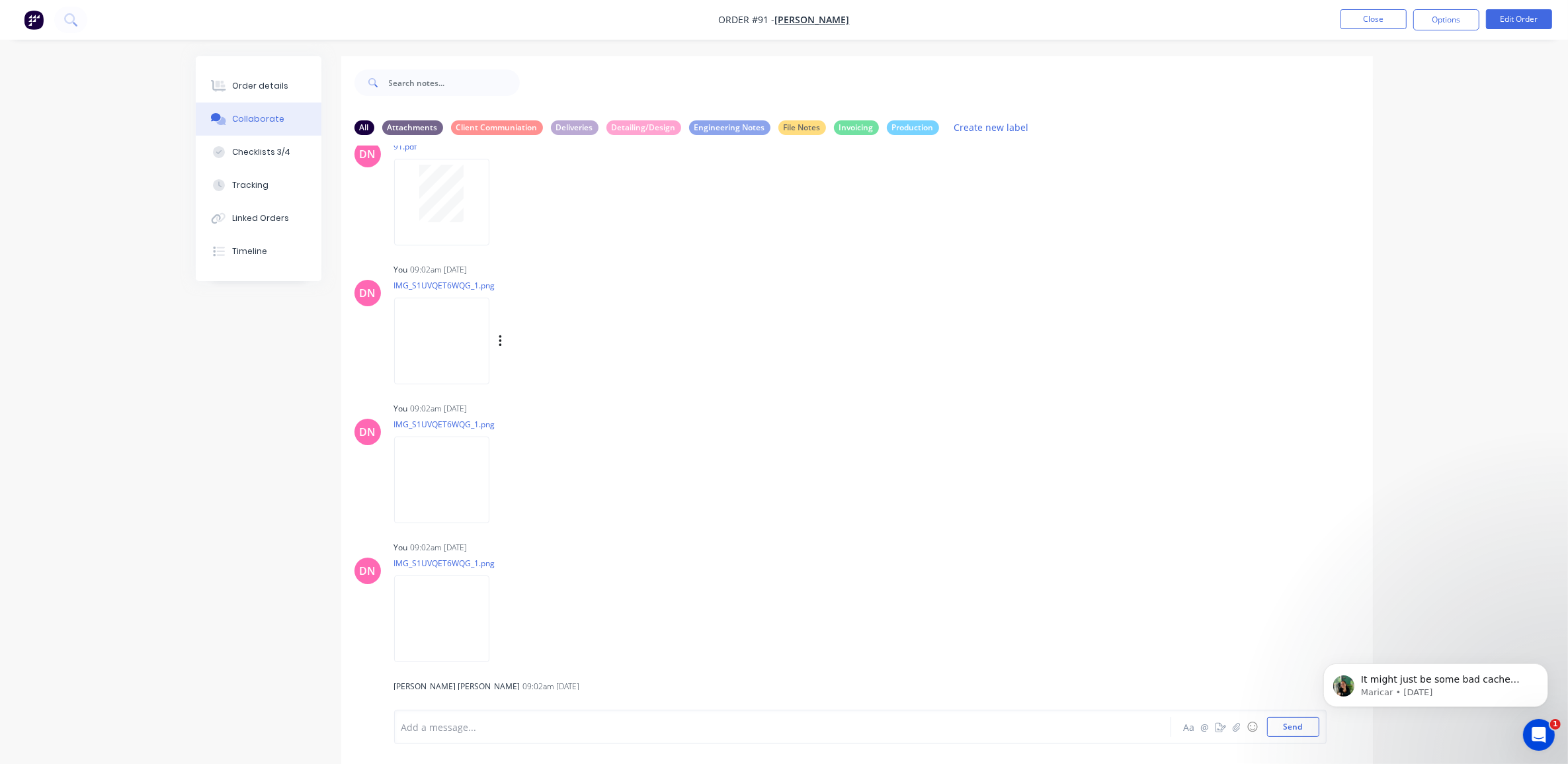
scroll to position [6441, 0]
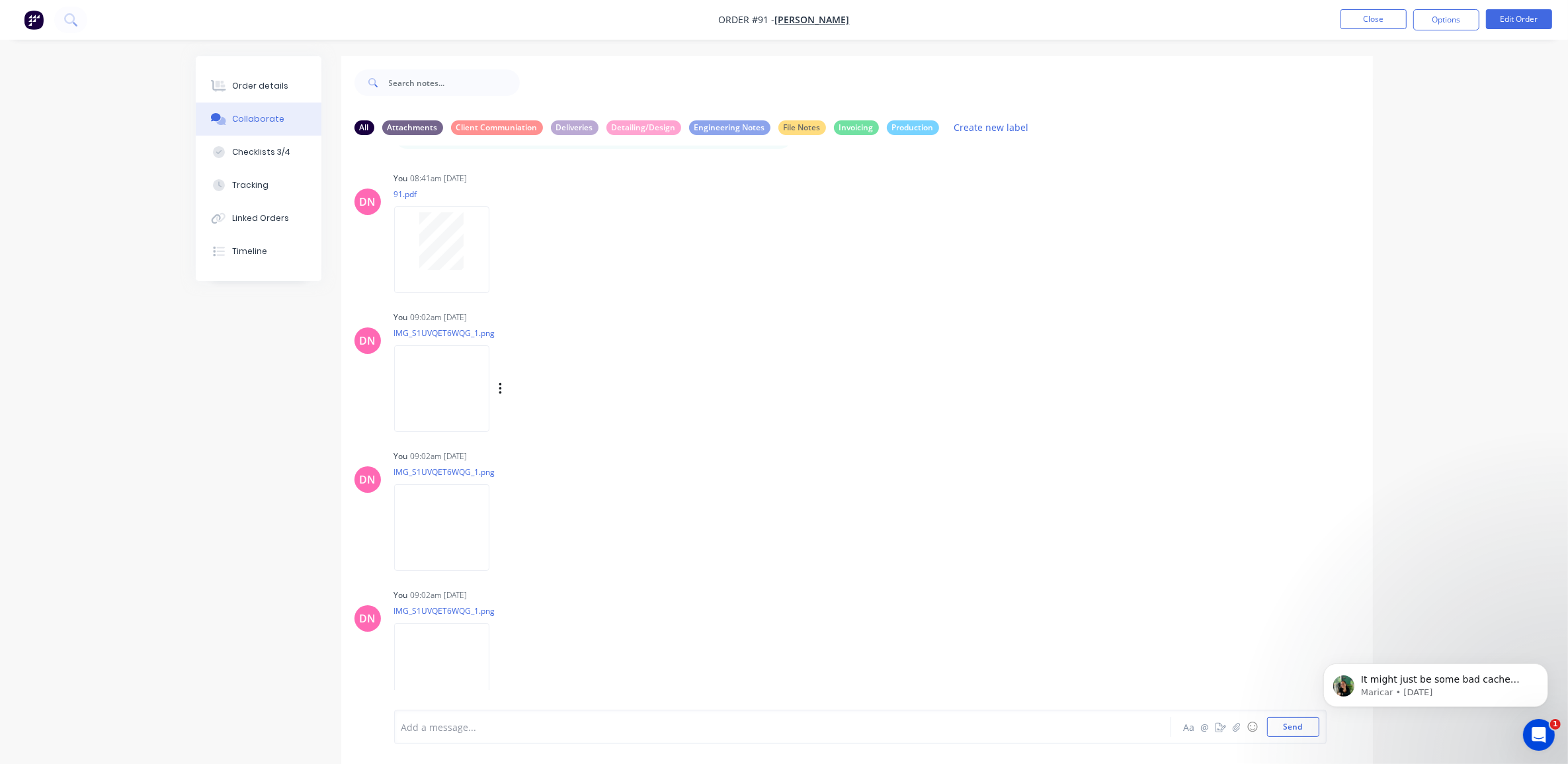
click at [504, 395] on div "Labels Download Delete" at bounding box center [569, 390] width 149 height 20
click at [502, 397] on icon "button" at bounding box center [501, 389] width 4 height 15
click at [0, 0] on button "Delete" at bounding box center [0, 0] width 0 height 0
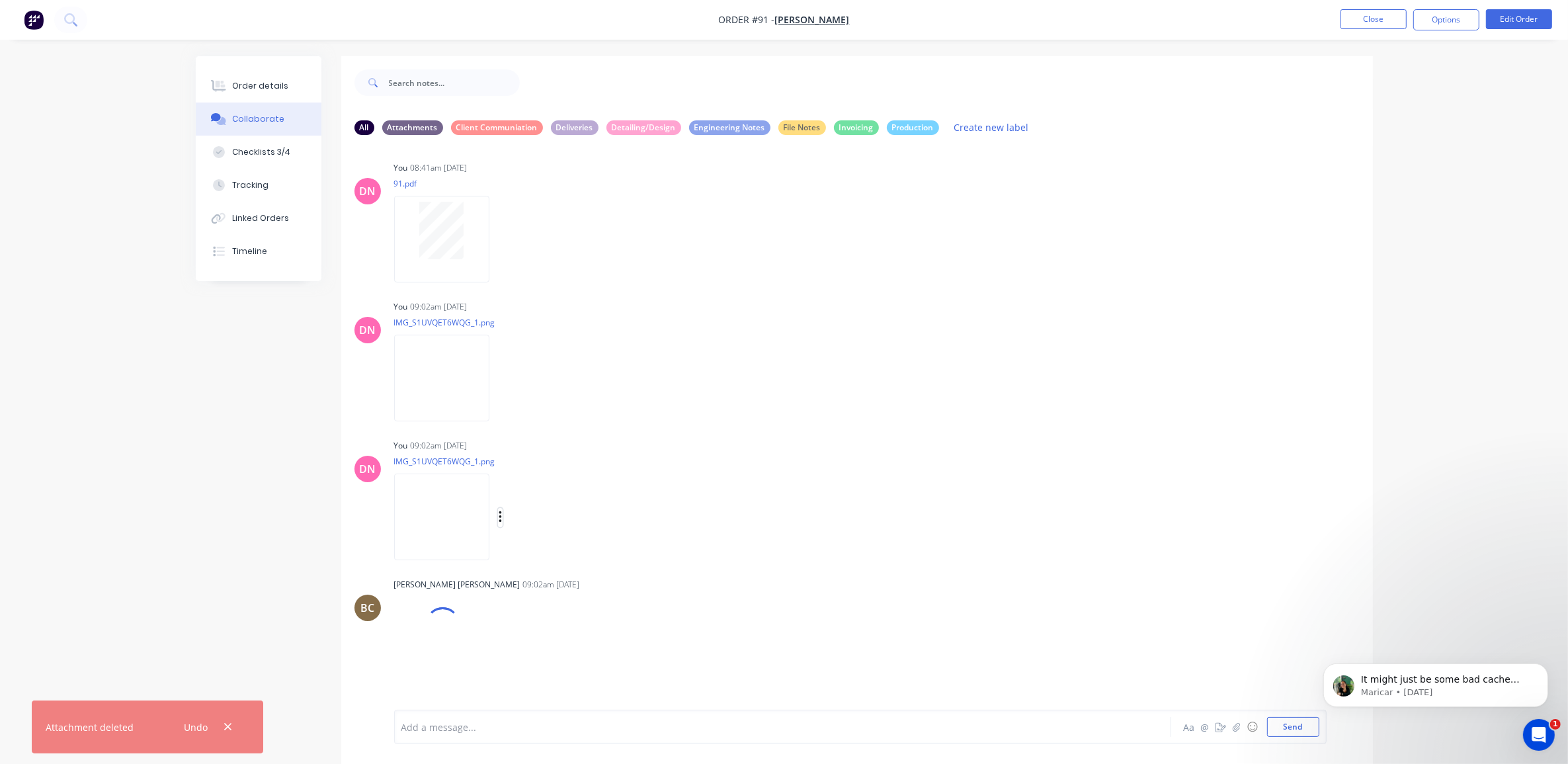
click at [498, 527] on button "button" at bounding box center [500, 518] width 5 height 20
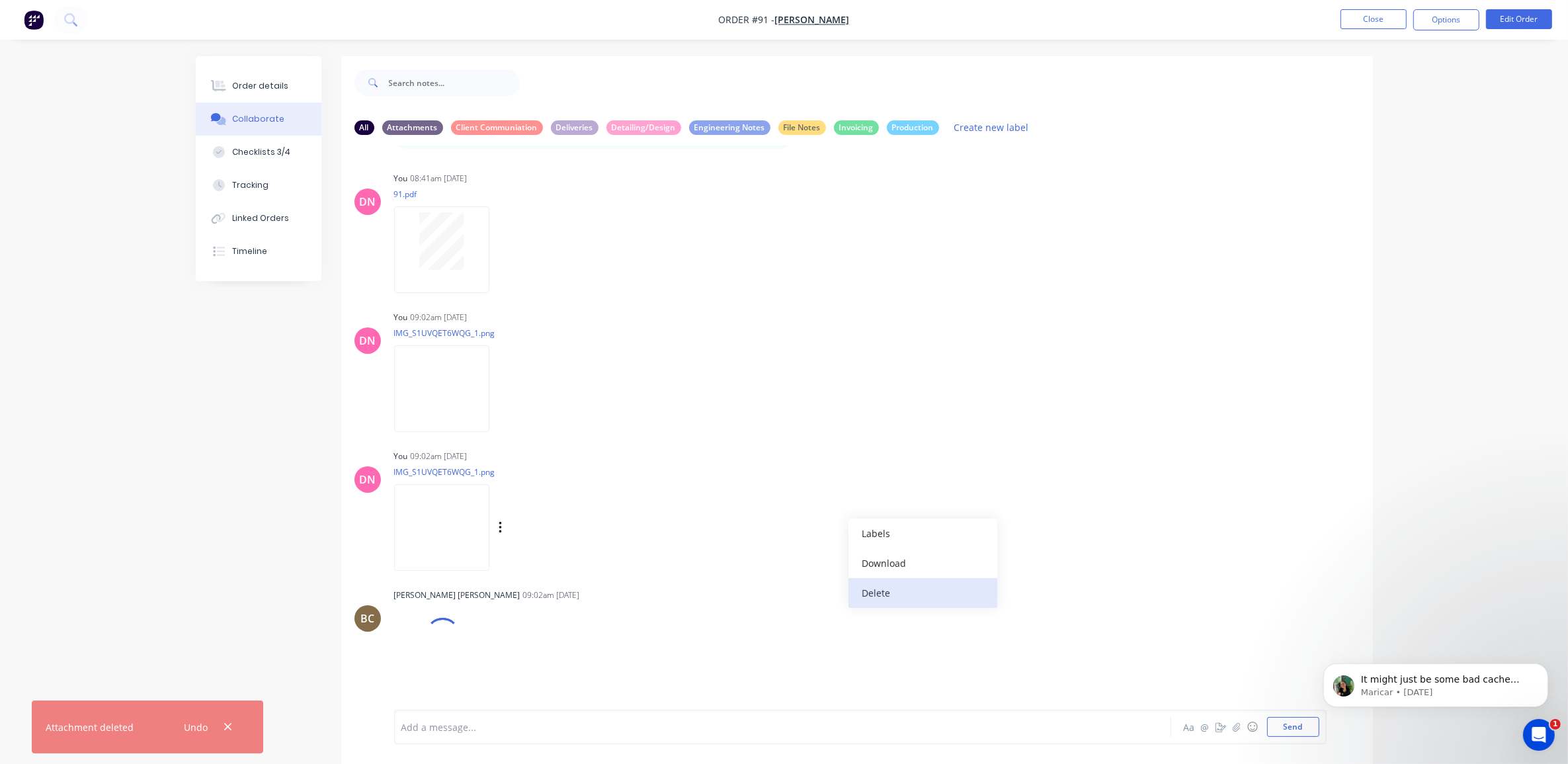
click at [564, 594] on div "DN You - 01:43pm 06/08/25 @Paul @bastian alexis Nathan has requested his first …" at bounding box center [857, 427] width 1032 height 565
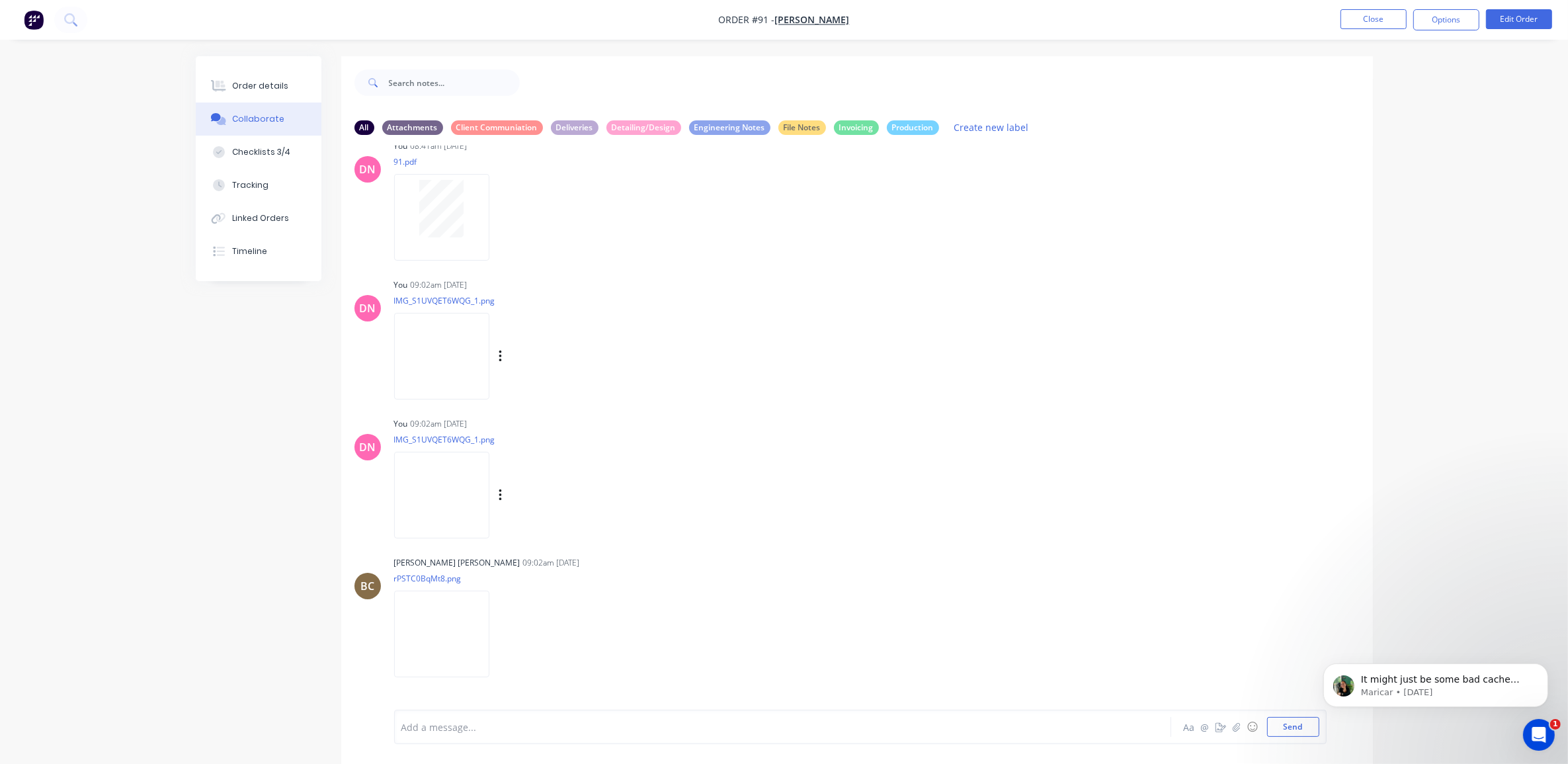
scroll to position [6844, 0]
click at [502, 350] on icon "button" at bounding box center [501, 345] width 4 height 15
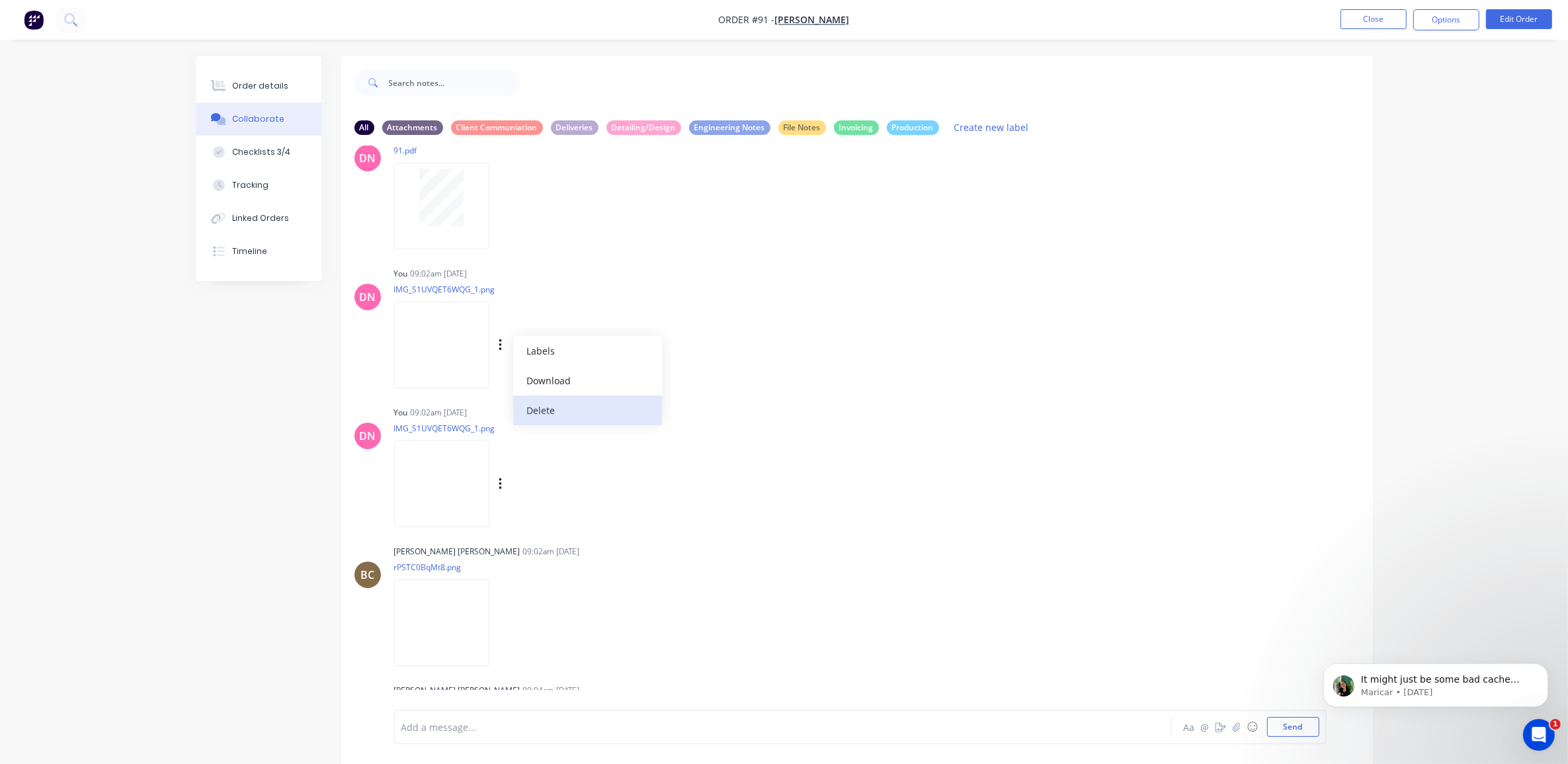
click at [558, 414] on button "Delete" at bounding box center [588, 410] width 149 height 29
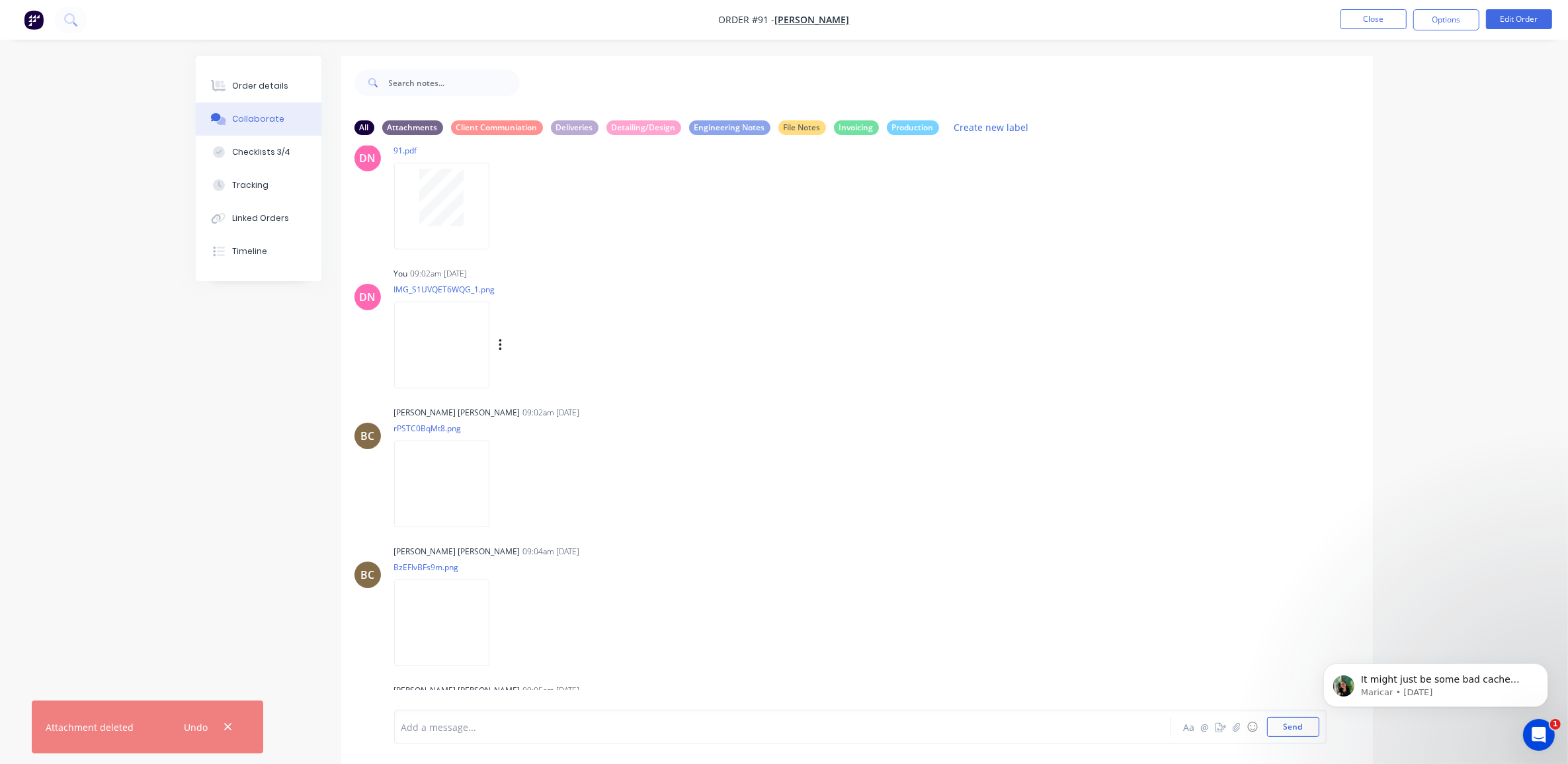
click at [505, 355] on div "Labels Download Delete" at bounding box center [569, 346] width 149 height 20
click at [503, 355] on button "button" at bounding box center [500, 346] width 5 height 20
click at [503, 435] on div "Labels Download Delete" at bounding box center [448, 484] width 108 height 99
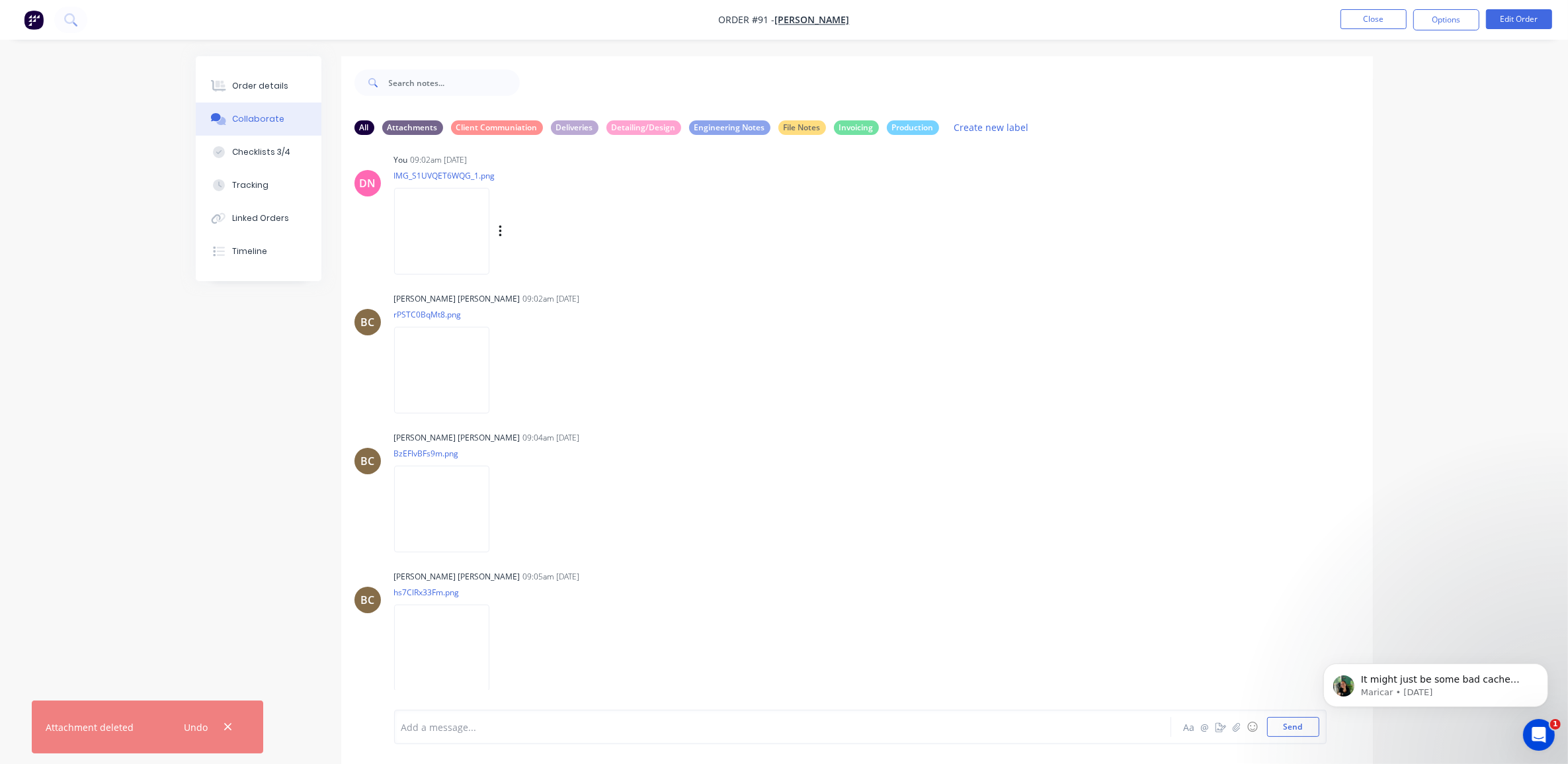
click at [495, 239] on div "Labels Download Delete" at bounding box center [569, 232] width 149 height 20
click at [500, 236] on icon "button" at bounding box center [501, 231] width 4 height 15
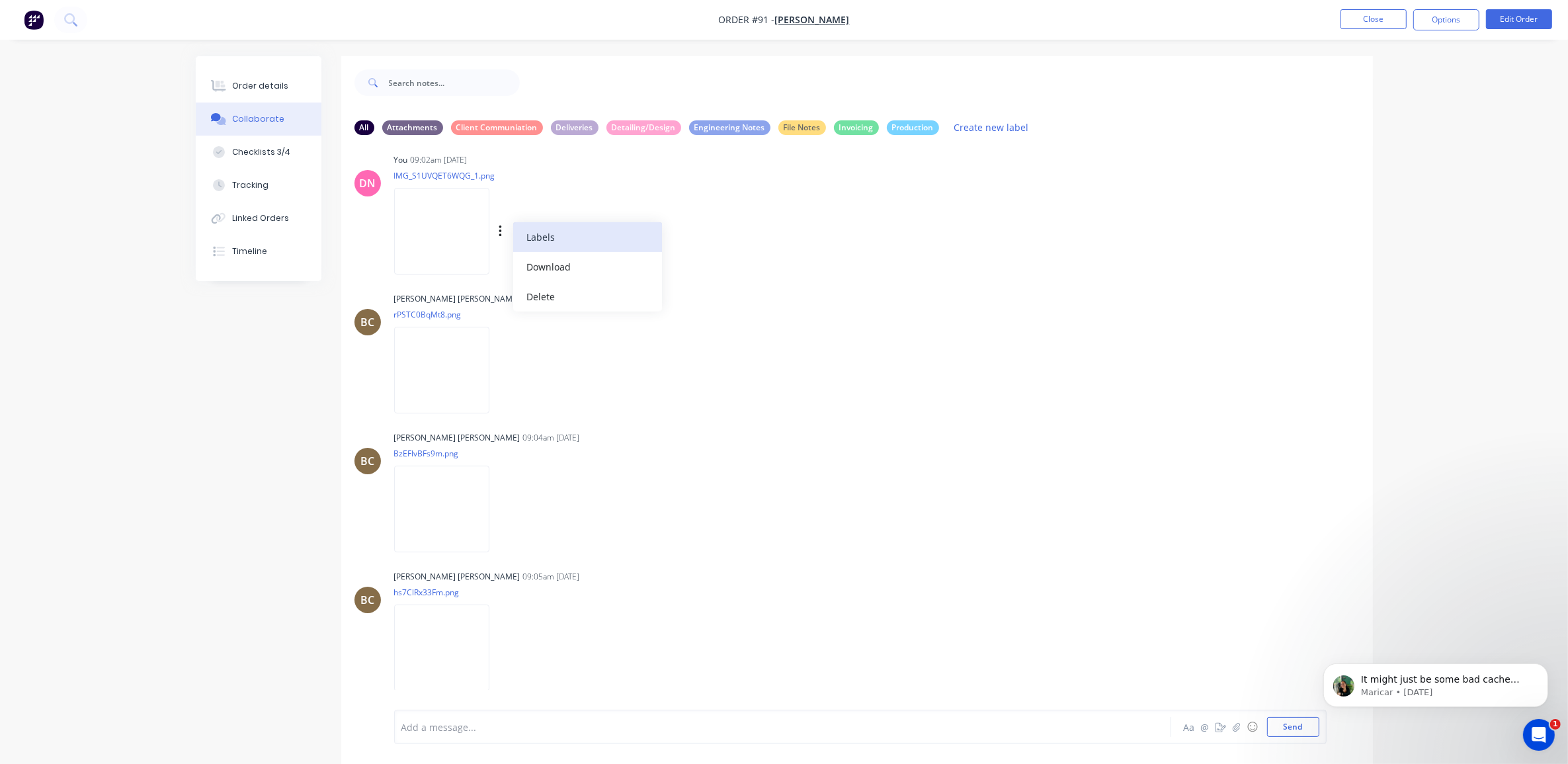
click at [523, 248] on button "Labels" at bounding box center [588, 237] width 149 height 29
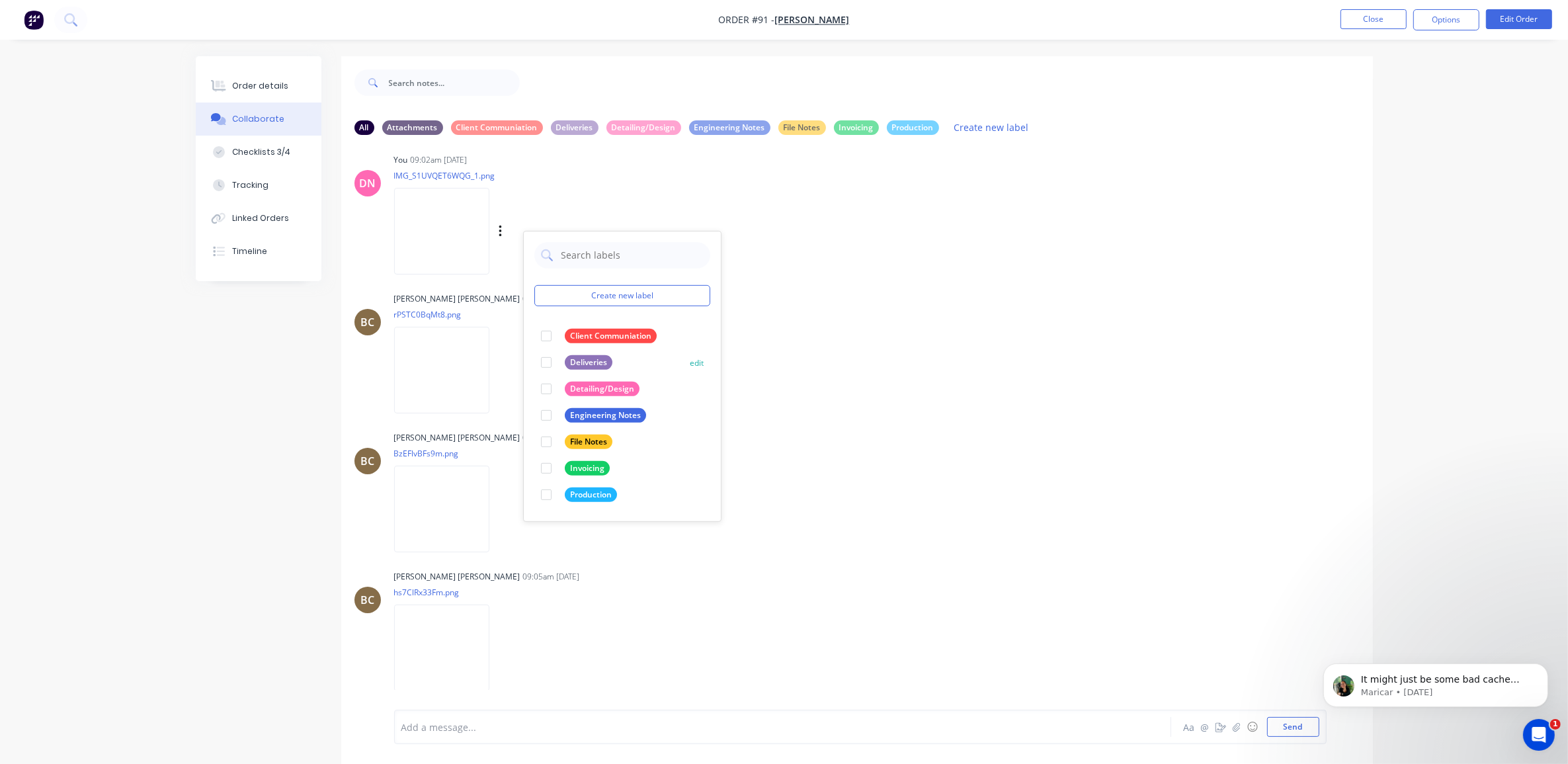
click at [549, 372] on div at bounding box center [546, 362] width 27 height 27
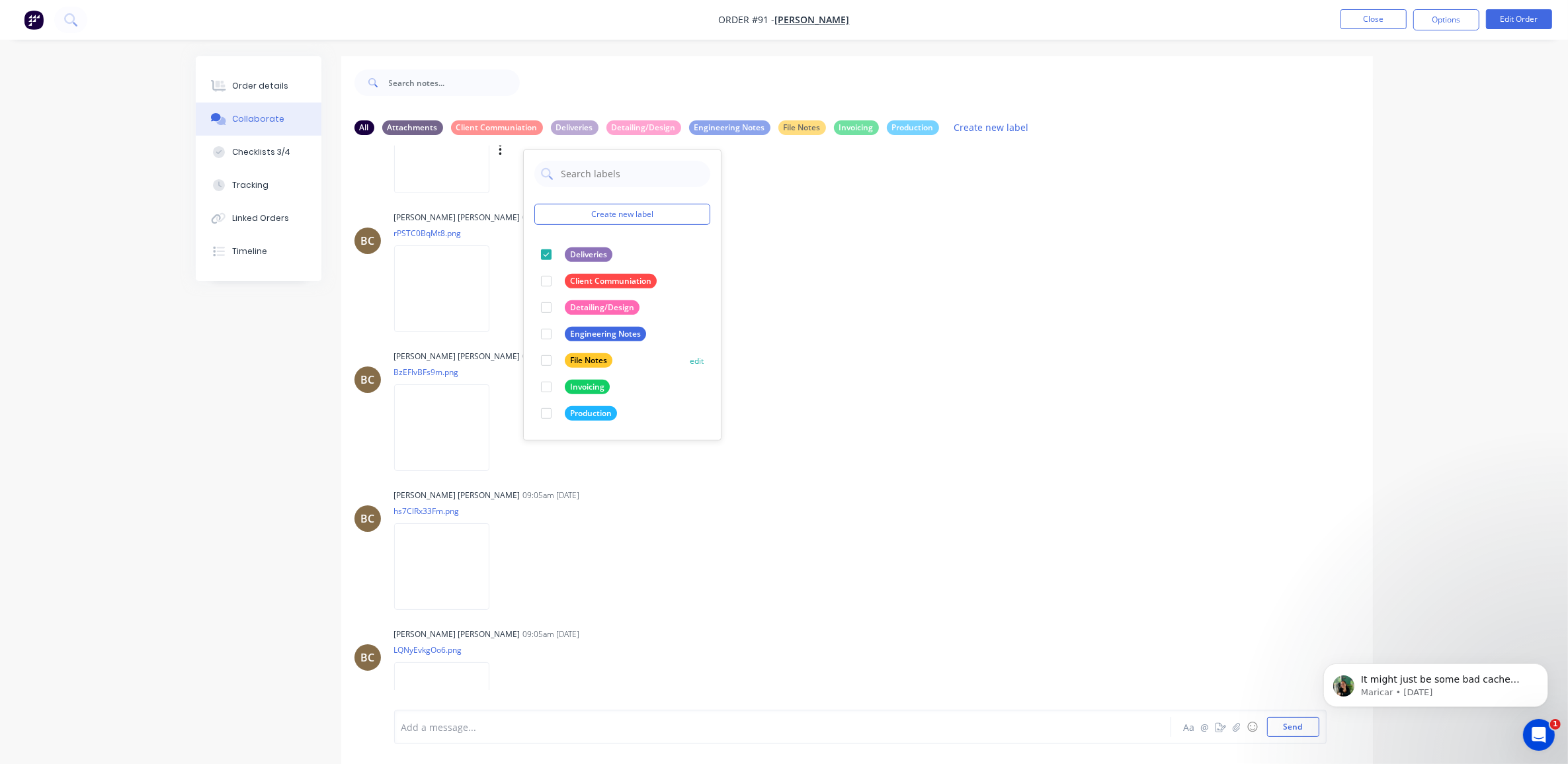
scroll to position [7041, 0]
click at [544, 290] on div at bounding box center [546, 279] width 27 height 27
click at [547, 266] on div at bounding box center [546, 253] width 27 height 27
click at [547, 292] on div at bounding box center [546, 279] width 27 height 27
click at [550, 293] on div at bounding box center [546, 279] width 27 height 27
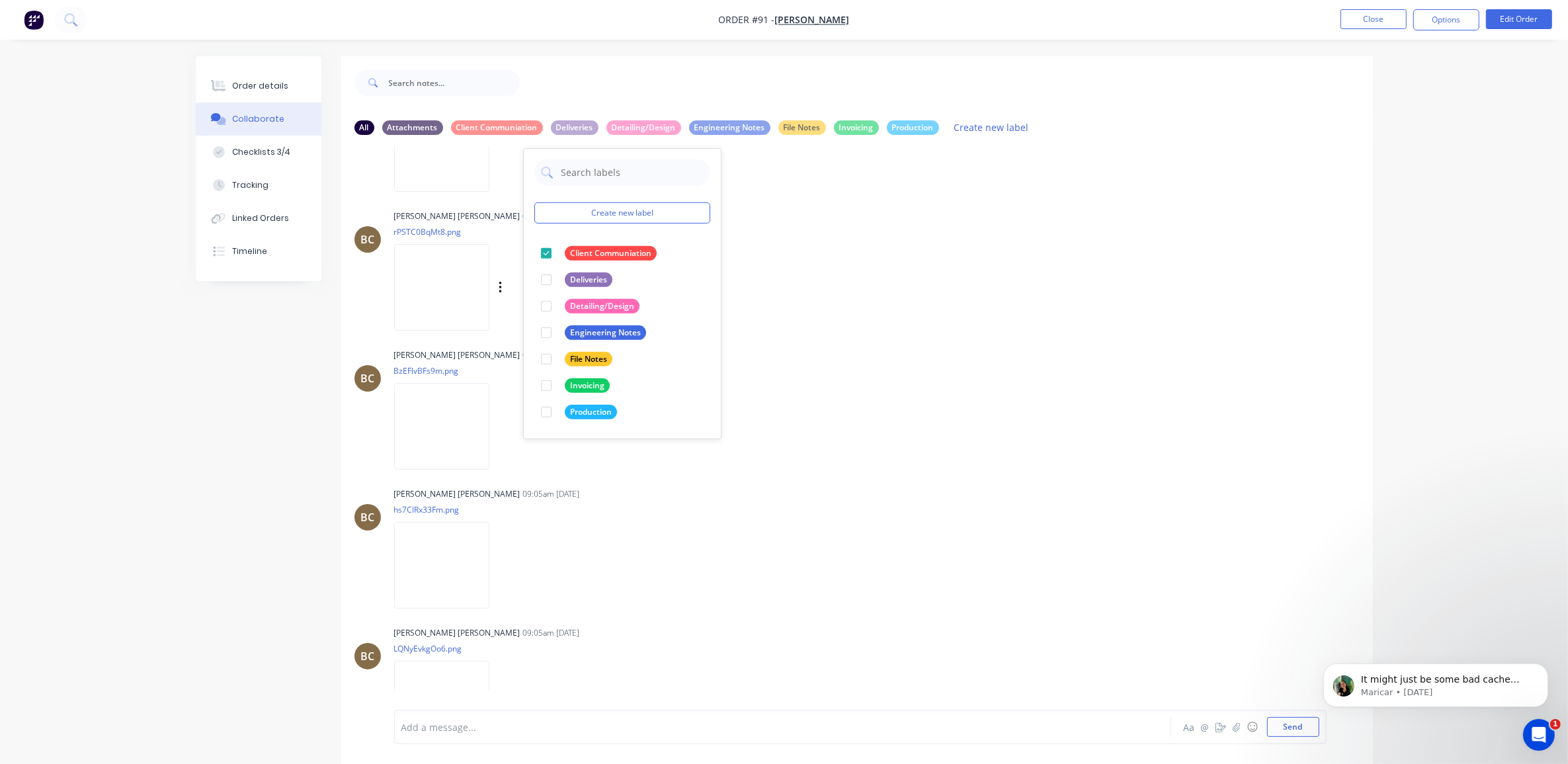
click at [822, 270] on div "BC Bastian Cuadra 09:02am 25/08/25 rPSTC0BqMt8.png Labels Download Delete" at bounding box center [857, 265] width 1032 height 119
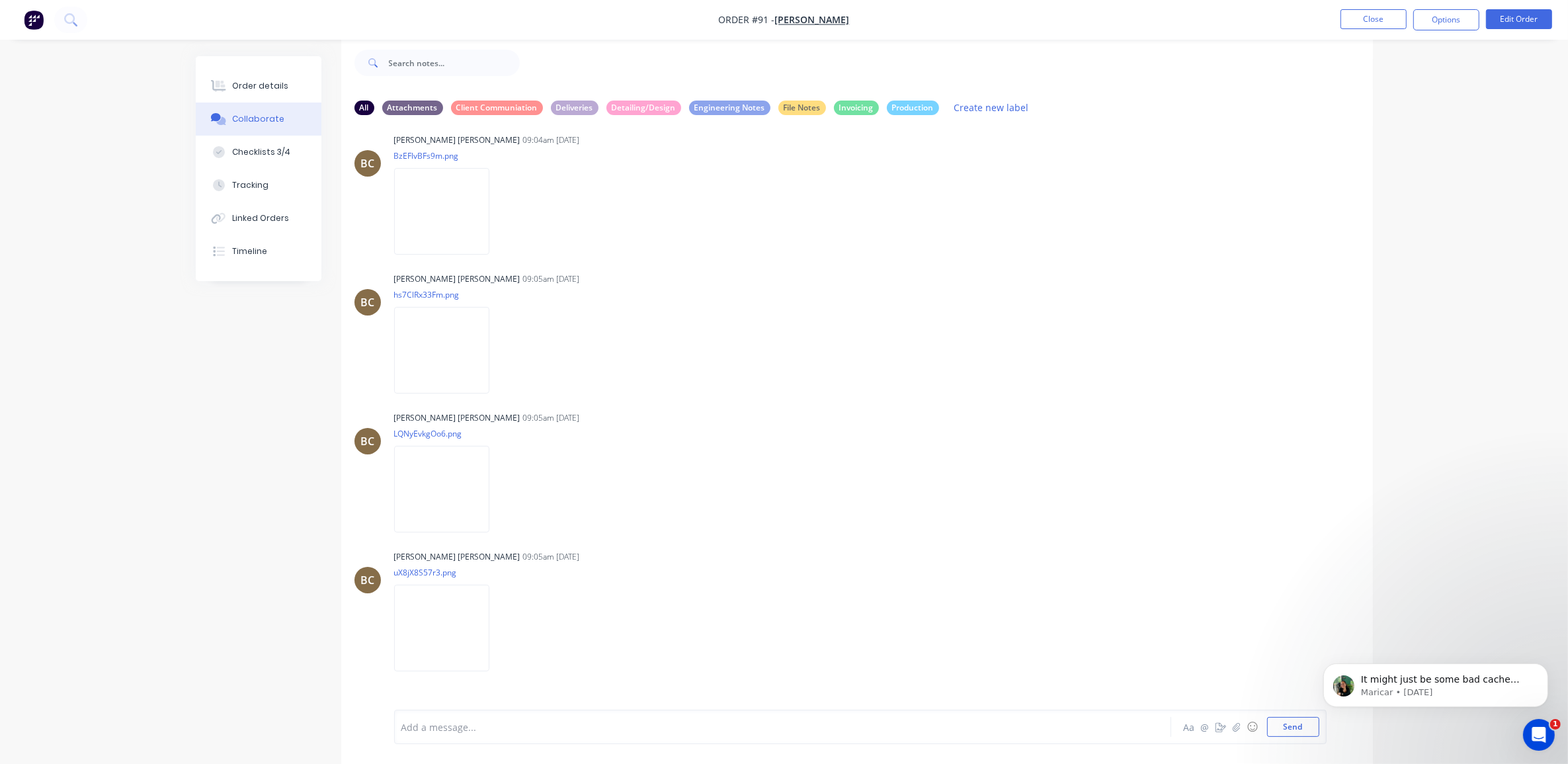
scroll to position [7375, 0]
